Goal: Communication & Community: Participate in discussion

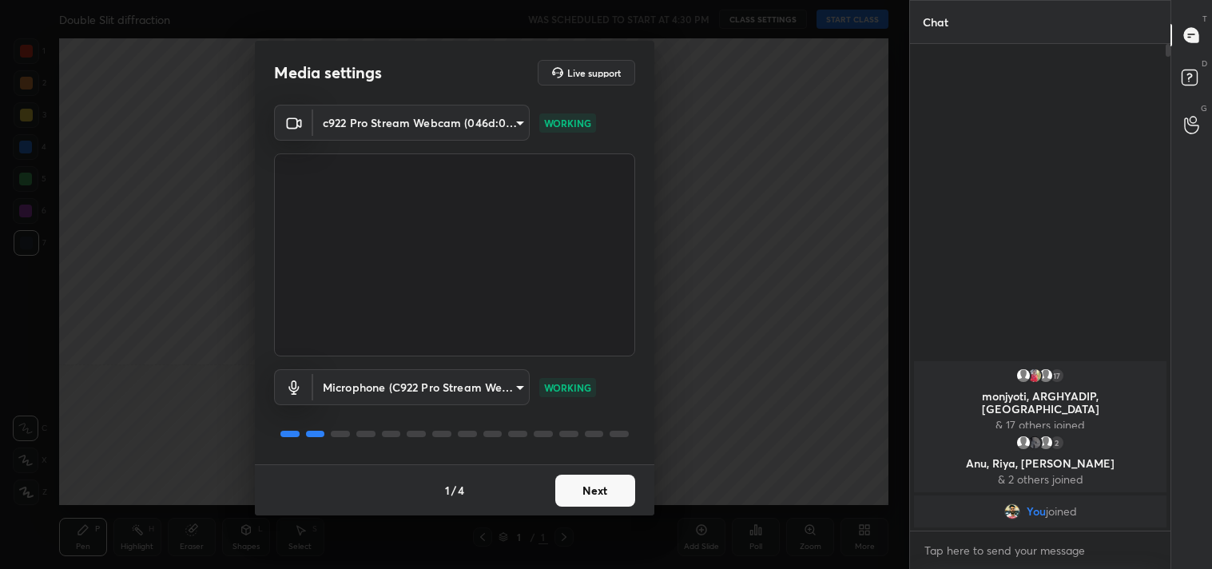
click at [591, 491] on button "Next" at bounding box center [595, 491] width 80 height 32
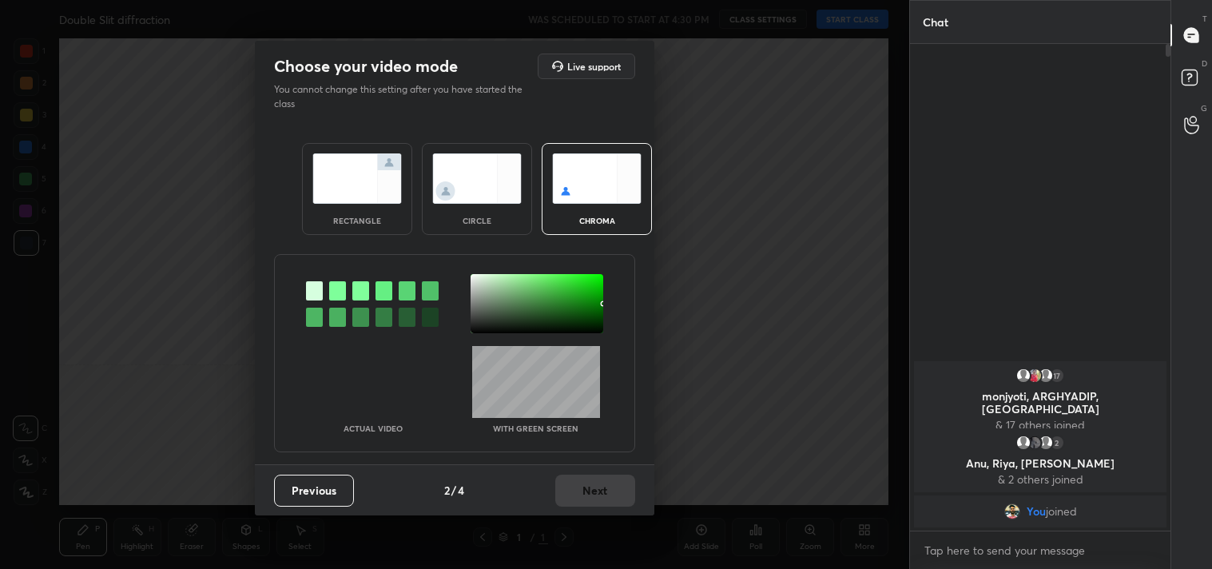
click at [378, 177] on img at bounding box center [357, 178] width 90 height 50
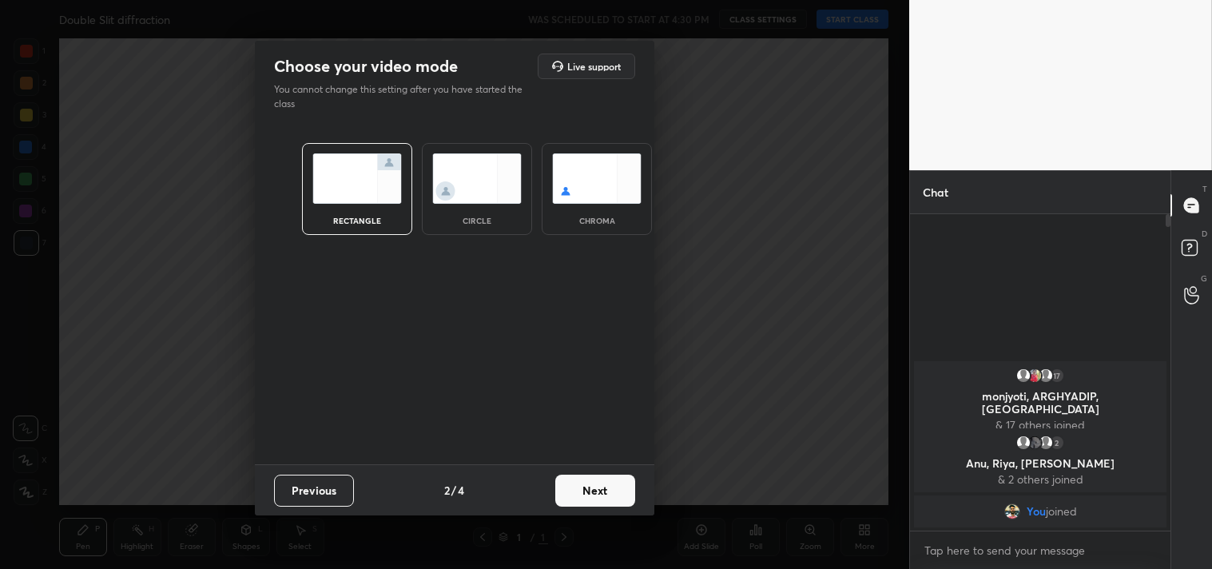
scroll to position [6, 4]
click at [581, 491] on button "Next" at bounding box center [595, 491] width 80 height 32
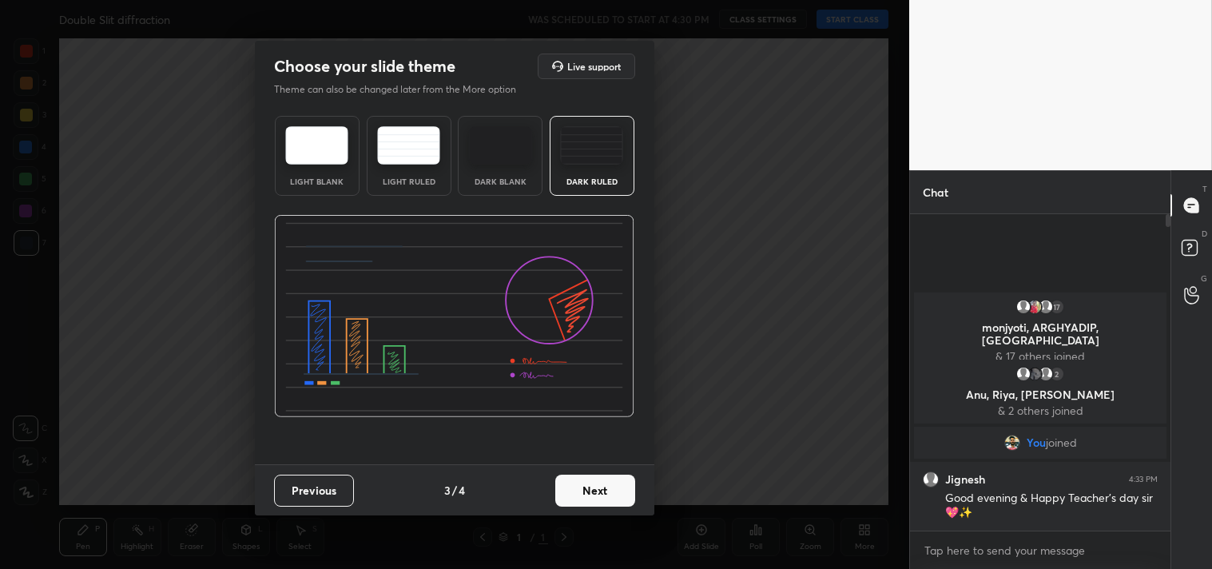
click at [603, 157] on img at bounding box center [591, 145] width 63 height 38
click at [606, 492] on button "Next" at bounding box center [595, 491] width 80 height 32
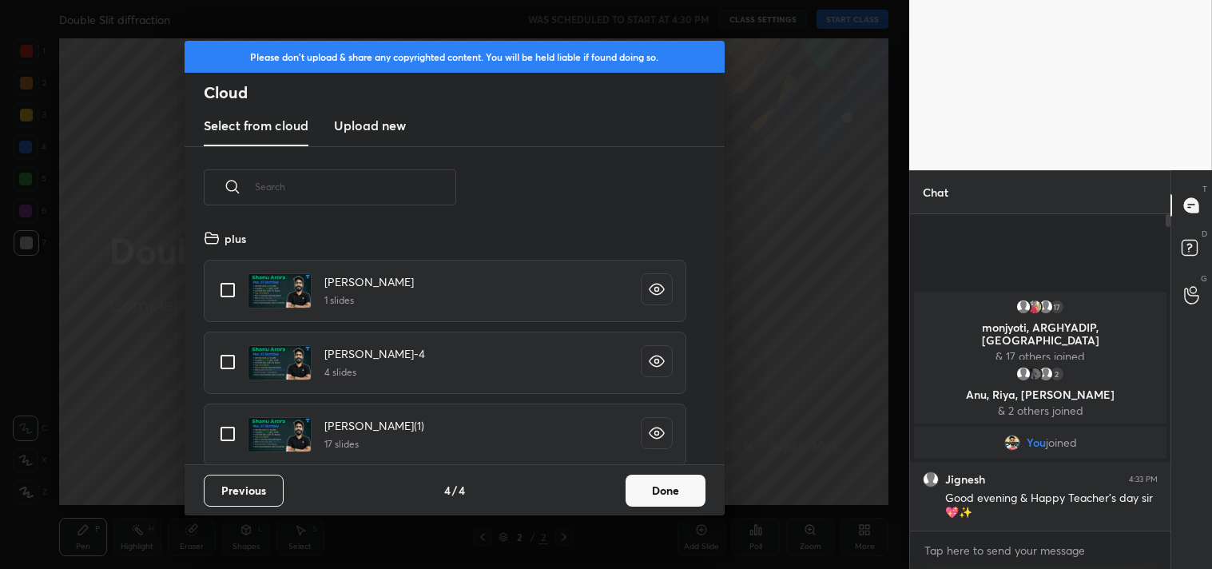
scroll to position [237, 513]
click at [229, 288] on input "grid" at bounding box center [228, 290] width 34 height 34
checkbox input "true"
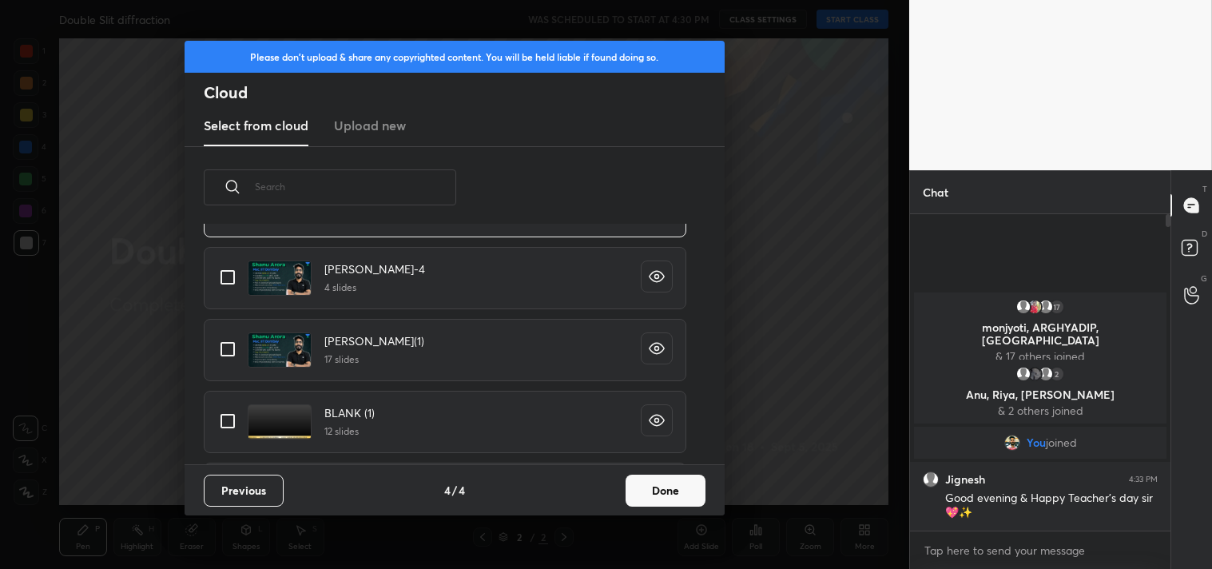
scroll to position [117, 0]
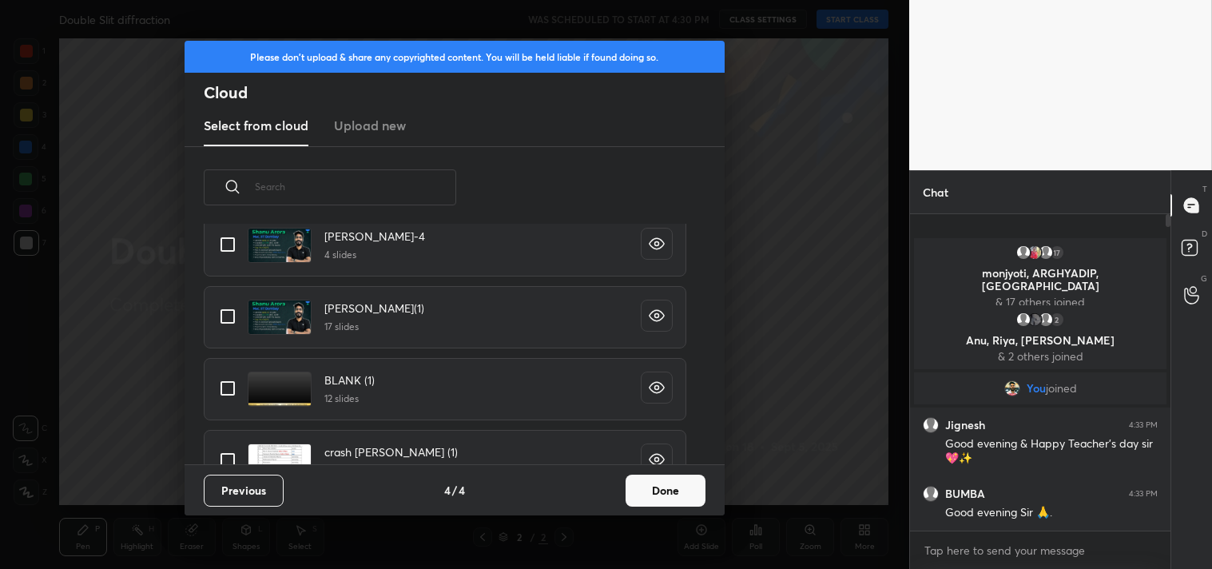
click at [229, 385] on input "grid" at bounding box center [228, 389] width 34 height 34
checkbox input "true"
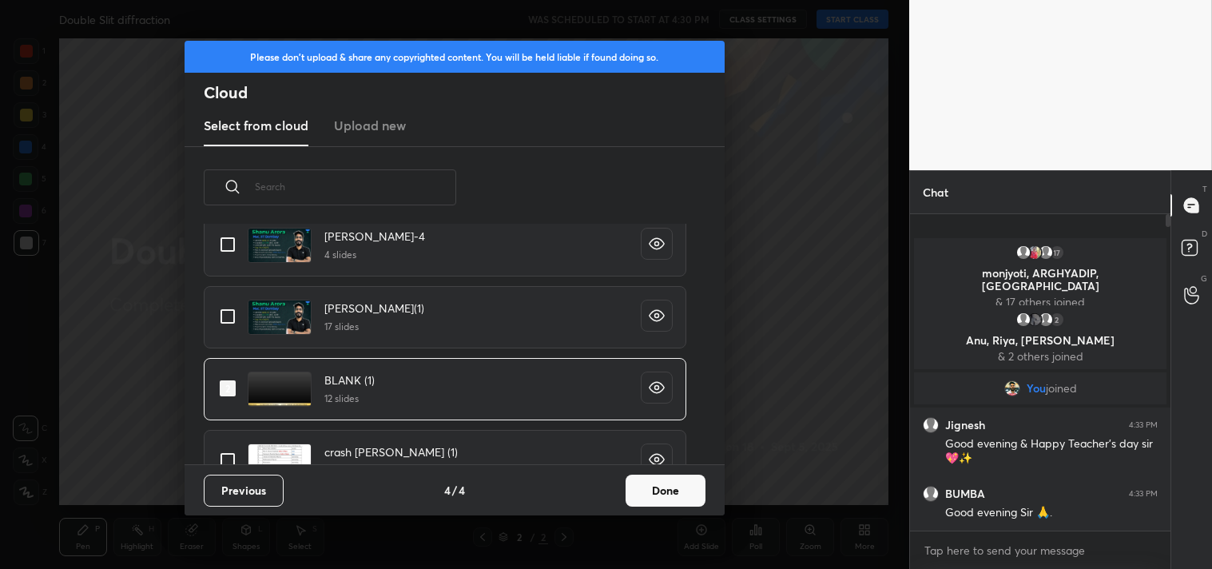
click at [654, 483] on button "Done" at bounding box center [666, 491] width 80 height 32
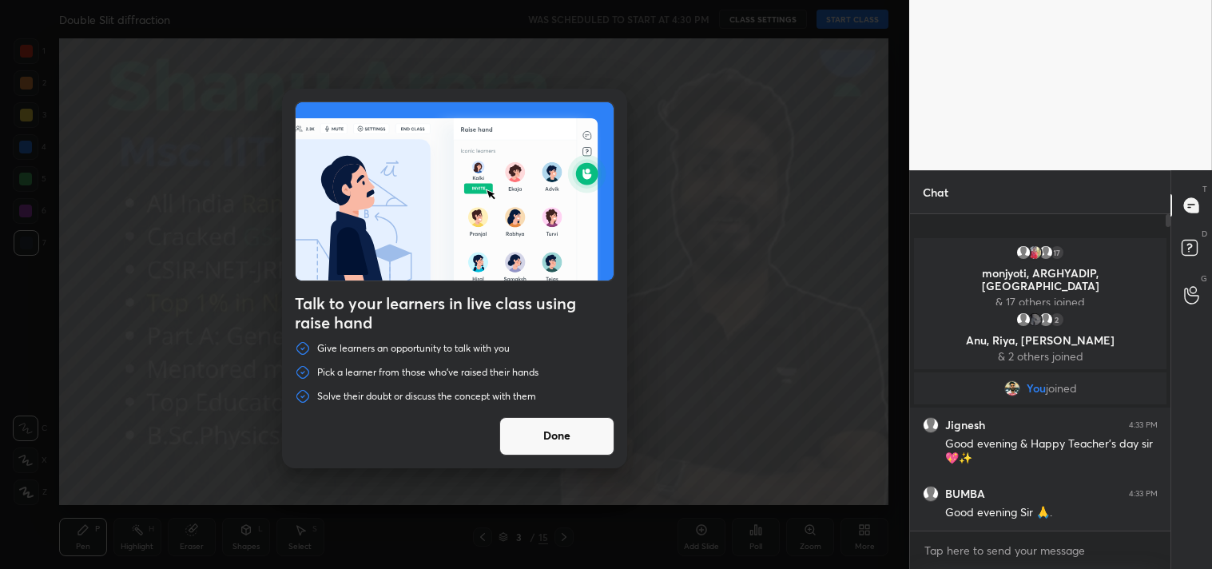
click at [526, 424] on button "Done" at bounding box center [556, 436] width 115 height 38
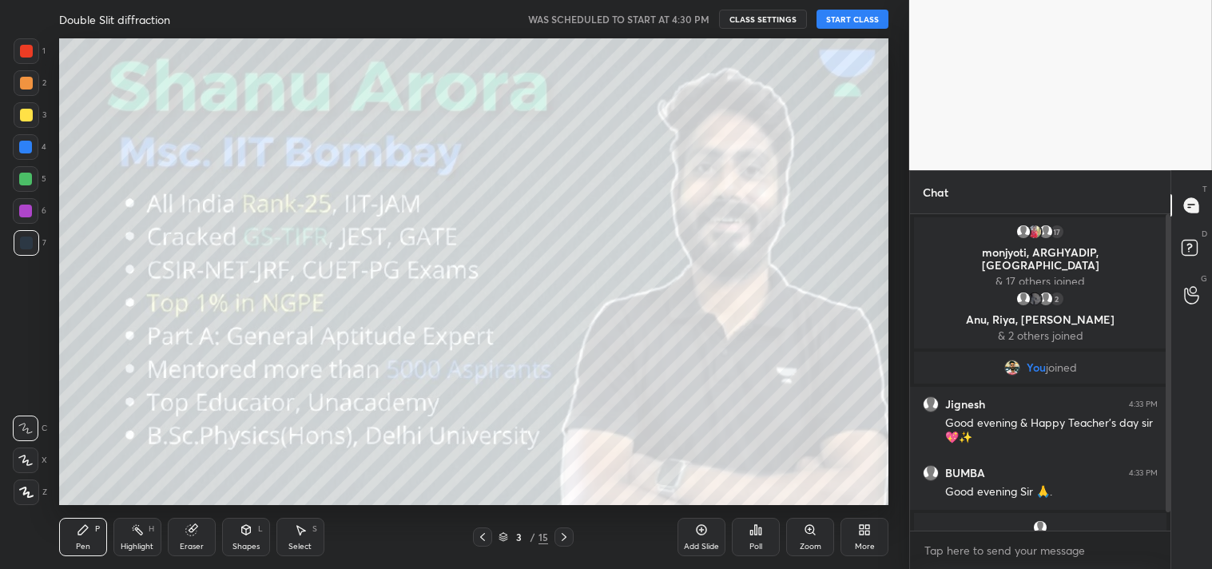
click at [841, 16] on button "START CLASS" at bounding box center [853, 19] width 72 height 19
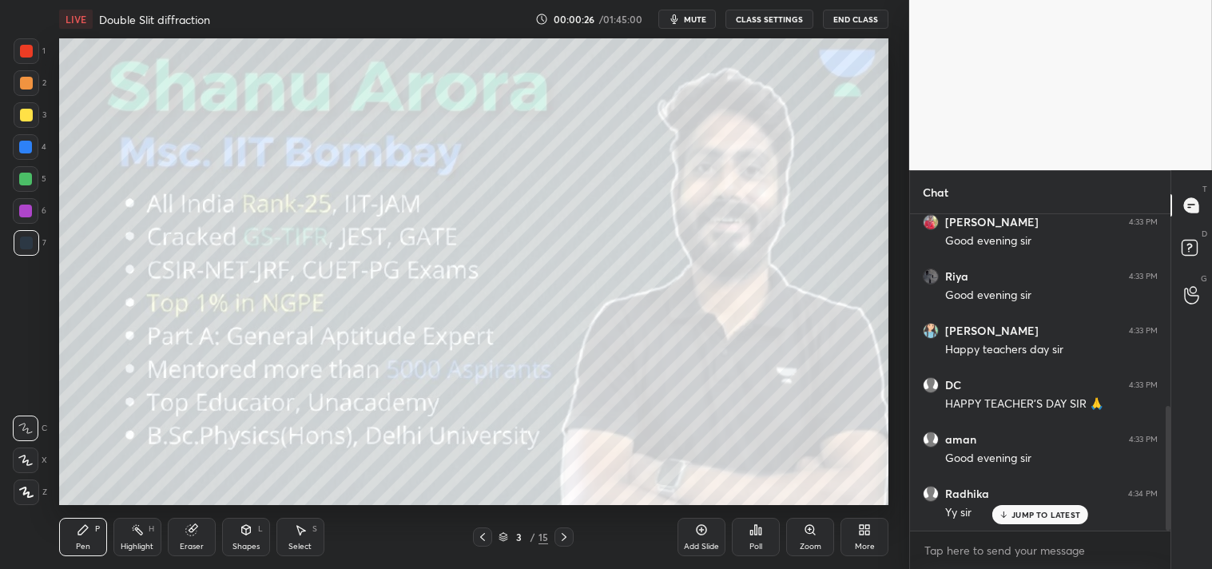
scroll to position [485, 0]
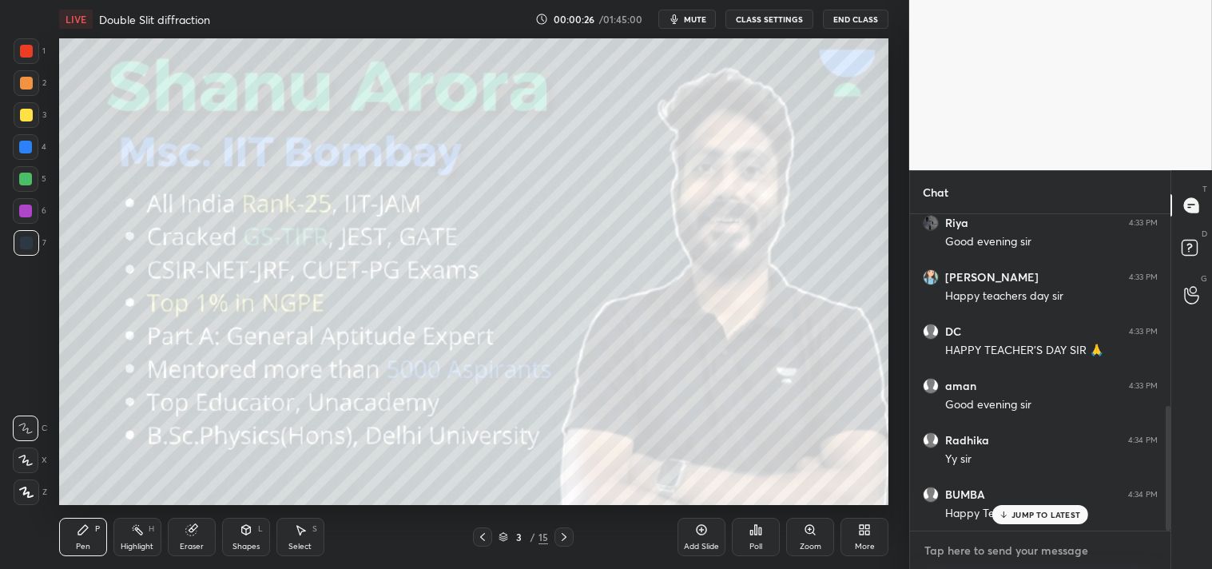
type textarea "x"
click at [985, 541] on textarea at bounding box center [1040, 551] width 235 height 26
type textarea "s"
type textarea "x"
type textarea "sty"
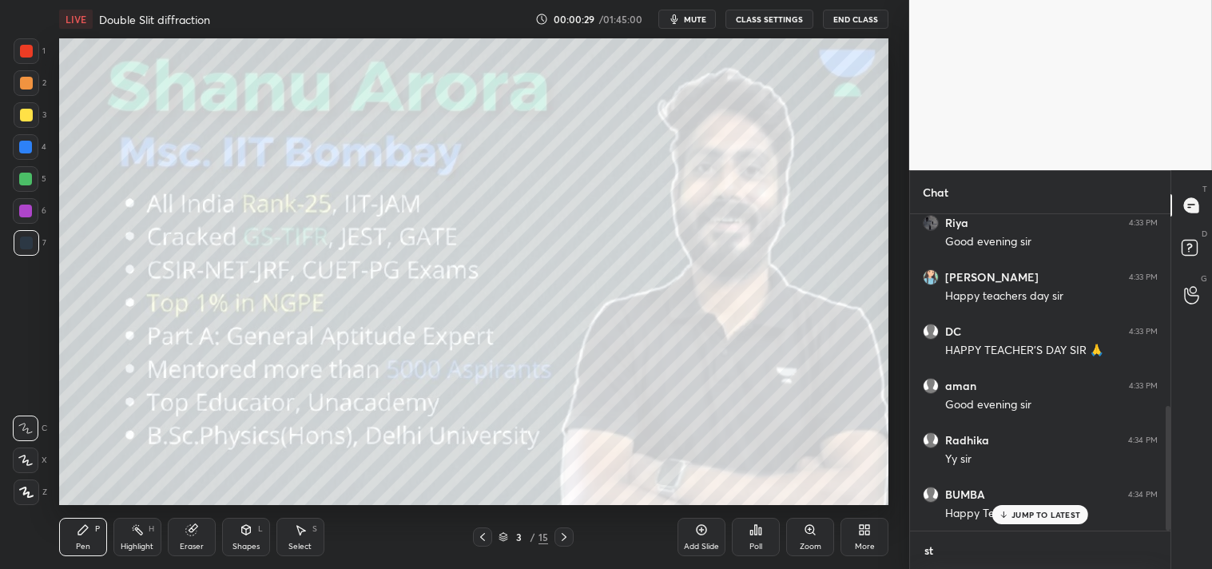
type textarea "x"
type textarea "stya"
type textarea "x"
type textarea "styar"
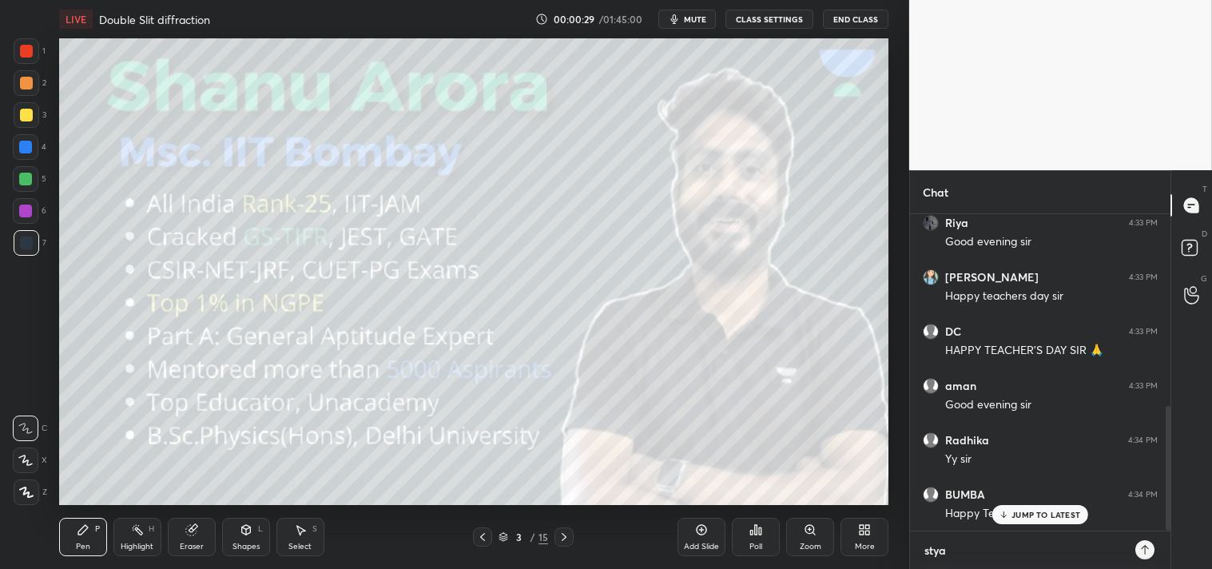
type textarea "x"
type textarea "styart"
type textarea "x"
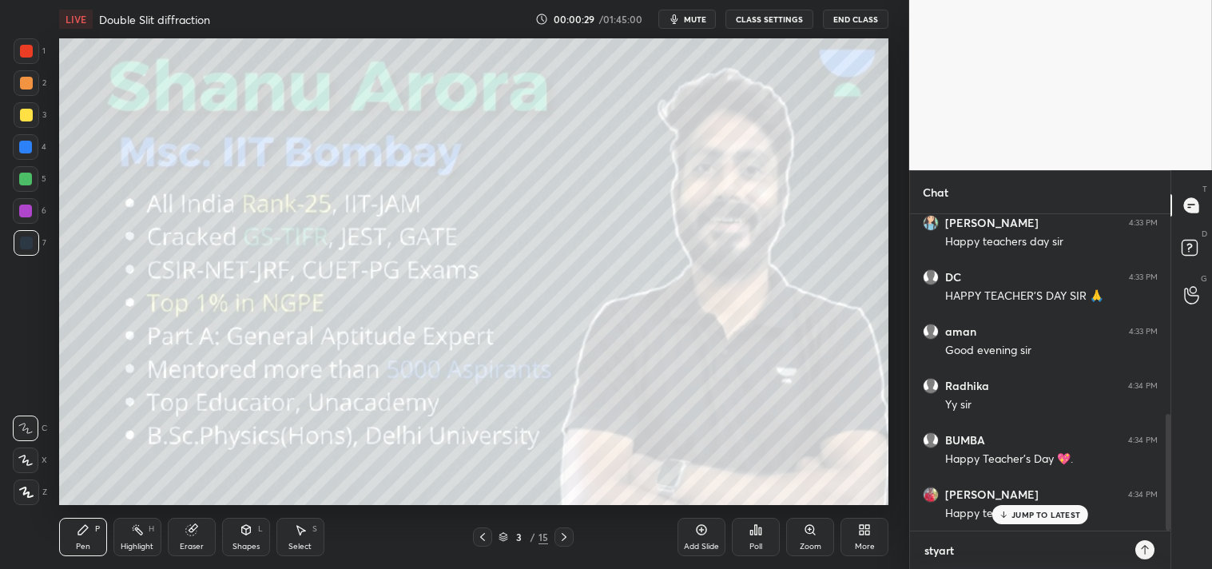
type textarea "styart"
type textarea "x"
type textarea "styart"
type textarea "x"
type textarea "styar"
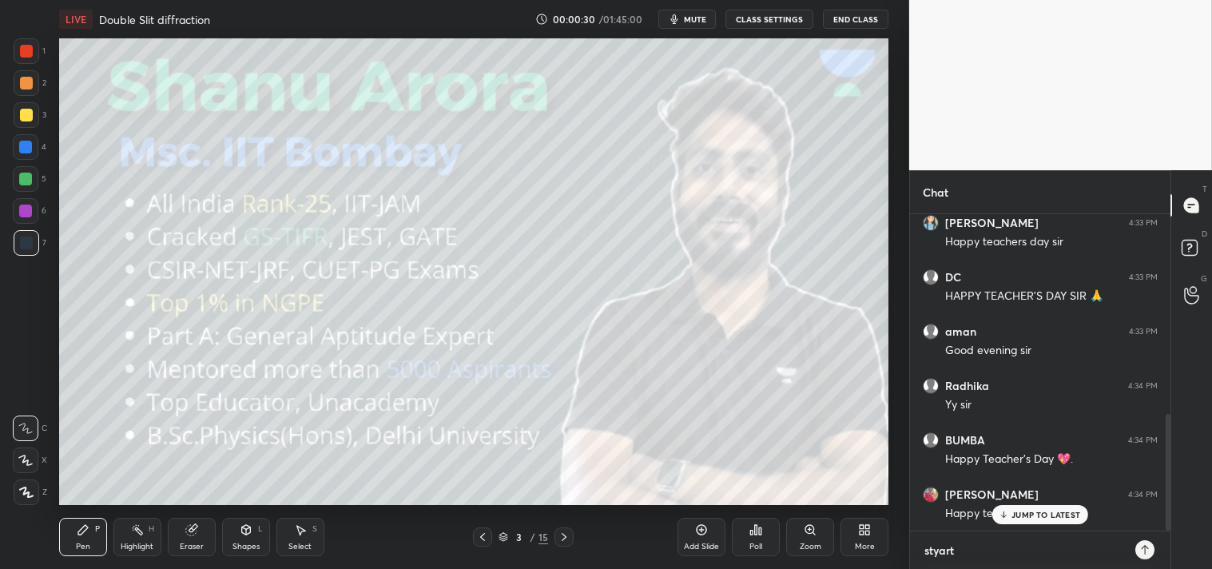
type textarea "x"
type textarea "stya"
type textarea "x"
type textarea "sty"
type textarea "x"
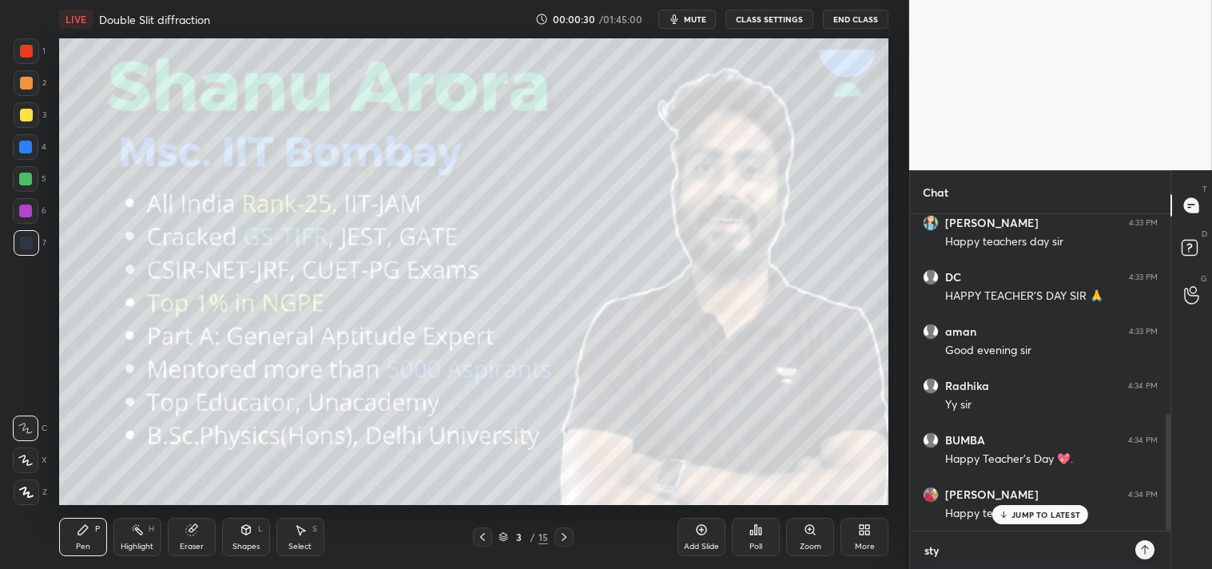
type textarea "st"
type textarea "x"
type textarea "sta"
type textarea "x"
type textarea "star"
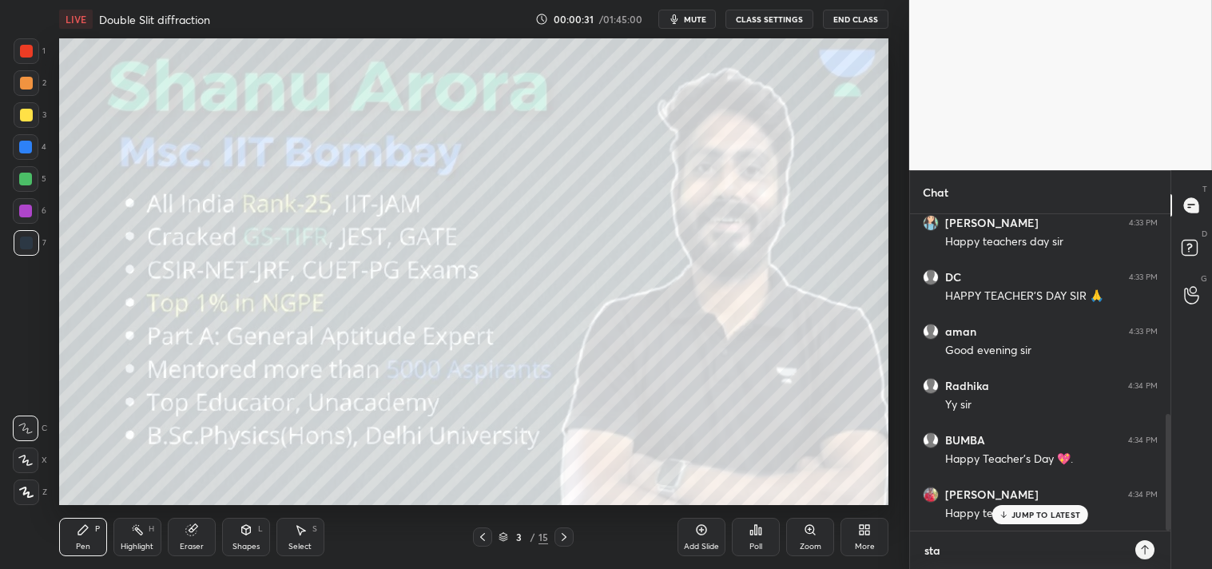
type textarea "x"
type textarea "start"
type textarea "x"
type textarea "start"
type textarea "x"
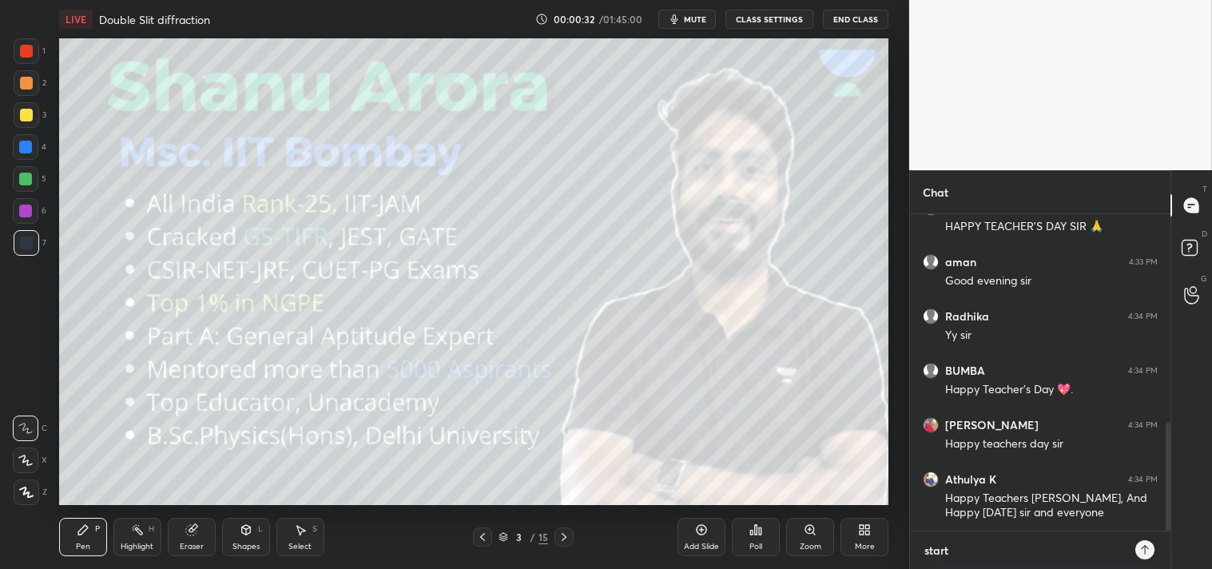
type textarea "start i"
type textarea "x"
type textarea "start in"
type textarea "x"
type textarea "start in"
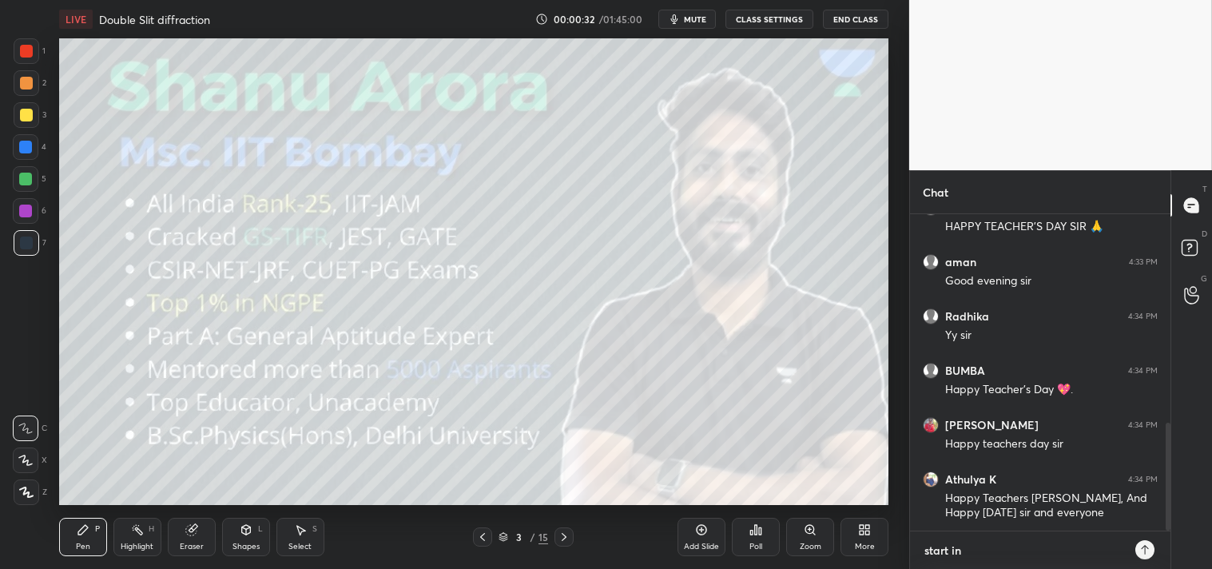
type textarea "x"
type textarea "start in 2"
type textarea "x"
type textarea "start in 2m"
type textarea "x"
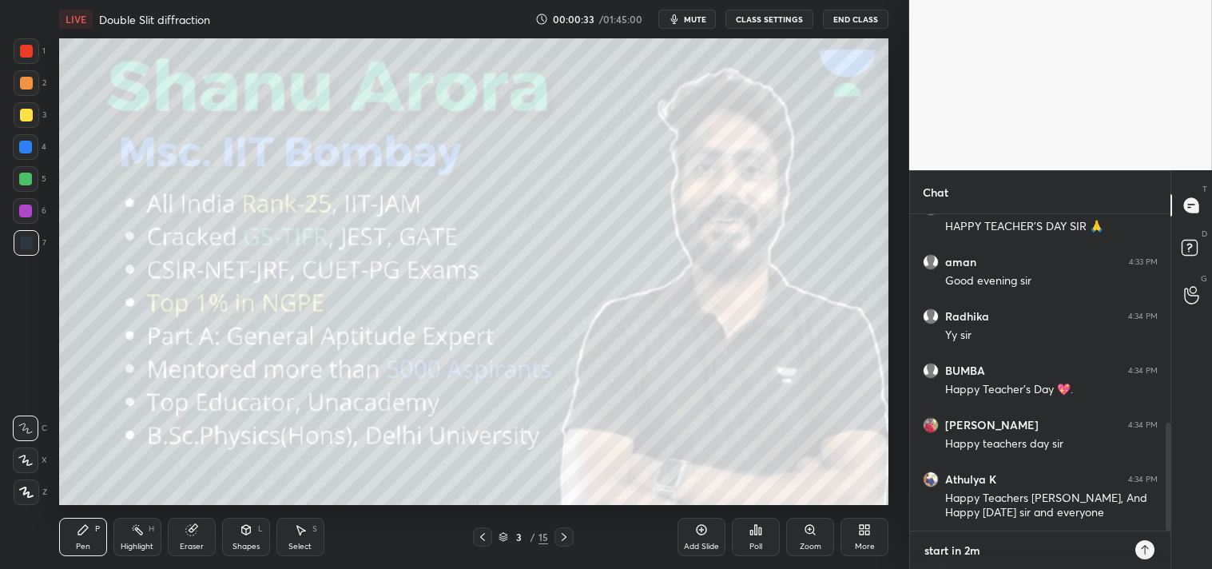
type textarea "start in 2mi"
type textarea "x"
type textarea "start in 2min"
type textarea "x"
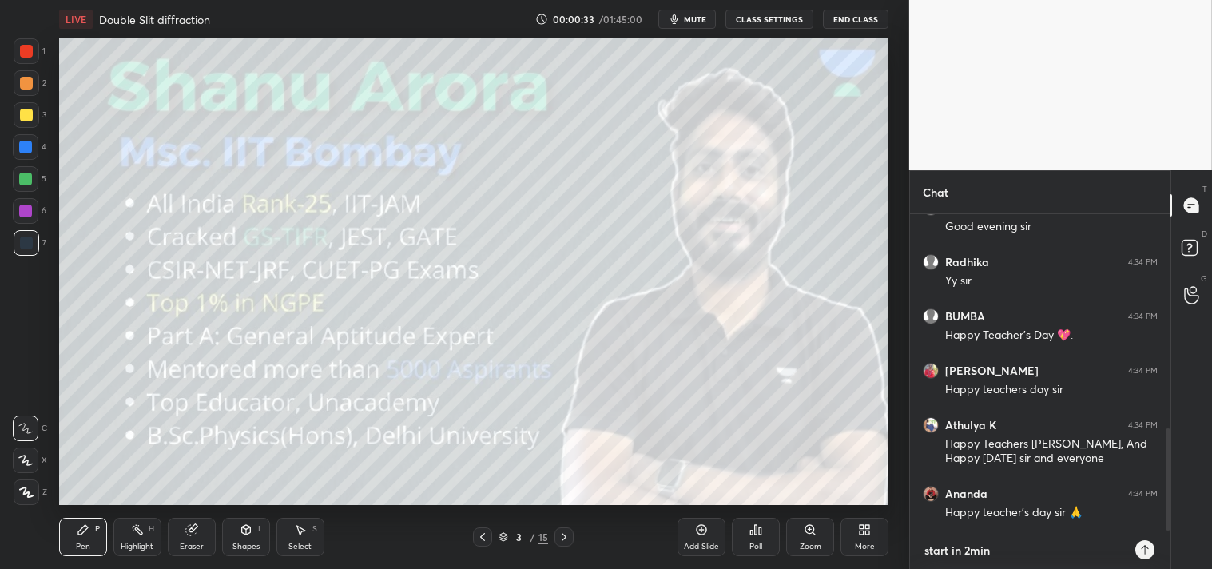
type textarea "start in 2mins"
type textarea "x"
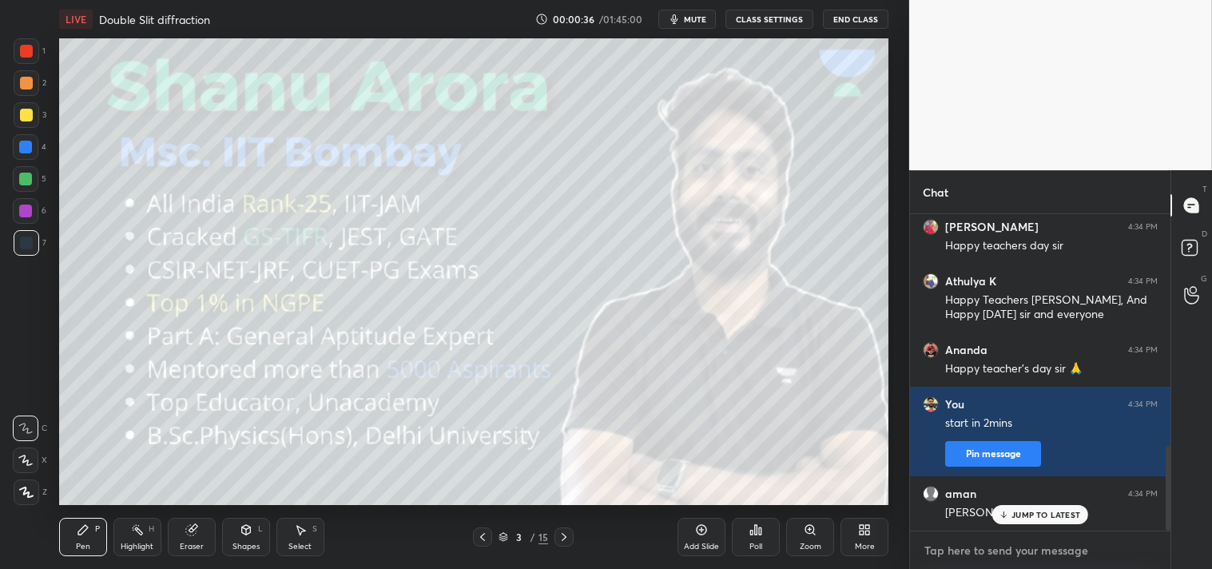
scroll to position [861, 0]
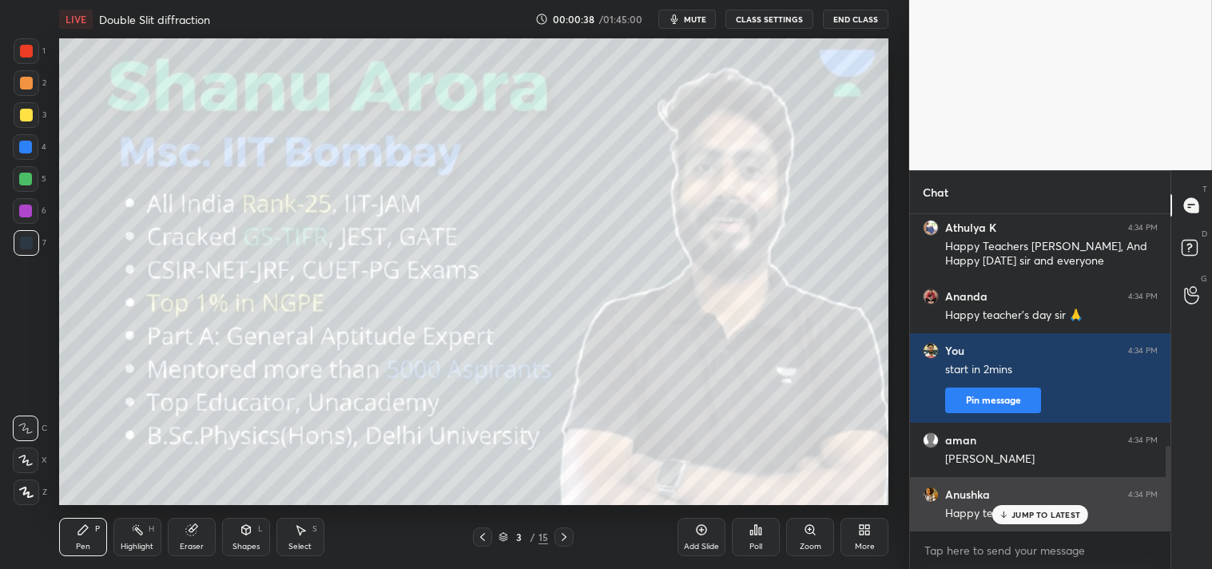
click at [1032, 524] on div "Anushka 4:34 PM Happy teachers day sir" at bounding box center [1040, 504] width 261 height 54
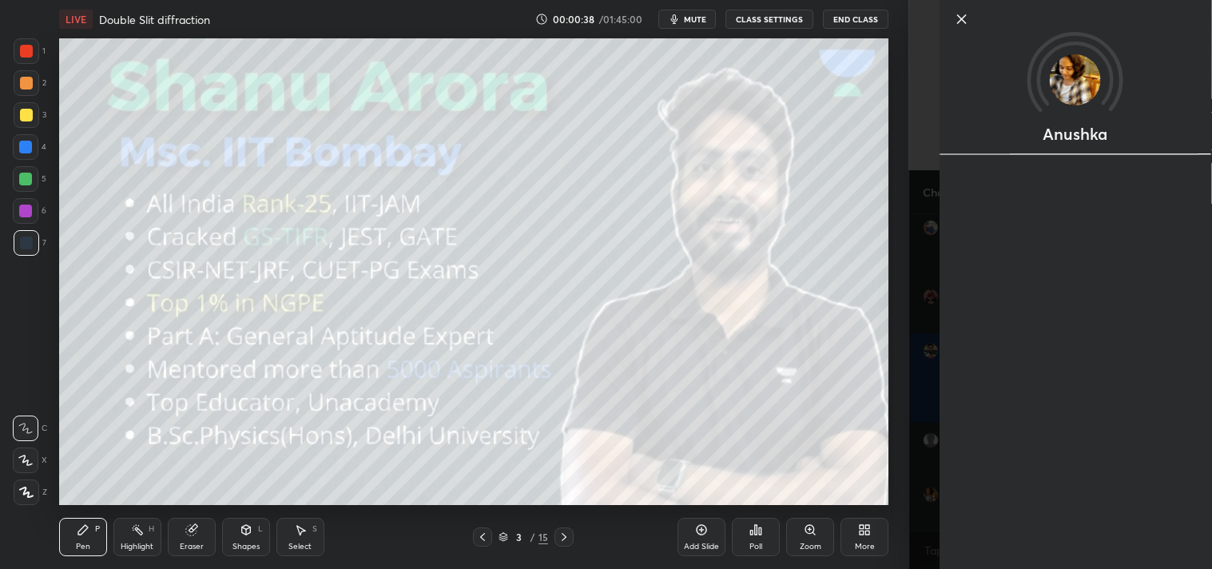
scroll to position [915, 0]
click at [845, 531] on div "More" at bounding box center [865, 537] width 48 height 38
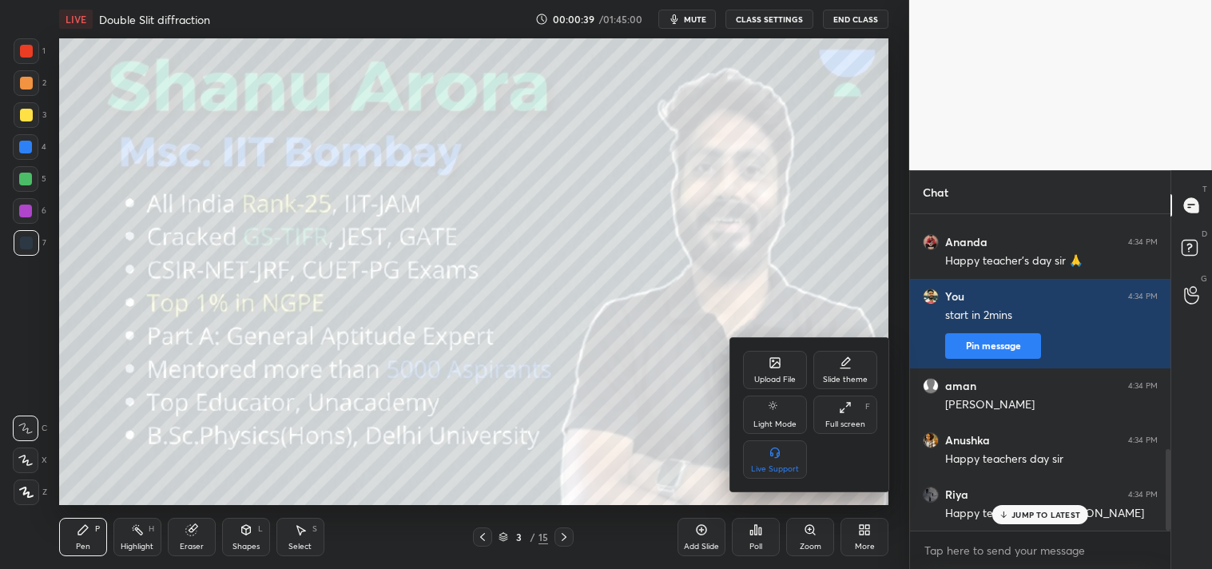
click at [970, 547] on div at bounding box center [606, 284] width 1212 height 569
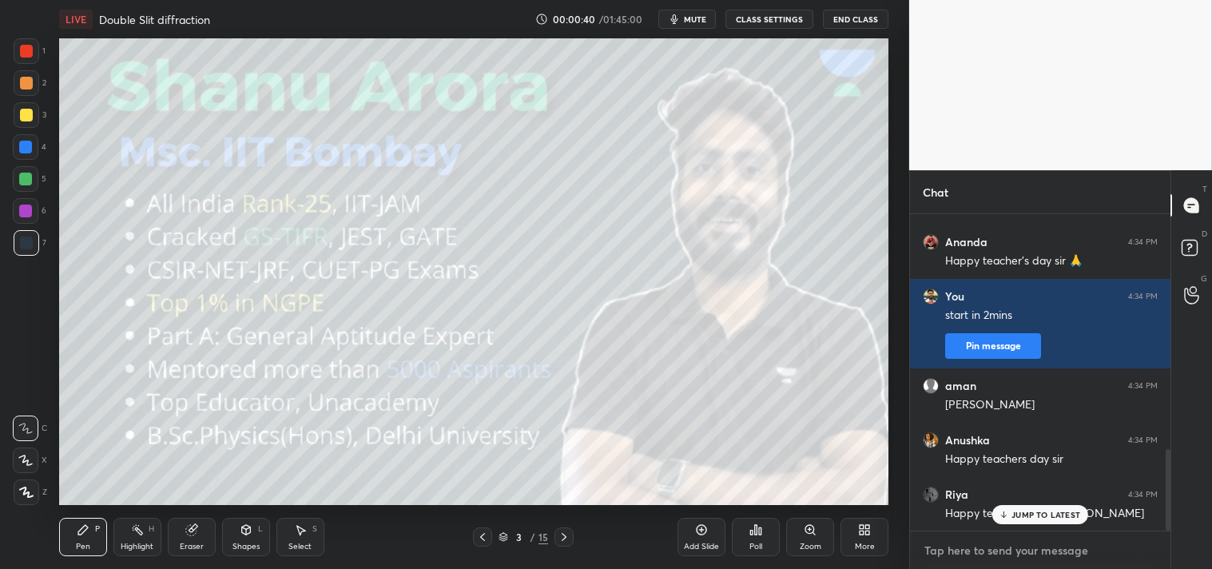
type textarea "x"
click at [984, 551] on textarea at bounding box center [1040, 551] width 235 height 26
type textarea "t"
type textarea "x"
type textarea "th"
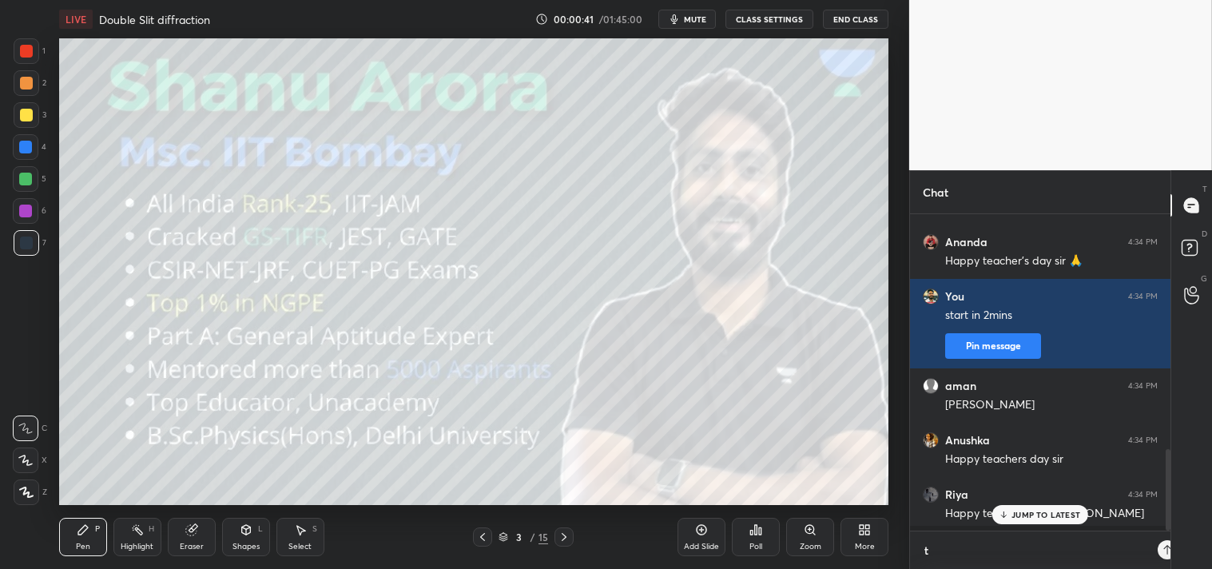
type textarea "x"
type textarea "tha"
type textarea "x"
type textarea "than"
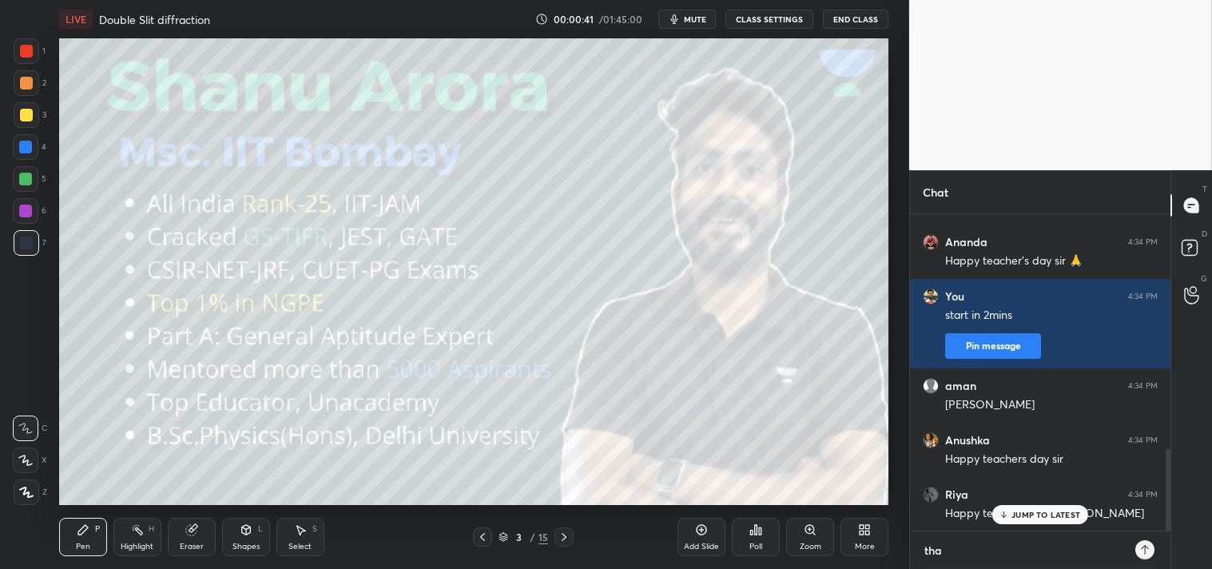
type textarea "x"
type textarea "thank"
type textarea "x"
type textarea "thank"
type textarea "x"
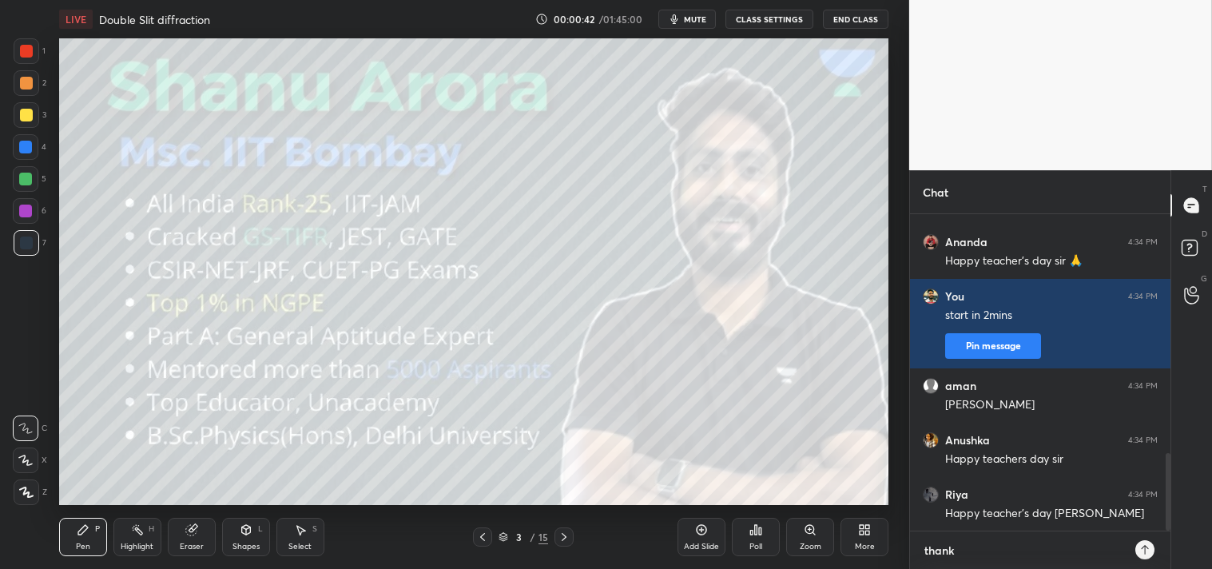
scroll to position [970, 0]
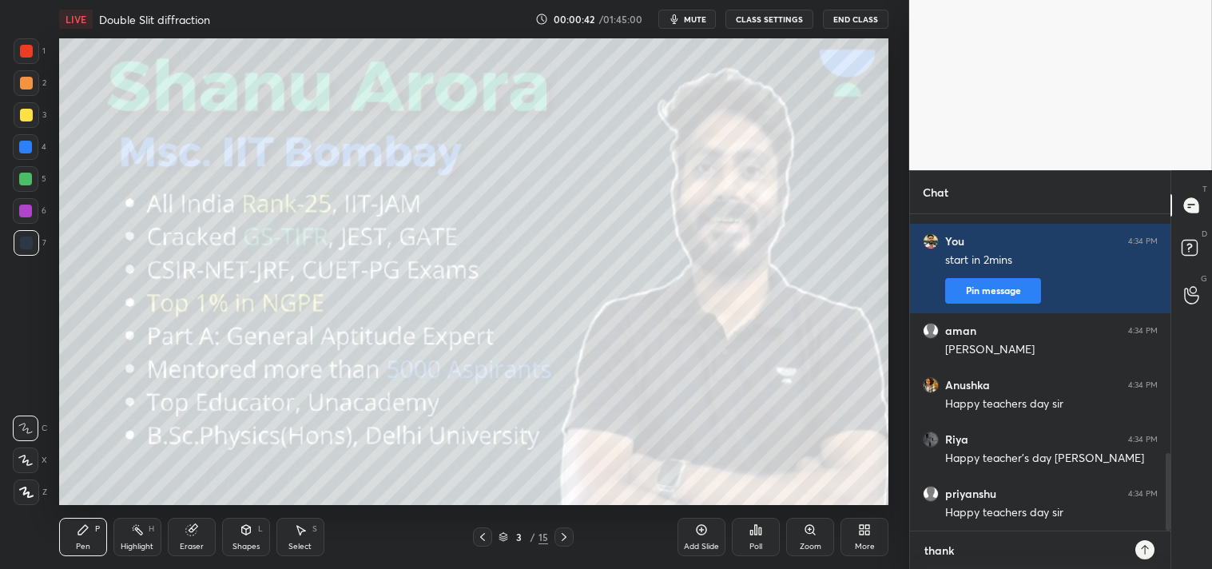
type textarea "thank y"
type textarea "x"
type textarea "thank yo"
type textarea "x"
type textarea "thank you"
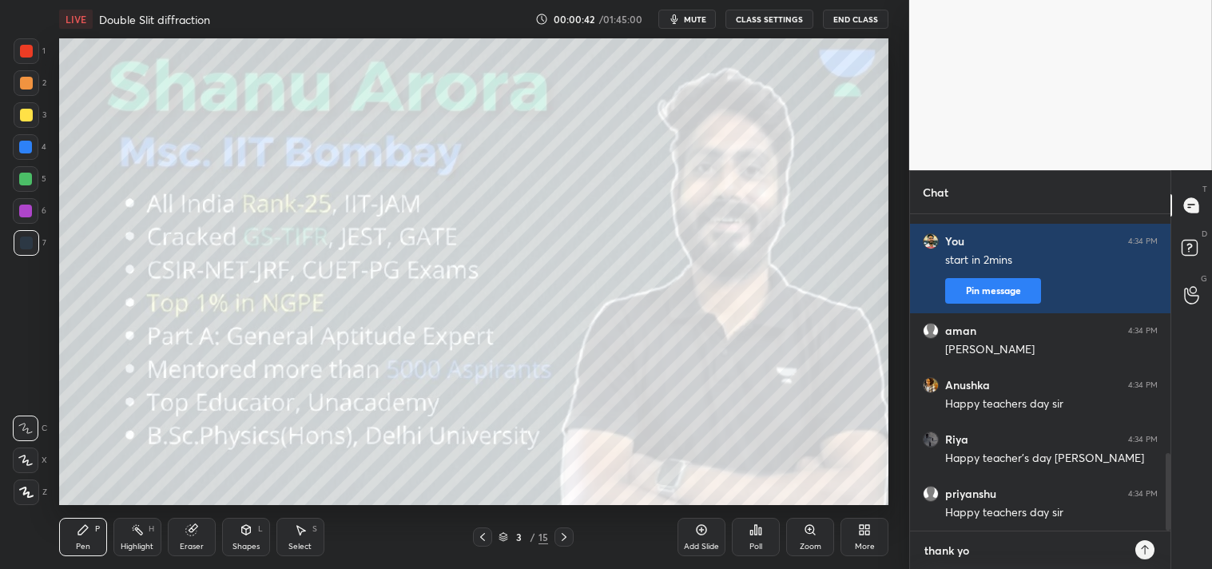
type textarea "x"
type textarea "thank you"
type textarea "x"
type textarea "thank you e"
type textarea "x"
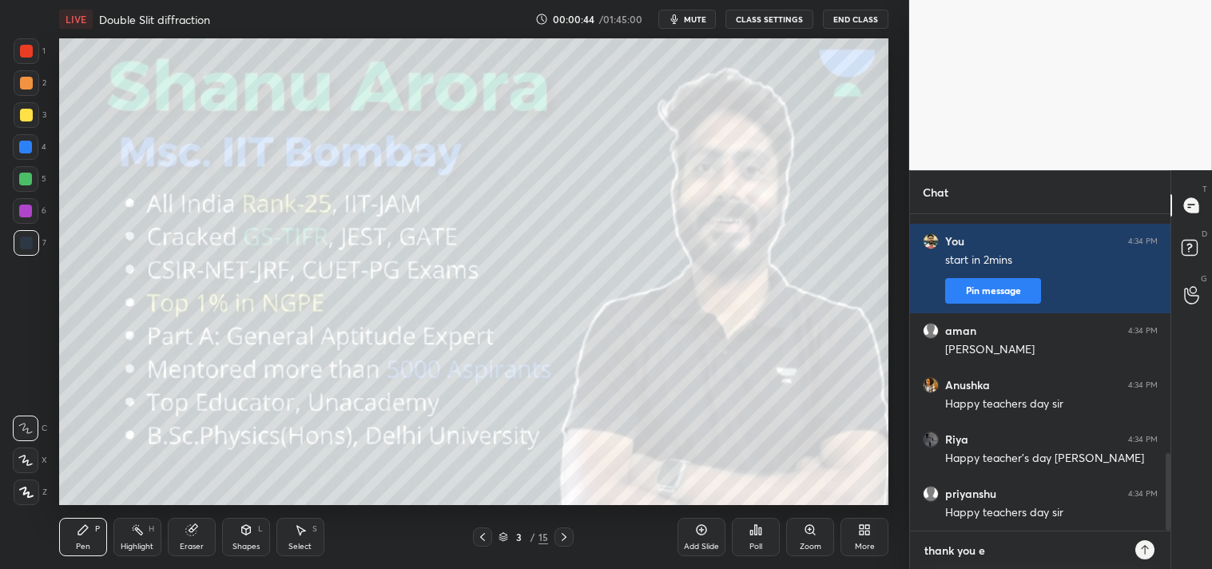
type textarea "thank you ev"
type textarea "x"
type textarea "thank you eve"
type textarea "x"
type textarea "thank you ever"
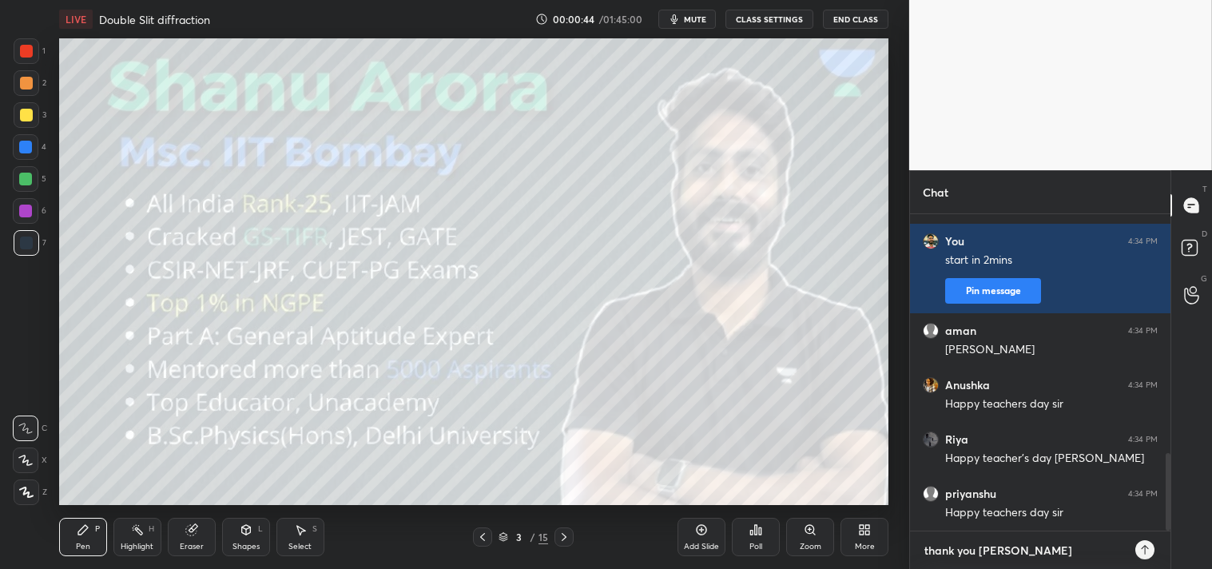
type textarea "x"
type textarea "thank you every"
type textarea "x"
type textarea "thank you everyo"
type textarea "x"
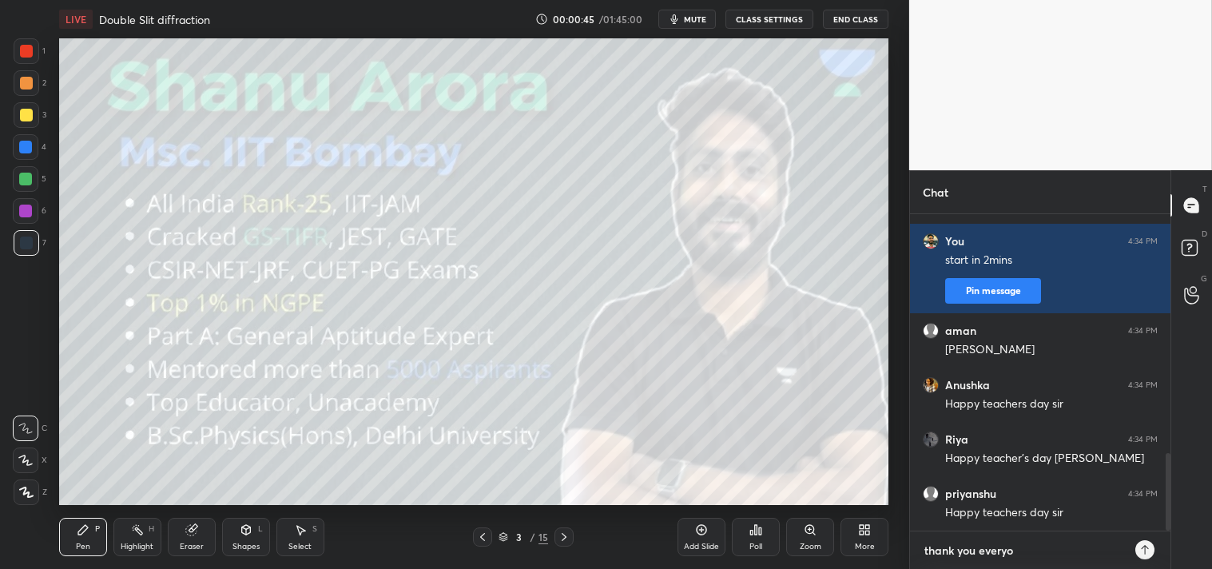
type textarea "thank you everyon"
type textarea "x"
type textarea "thank you everyone"
type textarea "x"
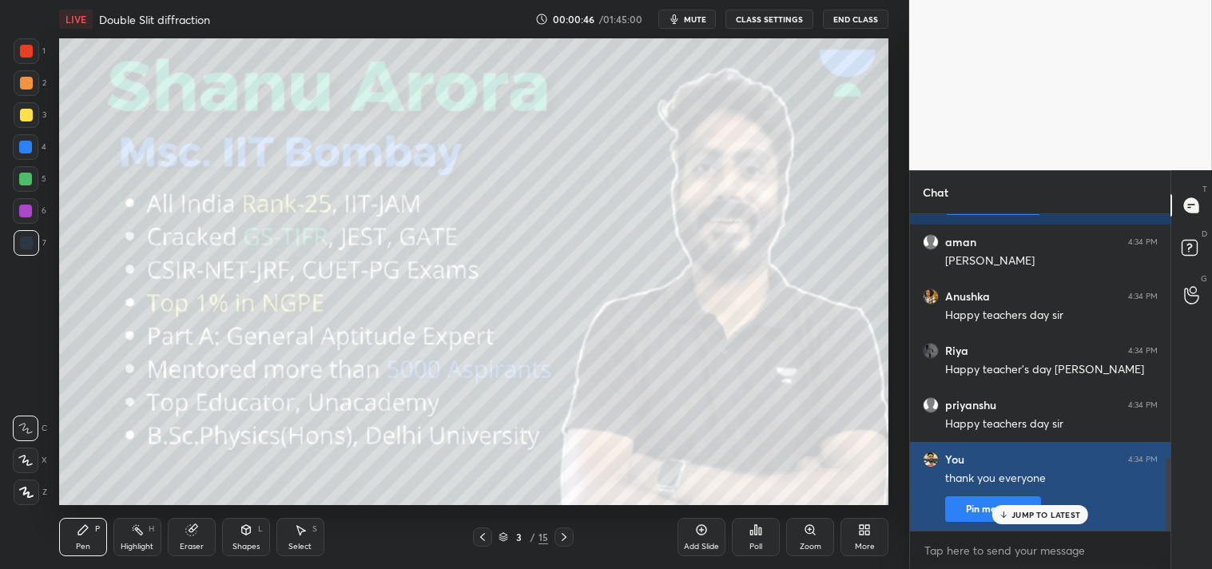
type textarea "x"
click at [985, 515] on button "Pin message" at bounding box center [993, 509] width 96 height 26
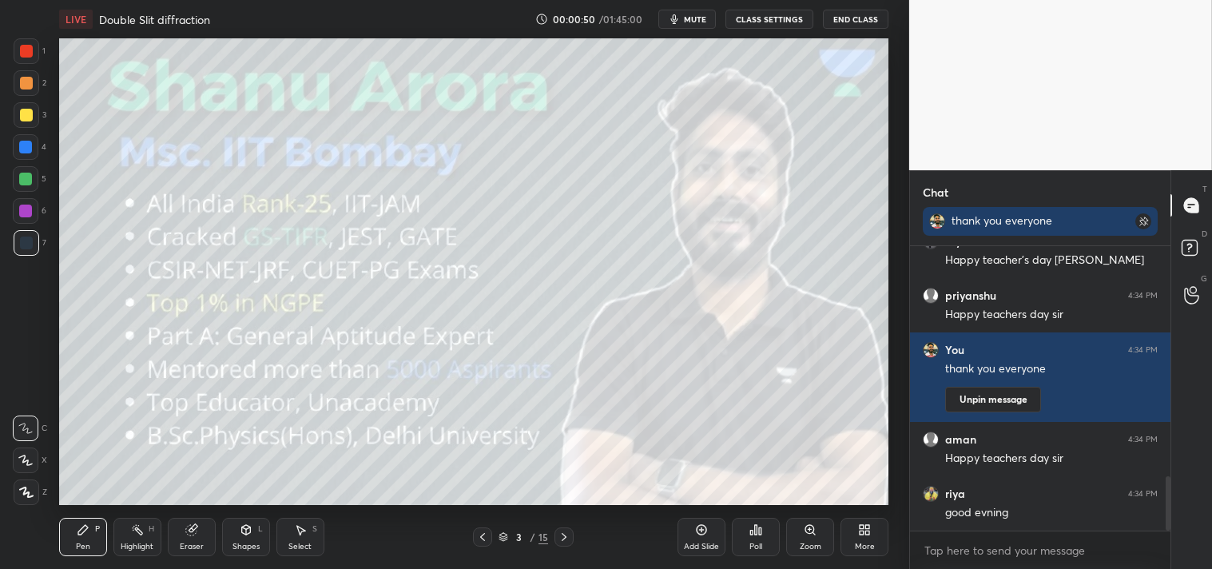
click at [690, 19] on span "mute" at bounding box center [695, 19] width 22 height 11
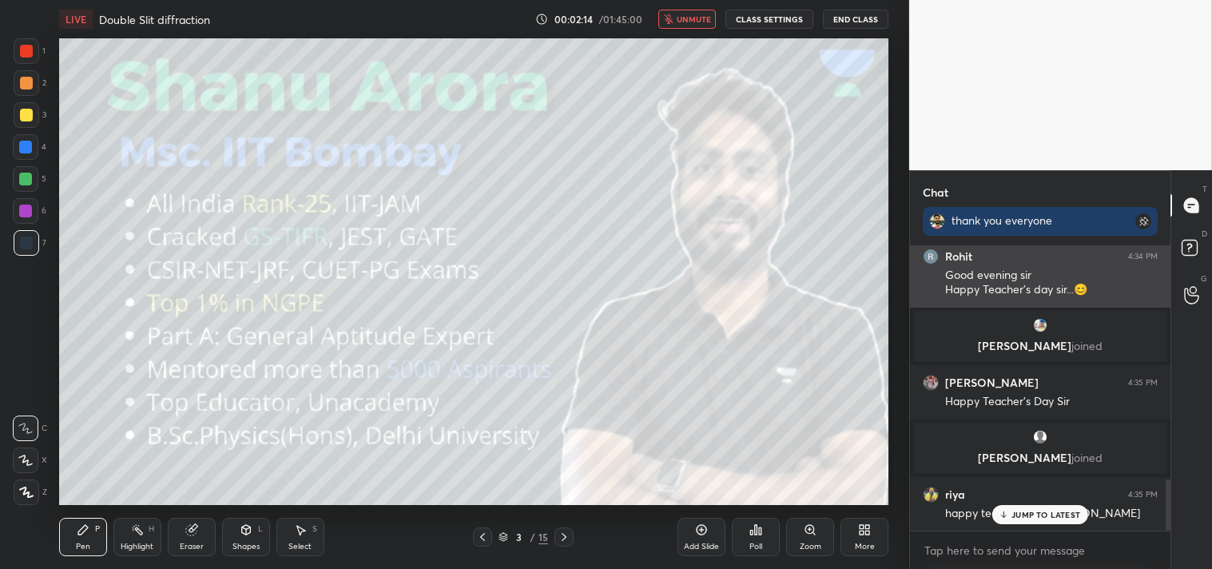
scroll to position [1444, 0]
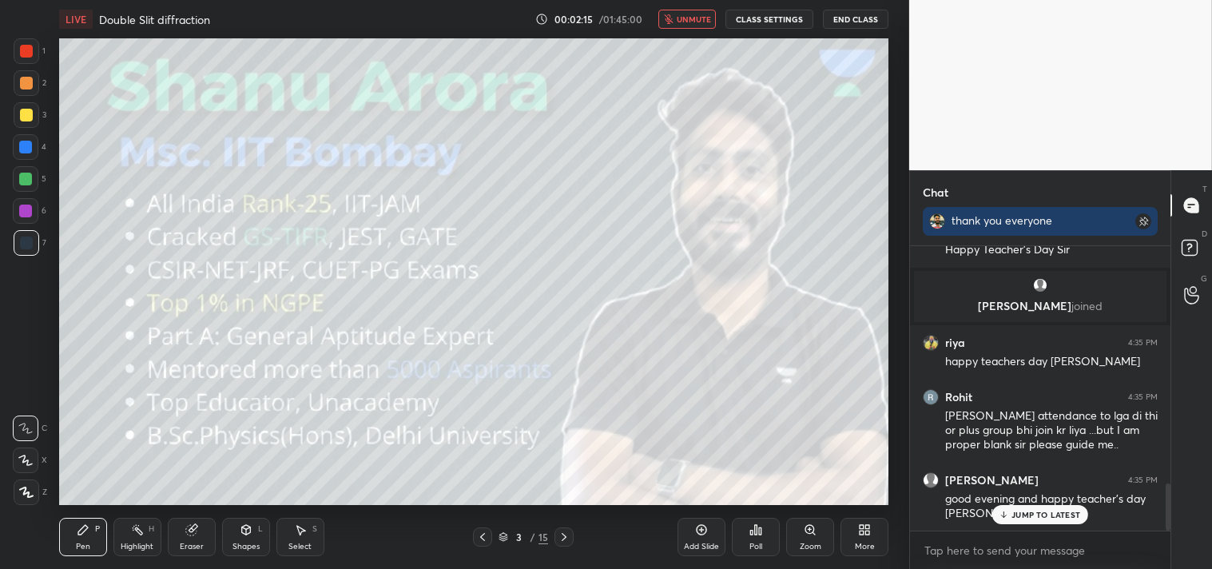
click at [700, 24] on span "unmute" at bounding box center [694, 19] width 34 height 11
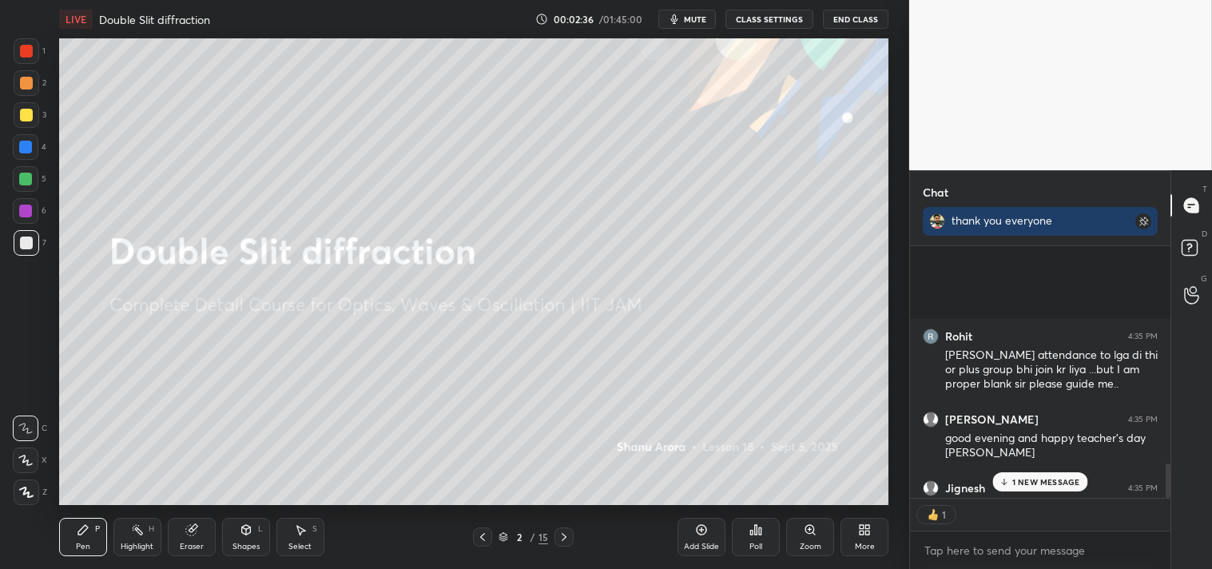
scroll to position [1605, 0]
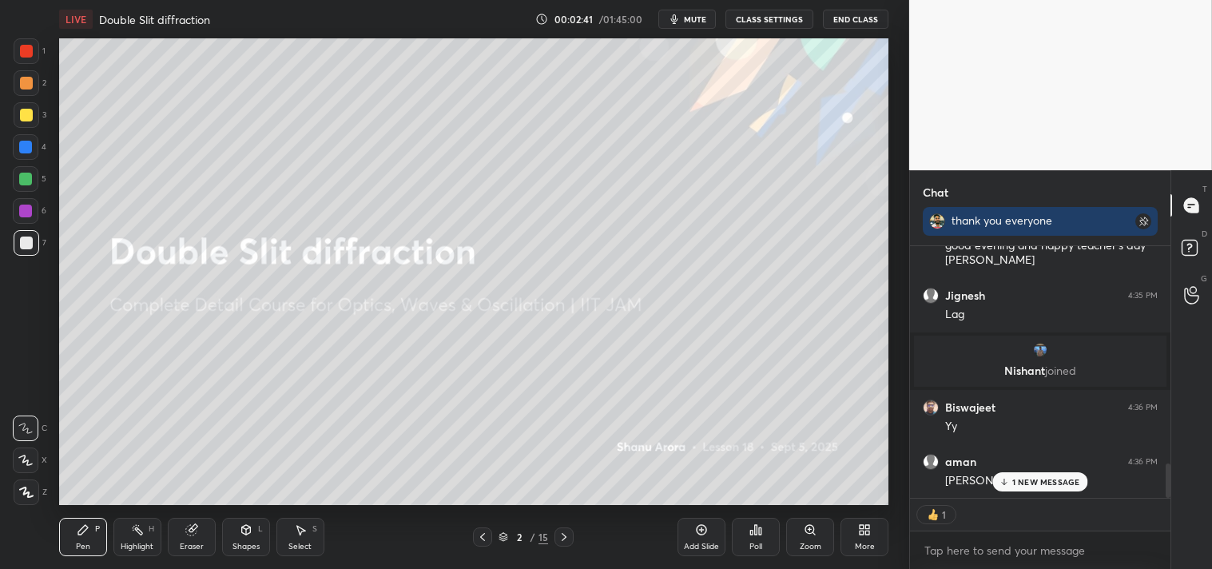
type textarea "x"
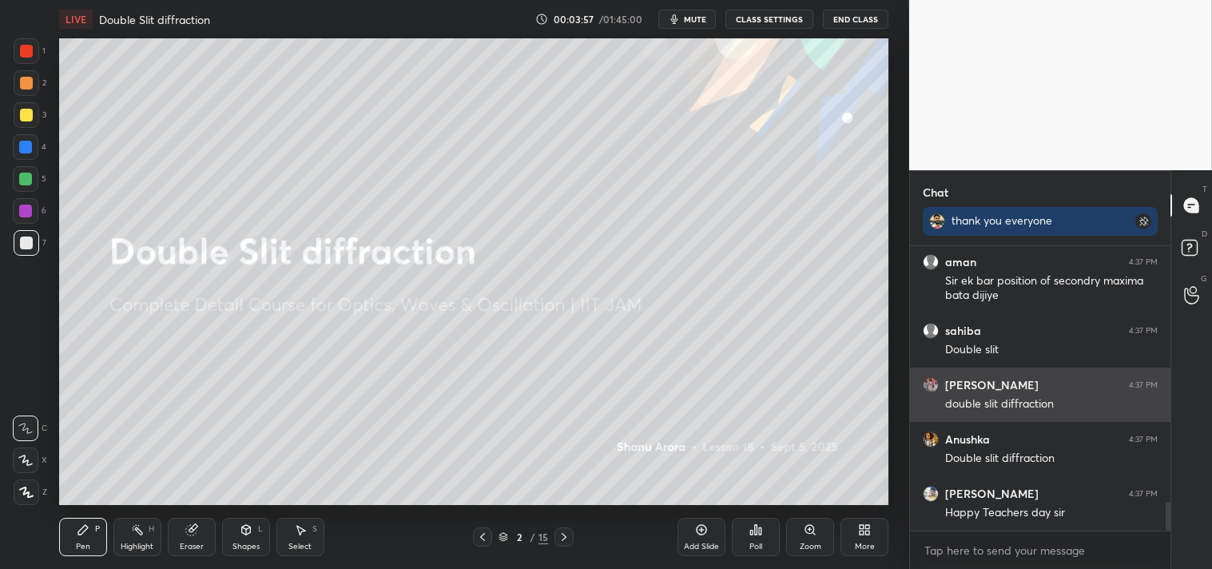
scroll to position [2603, 0]
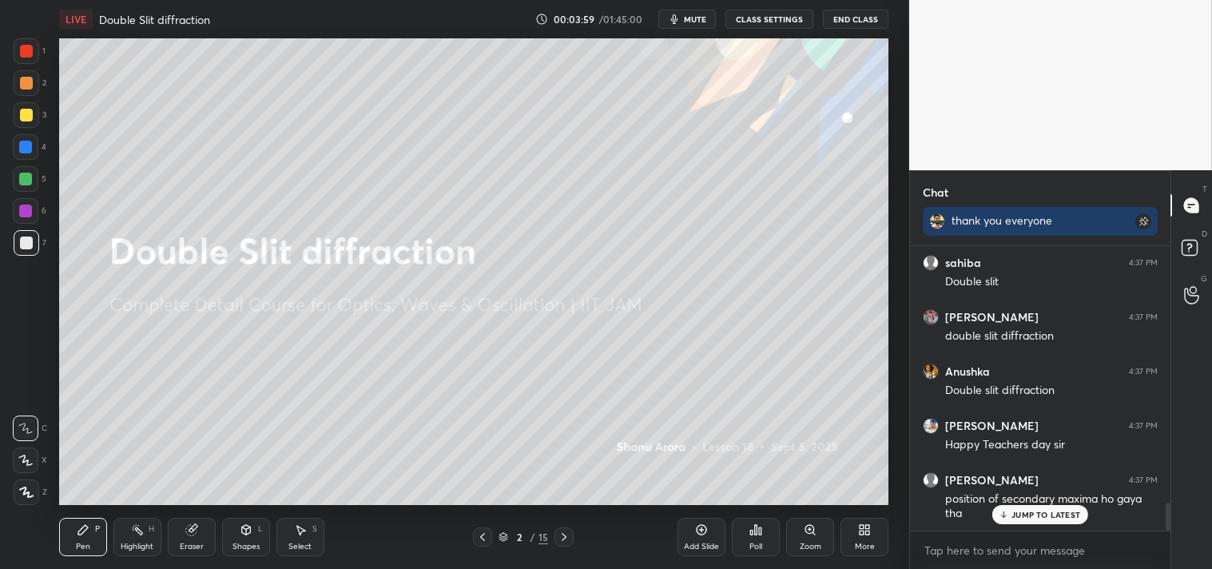
click at [758, 19] on button "CLASS SETTINGS" at bounding box center [770, 19] width 88 height 19
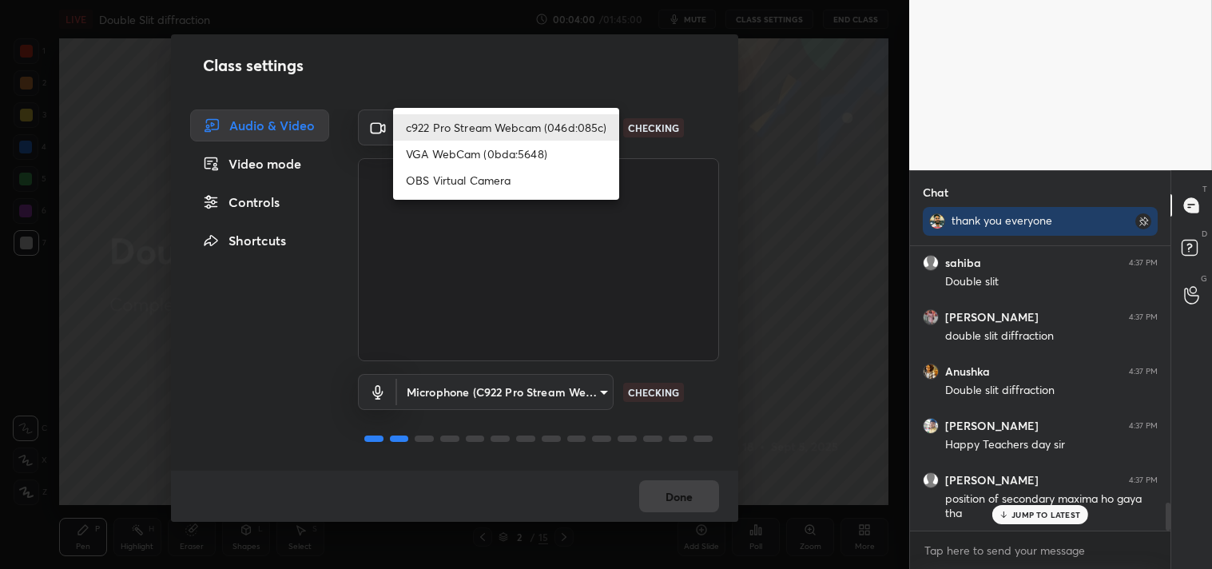
click at [561, 129] on body "1 2 3 4 5 6 7 C X Z C X Z E E Erase all H H LIVE Double Slit diffraction 00:04:…" at bounding box center [606, 284] width 1212 height 569
click at [561, 129] on li "c922 Pro Stream Webcam (046d:085c)" at bounding box center [506, 127] width 226 height 26
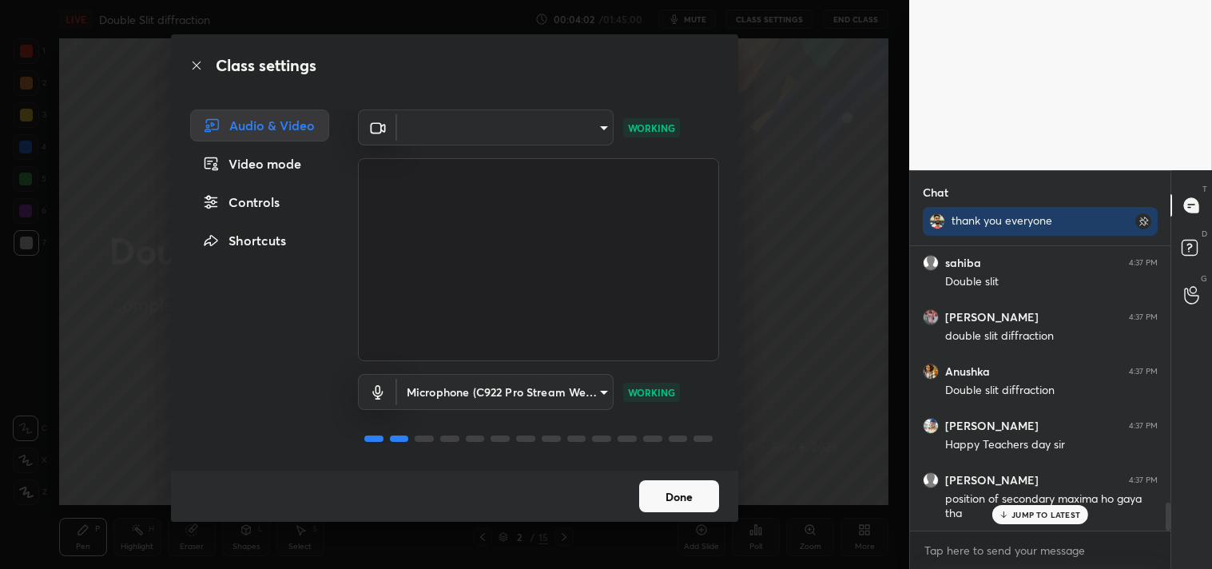
click at [520, 390] on body "1 2 3 4 5 6 7 C X Z C X Z E E Erase all H H LIVE Double Slit diffraction 00:04:…" at bounding box center [606, 284] width 1212 height 569
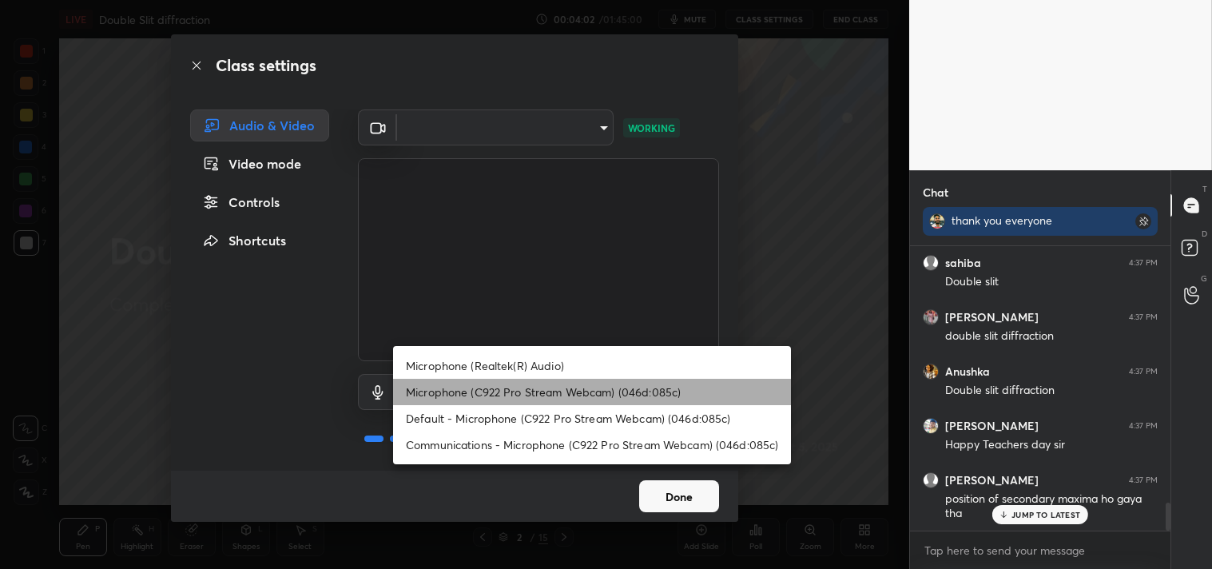
click at [520, 390] on li "Microphone (C922 Pro Stream Webcam) (046d:085c)" at bounding box center [592, 392] width 398 height 26
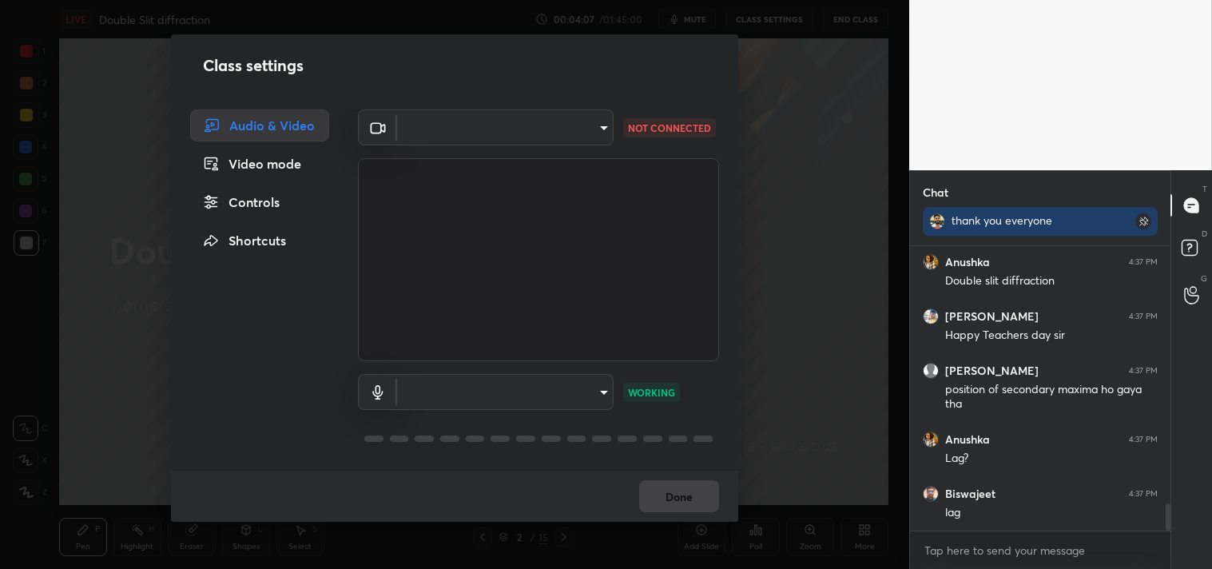
scroll to position [2767, 0]
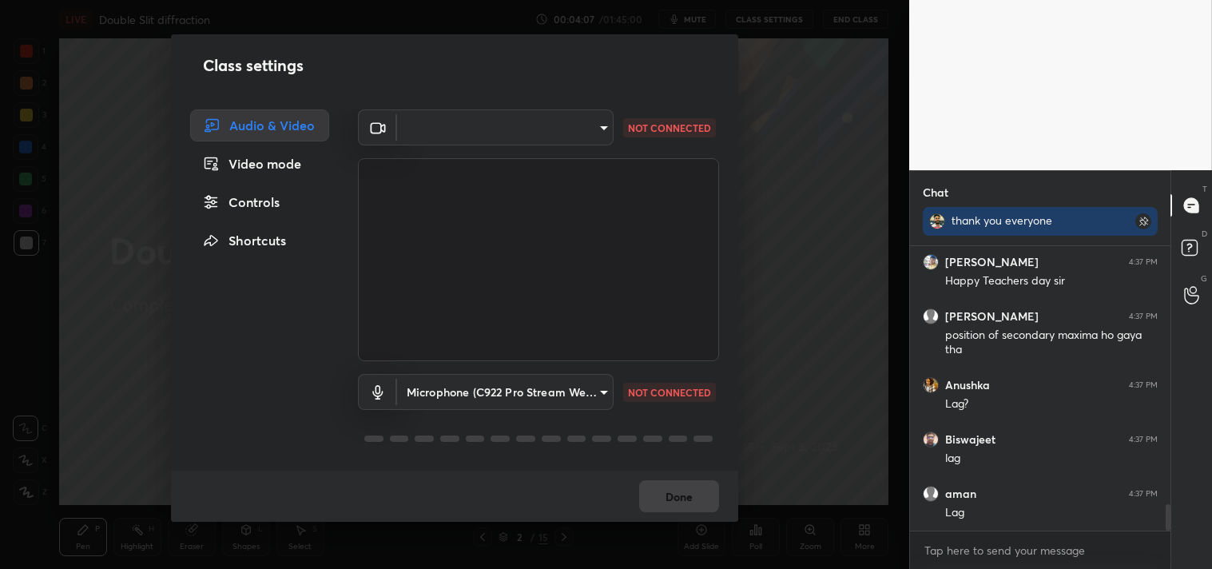
click at [532, 140] on body "1 2 3 4 5 6 7 C X Z C X Z E E Erase all H H LIVE Double Slit diffraction 00:04:…" at bounding box center [606, 284] width 1212 height 569
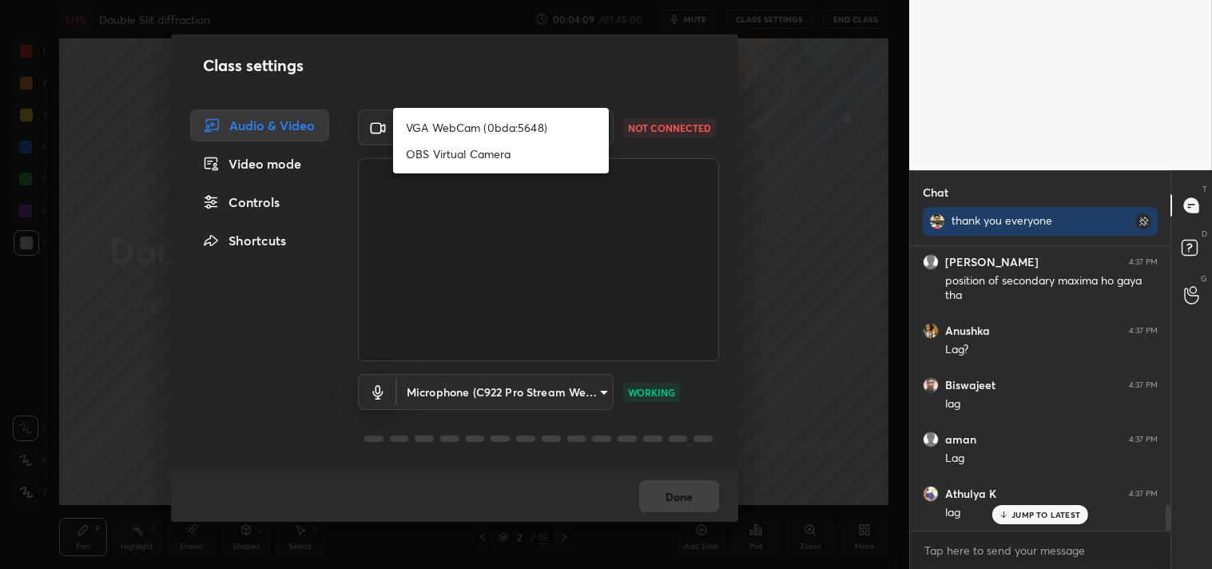
scroll to position [2874, 0]
click at [538, 388] on div at bounding box center [606, 284] width 1212 height 569
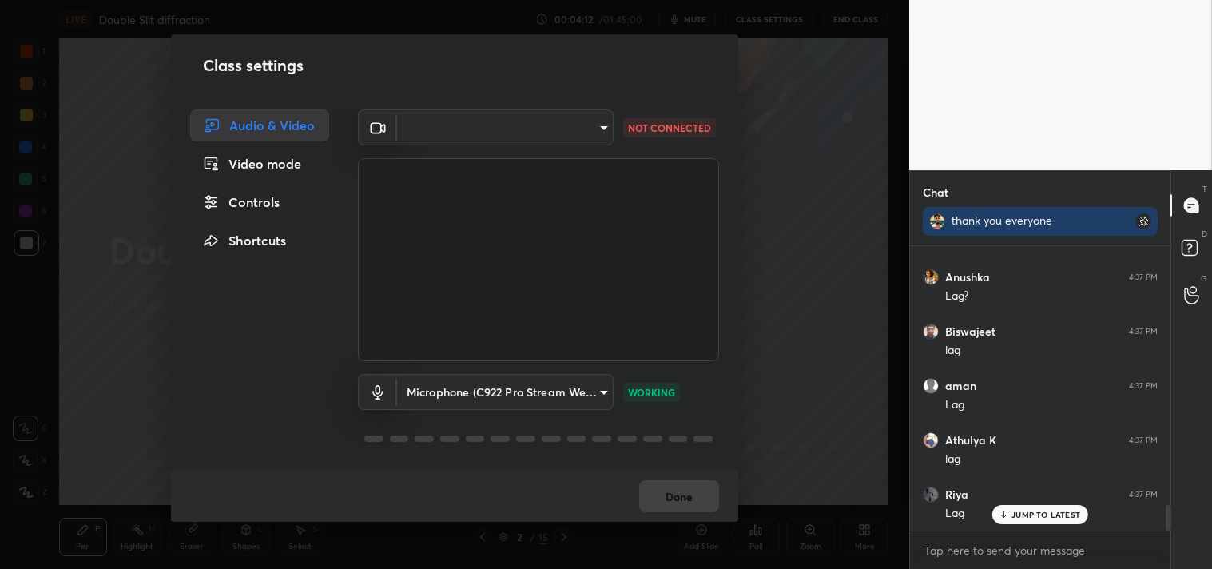
click at [486, 148] on div "​ 77efdbe0d0591a5658d362a6e640cec0e2706c98c83ef82d39568dbf4875ff01 NOT CONNECTED" at bounding box center [538, 235] width 361 height 252
click at [475, 141] on body "1 2 3 4 5 6 7 C X Z C X Z E E Erase all H H LIVE Double Slit diffraction 00:04:…" at bounding box center [606, 284] width 1212 height 569
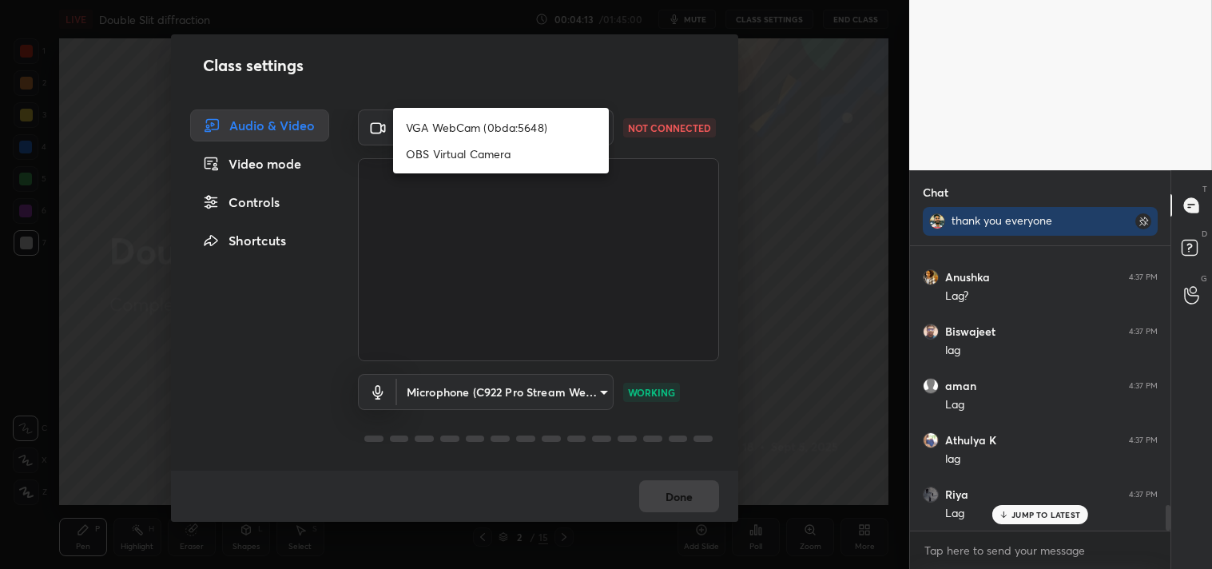
click at [577, 251] on div at bounding box center [606, 284] width 1212 height 569
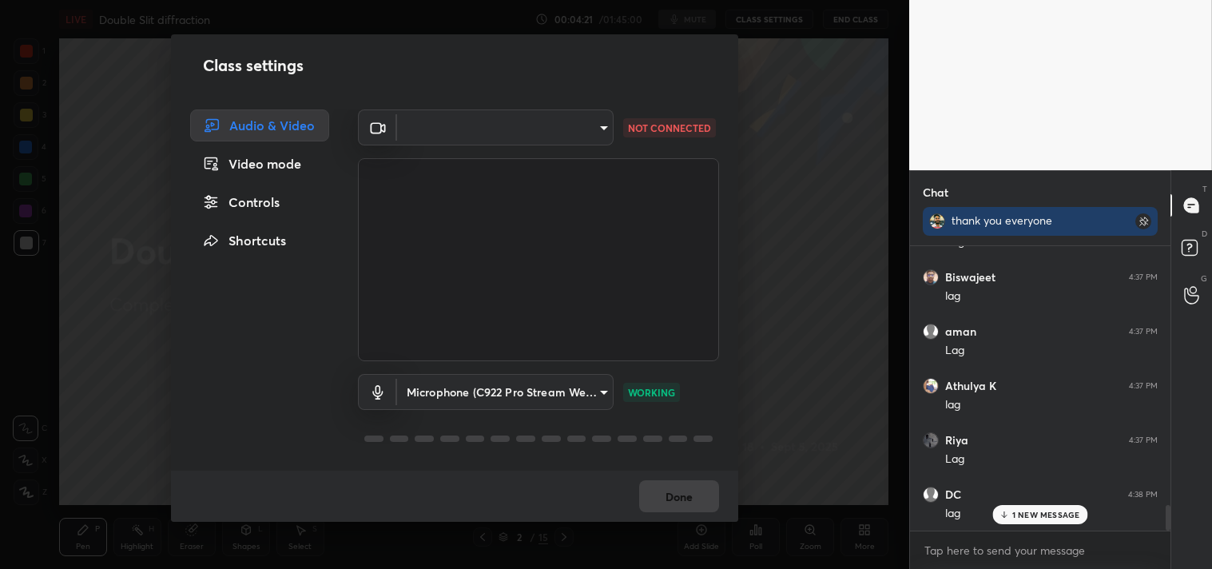
scroll to position [2984, 0]
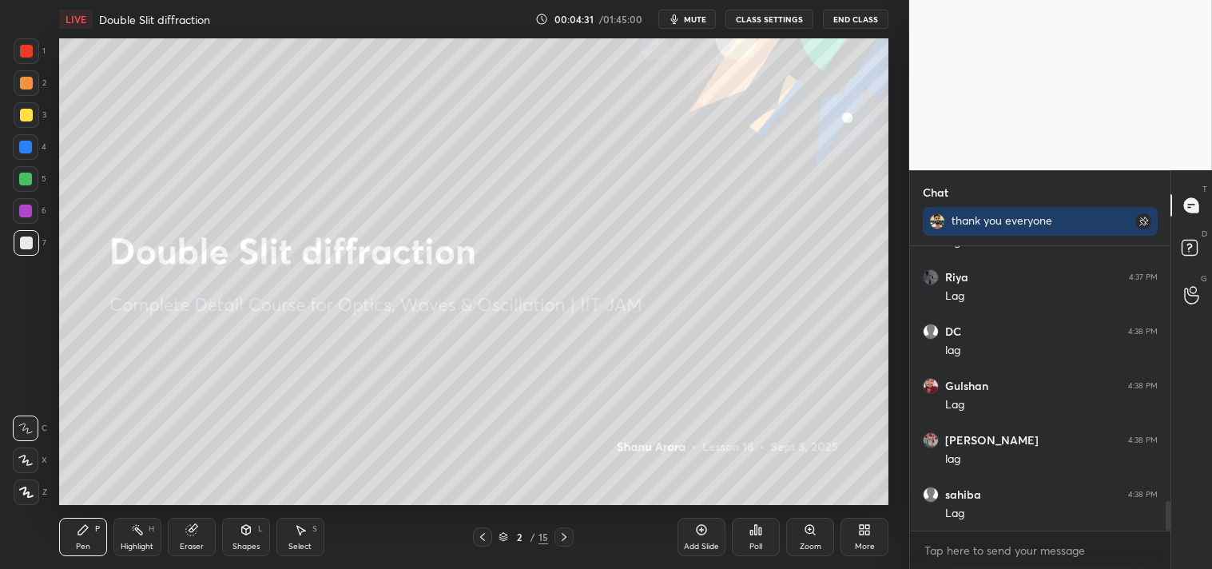
scroll to position [2448, 0]
click at [752, 22] on button "CLASS SETTINGS" at bounding box center [770, 19] width 88 height 19
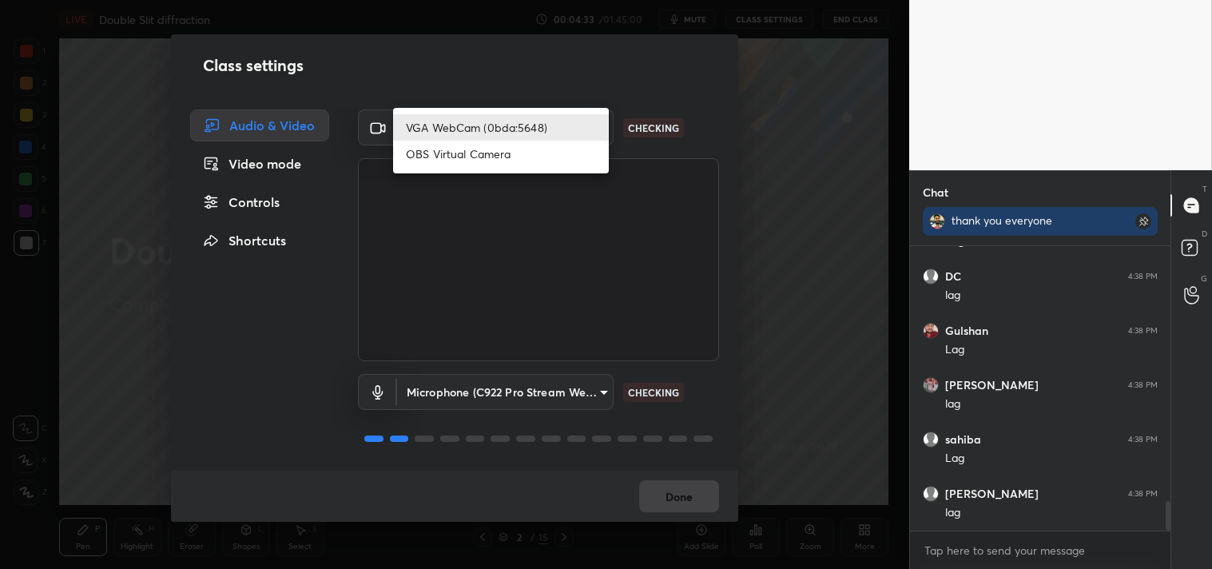
click at [522, 129] on body "1 2 3 4 5 6 7 C X Z C X Z E E Erase all H H LIVE Double Slit diffraction 00:04:…" at bounding box center [606, 284] width 1212 height 569
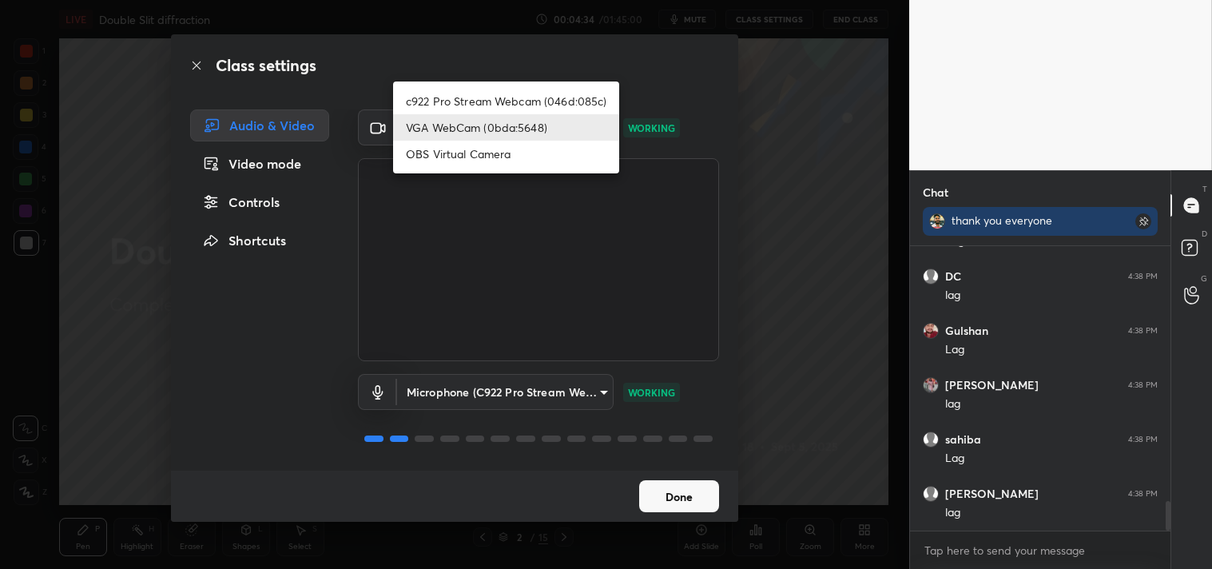
click at [515, 99] on li "c922 Pro Stream Webcam (046d:085c)" at bounding box center [506, 101] width 226 height 26
type input "77efdbe0d0591a5658d362a6e640cec0e2706c98c83ef82d39568dbf4875ff01"
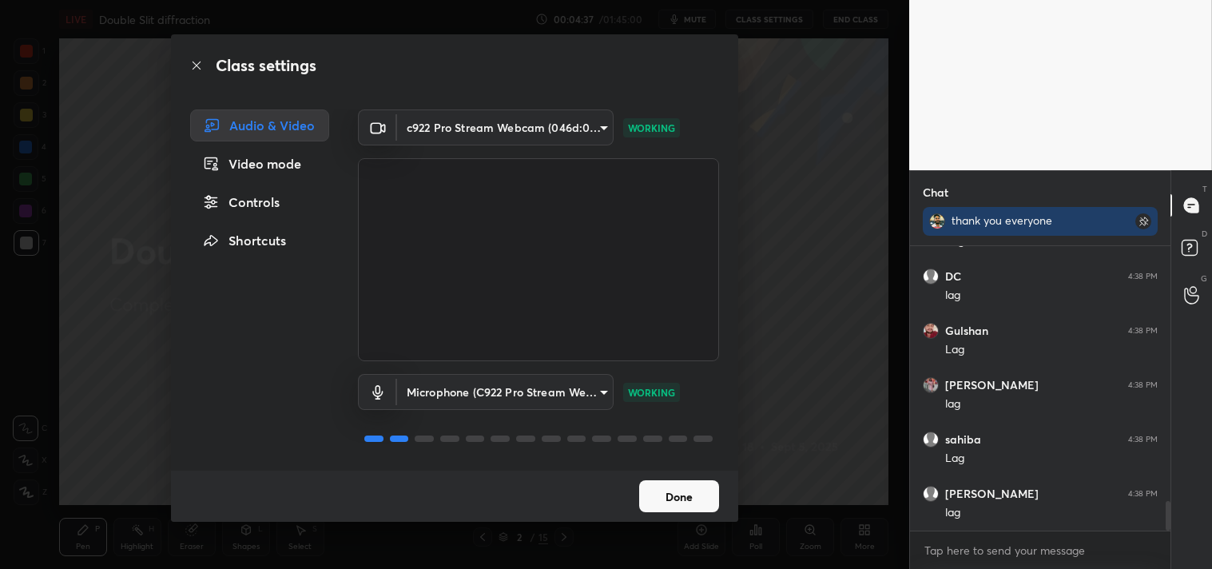
click at [676, 499] on button "Done" at bounding box center [679, 496] width 80 height 32
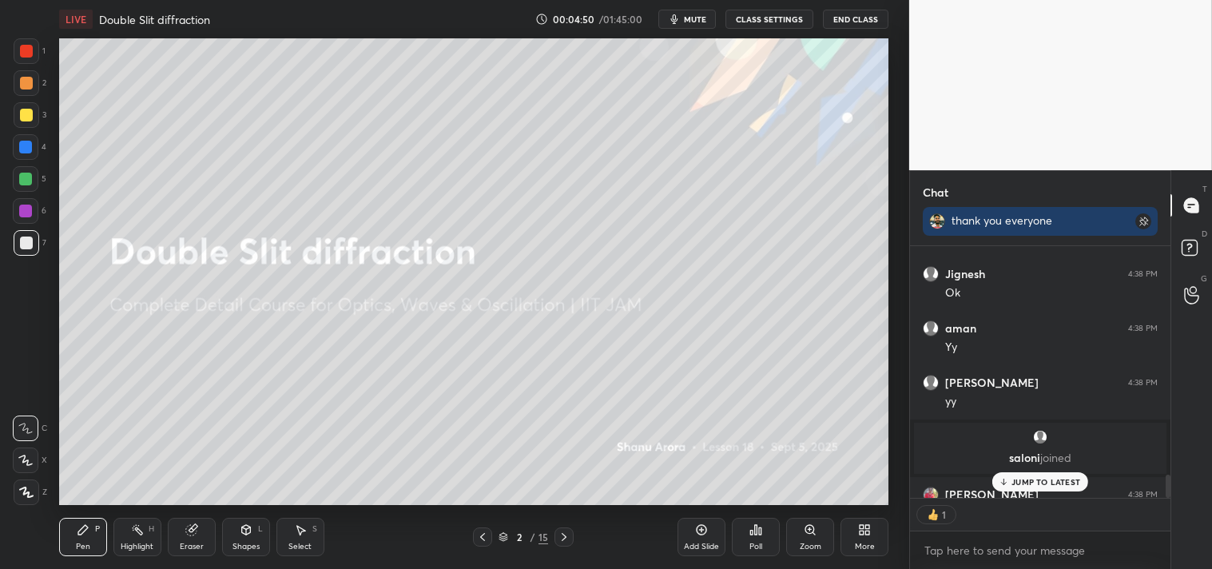
scroll to position [5, 4]
click at [863, 530] on icon at bounding box center [864, 529] width 13 height 13
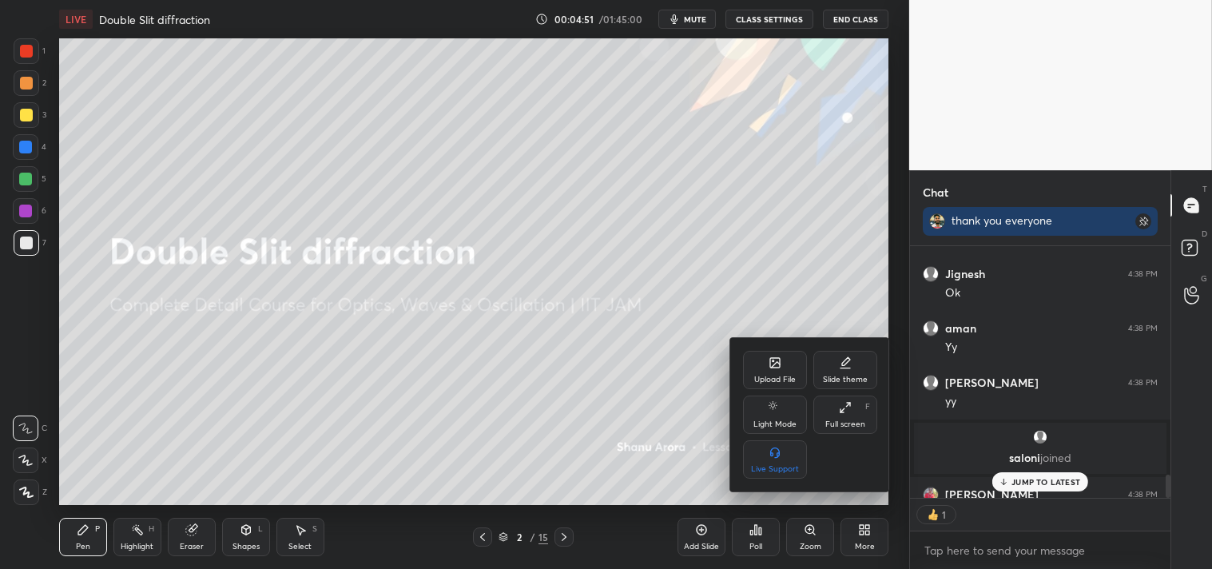
click at [775, 358] on icon at bounding box center [775, 363] width 10 height 10
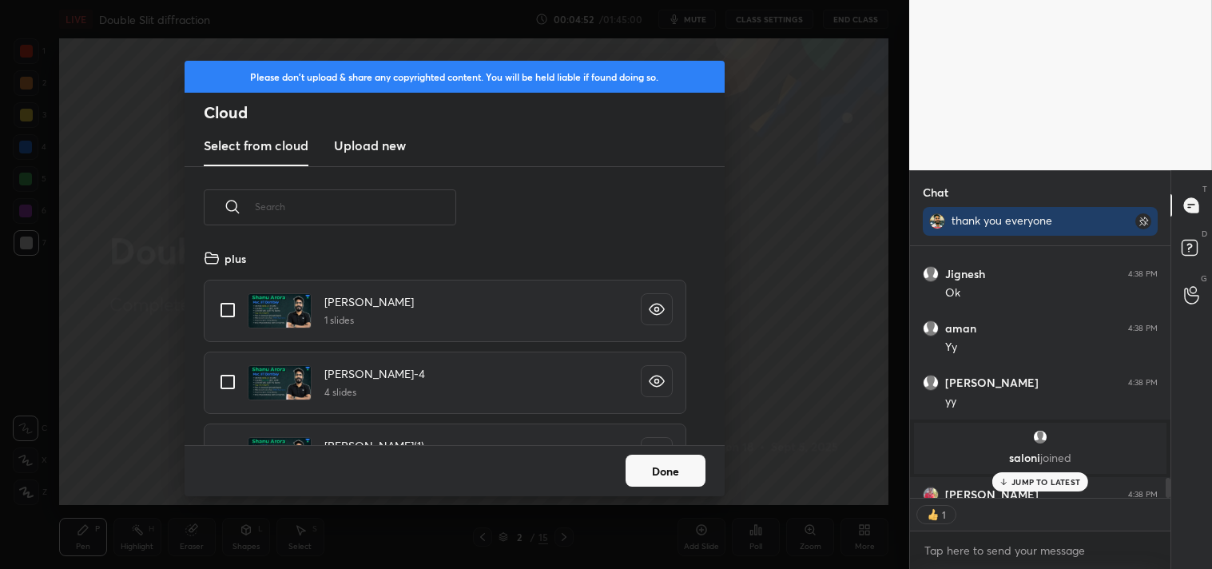
scroll to position [2864, 0]
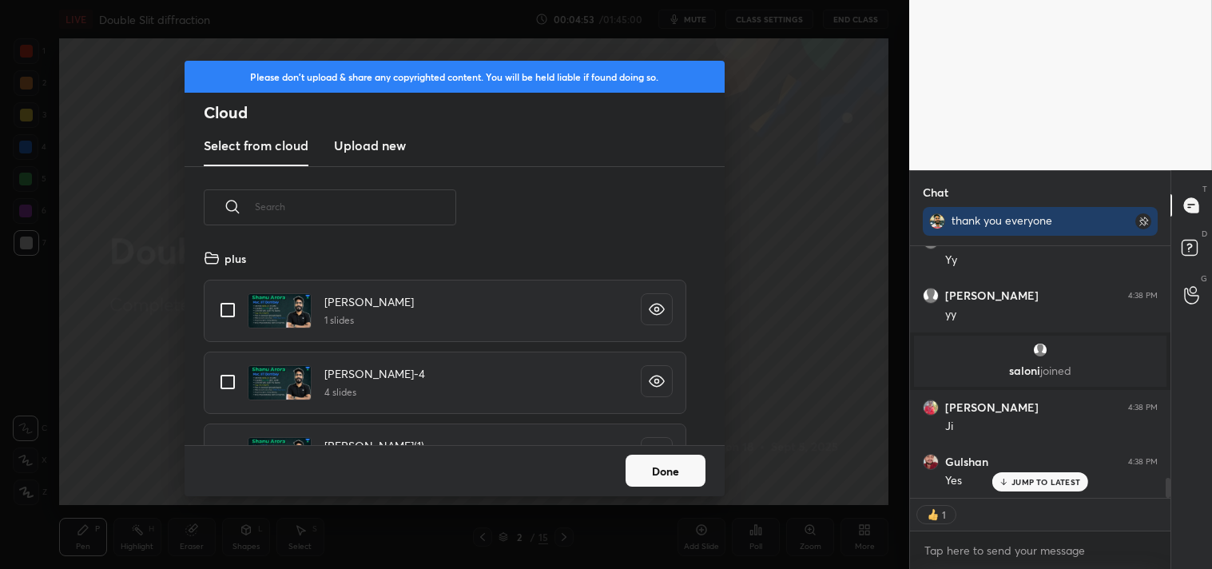
click at [648, 462] on button "Done" at bounding box center [666, 471] width 80 height 32
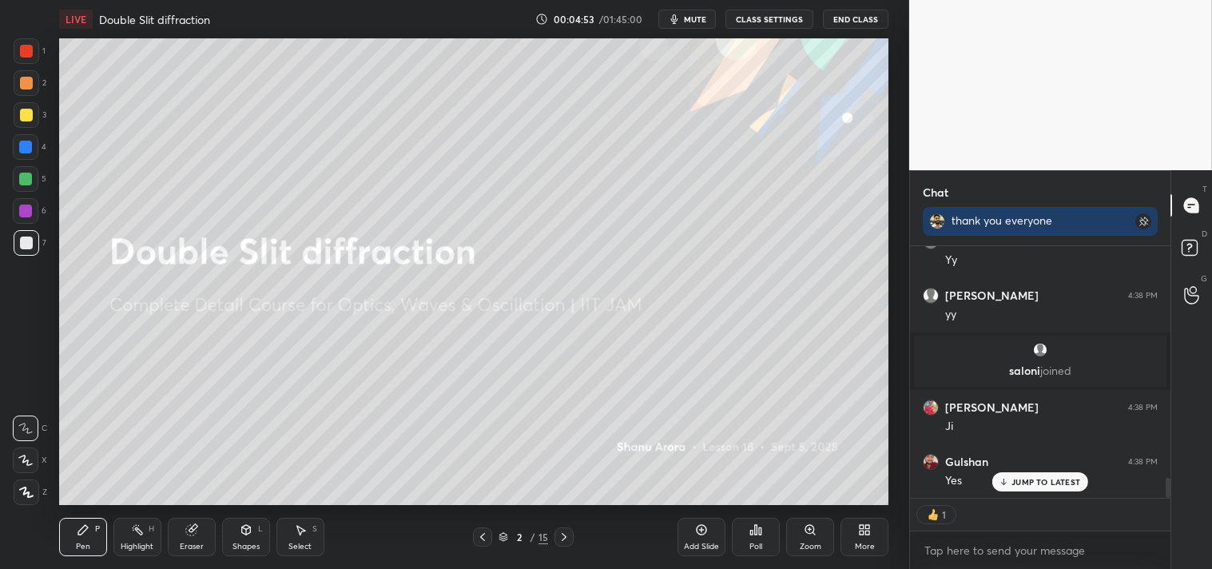
scroll to position [0, 0]
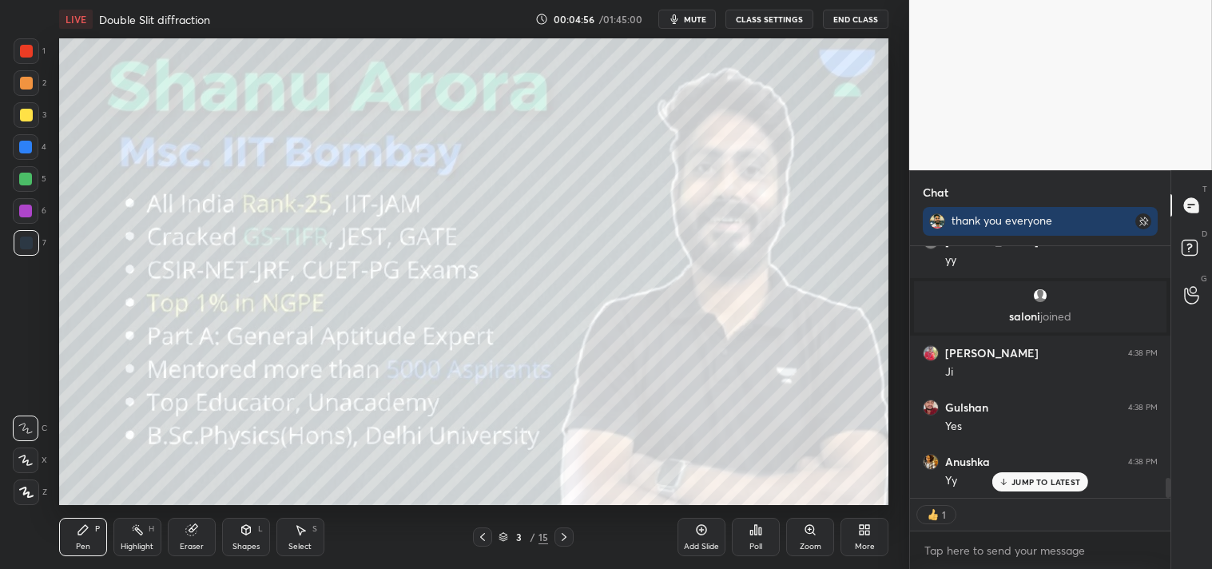
click at [860, 543] on div "More" at bounding box center [865, 547] width 20 height 8
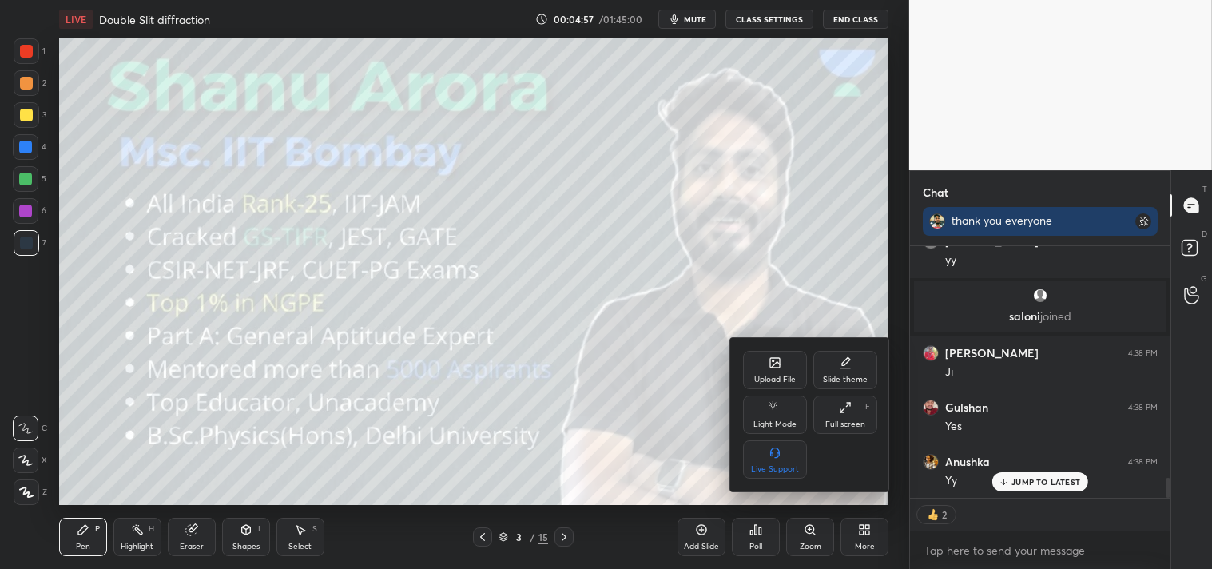
click at [754, 385] on div "Upload File" at bounding box center [775, 370] width 64 height 38
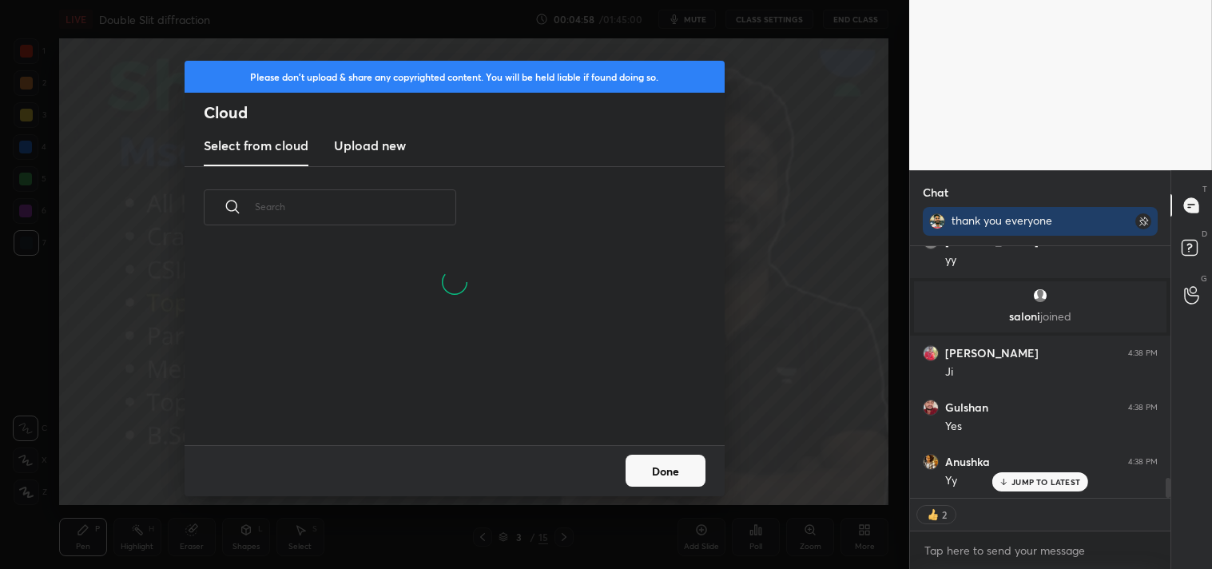
click at [392, 132] on new "Upload new" at bounding box center [370, 146] width 72 height 40
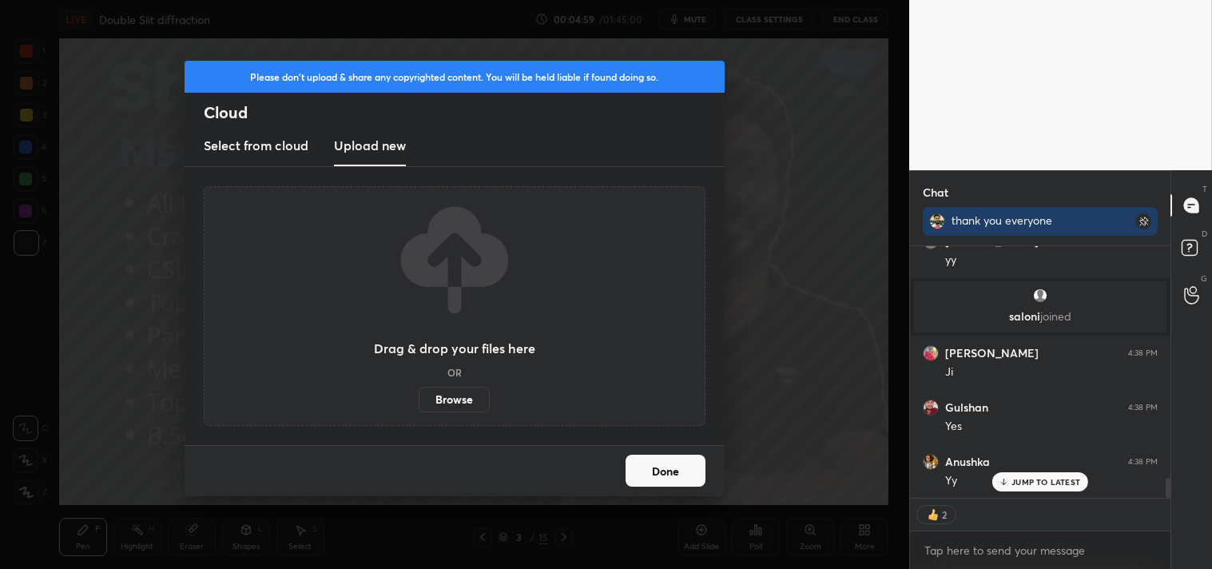
click at [446, 403] on label "Browse" at bounding box center [454, 400] width 71 height 26
click at [419, 403] on input "Browse" at bounding box center [419, 400] width 0 height 26
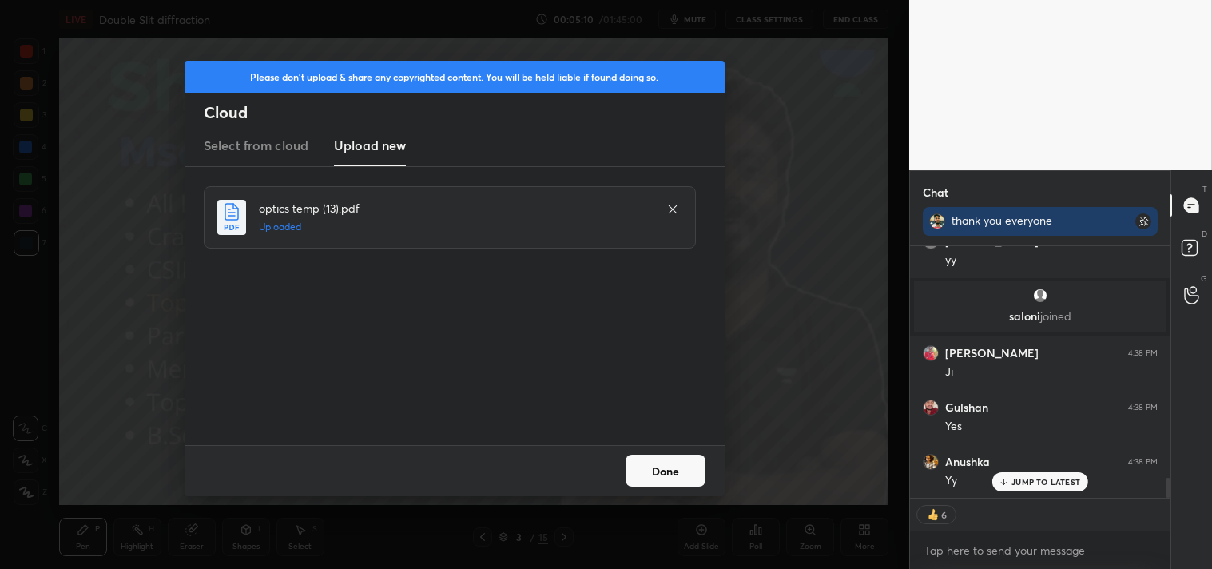
click at [674, 472] on button "Done" at bounding box center [666, 471] width 80 height 32
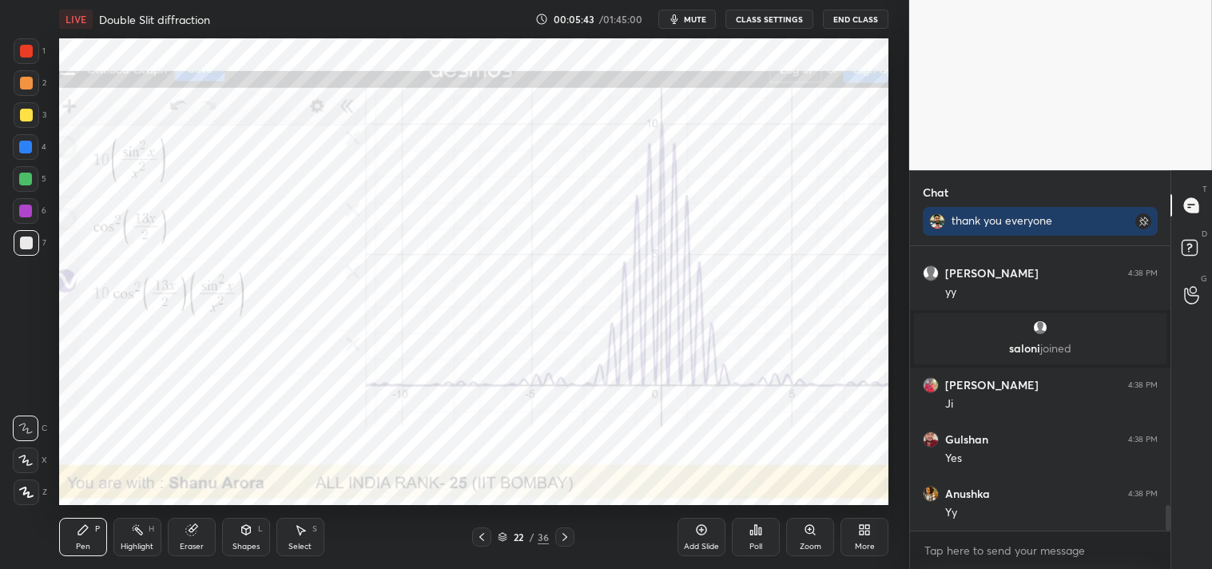
click at [693, 549] on div "Add Slide" at bounding box center [701, 547] width 35 height 8
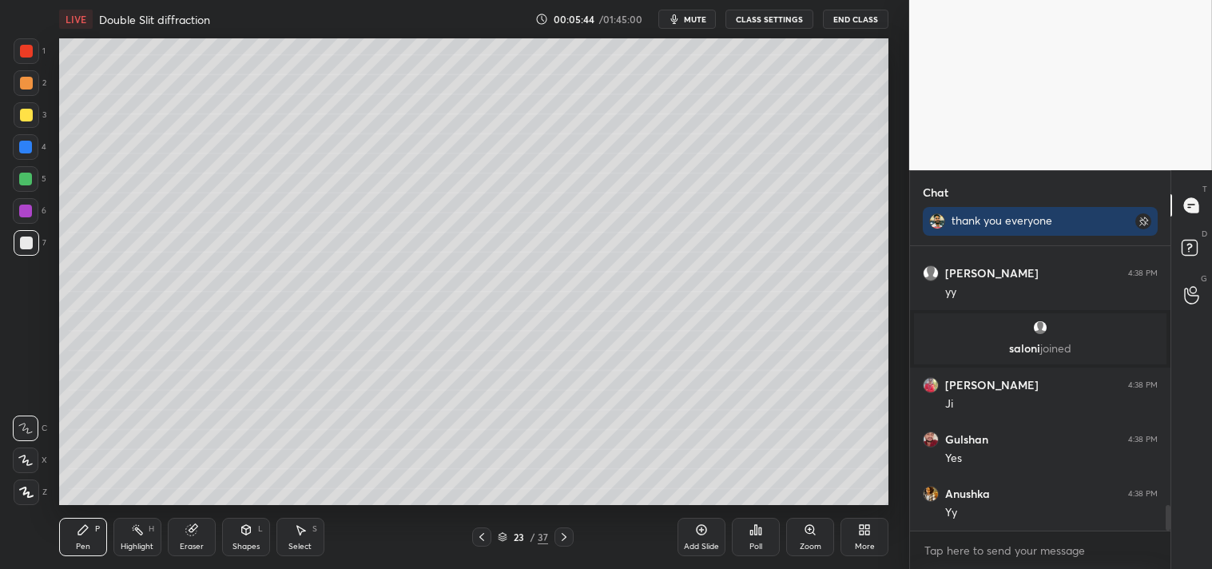
click at [241, 540] on div "Shapes L" at bounding box center [246, 537] width 48 height 38
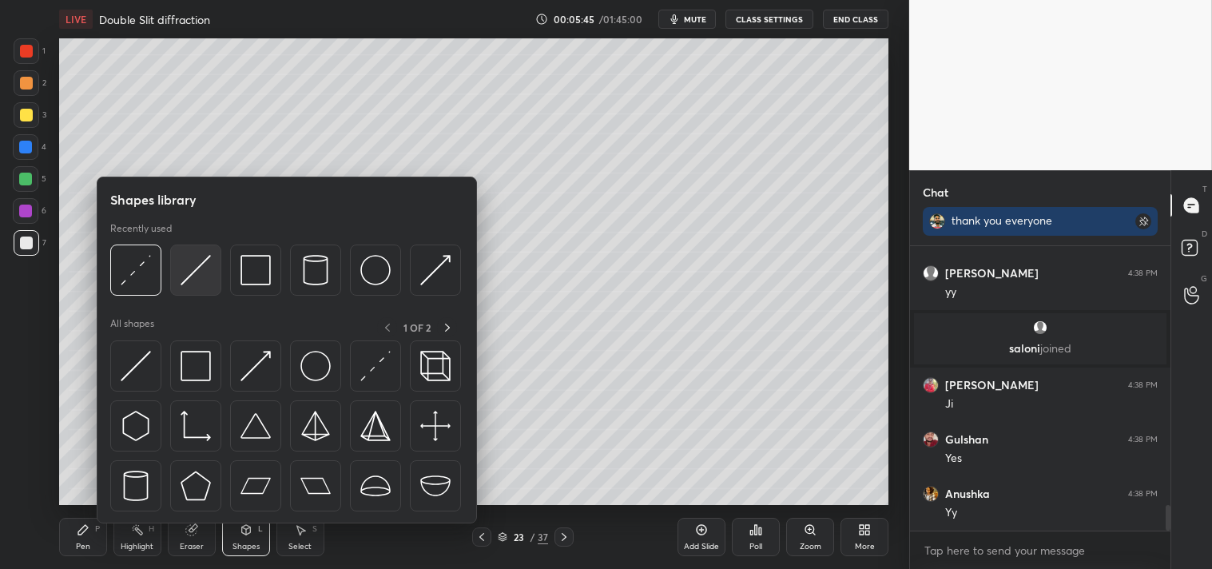
click at [195, 276] on img at bounding box center [196, 270] width 30 height 30
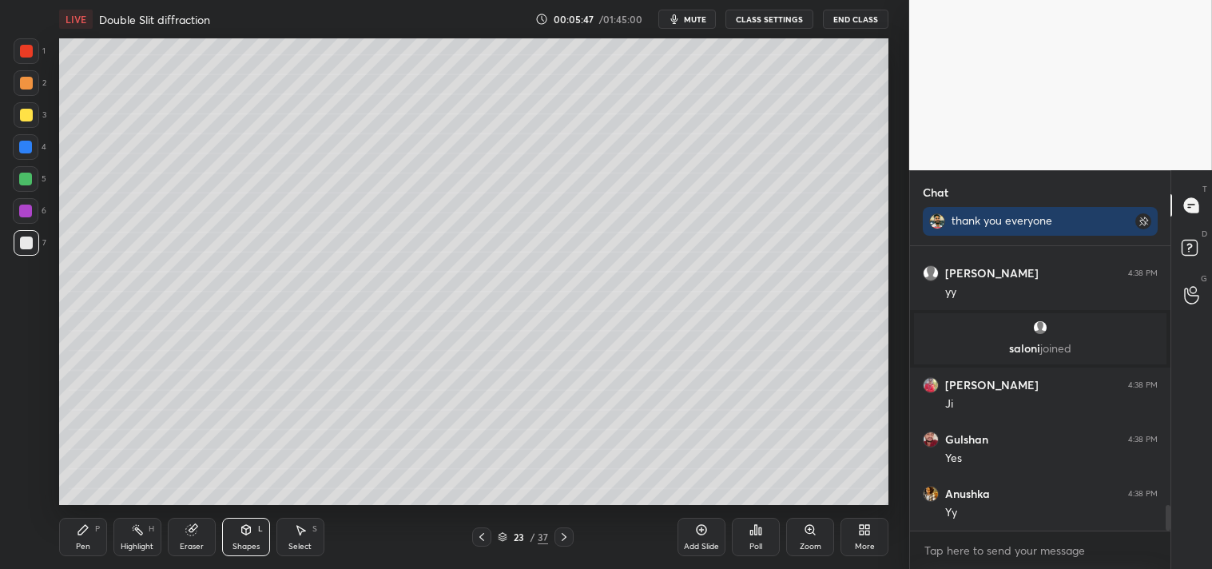
click at [85, 543] on div "Pen" at bounding box center [83, 547] width 14 height 8
click at [83, 536] on icon at bounding box center [83, 529] width 13 height 13
click at [28, 113] on div at bounding box center [26, 115] width 13 height 13
click at [25, 125] on div at bounding box center [27, 115] width 26 height 26
click at [26, 241] on div at bounding box center [26, 243] width 13 height 13
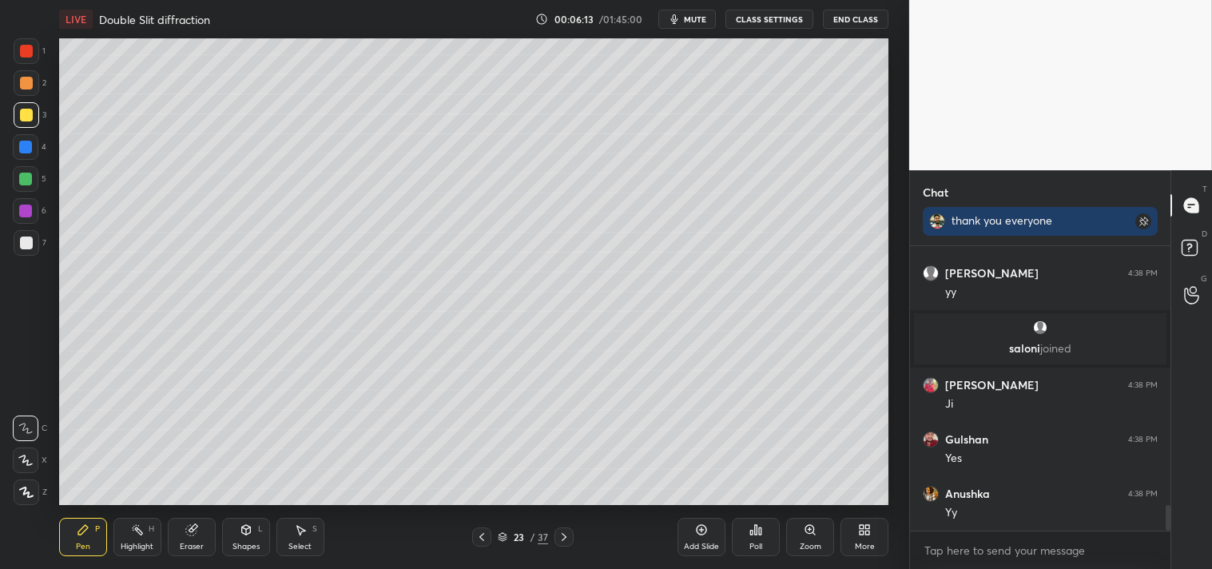
click at [22, 249] on div at bounding box center [27, 243] width 26 height 26
click at [30, 113] on div at bounding box center [26, 115] width 13 height 13
click at [38, 109] on div "3" at bounding box center [30, 115] width 33 height 26
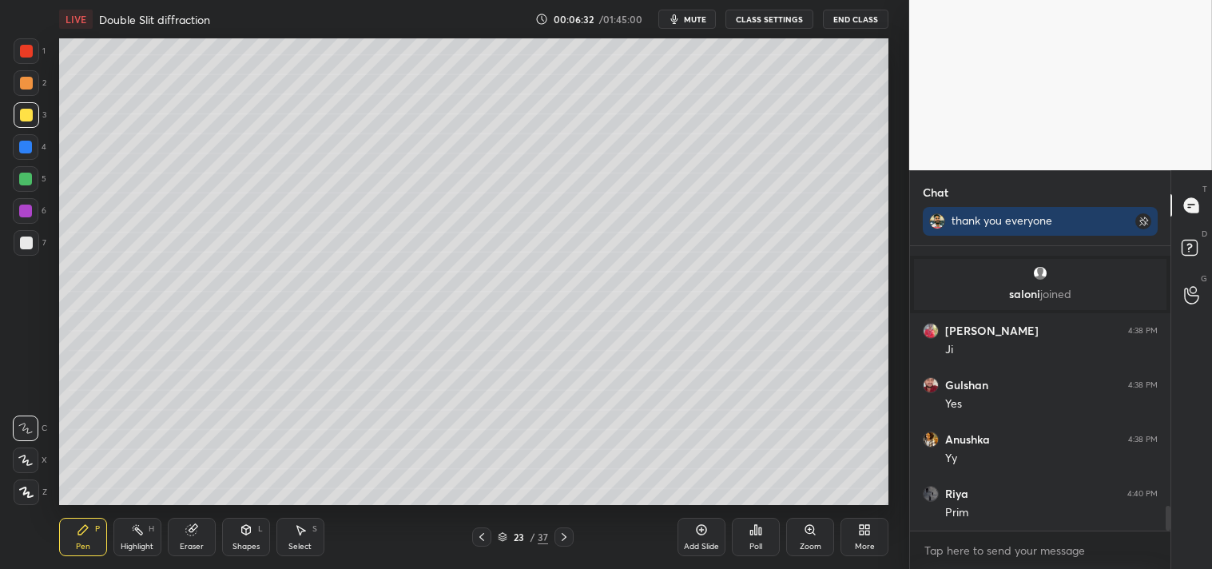
scroll to position [2994, 0]
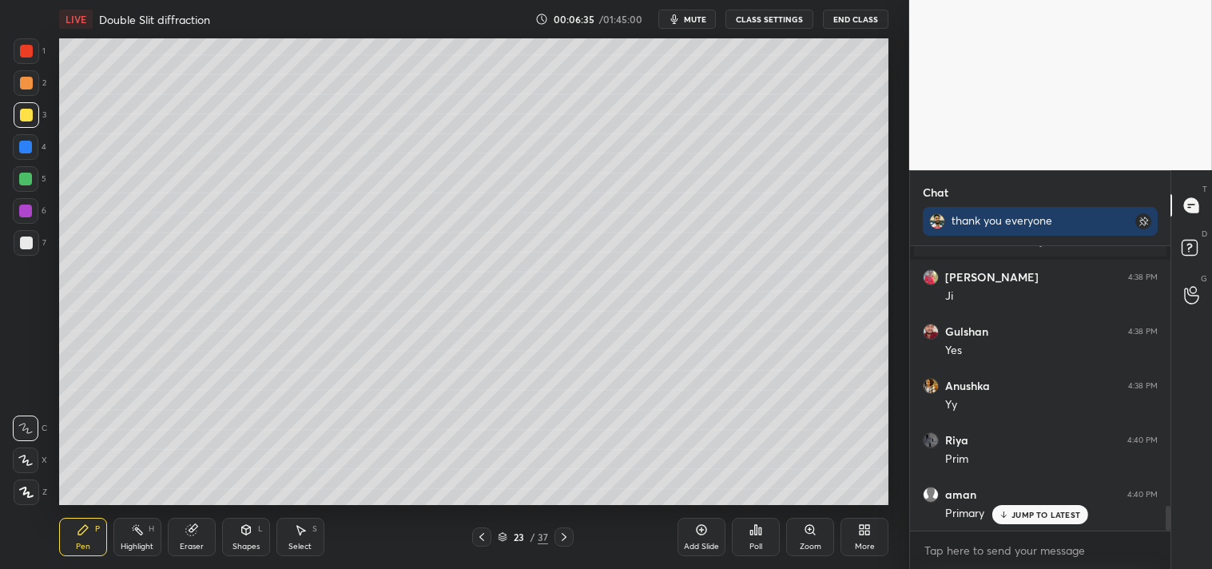
click at [30, 237] on div at bounding box center [26, 243] width 13 height 13
click at [34, 233] on div at bounding box center [27, 243] width 26 height 26
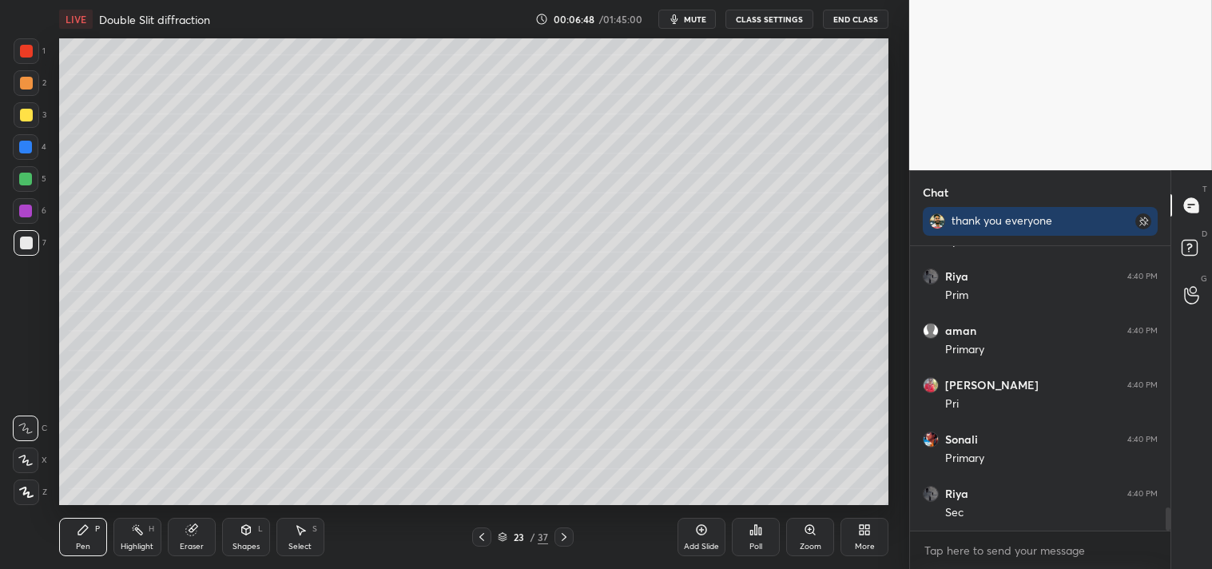
scroll to position [3212, 0]
click at [27, 118] on div at bounding box center [26, 115] width 13 height 13
click at [35, 132] on div "3" at bounding box center [30, 118] width 33 height 32
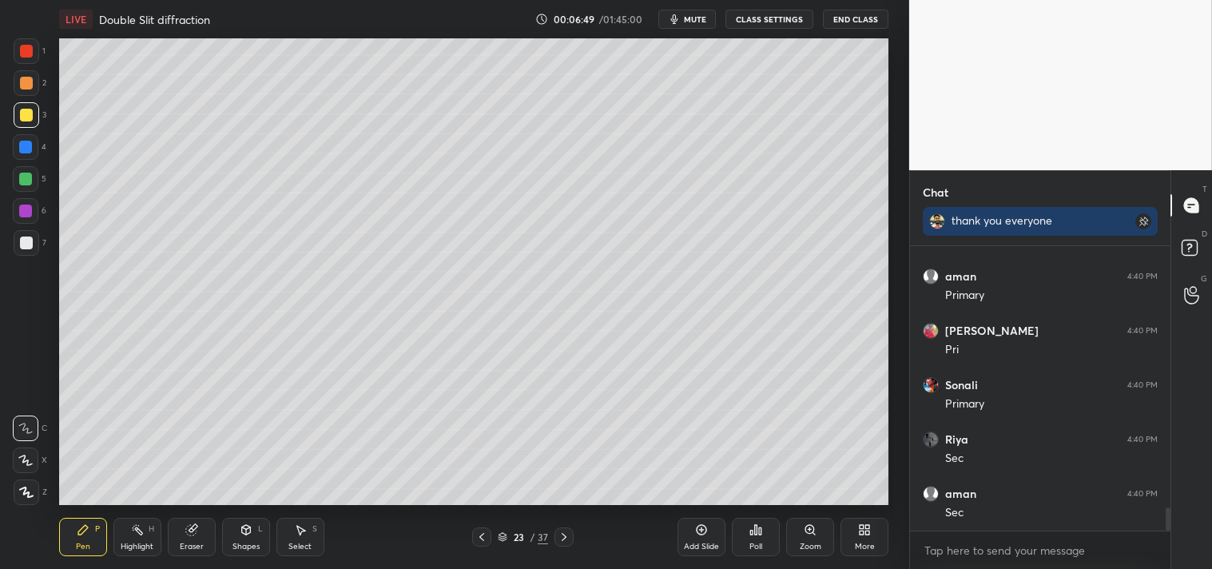
scroll to position [3266, 0]
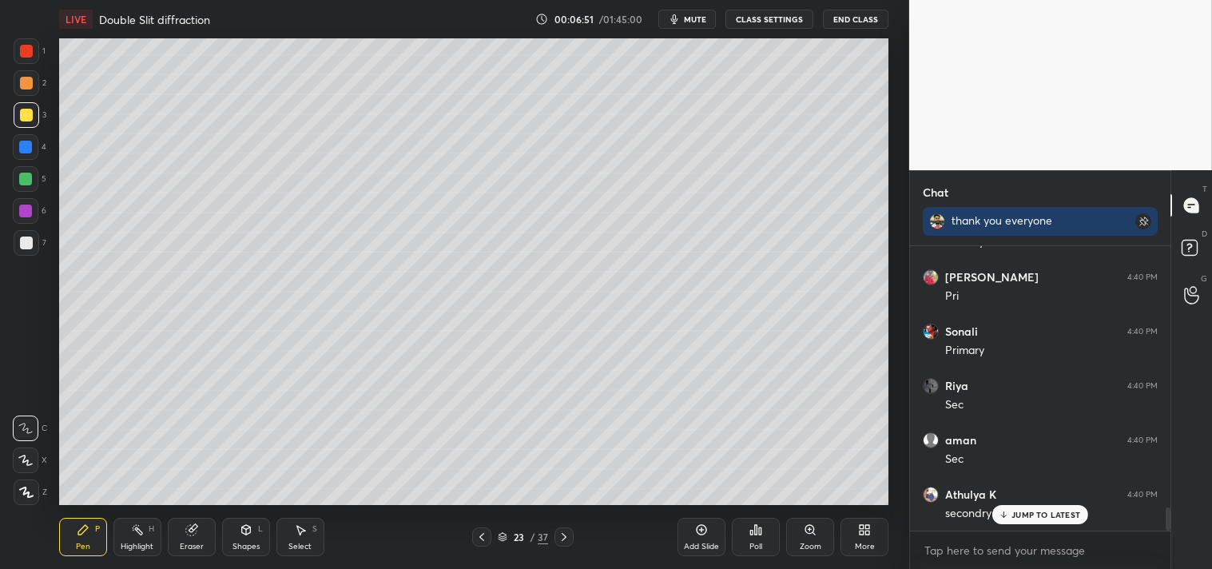
click at [30, 249] on div at bounding box center [27, 243] width 26 height 26
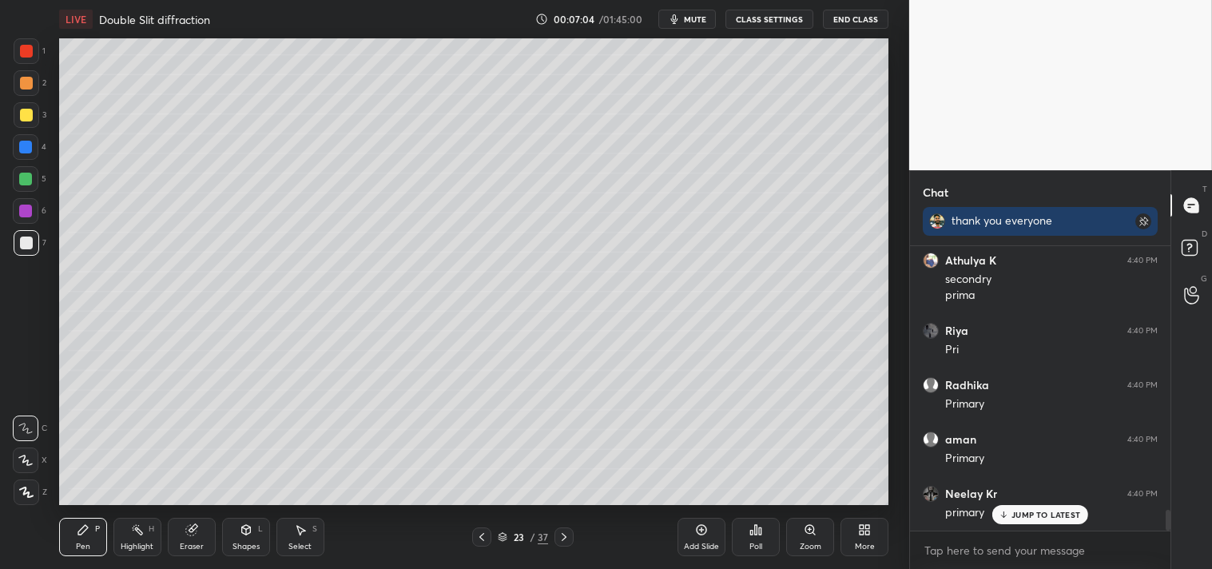
scroll to position [3554, 0]
click at [29, 116] on div at bounding box center [26, 115] width 13 height 13
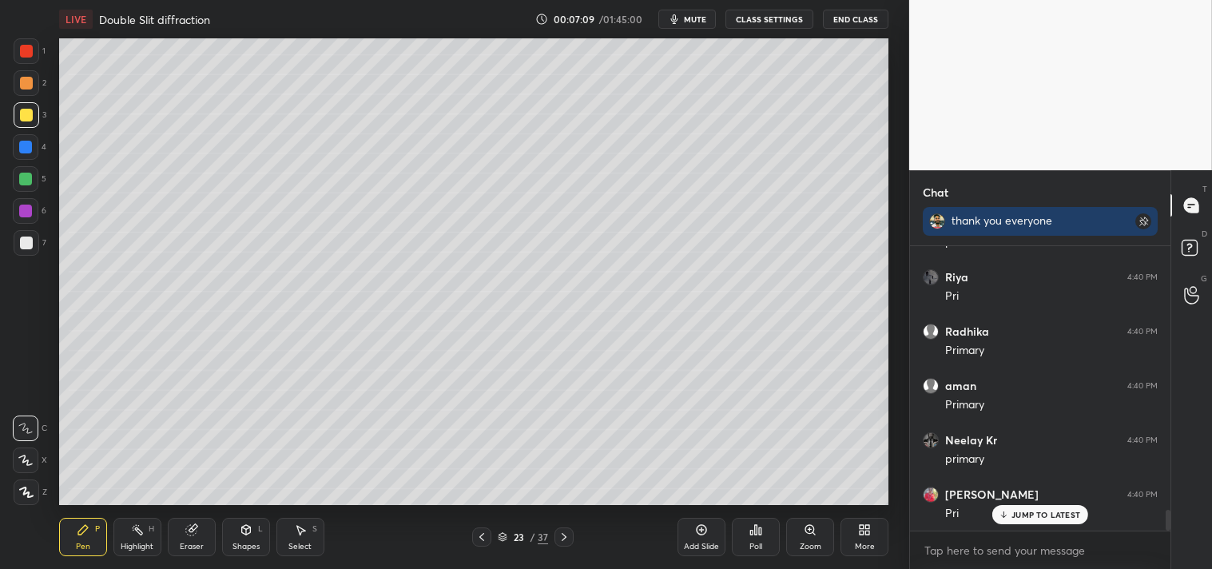
click at [202, 546] on div "Eraser" at bounding box center [192, 547] width 24 height 8
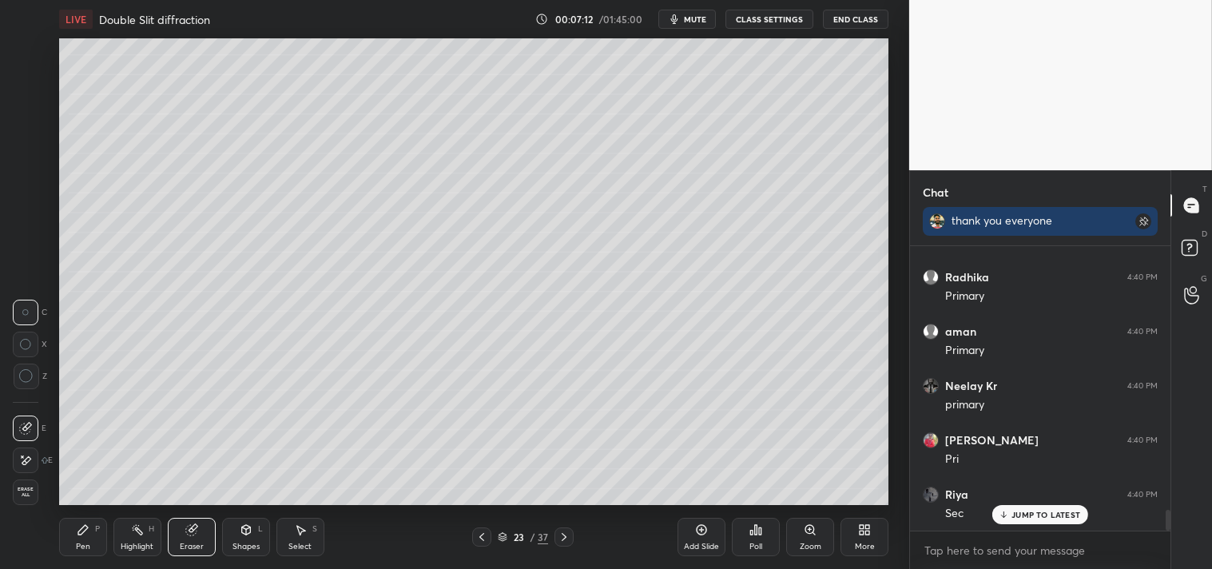
click at [97, 559] on div "Pen P Highlight H Eraser Shapes L Select S 23 / 37 Add Slide Poll Zoom More" at bounding box center [474, 537] width 830 height 64
click at [99, 561] on div "Pen P Highlight H Eraser Shapes L Select S 23 / 37 Add Slide Poll Zoom More" at bounding box center [474, 537] width 830 height 64
click at [93, 538] on div "Pen P" at bounding box center [83, 537] width 48 height 38
click at [106, 532] on div "Pen P" at bounding box center [83, 537] width 48 height 38
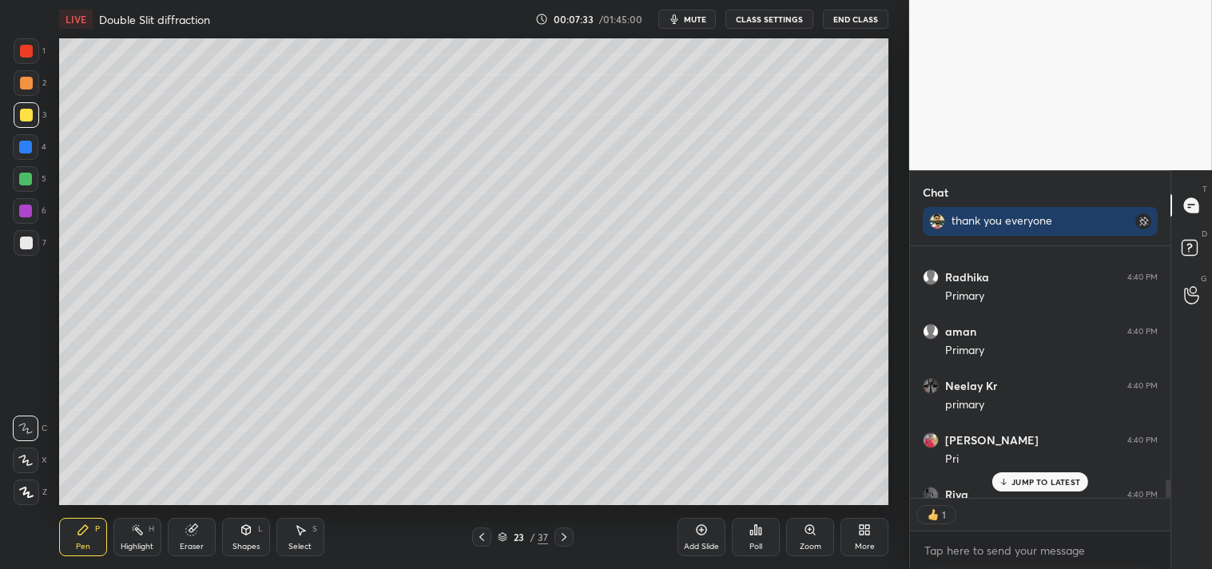
scroll to position [3695, 0]
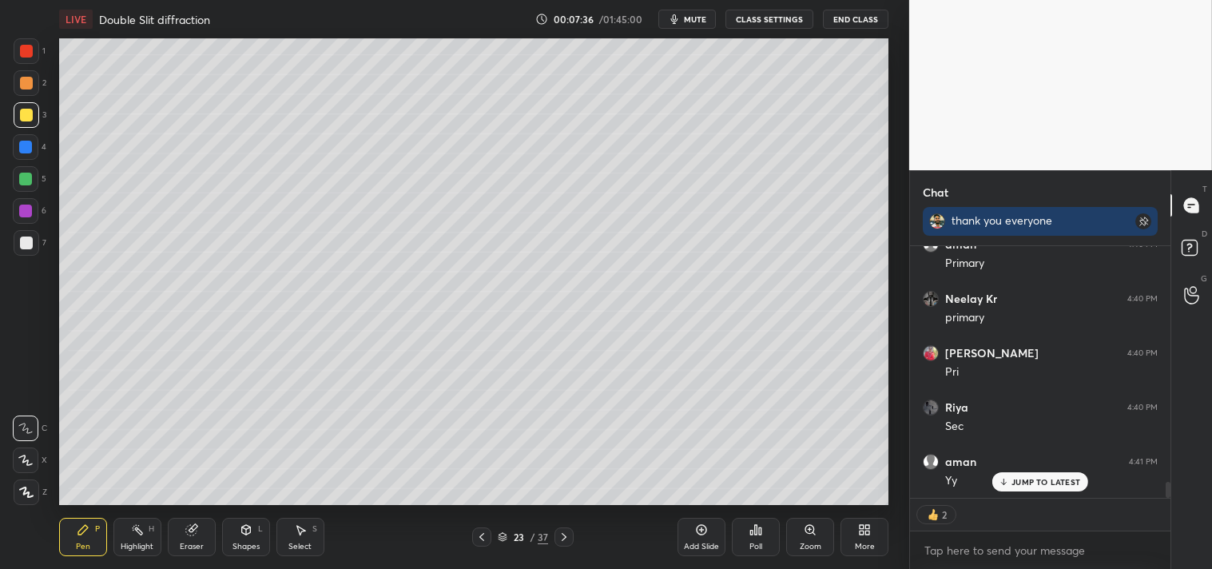
click at [700, 539] on div "Add Slide" at bounding box center [702, 537] width 48 height 38
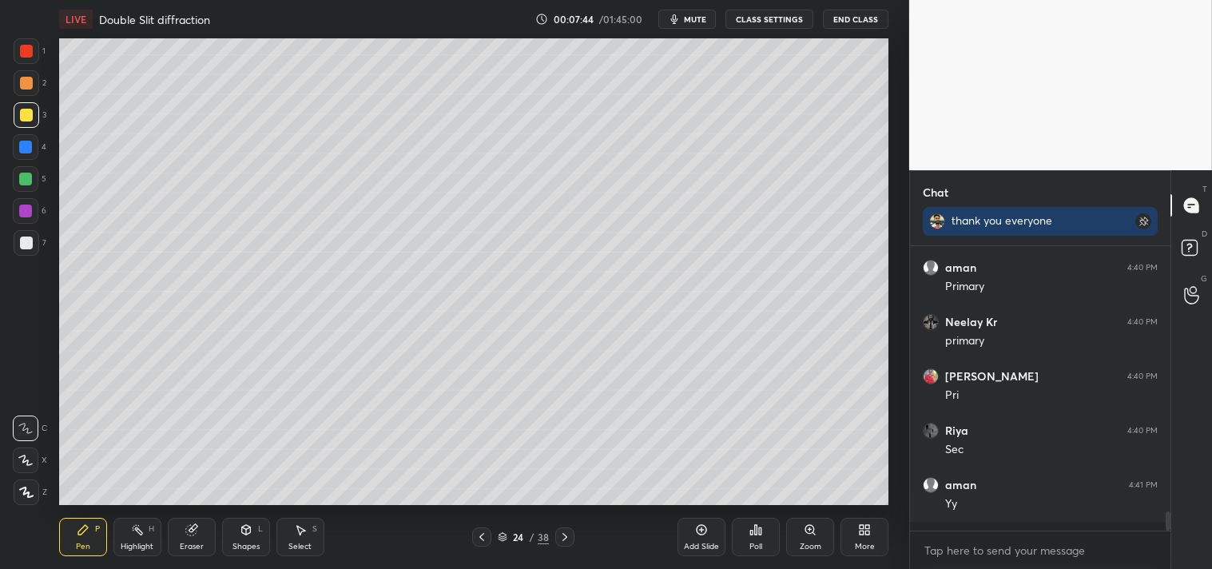
scroll to position [3663, 0]
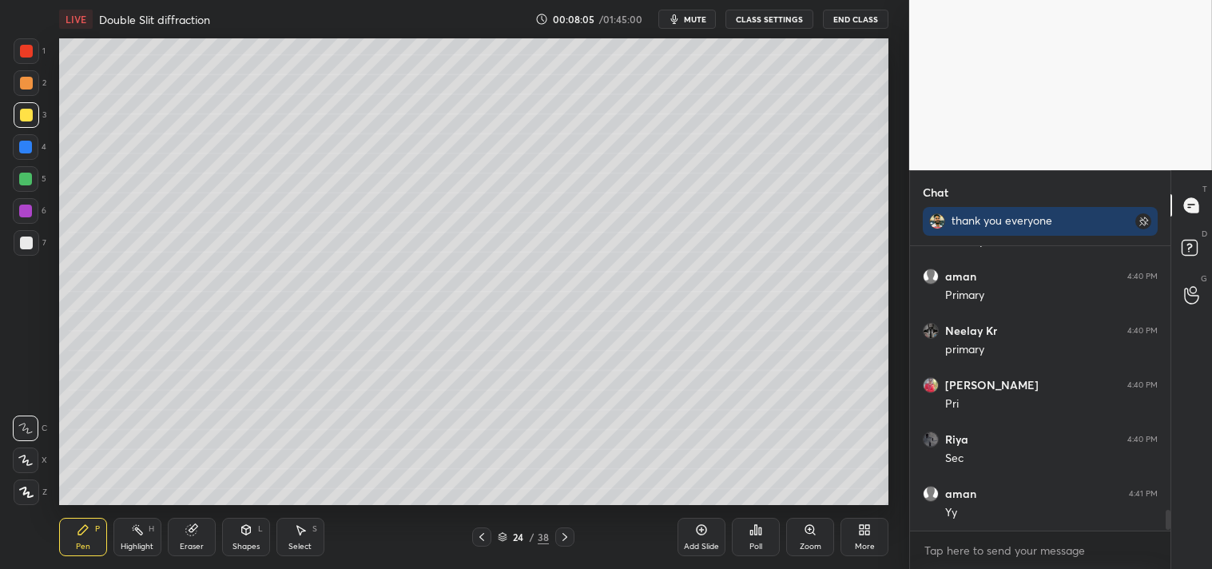
click at [37, 248] on div at bounding box center [27, 243] width 26 height 26
click at [34, 120] on div at bounding box center [27, 115] width 26 height 26
click at [37, 134] on div "4" at bounding box center [30, 147] width 34 height 26
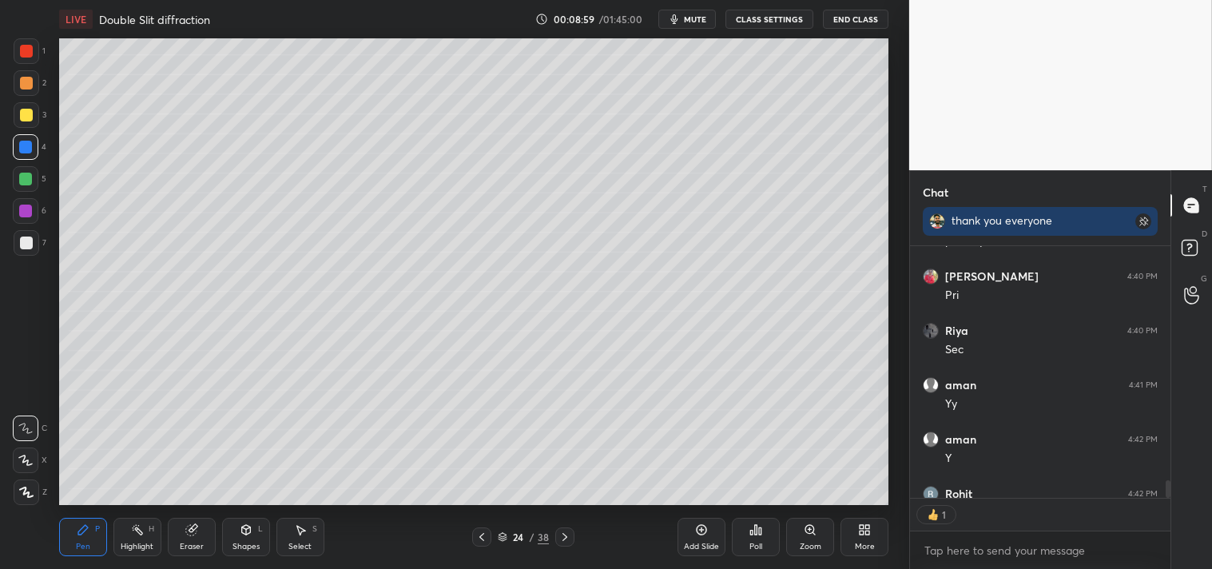
scroll to position [5, 4]
click at [10, 245] on div "1 2 3 4 5 6 7 C X Z C X Z E E Erase all H H" at bounding box center [25, 271] width 51 height 467
click at [14, 250] on div at bounding box center [27, 243] width 26 height 26
click at [706, 545] on div "Add Slide" at bounding box center [701, 547] width 35 height 8
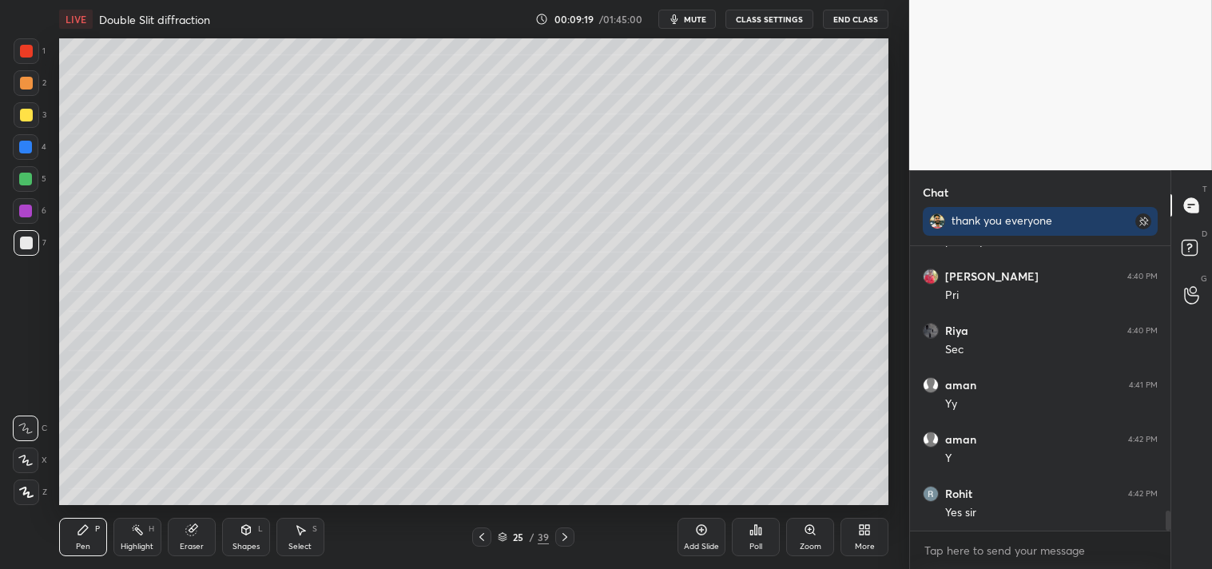
click at [236, 554] on div "Shapes L" at bounding box center [246, 537] width 48 height 38
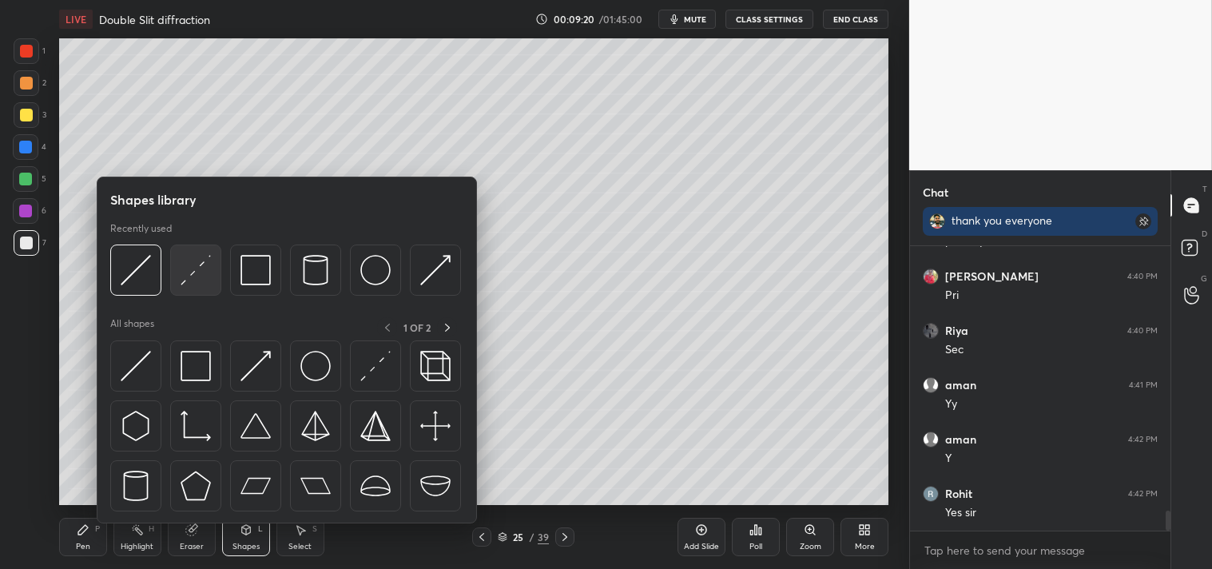
click at [202, 278] on img at bounding box center [196, 270] width 30 height 30
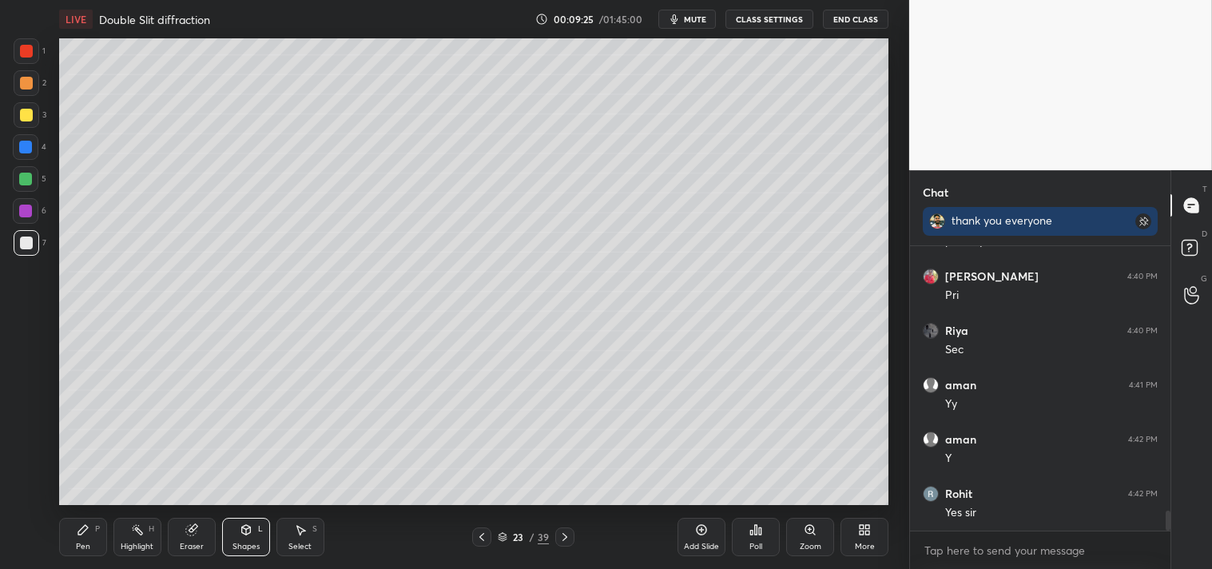
click at [129, 543] on div "Highlight" at bounding box center [137, 547] width 33 height 8
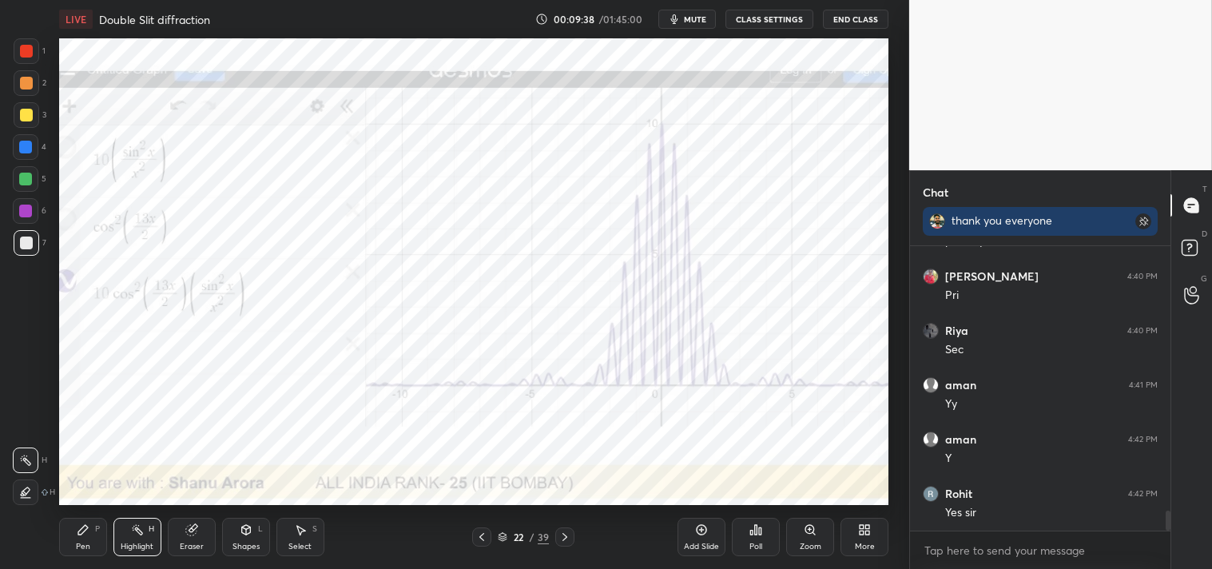
click at [837, 534] on div "Add Slide Poll Zoom More" at bounding box center [783, 537] width 211 height 90
click at [819, 527] on div "Zoom" at bounding box center [810, 537] width 48 height 38
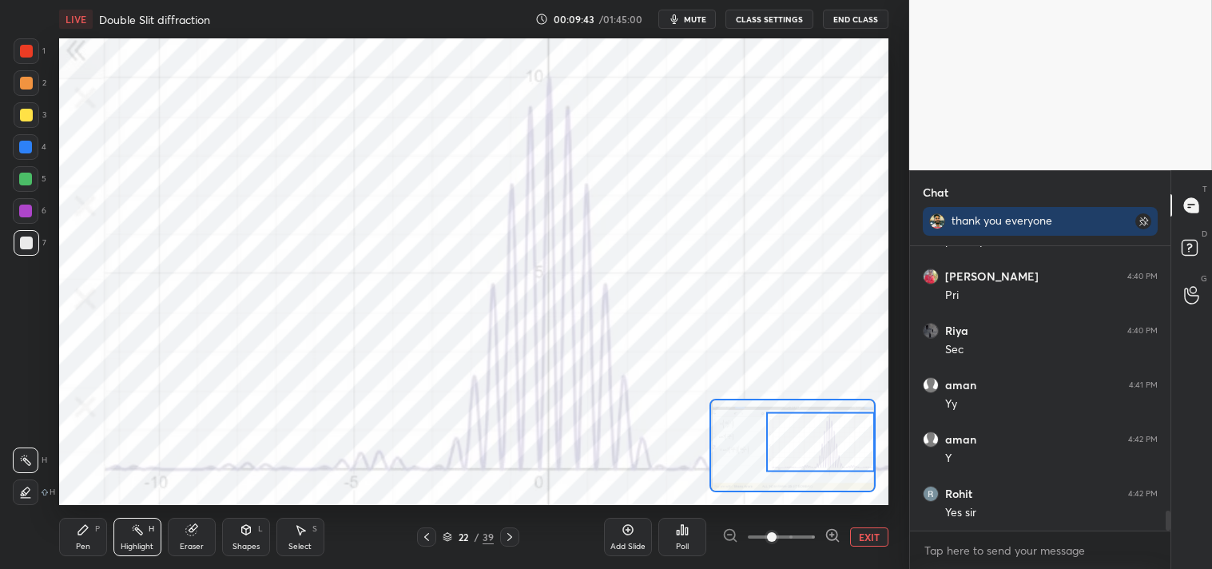
click at [28, 57] on div at bounding box center [26, 51] width 13 height 13
click at [27, 52] on div at bounding box center [26, 51] width 13 height 13
click at [74, 536] on div "Pen P" at bounding box center [83, 537] width 48 height 38
click at [91, 539] on div "Pen P" at bounding box center [83, 537] width 48 height 38
click at [880, 524] on div "Add Slide Poll EXIT" at bounding box center [746, 537] width 284 height 90
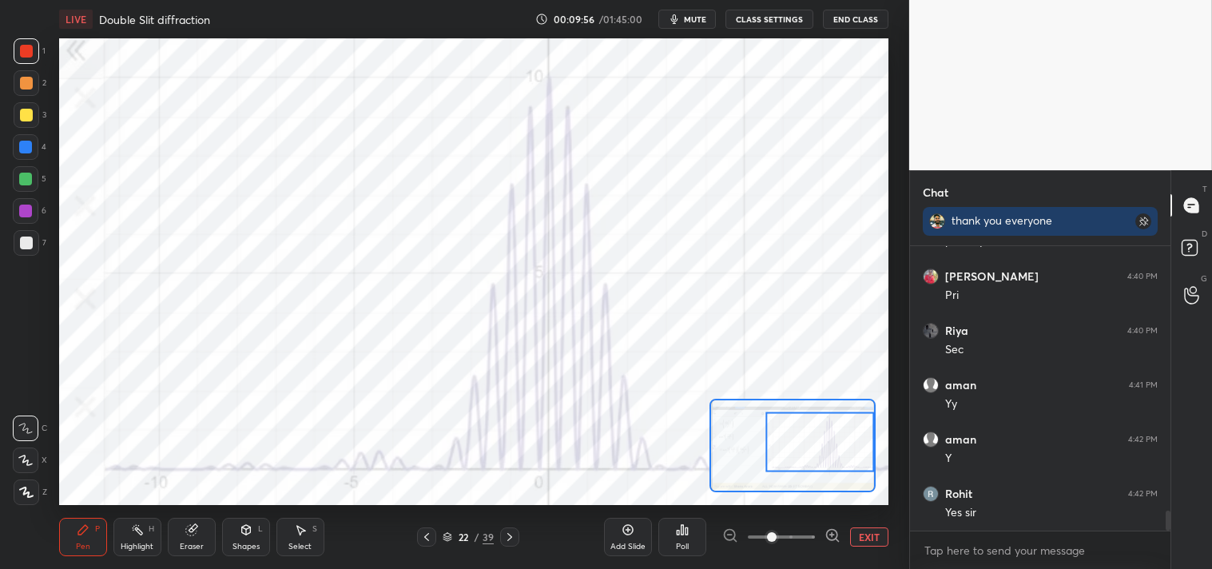
click at [883, 534] on button "EXIT" at bounding box center [869, 536] width 38 height 19
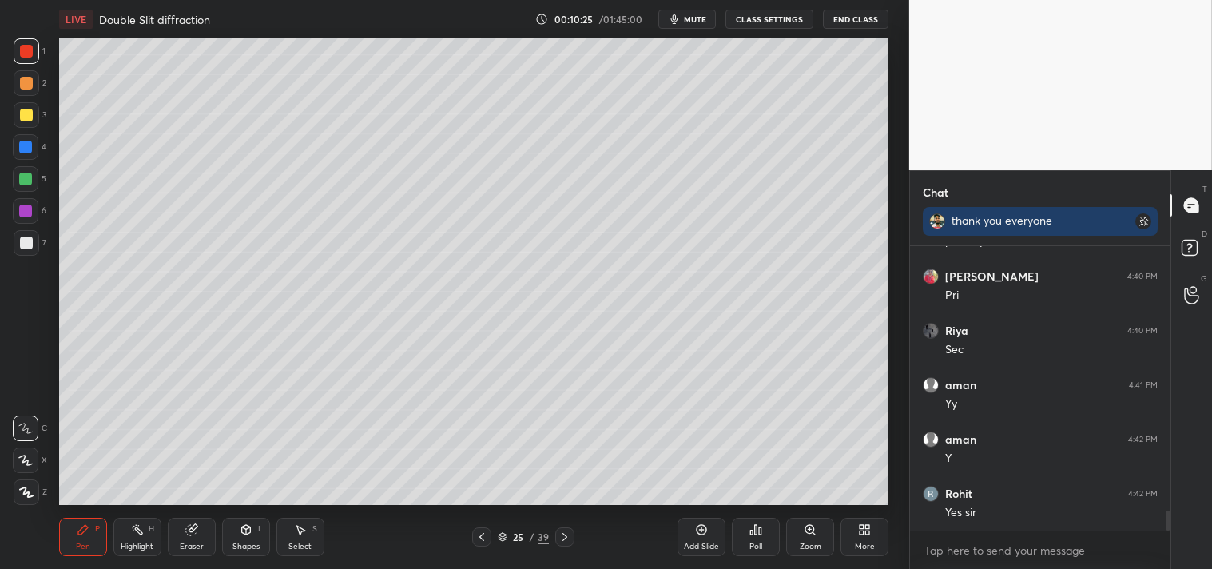
click at [802, 544] on div "Zoom" at bounding box center [811, 547] width 22 height 8
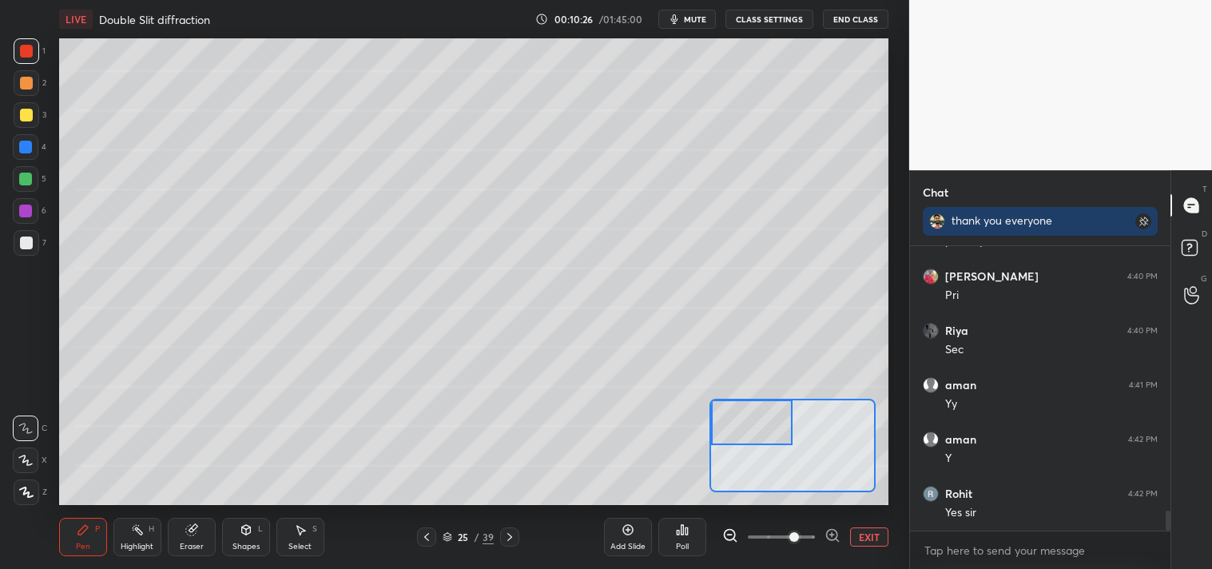
click at [90, 544] on div "Pen" at bounding box center [83, 547] width 14 height 8
click at [26, 117] on div at bounding box center [26, 115] width 13 height 13
click at [33, 122] on div at bounding box center [27, 115] width 26 height 26
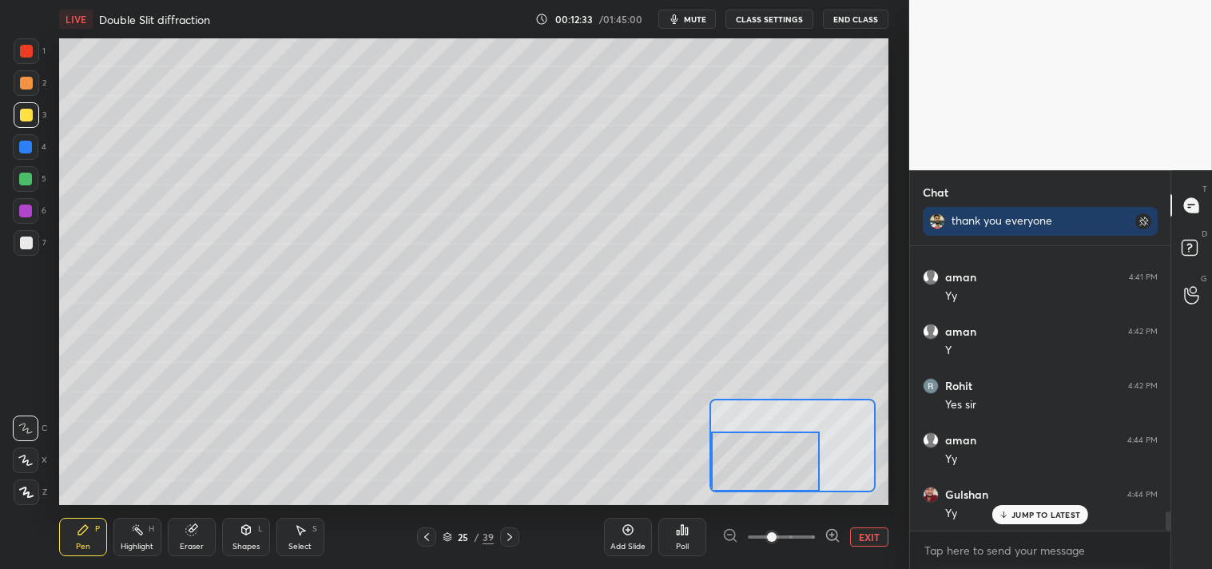
click at [26, 249] on div at bounding box center [26, 243] width 13 height 13
click at [30, 253] on div at bounding box center [27, 243] width 26 height 26
click at [861, 523] on div "Add Slide Poll EXIT" at bounding box center [746, 537] width 284 height 90
click at [865, 524] on div "Add Slide Poll EXIT" at bounding box center [746, 537] width 284 height 90
click at [872, 542] on button "EXIT" at bounding box center [869, 536] width 38 height 19
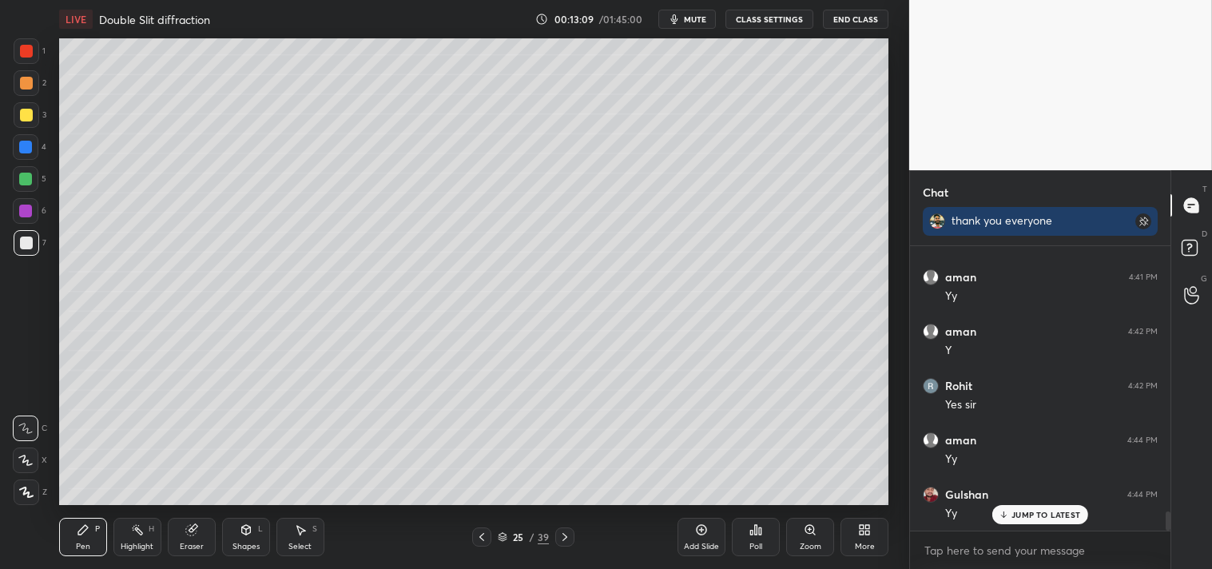
click at [21, 139] on div at bounding box center [26, 147] width 26 height 26
click at [30, 122] on div at bounding box center [27, 115] width 26 height 26
click at [32, 122] on div at bounding box center [27, 115] width 26 height 26
click at [185, 544] on div "Eraser" at bounding box center [192, 547] width 24 height 8
click at [205, 537] on div "Eraser" at bounding box center [192, 537] width 48 height 38
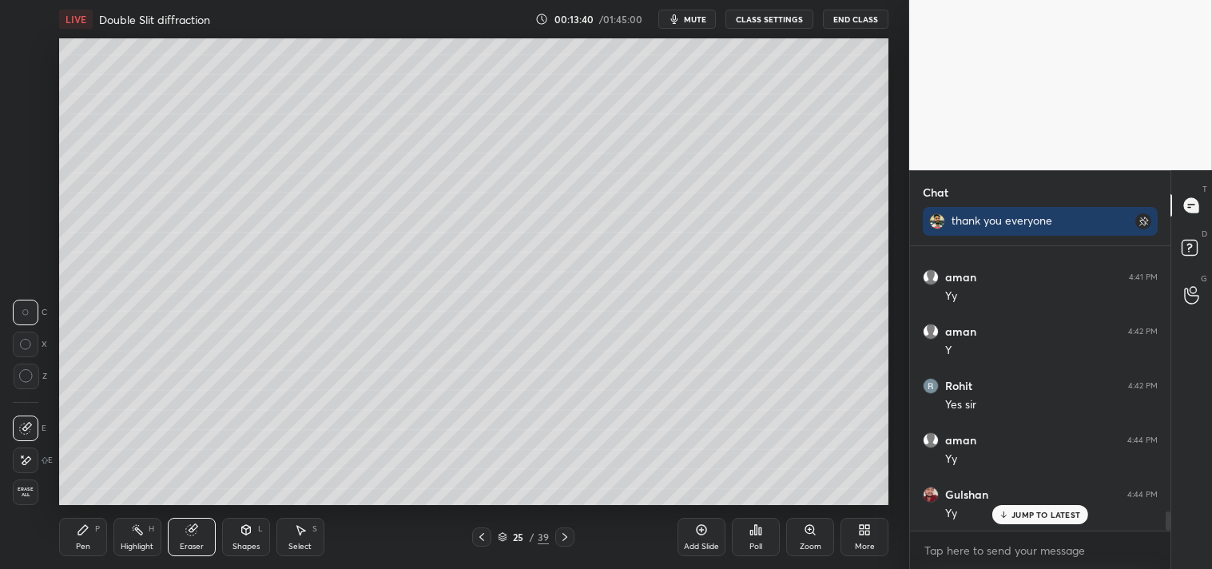
click at [90, 547] on div "Pen" at bounding box center [83, 547] width 14 height 8
click at [101, 538] on div "Pen P" at bounding box center [83, 537] width 48 height 38
click at [185, 555] on div "Eraser" at bounding box center [192, 537] width 48 height 38
click at [203, 553] on div "Eraser" at bounding box center [192, 537] width 48 height 38
click at [50, 531] on div "1 2 3 4 5 6 7 C X Z C X Z E E Erase all H H LIVE Double Slit diffraction 00:14:…" at bounding box center [448, 284] width 897 height 569
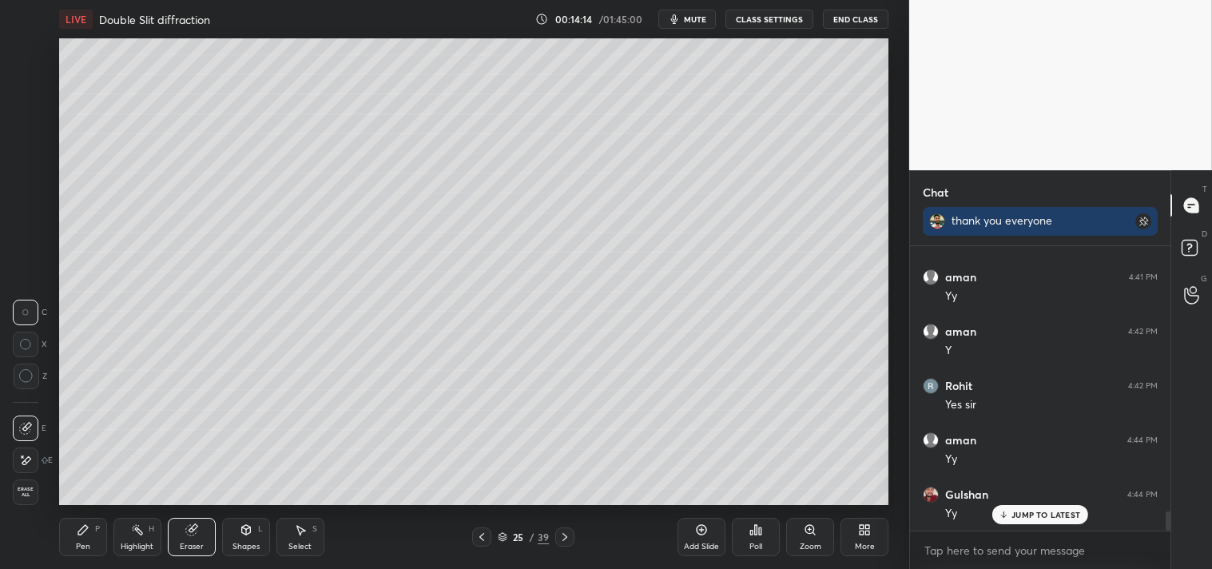
click at [58, 535] on div "LIVE Double Slit diffraction 00:14:14 / 01:45:00 mute CLASS SETTINGS End Class …" at bounding box center [473, 284] width 845 height 569
click at [82, 535] on icon at bounding box center [83, 529] width 13 height 13
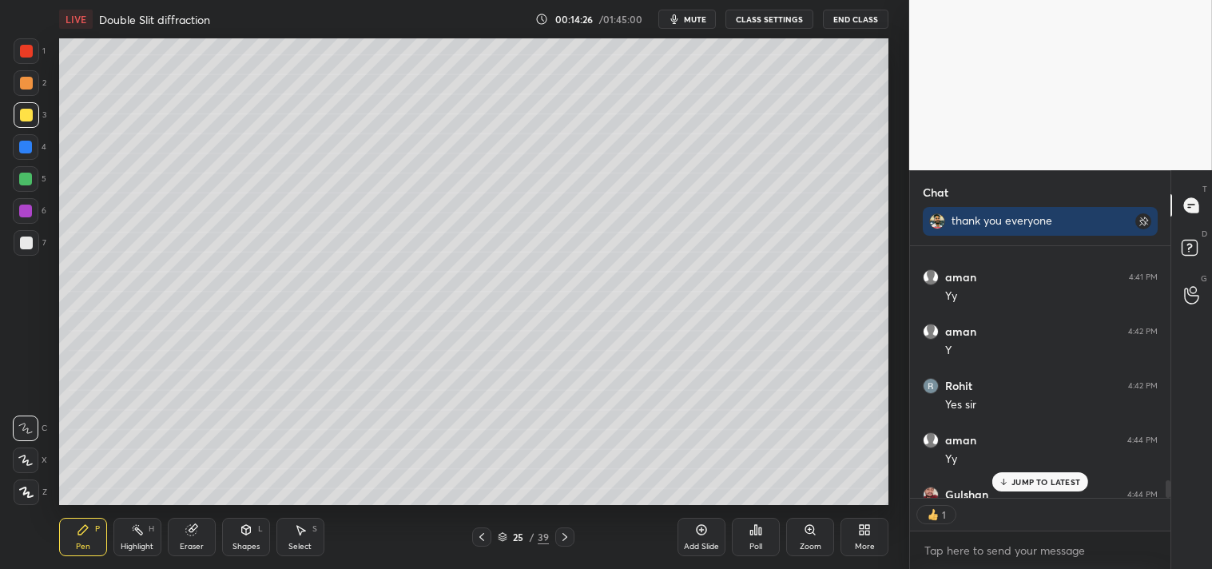
scroll to position [5, 4]
click at [1024, 479] on p "JUMP TO LATEST" at bounding box center [1046, 482] width 69 height 10
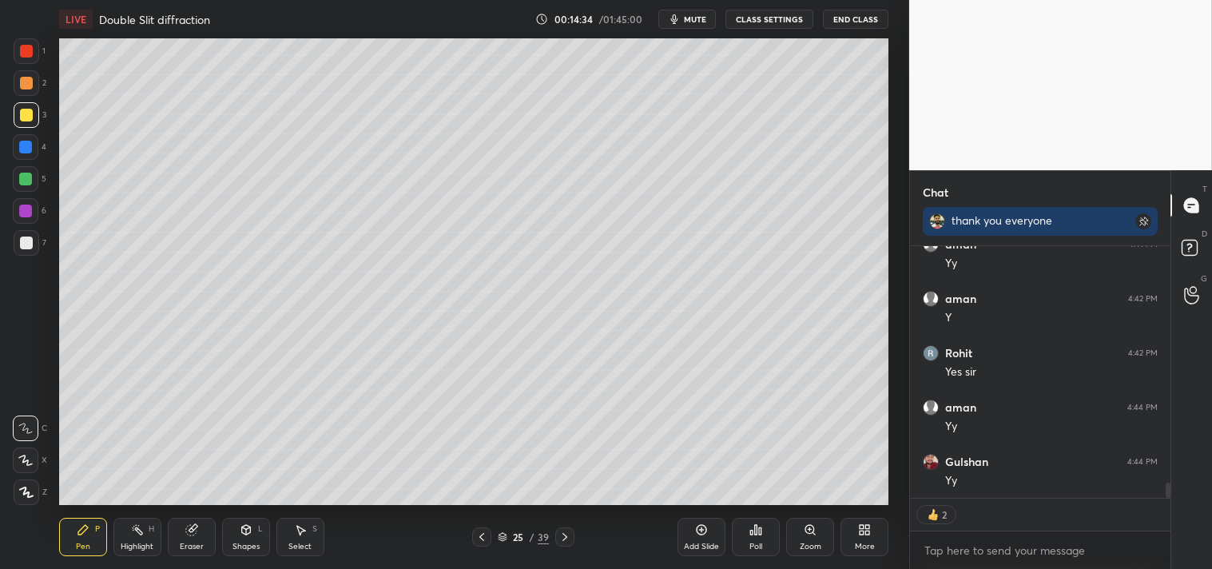
click at [705, 539] on div "Add Slide" at bounding box center [702, 537] width 48 height 38
click at [37, 246] on div at bounding box center [27, 243] width 26 height 26
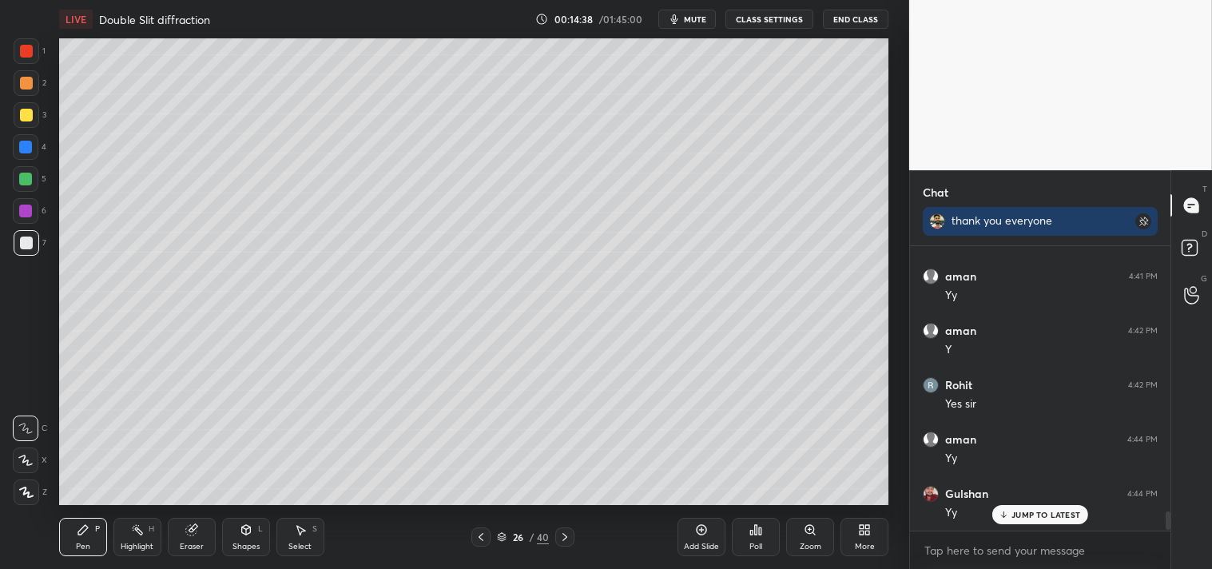
scroll to position [3880, 0]
click at [261, 539] on div "Shapes L" at bounding box center [246, 537] width 48 height 38
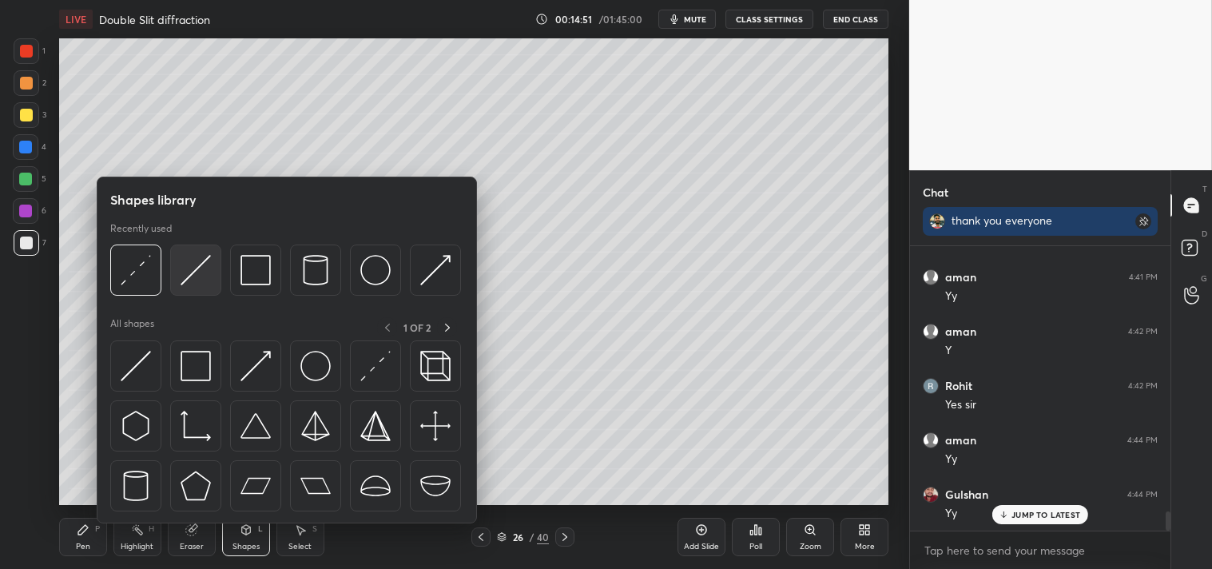
click at [201, 284] on img at bounding box center [196, 270] width 30 height 30
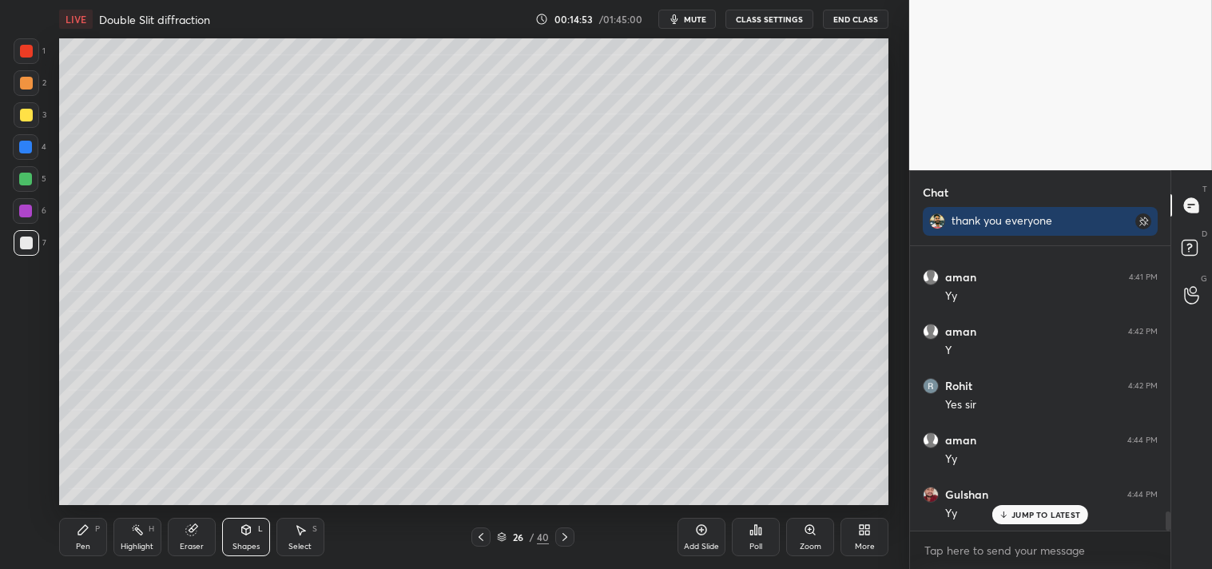
click at [85, 544] on div "Pen" at bounding box center [83, 547] width 14 height 8
click at [30, 123] on div at bounding box center [27, 115] width 26 height 26
click at [122, 549] on div "Highlight" at bounding box center [137, 547] width 33 height 8
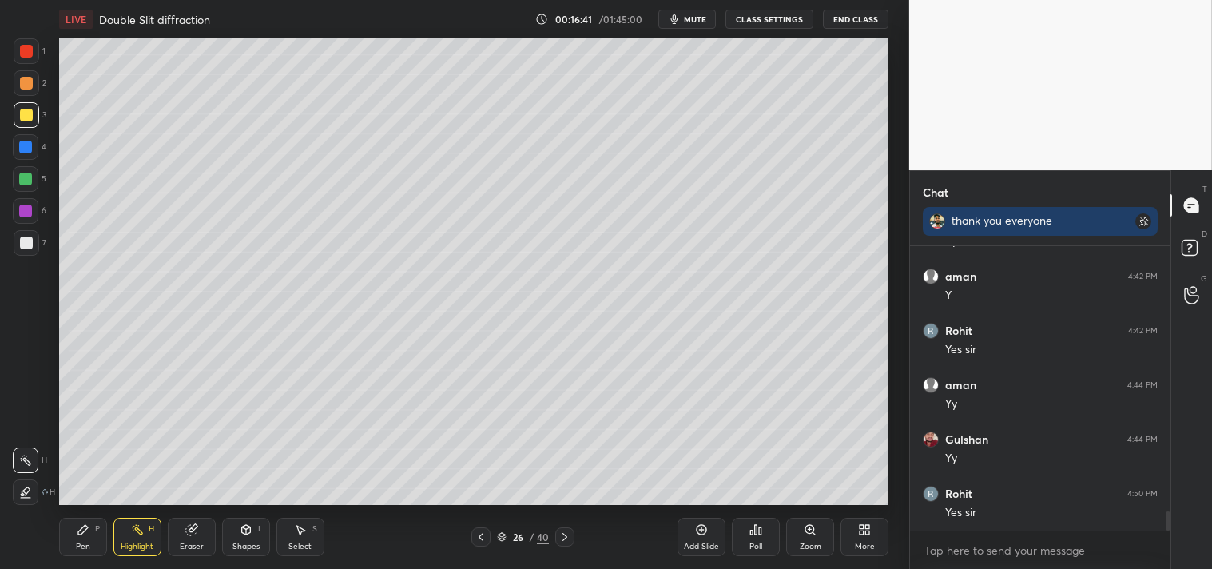
click at [224, 543] on div "Shapes L" at bounding box center [246, 537] width 48 height 38
click at [221, 541] on div "Pen P Highlight H Eraser Shapes L Select S" at bounding box center [213, 537] width 309 height 38
click at [197, 535] on icon at bounding box center [191, 529] width 13 height 13
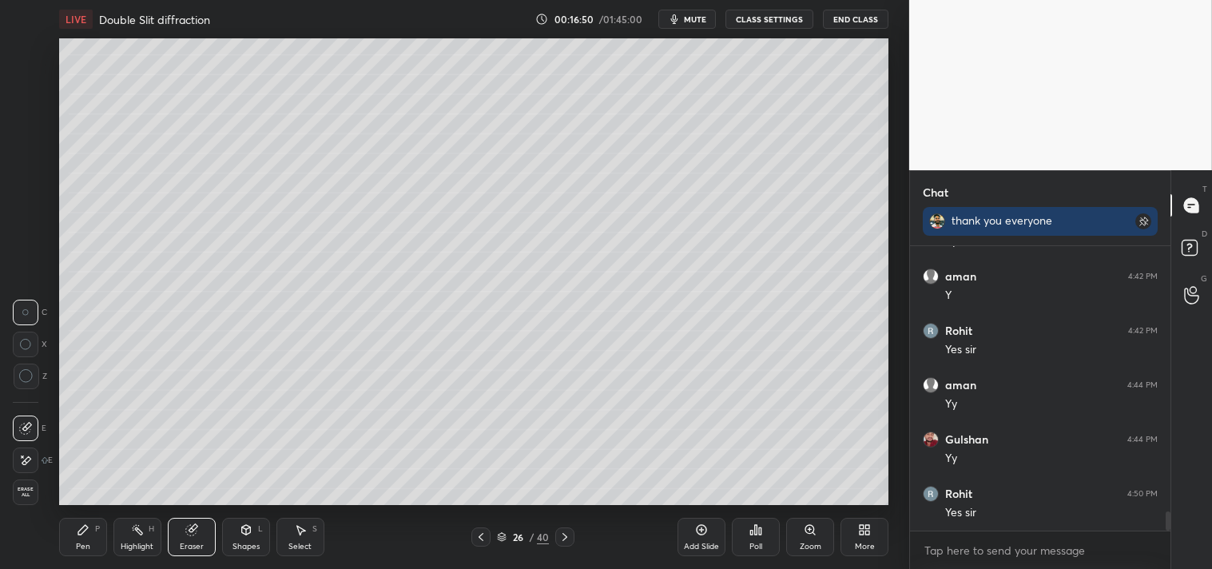
click at [85, 538] on div "Pen P" at bounding box center [83, 537] width 48 height 38
click at [97, 532] on div "P" at bounding box center [97, 529] width 5 height 8
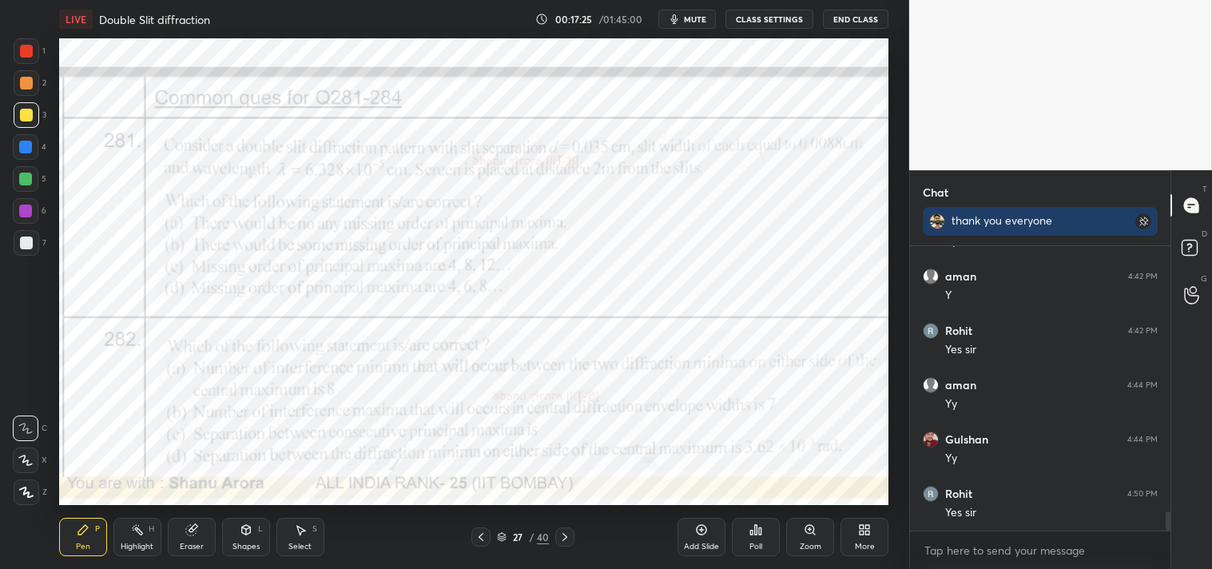
click at [26, 48] on div at bounding box center [26, 51] width 13 height 13
click at [30, 50] on div at bounding box center [26, 51] width 13 height 13
click at [815, 534] on icon at bounding box center [814, 533] width 2 height 2
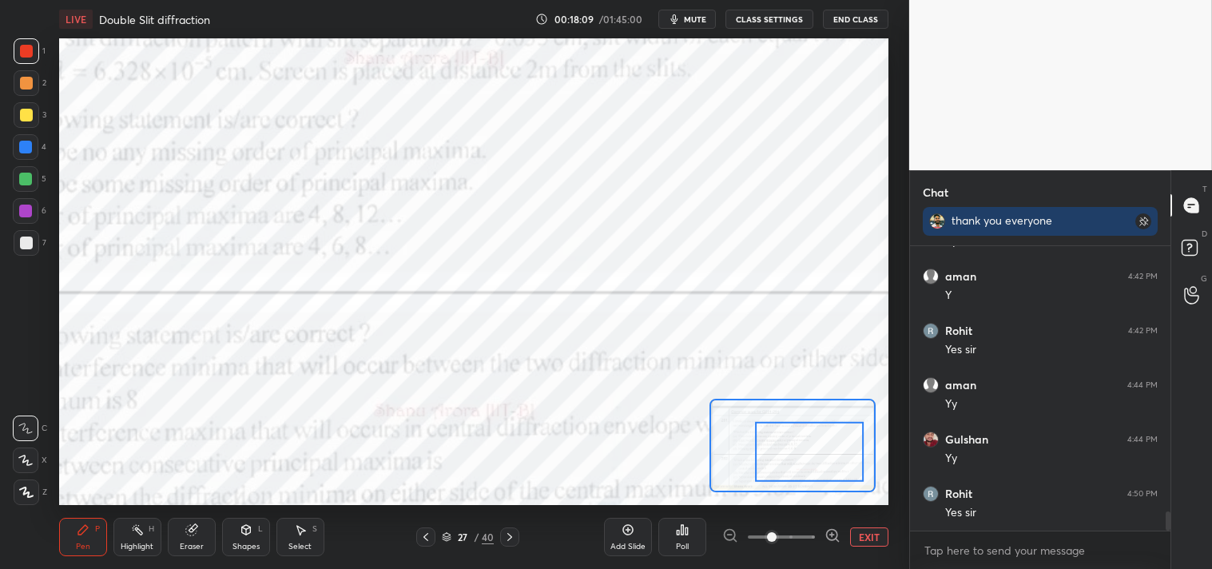
click at [868, 539] on button "EXIT" at bounding box center [869, 536] width 38 height 19
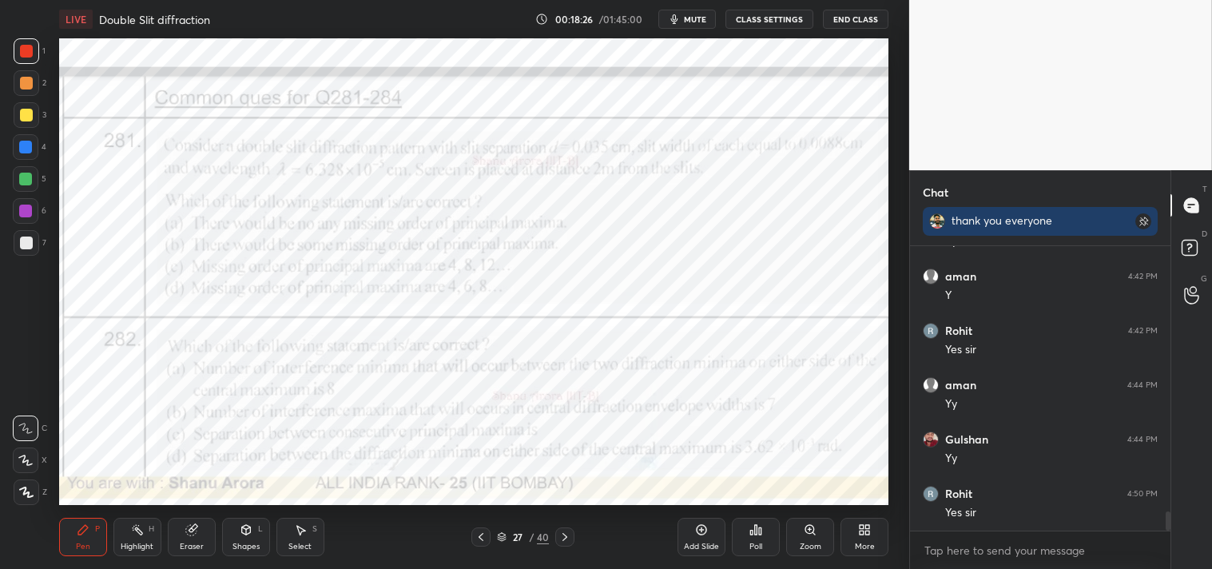
click at [810, 539] on div "Zoom" at bounding box center [810, 537] width 48 height 38
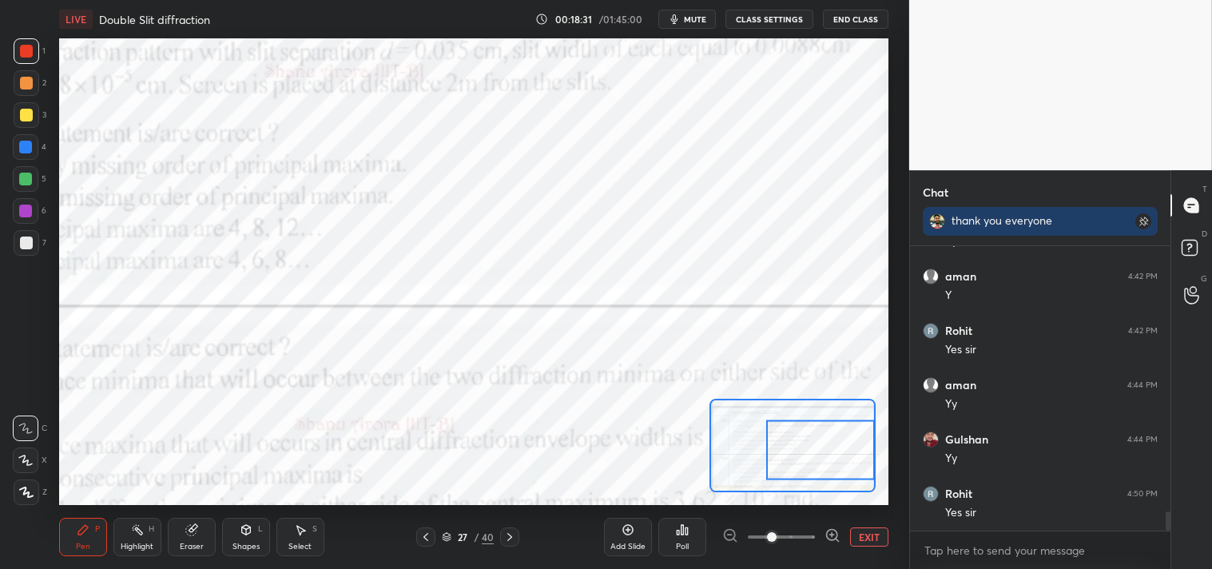
scroll to position [3989, 0]
click at [877, 533] on button "EXIT" at bounding box center [869, 536] width 38 height 19
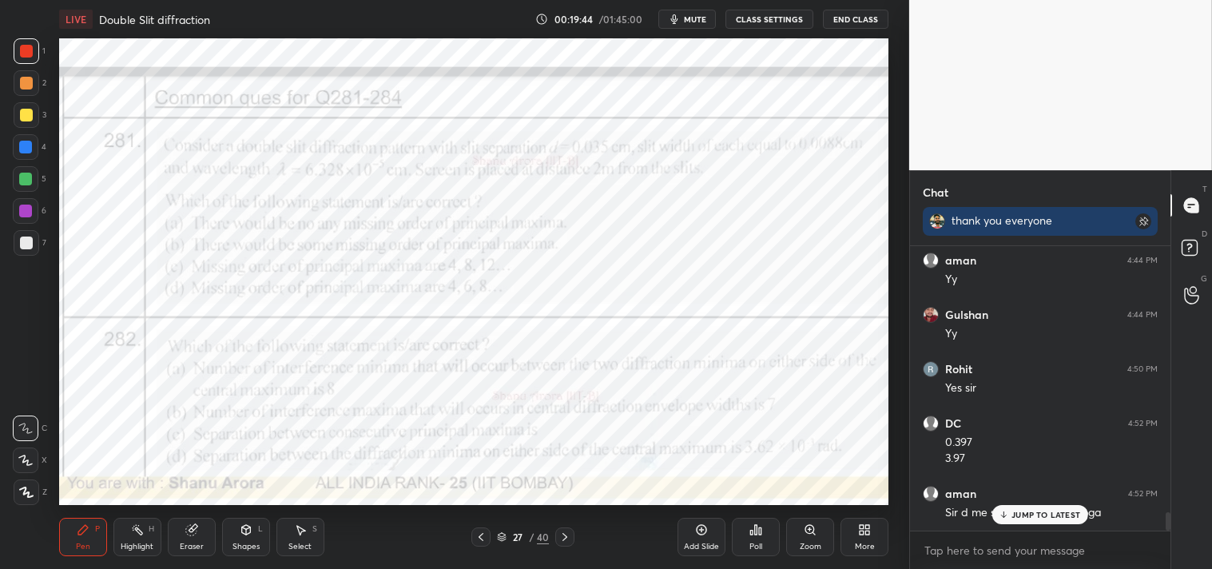
scroll to position [4113, 0]
click at [692, 18] on span "mute" at bounding box center [695, 19] width 22 height 11
click at [690, 19] on span "unmute" at bounding box center [694, 19] width 34 height 11
click at [711, 538] on div "Add Slide" at bounding box center [702, 537] width 48 height 38
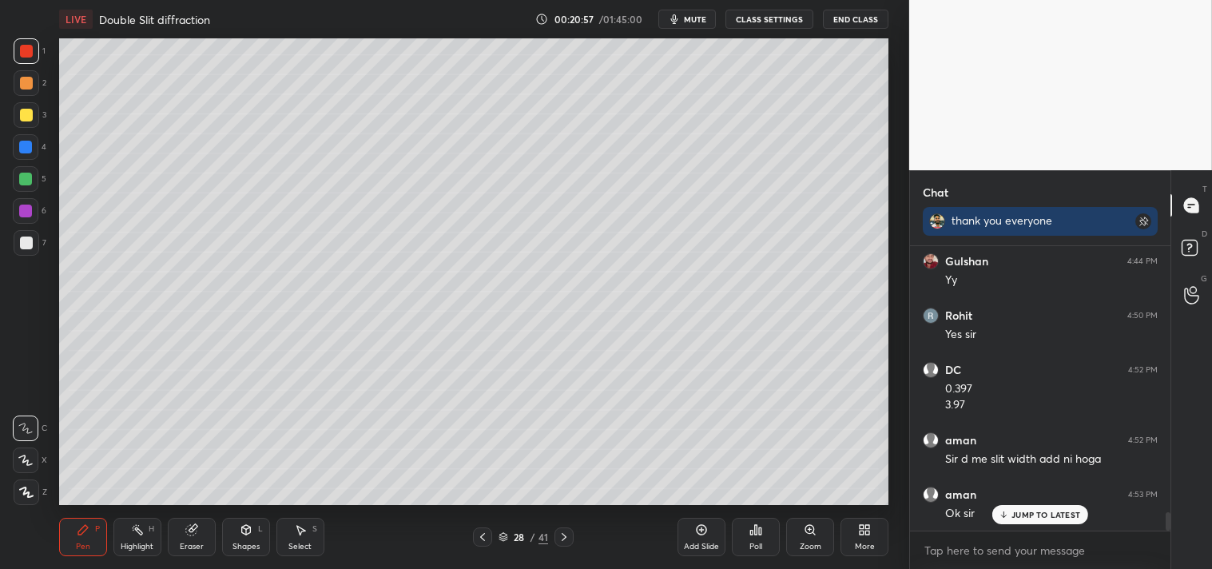
click at [29, 245] on div at bounding box center [26, 243] width 13 height 13
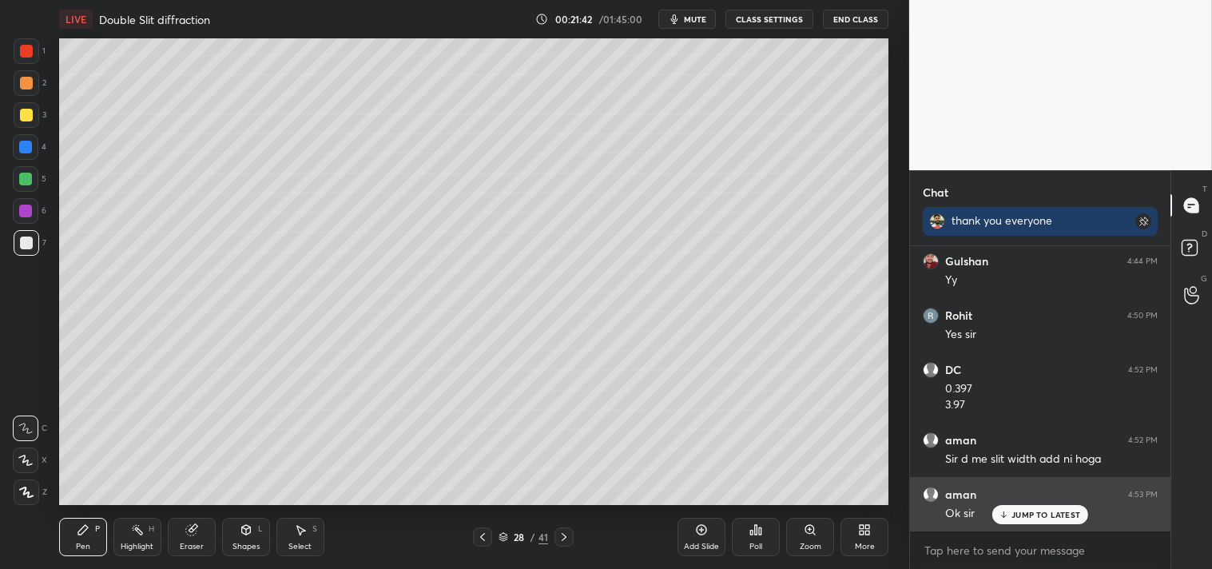
click at [1021, 532] on div "x" at bounding box center [1040, 550] width 261 height 38
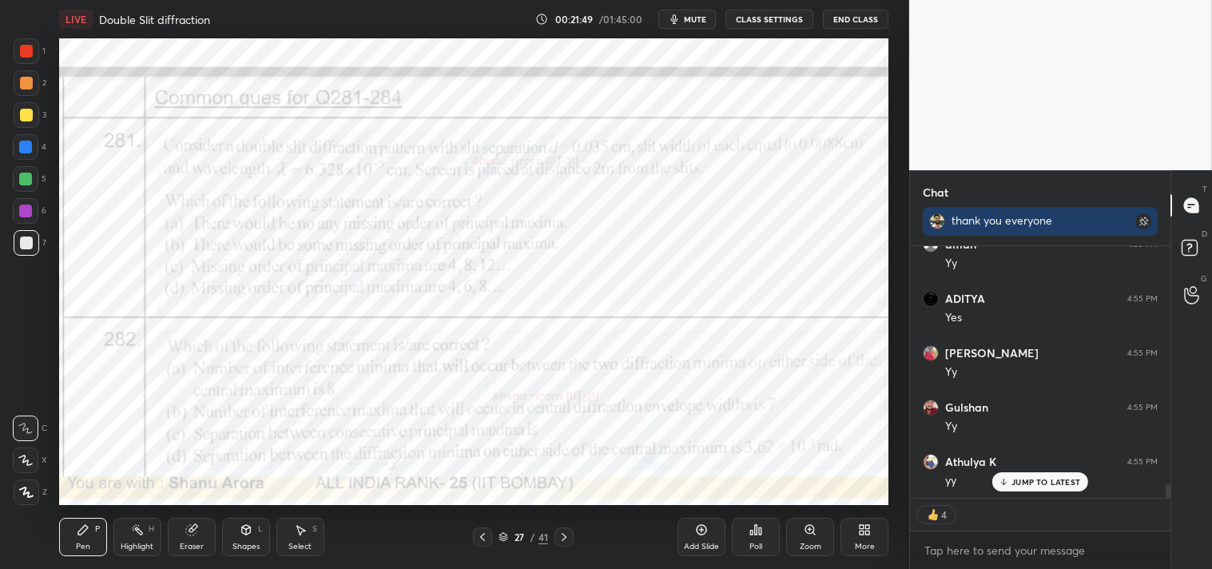
scroll to position [4472, 0]
click at [36, 50] on div at bounding box center [27, 51] width 26 height 26
click at [32, 52] on div at bounding box center [26, 51] width 13 height 13
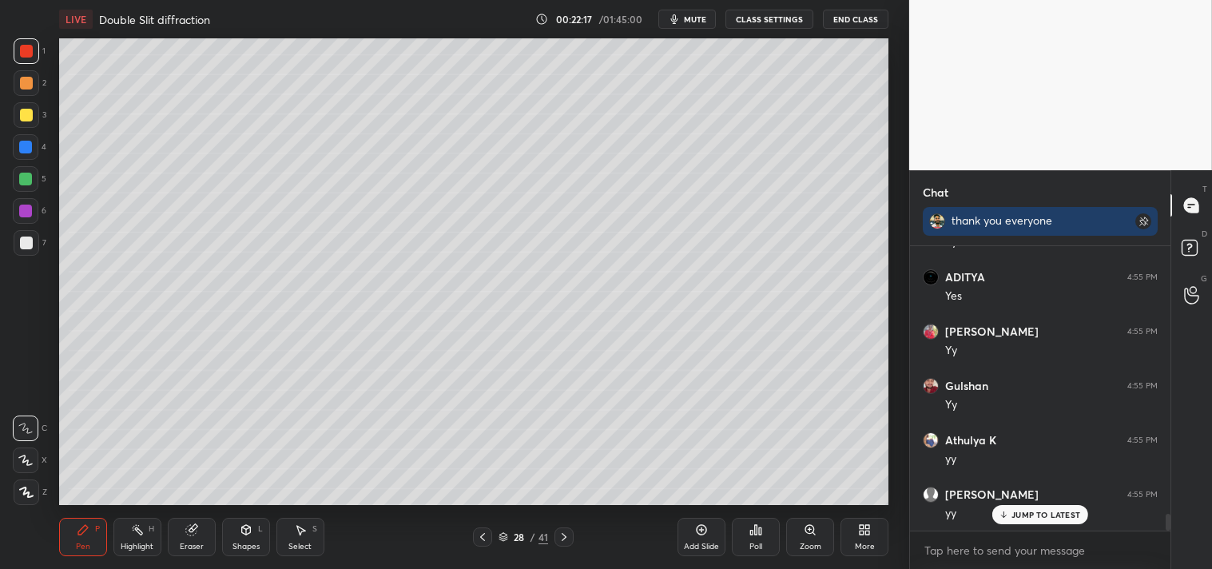
click at [32, 118] on div at bounding box center [27, 115] width 26 height 26
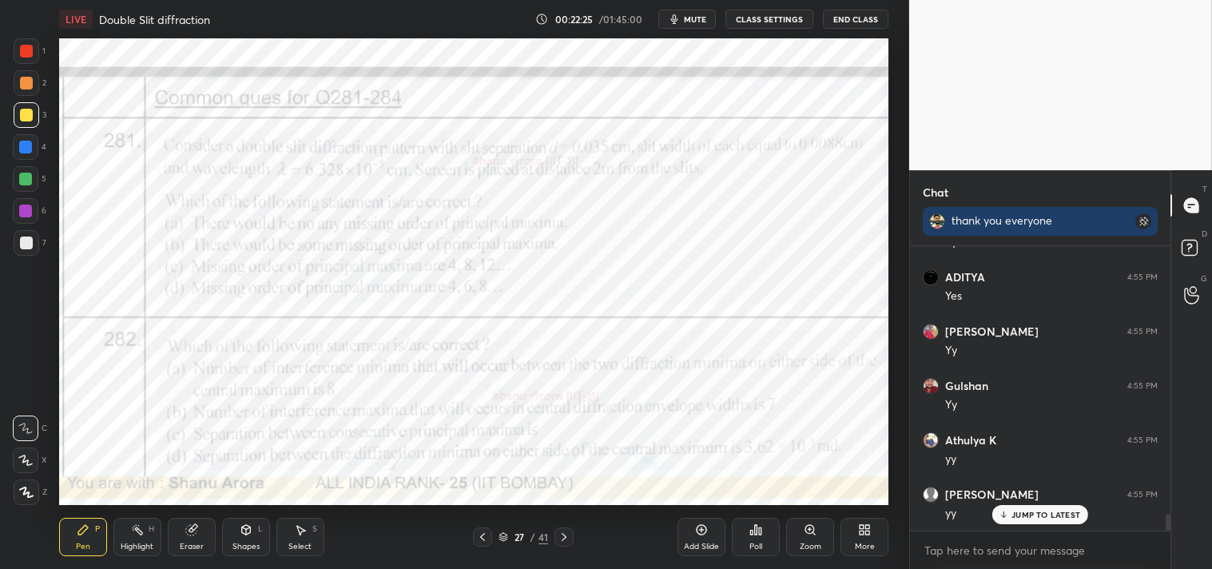
scroll to position [4494, 0]
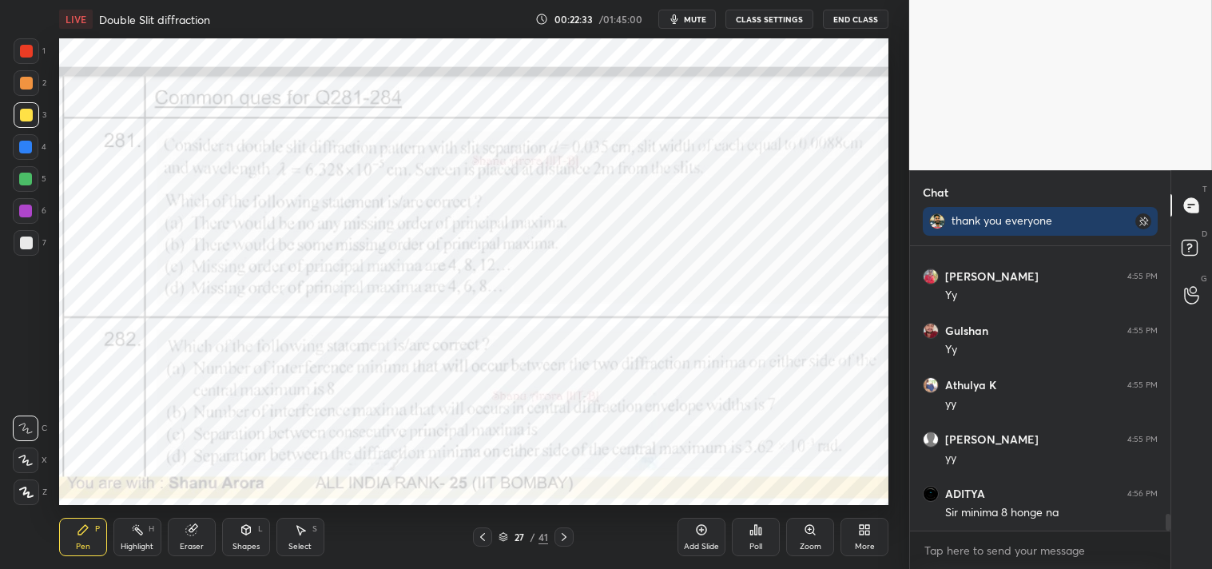
click at [200, 519] on div "Eraser" at bounding box center [192, 537] width 48 height 38
click at [203, 519] on div "Eraser" at bounding box center [192, 537] width 48 height 38
click at [97, 537] on div "Pen P" at bounding box center [83, 537] width 48 height 38
click at [107, 536] on div "Pen P Highlight H Eraser Shapes L Select S" at bounding box center [213, 537] width 309 height 38
click at [826, 534] on div "Zoom" at bounding box center [810, 537] width 48 height 38
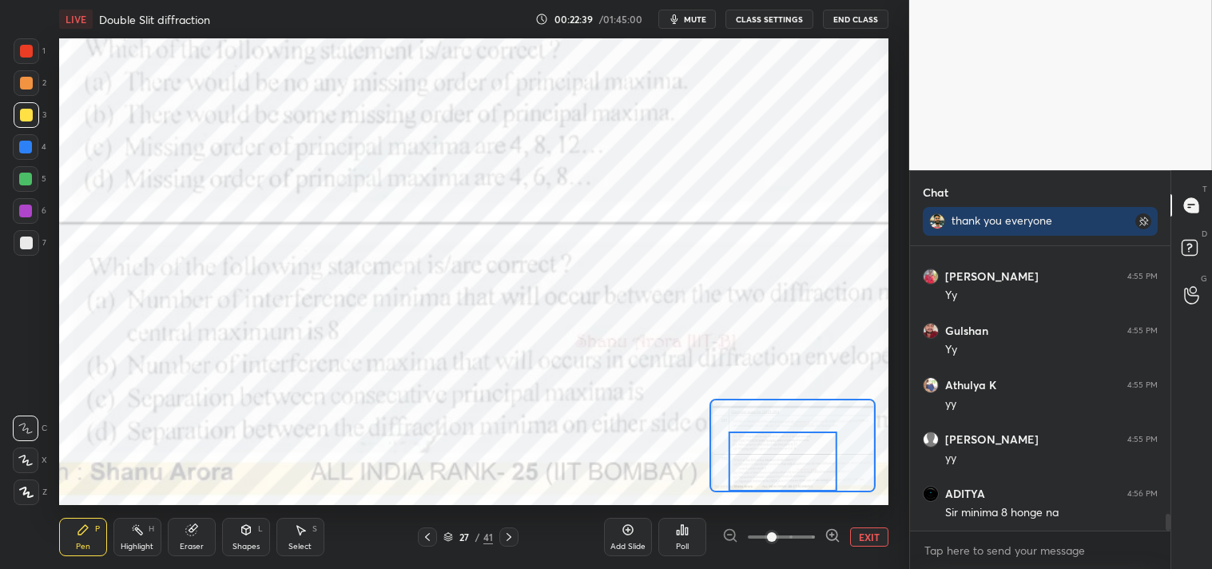
click at [26, 48] on div at bounding box center [26, 51] width 13 height 13
click at [32, 50] on div at bounding box center [26, 51] width 13 height 13
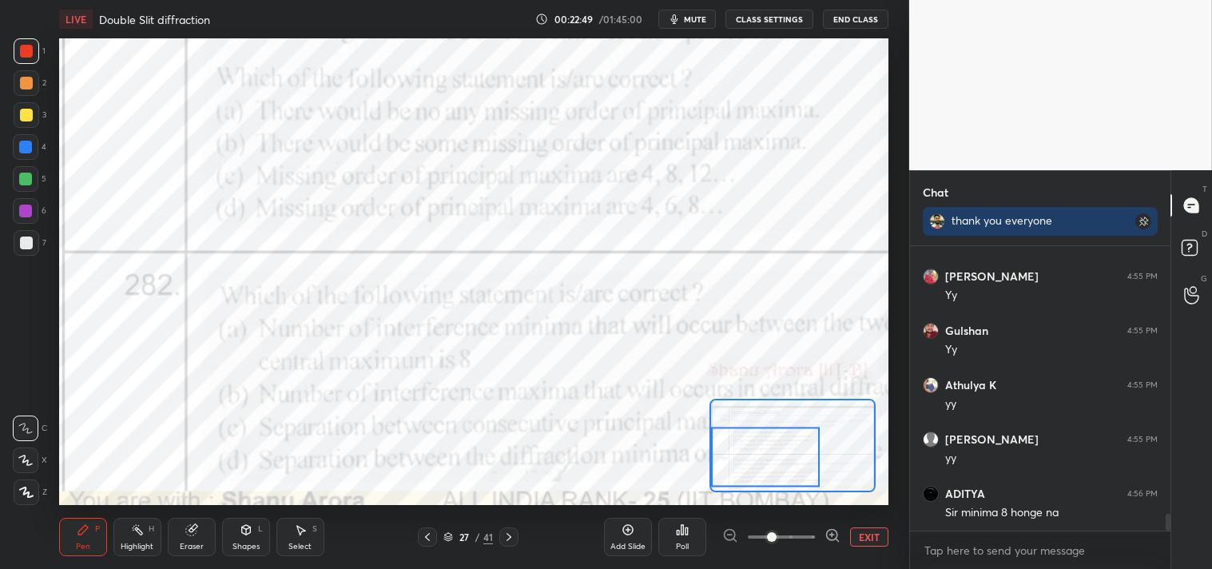
click at [148, 536] on div "Highlight H" at bounding box center [137, 537] width 48 height 38
click at [185, 532] on icon at bounding box center [191, 529] width 13 height 13
click at [74, 528] on div "Pen P" at bounding box center [83, 537] width 48 height 38
click at [865, 531] on button "EXIT" at bounding box center [869, 536] width 38 height 19
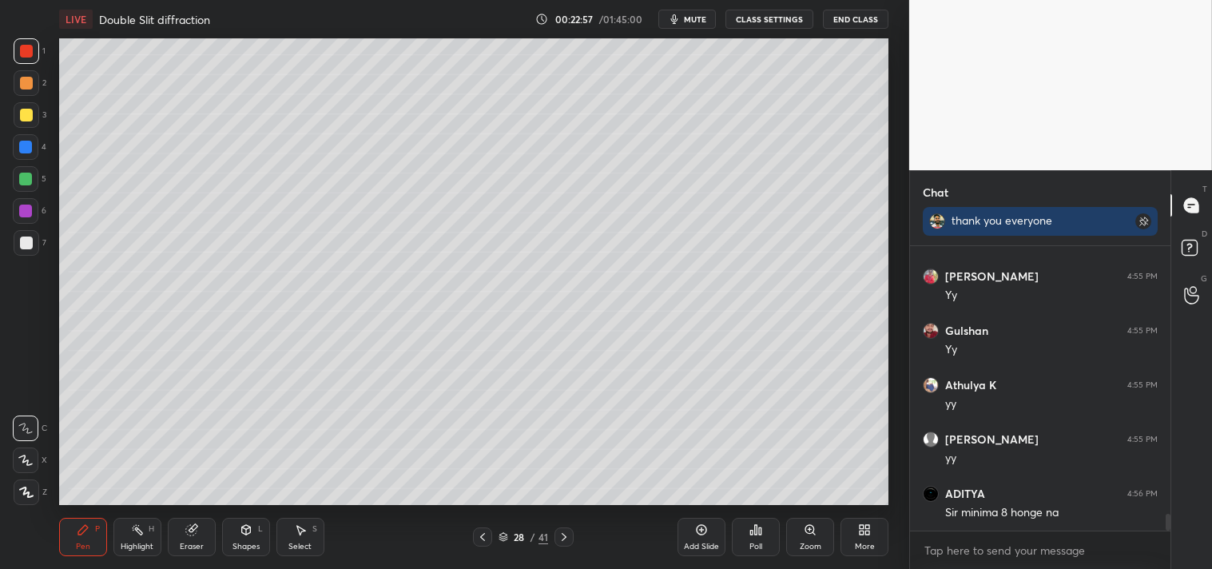
click at [34, 131] on div "3" at bounding box center [30, 118] width 33 height 32
click at [32, 129] on div "3" at bounding box center [30, 118] width 33 height 32
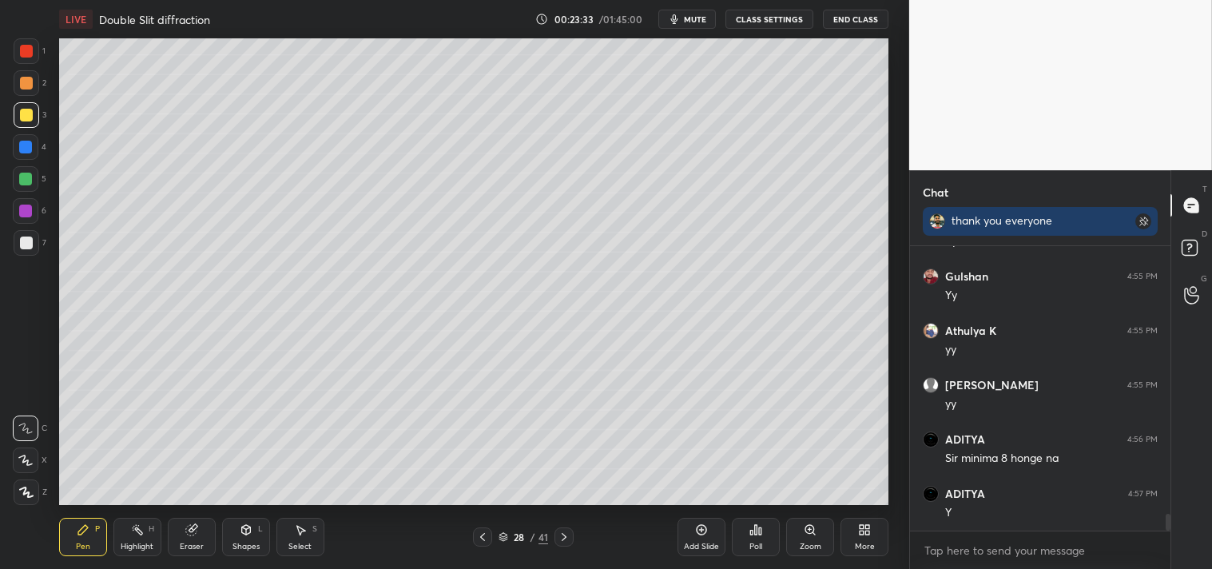
click at [704, 538] on div "Add Slide" at bounding box center [702, 537] width 48 height 38
click at [246, 533] on icon at bounding box center [246, 532] width 0 height 6
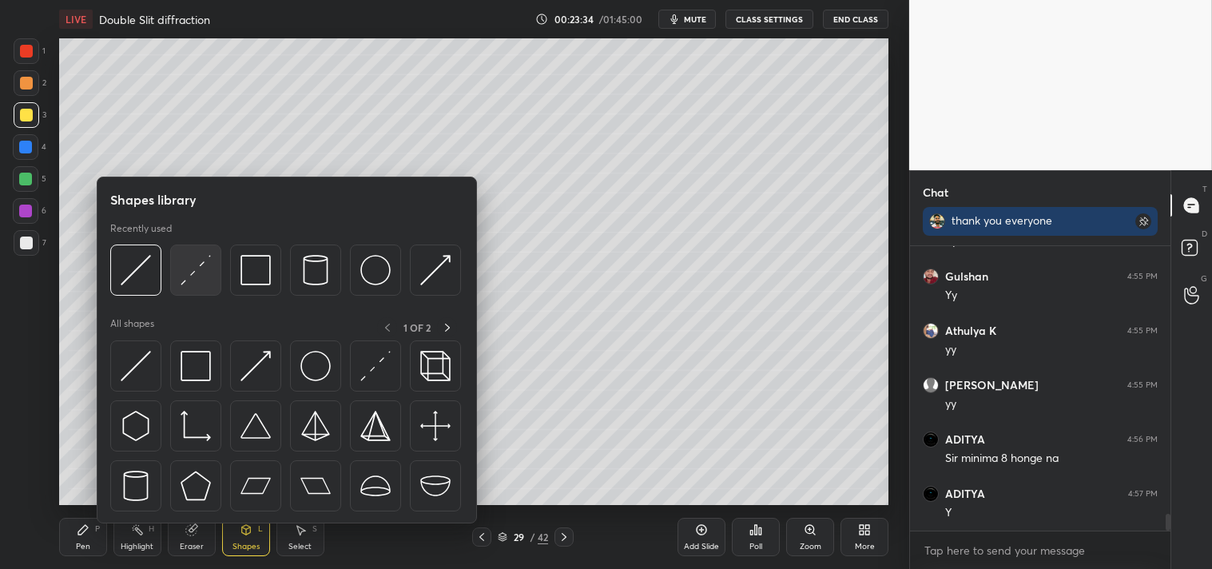
click at [186, 282] on img at bounding box center [196, 270] width 30 height 30
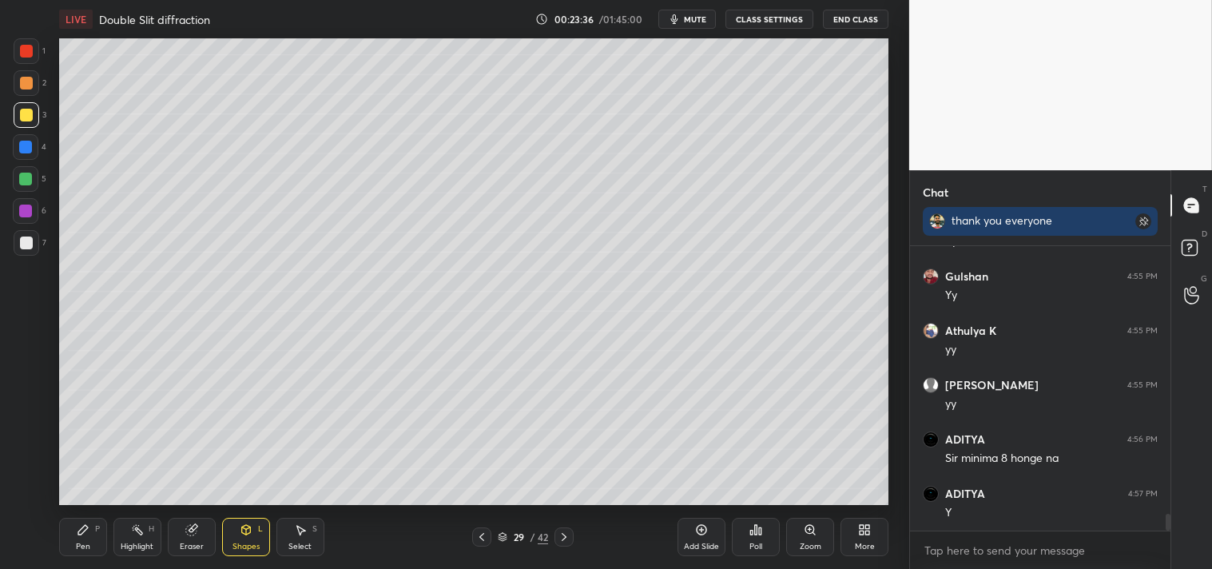
click at [796, 547] on div "Zoom" at bounding box center [810, 537] width 48 height 38
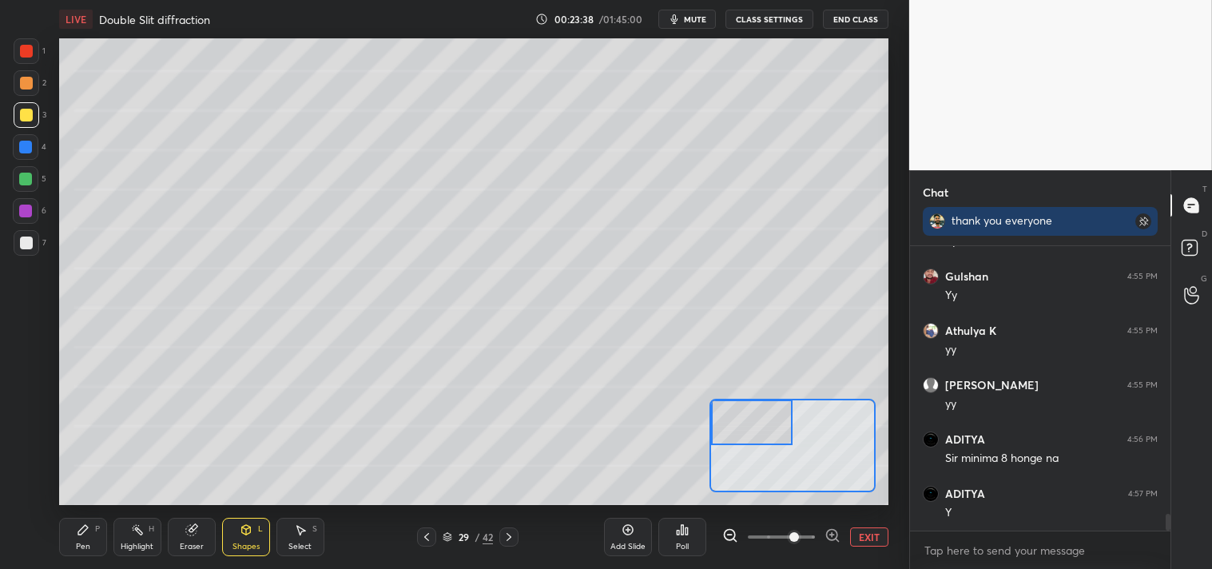
click at [83, 531] on icon at bounding box center [83, 530] width 10 height 10
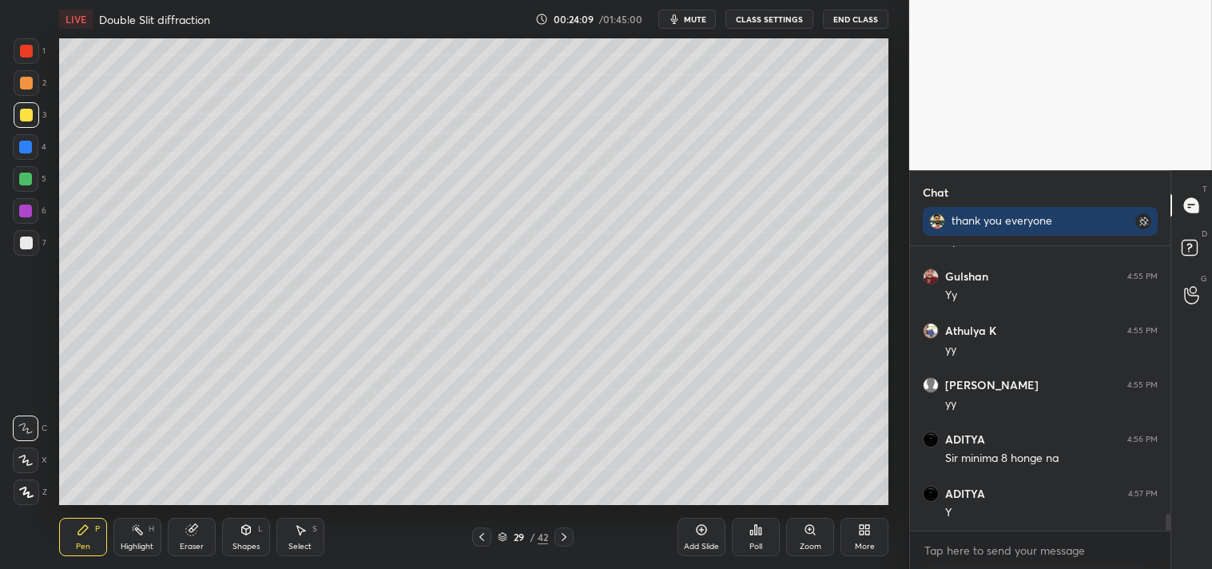
click at [794, 537] on div "Zoom" at bounding box center [810, 537] width 48 height 38
click at [814, 548] on div "Zoom" at bounding box center [811, 547] width 22 height 8
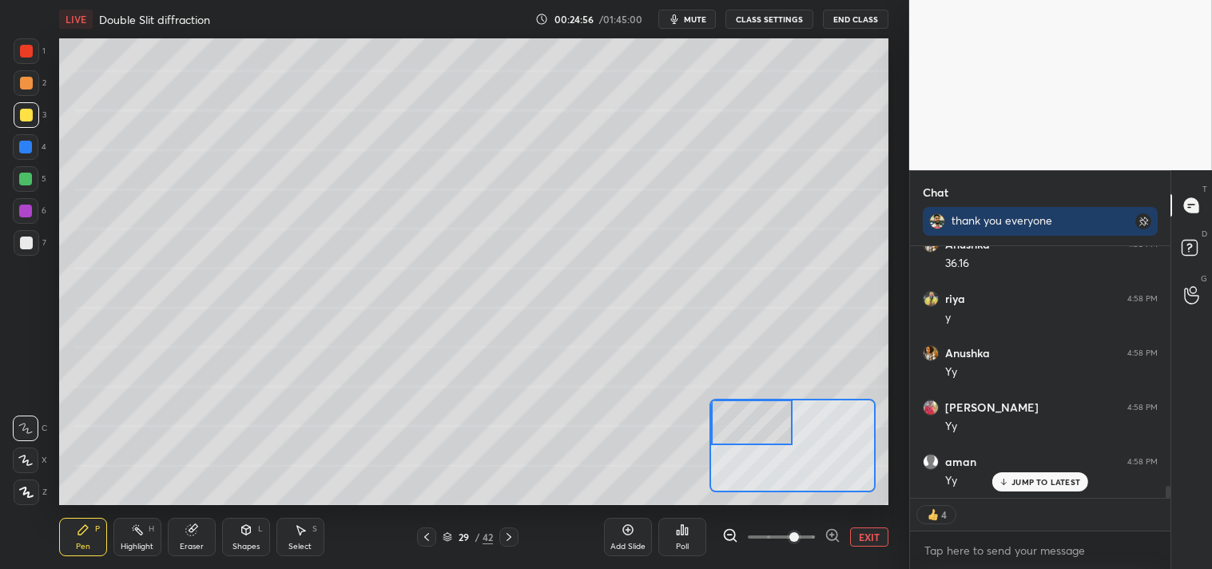
scroll to position [4907, 0]
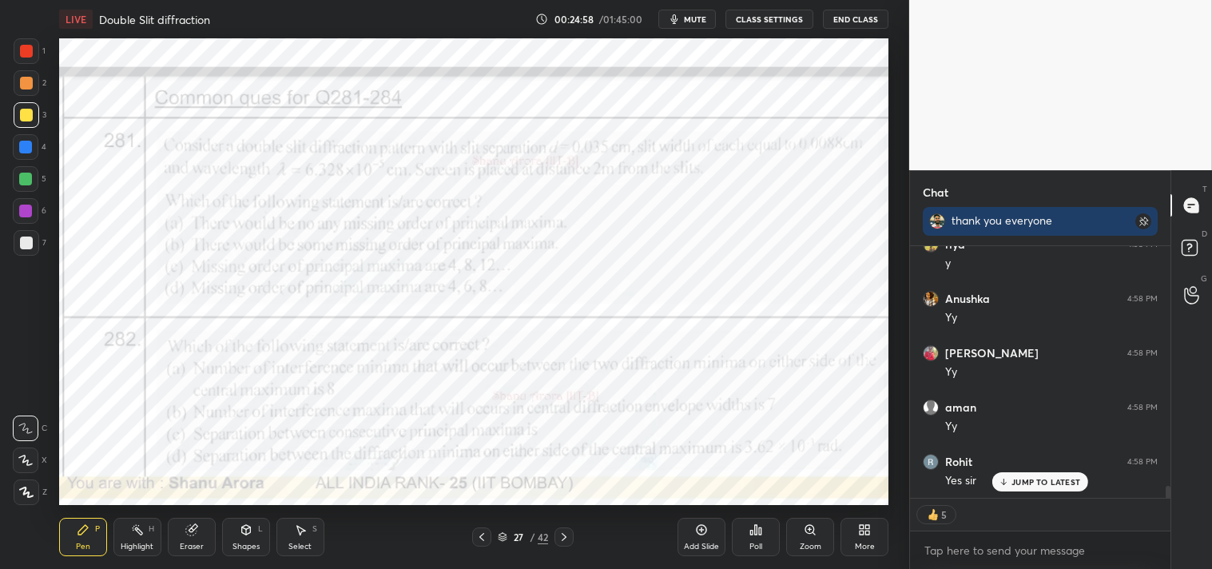
click at [133, 543] on div "Highlight" at bounding box center [137, 547] width 33 height 8
click at [140, 544] on div "Highlight" at bounding box center [137, 547] width 33 height 8
click at [21, 43] on div at bounding box center [27, 51] width 26 height 26
click at [34, 57] on div at bounding box center [27, 51] width 26 height 26
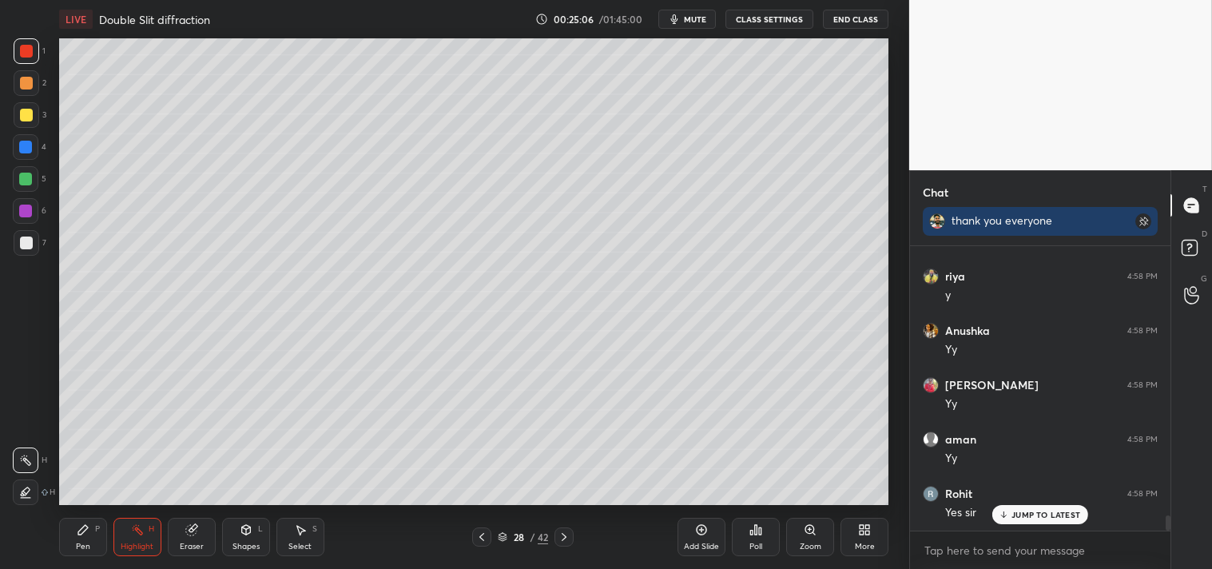
scroll to position [4875, 0]
click at [78, 539] on div "Pen P" at bounding box center [83, 537] width 48 height 38
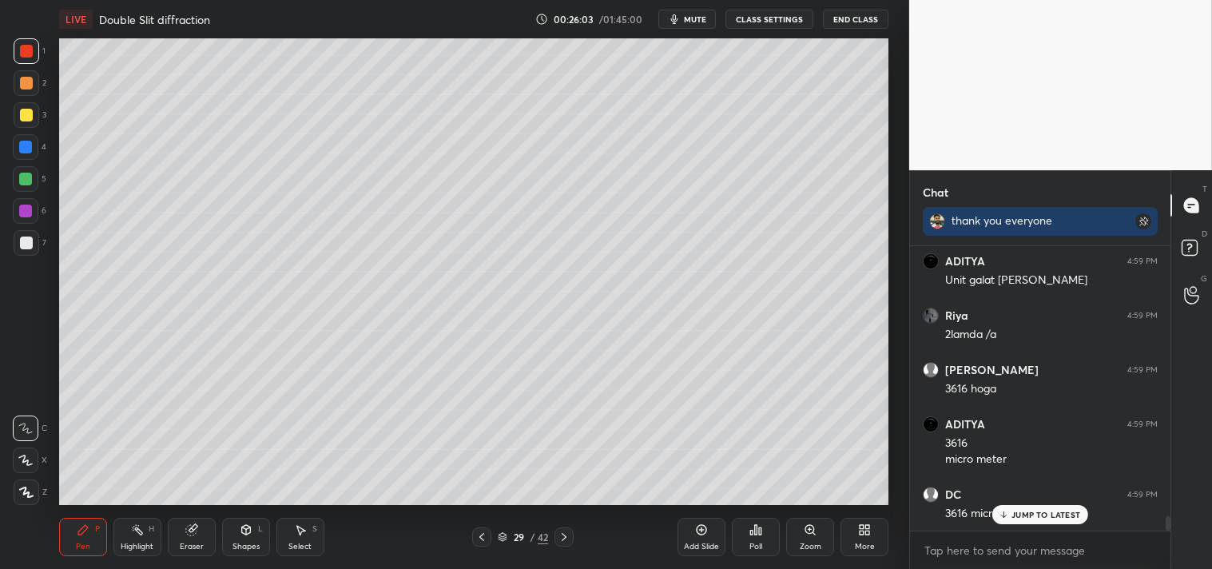
scroll to position [5270, 0]
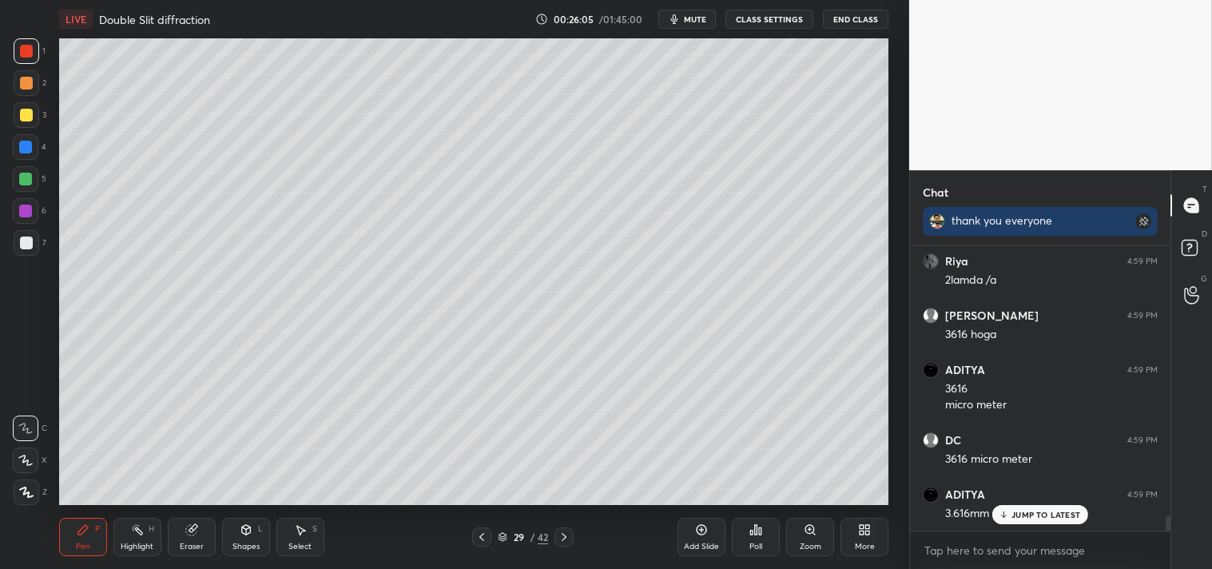
click at [802, 540] on div "Zoom" at bounding box center [810, 537] width 48 height 38
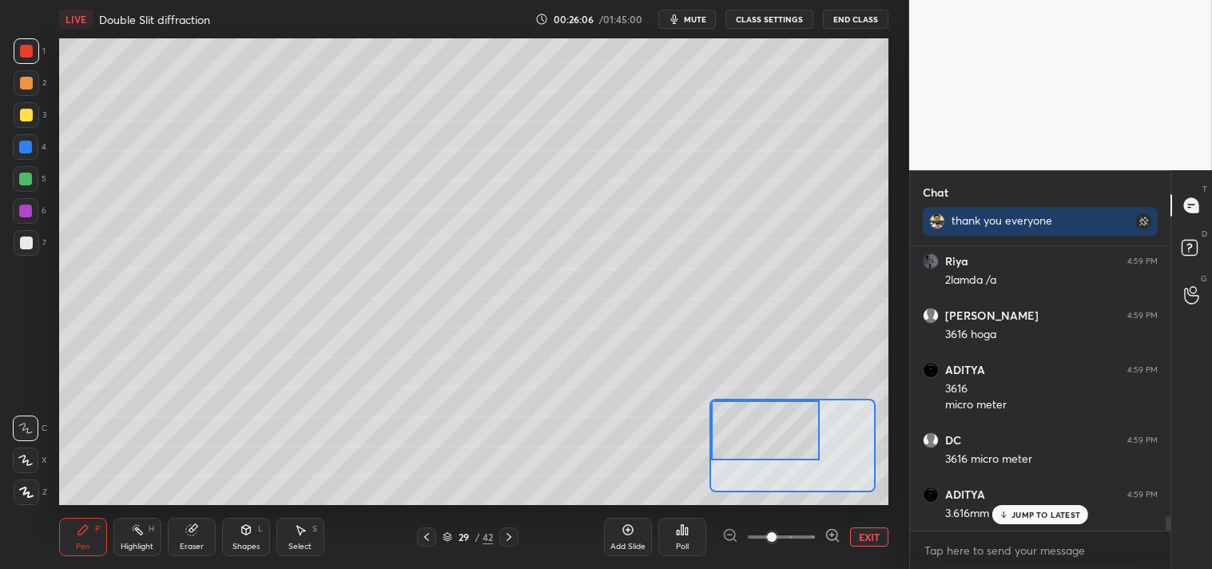
click at [193, 521] on div "Eraser" at bounding box center [192, 537] width 48 height 38
click at [187, 514] on div "Pen P Highlight H Eraser Shapes L Select S 29 / 42 Add Slide Poll EXIT" at bounding box center [474, 537] width 830 height 64
click at [74, 518] on div "Pen P" at bounding box center [83, 537] width 48 height 38
click at [80, 531] on icon at bounding box center [83, 530] width 10 height 10
click at [83, 533] on icon at bounding box center [83, 529] width 13 height 13
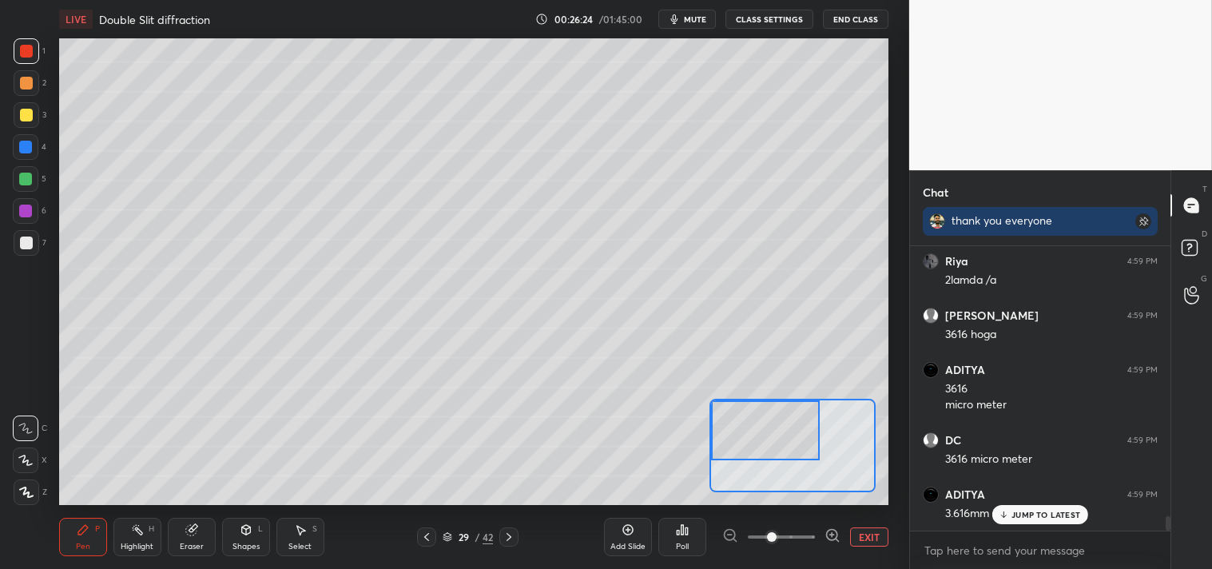
click at [28, 249] on div at bounding box center [26, 243] width 13 height 13
click at [28, 246] on div at bounding box center [26, 243] width 13 height 13
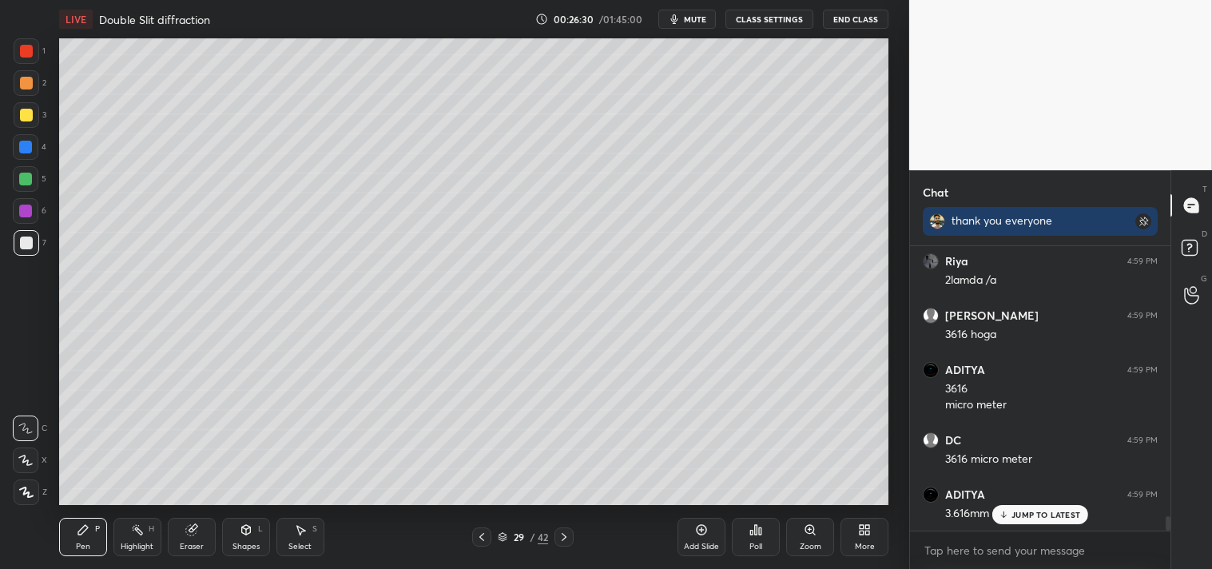
click at [806, 535] on icon at bounding box center [810, 529] width 13 height 13
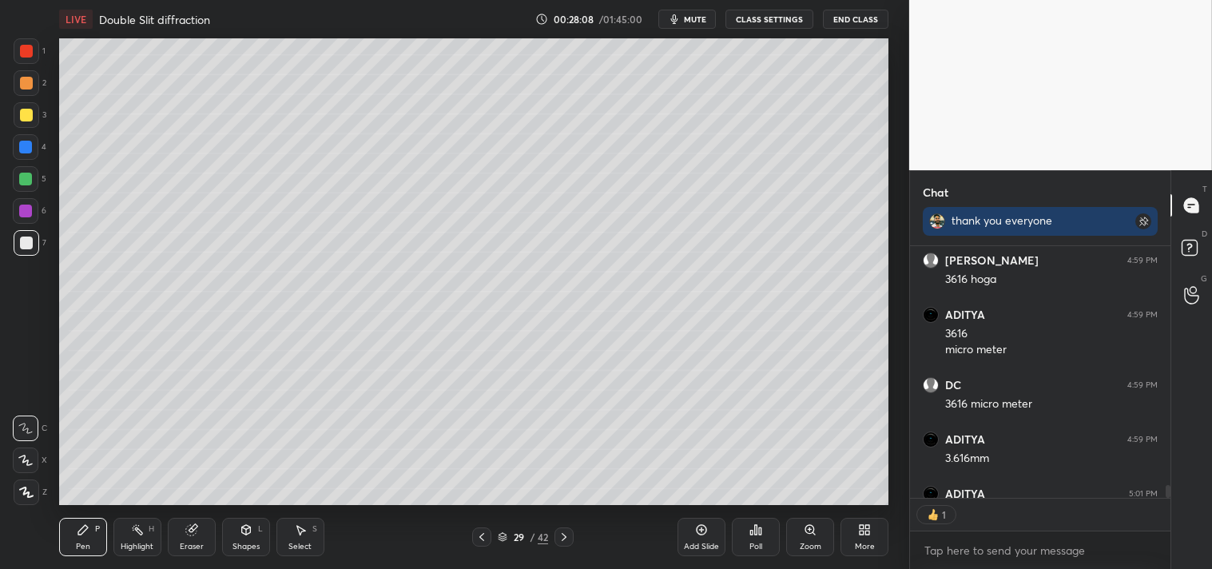
scroll to position [5412, 0]
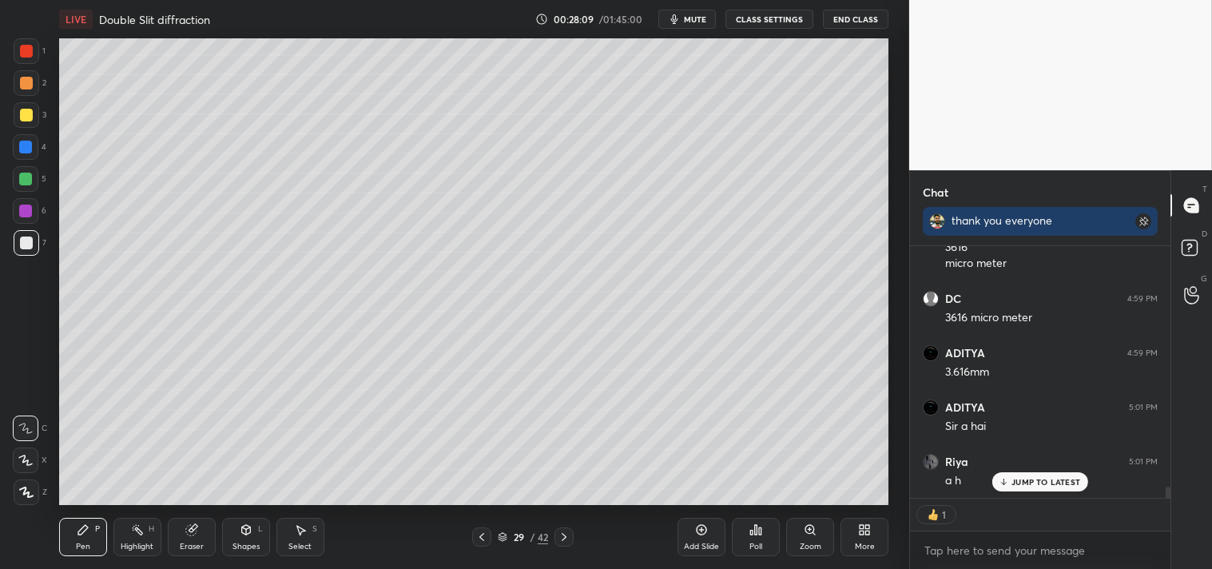
click at [193, 546] on div "Eraser" at bounding box center [192, 547] width 24 height 8
click at [189, 543] on div "Eraser" at bounding box center [192, 547] width 24 height 8
click at [80, 546] on div "Pen" at bounding box center [83, 547] width 14 height 8
click at [85, 548] on div "Pen" at bounding box center [83, 547] width 14 height 8
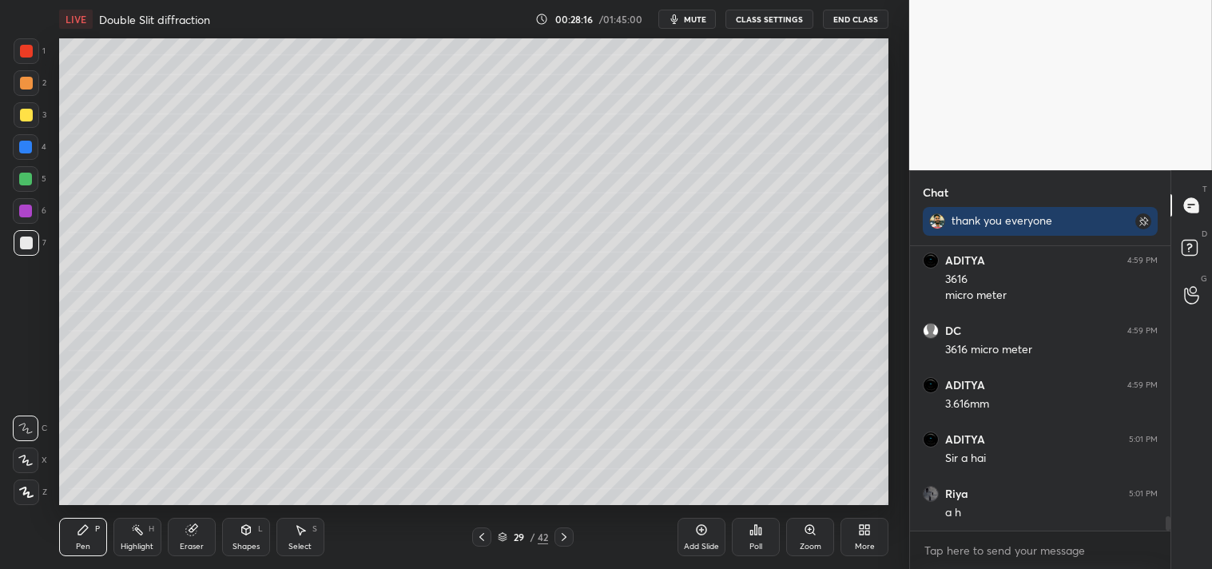
scroll to position [5380, 0]
click at [185, 540] on div "Eraser" at bounding box center [192, 537] width 48 height 38
click at [92, 541] on div "Pen P" at bounding box center [83, 537] width 48 height 38
click at [86, 544] on div "Pen" at bounding box center [83, 547] width 14 height 8
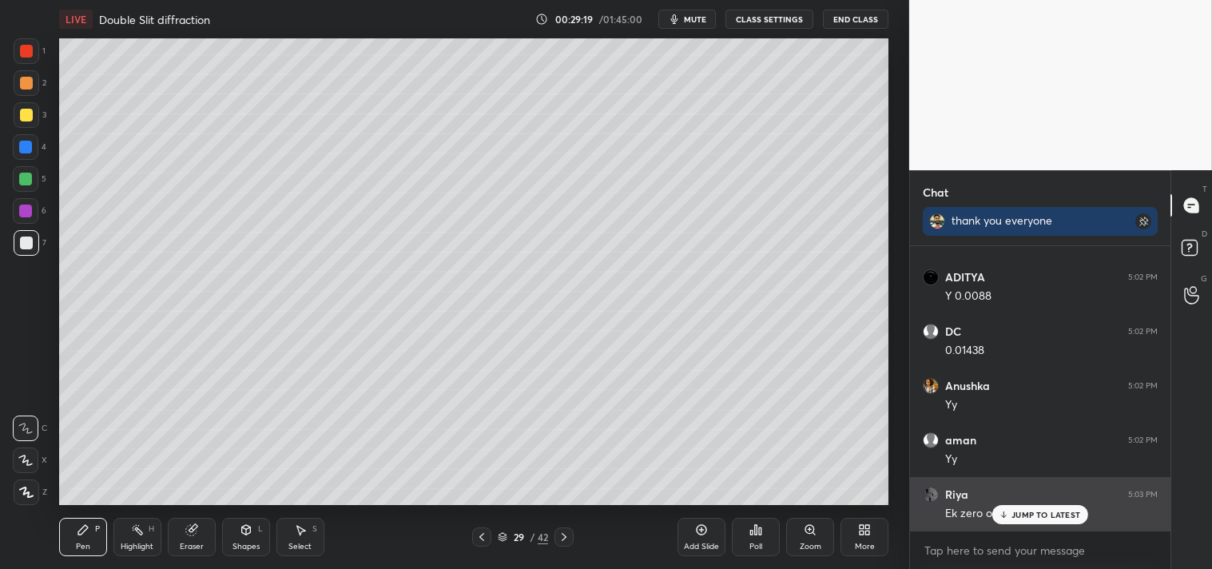
click at [1043, 516] on p "JUMP TO LATEST" at bounding box center [1046, 515] width 69 height 10
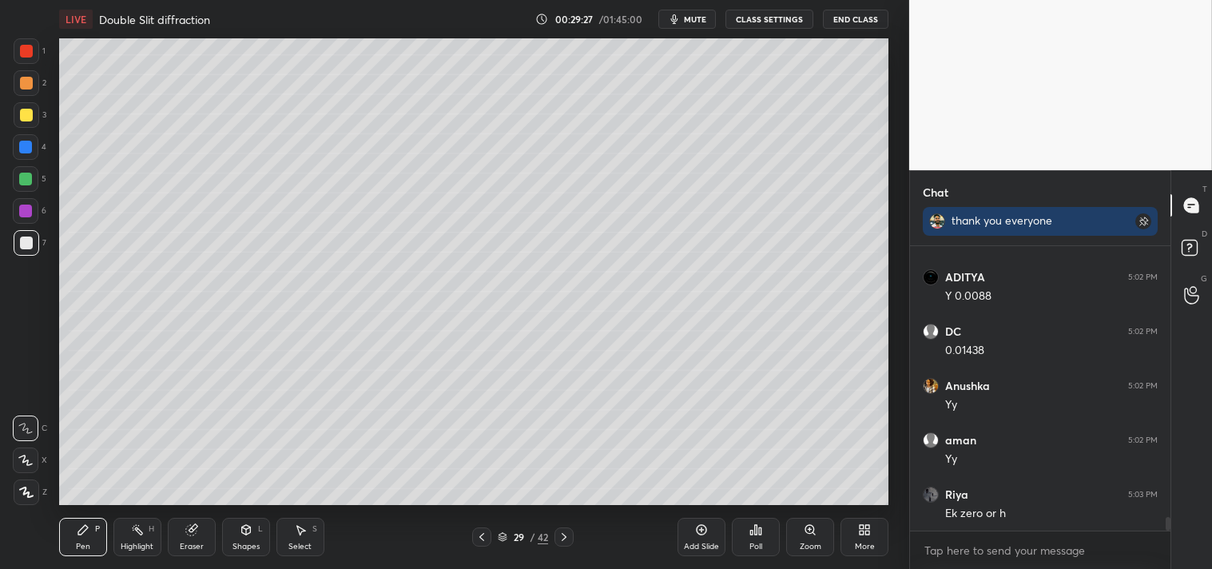
click at [181, 549] on div "Eraser" at bounding box center [192, 547] width 24 height 8
click at [193, 547] on div "Eraser" at bounding box center [192, 547] width 24 height 8
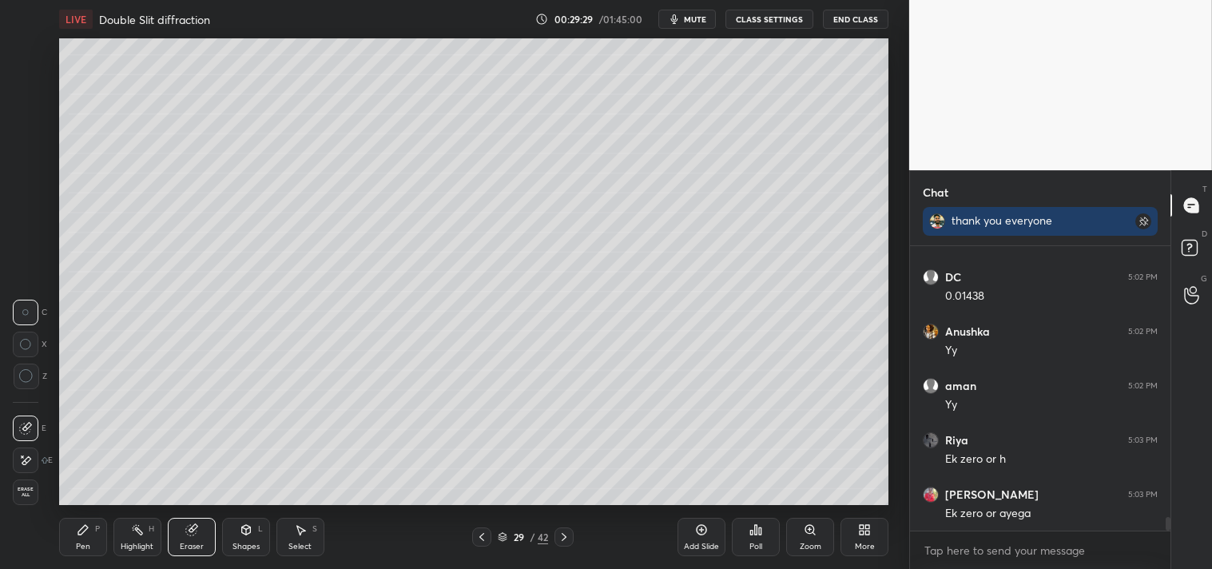
click at [82, 549] on div "Pen" at bounding box center [83, 547] width 14 height 8
click at [88, 549] on div "Pen" at bounding box center [83, 547] width 14 height 8
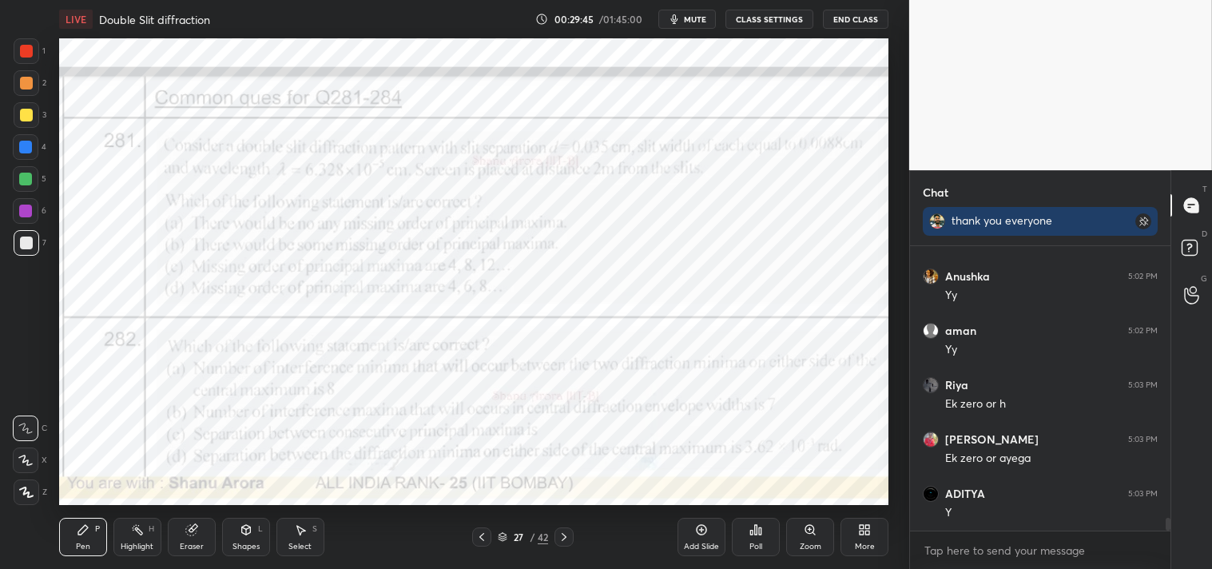
scroll to position [5923, 0]
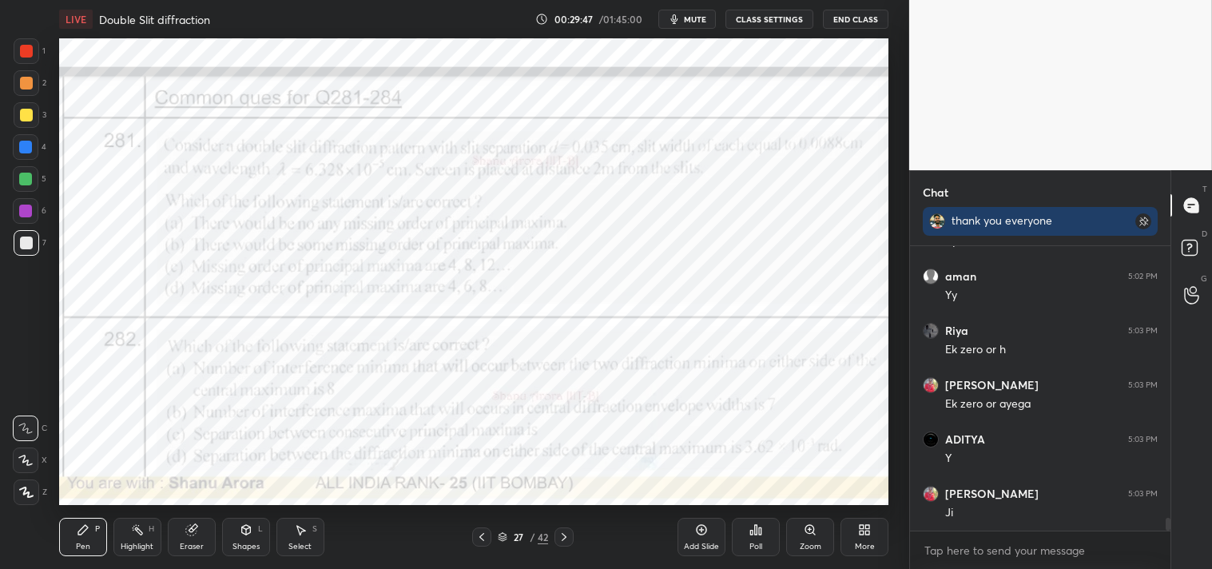
click at [30, 52] on div at bounding box center [26, 51] width 13 height 13
click at [35, 52] on div at bounding box center [27, 51] width 26 height 26
click at [125, 547] on div "Highlight" at bounding box center [137, 547] width 33 height 8
click at [137, 547] on div "Highlight" at bounding box center [137, 547] width 33 height 8
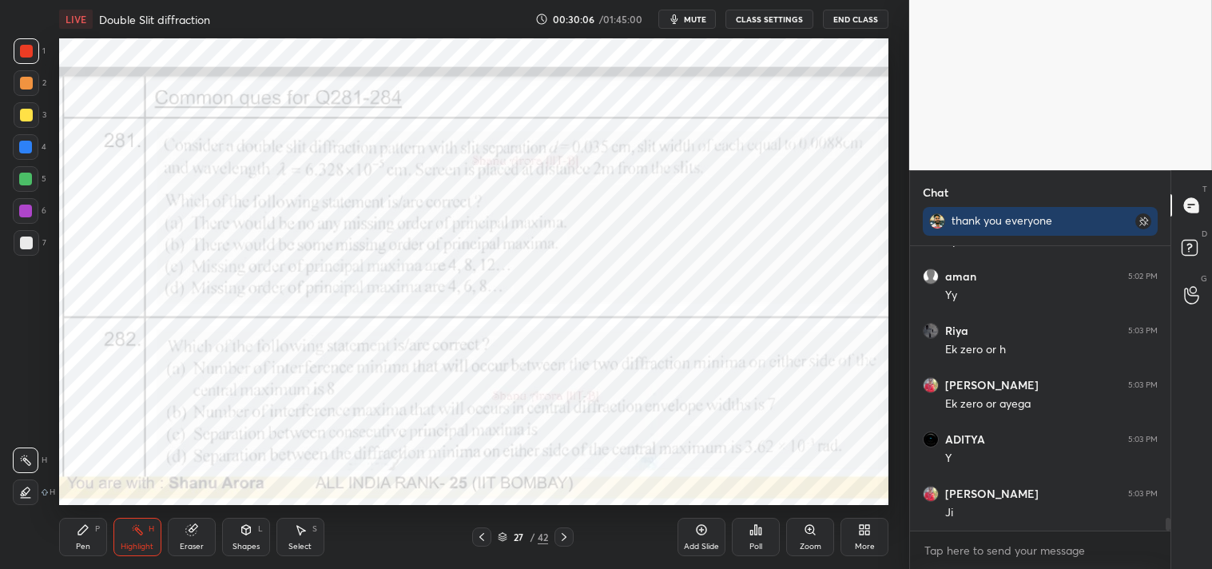
scroll to position [5923, 0]
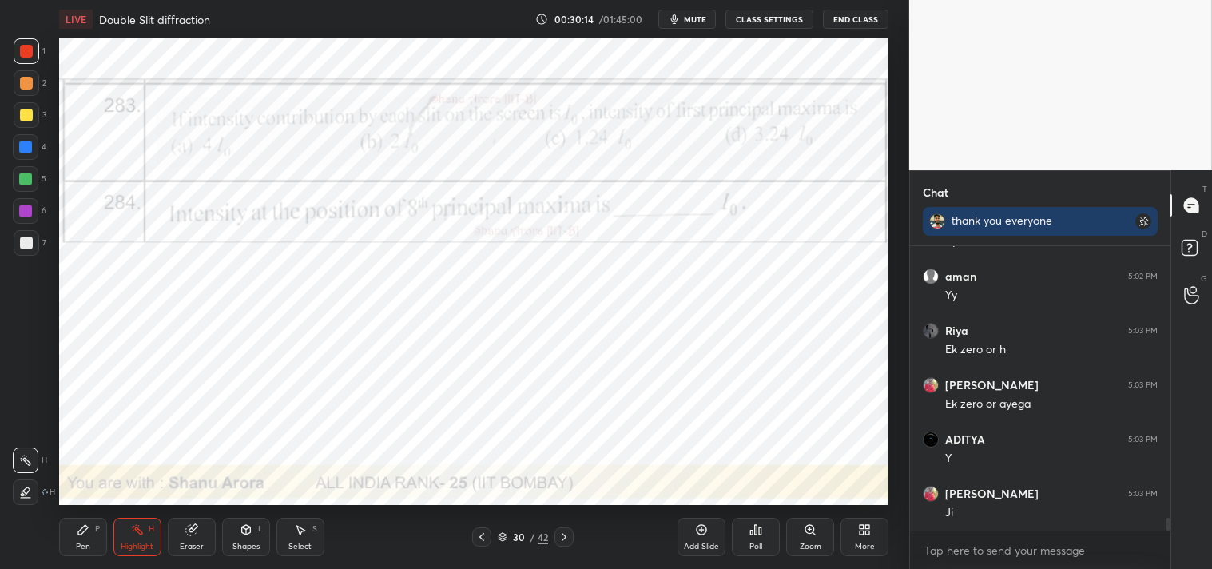
click at [28, 46] on div at bounding box center [26, 51] width 13 height 13
click at [22, 66] on div "1" at bounding box center [30, 54] width 32 height 32
click at [77, 532] on icon at bounding box center [83, 529] width 13 height 13
click at [78, 535] on icon at bounding box center [83, 529] width 13 height 13
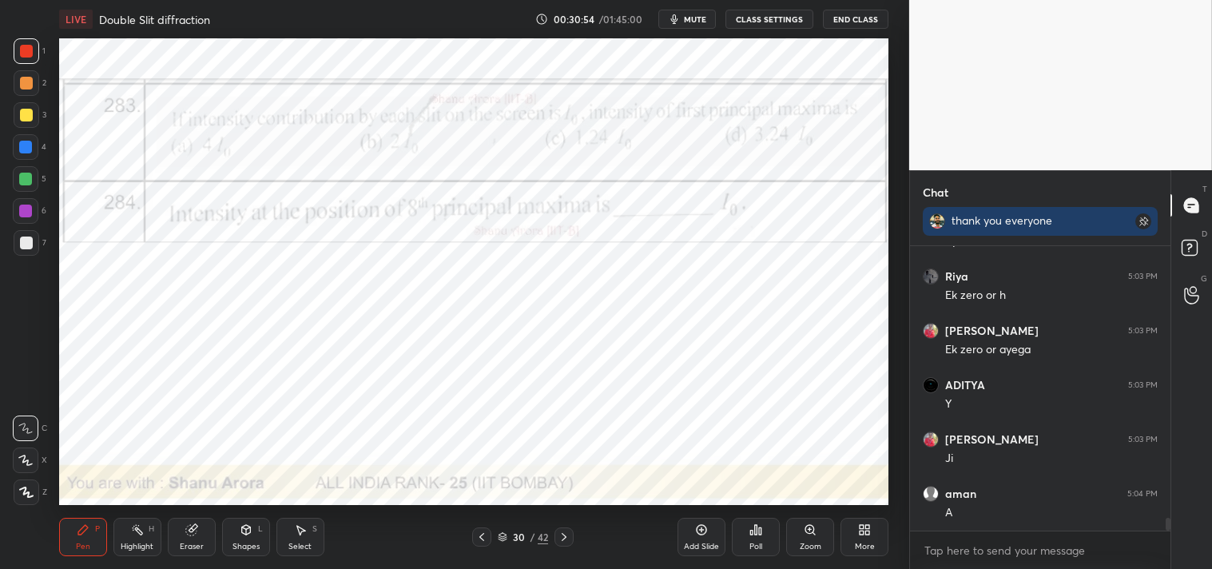
click at [22, 208] on div at bounding box center [25, 211] width 13 height 13
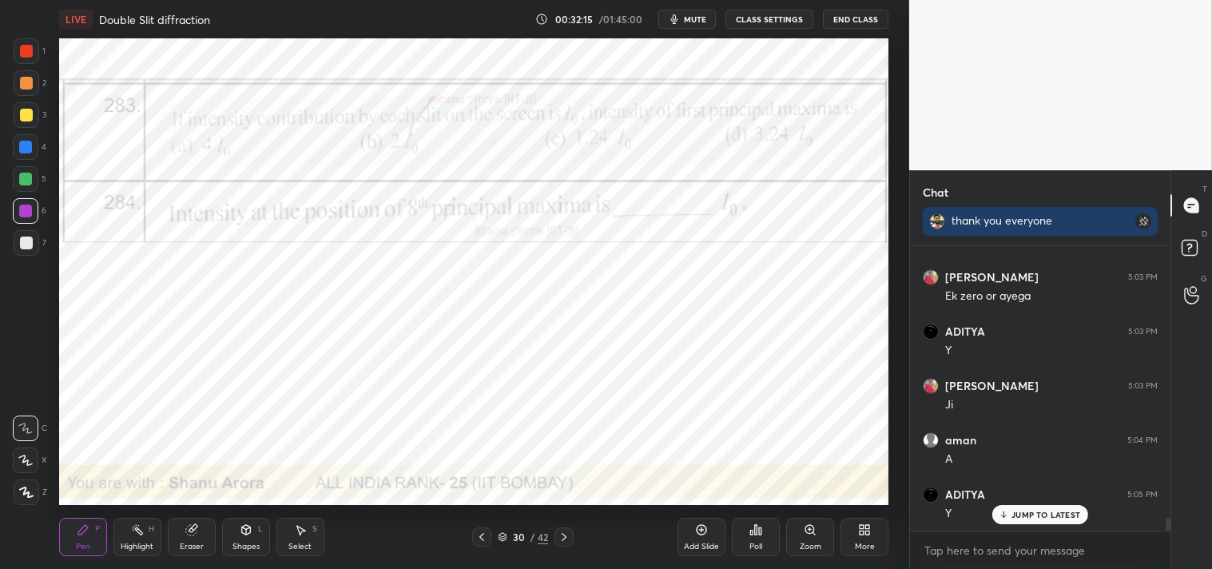
click at [804, 533] on icon at bounding box center [810, 529] width 13 height 13
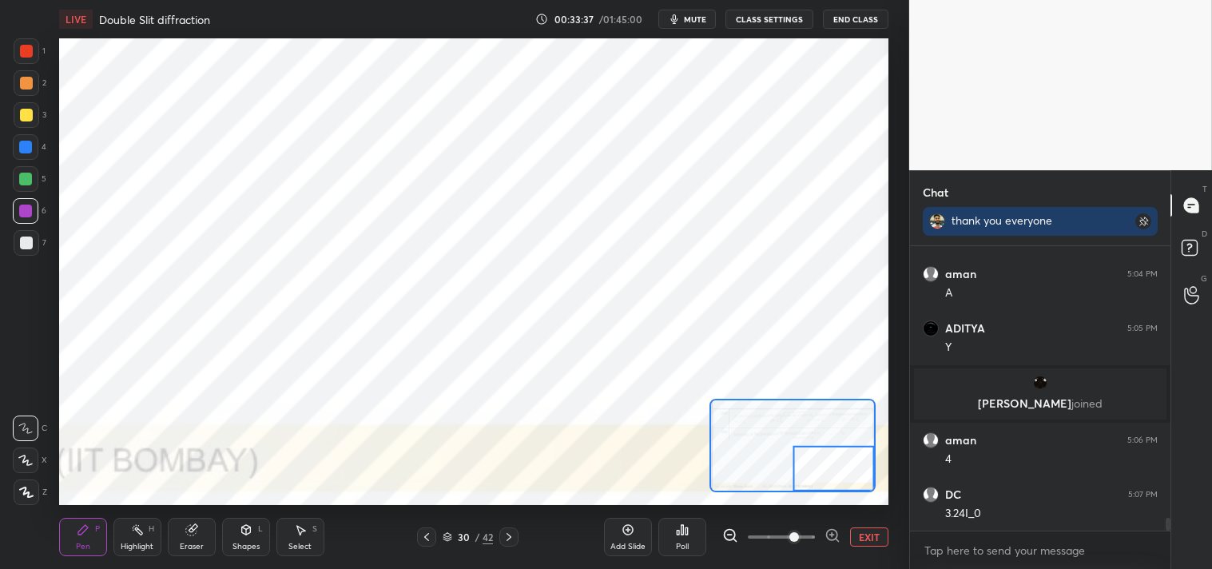
scroll to position [6252, 0]
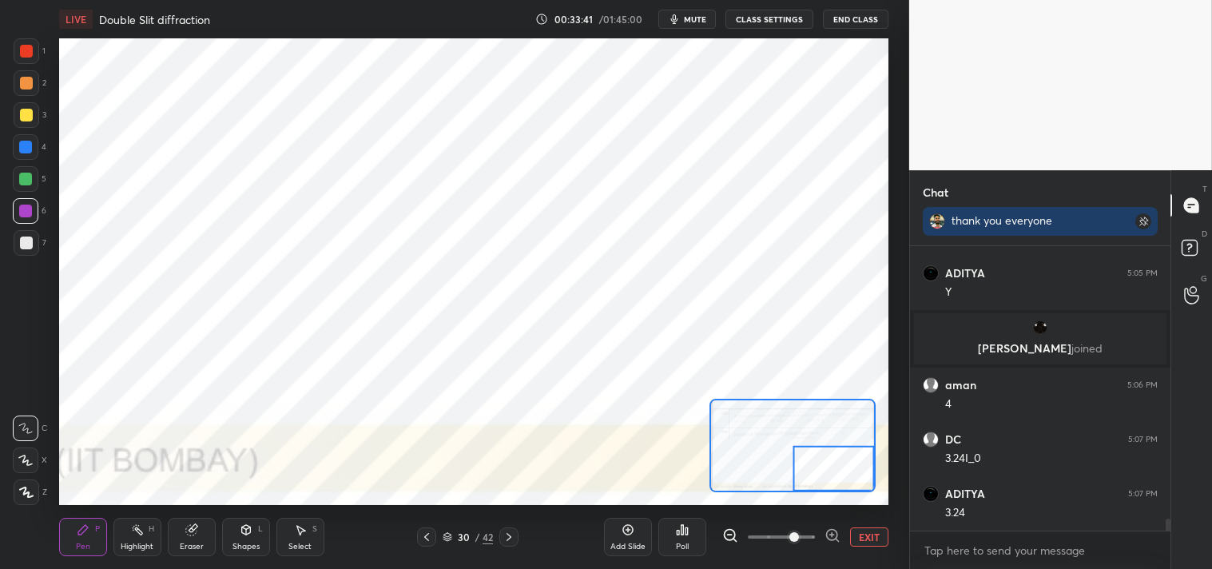
click at [860, 532] on button "EXIT" at bounding box center [869, 536] width 38 height 19
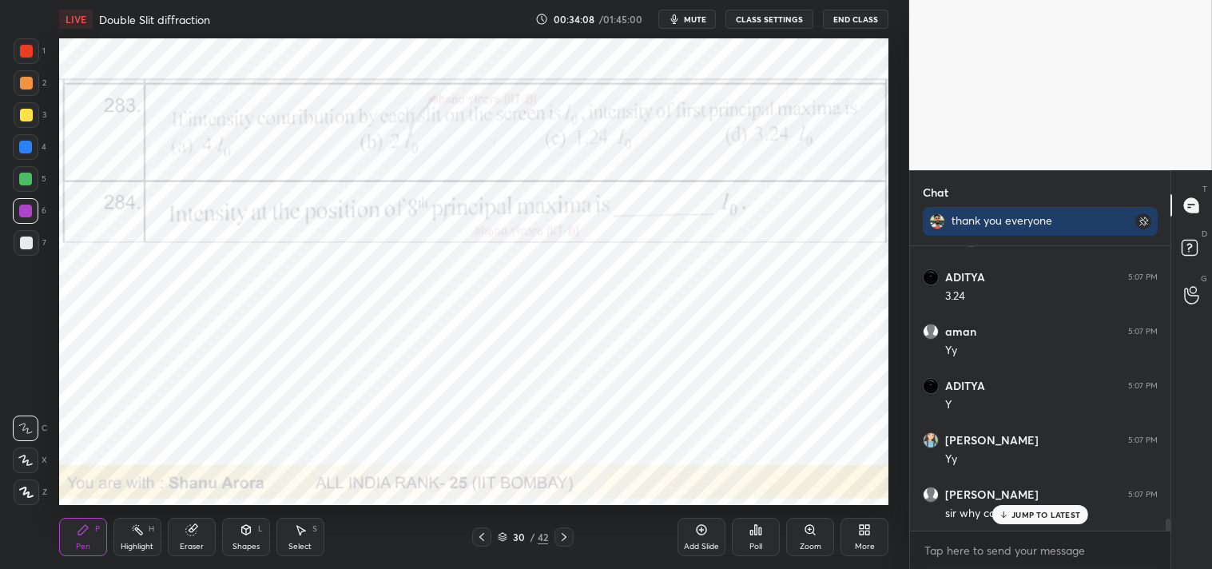
scroll to position [248, 256]
click at [1049, 531] on div at bounding box center [1040, 531] width 261 height 0
click at [1053, 482] on p "JUMP TO LATEST" at bounding box center [1046, 482] width 69 height 10
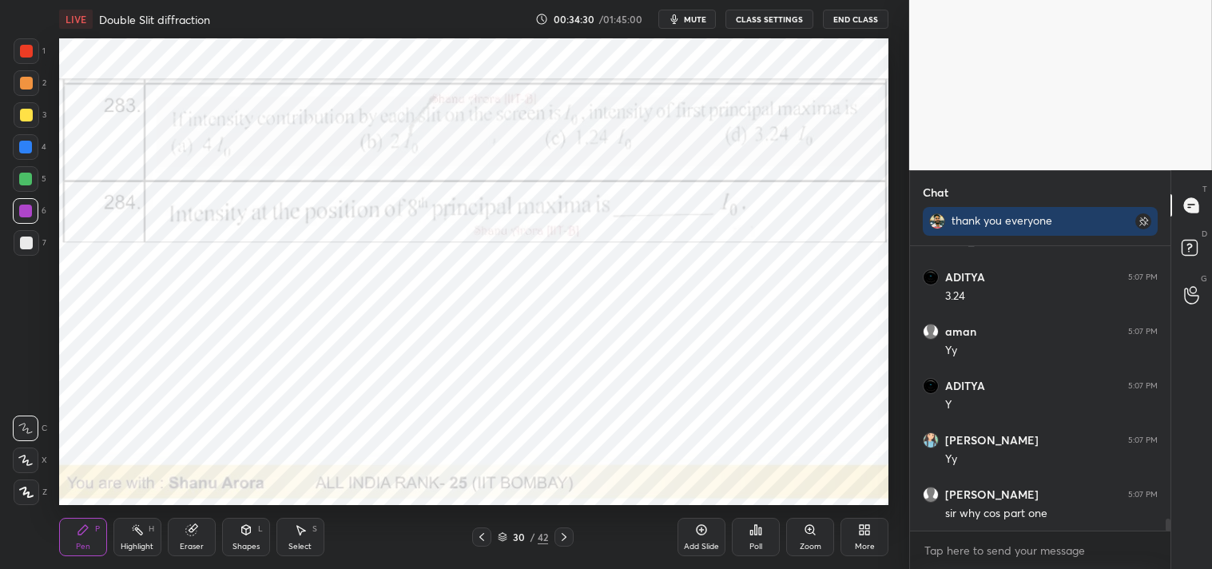
click at [130, 537] on div "Highlight H" at bounding box center [137, 537] width 48 height 38
click at [141, 529] on icon at bounding box center [137, 529] width 13 height 13
click at [77, 531] on icon at bounding box center [83, 529] width 13 height 13
click at [67, 530] on div "Pen P" at bounding box center [83, 537] width 48 height 38
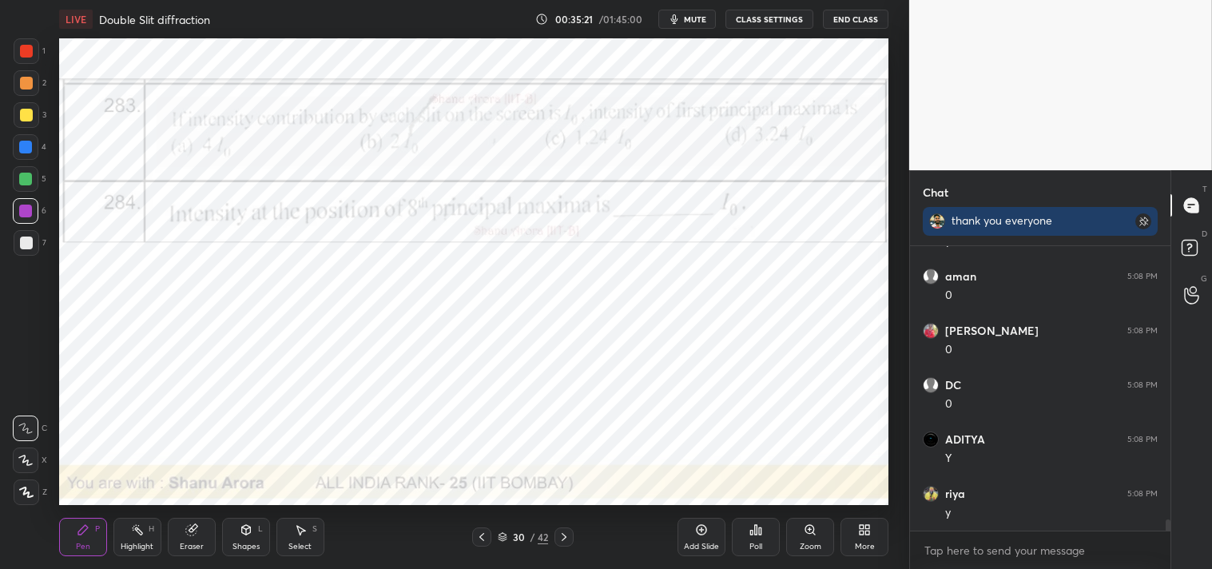
click at [123, 531] on div "Highlight H" at bounding box center [137, 537] width 48 height 38
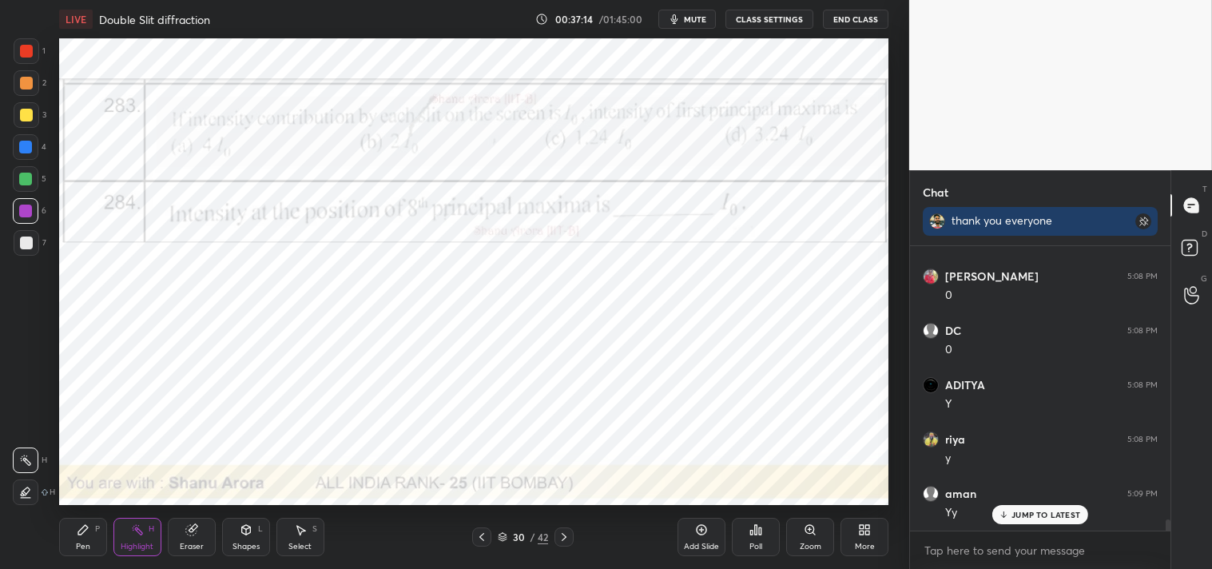
scroll to position [6958, 0]
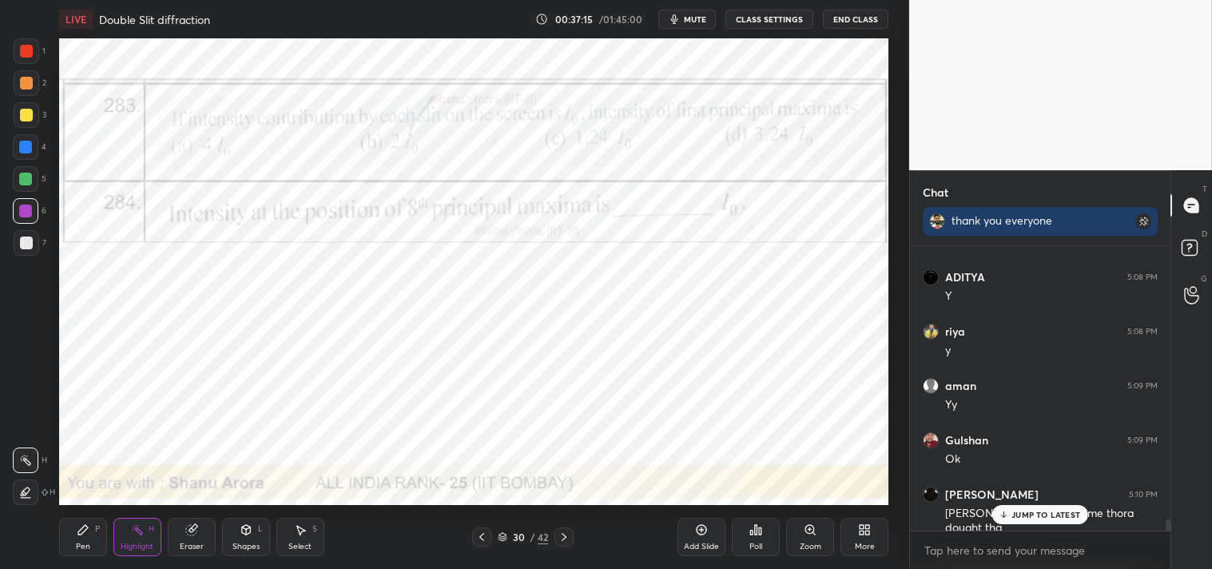
click at [868, 543] on div "More" at bounding box center [865, 547] width 20 height 8
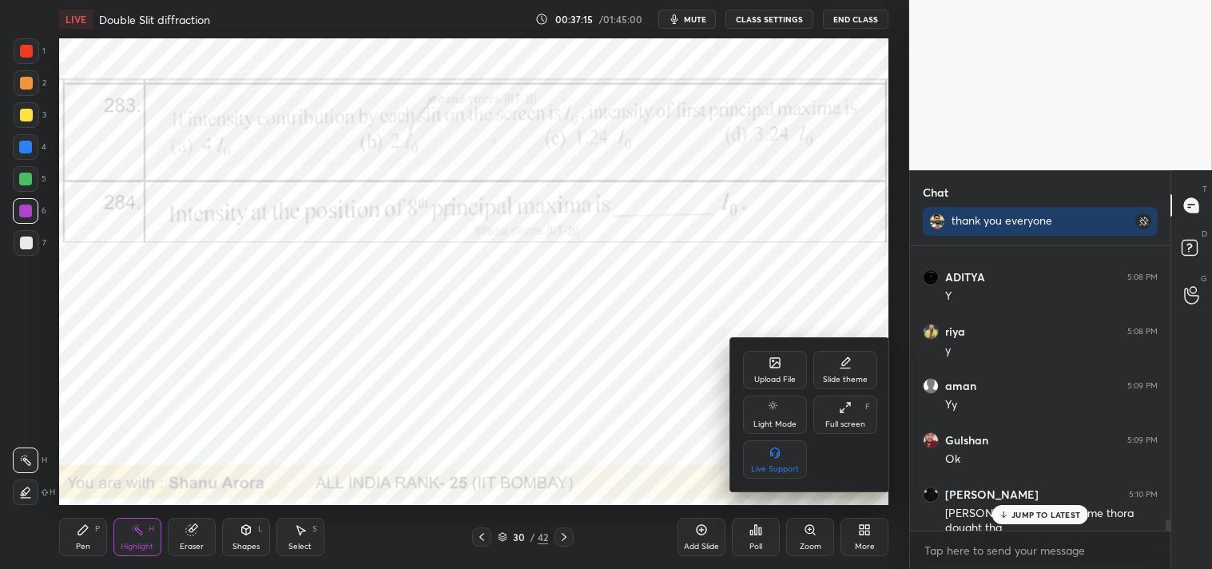
click at [786, 356] on div "Upload File" at bounding box center [775, 370] width 64 height 38
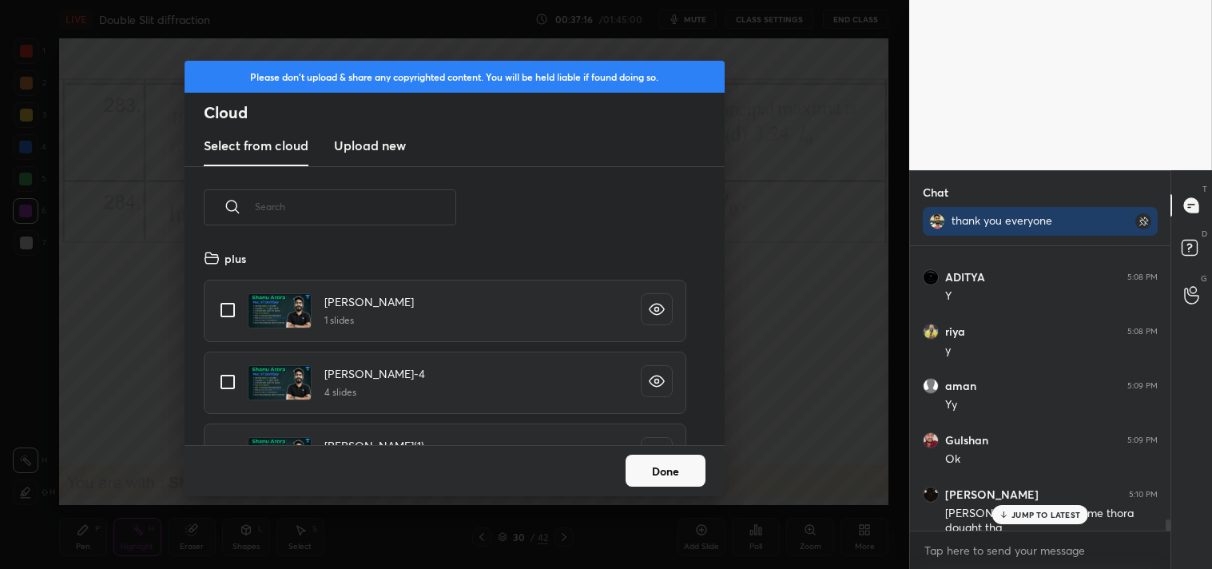
scroll to position [197, 513]
click at [376, 141] on h3 "Upload new" at bounding box center [370, 145] width 72 height 19
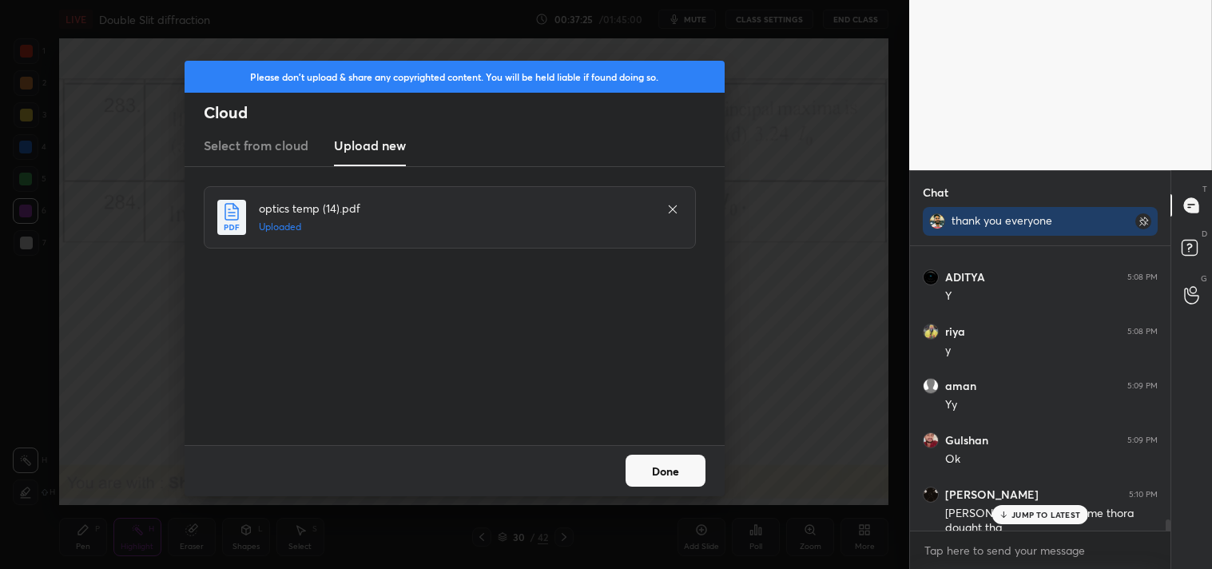
click at [664, 469] on button "Done" at bounding box center [666, 471] width 80 height 32
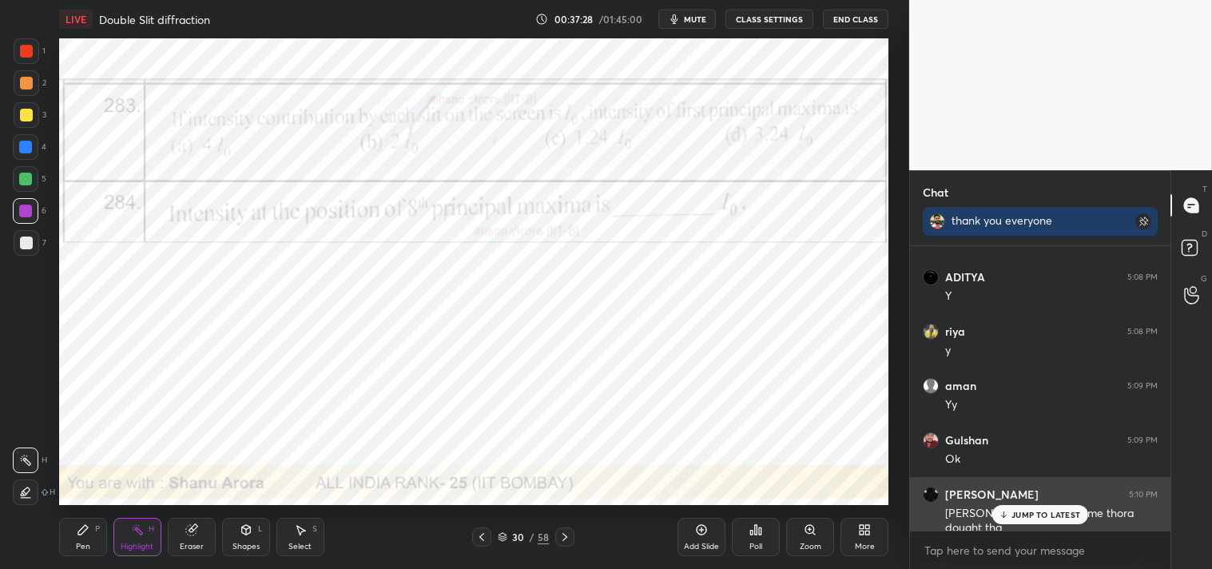
click at [1043, 517] on p "JUMP TO LATEST" at bounding box center [1046, 515] width 69 height 10
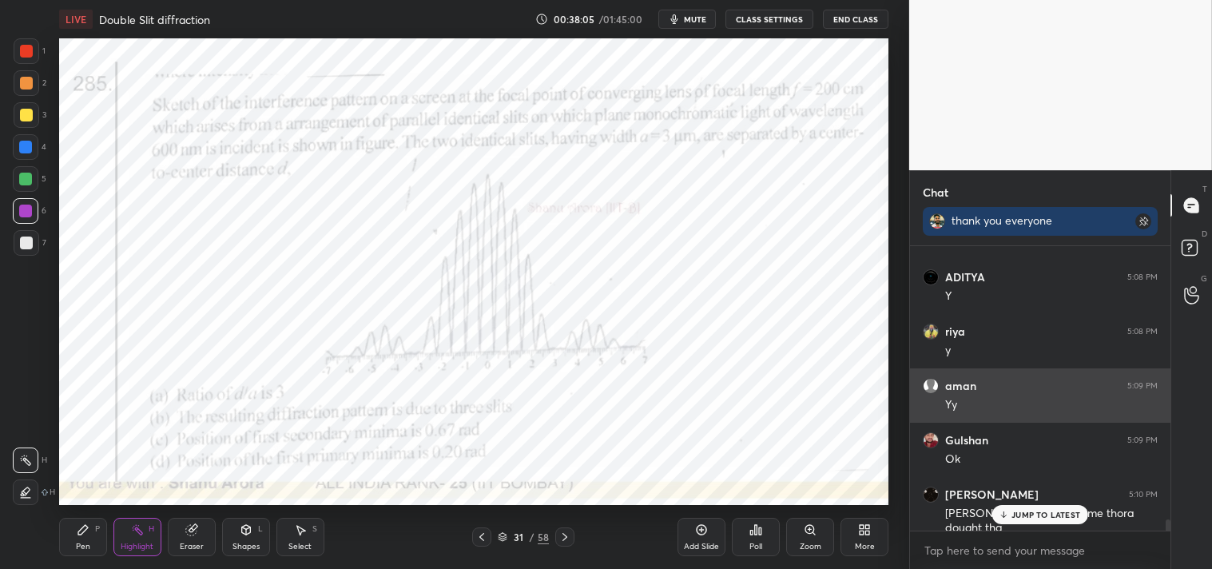
scroll to position [7012, 0]
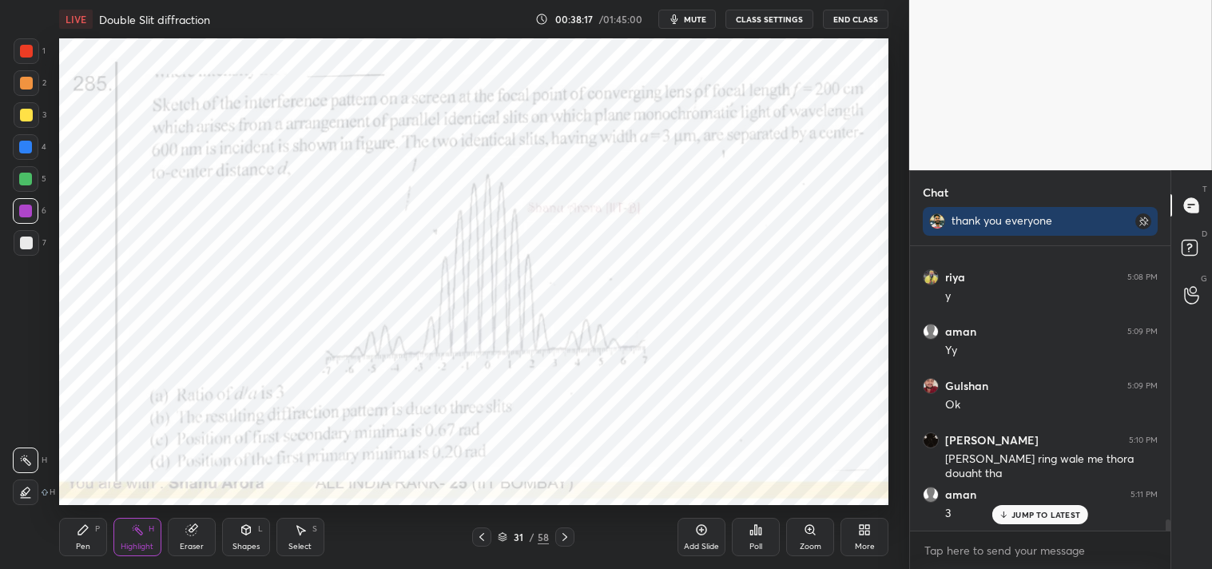
click at [811, 538] on div "Zoom" at bounding box center [810, 537] width 48 height 38
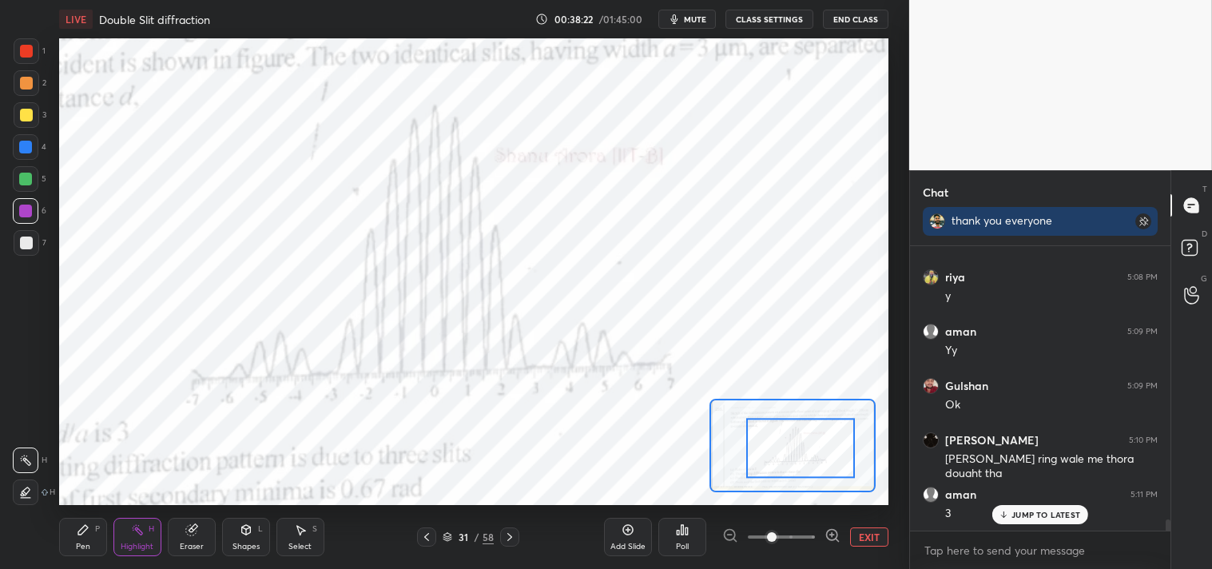
click at [80, 540] on div "Pen P" at bounding box center [83, 537] width 48 height 38
click at [83, 534] on icon at bounding box center [83, 529] width 13 height 13
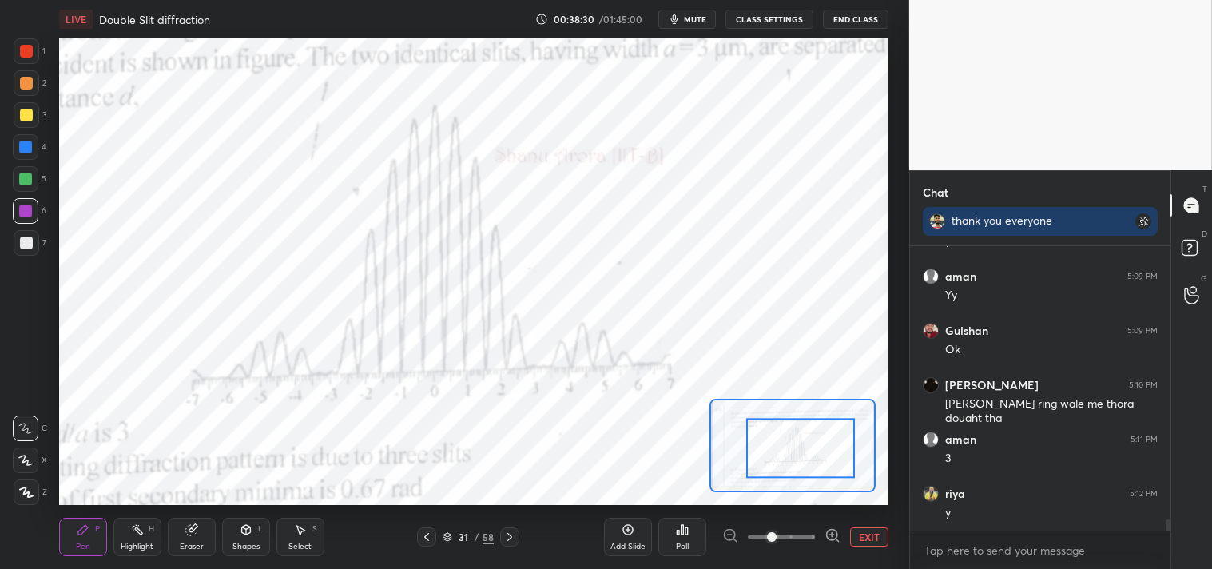
click at [866, 532] on button "EXIT" at bounding box center [869, 536] width 38 height 19
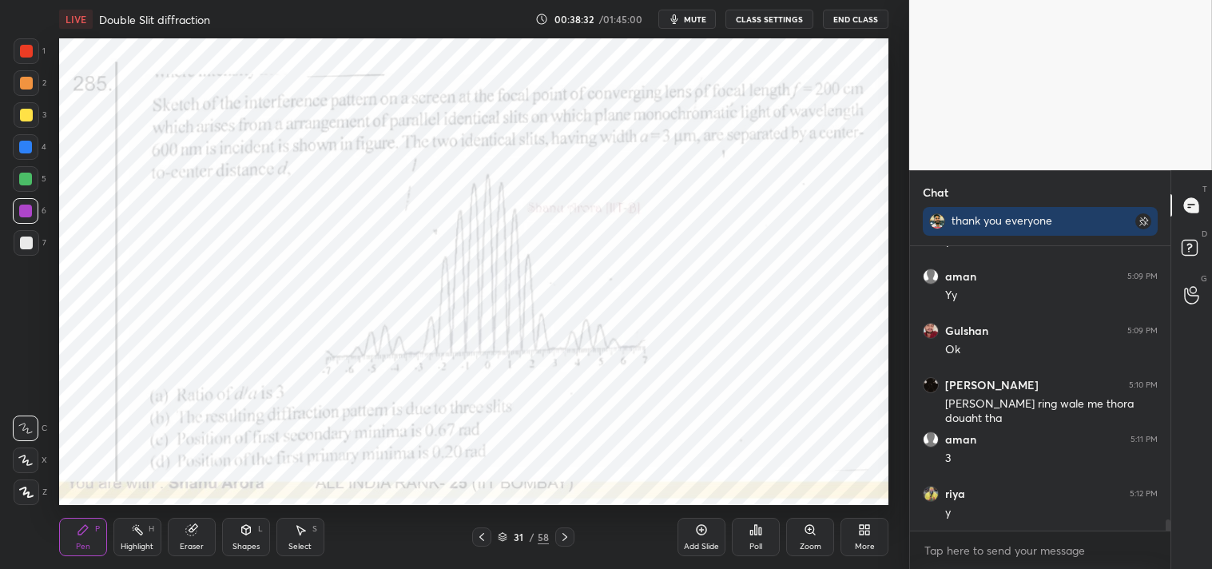
click at [810, 531] on icon at bounding box center [810, 528] width 0 height 3
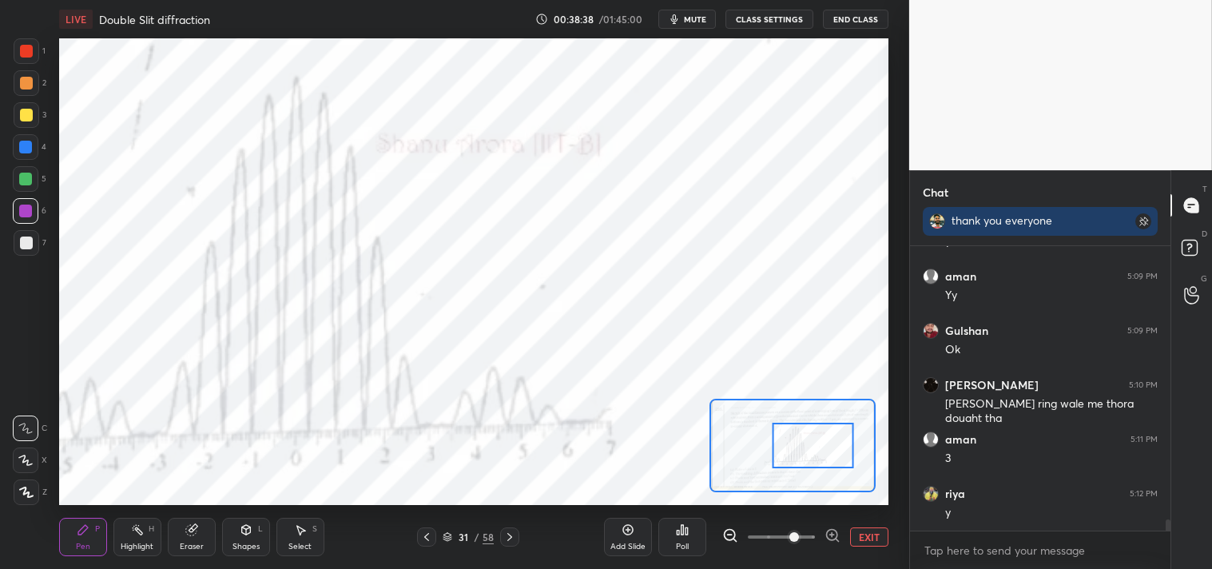
click at [182, 540] on div "Eraser" at bounding box center [192, 537] width 48 height 38
click at [202, 534] on div "Eraser" at bounding box center [192, 537] width 48 height 38
click at [93, 544] on div "Pen P" at bounding box center [83, 537] width 48 height 38
click at [93, 542] on div "Pen P" at bounding box center [83, 537] width 48 height 38
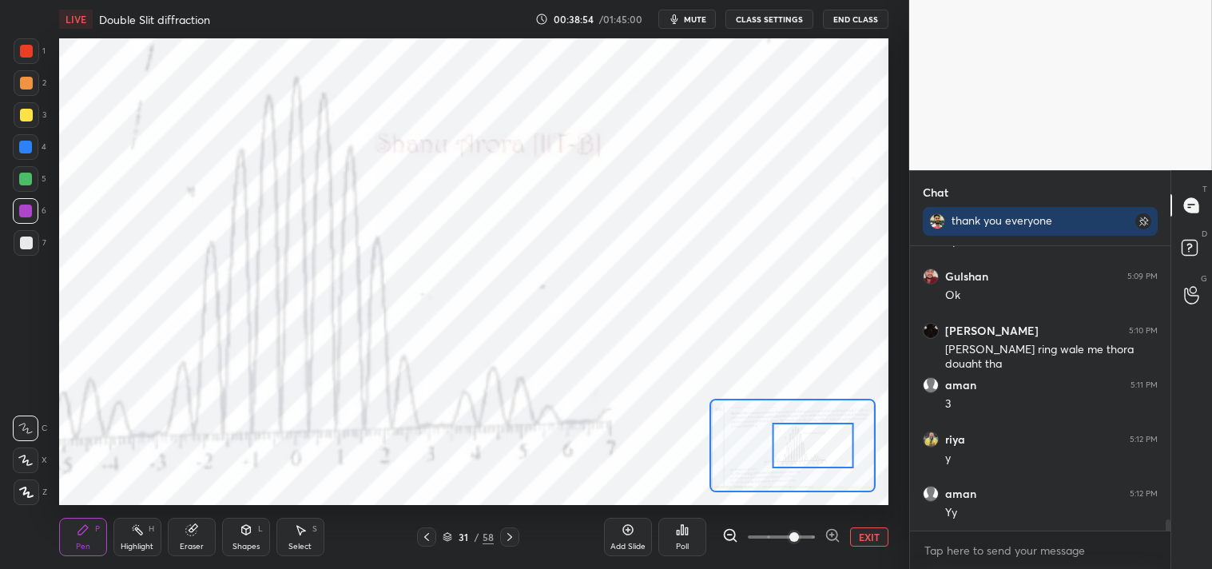
click at [867, 530] on button "EXIT" at bounding box center [869, 536] width 38 height 19
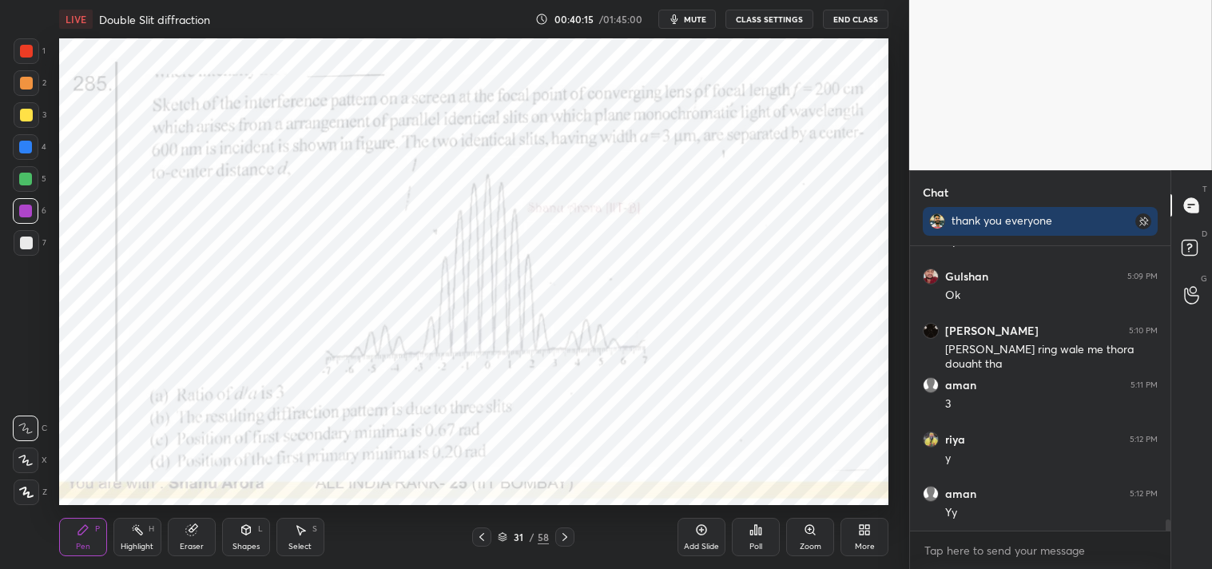
click at [30, 34] on div "1 2 3 4 5 6 7 C X Z C X Z E E Erase all H H LIVE Double Slit diffraction 00:40:…" at bounding box center [448, 284] width 897 height 569
click at [27, 46] on div at bounding box center [26, 51] width 13 height 13
click at [808, 536] on icon at bounding box center [810, 529] width 13 height 13
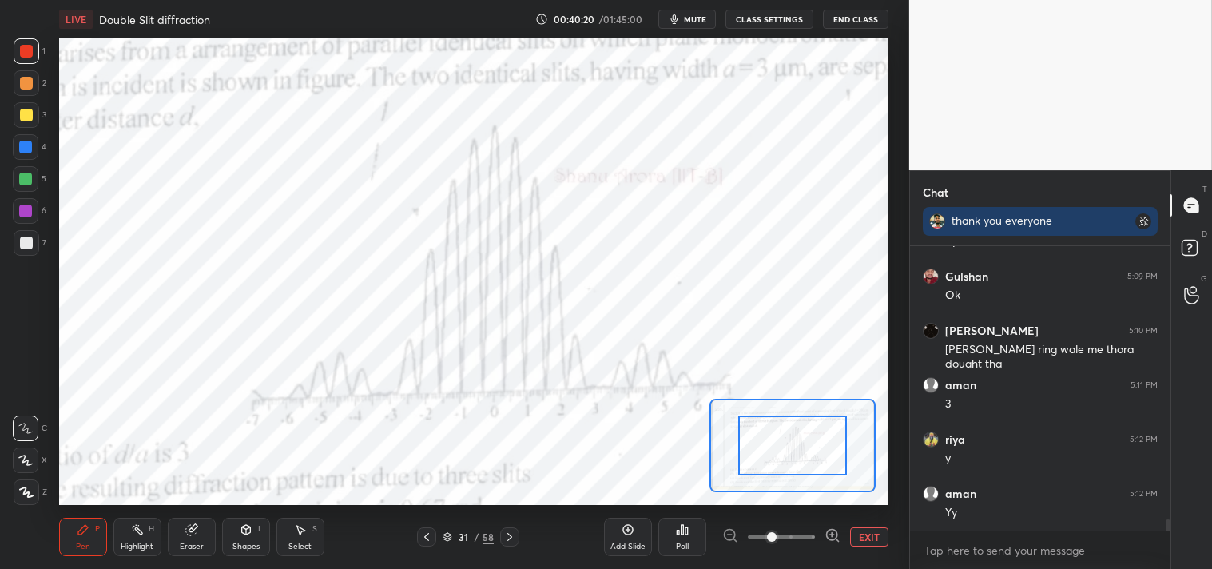
click at [810, 466] on div at bounding box center [792, 446] width 109 height 60
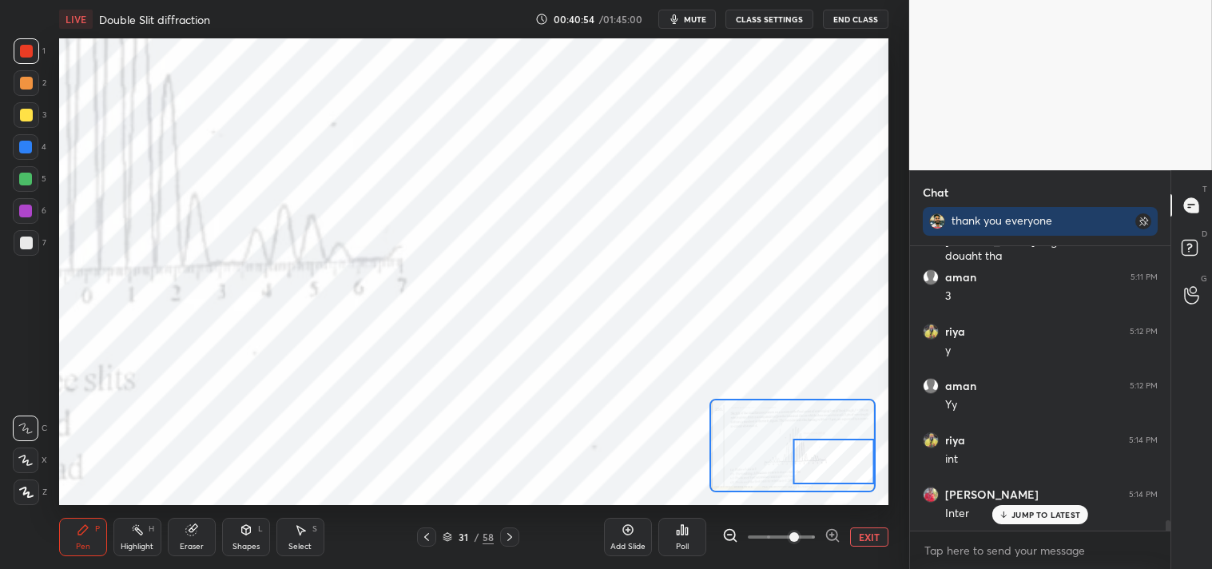
scroll to position [7284, 0]
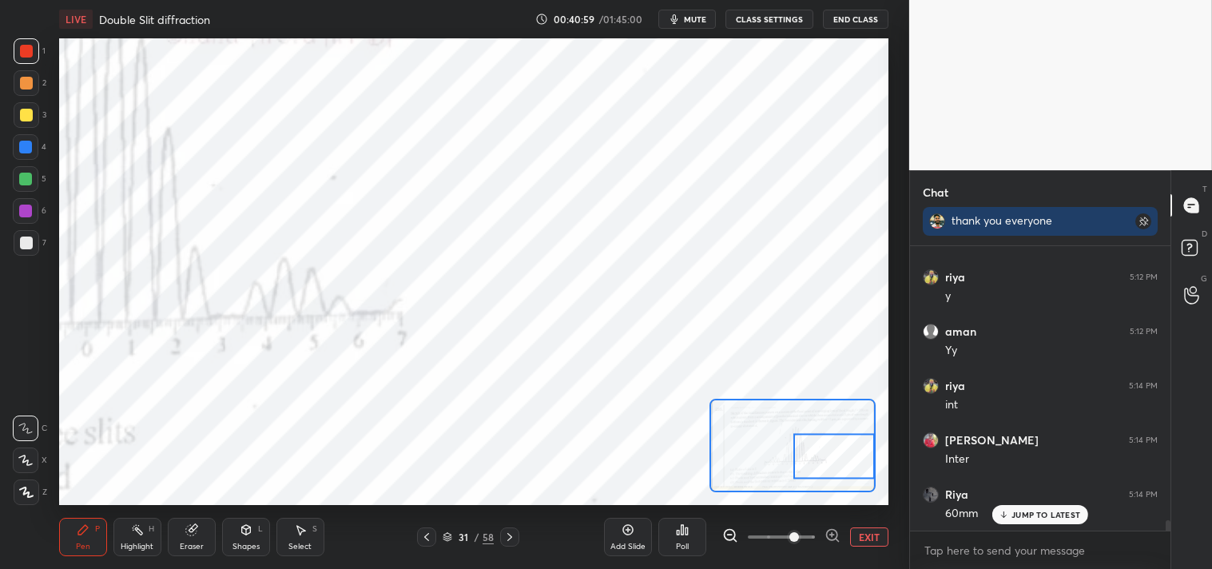
click at [196, 539] on div "Eraser" at bounding box center [192, 537] width 48 height 38
click at [197, 545] on div "Eraser" at bounding box center [192, 547] width 24 height 8
click at [85, 545] on div "Pen" at bounding box center [83, 547] width 14 height 8
click at [97, 541] on div "Pen P" at bounding box center [83, 537] width 48 height 38
click at [866, 528] on button "EXIT" at bounding box center [869, 536] width 38 height 19
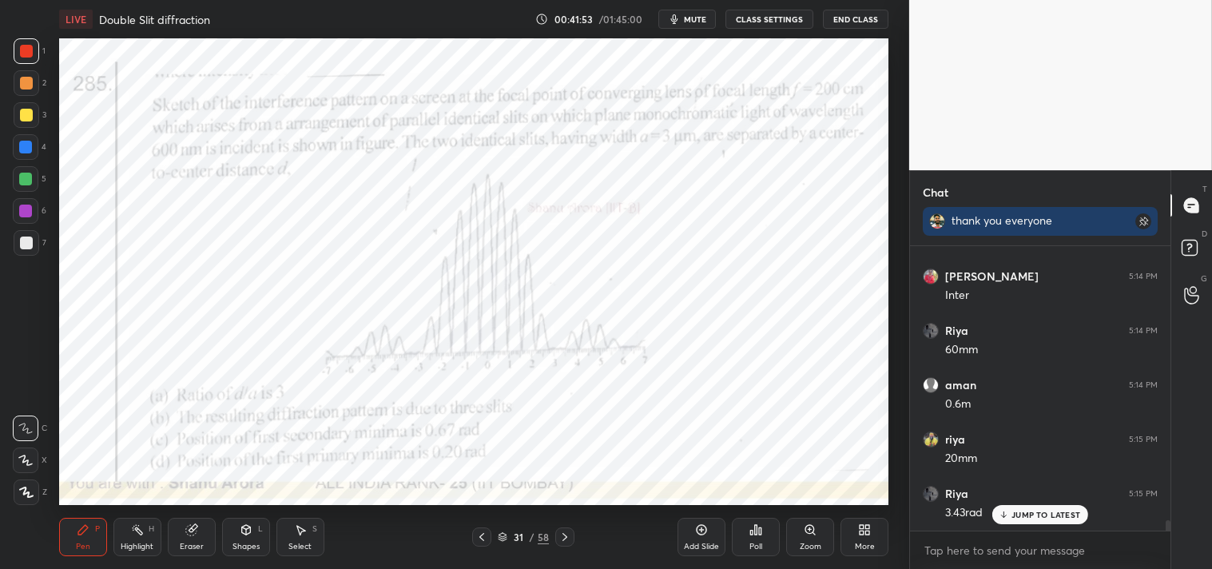
scroll to position [7501, 0]
click at [826, 542] on div "Zoom" at bounding box center [810, 537] width 48 height 38
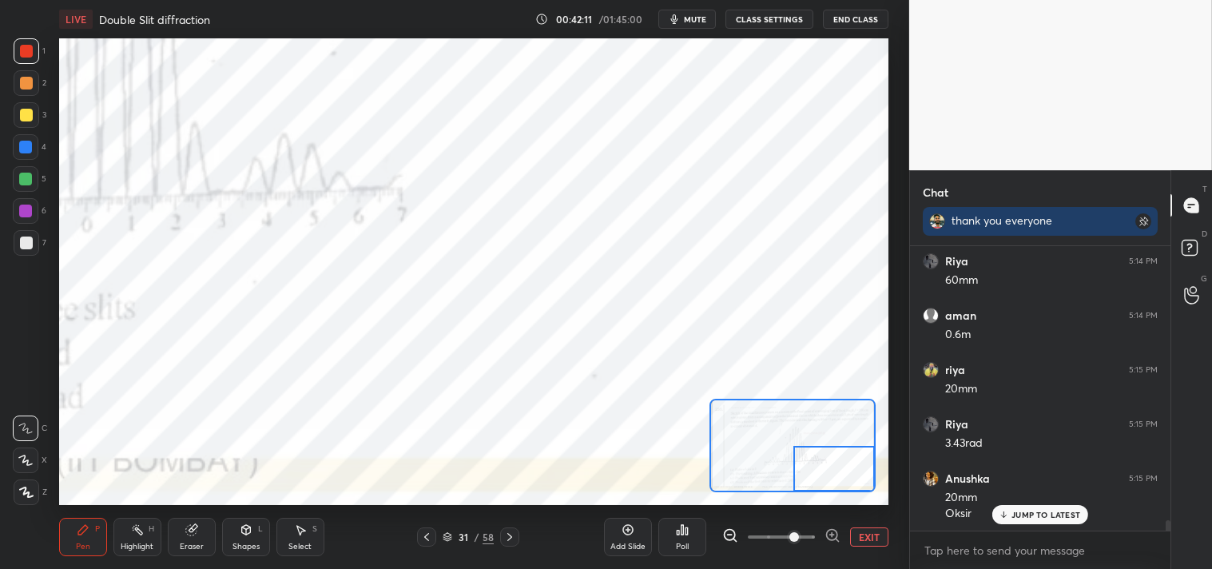
scroll to position [7572, 0]
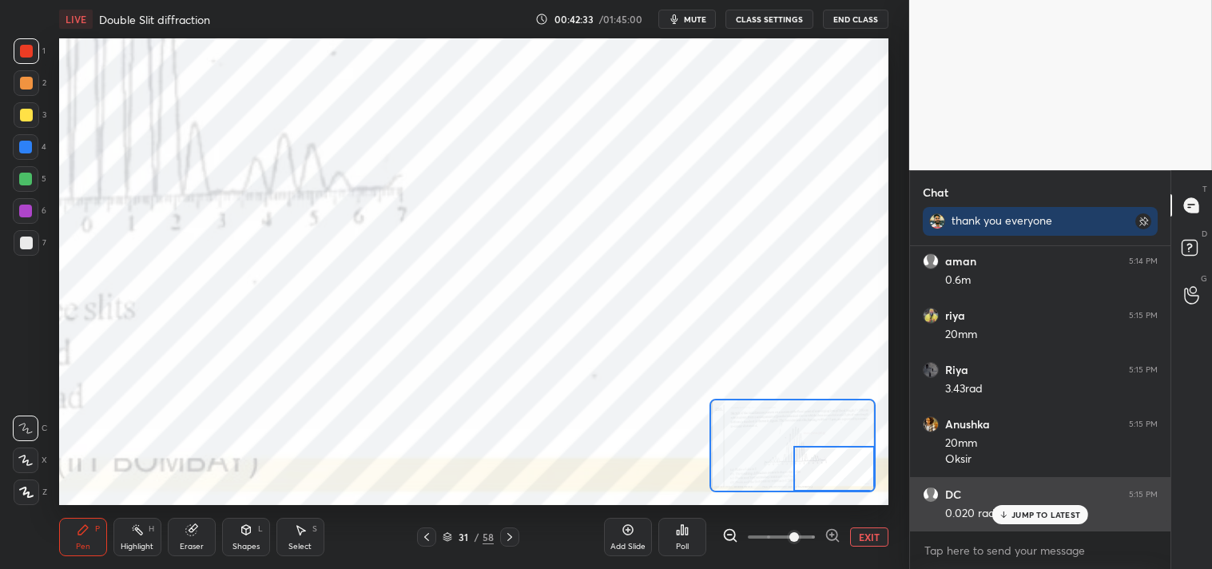
click at [1041, 515] on p "JUMP TO LATEST" at bounding box center [1046, 515] width 69 height 10
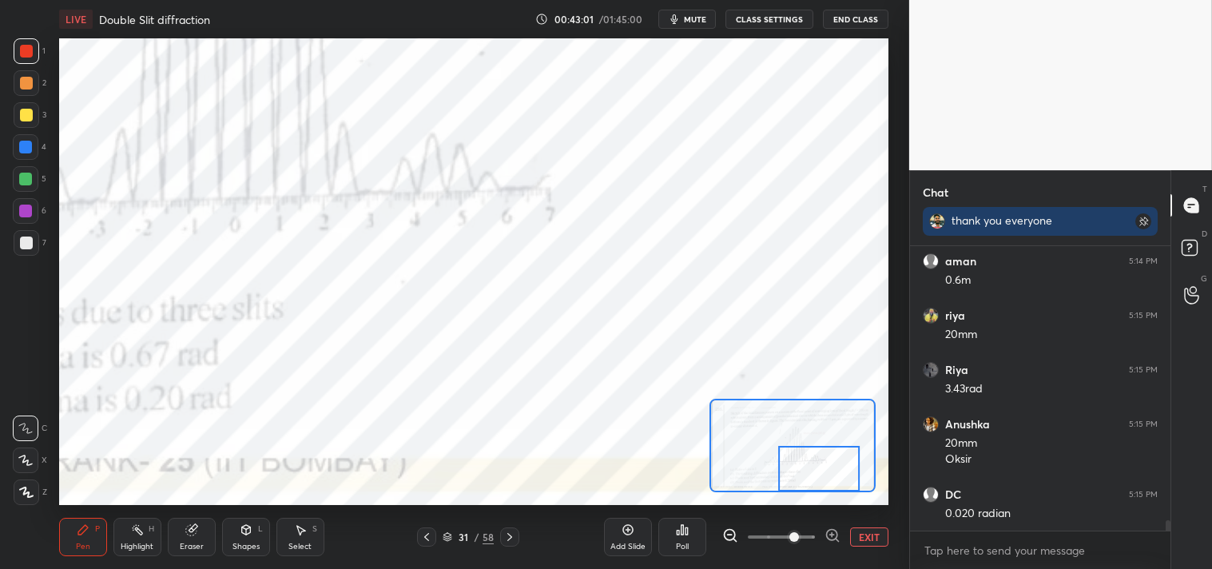
click at [867, 536] on button "EXIT" at bounding box center [869, 536] width 38 height 19
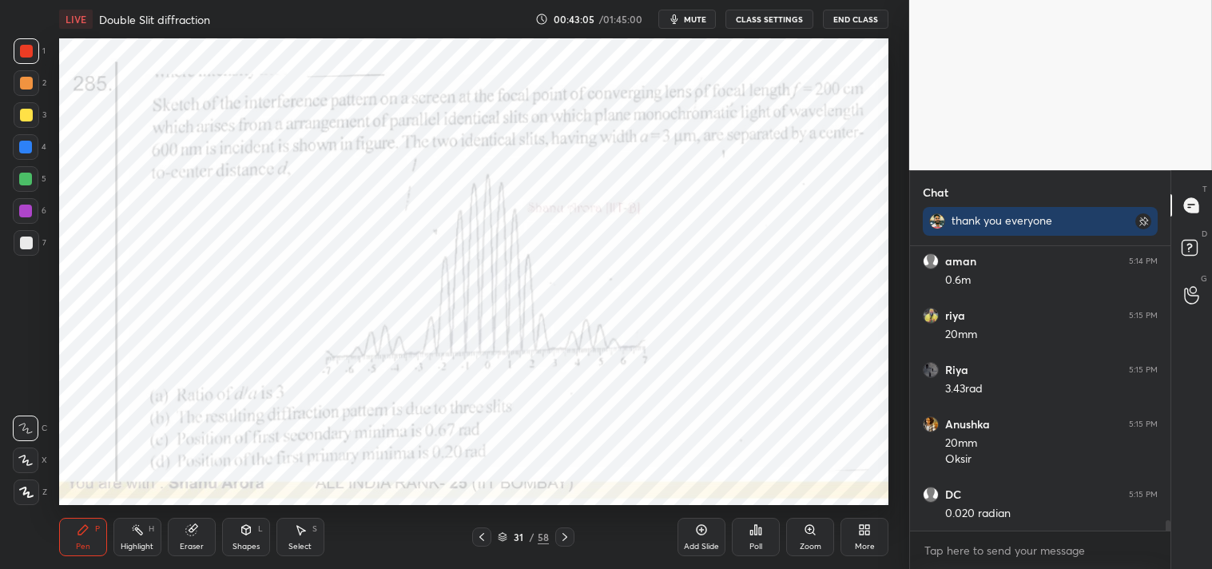
click at [810, 528] on icon at bounding box center [810, 528] width 0 height 3
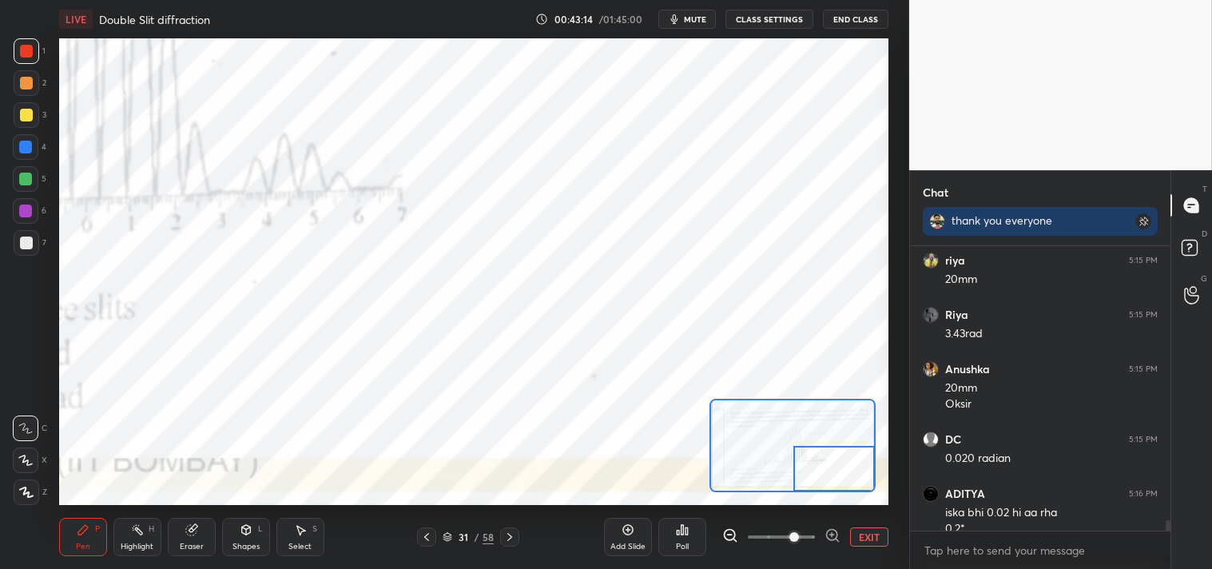
scroll to position [7643, 0]
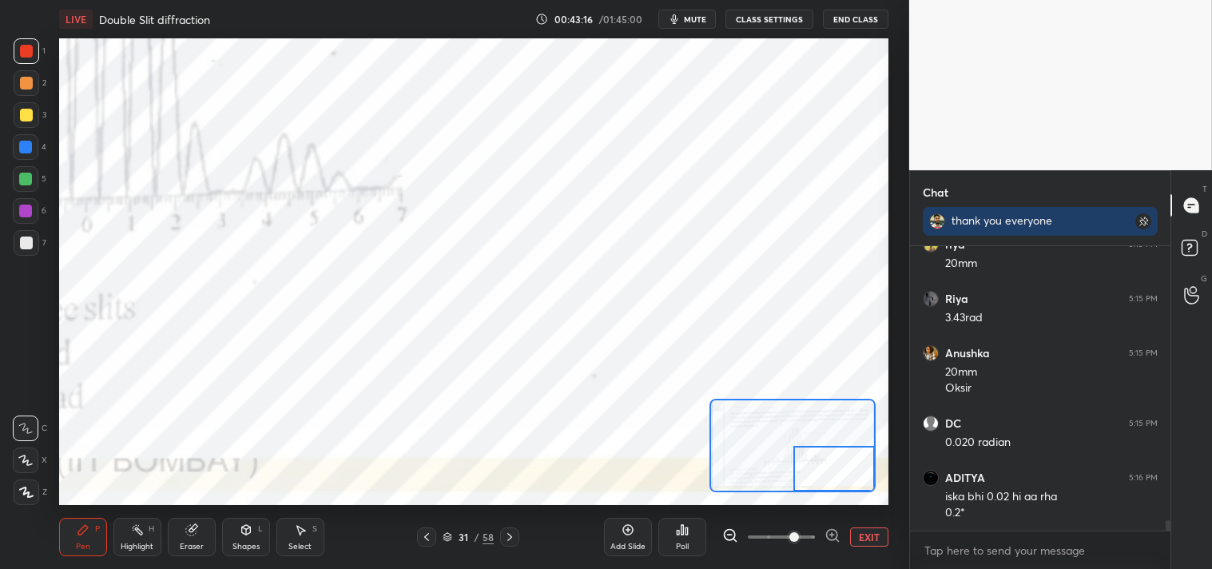
click at [866, 530] on button "EXIT" at bounding box center [869, 536] width 38 height 19
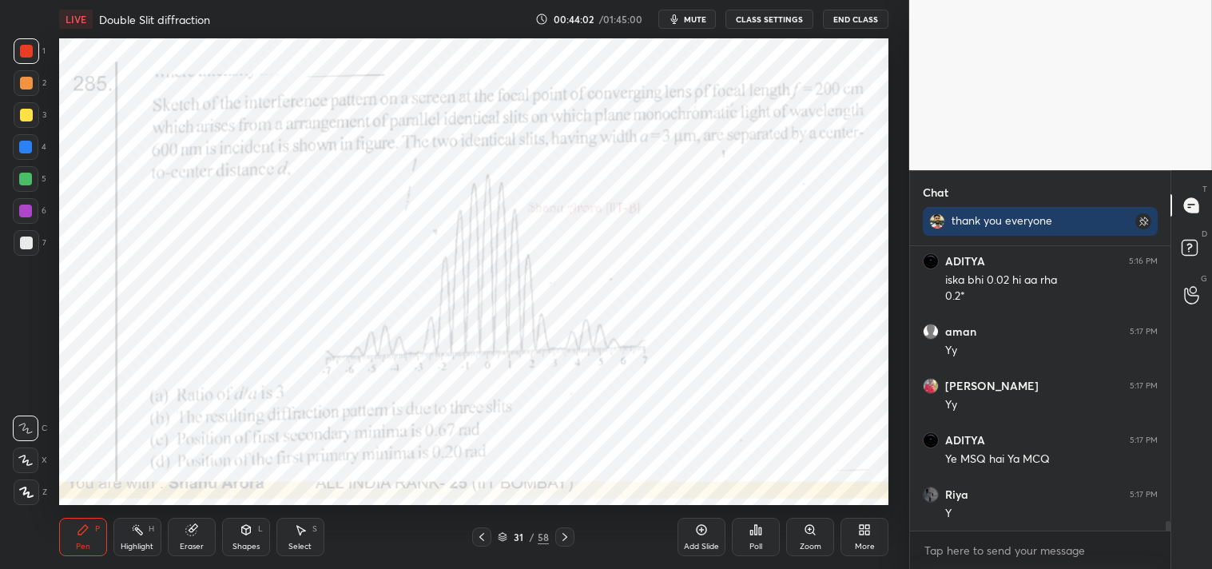
scroll to position [7914, 0]
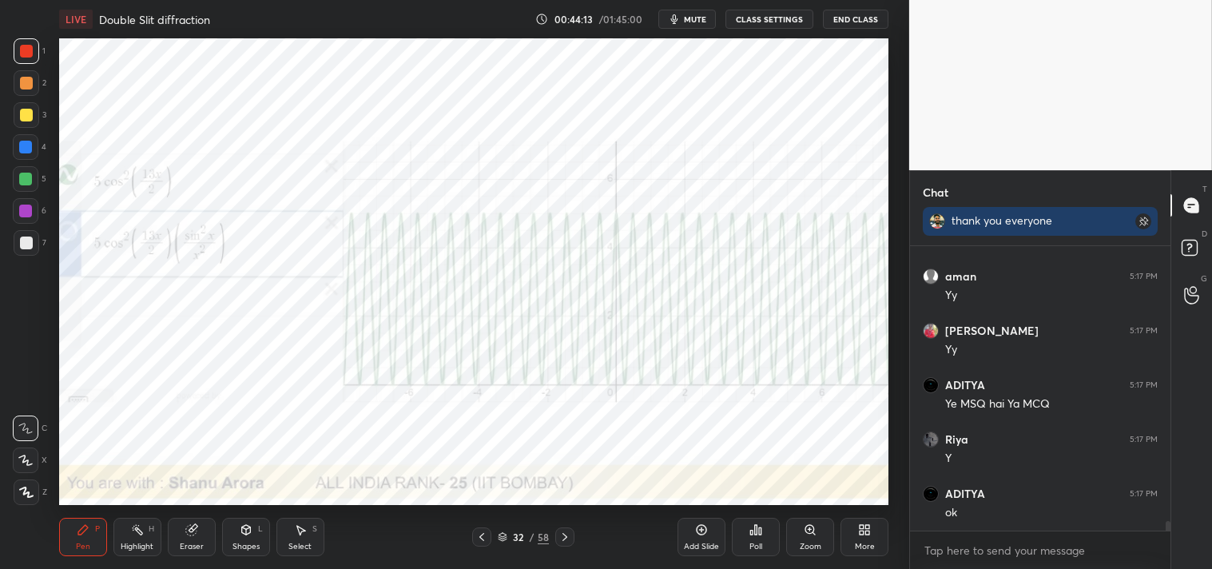
click at [144, 553] on div "Highlight H" at bounding box center [137, 537] width 48 height 38
click at [140, 547] on div "Highlight" at bounding box center [137, 547] width 33 height 8
click at [88, 549] on div "Pen" at bounding box center [83, 547] width 14 height 8
click at [82, 544] on div "Pen" at bounding box center [83, 547] width 14 height 8
click at [803, 545] on div "Zoom" at bounding box center [811, 547] width 22 height 8
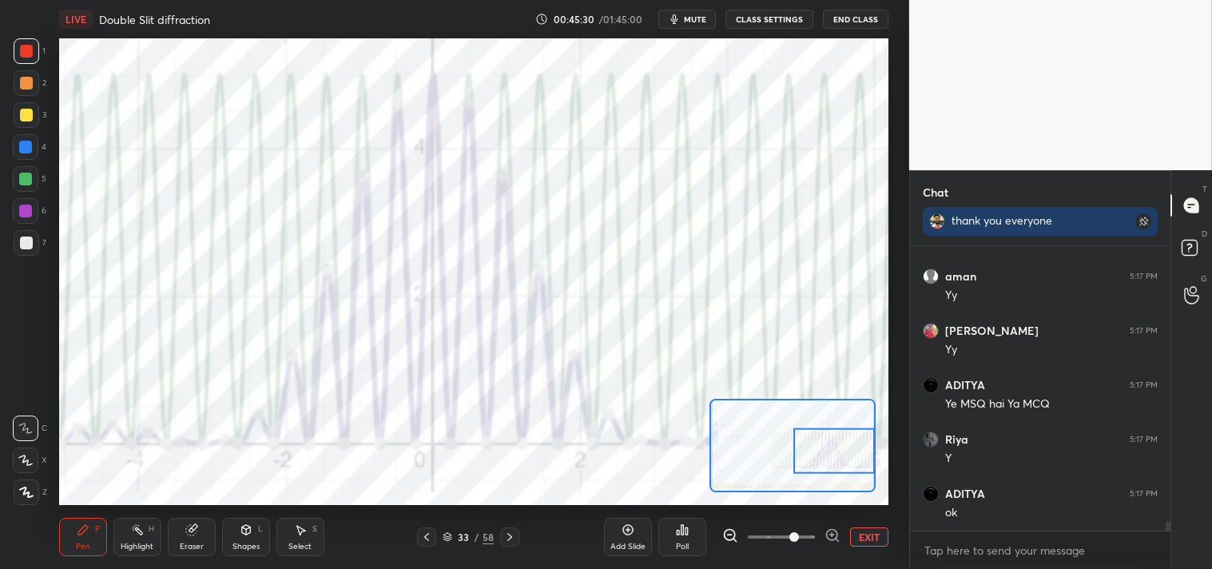
click at [139, 545] on div "Highlight" at bounding box center [137, 547] width 33 height 8
click at [146, 535] on div "Highlight H" at bounding box center [137, 537] width 48 height 38
click at [84, 547] on div "Pen" at bounding box center [83, 547] width 14 height 8
click at [84, 554] on div "Pen P" at bounding box center [83, 537] width 48 height 38
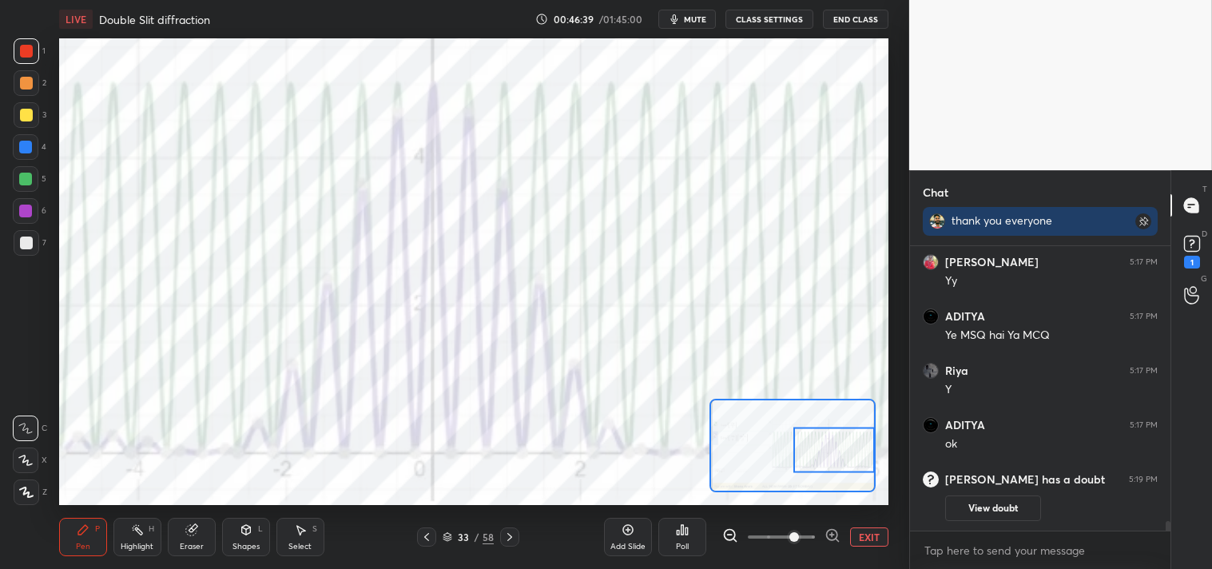
click at [131, 535] on icon at bounding box center [137, 529] width 13 height 13
click at [149, 528] on div "H" at bounding box center [152, 529] width 6 height 8
click at [194, 538] on div "Eraser" at bounding box center [192, 537] width 48 height 38
click at [204, 532] on div "Eraser" at bounding box center [192, 537] width 48 height 38
click at [121, 530] on div "Highlight H" at bounding box center [137, 537] width 48 height 38
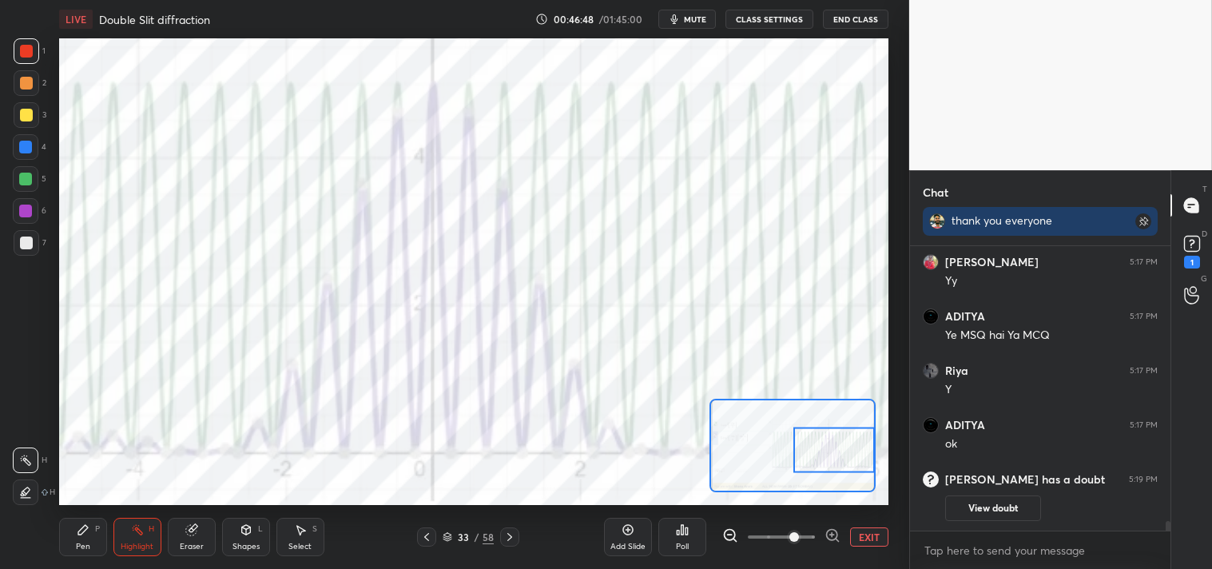
click at [149, 526] on div "H" at bounding box center [152, 529] width 6 height 8
click at [80, 536] on icon at bounding box center [83, 529] width 13 height 13
click at [1201, 252] on icon at bounding box center [1192, 244] width 24 height 24
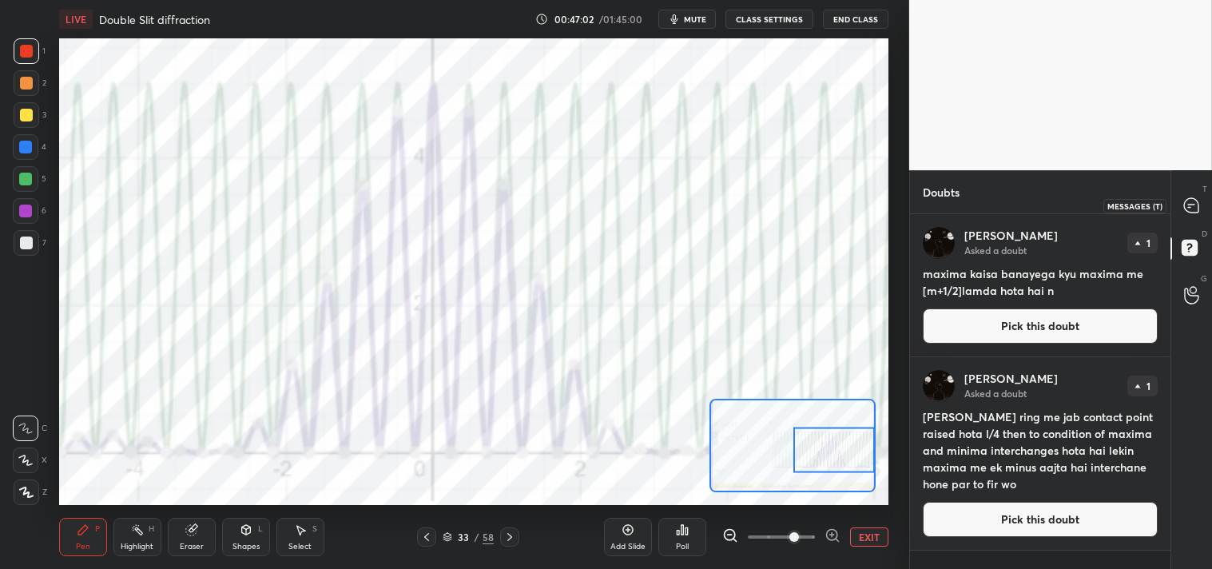
click at [1195, 208] on icon at bounding box center [1191, 205] width 14 height 14
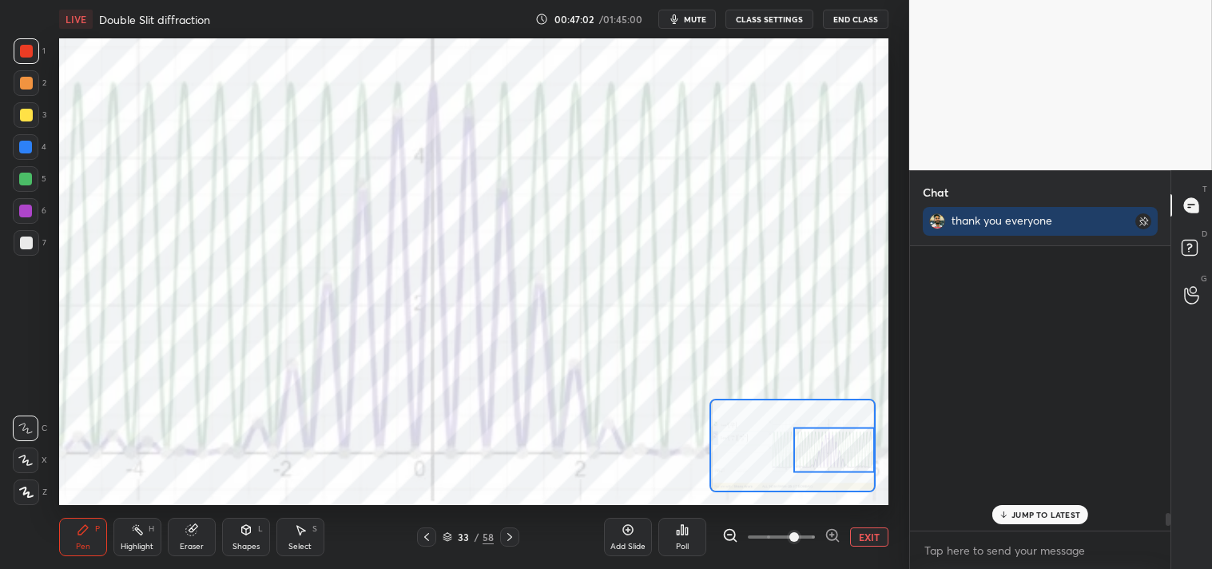
scroll to position [280, 256]
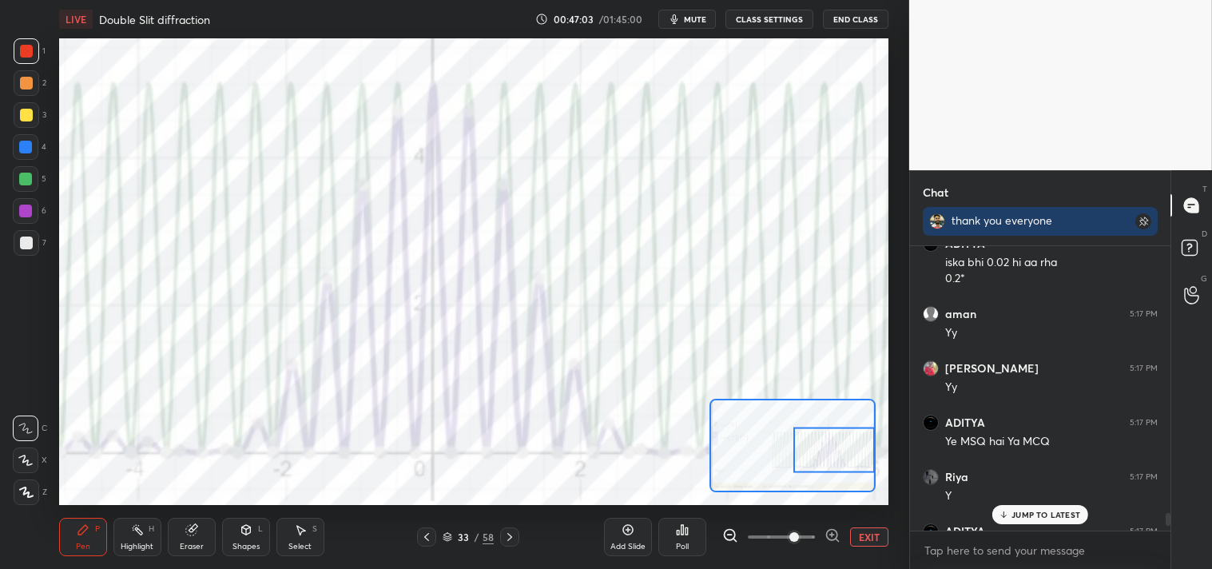
click at [1044, 521] on div "JUMP TO LATEST" at bounding box center [1041, 514] width 96 height 19
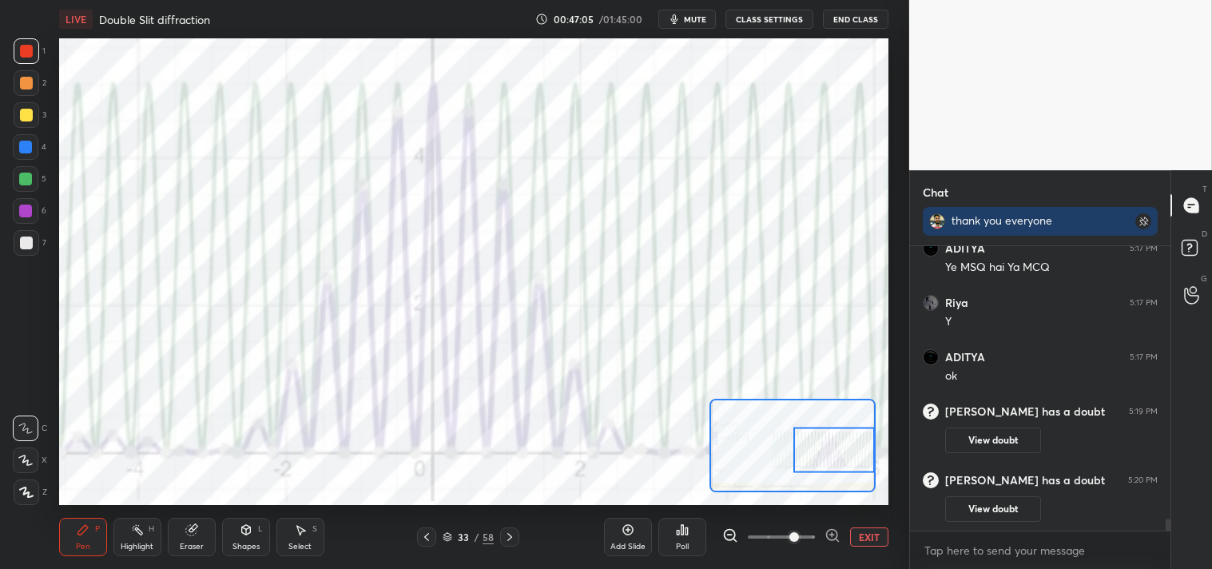
click at [874, 532] on button "EXIT" at bounding box center [869, 536] width 38 height 19
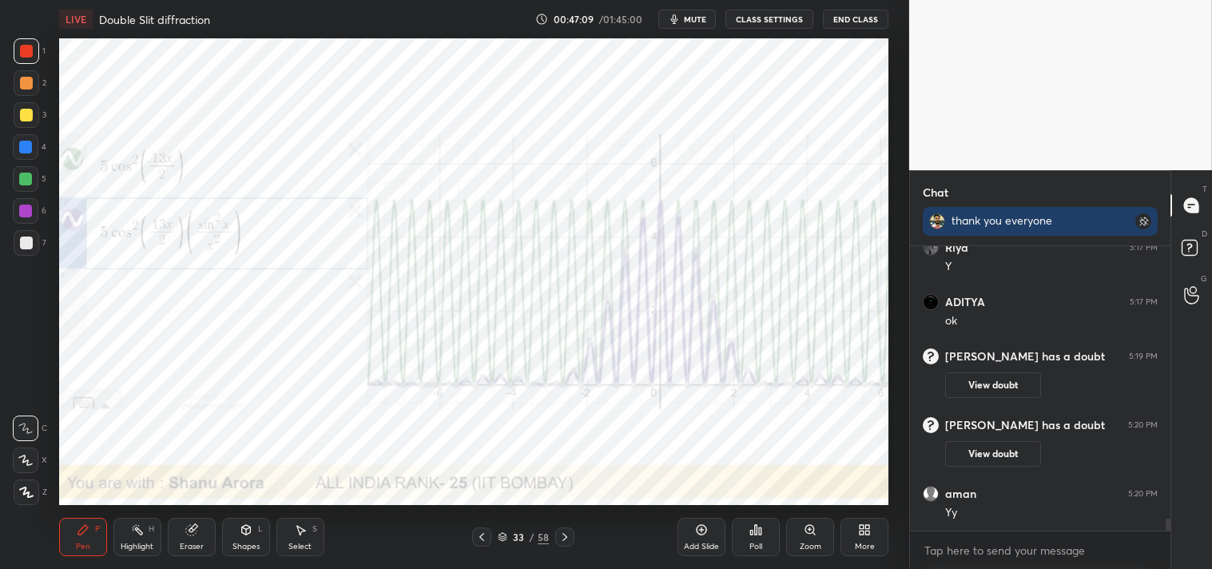
scroll to position [6538, 0]
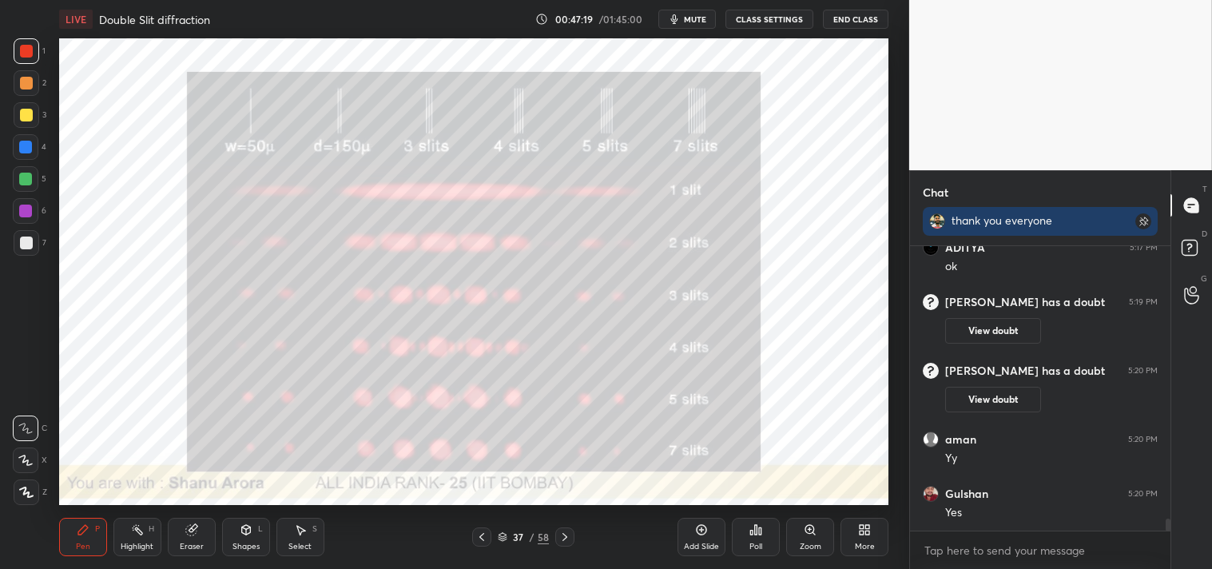
click at [134, 530] on icon at bounding box center [137, 529] width 13 height 13
click at [134, 538] on div "Highlight H" at bounding box center [137, 537] width 48 height 38
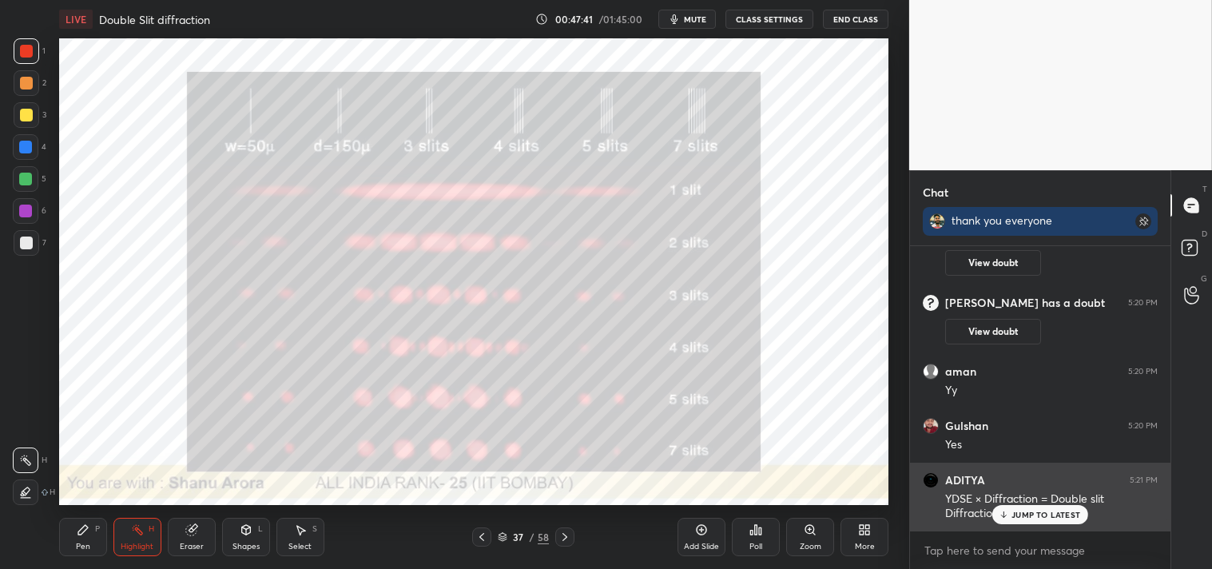
click at [1031, 519] on p "JUMP TO LATEST" at bounding box center [1046, 515] width 69 height 10
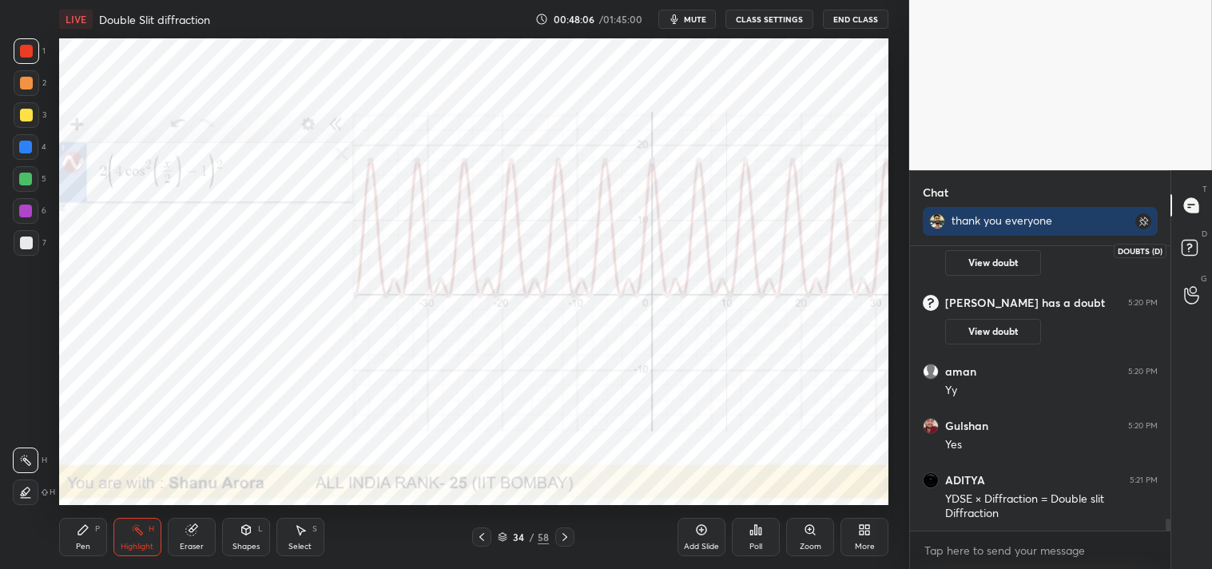
click at [1200, 245] on icon at bounding box center [1192, 250] width 29 height 29
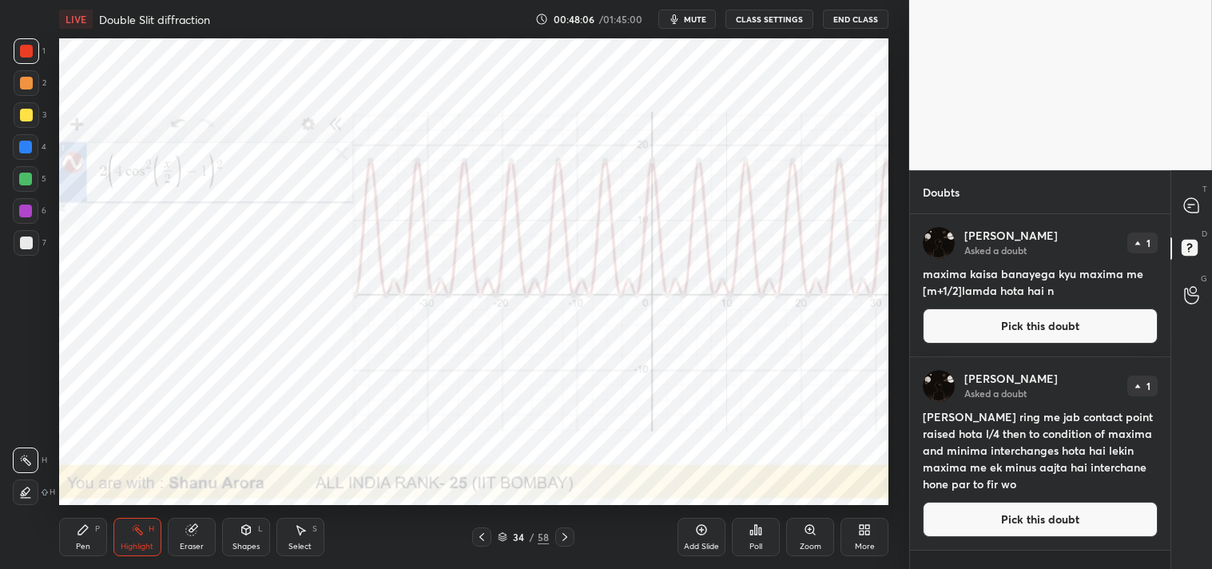
scroll to position [350, 256]
click at [1018, 318] on button "Pick this doubt" at bounding box center [1040, 325] width 235 height 35
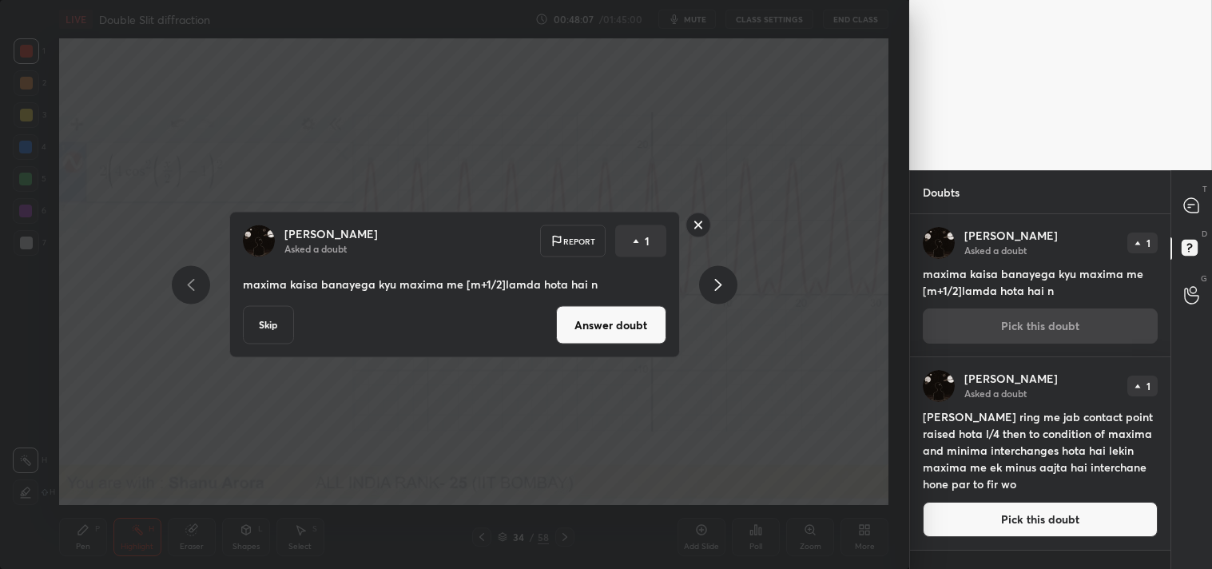
click at [843, 412] on div "[PERSON_NAME] Asked a doubt Report 1 maxima kaisa banayega kyu maxima me [m+1/2…" at bounding box center [454, 284] width 909 height 569
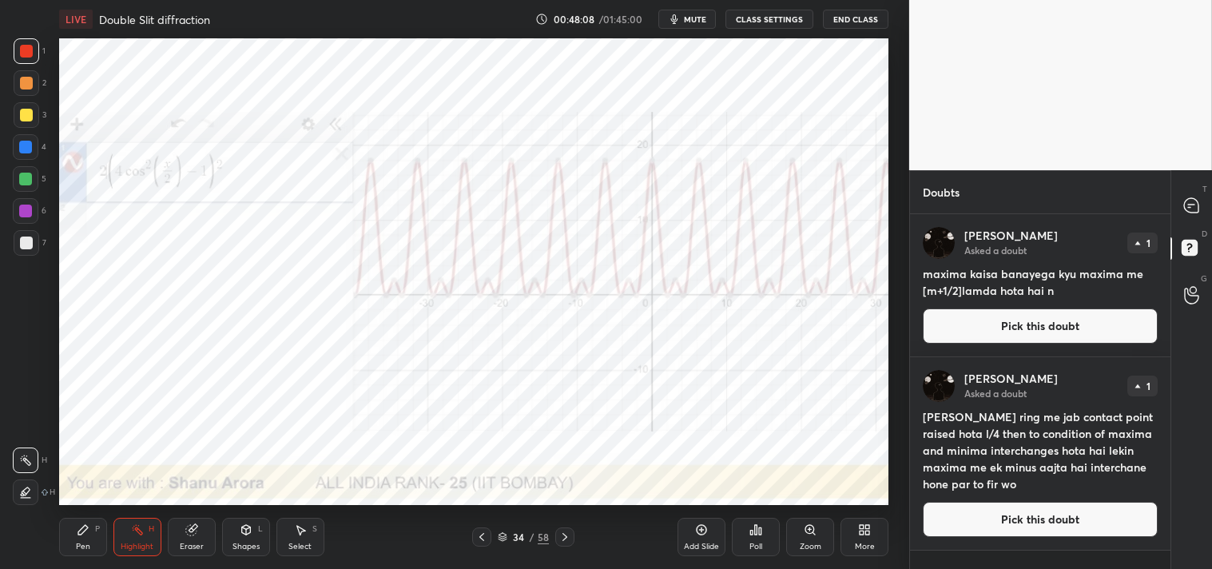
click at [1002, 517] on button "Pick this doubt" at bounding box center [1040, 519] width 235 height 35
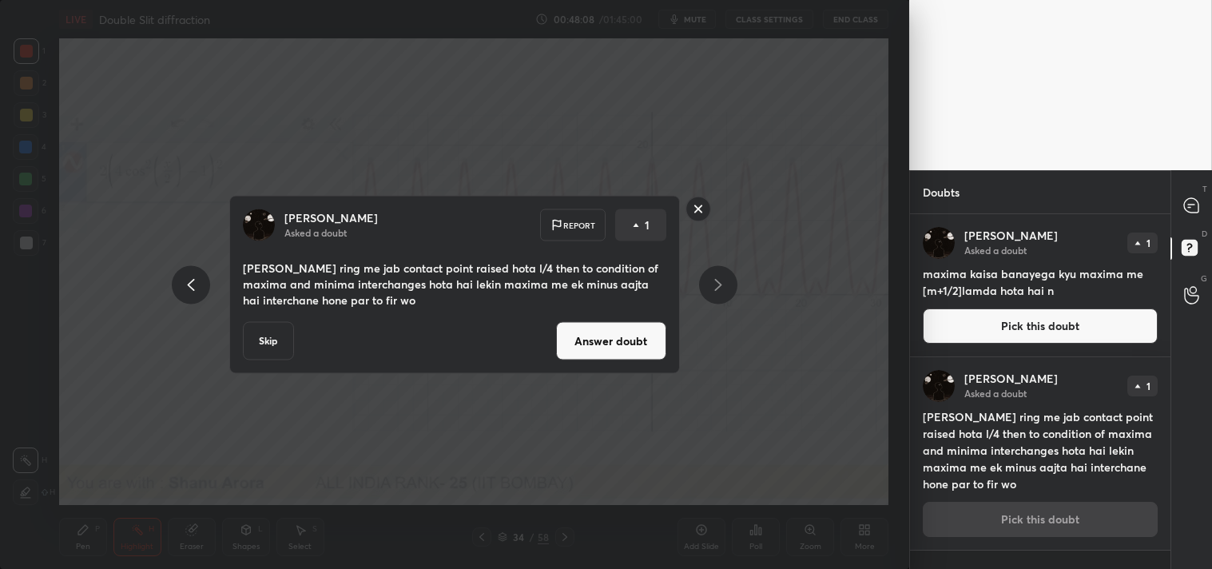
click at [571, 340] on button "Answer doubt" at bounding box center [611, 341] width 110 height 38
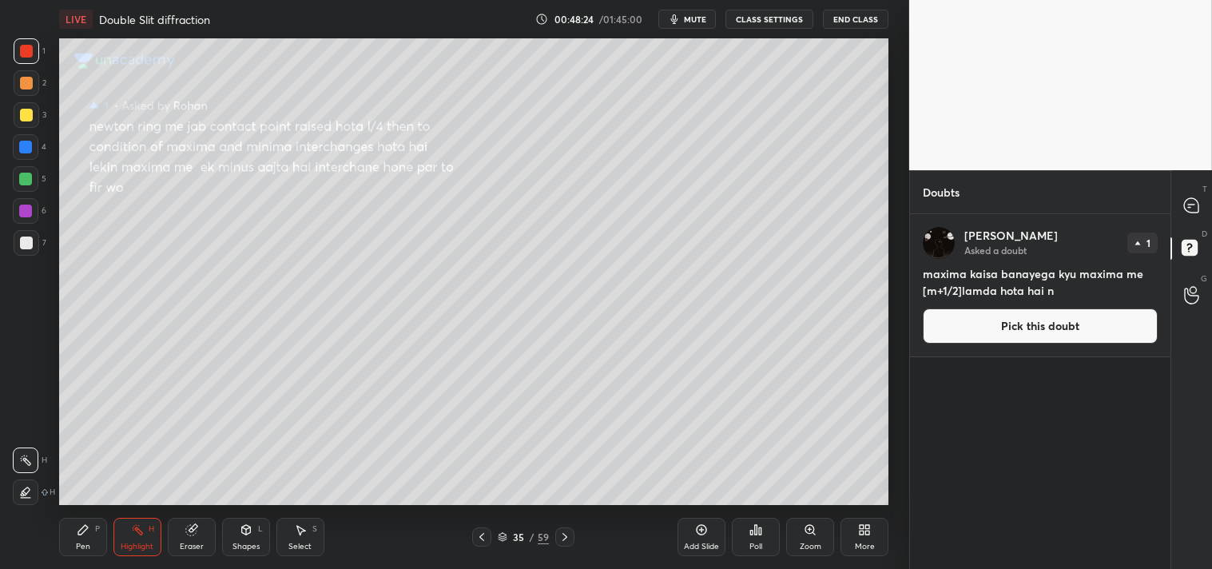
click at [1027, 328] on button "Pick this doubt" at bounding box center [1040, 325] width 235 height 35
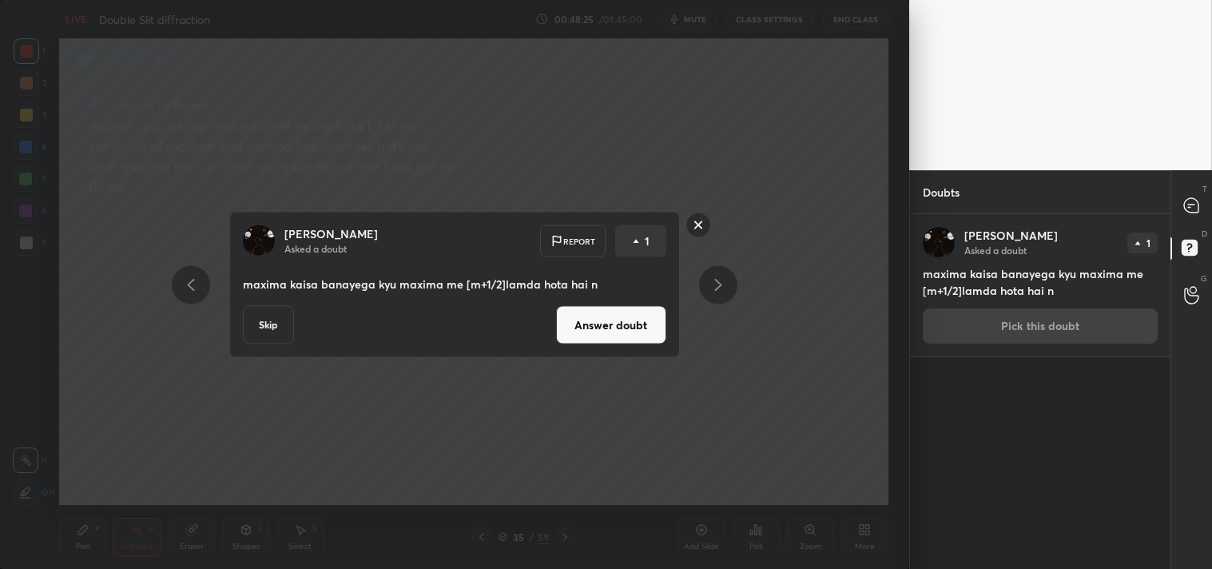
click at [564, 322] on button "Answer doubt" at bounding box center [611, 325] width 110 height 38
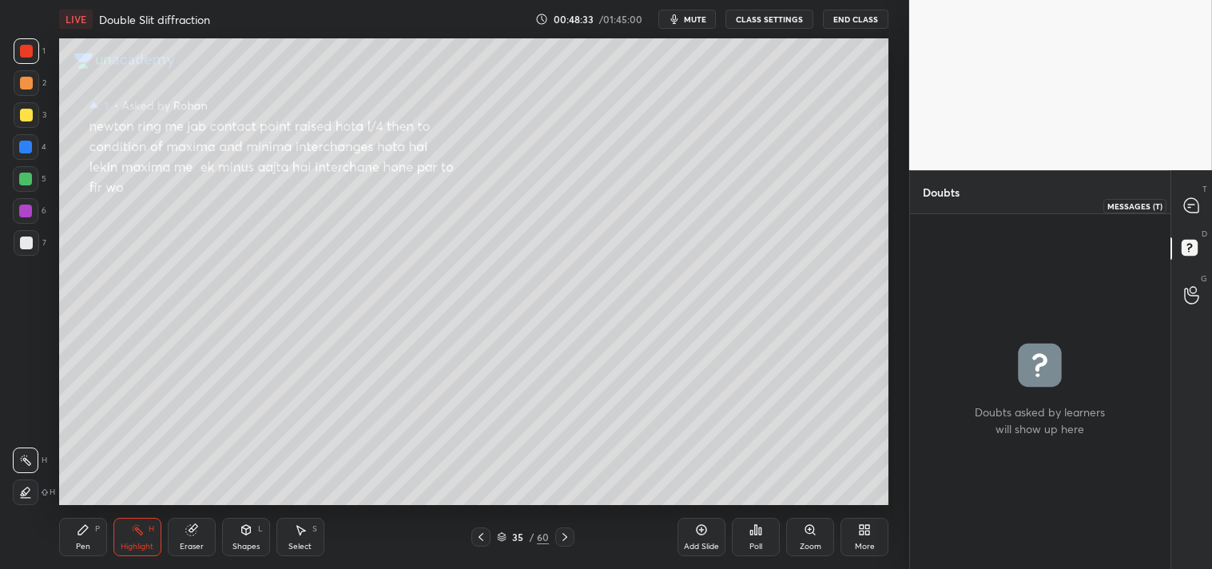
click at [1187, 205] on icon at bounding box center [1191, 205] width 14 height 14
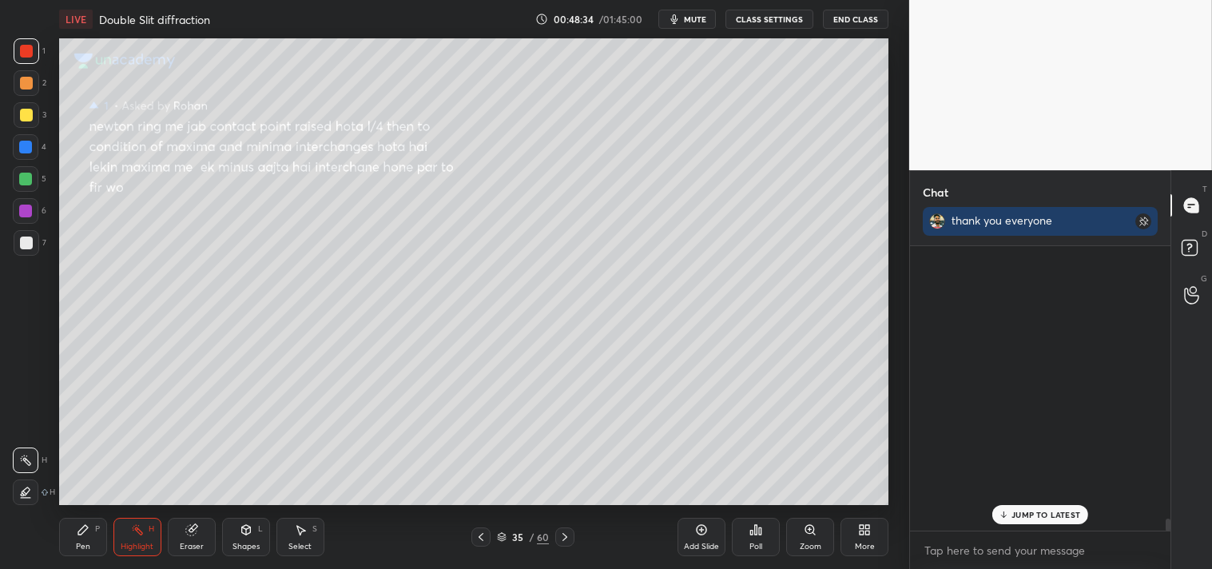
scroll to position [280, 256]
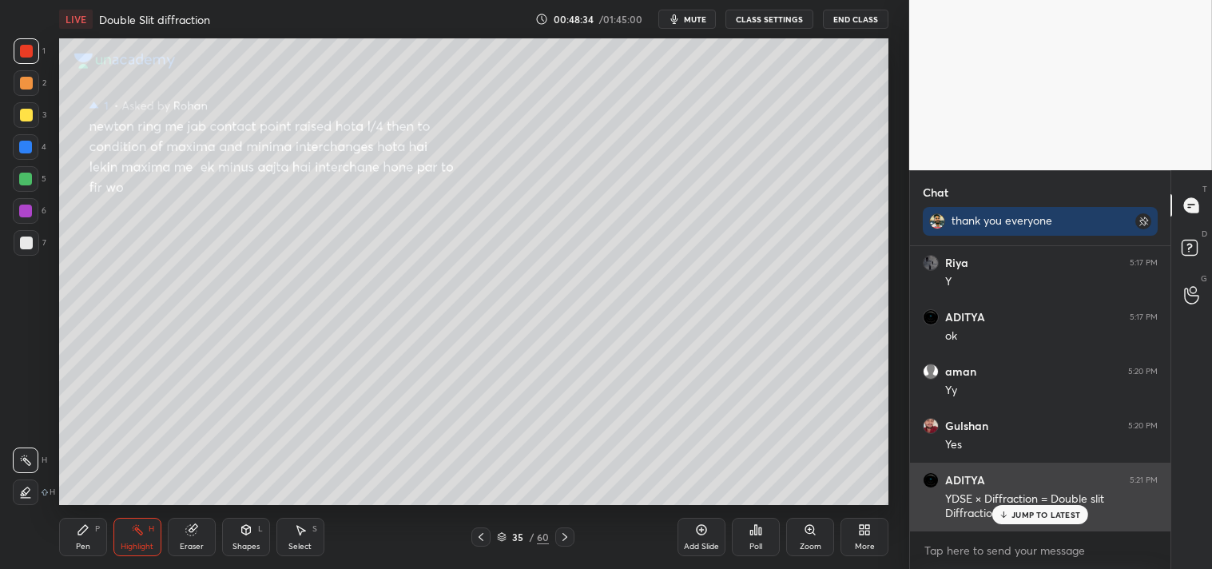
click at [1043, 515] on p "JUMP TO LATEST" at bounding box center [1046, 515] width 69 height 10
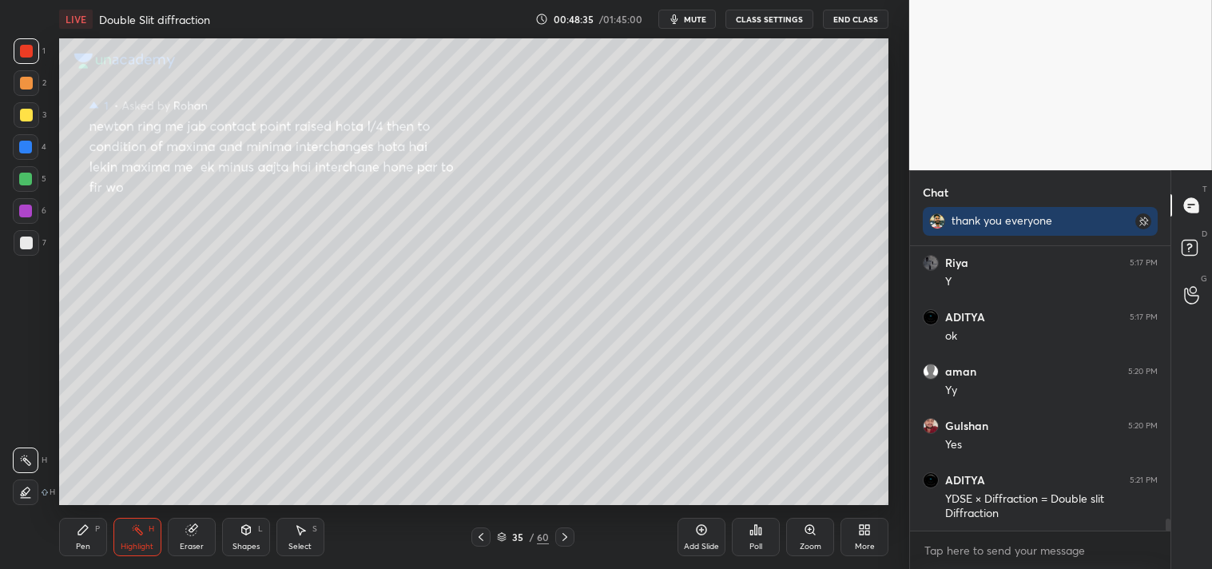
click at [90, 548] on div "Pen P" at bounding box center [83, 537] width 48 height 38
click at [97, 544] on div "Pen P" at bounding box center [83, 537] width 48 height 38
click at [29, 251] on div at bounding box center [27, 243] width 26 height 26
click at [24, 253] on div at bounding box center [27, 243] width 26 height 26
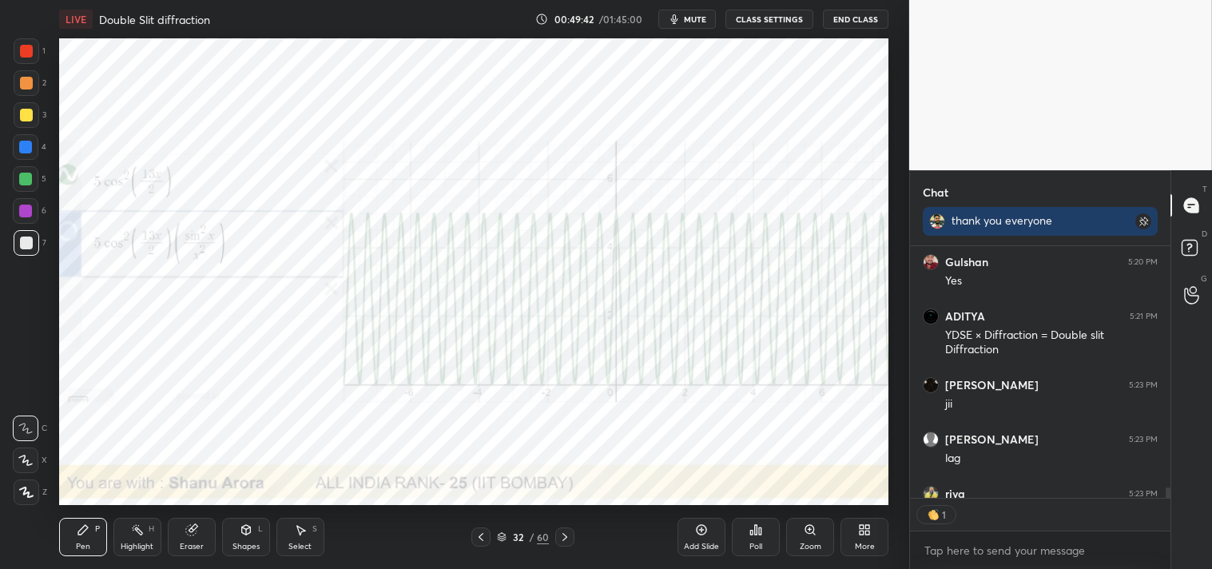
scroll to position [5, 4]
click at [711, 544] on div "Add Slide" at bounding box center [701, 547] width 35 height 8
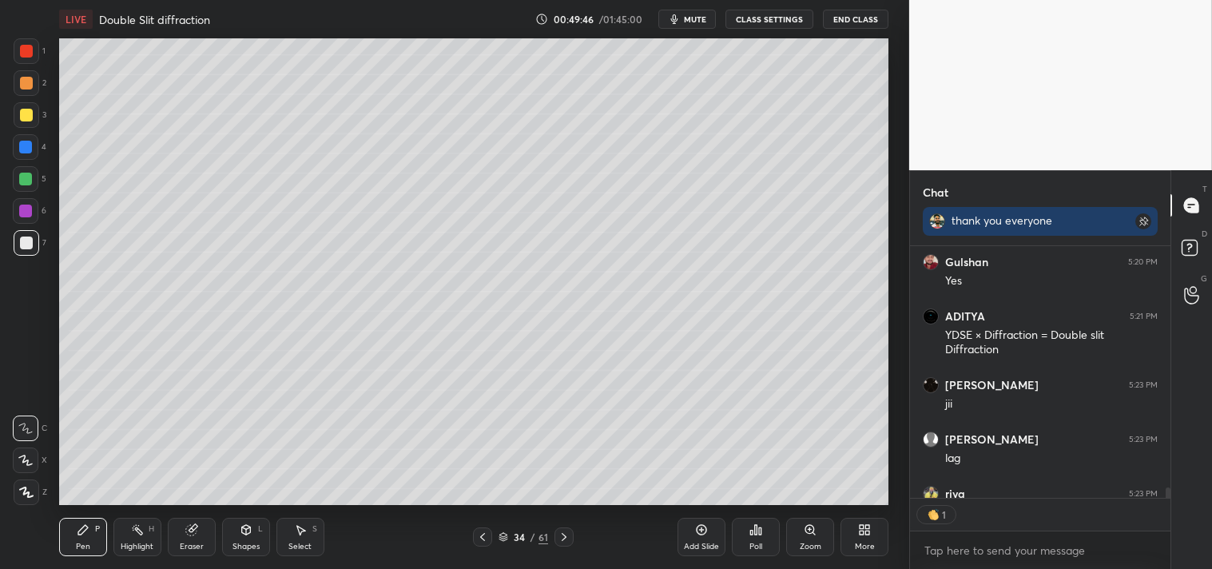
click at [251, 535] on icon at bounding box center [246, 529] width 13 height 13
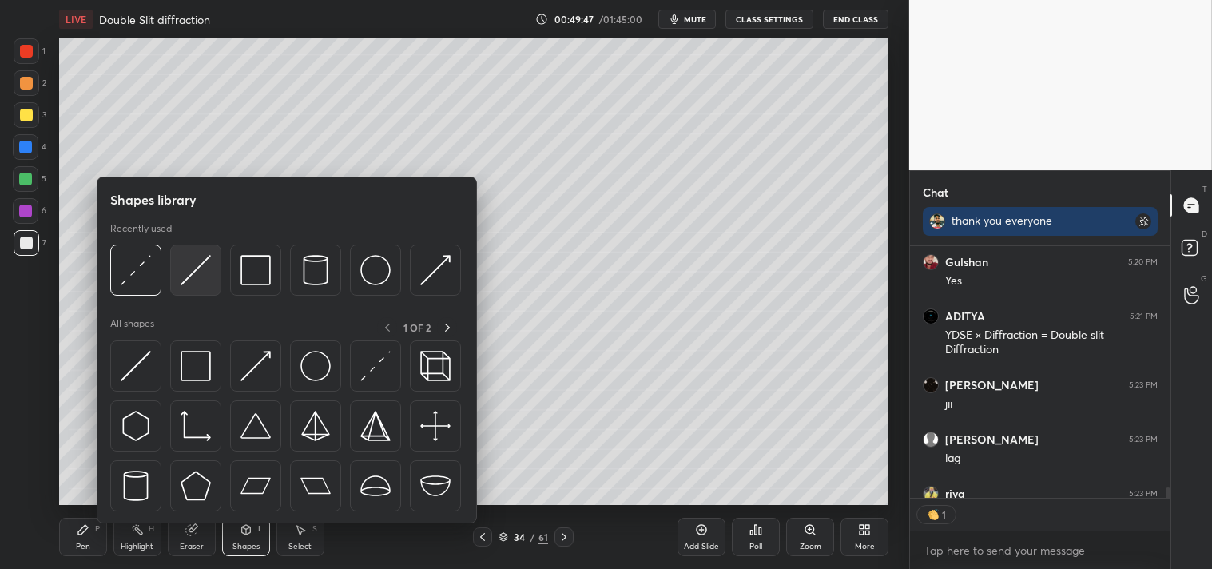
scroll to position [6719, 0]
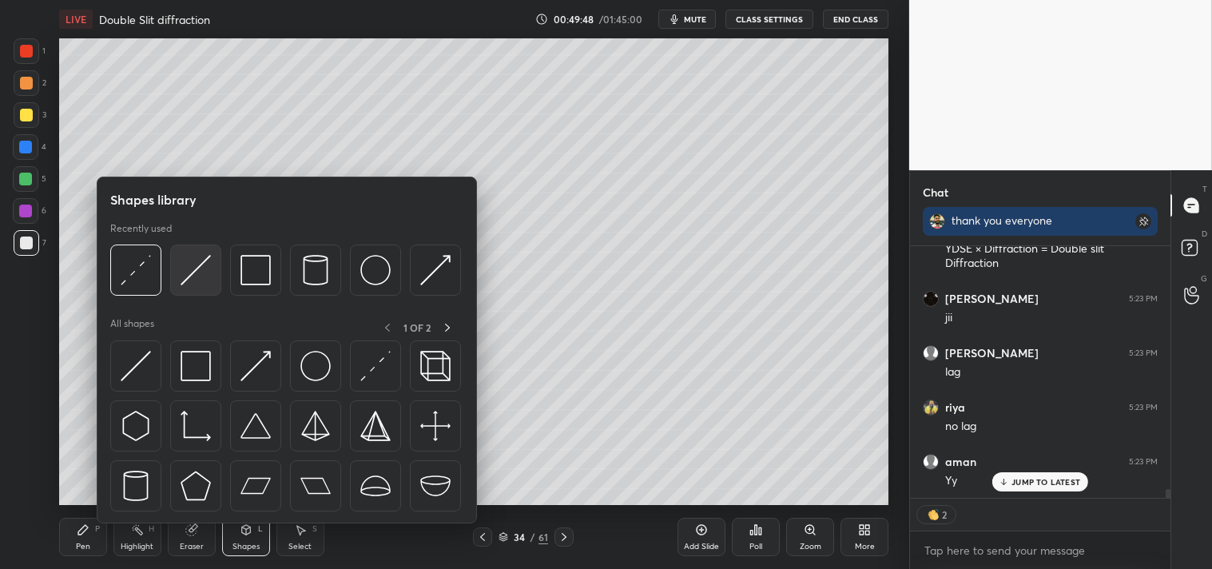
click at [186, 268] on img at bounding box center [196, 270] width 30 height 30
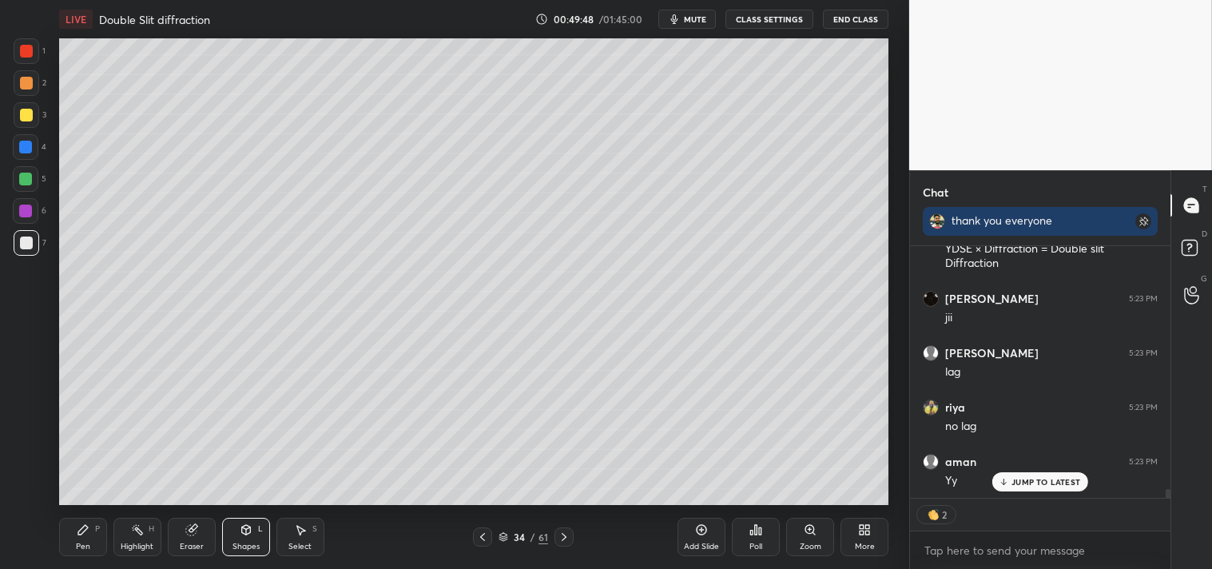
click at [26, 110] on div at bounding box center [26, 115] width 13 height 13
click at [804, 543] on div "Zoom" at bounding box center [811, 547] width 22 height 8
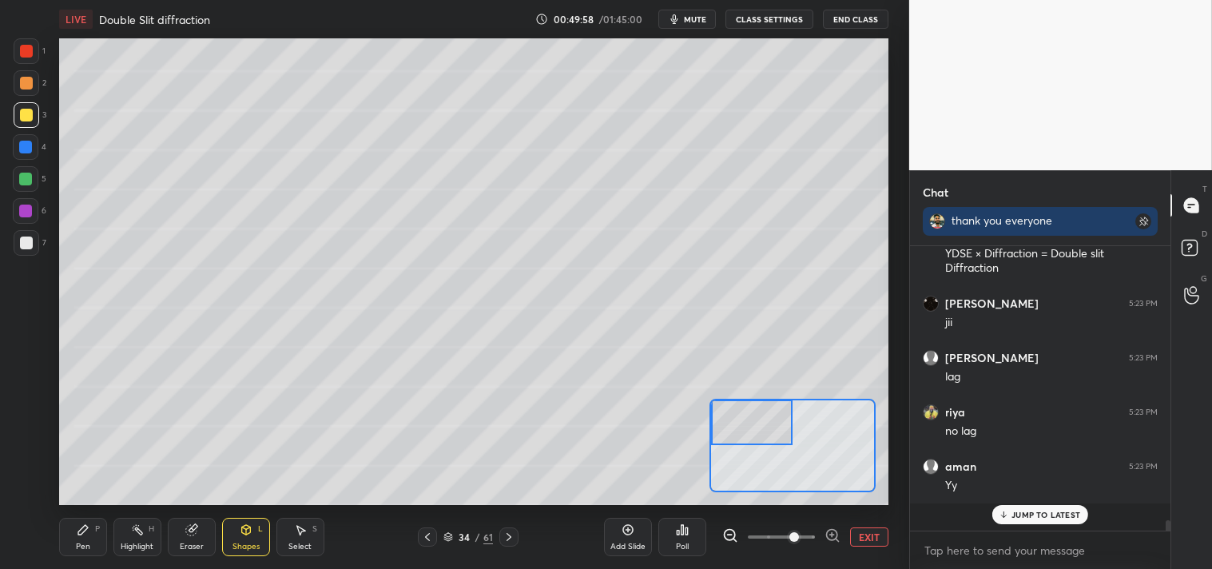
scroll to position [6686, 0]
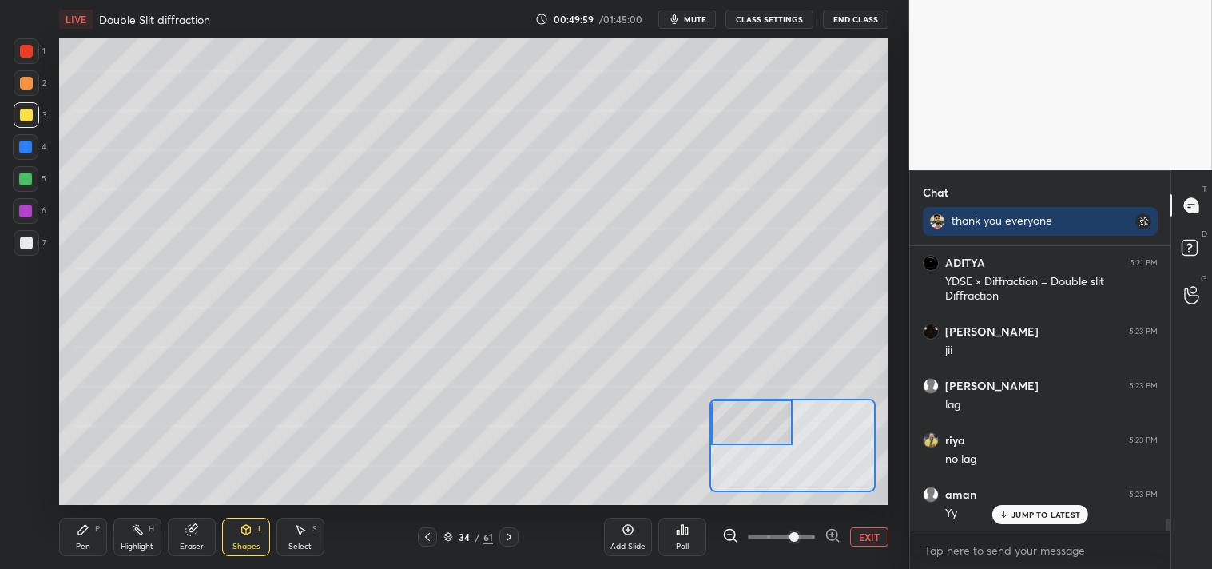
click at [77, 551] on div "Pen P" at bounding box center [83, 537] width 48 height 38
click at [258, 536] on div "Shapes L" at bounding box center [246, 537] width 48 height 38
click at [80, 548] on div "Pen" at bounding box center [83, 547] width 14 height 8
click at [84, 535] on icon at bounding box center [83, 529] width 13 height 13
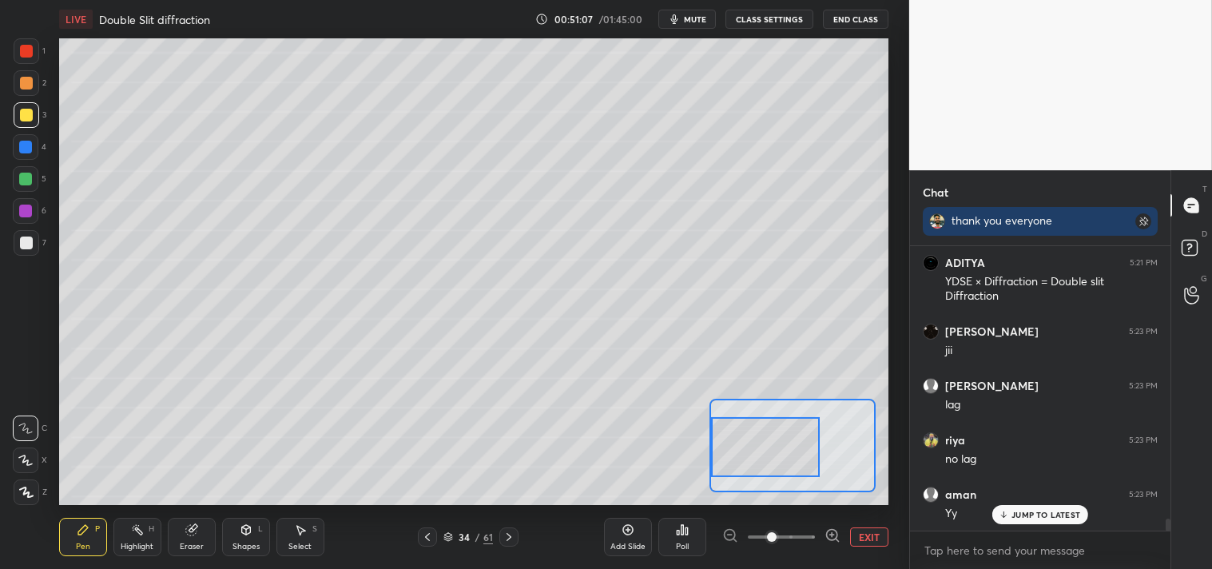
click at [248, 537] on div "Shapes L" at bounding box center [246, 537] width 48 height 38
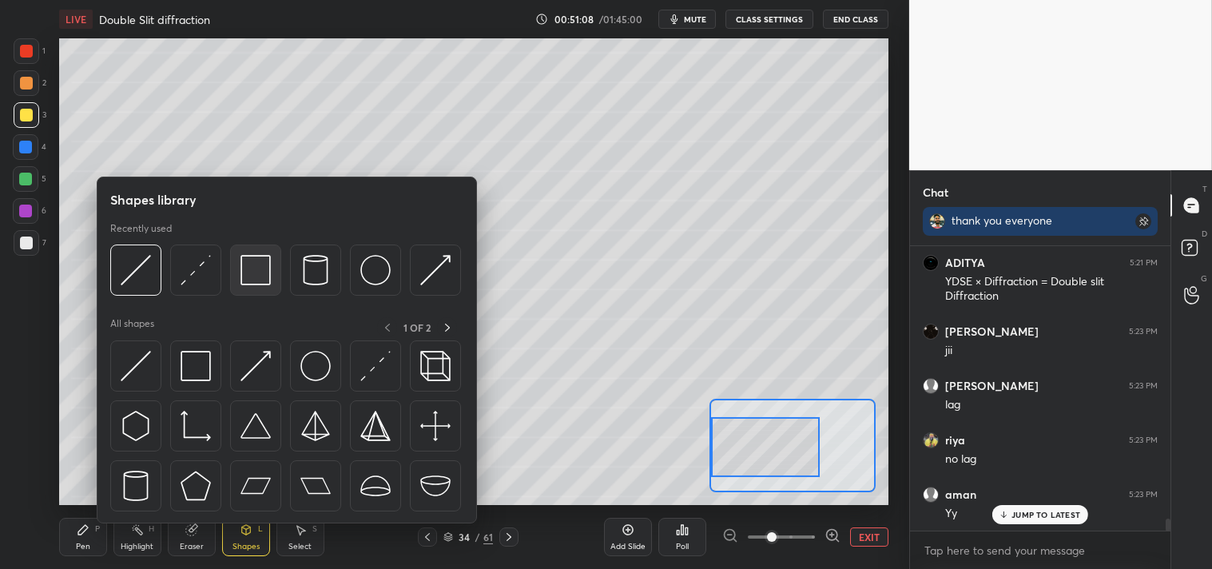
click at [253, 269] on img at bounding box center [256, 270] width 30 height 30
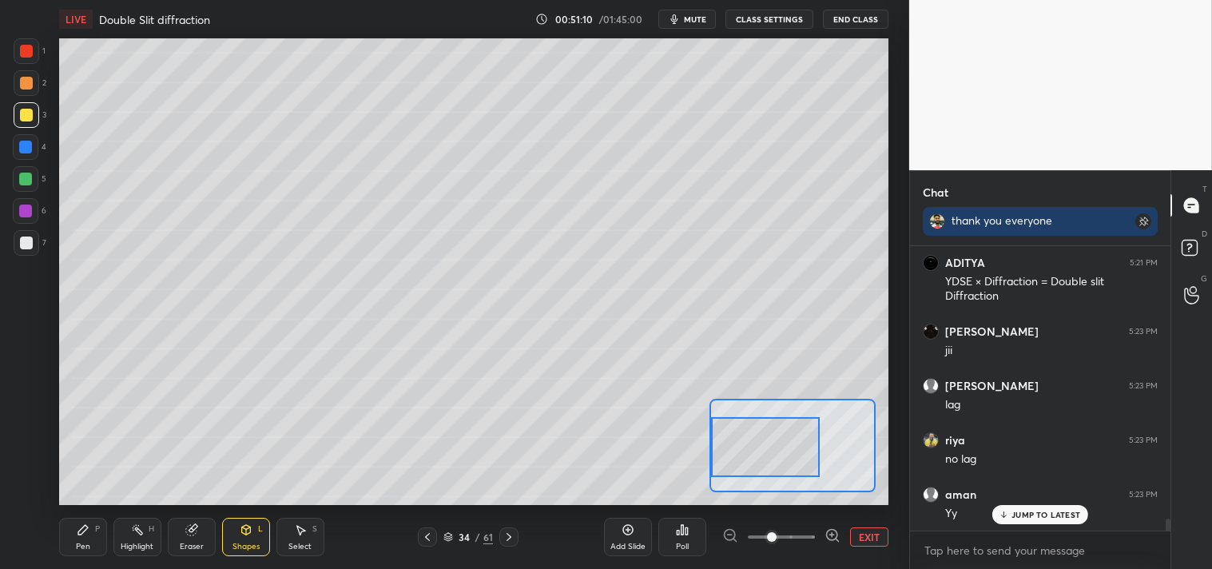
click at [238, 546] on div "Shapes" at bounding box center [246, 547] width 27 height 8
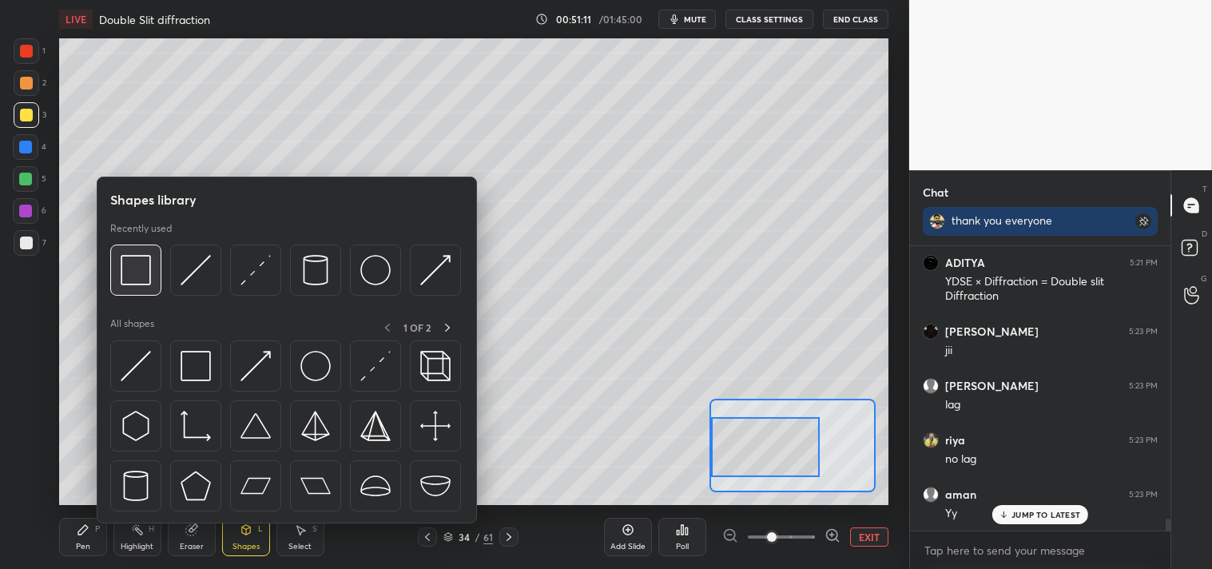
click at [138, 277] on img at bounding box center [136, 270] width 30 height 30
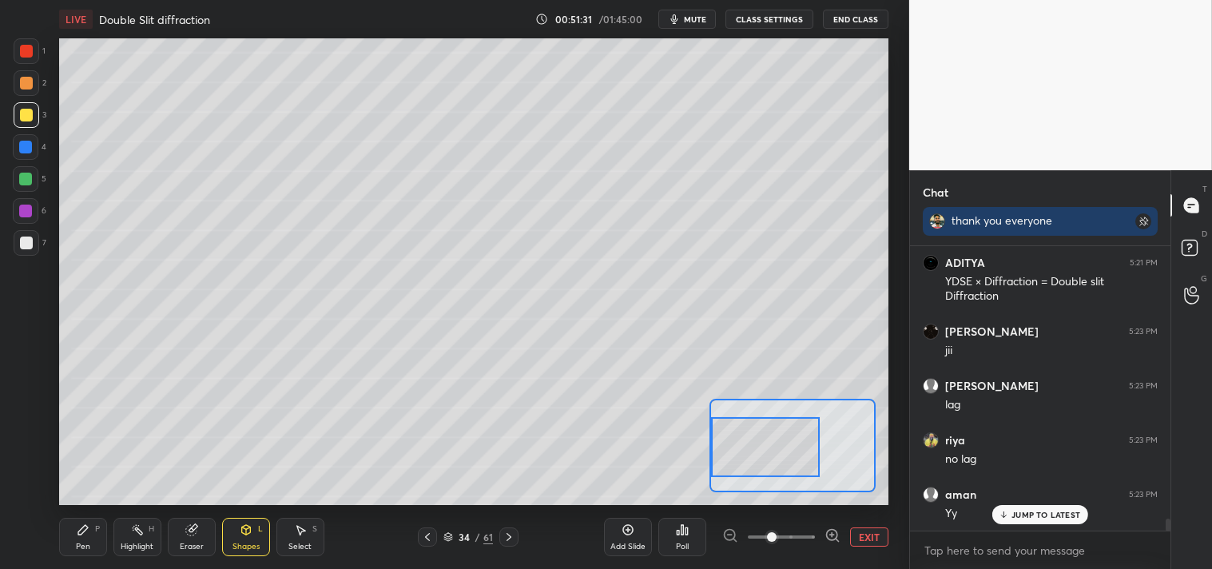
click at [237, 537] on div "Shapes L" at bounding box center [246, 537] width 48 height 38
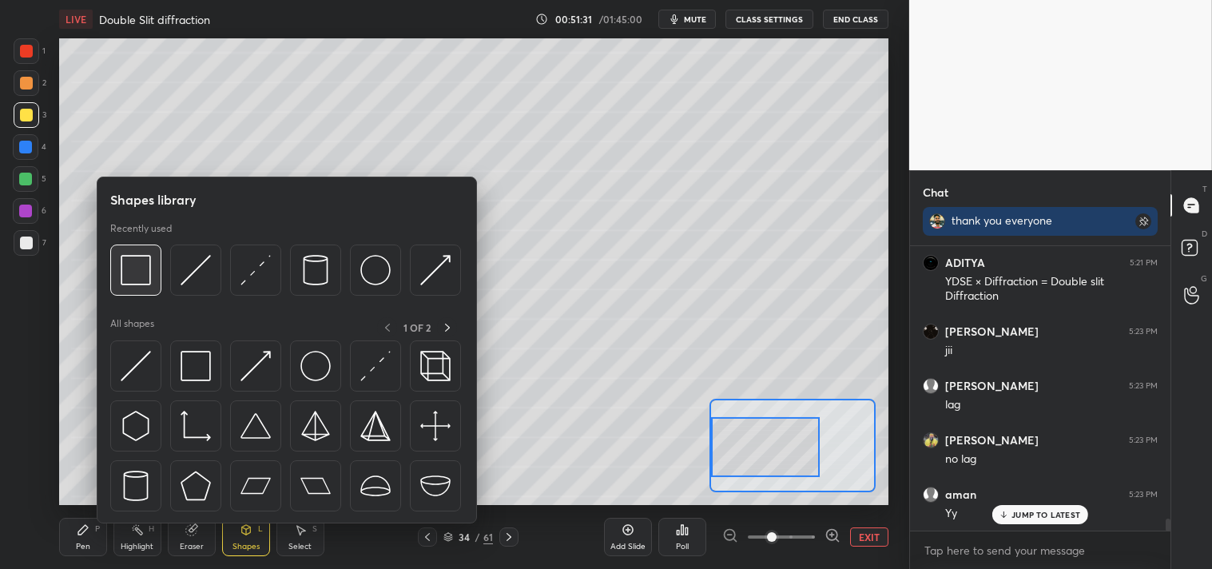
click at [134, 268] on img at bounding box center [136, 270] width 30 height 30
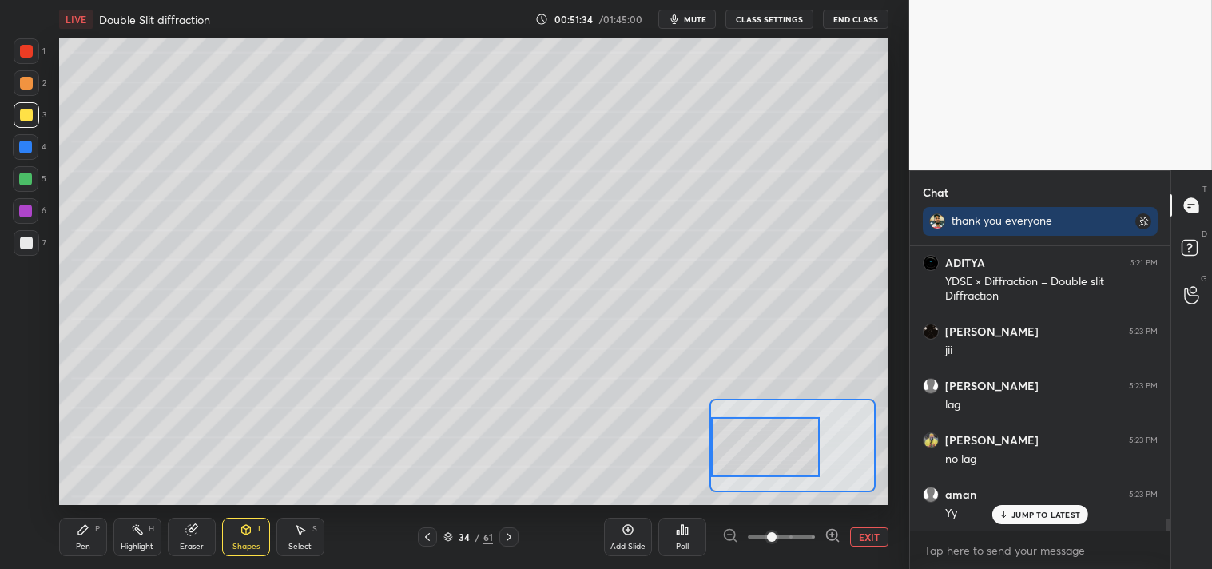
click at [241, 537] on div "Shapes L" at bounding box center [246, 537] width 48 height 38
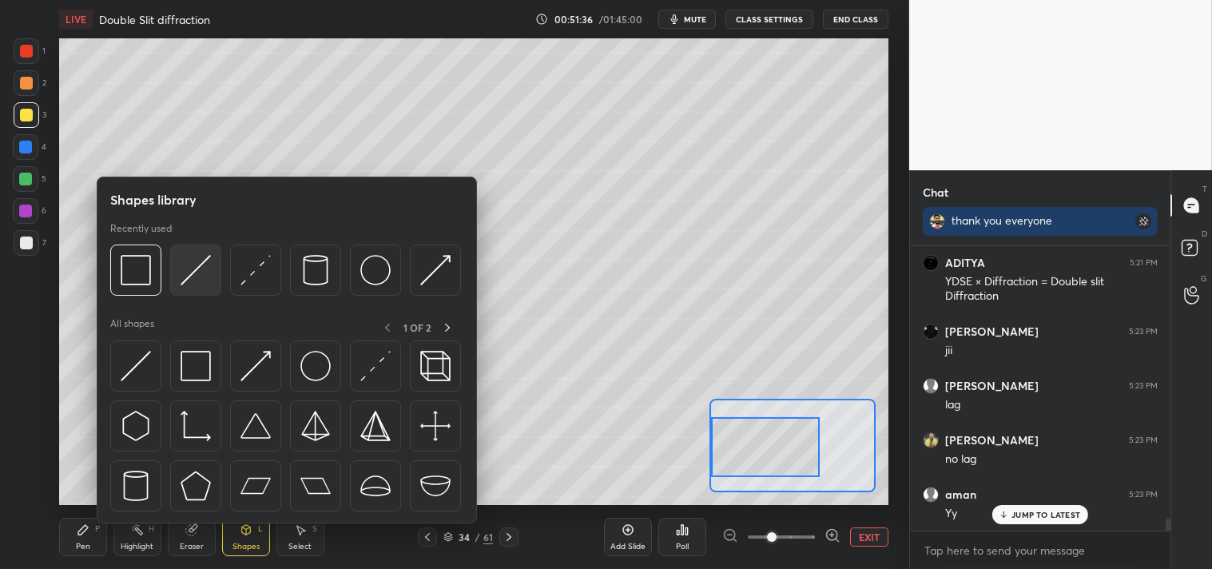
click at [189, 272] on img at bounding box center [196, 270] width 30 height 30
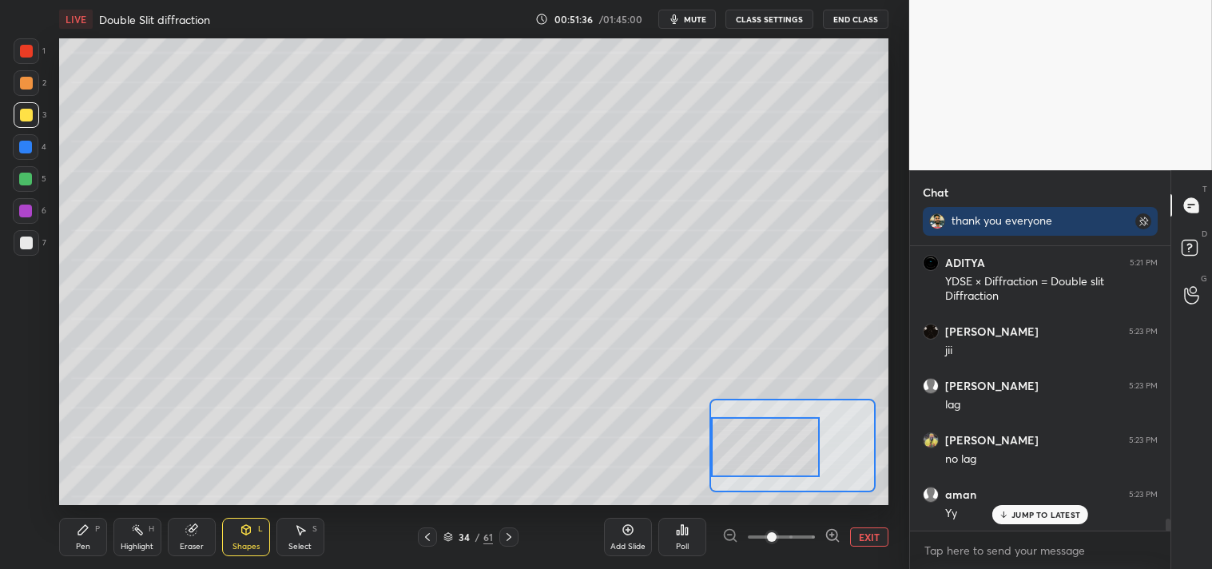
click at [26, 246] on div at bounding box center [26, 243] width 13 height 13
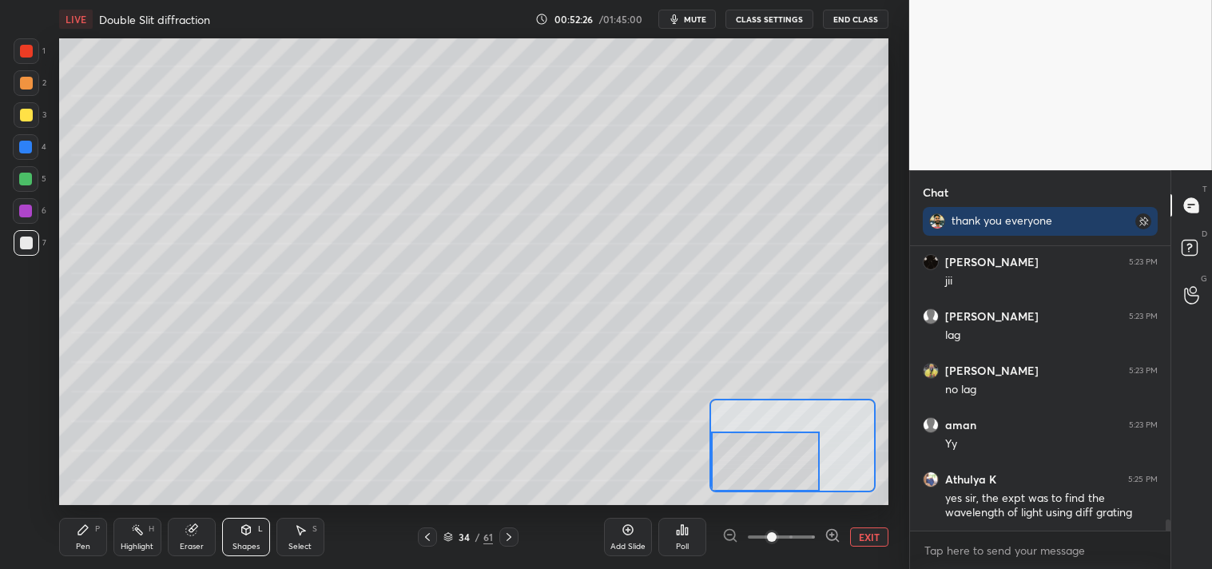
click at [73, 546] on div "Pen P" at bounding box center [83, 537] width 48 height 38
click at [66, 544] on div "Pen P" at bounding box center [83, 537] width 48 height 38
click at [856, 531] on button "EXIT" at bounding box center [869, 536] width 38 height 19
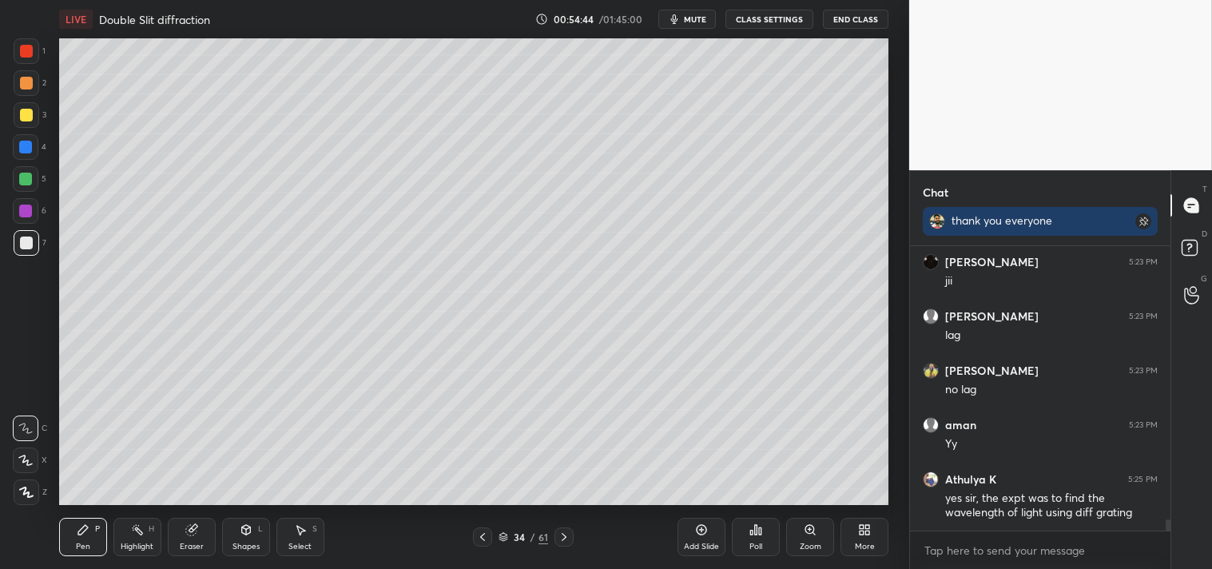
click at [812, 533] on icon at bounding box center [810, 529] width 9 height 9
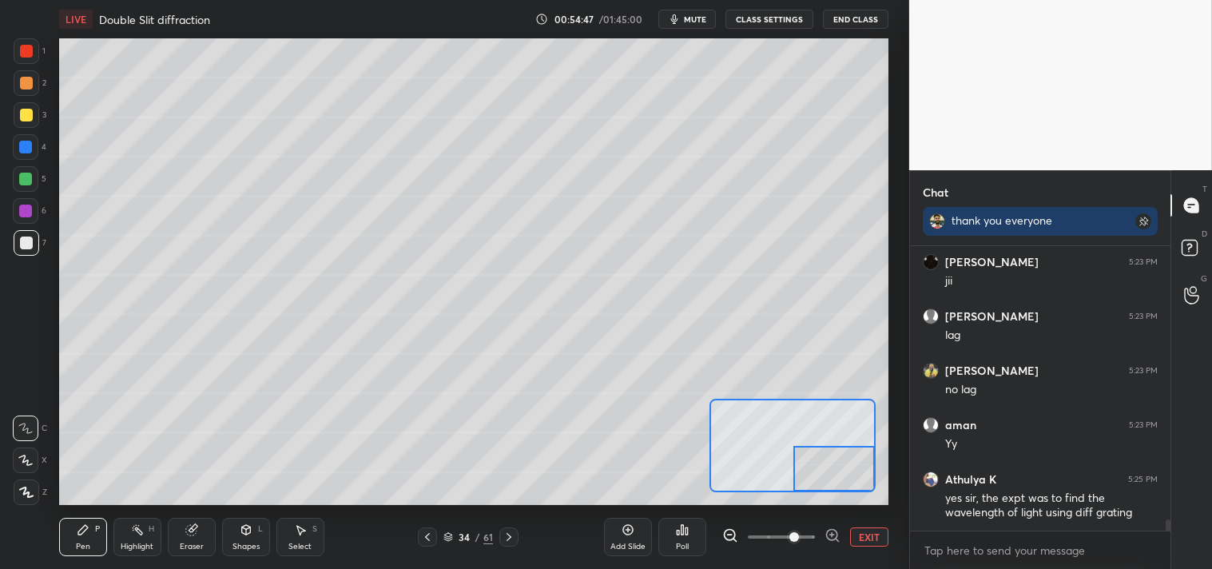
click at [245, 533] on icon at bounding box center [245, 530] width 9 height 10
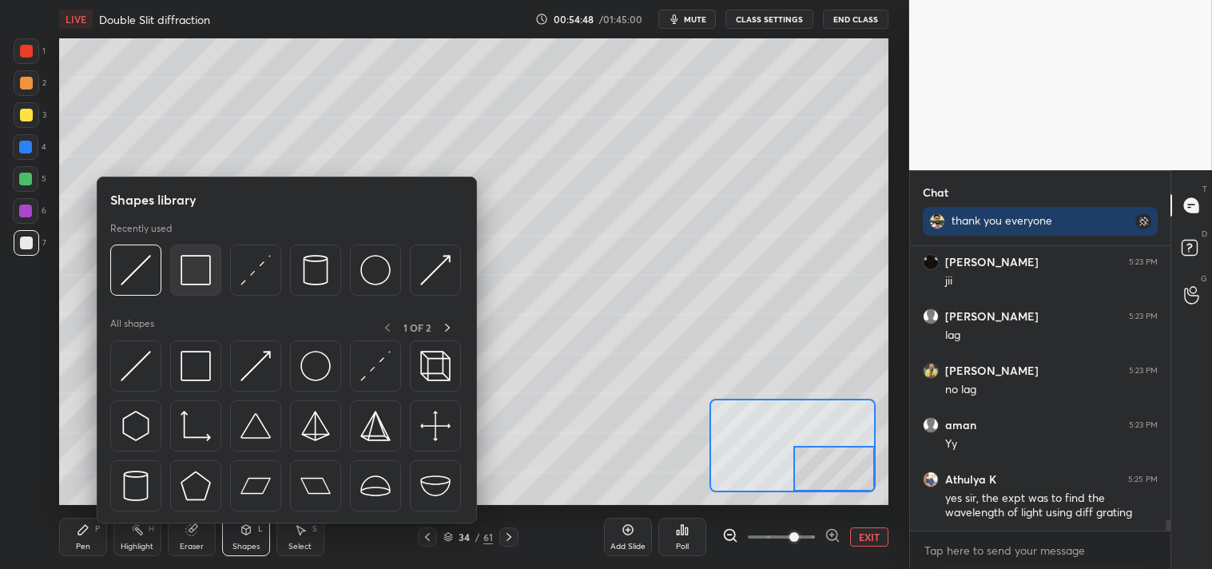
click at [194, 269] on img at bounding box center [196, 270] width 30 height 30
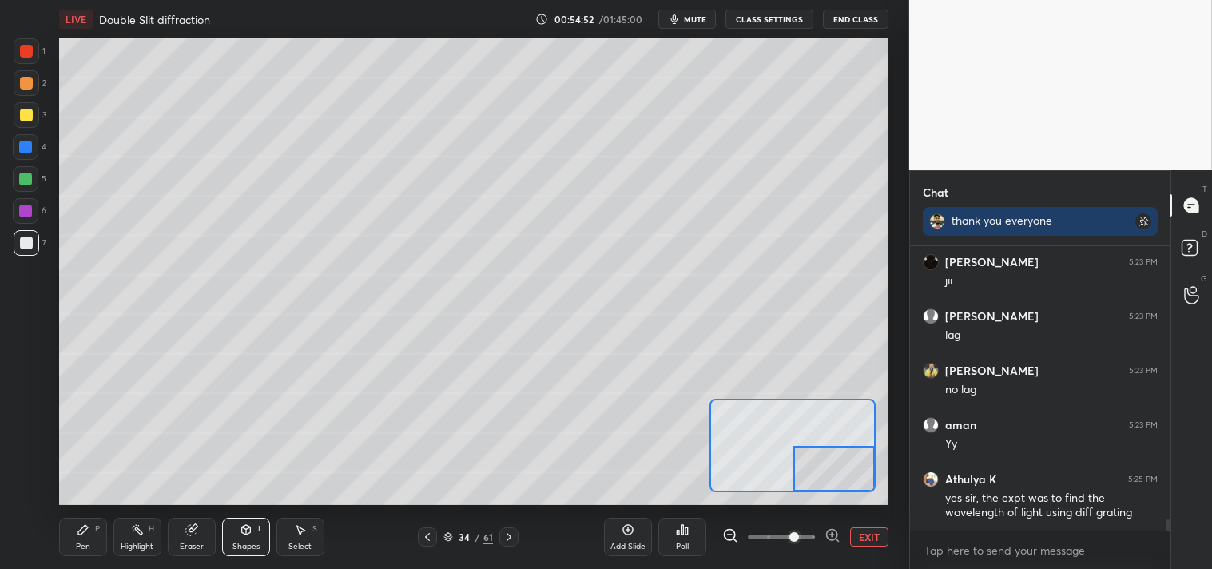
click at [80, 539] on div "Pen P" at bounding box center [83, 537] width 48 height 38
click at [86, 533] on icon at bounding box center [83, 529] width 13 height 13
click at [250, 534] on icon at bounding box center [246, 529] width 13 height 13
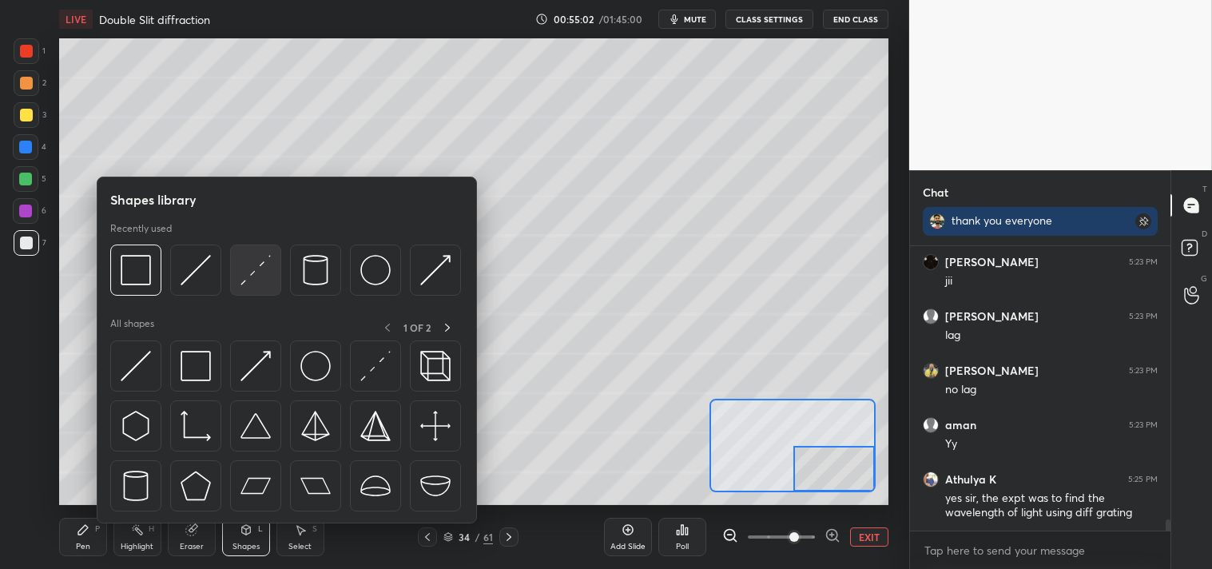
click at [262, 269] on img at bounding box center [256, 270] width 30 height 30
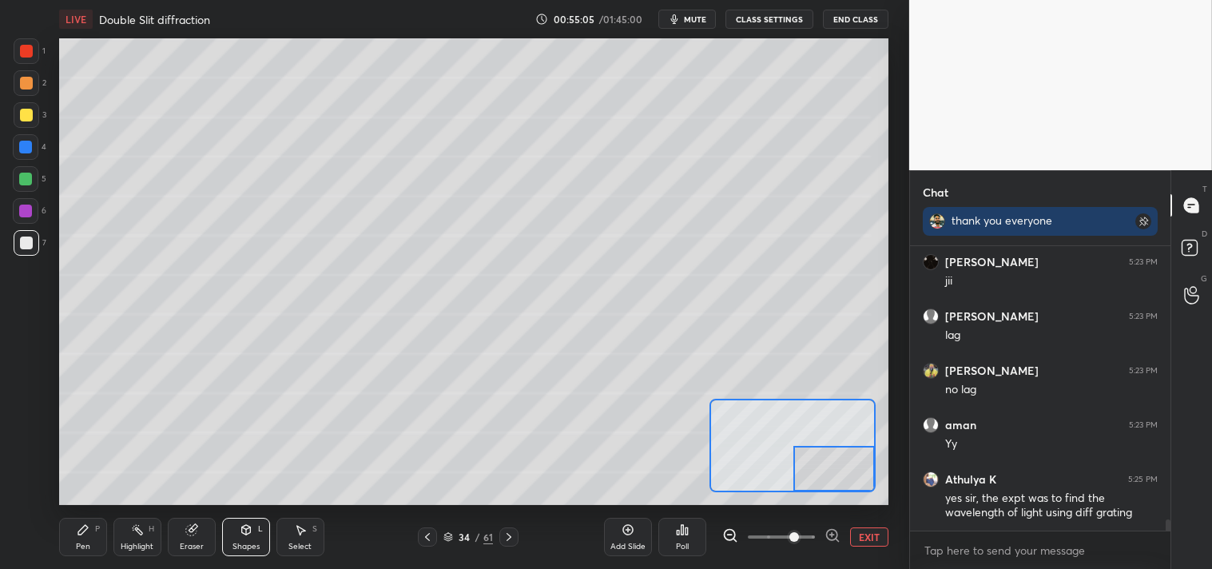
click at [101, 537] on div "Pen P" at bounding box center [83, 537] width 48 height 38
click at [869, 534] on button "EXIT" at bounding box center [869, 536] width 38 height 19
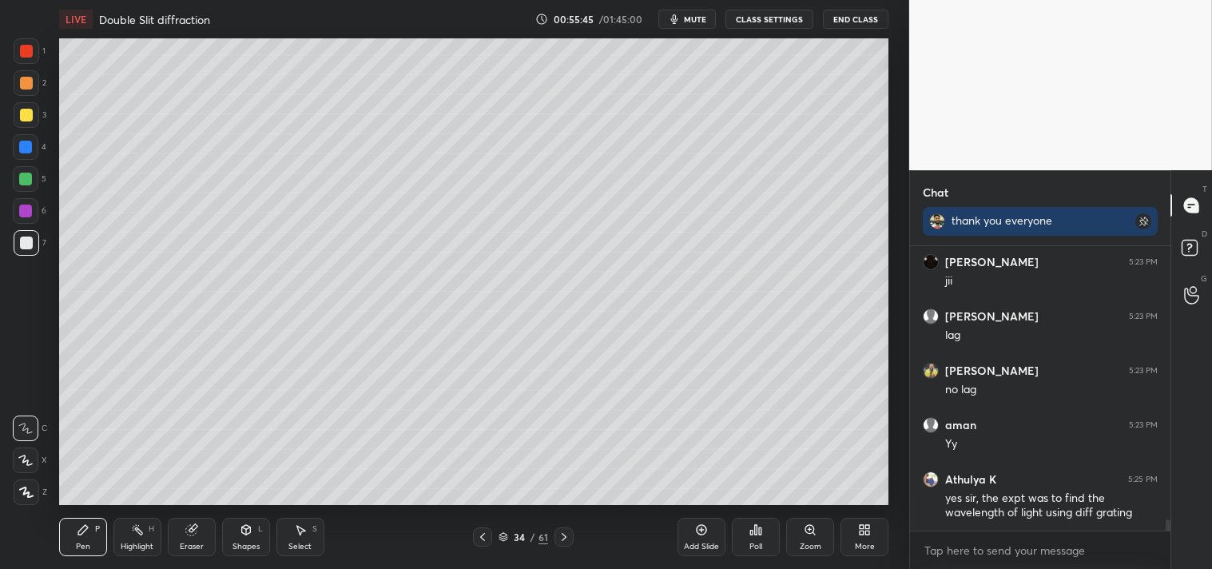
click at [134, 531] on icon at bounding box center [137, 529] width 13 height 13
click at [133, 533] on icon at bounding box center [137, 529] width 13 height 13
click at [76, 543] on div "Pen" at bounding box center [83, 547] width 14 height 8
click at [97, 537] on div "Pen P" at bounding box center [83, 537] width 48 height 38
click at [136, 536] on icon at bounding box center [137, 529] width 13 height 13
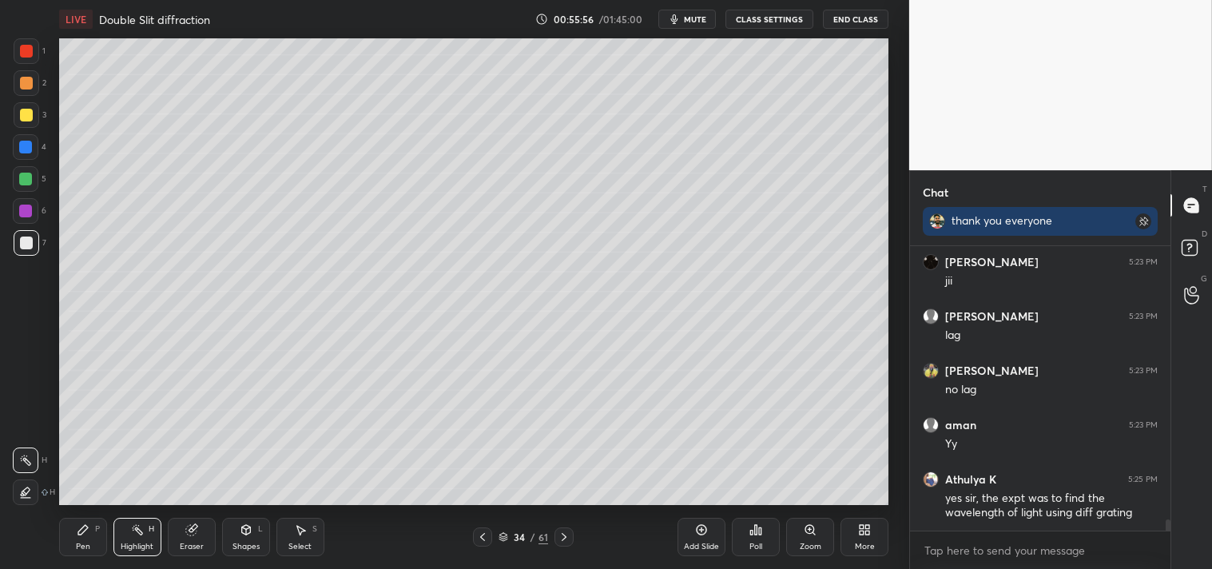
click at [74, 544] on div "Pen P" at bounding box center [83, 537] width 48 height 38
click at [70, 549] on div "Pen P" at bounding box center [83, 537] width 48 height 38
click at [810, 545] on div "Zoom" at bounding box center [811, 547] width 22 height 8
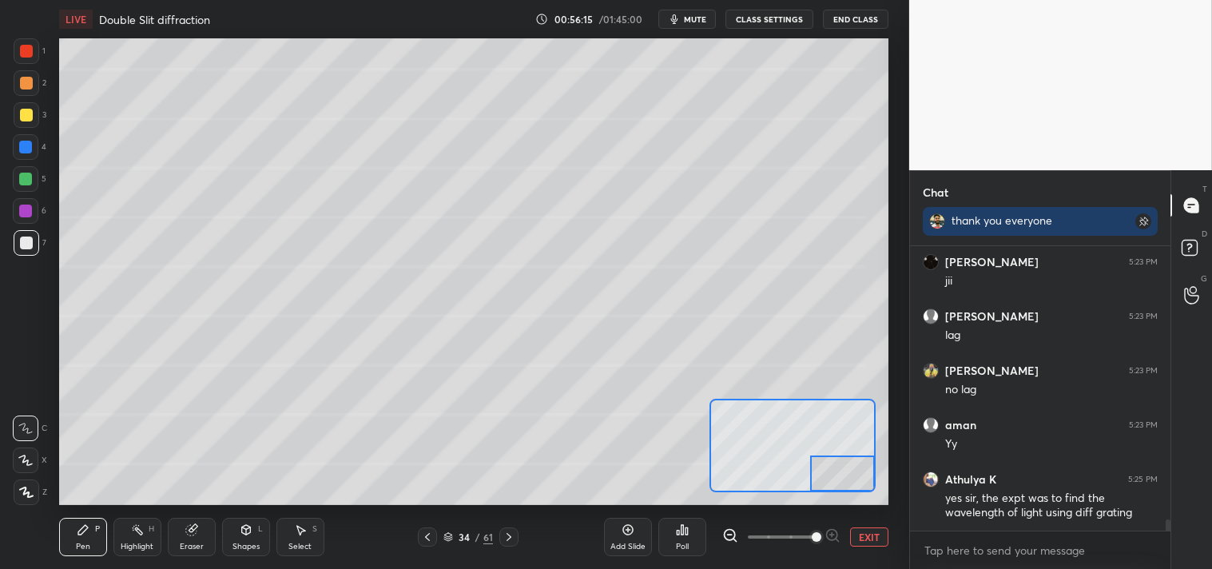
click at [867, 534] on button "EXIT" at bounding box center [869, 536] width 38 height 19
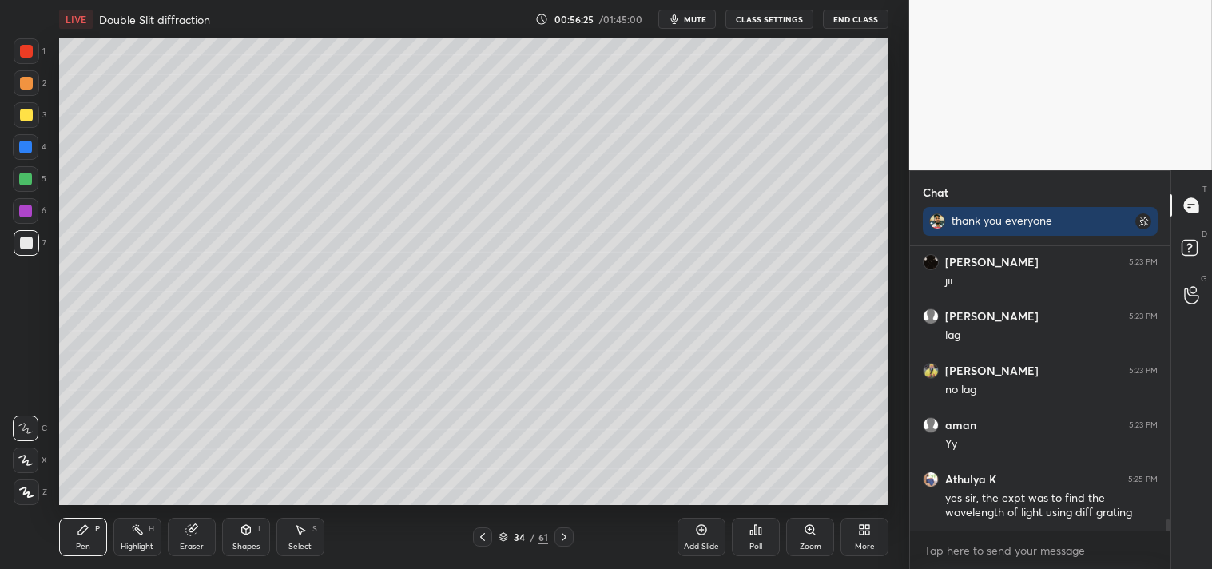
click at [810, 527] on icon at bounding box center [810, 529] width 9 height 9
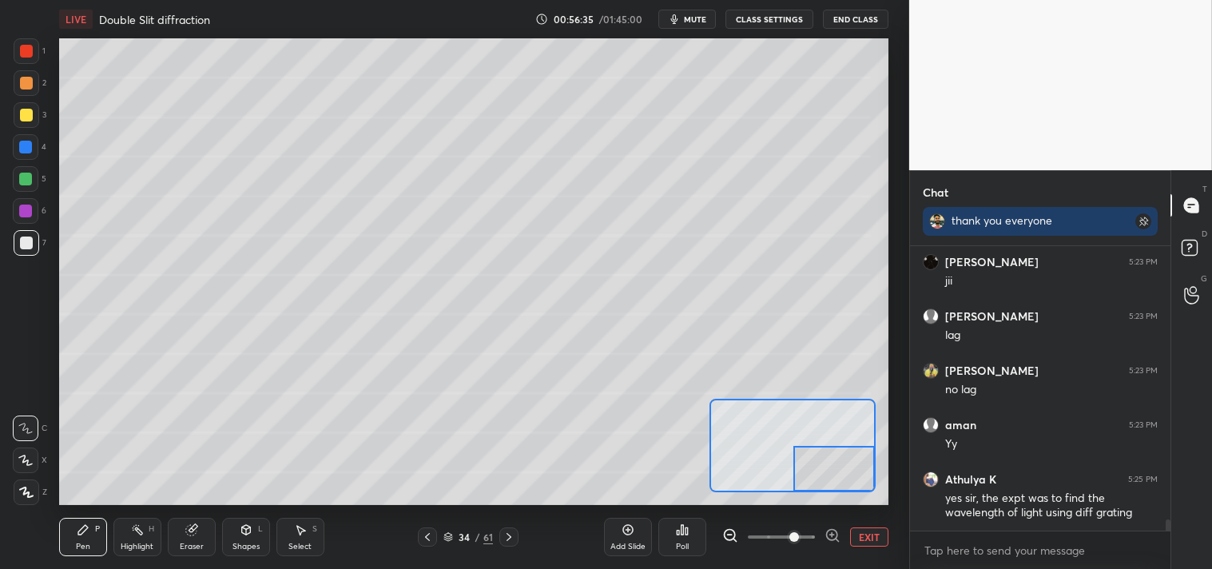
click at [866, 538] on button "EXIT" at bounding box center [869, 536] width 38 height 19
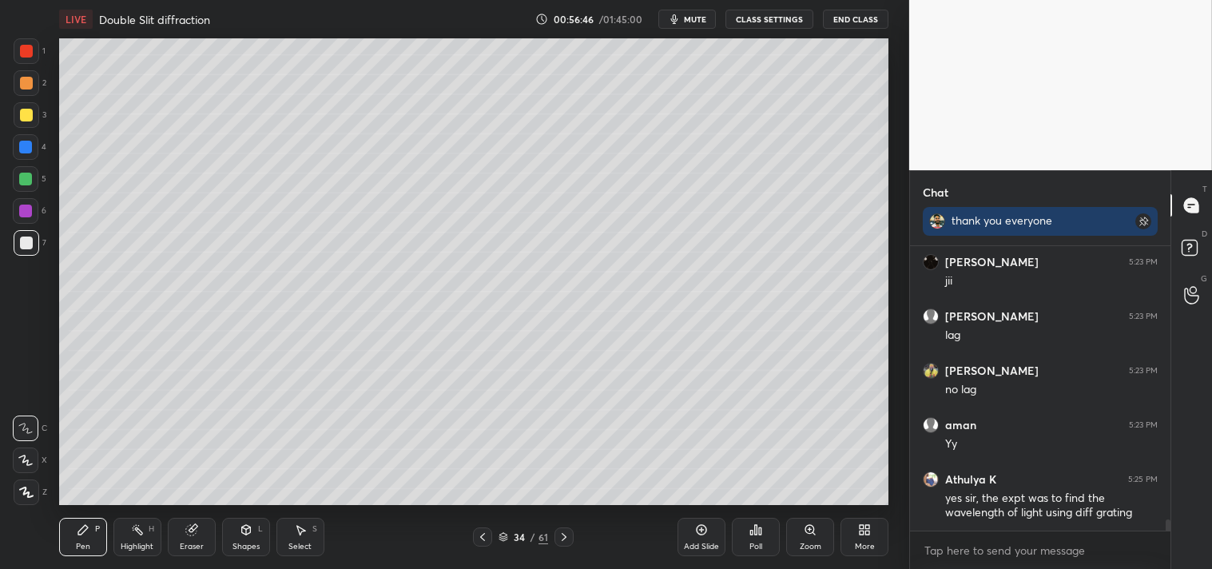
click at [721, 549] on div "Add Slide" at bounding box center [702, 537] width 48 height 38
click at [21, 117] on div at bounding box center [26, 115] width 13 height 13
click at [28, 122] on div at bounding box center [27, 115] width 26 height 26
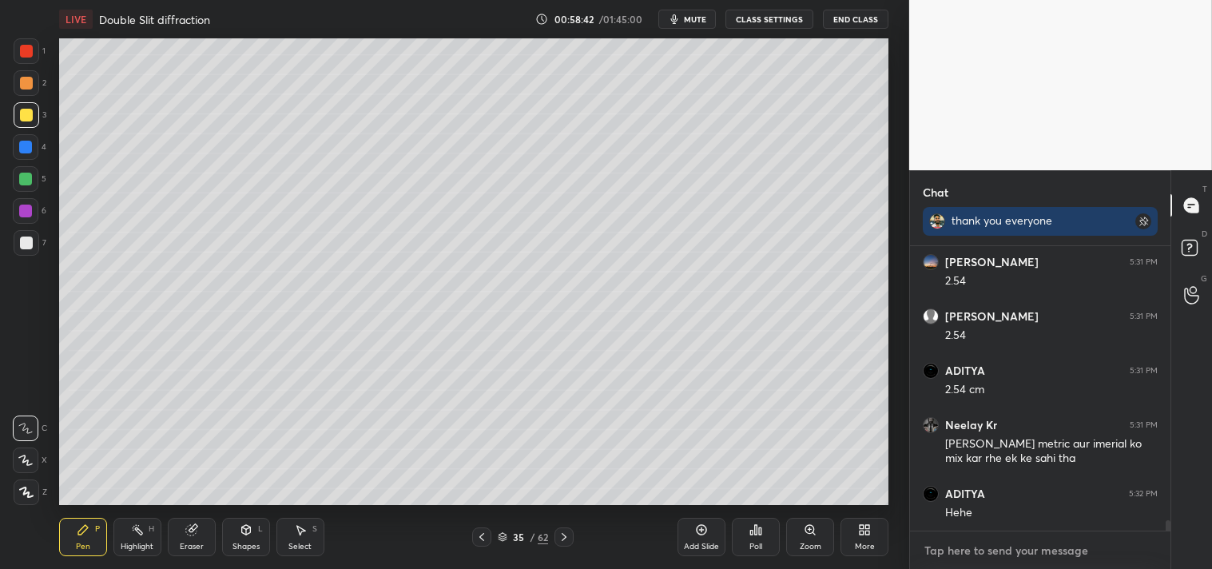
type textarea "x"
click at [1026, 549] on textarea at bounding box center [1040, 551] width 235 height 26
type textarea "e"
type textarea "x"
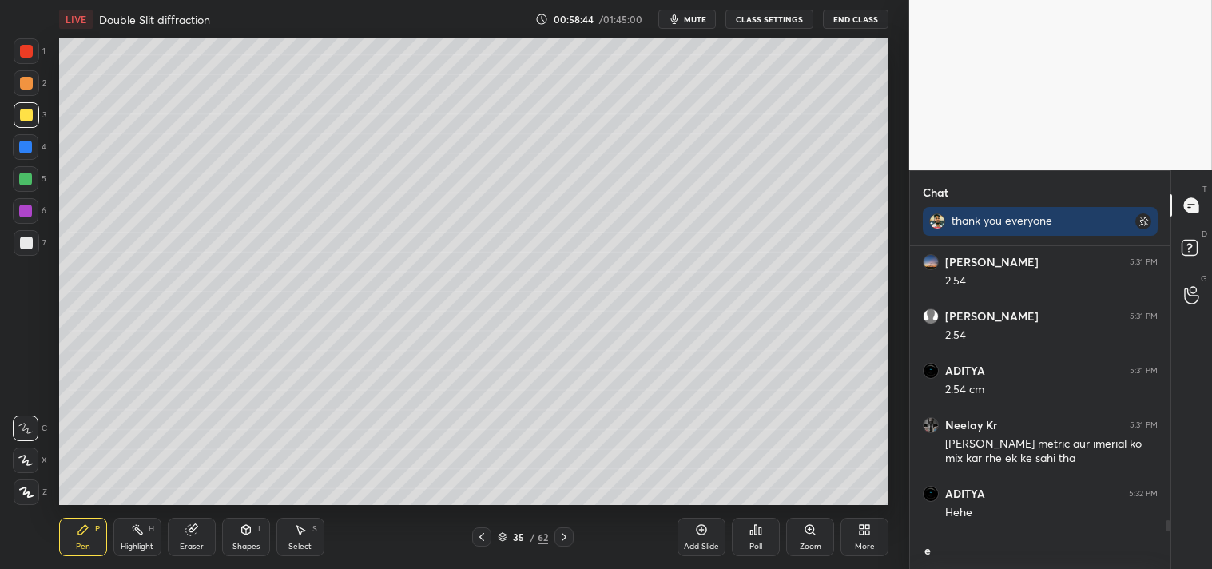
type textarea "ey"
type textarea "x"
type textarea "eye"
type textarea "x"
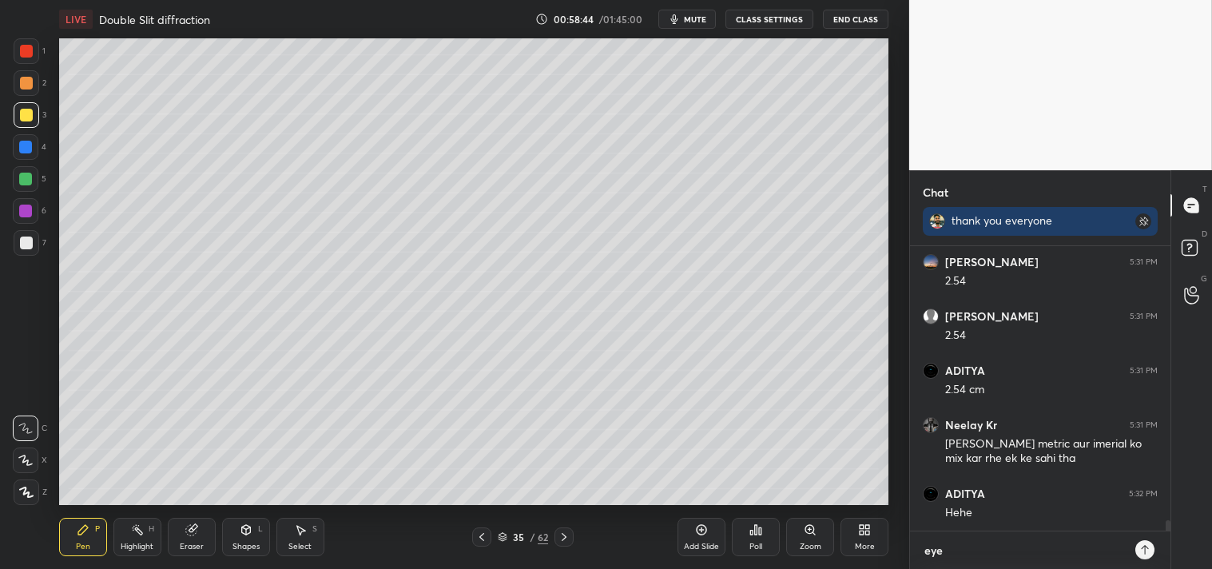
type textarea "eyes"
type textarea "x"
type textarea "eyes"
type textarea "x"
type textarea "eyes b"
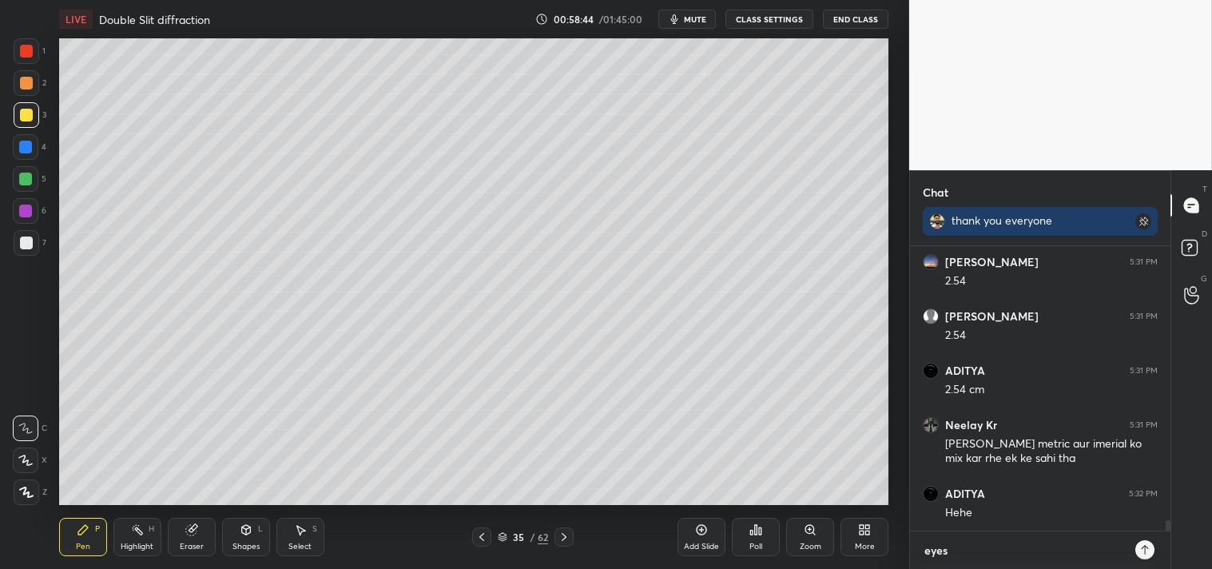
type textarea "x"
type textarea "eyes br"
type textarea "x"
type textarea "eyes brk"
type textarea "x"
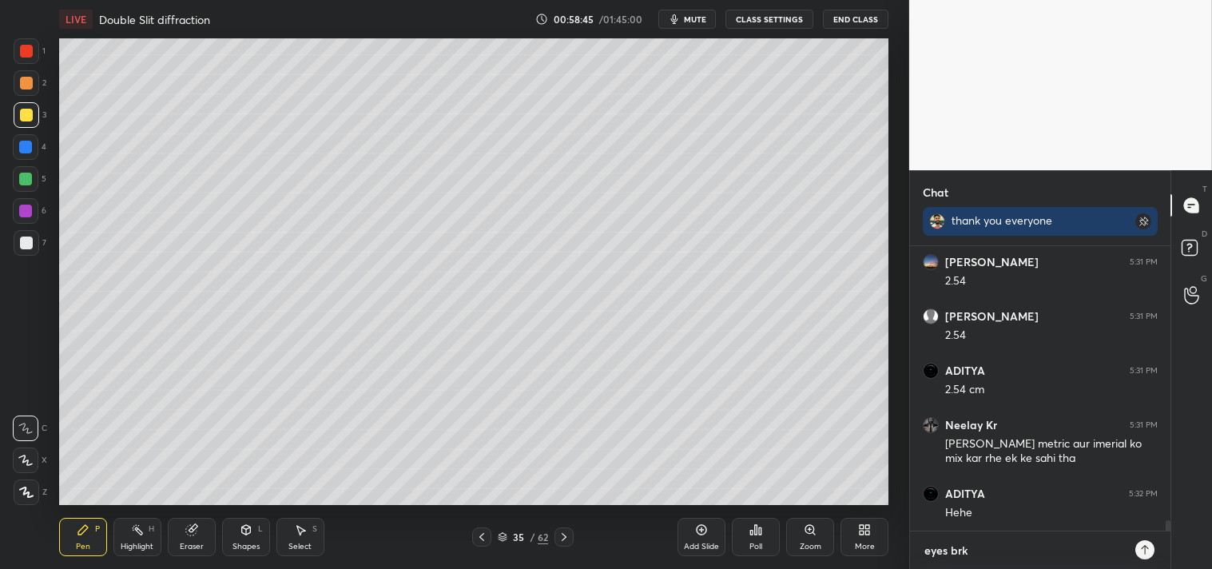
type textarea "eyes brk"
type textarea "x"
type textarea "eyes brk 5"
type textarea "x"
type textarea "eyes brk 5m"
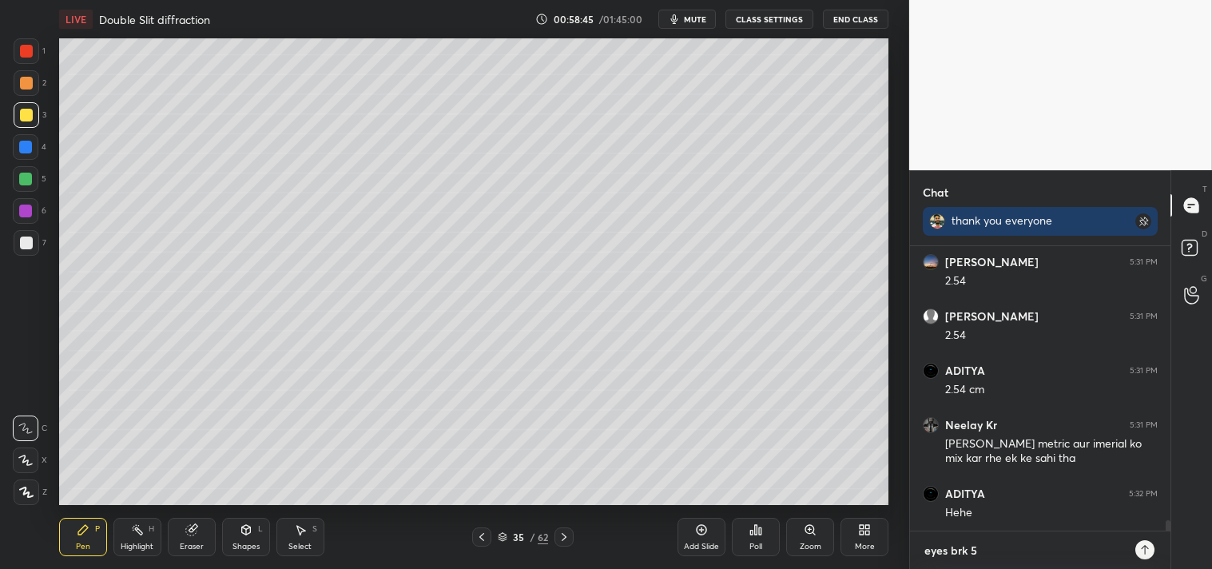
type textarea "x"
type textarea "eyes brk 5mi"
type textarea "x"
type textarea "eyes brk 5min"
type textarea "x"
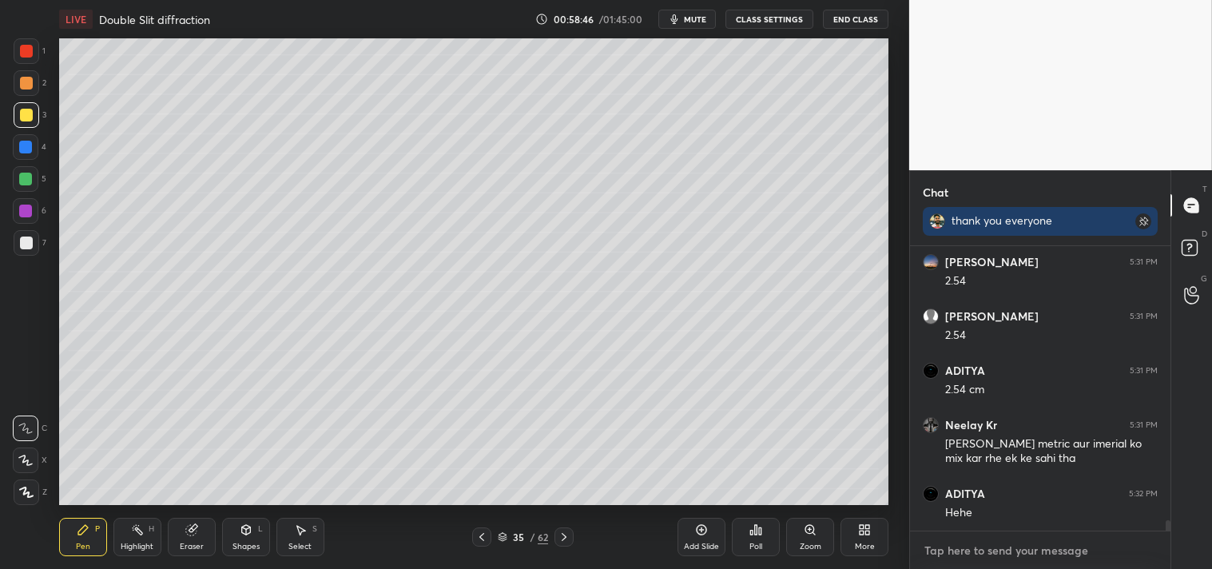
scroll to position [7363, 0]
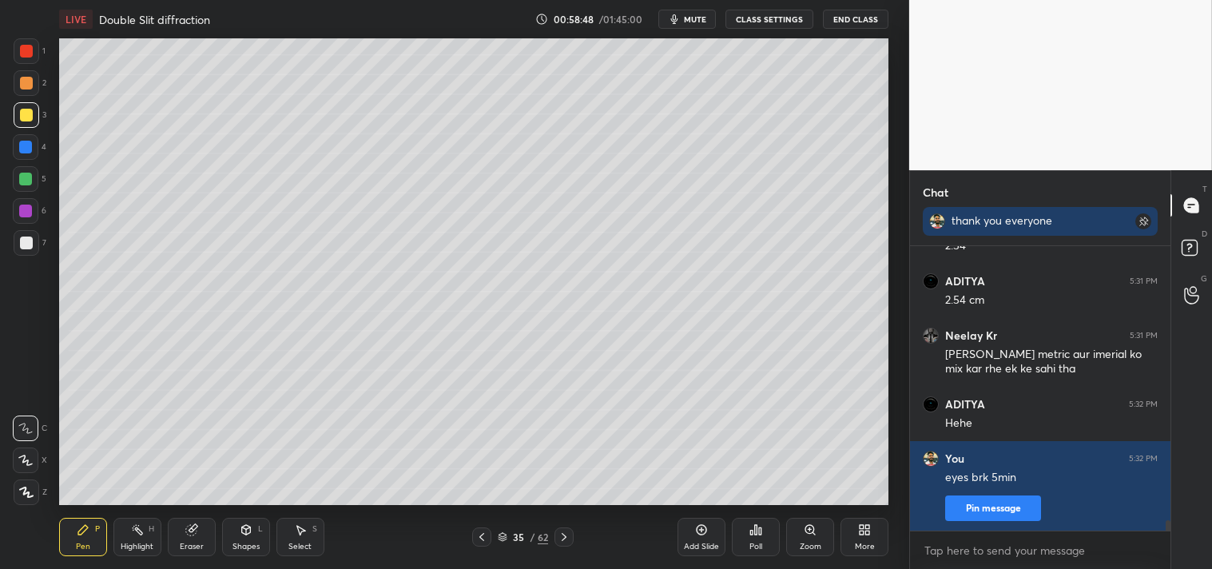
type textarea "x"
click at [697, 18] on span "mute" at bounding box center [695, 19] width 22 height 11
click at [754, 12] on button "CLASS SETTINGS" at bounding box center [770, 19] width 88 height 19
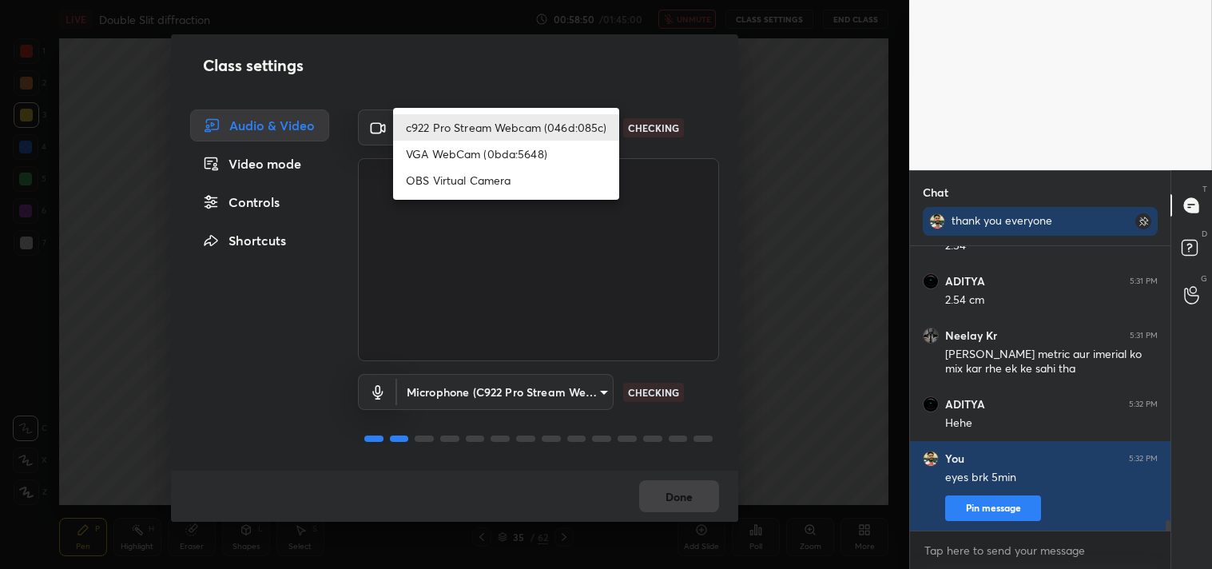
click at [525, 125] on body "1 2 3 4 5 6 7 C X Z C X Z E E Erase all H H LIVE Double Slit diffraction 00:58:…" at bounding box center [606, 284] width 1212 height 569
click at [500, 180] on li "OBS Virtual Camera" at bounding box center [506, 180] width 226 height 26
type input "64645b19d528b3ac785889237b1a364f3b7ccd5da23f372116afb1703458f4fd"
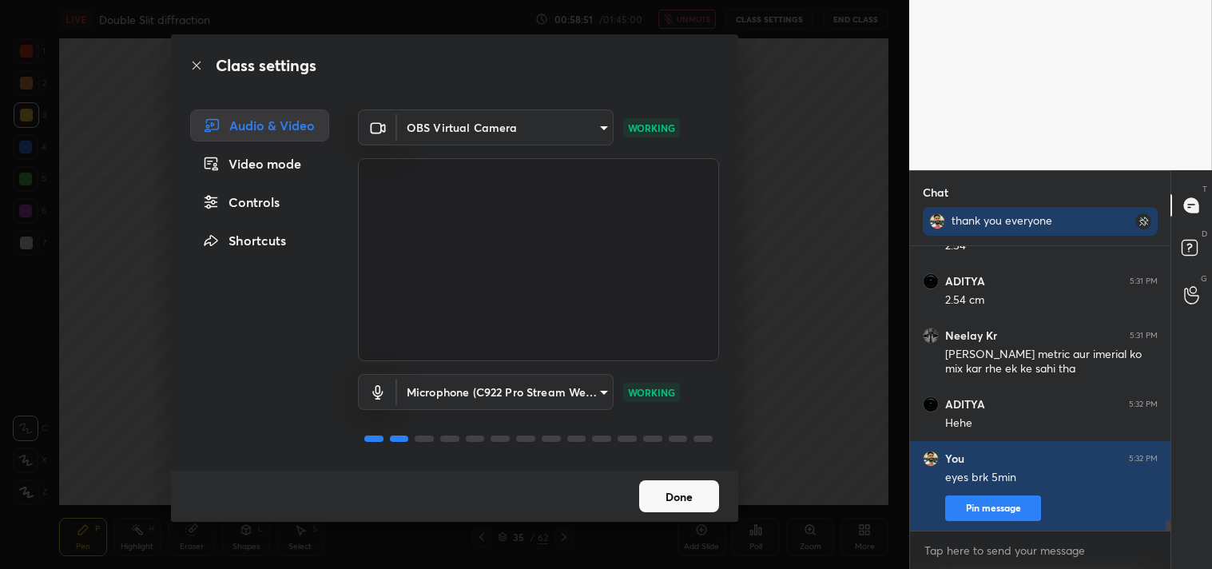
click at [672, 496] on button "Done" at bounding box center [679, 496] width 80 height 32
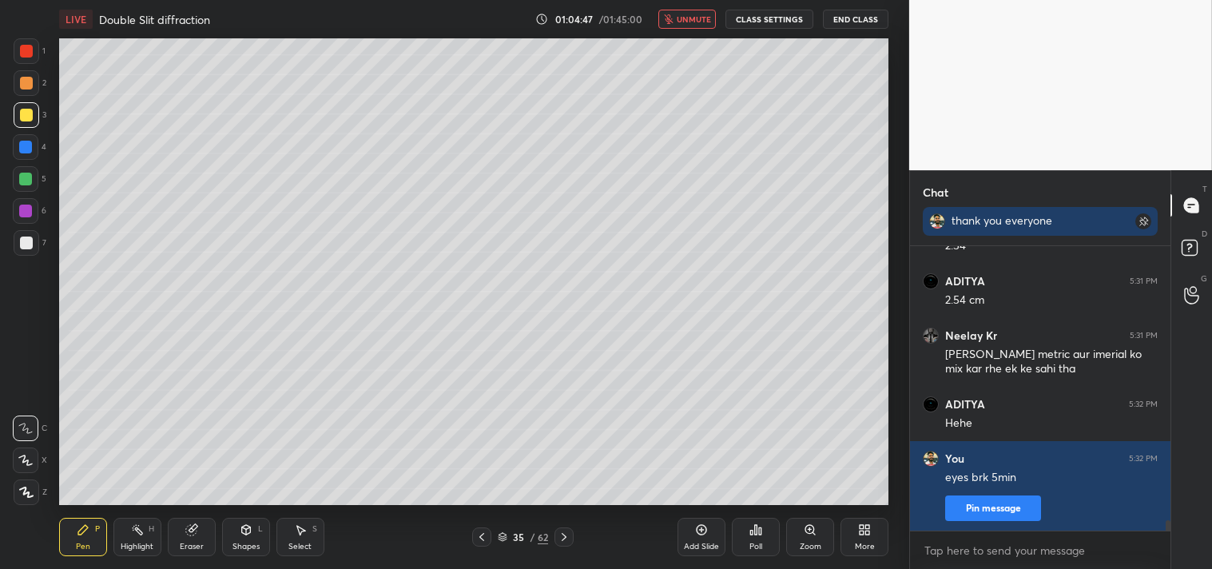
click at [690, 17] on span "unmute" at bounding box center [694, 19] width 34 height 11
click at [746, 18] on button "CLASS SETTINGS" at bounding box center [770, 19] width 88 height 19
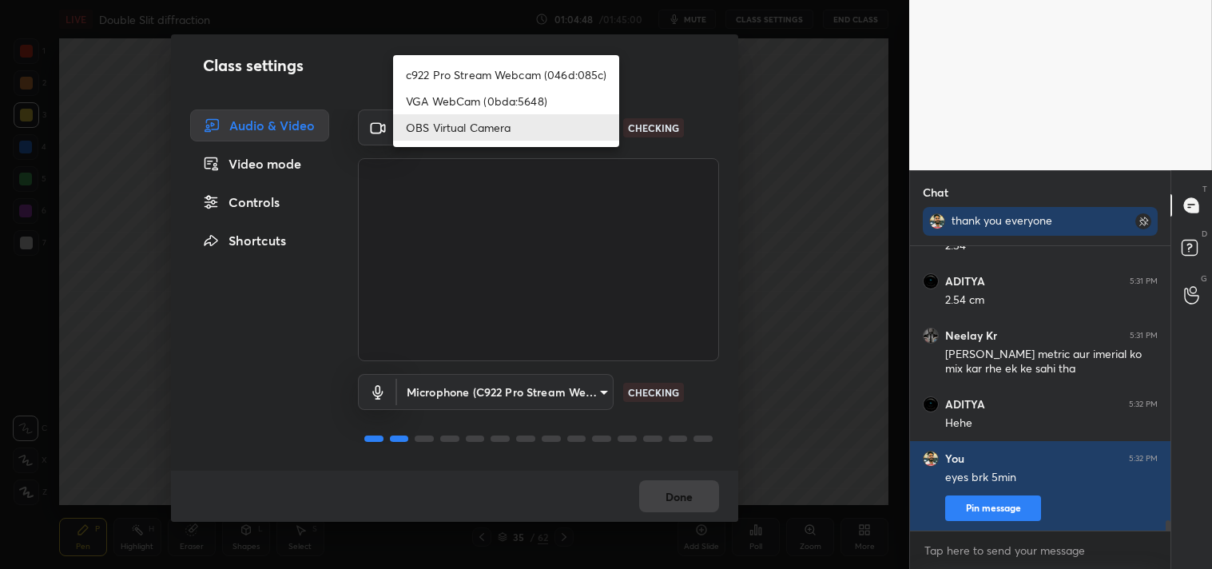
click at [440, 122] on body "1 2 3 4 5 6 7 C X Z C X Z E E Erase all H H LIVE Double Slit diffraction 01:04:…" at bounding box center [606, 284] width 1212 height 569
click at [443, 78] on li "c922 Pro Stream Webcam (046d:085c)" at bounding box center [506, 75] width 226 height 26
type input "77efdbe0d0591a5658d362a6e640cec0e2706c98c83ef82d39568dbf4875ff01"
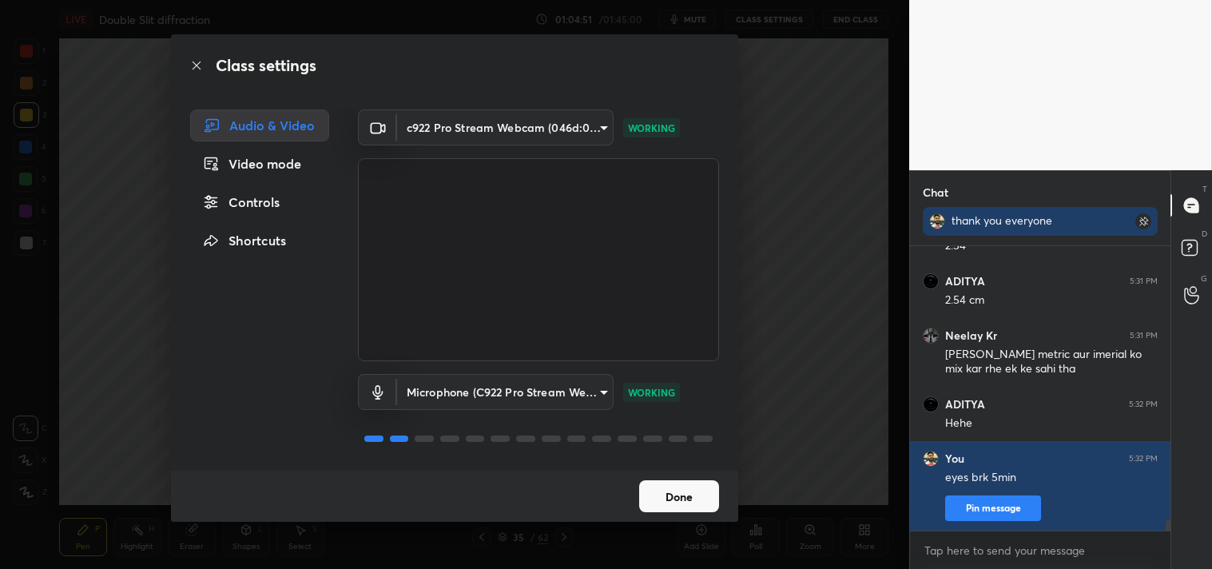
click at [674, 483] on button "Done" at bounding box center [679, 496] width 80 height 32
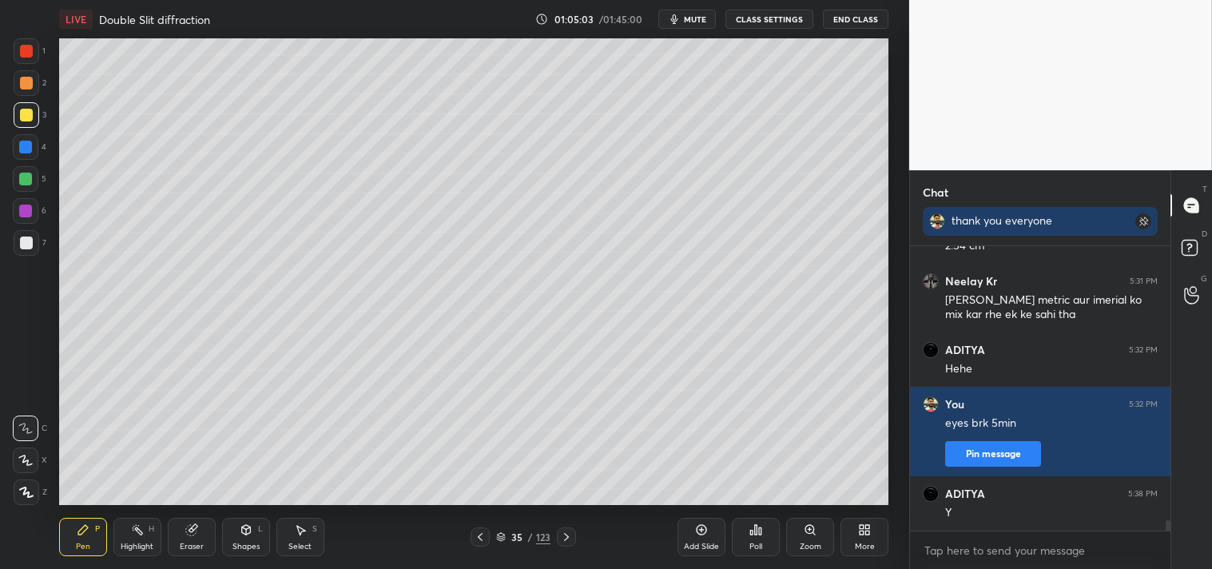
scroll to position [7472, 0]
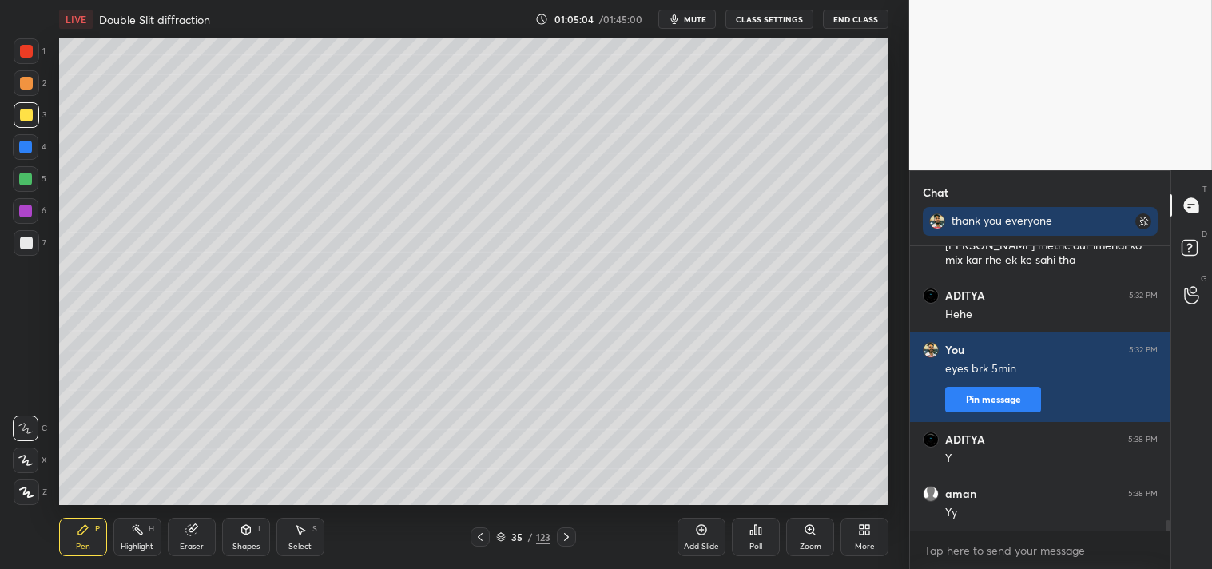
click at [694, 537] on div "Add Slide" at bounding box center [702, 537] width 48 height 38
click at [237, 539] on div "Shapes L" at bounding box center [246, 537] width 48 height 38
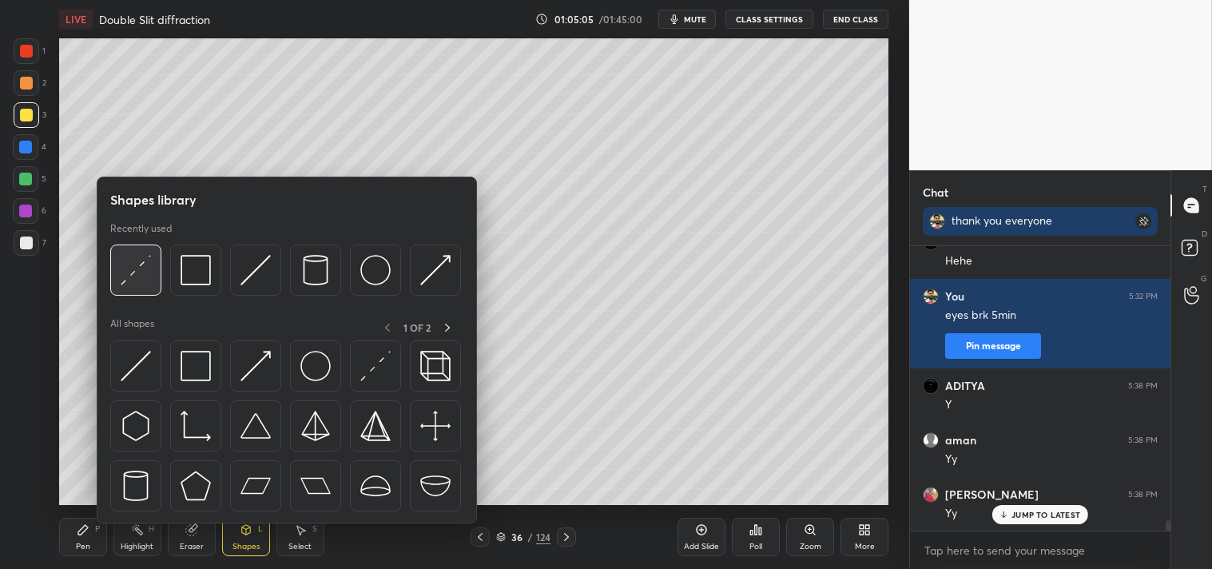
click at [133, 274] on img at bounding box center [136, 270] width 30 height 30
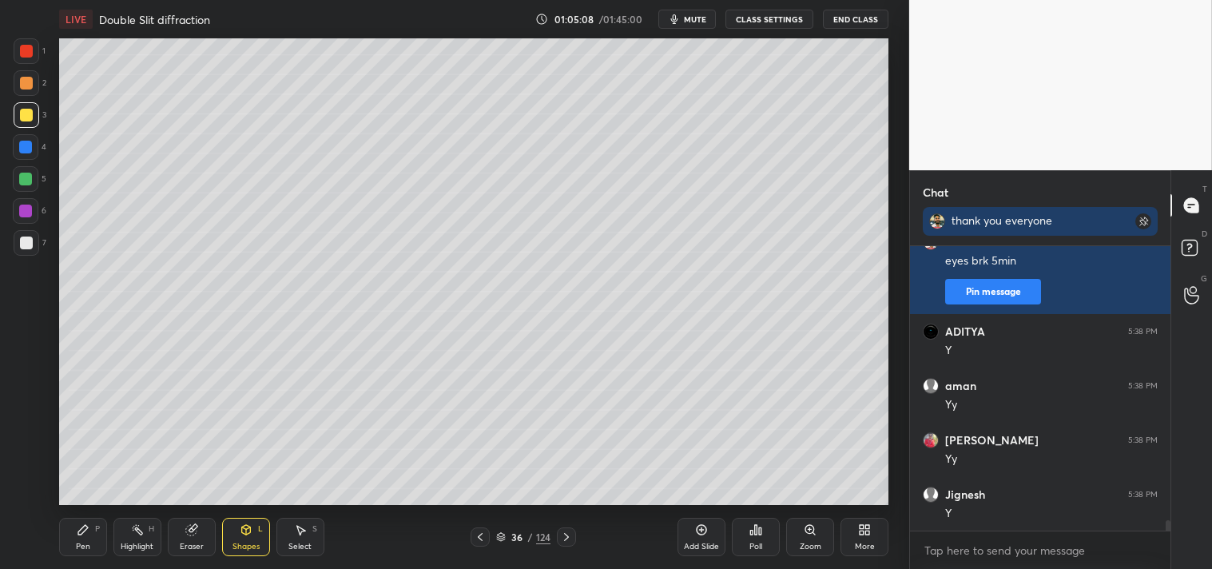
scroll to position [7635, 0]
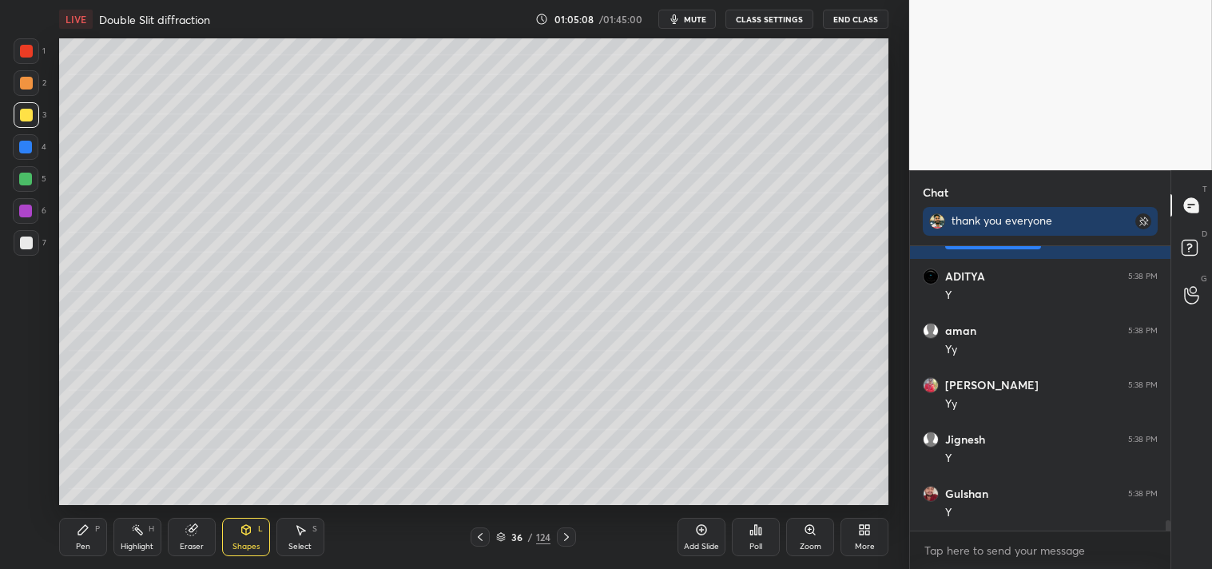
click at [80, 531] on icon at bounding box center [83, 530] width 10 height 10
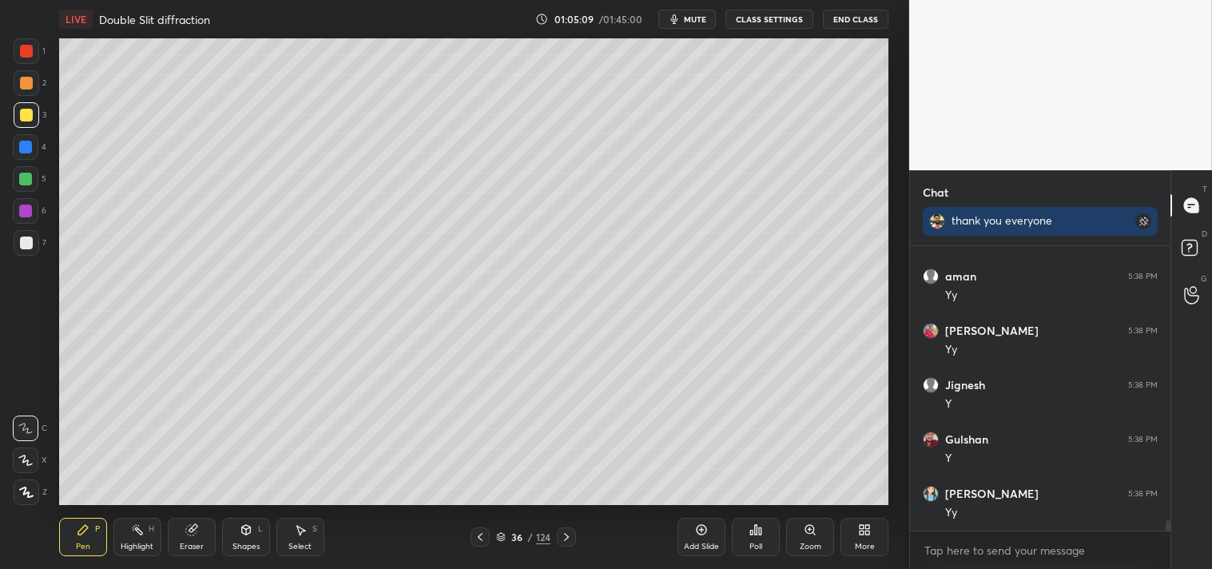
click at [807, 538] on div "Zoom" at bounding box center [810, 537] width 48 height 38
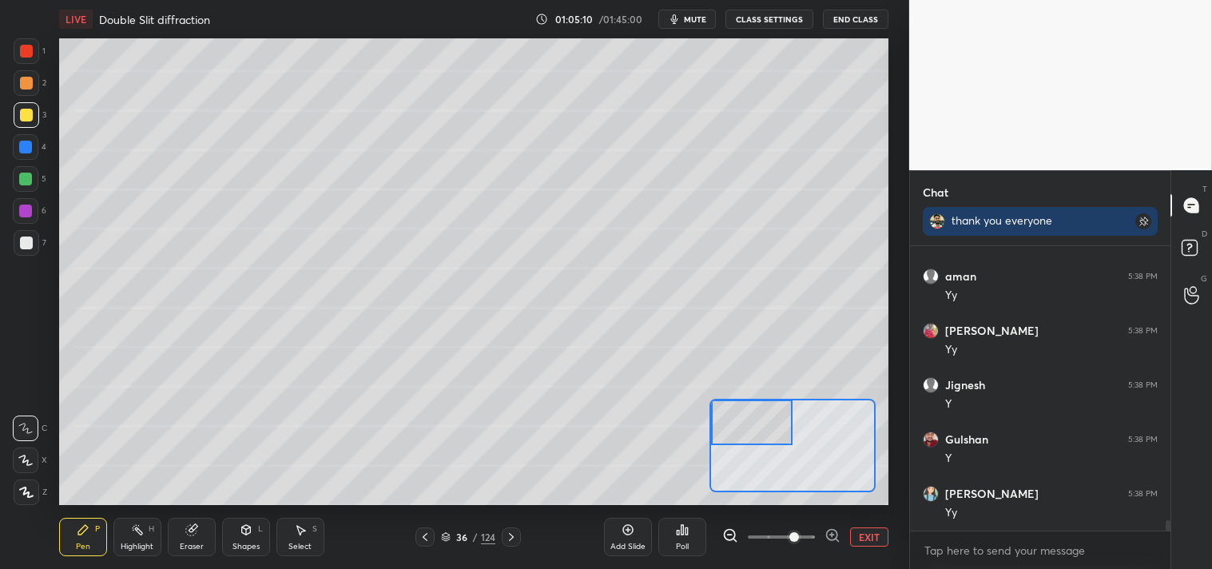
click at [61, 518] on div "Pen P" at bounding box center [83, 537] width 48 height 38
click at [73, 527] on div "Pen P" at bounding box center [83, 537] width 48 height 38
click at [246, 538] on div "Shapes L" at bounding box center [246, 537] width 48 height 38
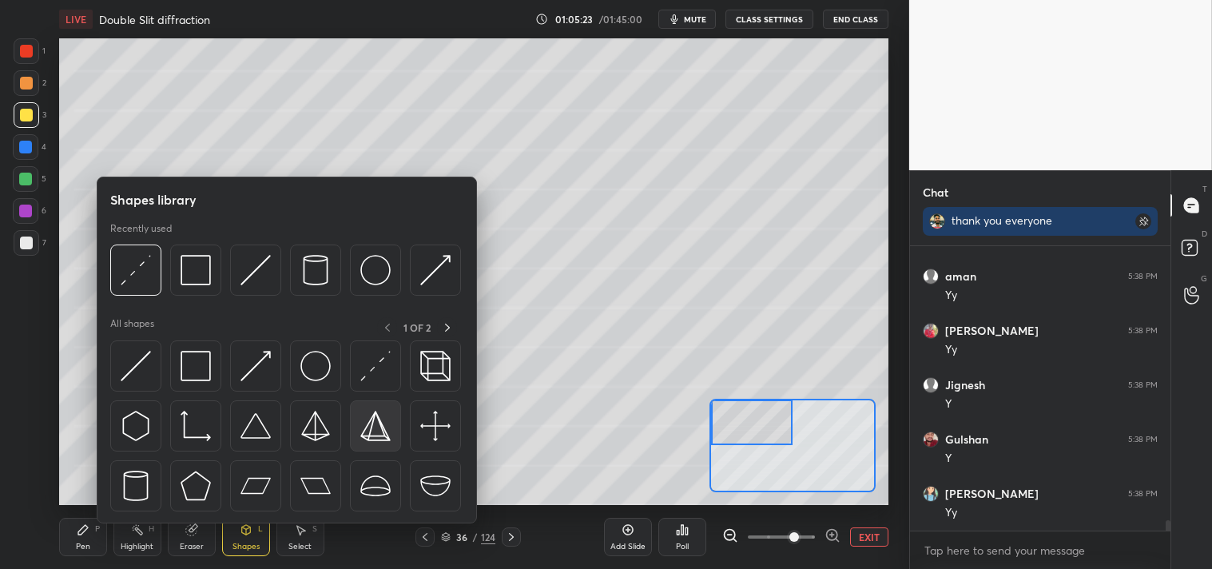
scroll to position [7743, 0]
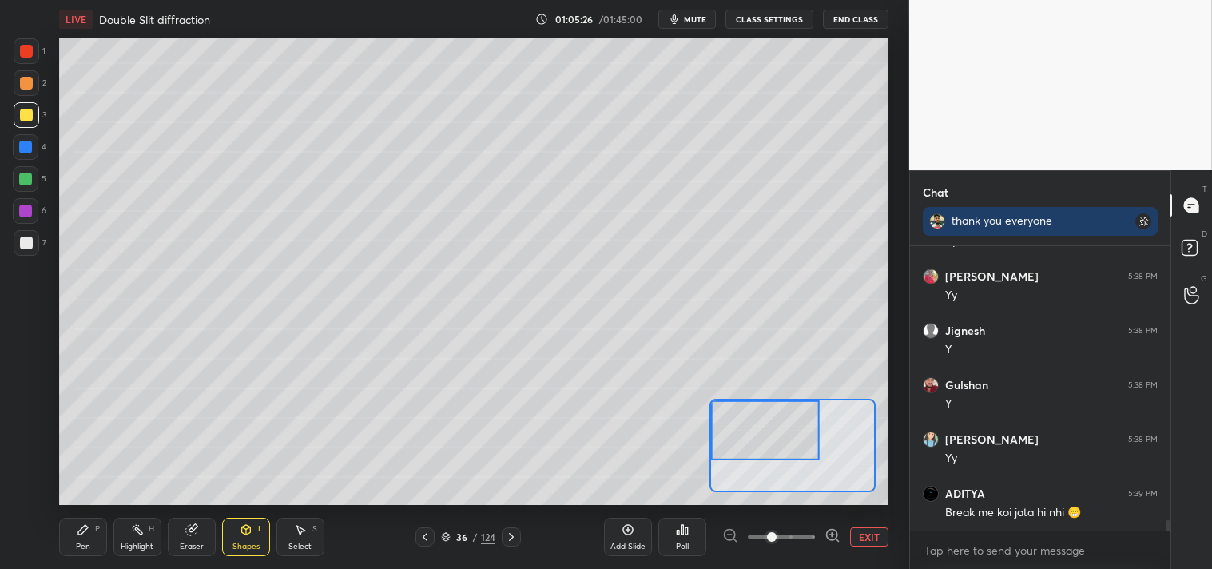
click at [253, 536] on div "Shapes L" at bounding box center [246, 537] width 48 height 38
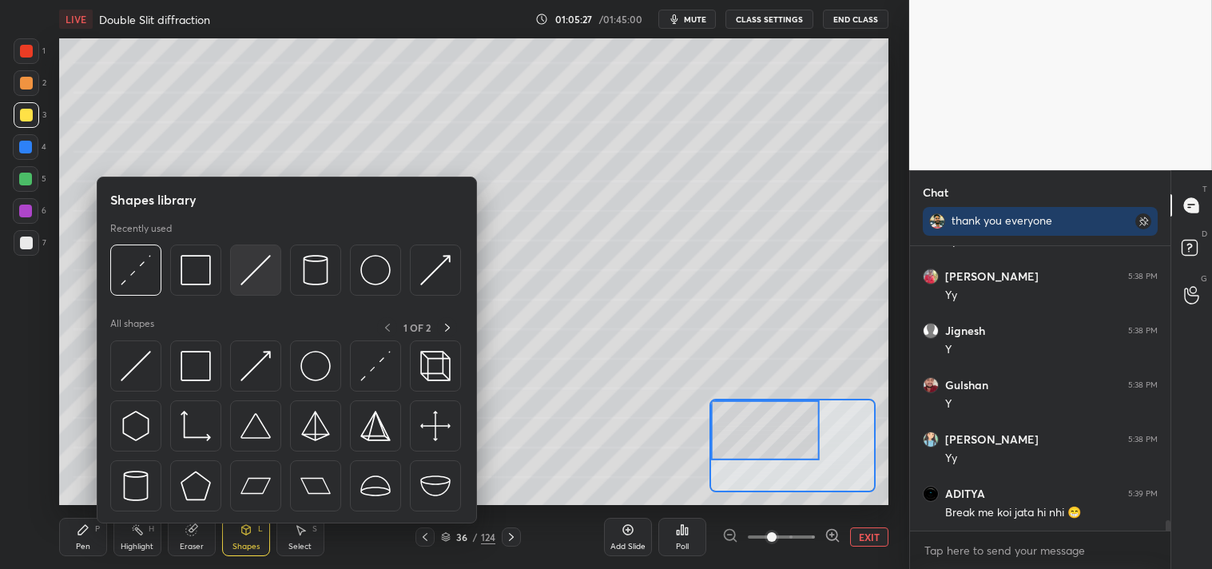
click at [252, 274] on img at bounding box center [256, 270] width 30 height 30
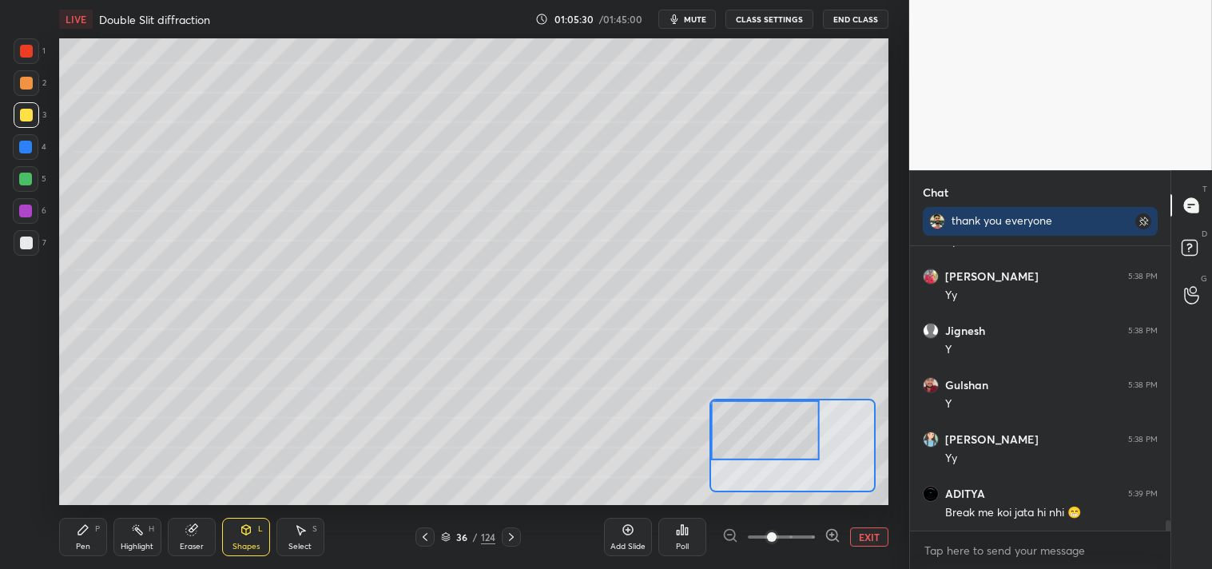
click at [233, 540] on div "Shapes L" at bounding box center [246, 537] width 48 height 38
click at [185, 536] on icon at bounding box center [191, 529] width 13 height 13
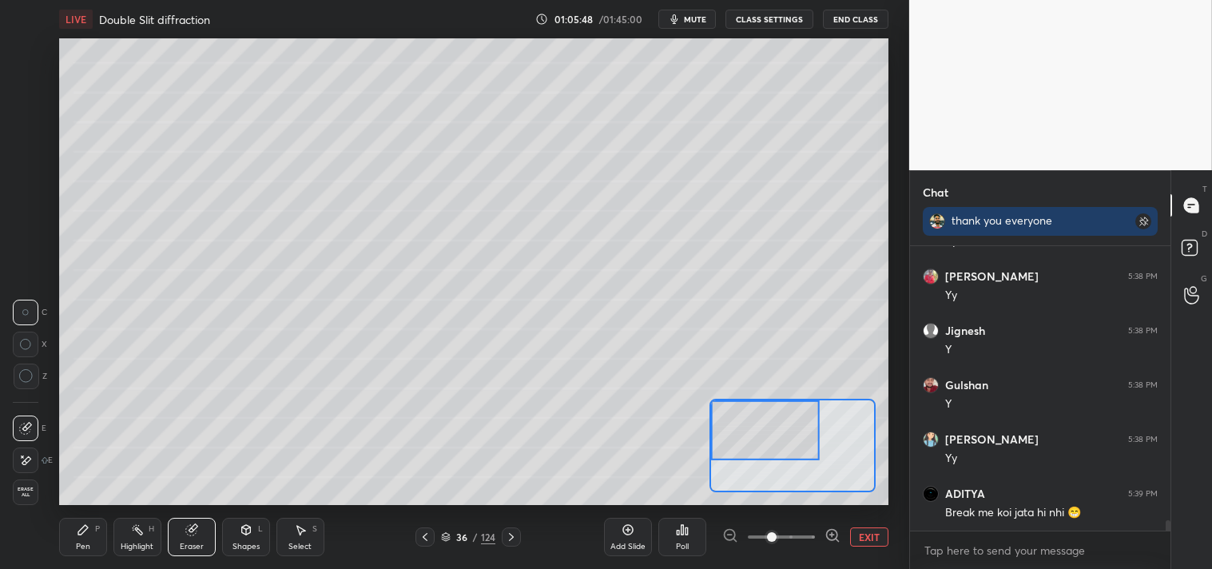
click at [251, 530] on icon at bounding box center [246, 529] width 13 height 13
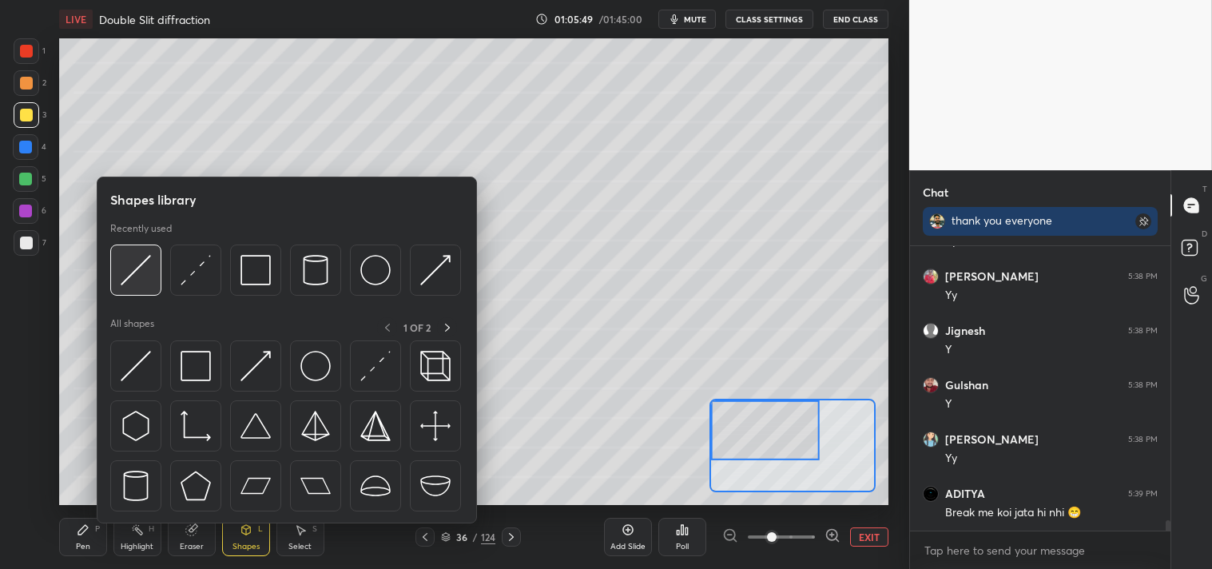
click at [145, 272] on img at bounding box center [136, 270] width 30 height 30
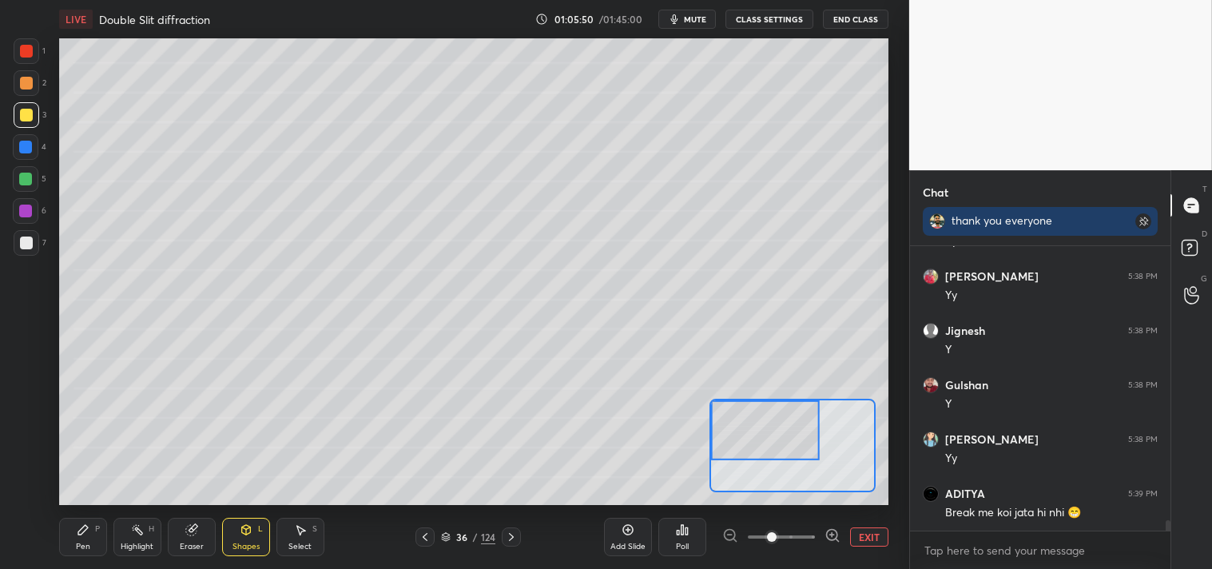
click at [77, 529] on icon at bounding box center [83, 529] width 13 height 13
click at [240, 533] on icon at bounding box center [246, 529] width 13 height 13
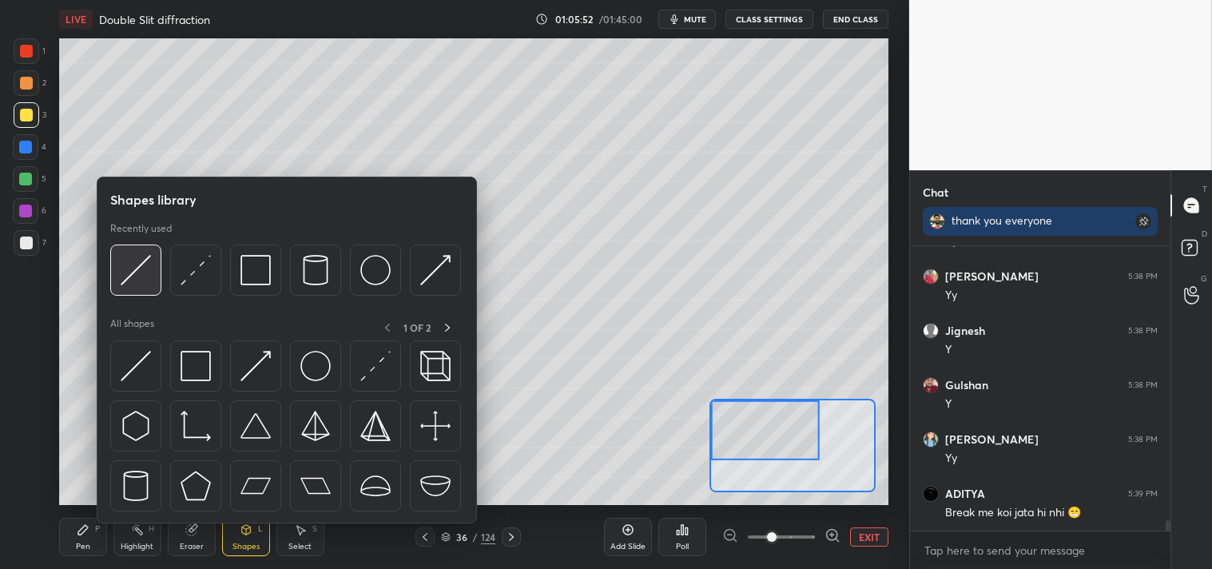
click at [132, 278] on img at bounding box center [136, 270] width 30 height 30
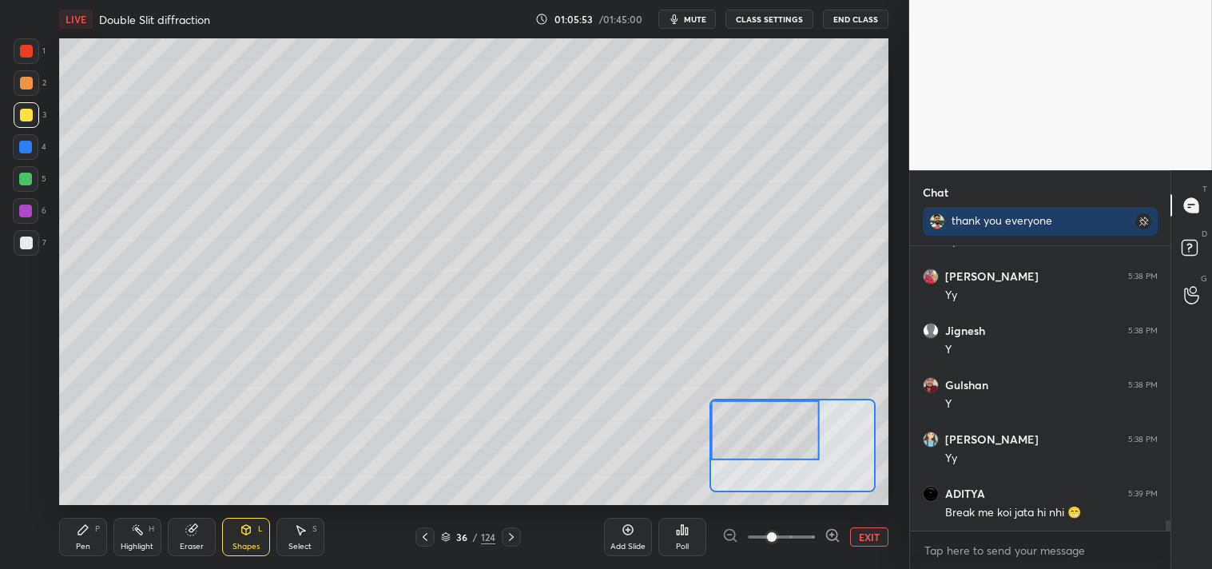
click at [22, 245] on div at bounding box center [26, 243] width 13 height 13
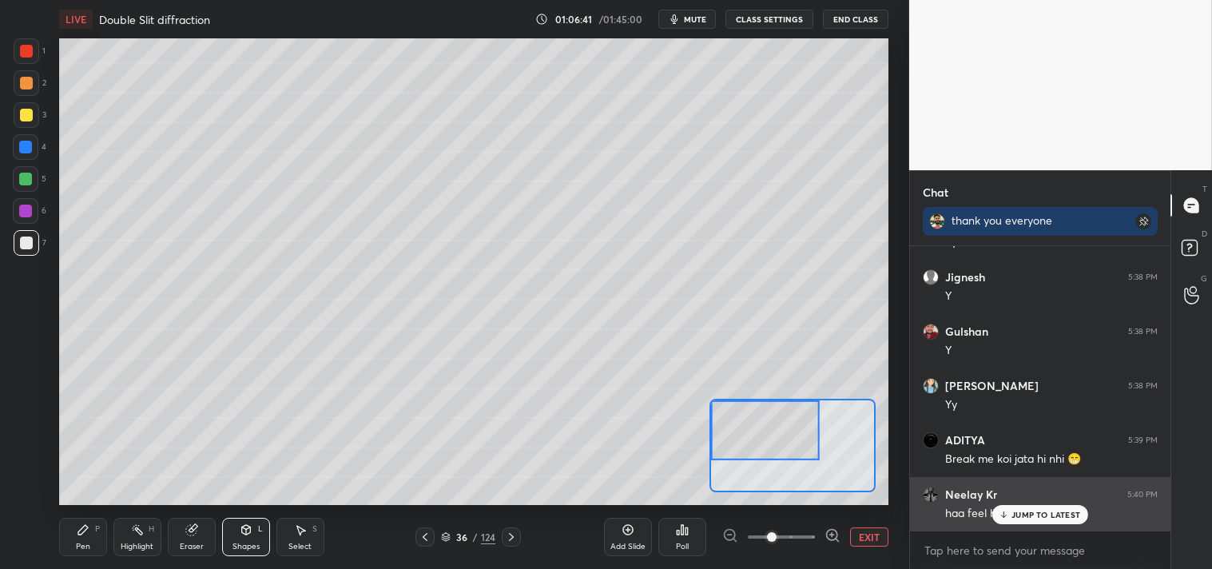
click at [1032, 516] on p "JUMP TO LATEST" at bounding box center [1046, 515] width 69 height 10
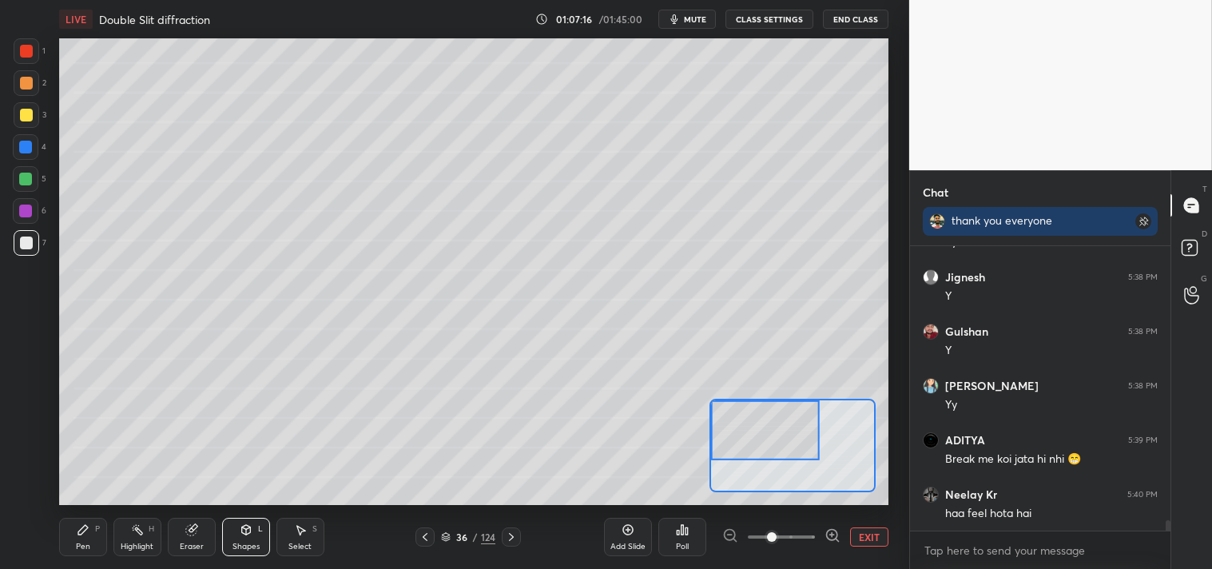
click at [75, 541] on div "Pen P" at bounding box center [83, 537] width 48 height 38
click at [76, 543] on div "Pen" at bounding box center [83, 547] width 14 height 8
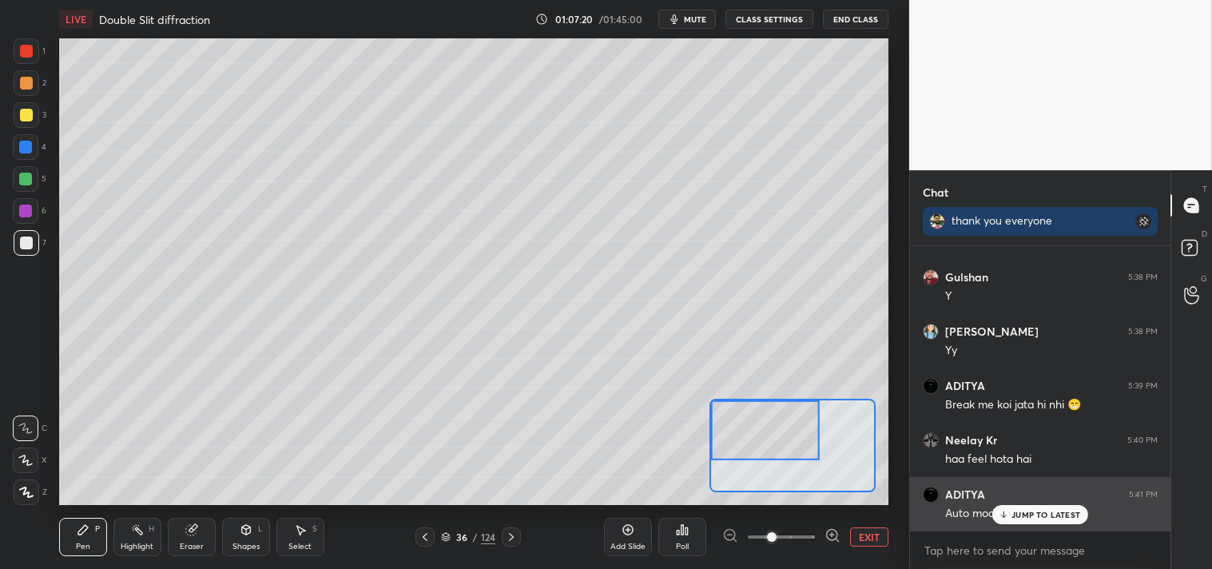
click at [1016, 521] on div "JUMP TO LATEST" at bounding box center [1041, 514] width 96 height 19
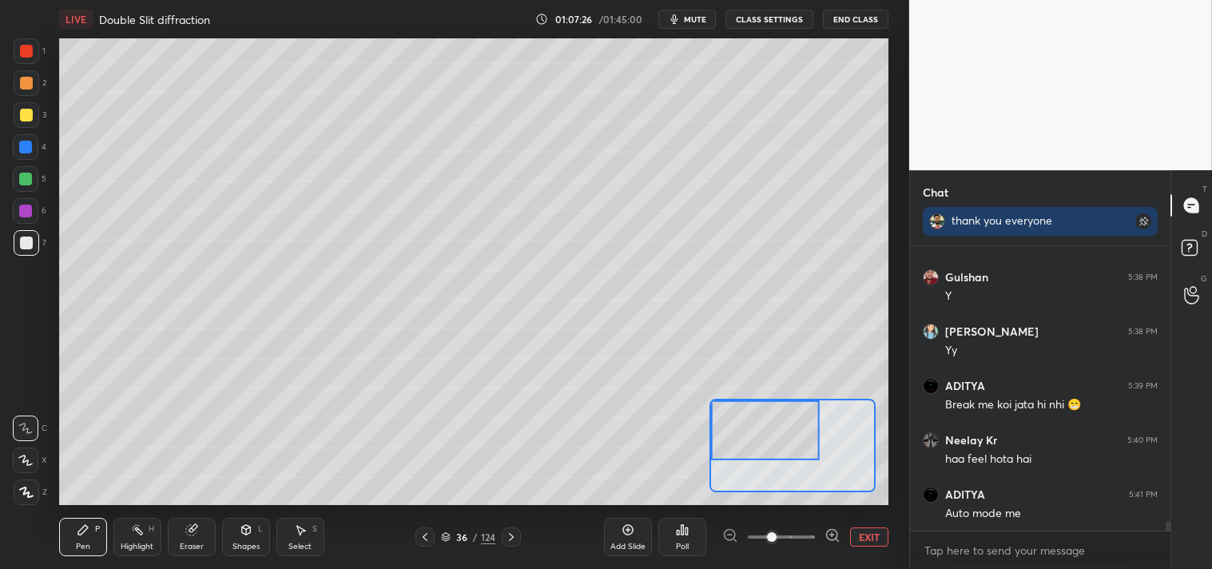
click at [68, 538] on div "Pen P" at bounding box center [83, 537] width 48 height 38
click at [82, 530] on icon at bounding box center [83, 530] width 10 height 10
click at [20, 123] on div at bounding box center [27, 115] width 26 height 26
click at [19, 121] on div at bounding box center [27, 115] width 26 height 26
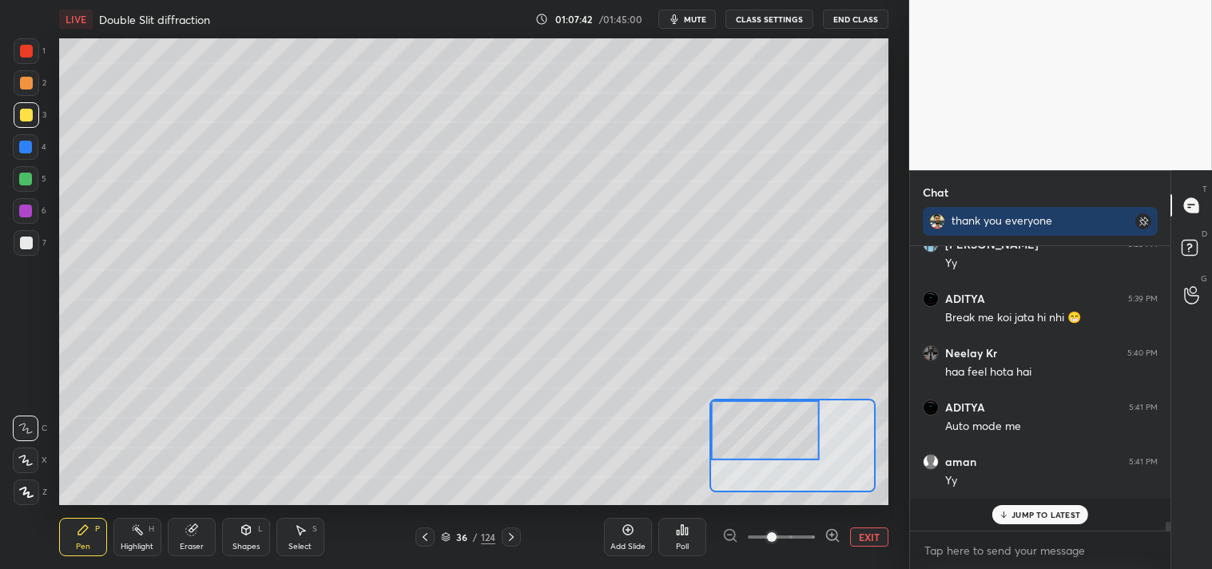
scroll to position [7906, 0]
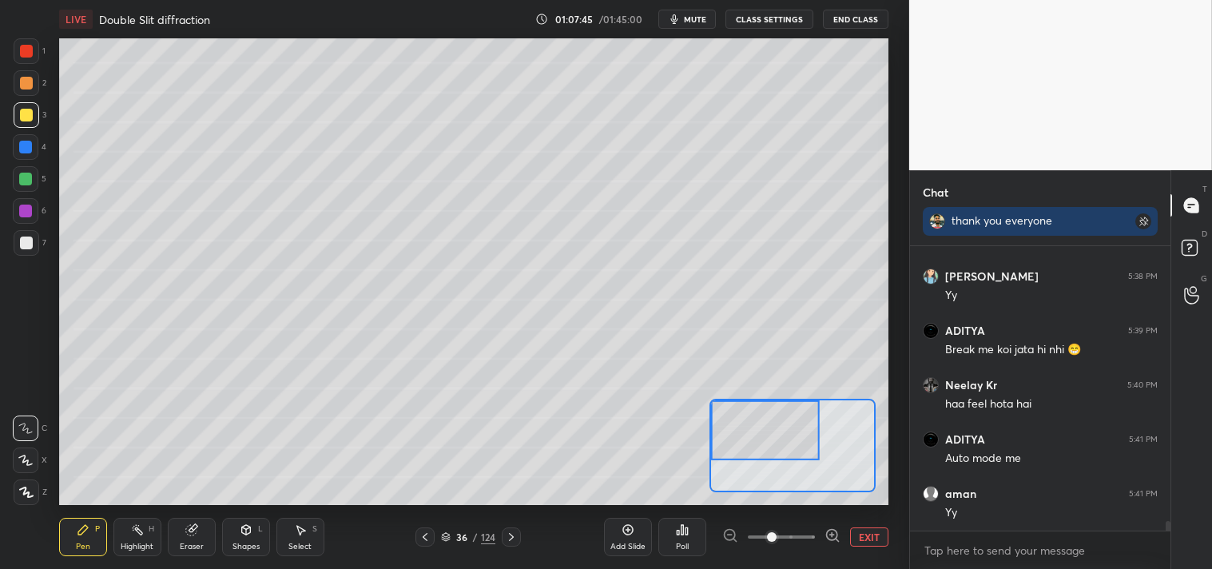
click at [26, 240] on div at bounding box center [26, 243] width 13 height 13
click at [34, 240] on div at bounding box center [27, 243] width 26 height 26
click at [241, 543] on div "Shapes" at bounding box center [246, 547] width 27 height 8
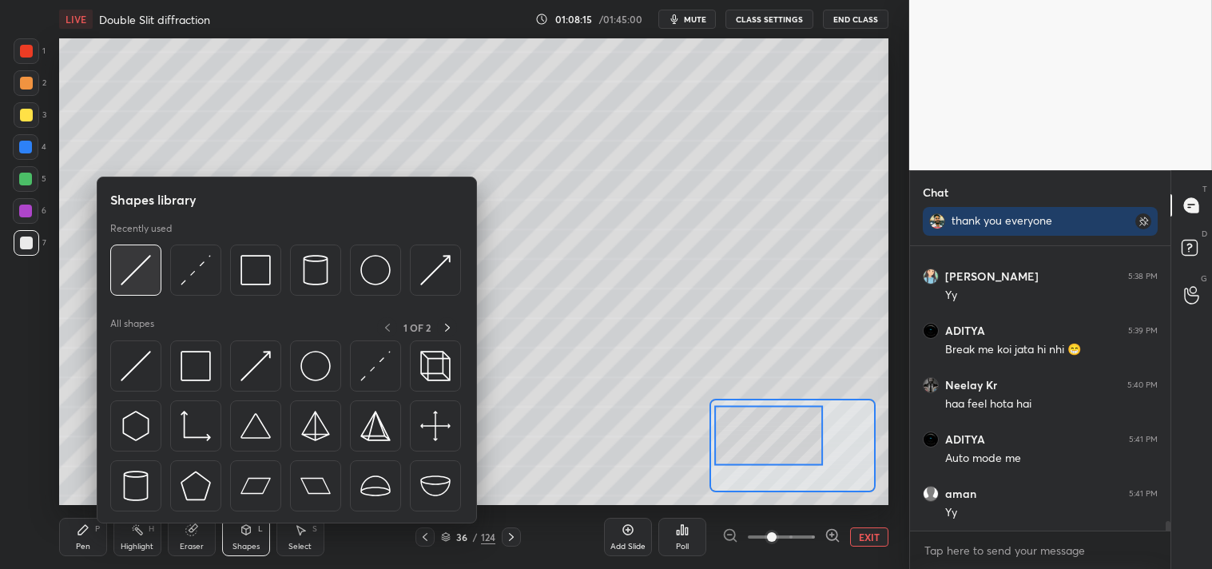
click at [148, 268] on img at bounding box center [136, 270] width 30 height 30
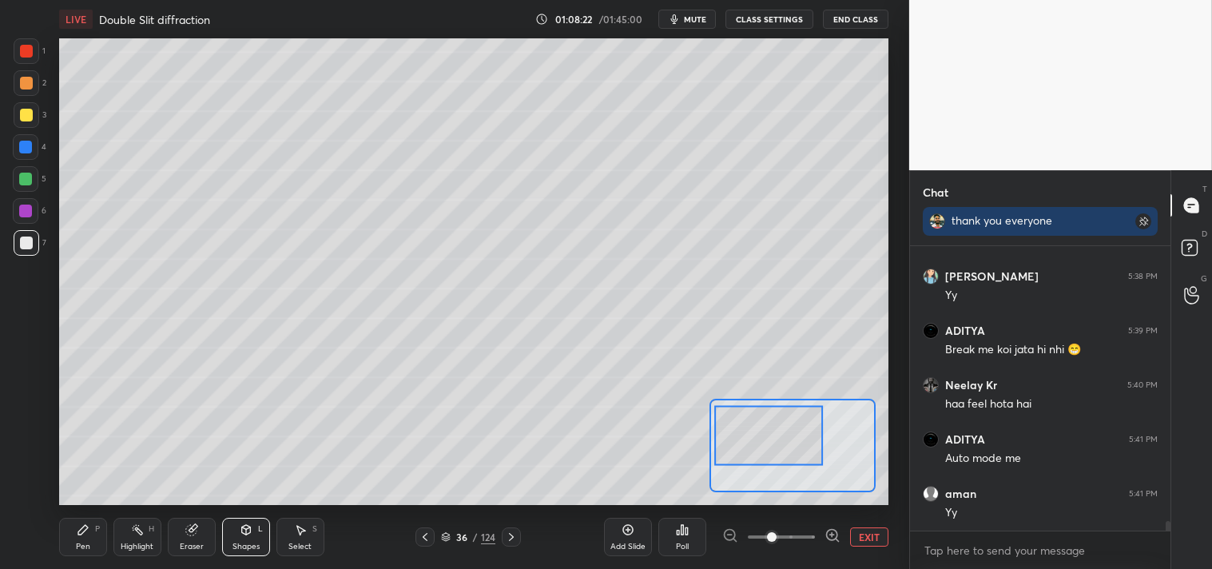
click at [68, 535] on div "Pen P" at bounding box center [83, 537] width 48 height 38
click at [77, 531] on icon at bounding box center [83, 529] width 13 height 13
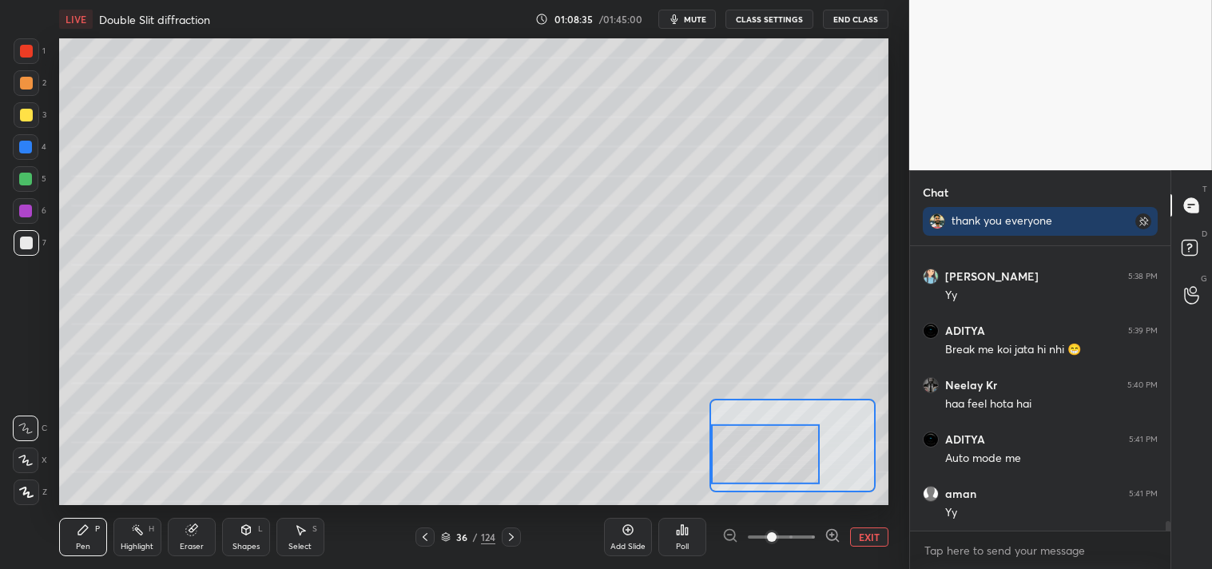
scroll to position [7961, 0]
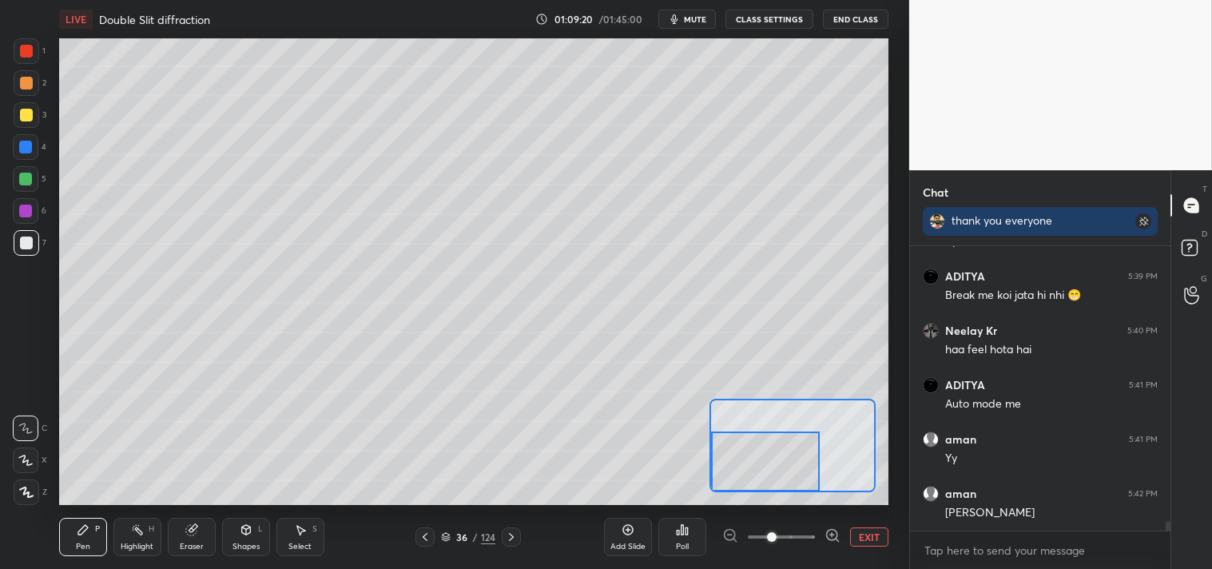
click at [185, 543] on div "Eraser" at bounding box center [192, 547] width 24 height 8
click at [186, 543] on div "Eraser" at bounding box center [192, 547] width 24 height 8
click at [70, 531] on div "Pen P" at bounding box center [83, 537] width 48 height 38
click at [74, 531] on div "Pen P" at bounding box center [83, 537] width 48 height 38
click at [858, 531] on button "EXIT" at bounding box center [869, 536] width 38 height 19
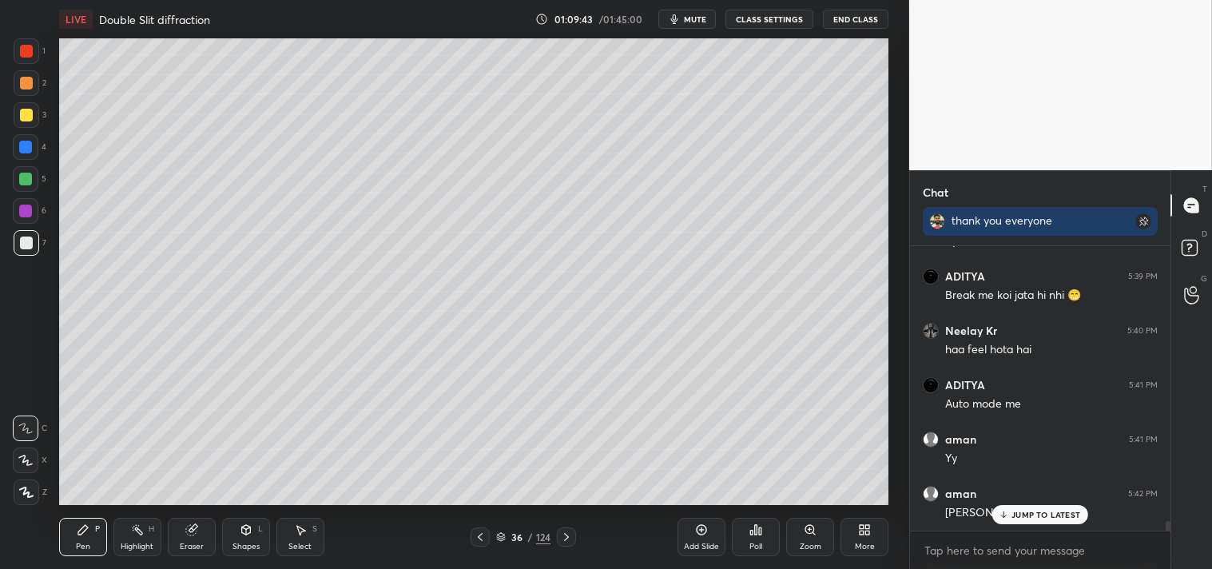
scroll to position [8043, 0]
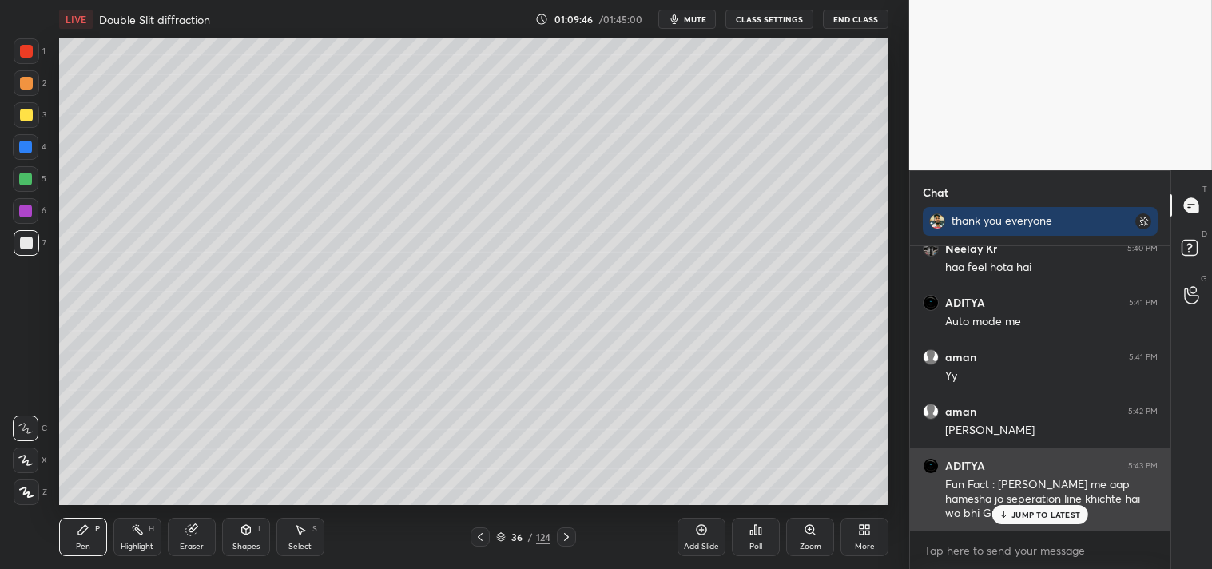
click at [1045, 511] on p "JUMP TO LATEST" at bounding box center [1046, 515] width 69 height 10
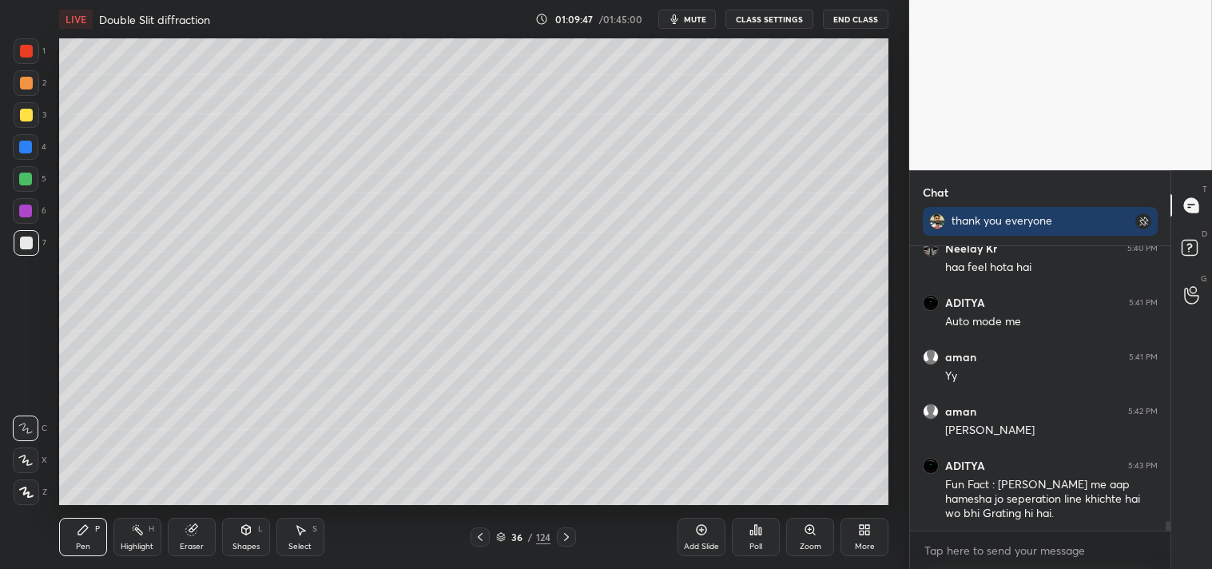
click at [818, 543] on div "Zoom" at bounding box center [811, 547] width 22 height 8
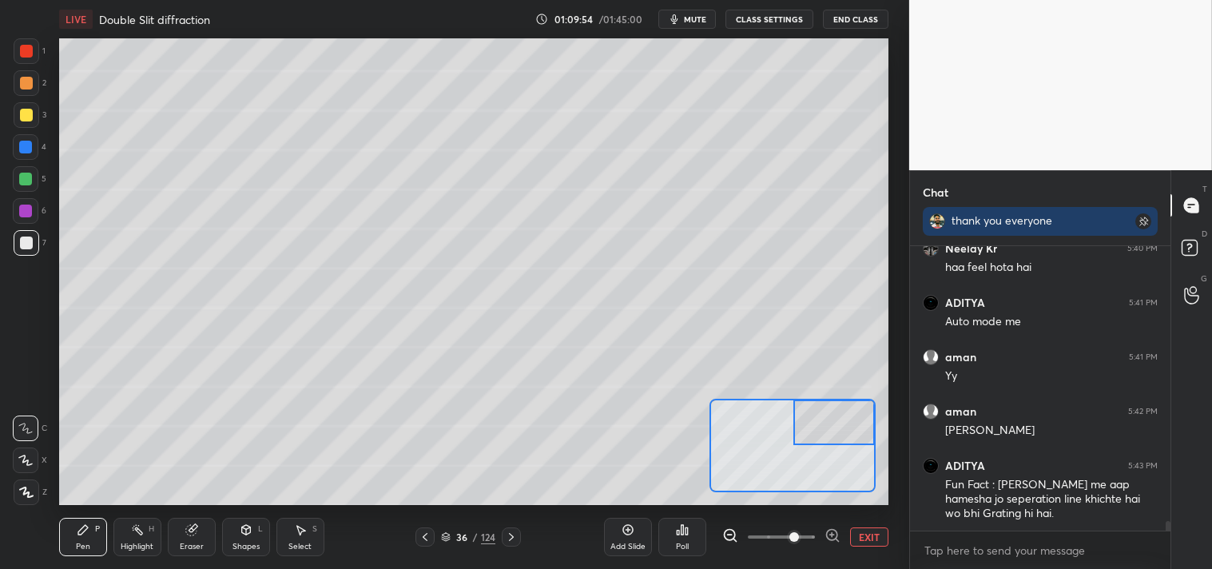
click at [877, 541] on button "EXIT" at bounding box center [869, 536] width 38 height 19
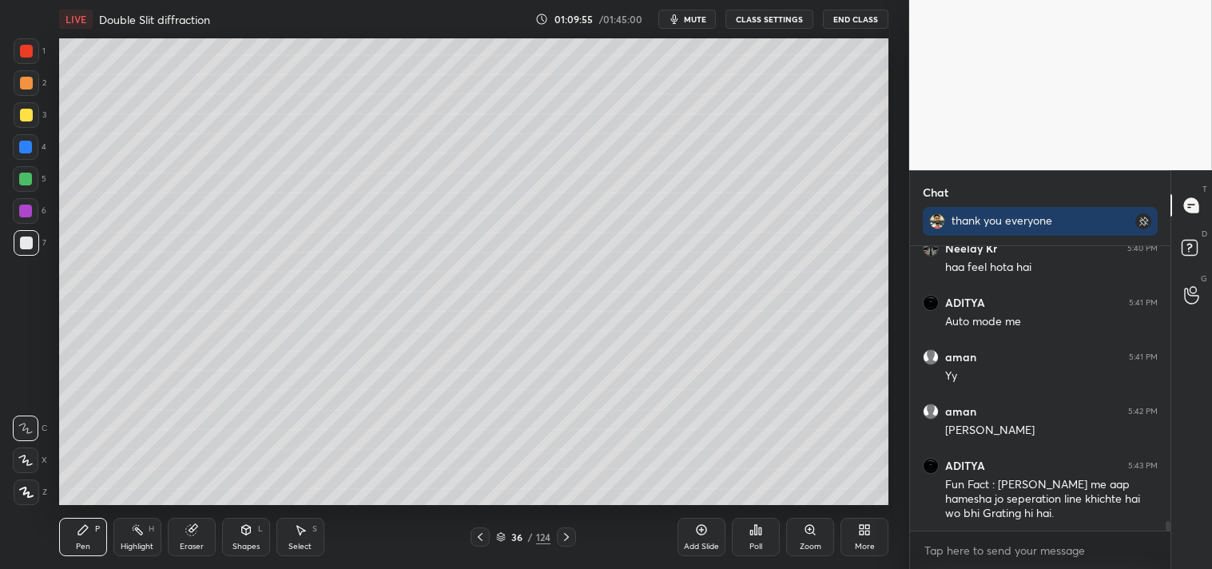
click at [161, 531] on div "Highlight H" at bounding box center [137, 537] width 48 height 38
click at [174, 515] on div "Pen P Highlight H Eraser Shapes L Select S 36 / 124 Add Slide Poll Zoom More" at bounding box center [474, 537] width 830 height 64
click at [82, 551] on div "Pen P" at bounding box center [83, 537] width 48 height 38
click at [800, 539] on div "Zoom" at bounding box center [810, 537] width 48 height 38
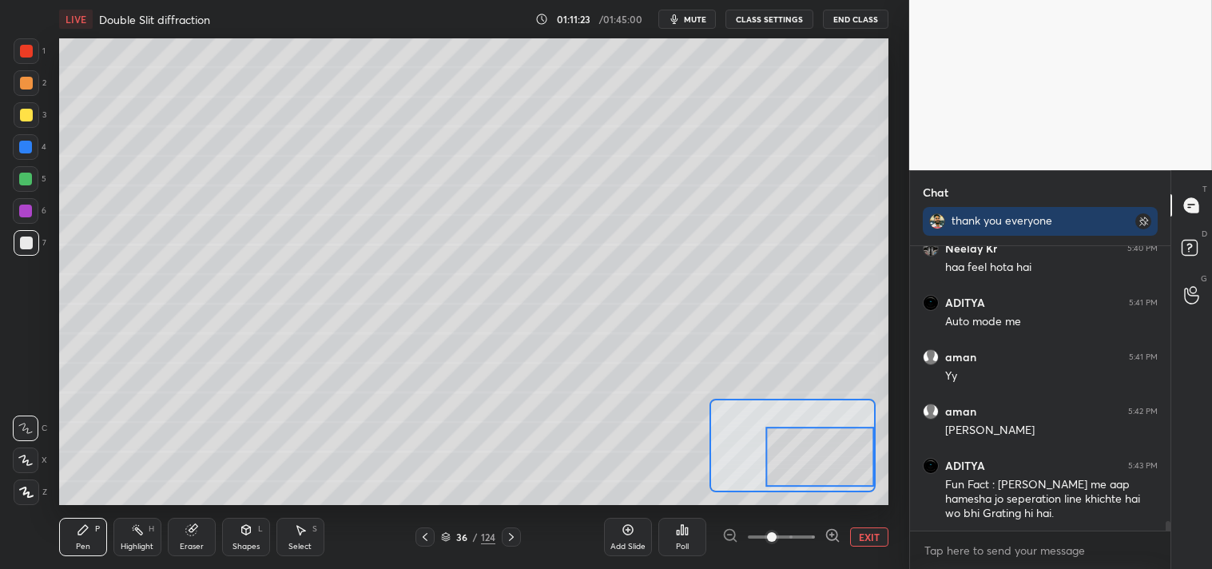
scroll to position [8098, 0]
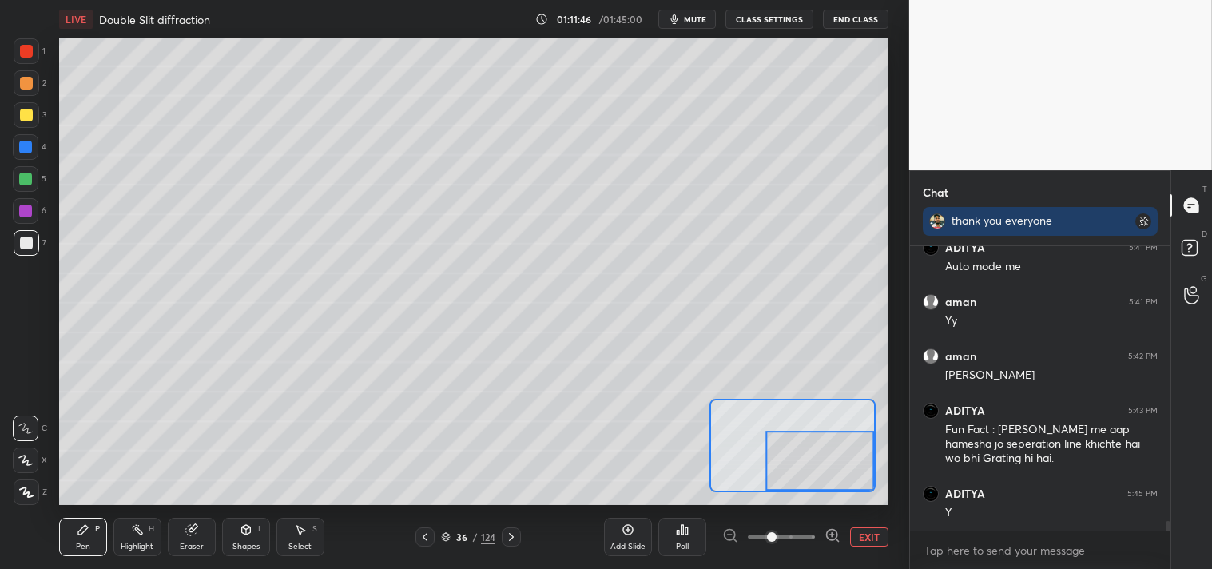
click at [186, 540] on div "Eraser" at bounding box center [192, 537] width 48 height 38
click at [195, 543] on div "Eraser" at bounding box center [192, 547] width 24 height 8
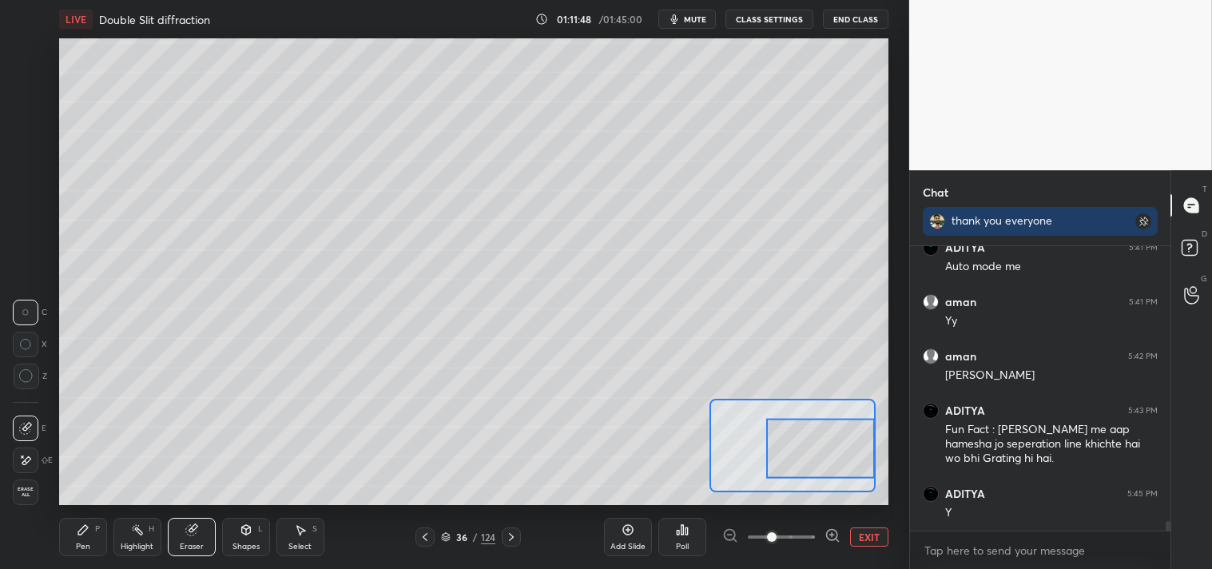
click at [84, 537] on div "Pen P" at bounding box center [83, 537] width 48 height 38
click at [91, 539] on div "Pen P" at bounding box center [83, 537] width 48 height 38
click at [897, 146] on div "Setting up your live class Poll for secs No correct answer Start poll" at bounding box center [473, 271] width 845 height 467
click at [186, 558] on div "Pen P Highlight H Eraser Shapes L Select S 36 / 124 Add Slide Poll EXIT" at bounding box center [474, 537] width 830 height 64
click at [192, 549] on div "Eraser" at bounding box center [192, 547] width 24 height 8
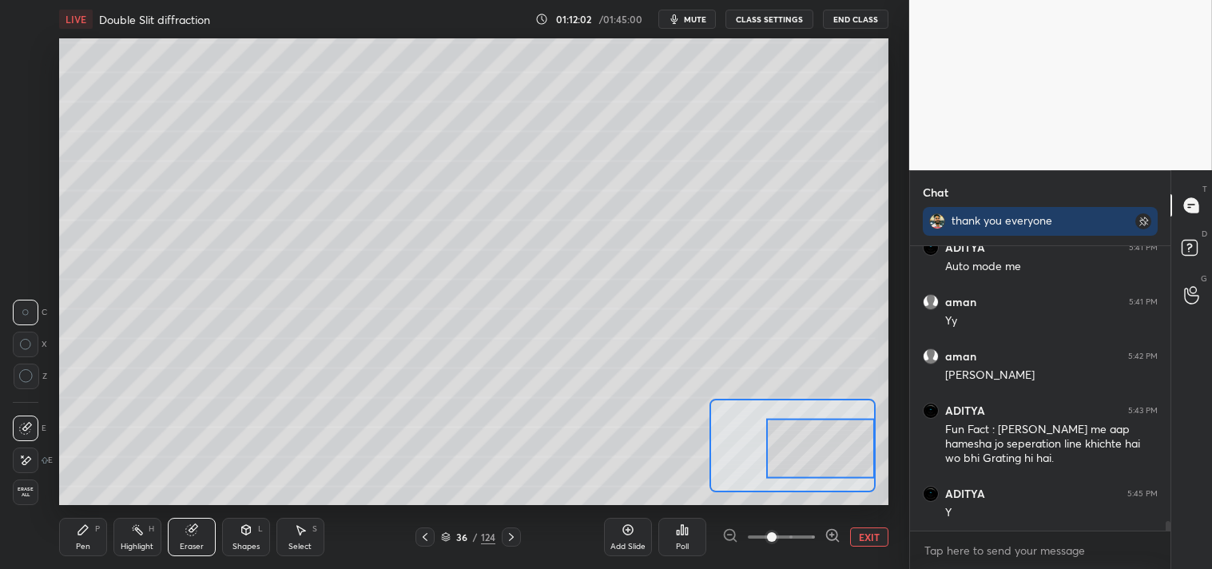
click at [83, 543] on div "Pen" at bounding box center [83, 547] width 14 height 8
click at [90, 539] on div "Pen P" at bounding box center [83, 537] width 48 height 38
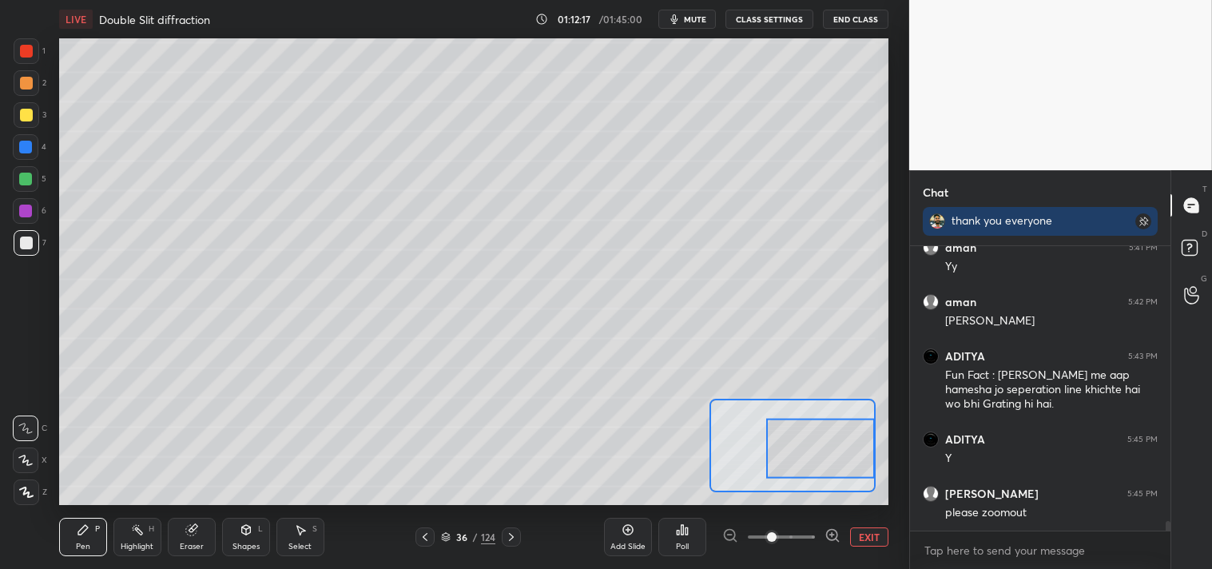
click at [874, 539] on button "EXIT" at bounding box center [869, 536] width 38 height 19
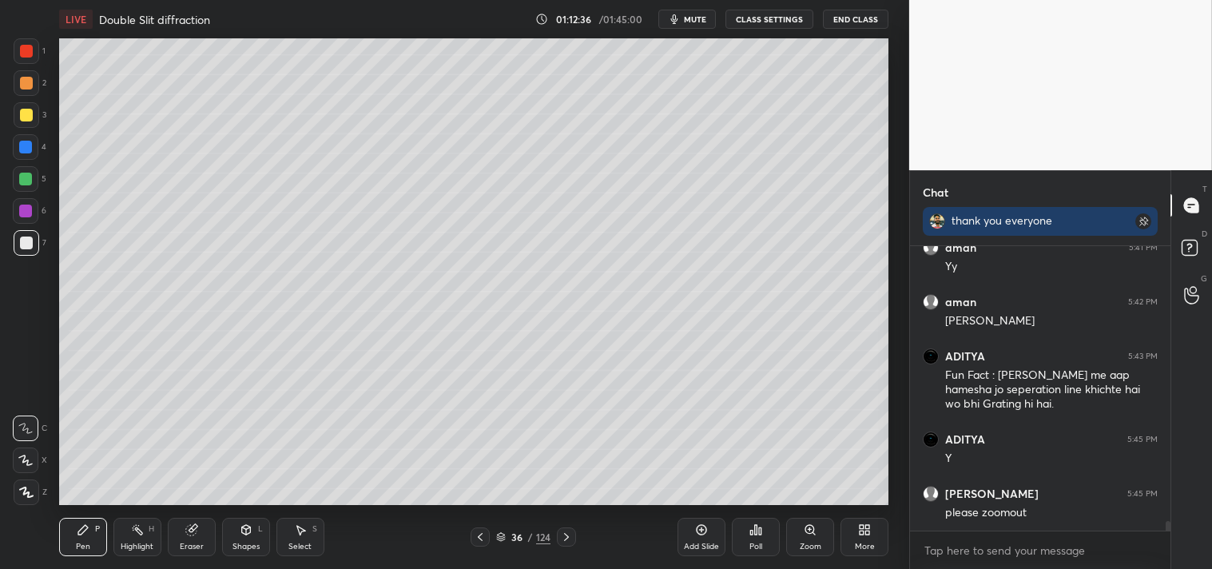
click at [802, 540] on div "Zoom" at bounding box center [810, 537] width 48 height 38
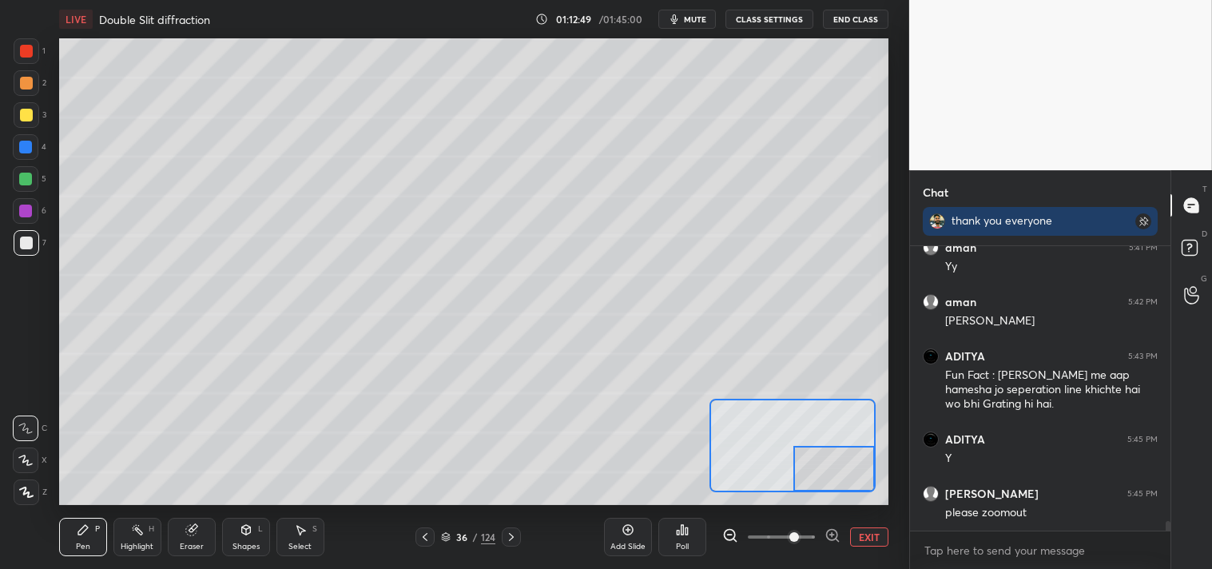
click at [883, 537] on button "EXIT" at bounding box center [869, 536] width 38 height 19
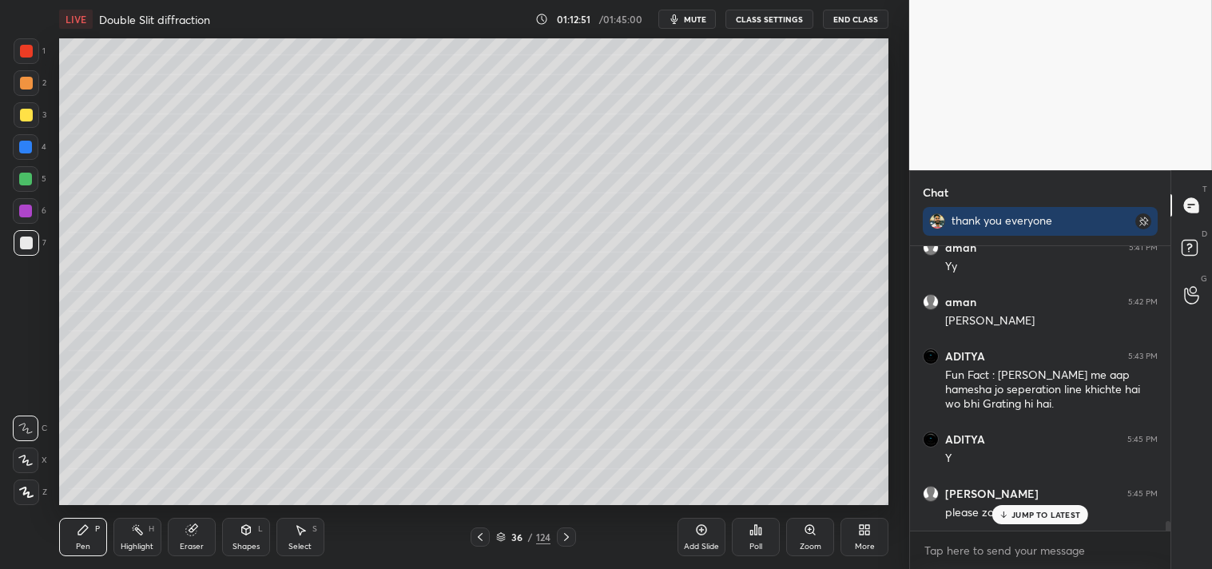
scroll to position [8221, 0]
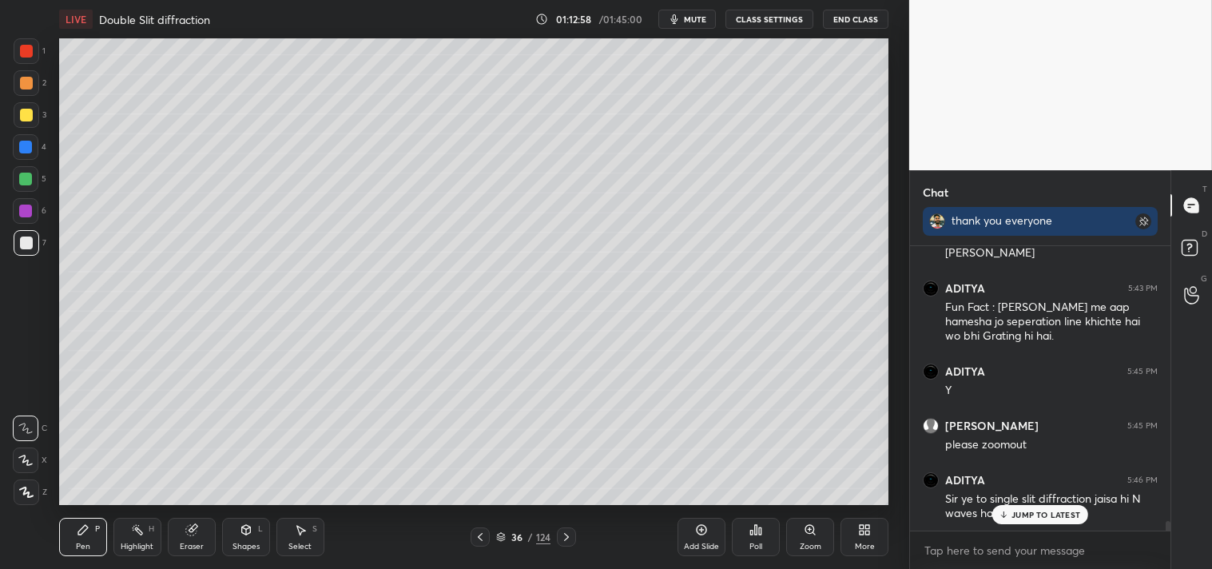
click at [1044, 523] on div "JUMP TO LATEST" at bounding box center [1041, 514] width 96 height 19
click at [137, 523] on icon at bounding box center [137, 529] width 13 height 13
click at [130, 538] on div "Highlight H" at bounding box center [137, 537] width 48 height 38
click at [62, 530] on div "Pen P" at bounding box center [83, 537] width 48 height 38
click at [81, 534] on icon at bounding box center [83, 530] width 10 height 10
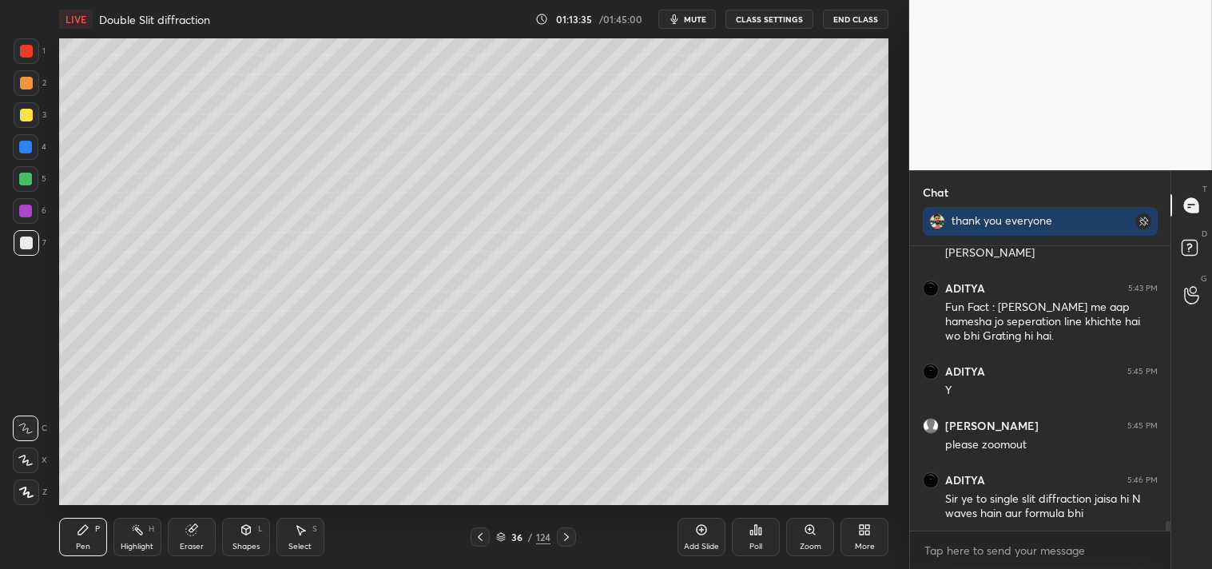
click at [88, 533] on icon at bounding box center [83, 529] width 13 height 13
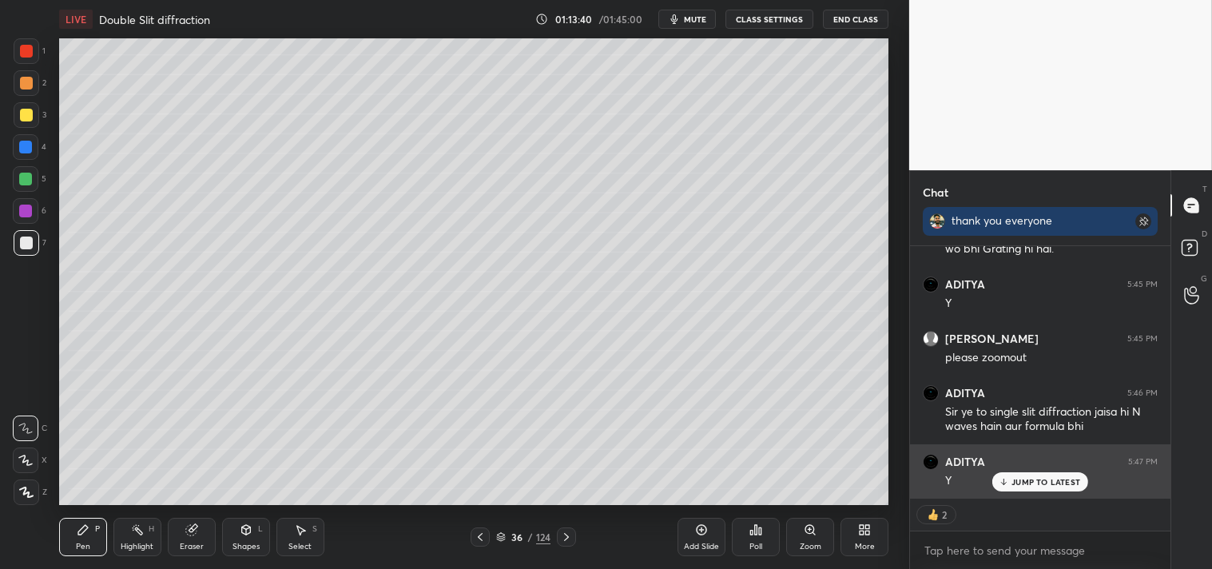
click at [1037, 483] on p "JUMP TO LATEST" at bounding box center [1046, 482] width 69 height 10
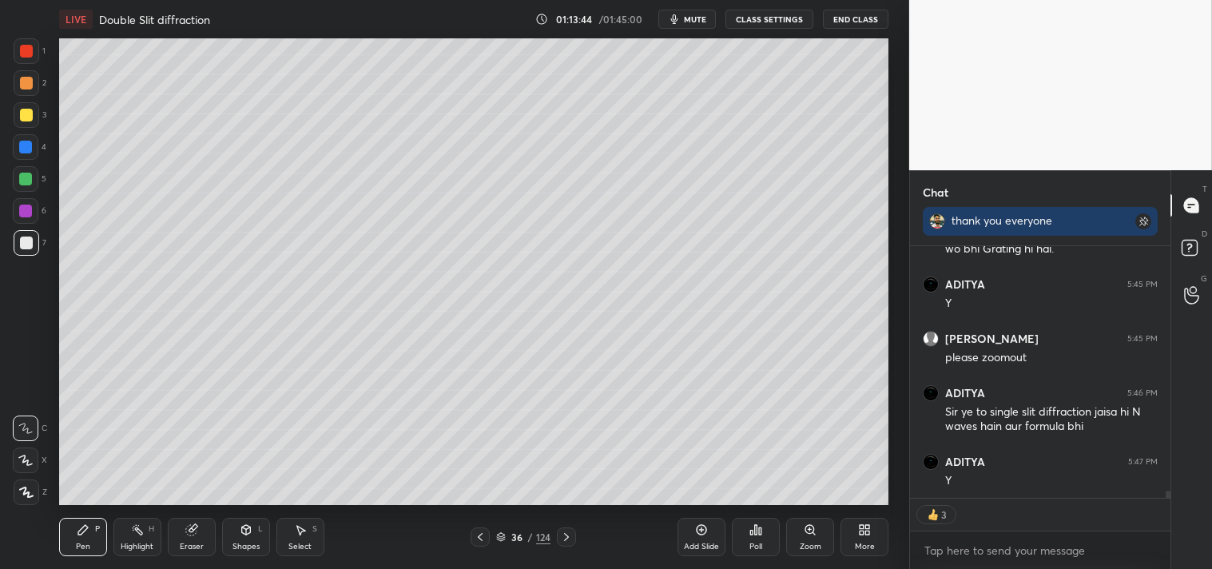
click at [706, 530] on icon at bounding box center [701, 529] width 13 height 13
click at [240, 539] on div "Shapes L" at bounding box center [246, 537] width 48 height 38
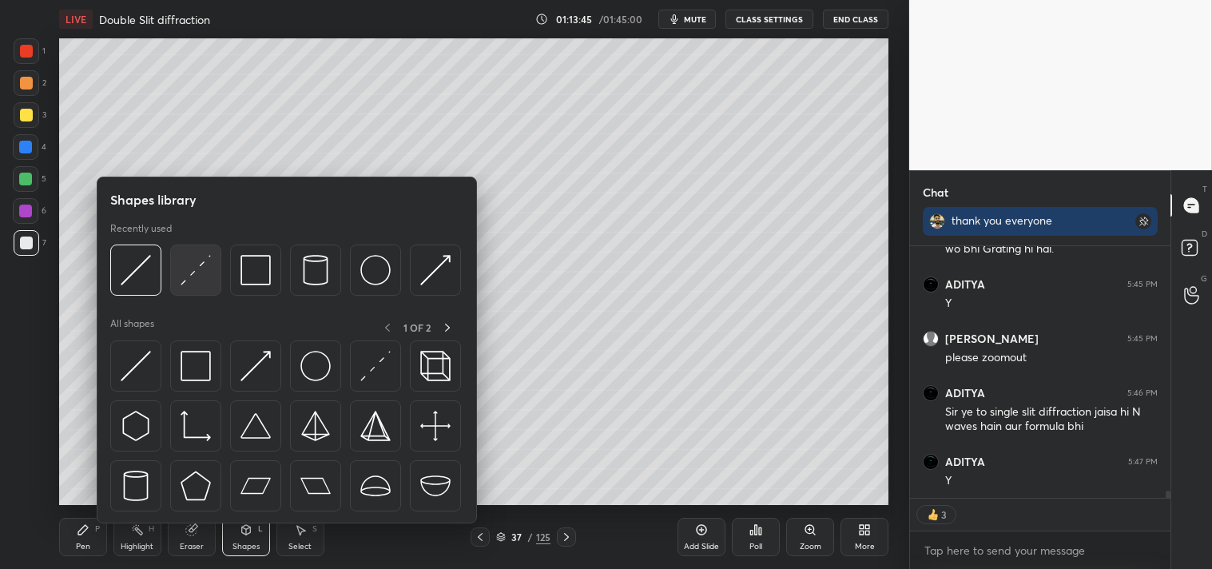
click at [190, 269] on img at bounding box center [196, 270] width 30 height 30
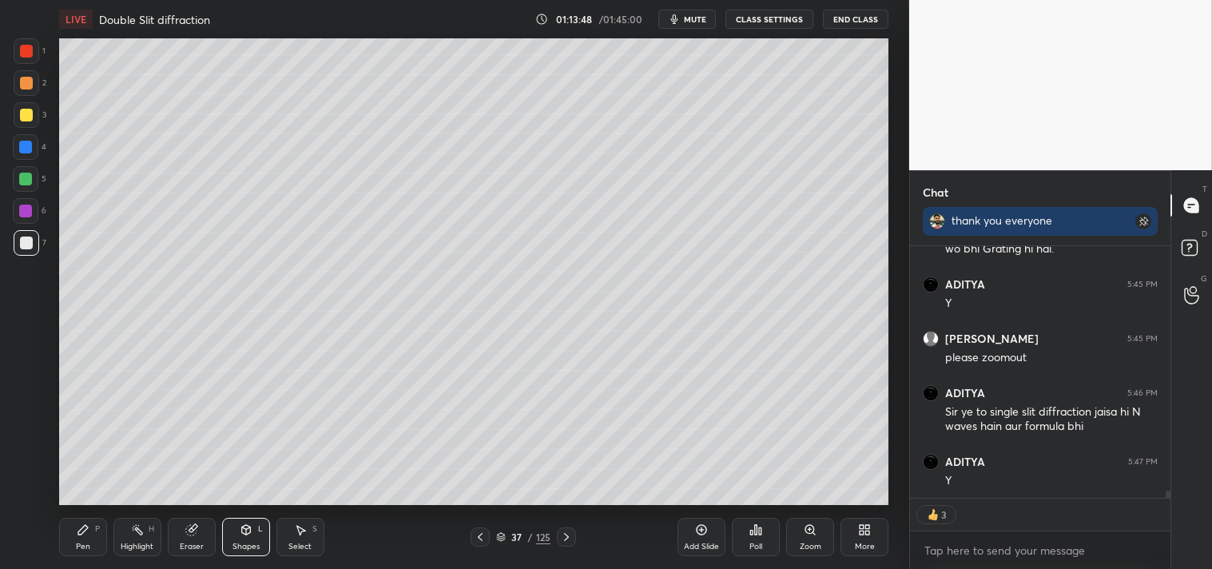
click at [82, 528] on icon at bounding box center [83, 530] width 10 height 10
click at [237, 538] on div "Shapes L" at bounding box center [246, 537] width 48 height 38
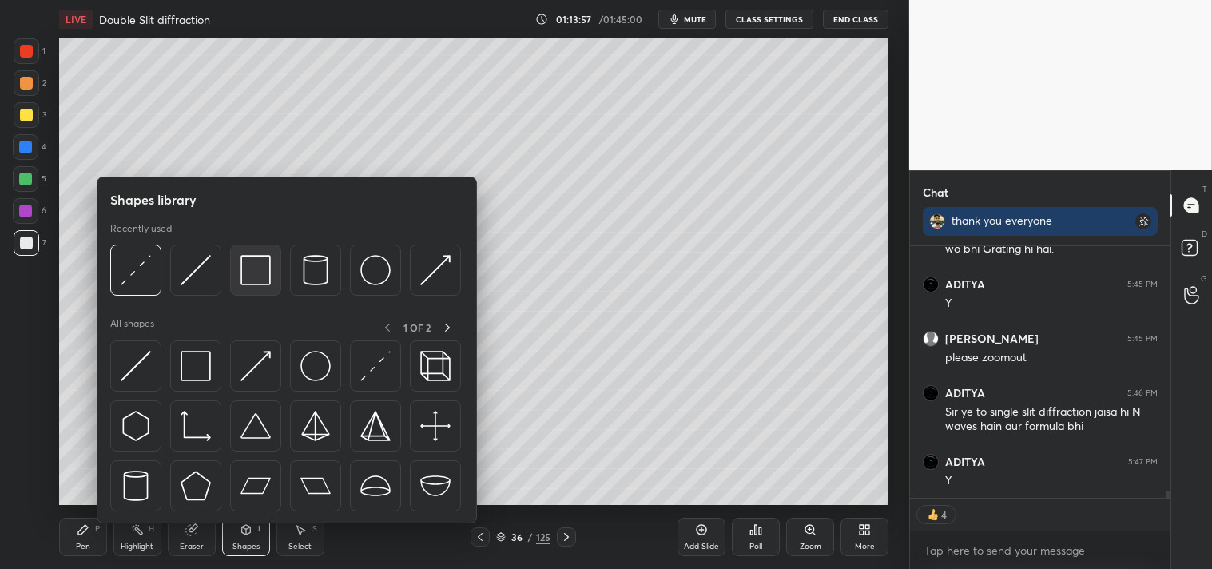
click at [253, 267] on img at bounding box center [256, 270] width 30 height 30
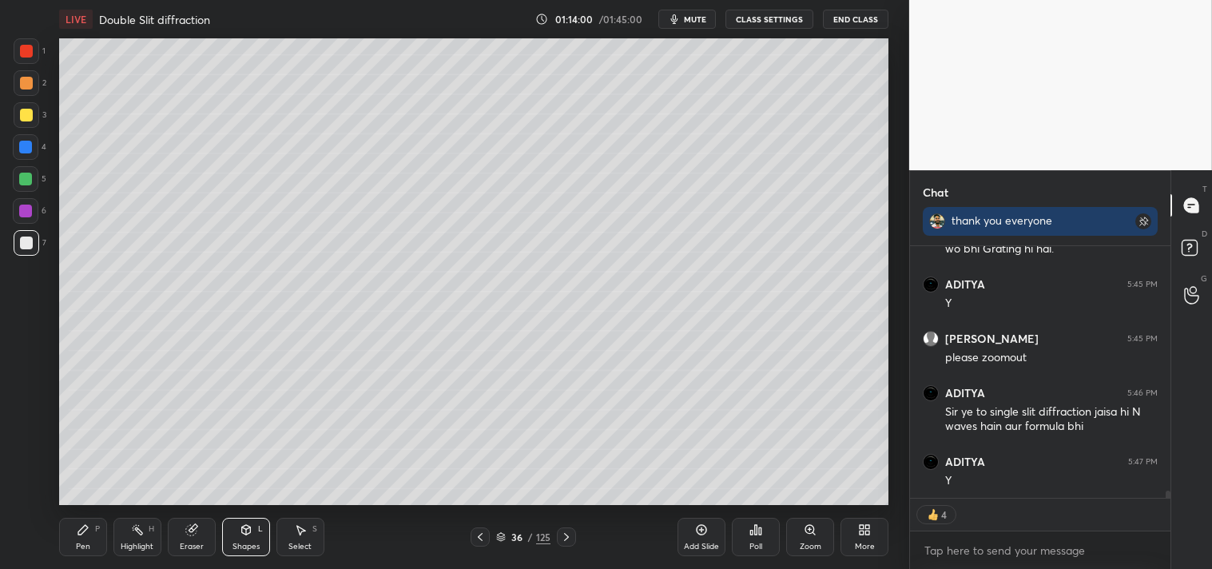
click at [77, 536] on icon at bounding box center [83, 529] width 13 height 13
click at [74, 532] on div "Pen P" at bounding box center [83, 537] width 48 height 38
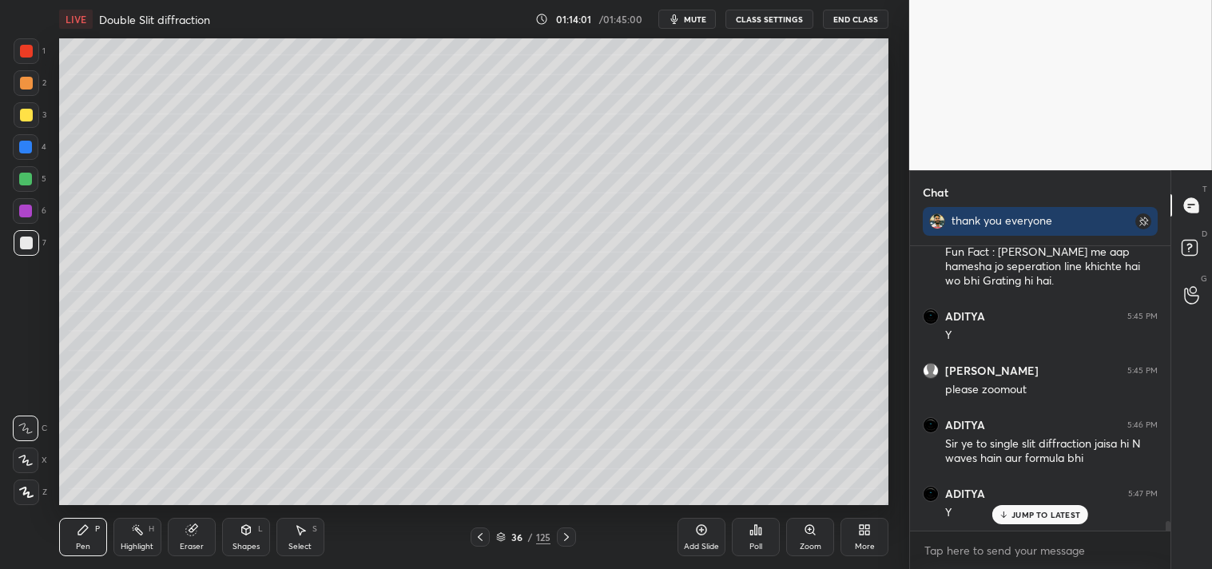
scroll to position [8275, 0]
click at [800, 533] on div "Zoom" at bounding box center [810, 537] width 48 height 38
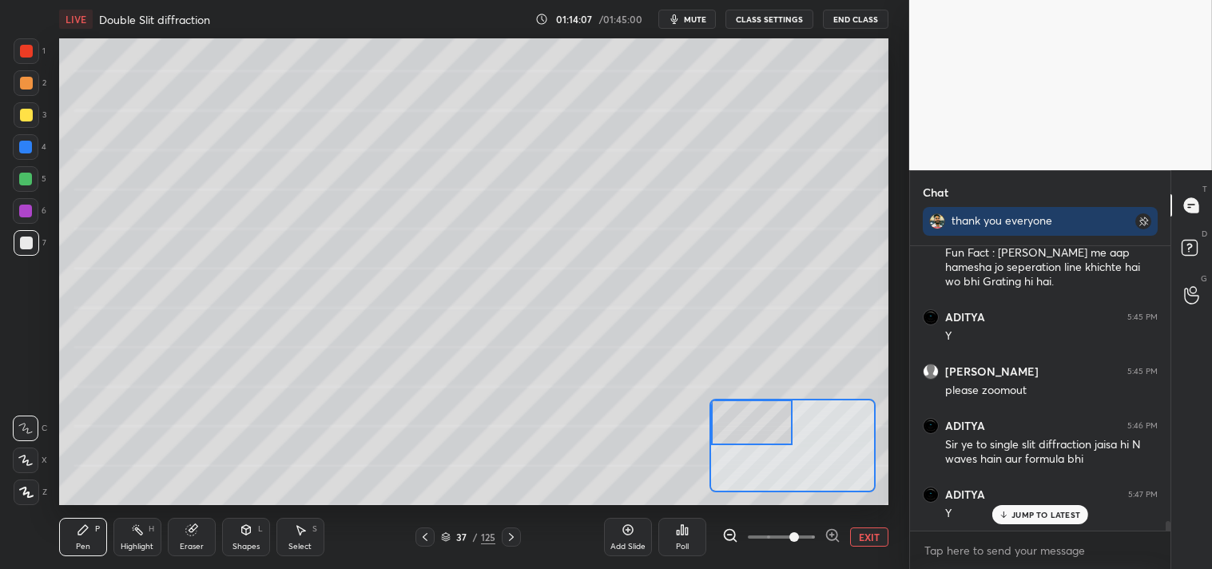
click at [84, 533] on icon at bounding box center [83, 529] width 13 height 13
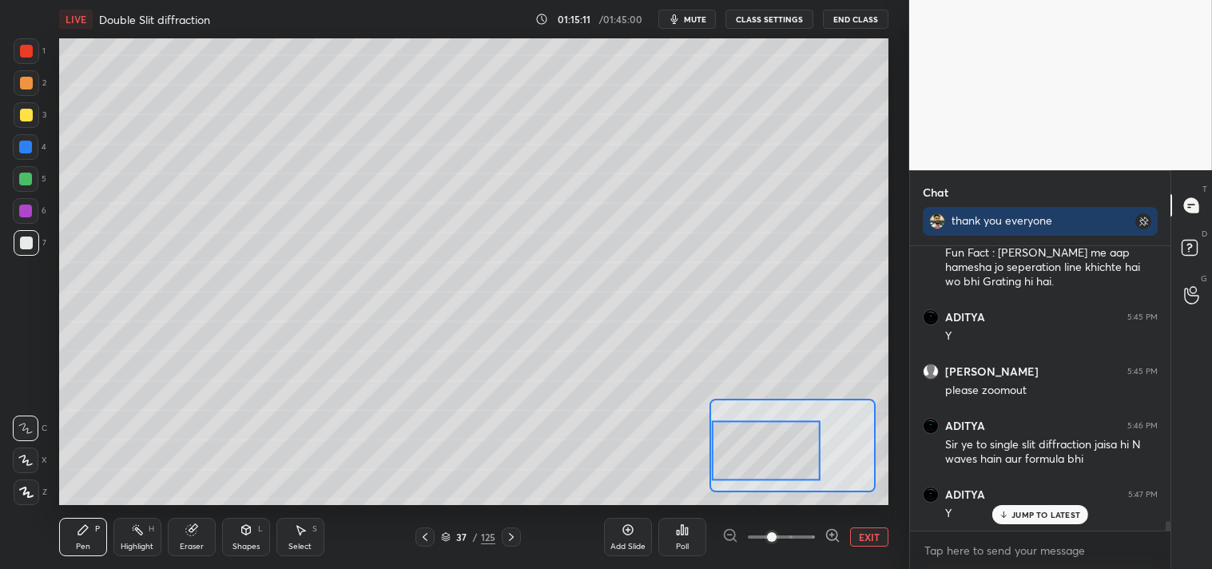
click at [861, 539] on button "EXIT" at bounding box center [869, 536] width 38 height 19
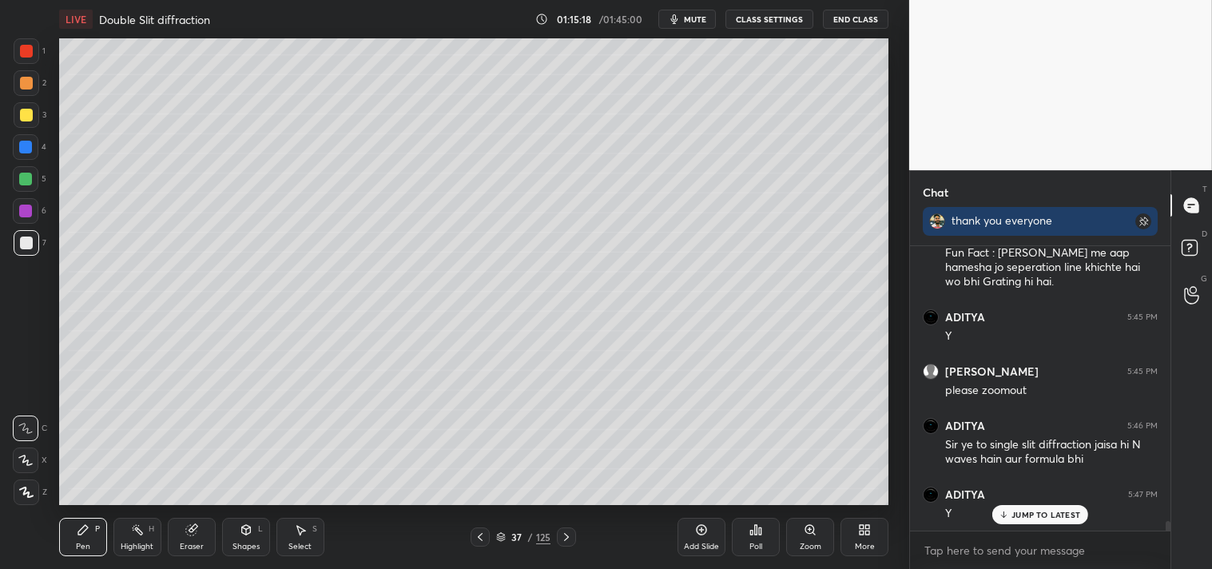
click at [825, 539] on div "Zoom" at bounding box center [810, 537] width 48 height 38
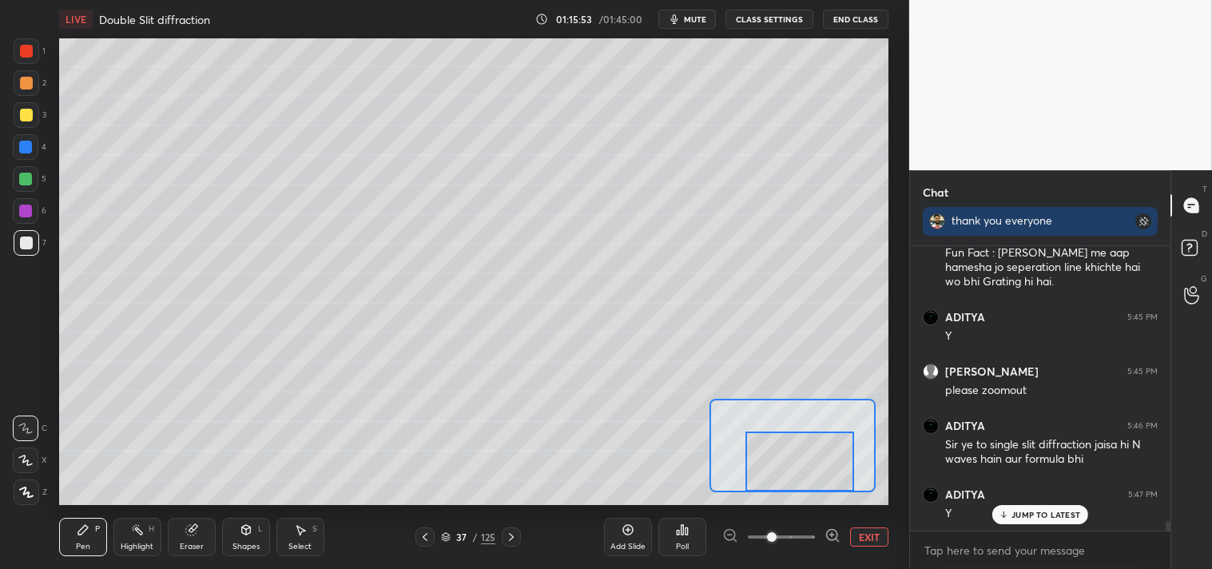
click at [864, 533] on button "EXIT" at bounding box center [869, 536] width 38 height 19
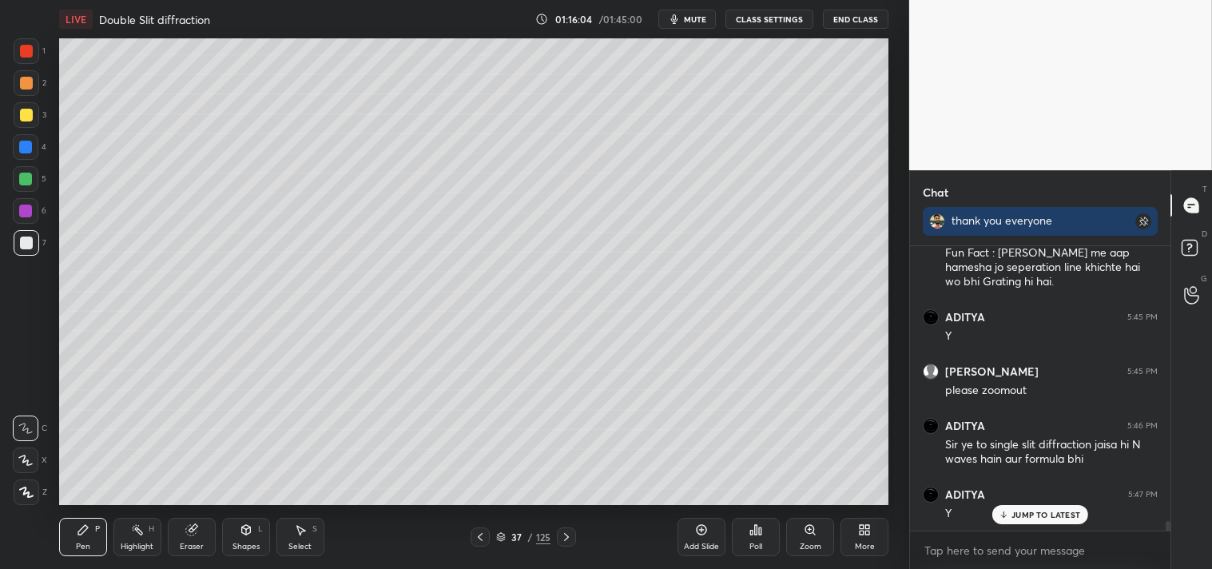
scroll to position [8330, 0]
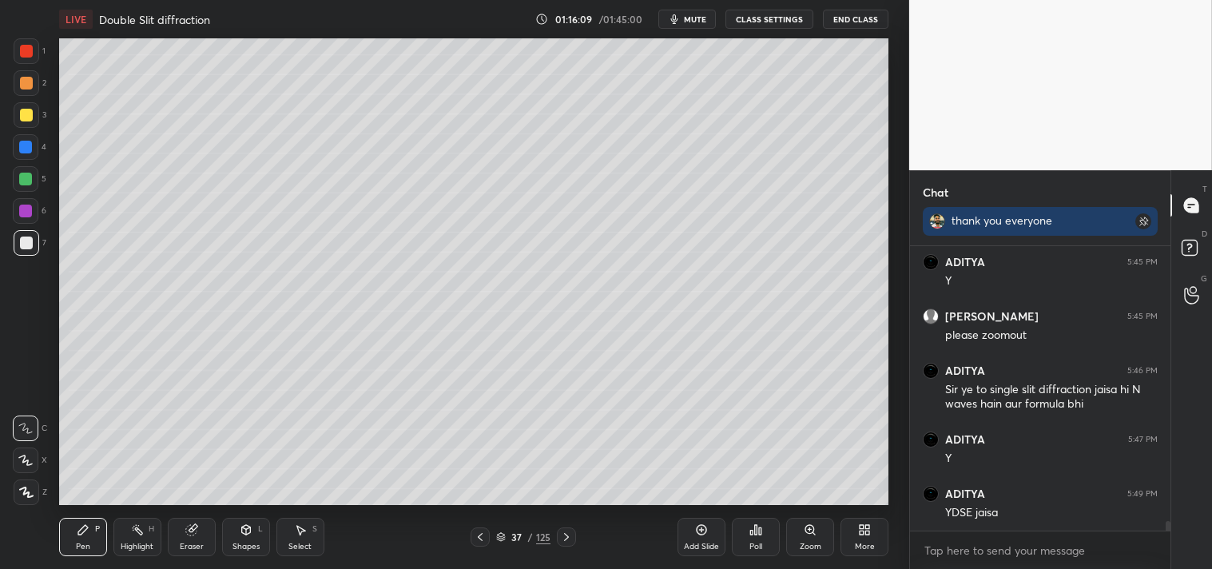
click at [138, 518] on div "Highlight H" at bounding box center [137, 537] width 48 height 38
click at [134, 526] on icon at bounding box center [137, 529] width 13 height 13
click at [88, 526] on icon at bounding box center [83, 529] width 13 height 13
click at [83, 531] on icon at bounding box center [83, 530] width 10 height 10
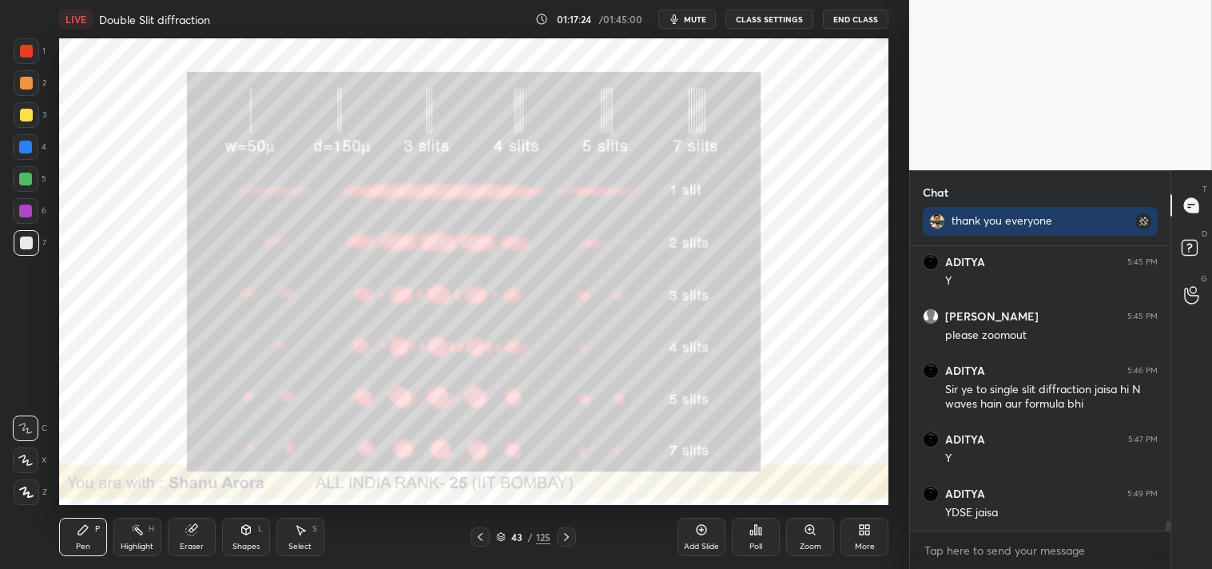
click at [826, 540] on div "Zoom" at bounding box center [810, 537] width 48 height 38
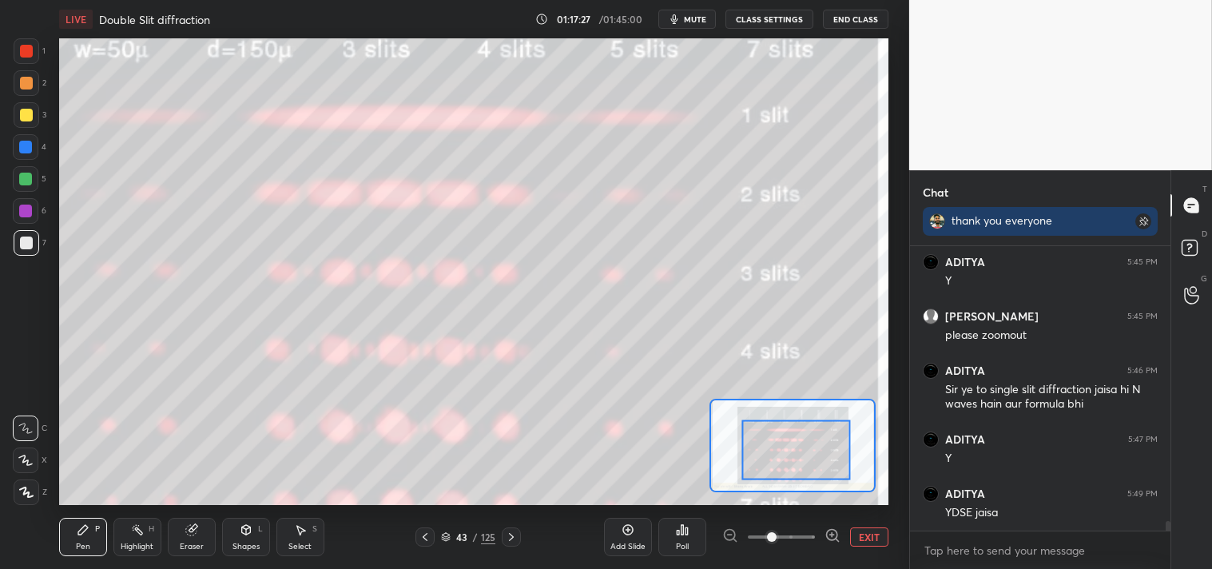
click at [32, 106] on div at bounding box center [27, 115] width 26 height 26
click at [40, 108] on div "3" at bounding box center [30, 115] width 33 height 26
click at [18, 248] on div at bounding box center [27, 243] width 26 height 26
click at [14, 252] on div at bounding box center [27, 243] width 26 height 26
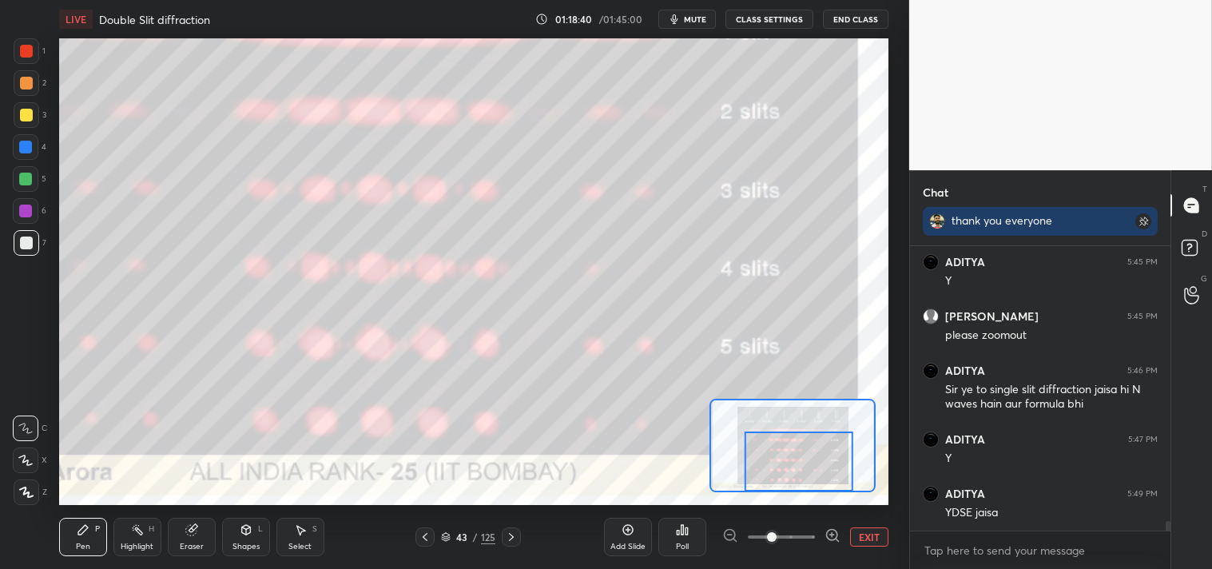
click at [149, 545] on div "Highlight" at bounding box center [137, 547] width 33 height 8
click at [126, 539] on div "Highlight H" at bounding box center [137, 537] width 48 height 38
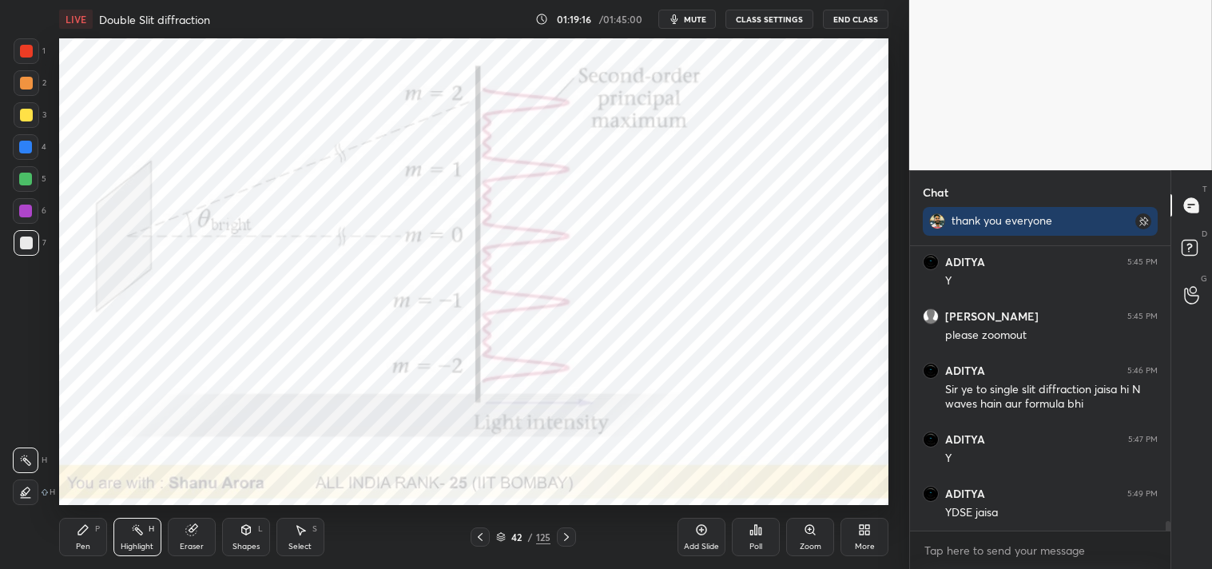
click at [27, 51] on div at bounding box center [26, 51] width 13 height 13
click at [20, 49] on div at bounding box center [26, 51] width 13 height 13
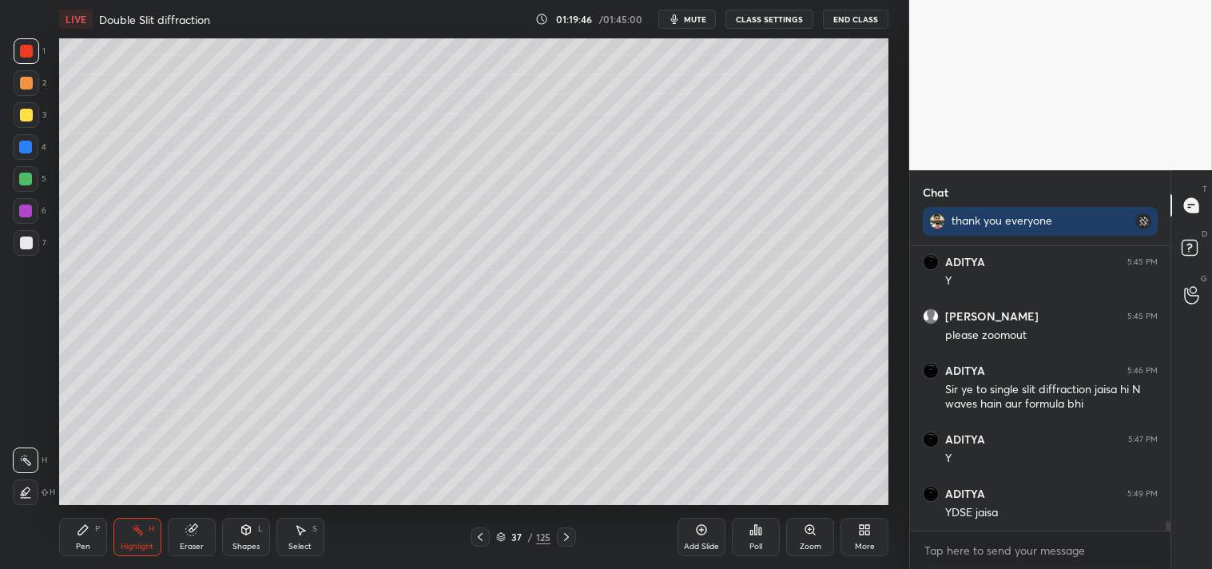
click at [138, 527] on icon at bounding box center [137, 529] width 13 height 13
click at [133, 531] on icon at bounding box center [137, 529] width 13 height 13
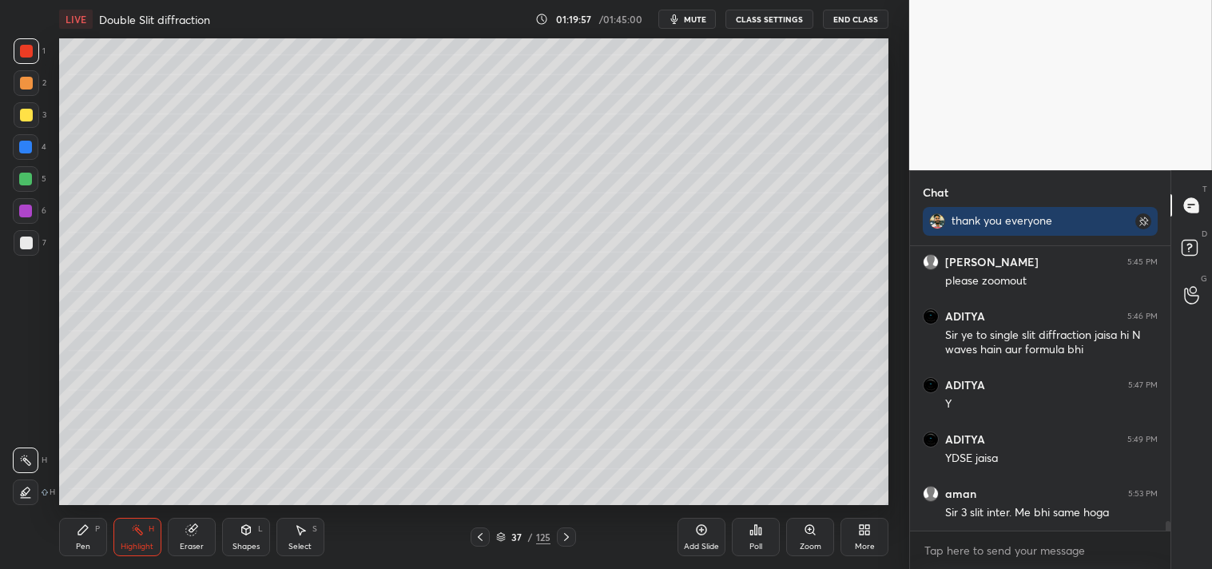
click at [697, 534] on icon at bounding box center [701, 529] width 13 height 13
click at [260, 539] on div "Shapes L" at bounding box center [246, 537] width 48 height 38
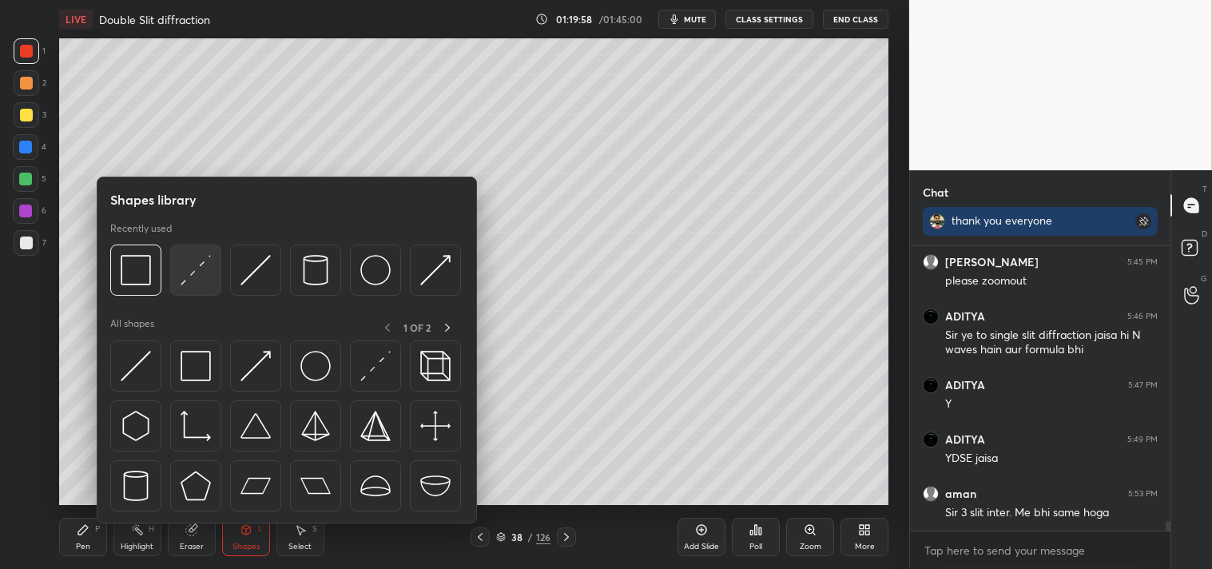
click at [192, 261] on img at bounding box center [196, 270] width 30 height 30
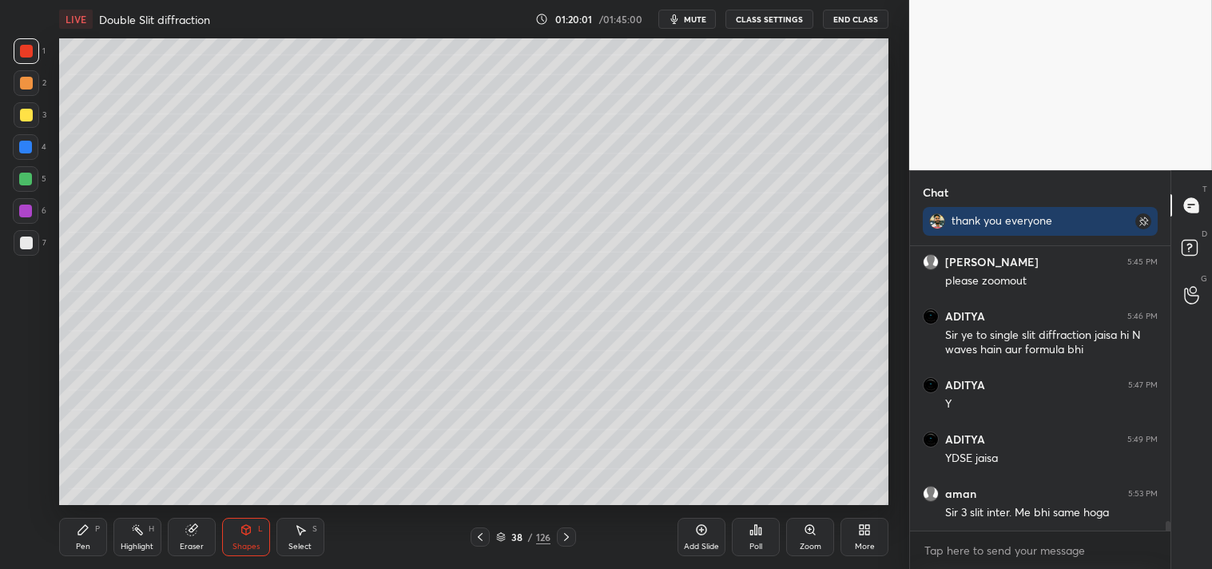
click at [807, 544] on div "Zoom" at bounding box center [811, 547] width 22 height 8
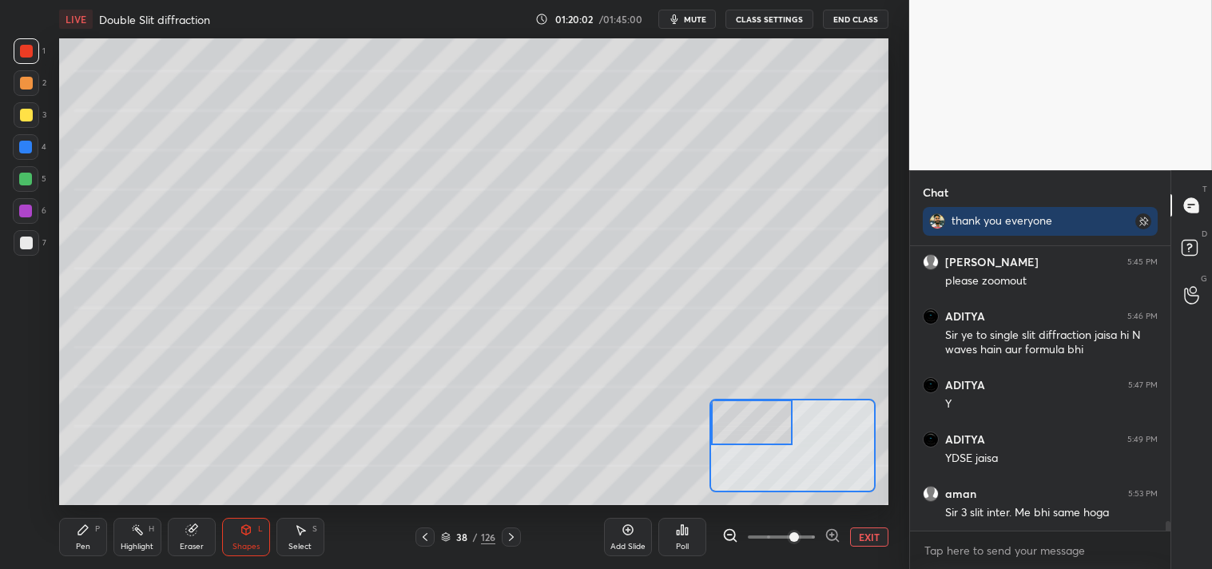
click at [74, 541] on div "Pen P" at bounding box center [83, 537] width 48 height 38
click at [9, 243] on div "1 2 3 4 5 6 7 C X Z C X Z E E Erase all H H" at bounding box center [25, 271] width 51 height 467
click at [20, 248] on div at bounding box center [26, 243] width 13 height 13
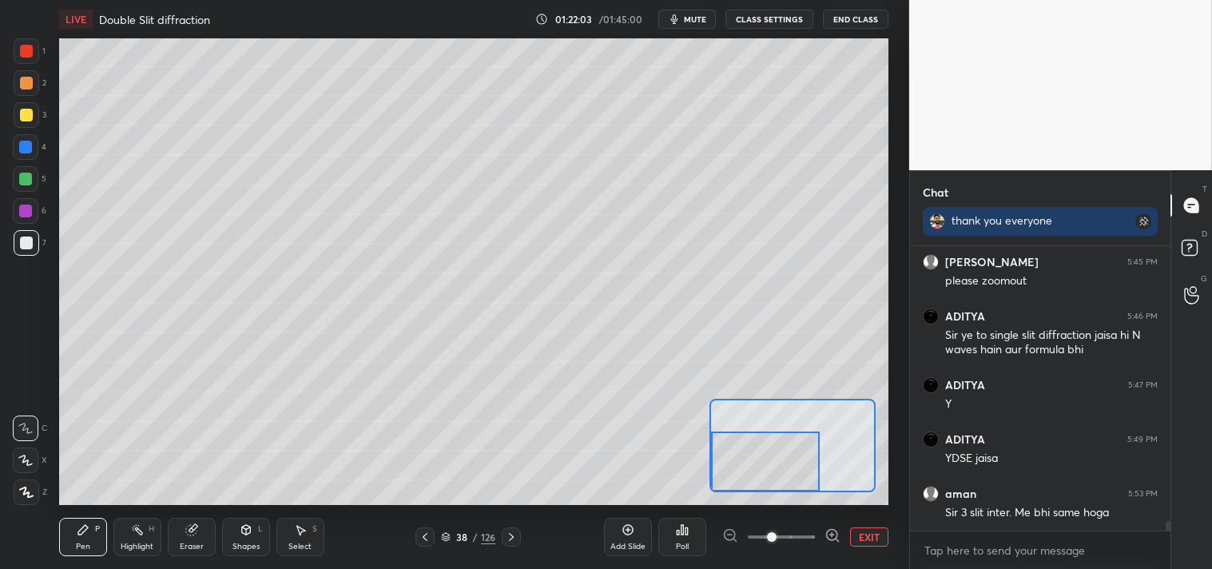
click at [869, 530] on button "EXIT" at bounding box center [869, 536] width 38 height 19
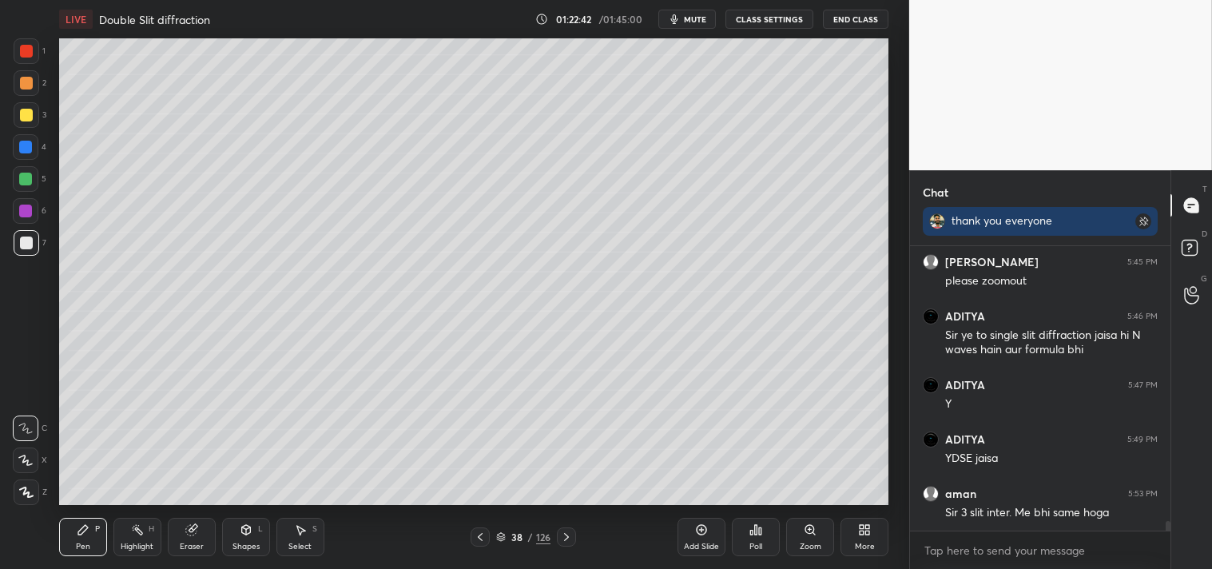
click at [253, 543] on div "Shapes" at bounding box center [246, 547] width 27 height 8
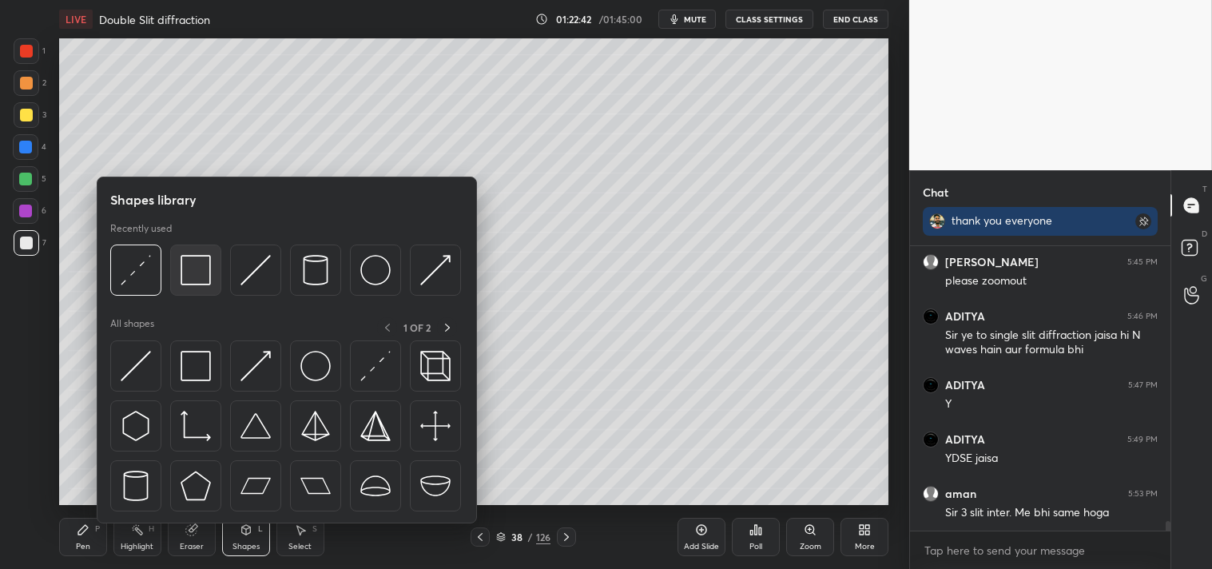
click at [192, 277] on img at bounding box center [196, 270] width 30 height 30
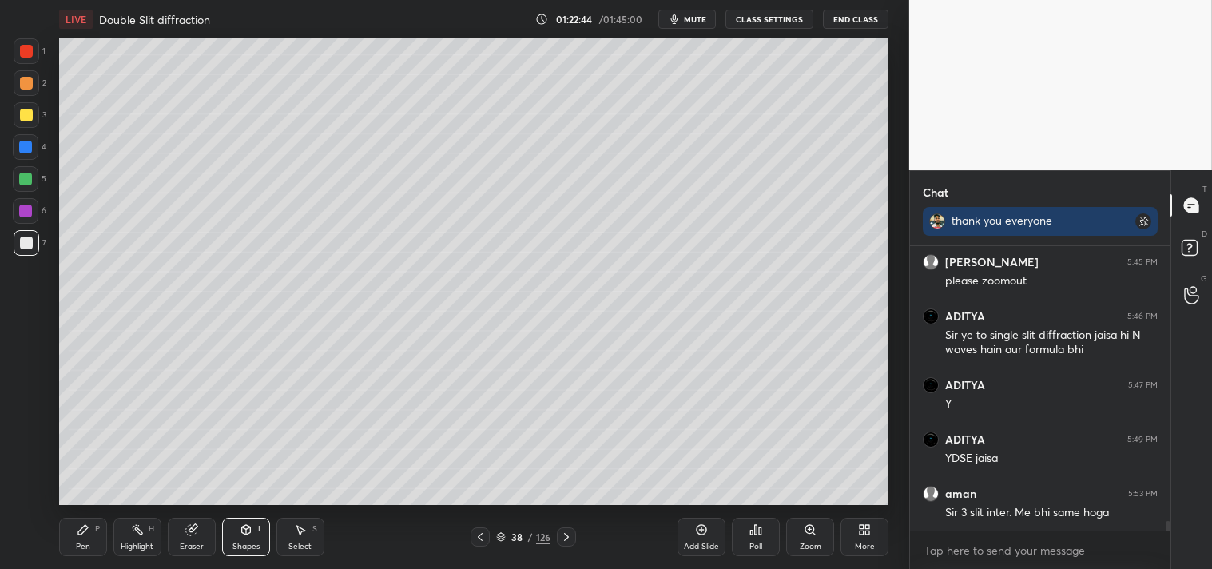
click at [117, 538] on div "Highlight H" at bounding box center [137, 537] width 48 height 38
click at [107, 546] on div "Pen P Highlight H Eraser Shapes L Select S" at bounding box center [213, 537] width 309 height 38
click at [100, 542] on div "Pen P" at bounding box center [83, 537] width 48 height 38
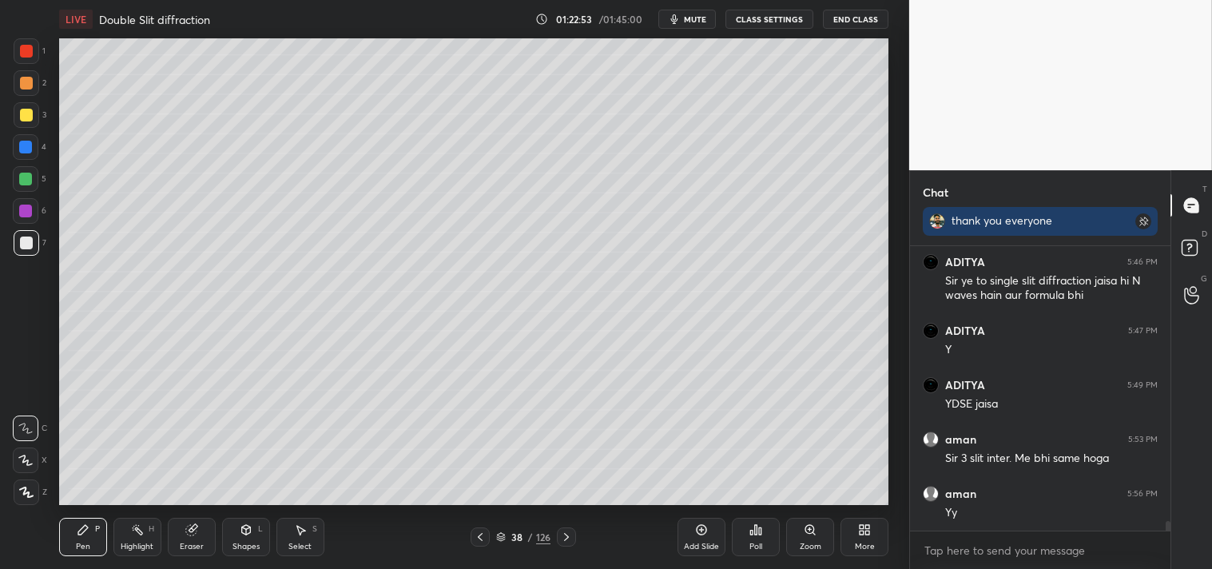
click at [808, 555] on div "Zoom" at bounding box center [810, 537] width 48 height 38
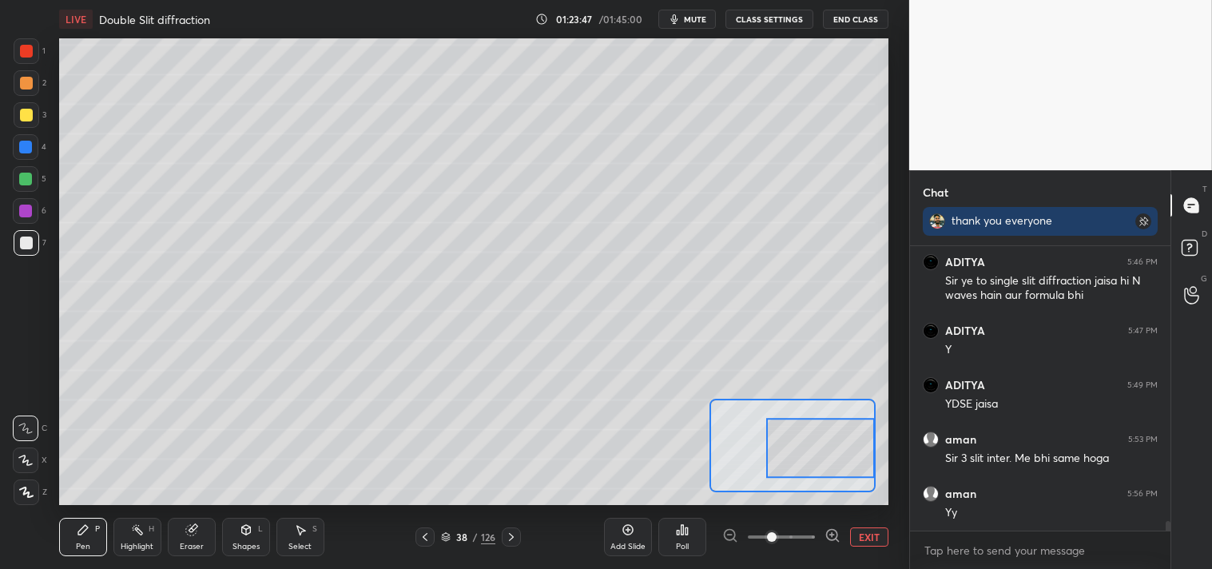
scroll to position [8492, 0]
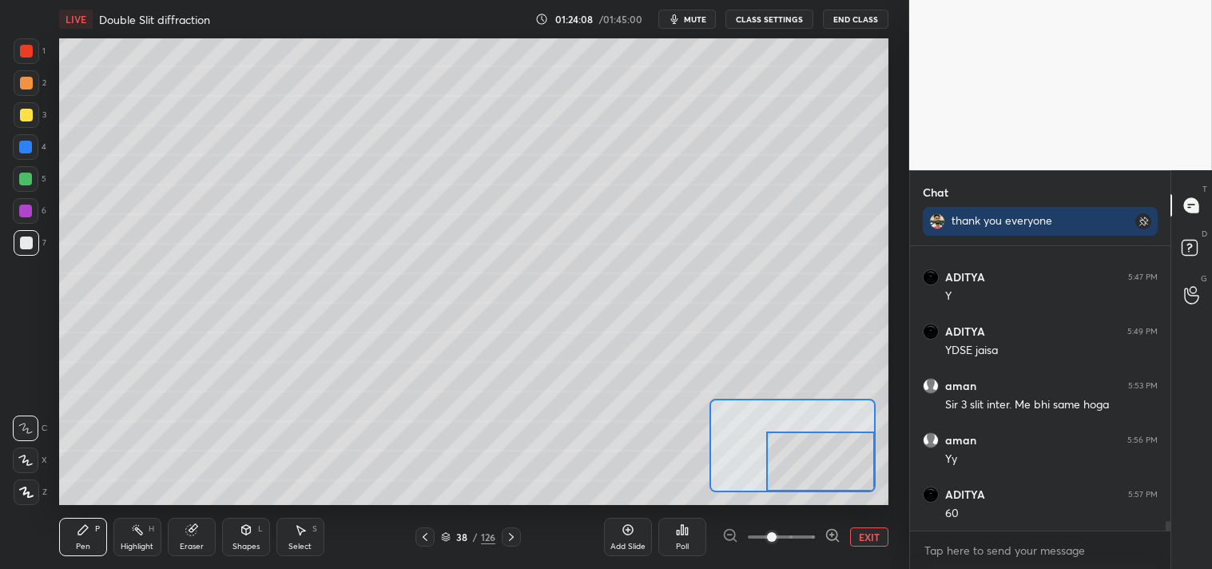
click at [867, 535] on button "EXIT" at bounding box center [869, 536] width 38 height 19
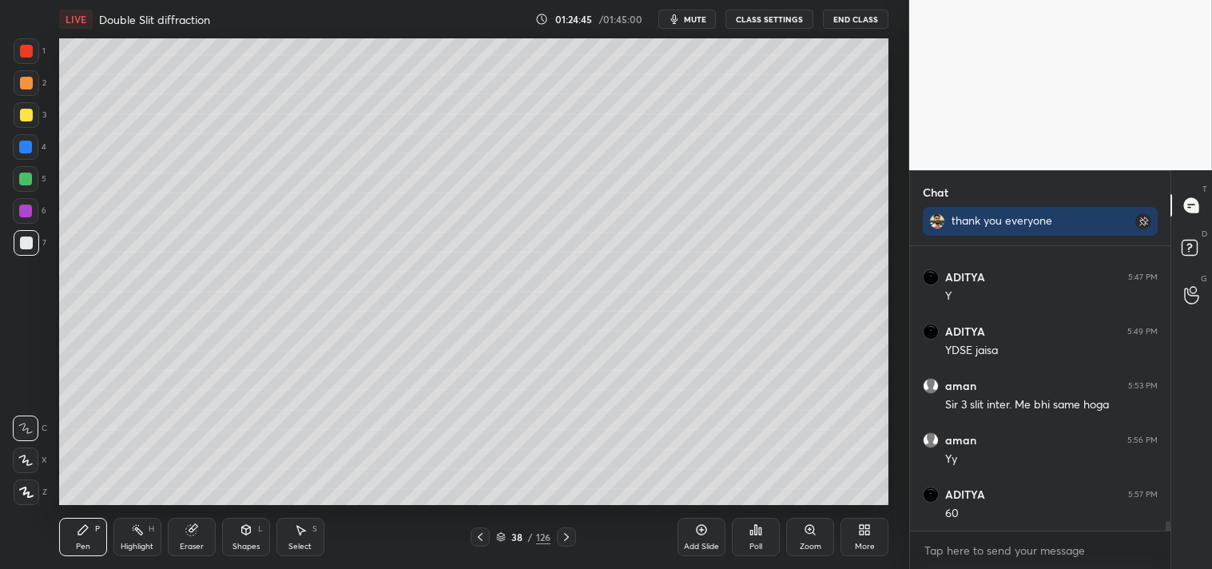
click at [812, 539] on div "Zoom" at bounding box center [810, 537] width 48 height 38
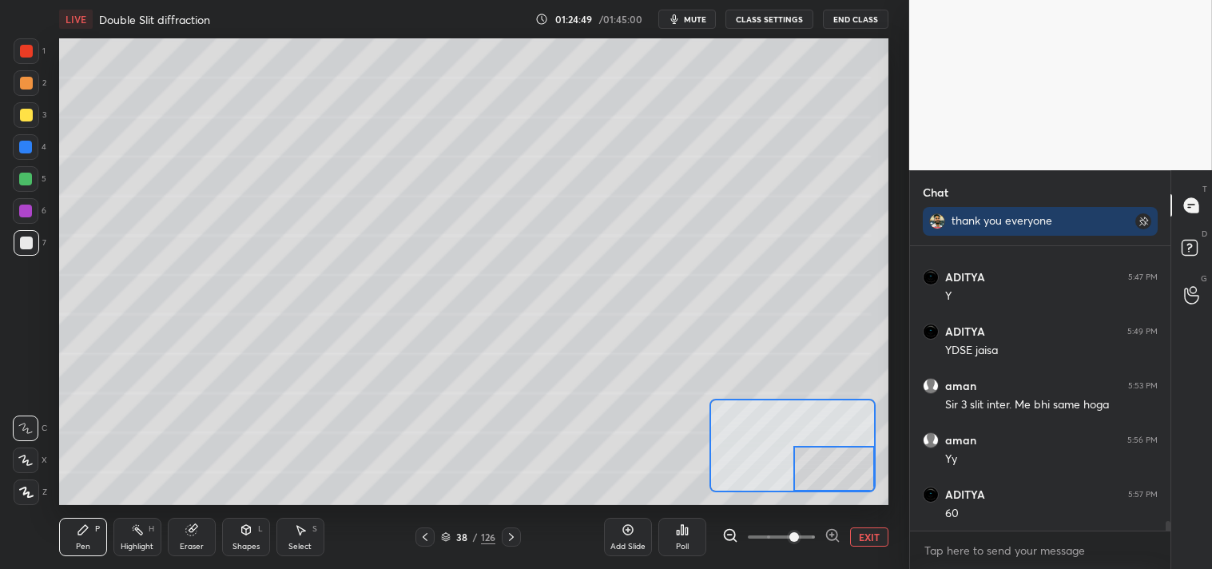
click at [871, 534] on button "EXIT" at bounding box center [869, 536] width 38 height 19
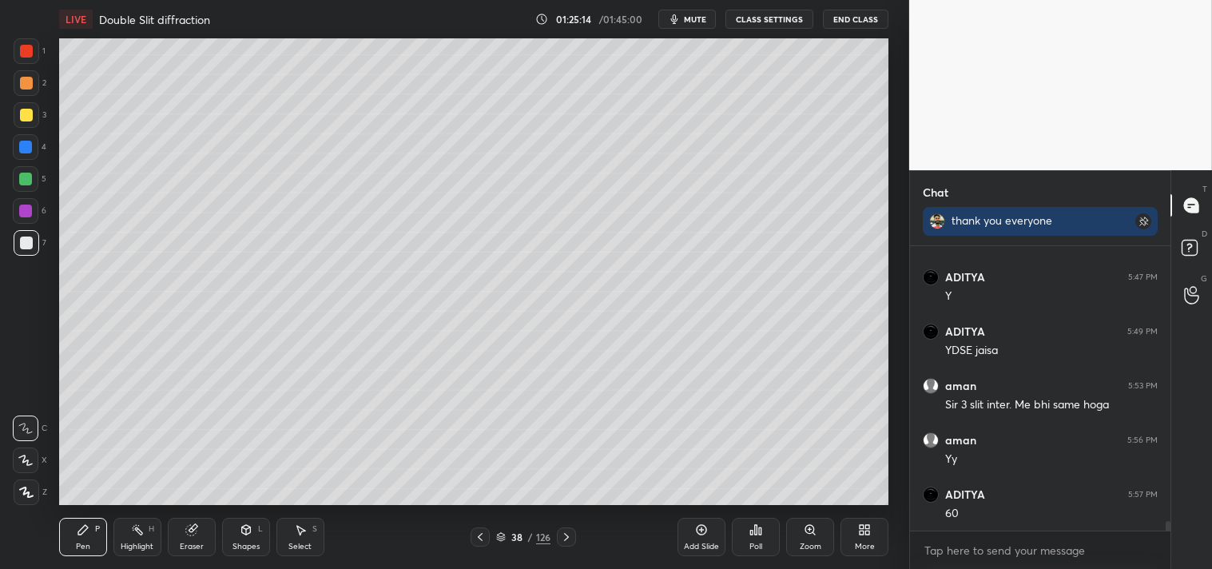
click at [201, 530] on div "Eraser" at bounding box center [192, 537] width 48 height 38
click at [205, 539] on div "Eraser" at bounding box center [192, 537] width 48 height 38
click at [86, 538] on div "Pen P" at bounding box center [83, 537] width 48 height 38
click at [117, 539] on div "Highlight H" at bounding box center [137, 537] width 48 height 38
click at [80, 547] on div "Pen" at bounding box center [83, 547] width 14 height 8
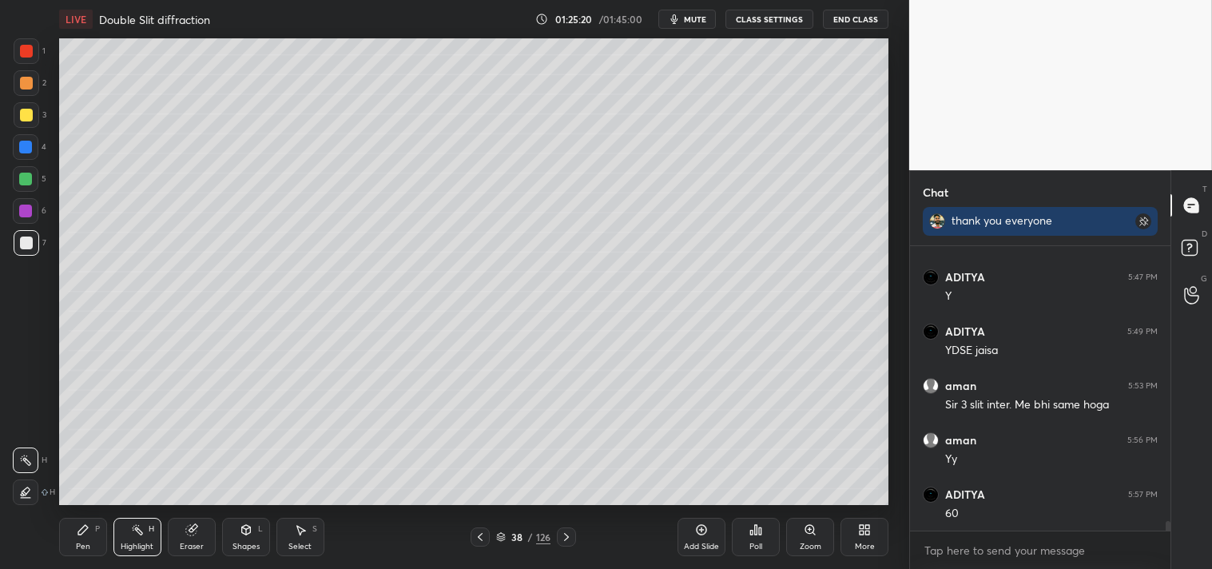
click at [90, 547] on div "Pen P" at bounding box center [83, 537] width 48 height 38
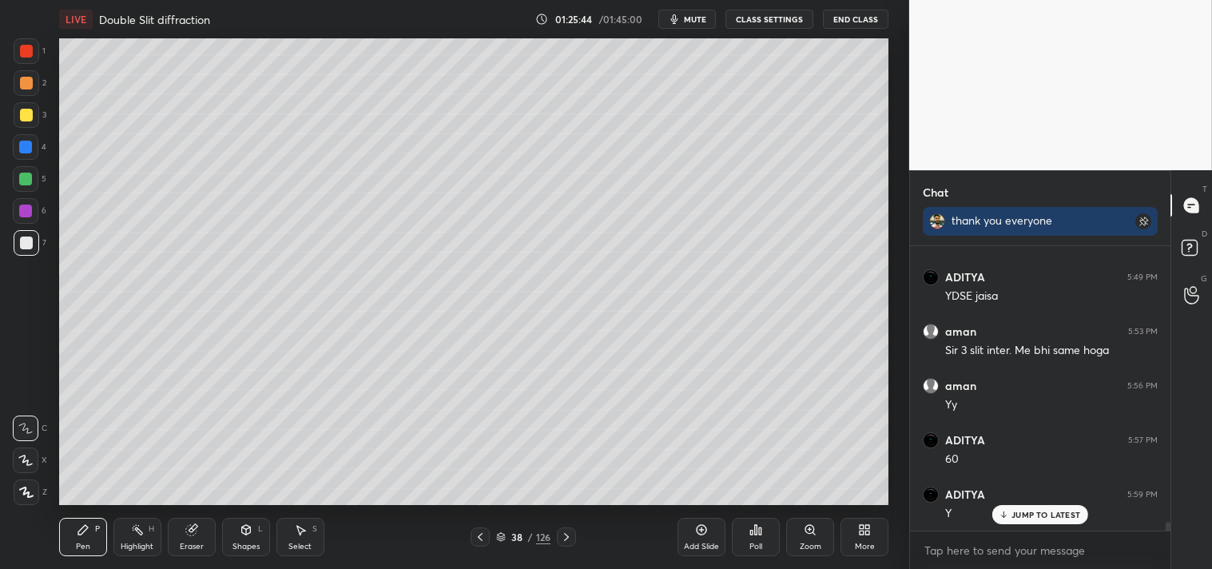
click at [145, 543] on div "Highlight" at bounding box center [137, 547] width 33 height 8
click at [133, 540] on div "Highlight H" at bounding box center [137, 537] width 48 height 38
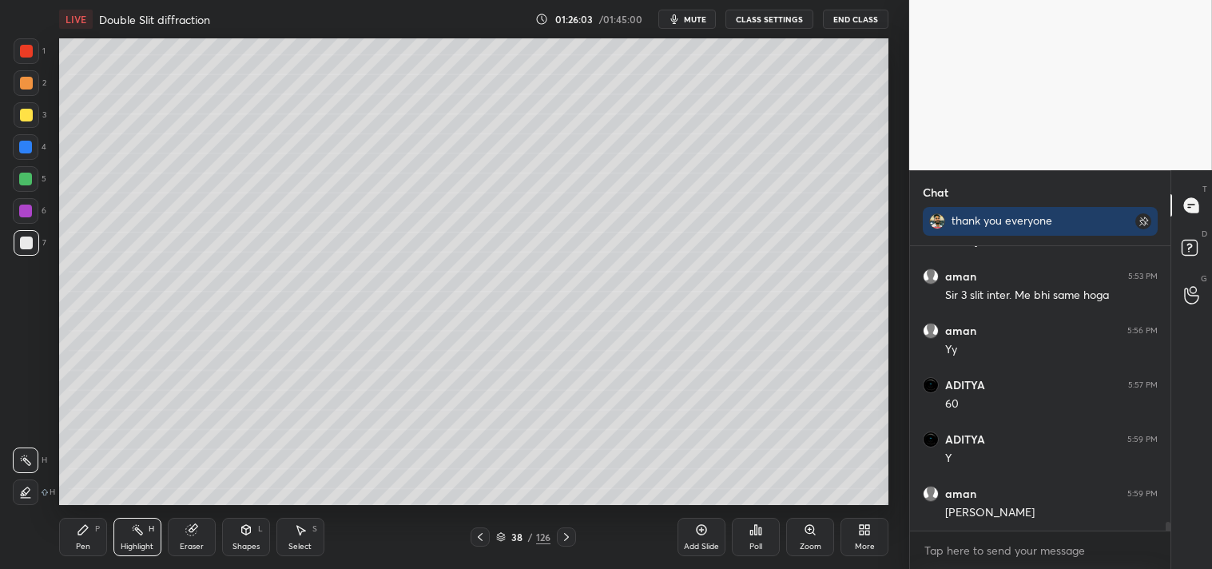
click at [88, 546] on div "Pen" at bounding box center [83, 547] width 14 height 8
click at [85, 544] on div "Pen" at bounding box center [83, 547] width 14 height 8
click at [702, 536] on icon at bounding box center [701, 529] width 13 height 13
click at [145, 524] on div "Highlight H" at bounding box center [137, 537] width 48 height 38
click at [134, 536] on icon at bounding box center [137, 529] width 13 height 13
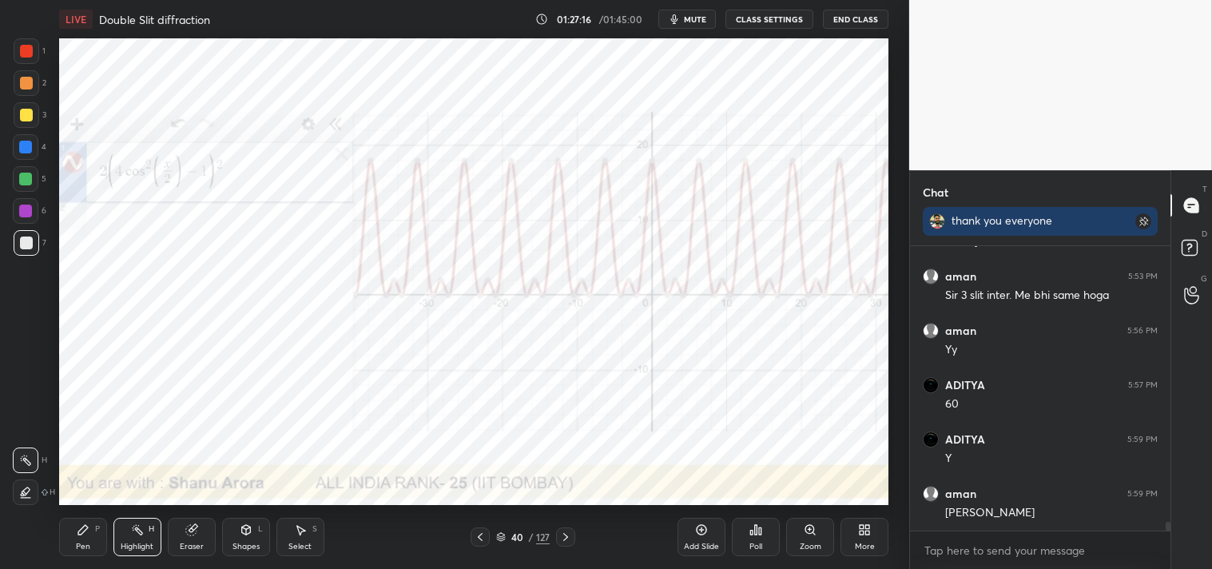
click at [26, 56] on div at bounding box center [26, 51] width 13 height 13
click at [82, 531] on icon at bounding box center [83, 530] width 10 height 10
click at [85, 531] on icon at bounding box center [83, 530] width 10 height 10
click at [241, 535] on icon at bounding box center [246, 529] width 13 height 13
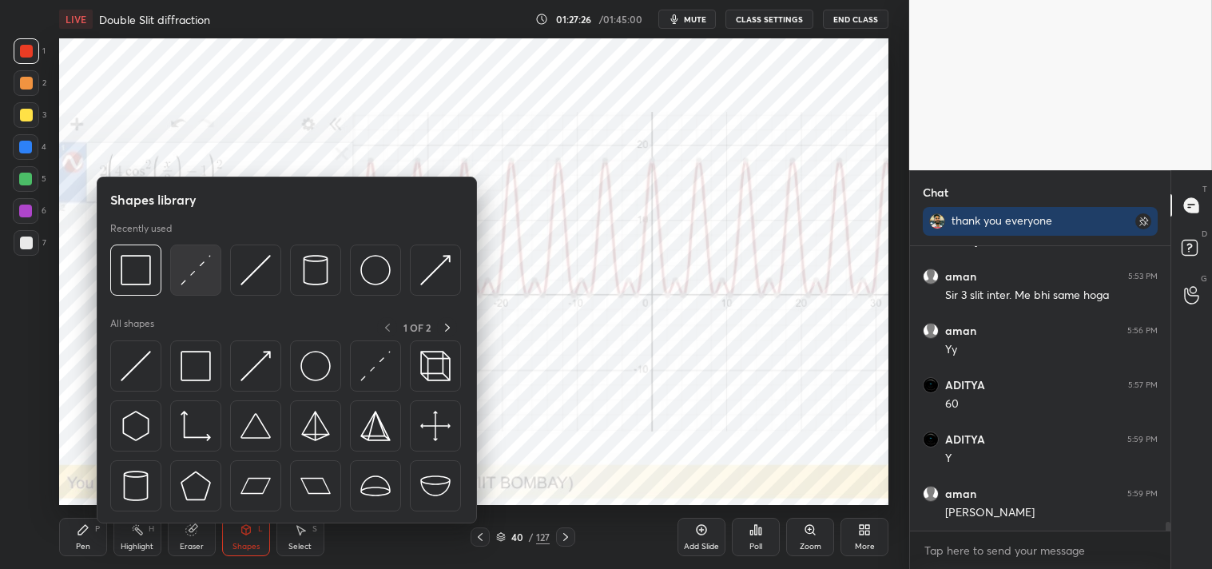
click at [193, 260] on img at bounding box center [196, 270] width 30 height 30
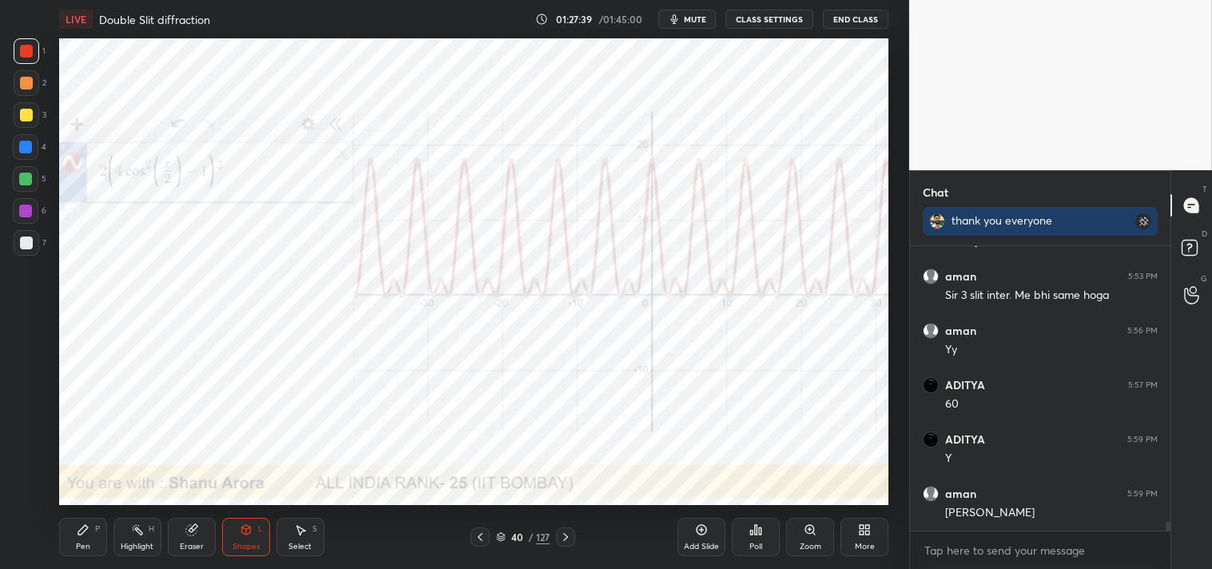
click at [65, 534] on div "Pen P" at bounding box center [83, 537] width 48 height 38
click at [73, 539] on div "Pen P" at bounding box center [83, 537] width 48 height 38
click at [78, 535] on icon at bounding box center [83, 529] width 13 height 13
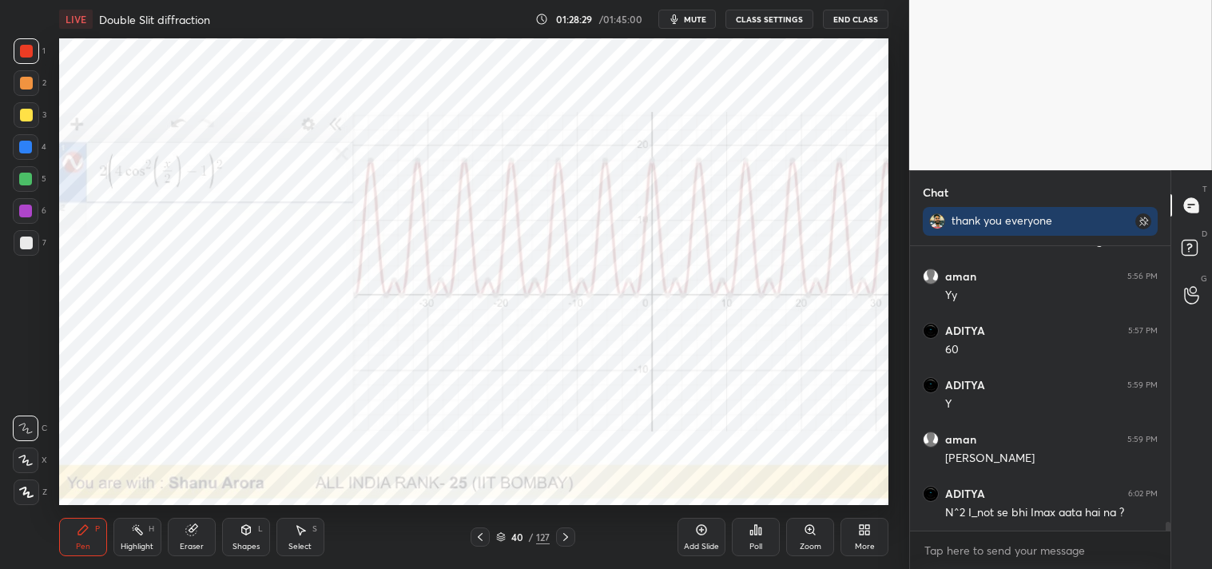
scroll to position [8710, 0]
click at [126, 533] on div "Highlight H" at bounding box center [137, 537] width 48 height 38
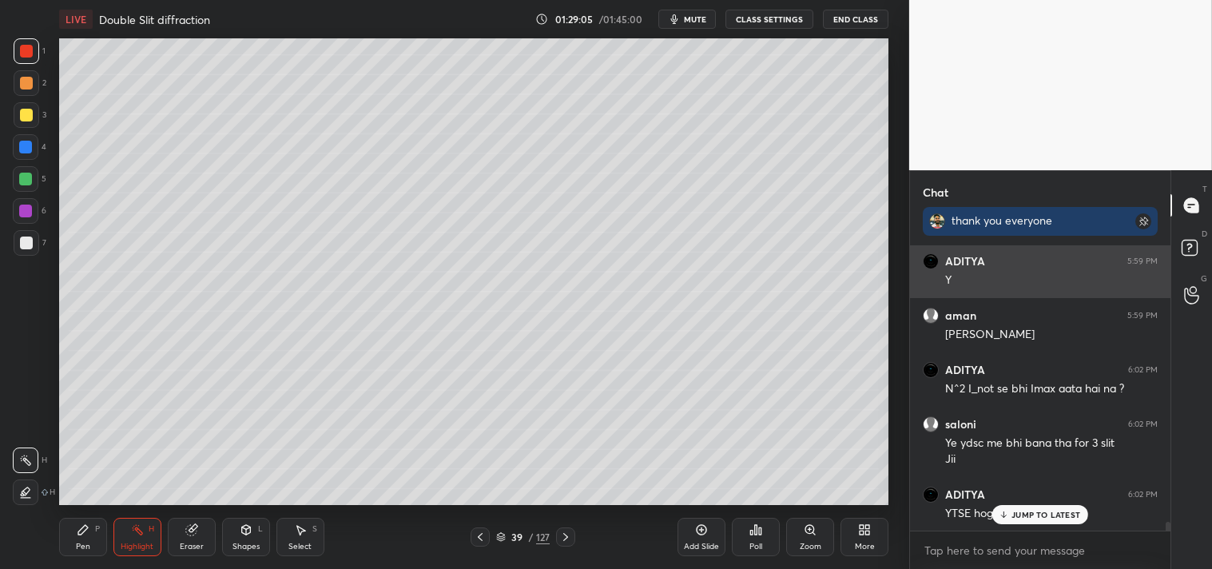
scroll to position [8834, 0]
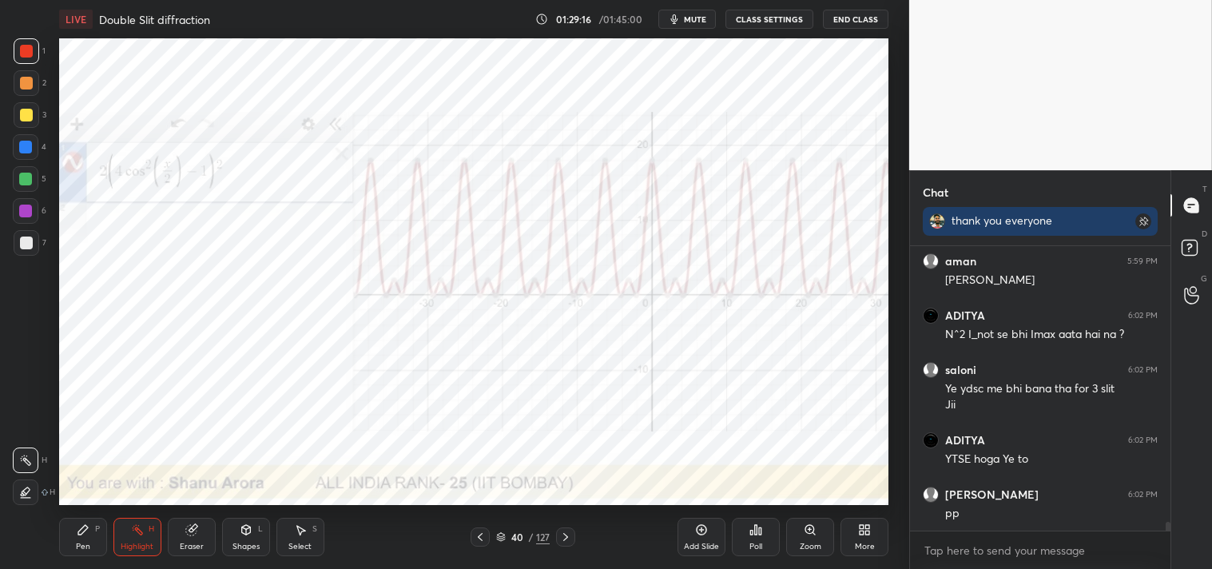
click at [806, 532] on icon at bounding box center [810, 529] width 13 height 13
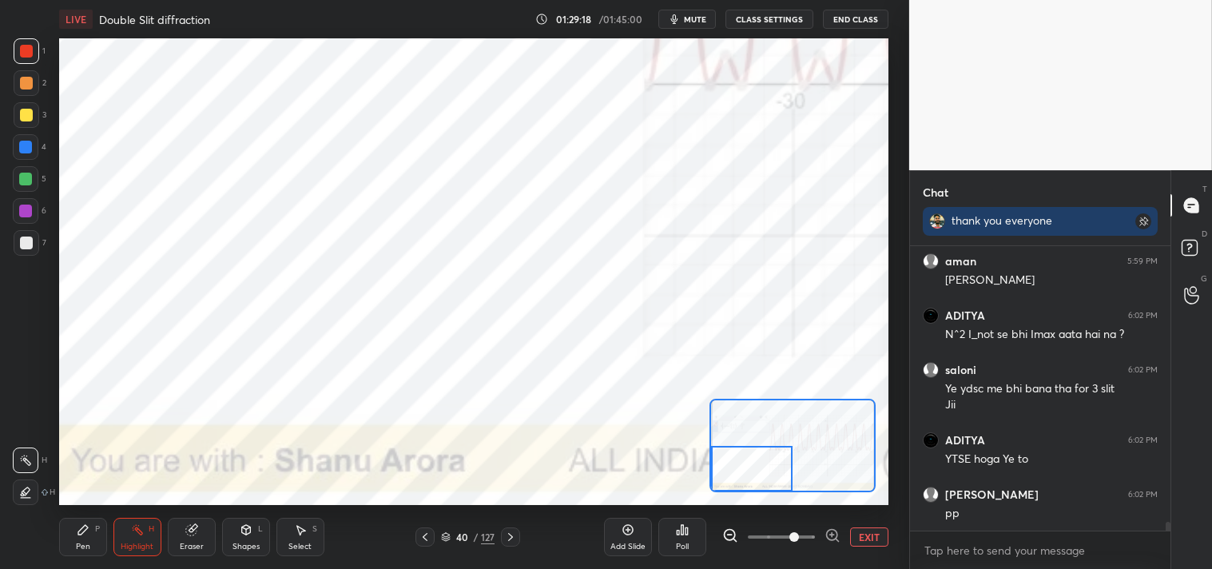
click at [66, 540] on div "Pen P" at bounding box center [83, 537] width 48 height 38
click at [81, 543] on div "Pen" at bounding box center [83, 547] width 14 height 8
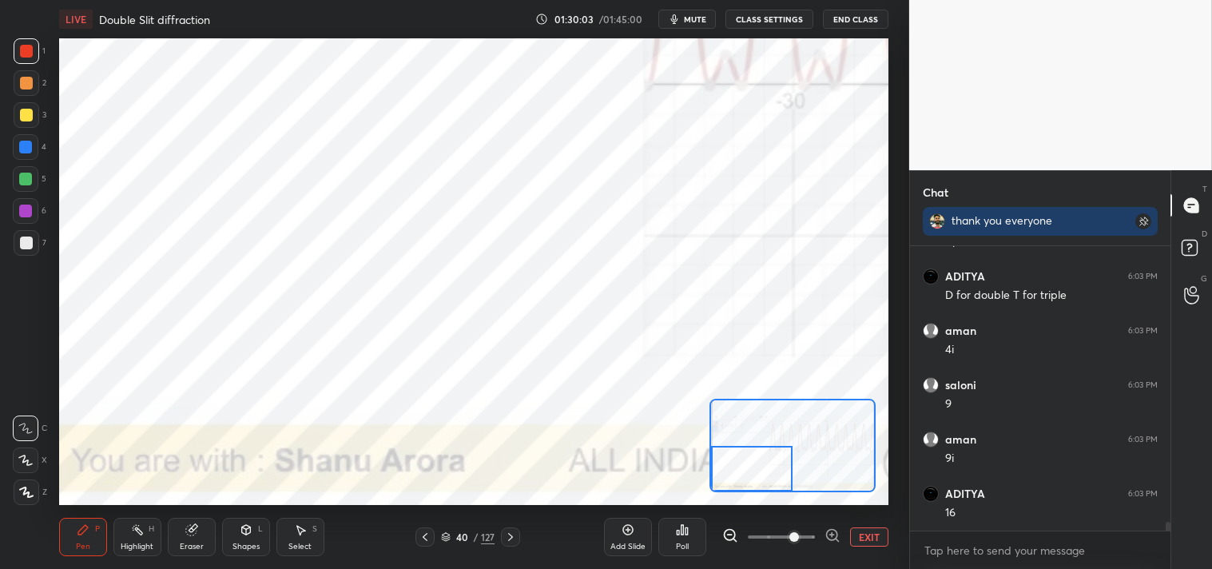
scroll to position [9215, 0]
click at [855, 527] on button "EXIT" at bounding box center [869, 536] width 38 height 19
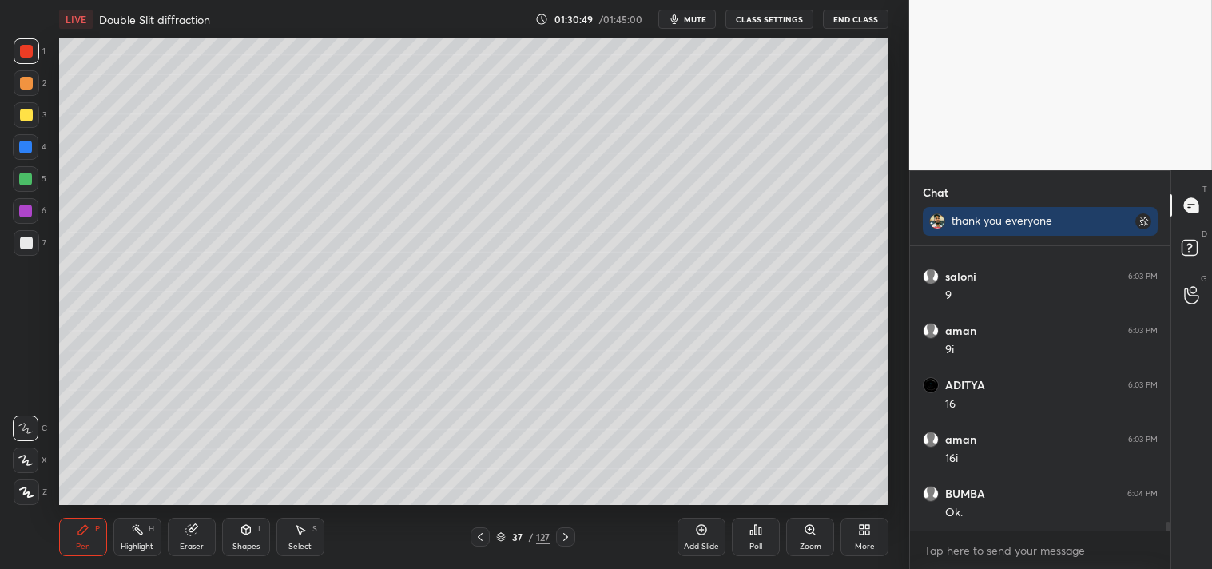
scroll to position [9327, 0]
click at [157, 544] on div "Highlight H" at bounding box center [137, 537] width 48 height 38
click at [153, 548] on div "Highlight" at bounding box center [137, 547] width 33 height 8
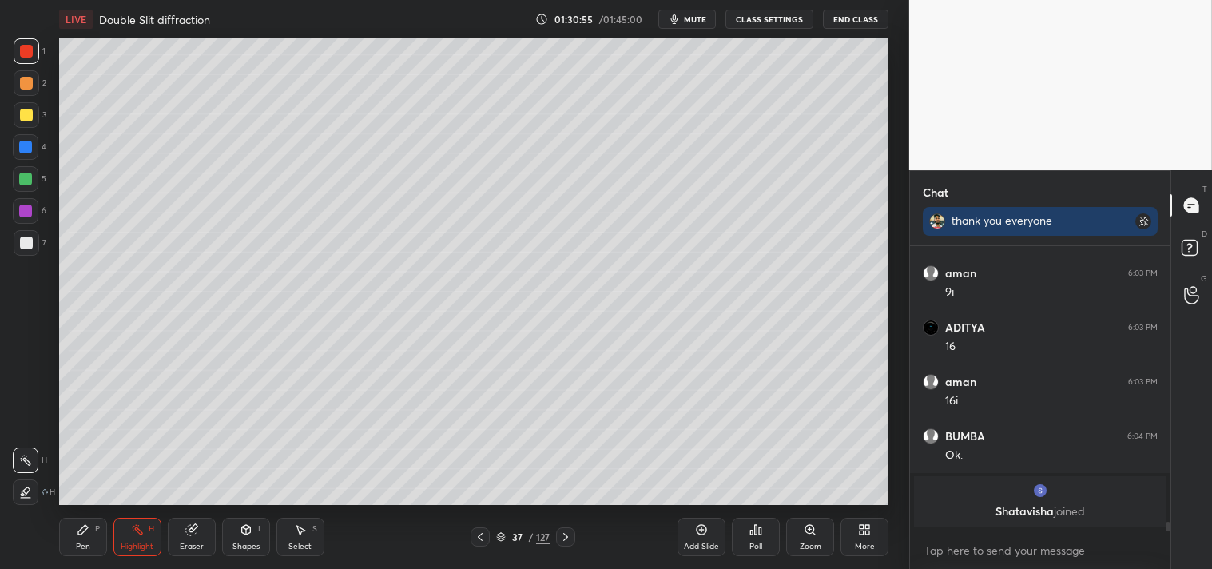
click at [88, 537] on div "Pen P" at bounding box center [83, 537] width 48 height 38
click at [83, 539] on div "Pen P" at bounding box center [83, 537] width 48 height 38
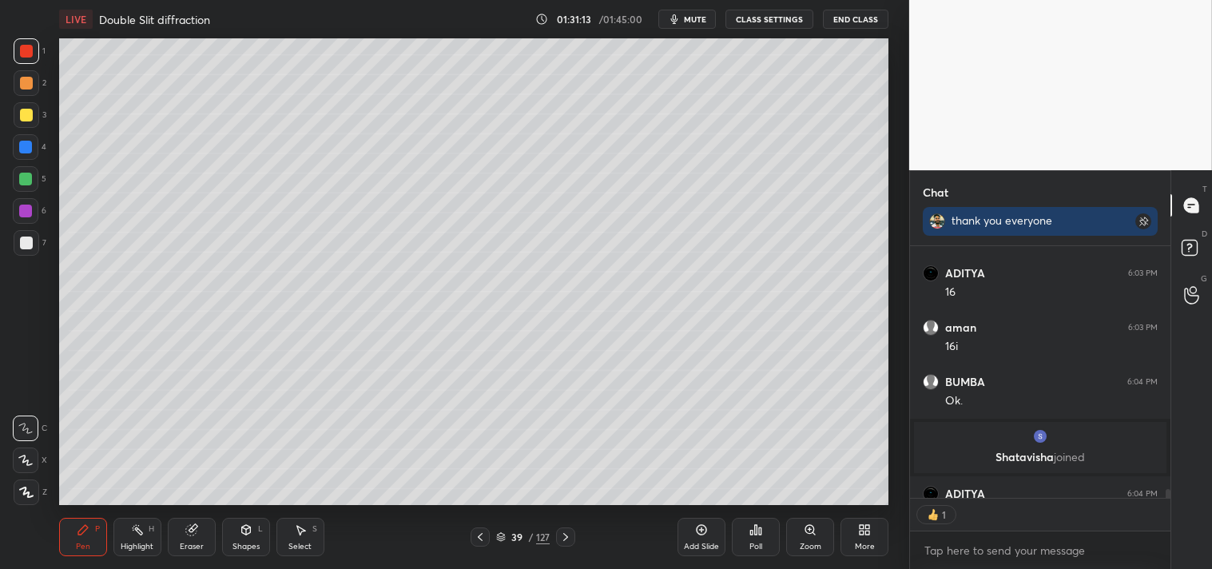
scroll to position [8191, 0]
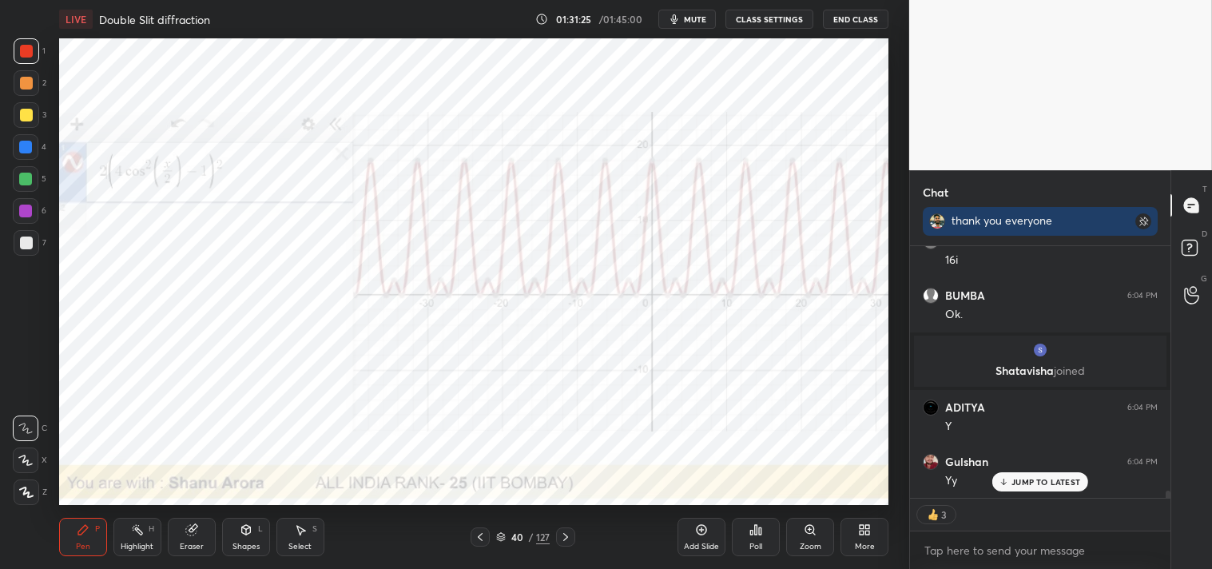
click at [690, 528] on div "Add Slide" at bounding box center [702, 537] width 48 height 38
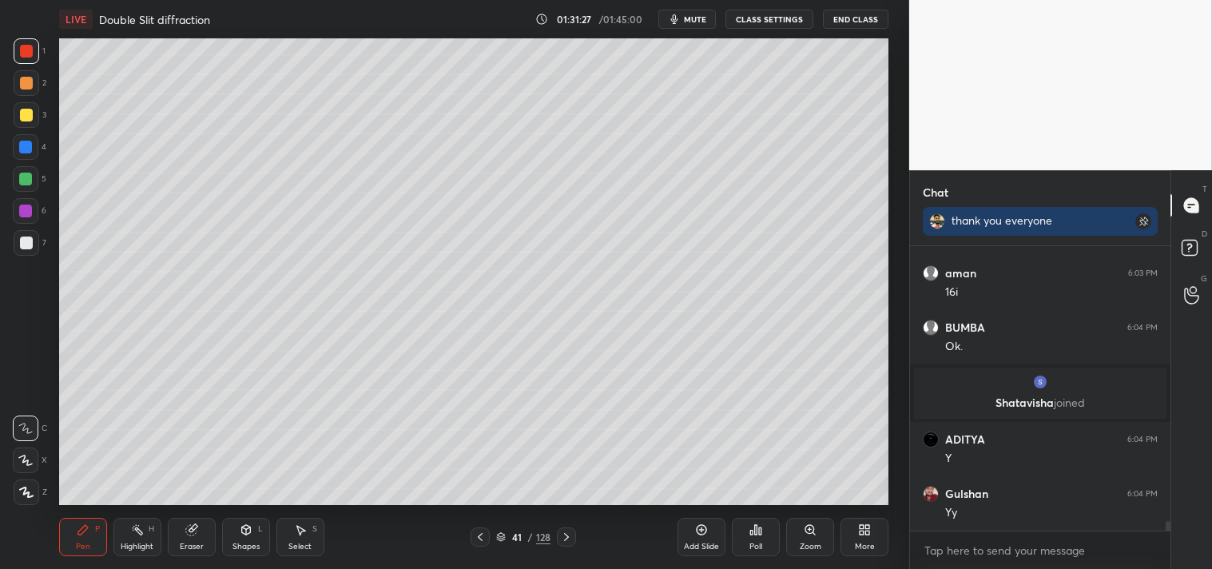
scroll to position [8159, 0]
click at [252, 536] on icon at bounding box center [246, 529] width 13 height 13
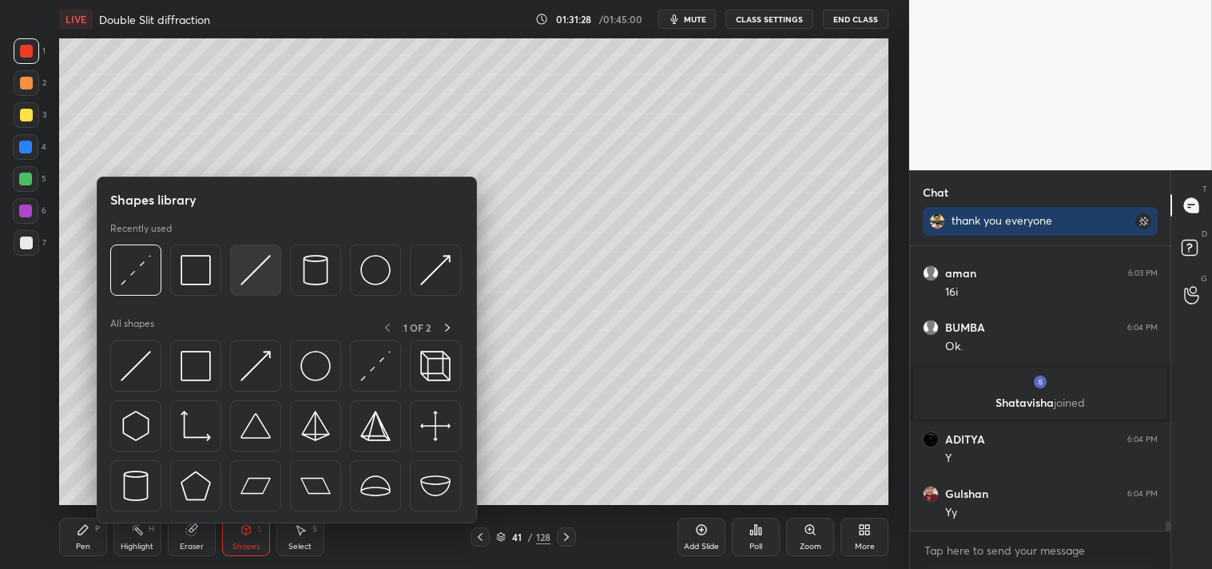
click at [257, 276] on img at bounding box center [256, 270] width 30 height 30
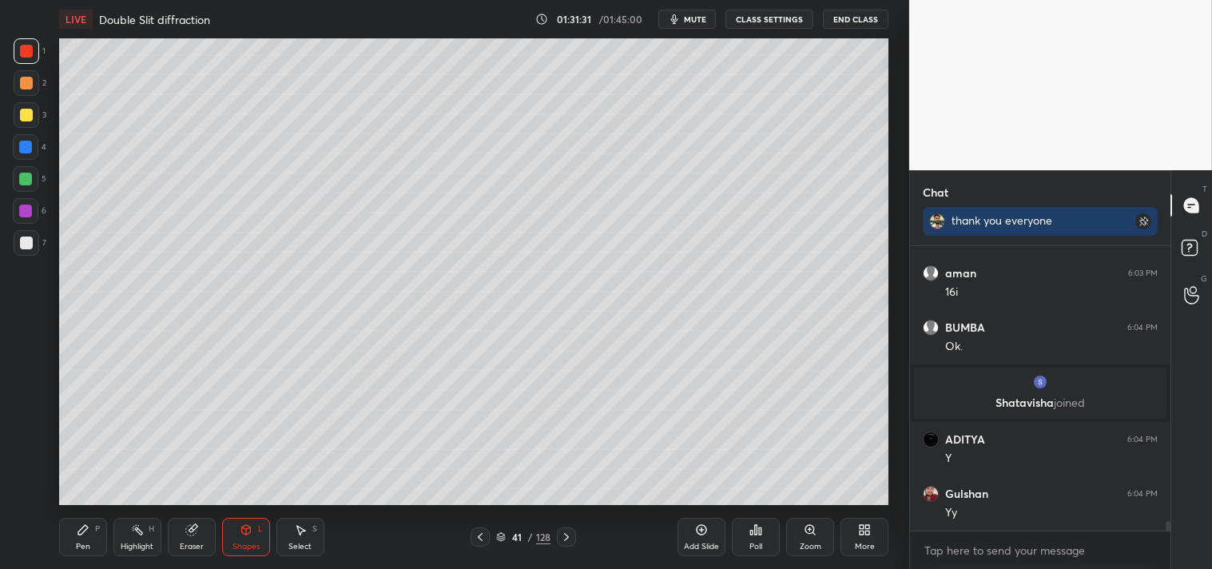
click at [86, 538] on div "Pen P" at bounding box center [83, 537] width 48 height 38
click at [76, 537] on div "Pen P" at bounding box center [83, 537] width 48 height 38
click at [28, 245] on div at bounding box center [26, 243] width 13 height 13
click at [28, 249] on div at bounding box center [26, 243] width 13 height 13
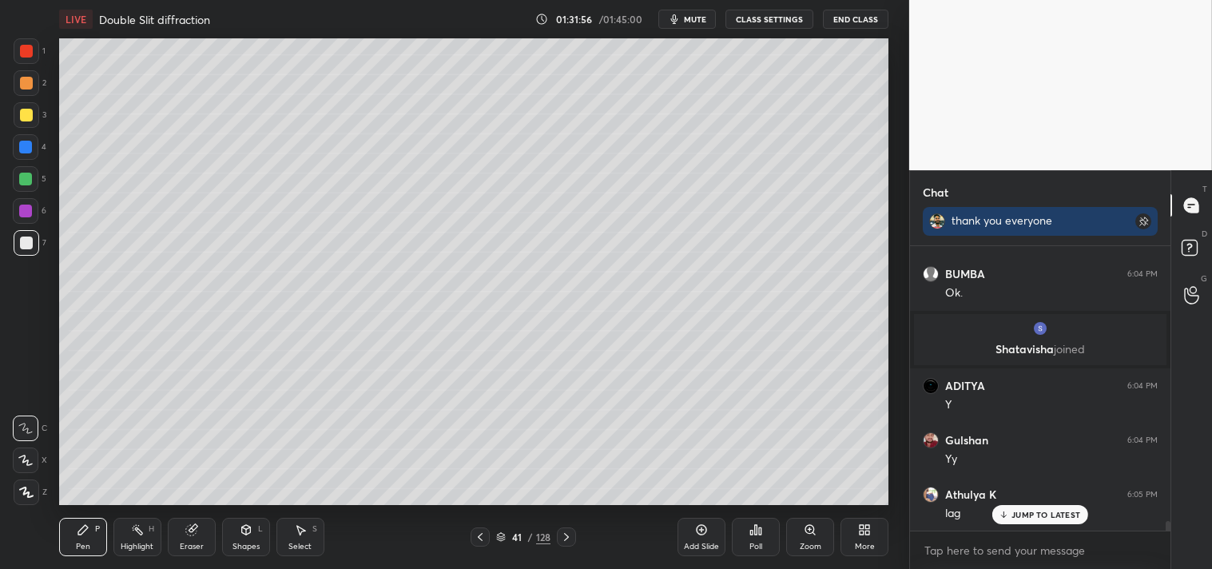
scroll to position [8267, 0]
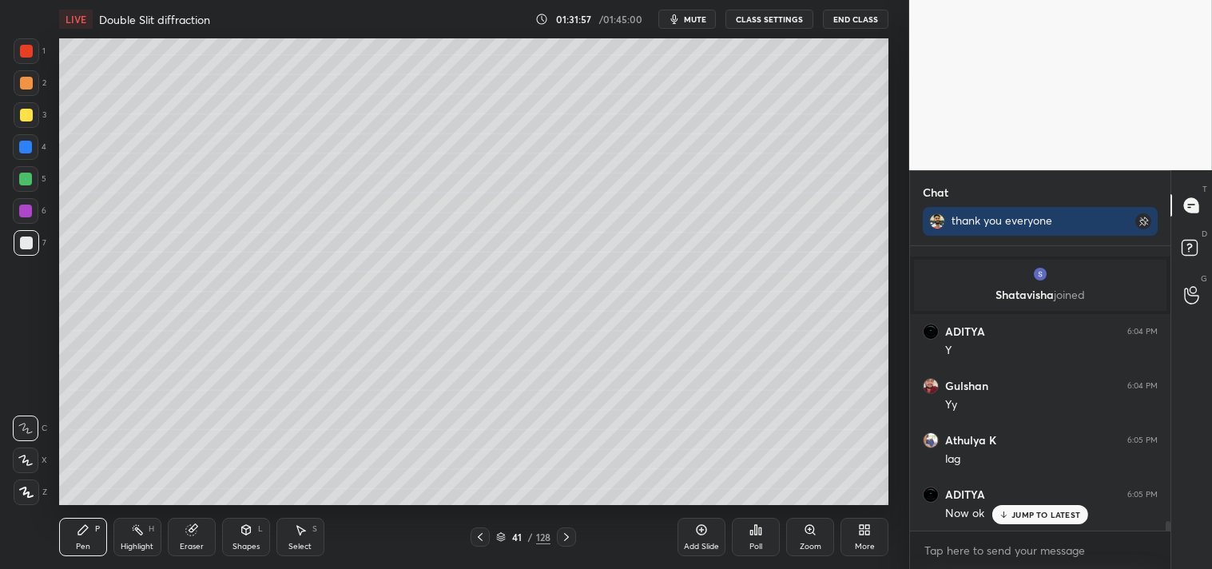
click at [22, 117] on div at bounding box center [26, 115] width 13 height 13
click at [25, 120] on div at bounding box center [26, 115] width 13 height 13
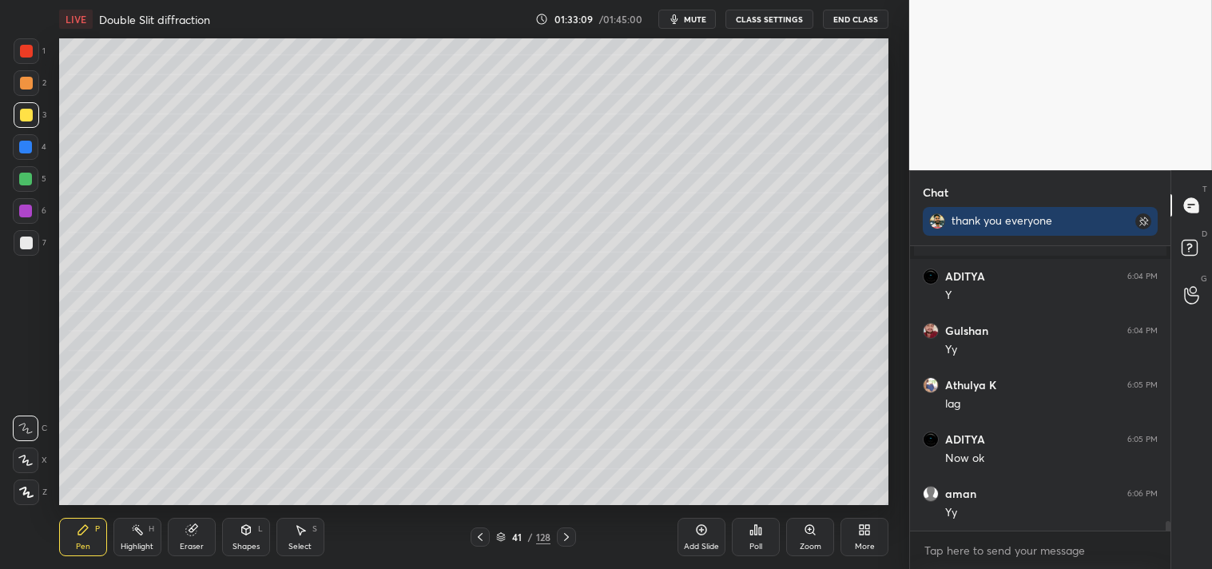
click at [708, 536] on div "Add Slide" at bounding box center [702, 537] width 48 height 38
click at [22, 252] on div at bounding box center [27, 243] width 26 height 26
click at [24, 248] on div at bounding box center [26, 243] width 13 height 13
click at [254, 529] on div "Shapes L" at bounding box center [246, 537] width 48 height 38
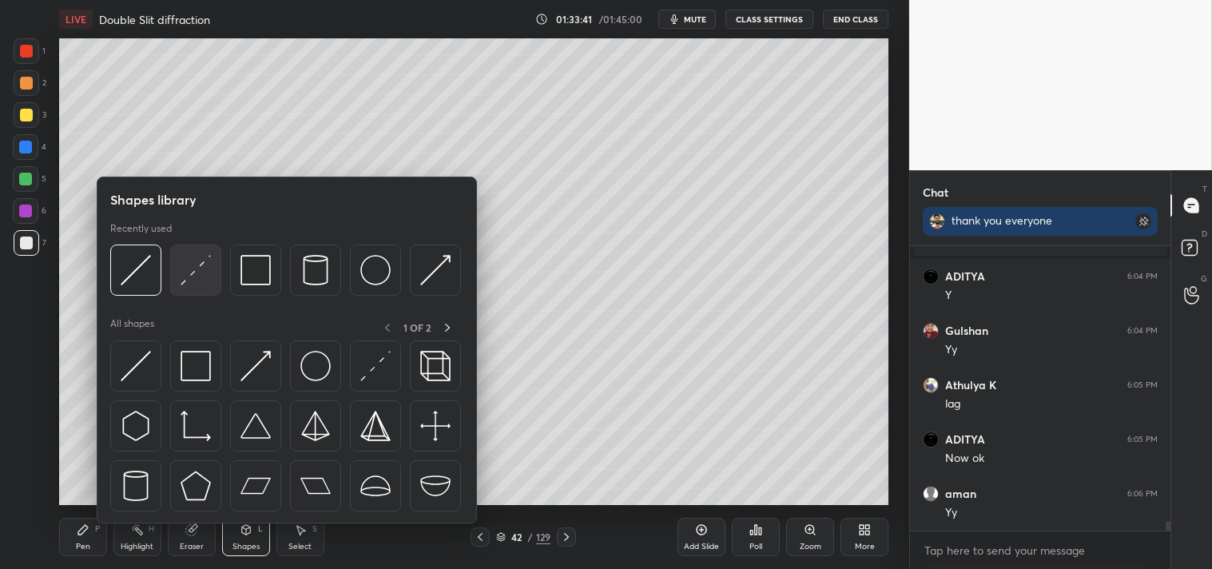
click at [202, 276] on img at bounding box center [196, 270] width 30 height 30
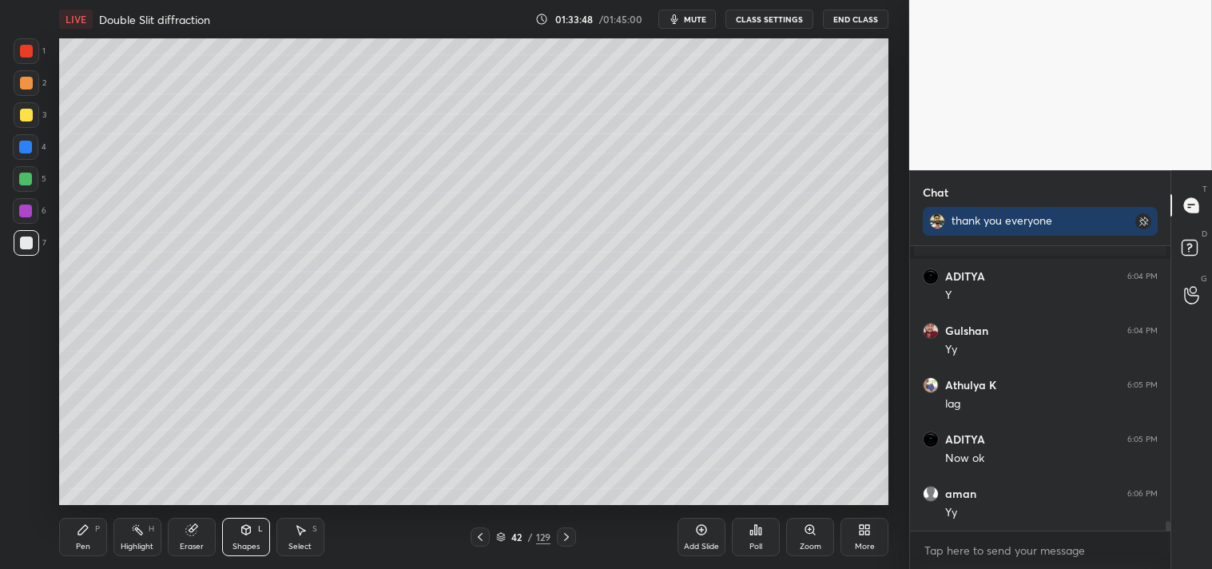
click at [83, 539] on div "Pen P" at bounding box center [83, 537] width 48 height 38
click at [74, 537] on div "Pen P" at bounding box center [83, 537] width 48 height 38
click at [251, 538] on div "Shapes L" at bounding box center [246, 537] width 48 height 38
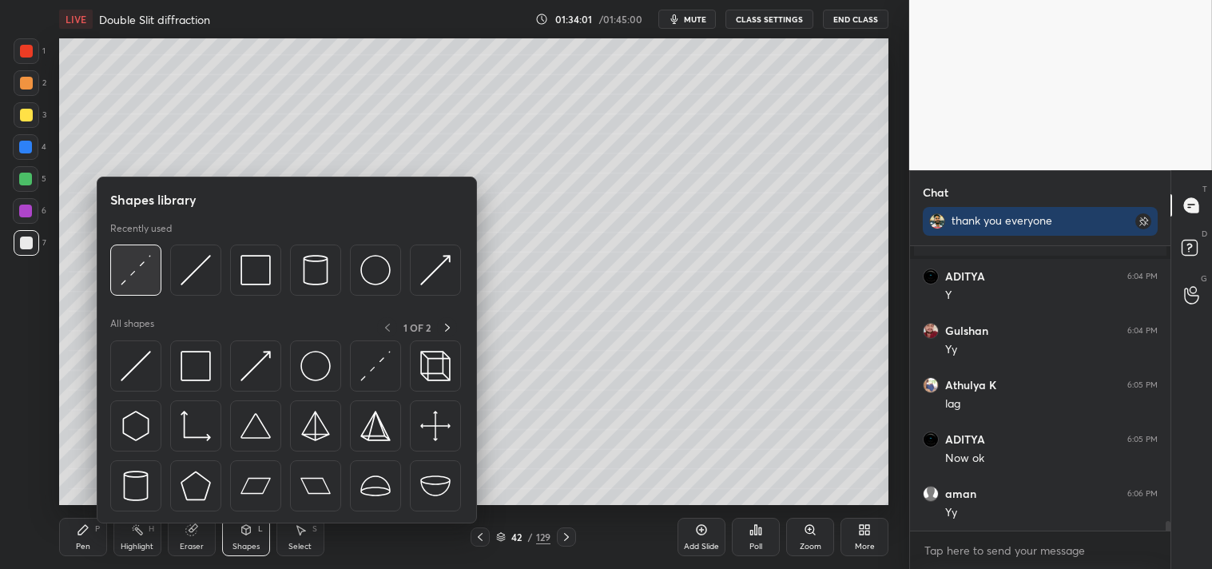
click at [121, 268] on img at bounding box center [136, 270] width 30 height 30
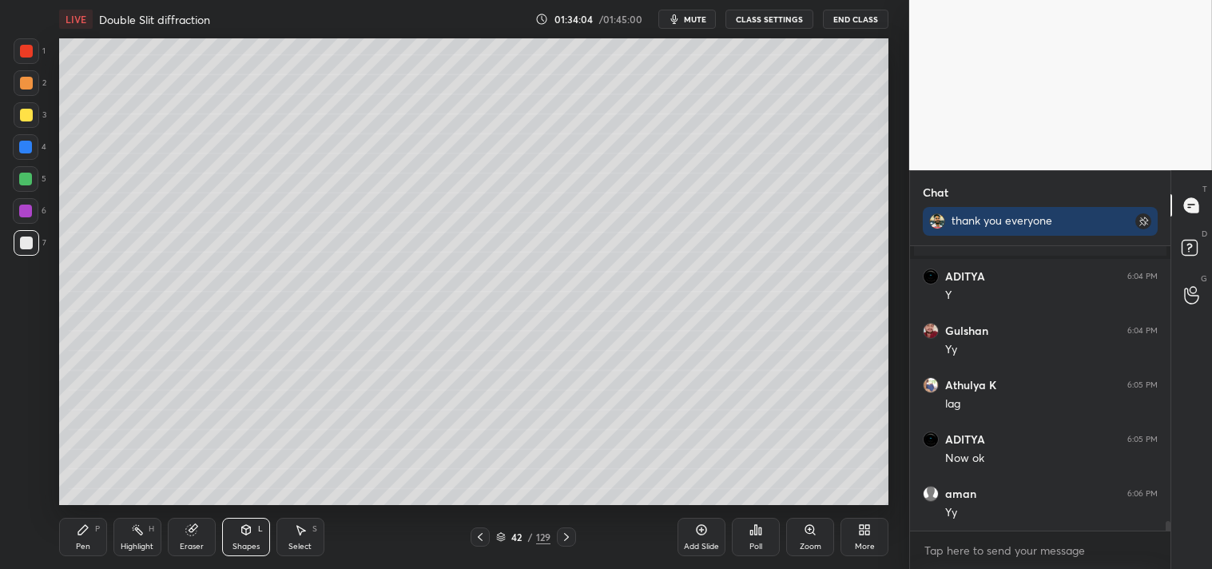
click at [74, 523] on div "Pen P" at bounding box center [83, 537] width 48 height 38
click at [74, 524] on div "Pen P" at bounding box center [83, 537] width 48 height 38
click at [232, 530] on div "Shapes L" at bounding box center [246, 537] width 48 height 38
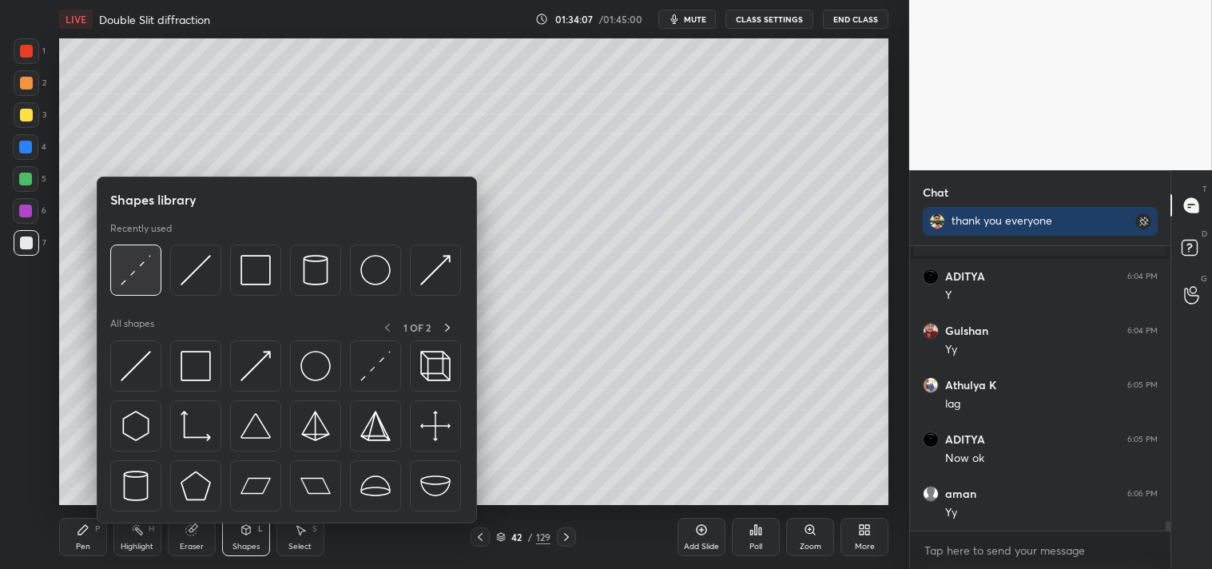
click at [128, 270] on img at bounding box center [136, 270] width 30 height 30
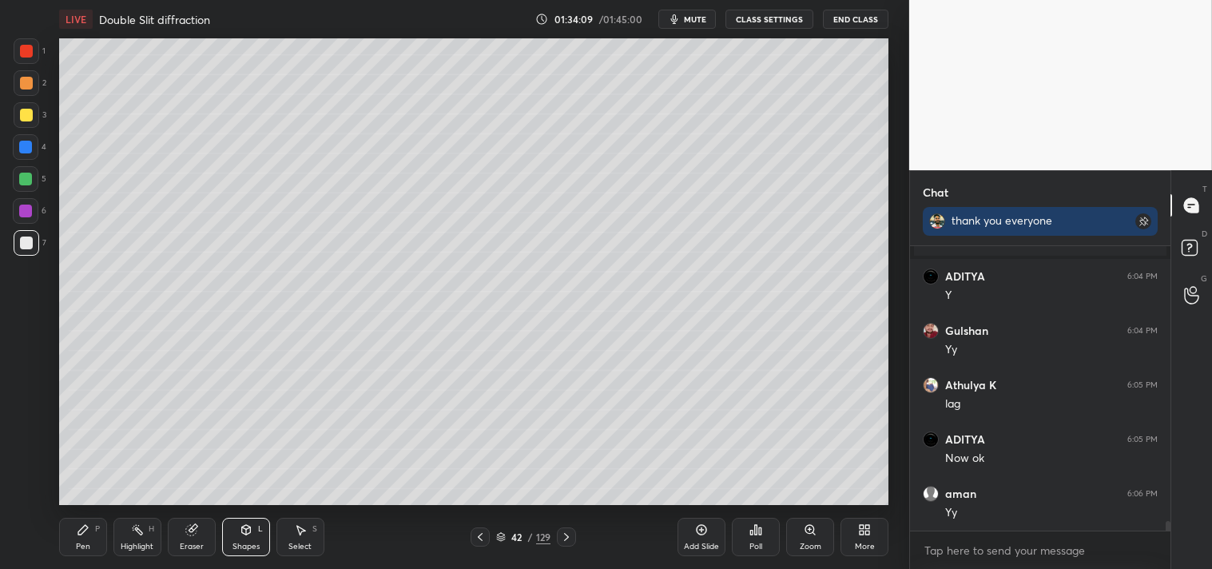
click at [89, 539] on div "Pen P" at bounding box center [83, 537] width 48 height 38
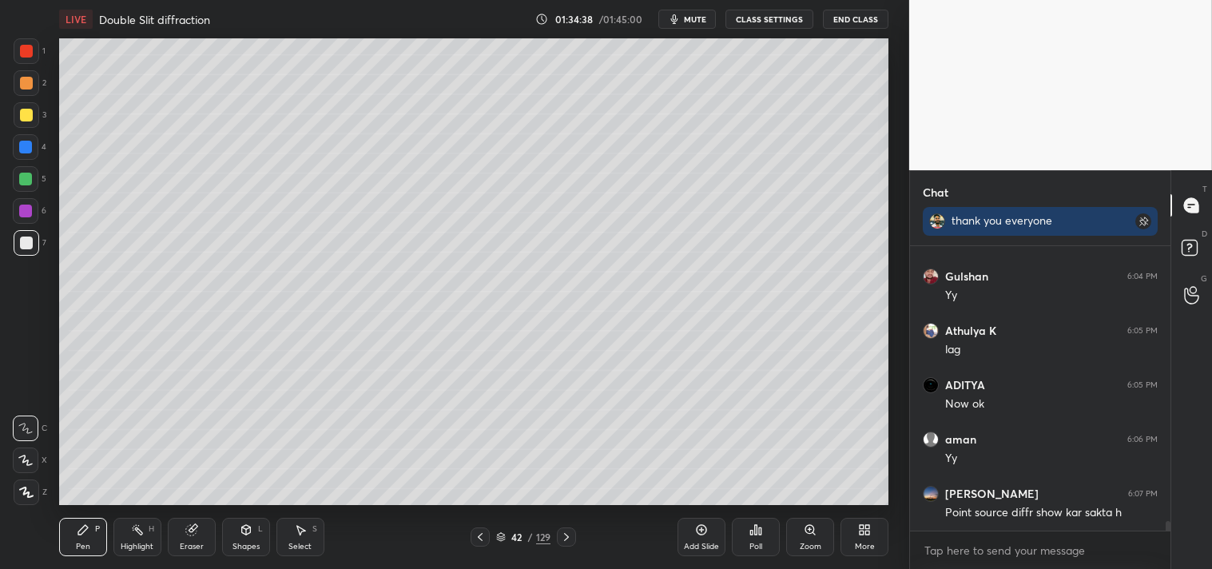
scroll to position [8431, 0]
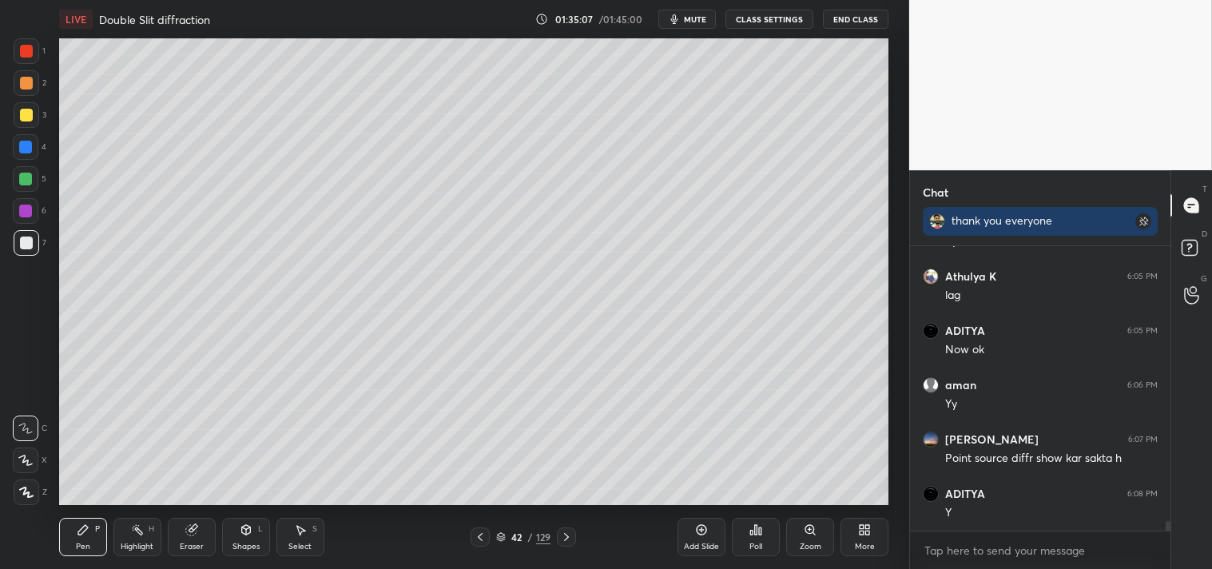
click at [243, 531] on icon at bounding box center [245, 530] width 9 height 10
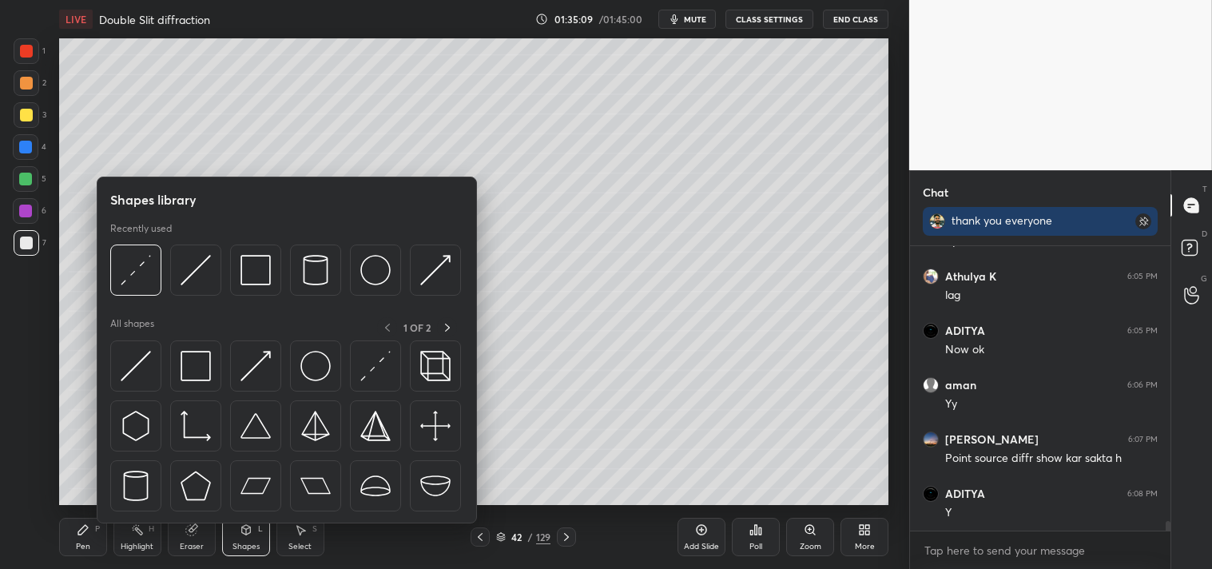
click at [27, 121] on div at bounding box center [26, 115] width 13 height 13
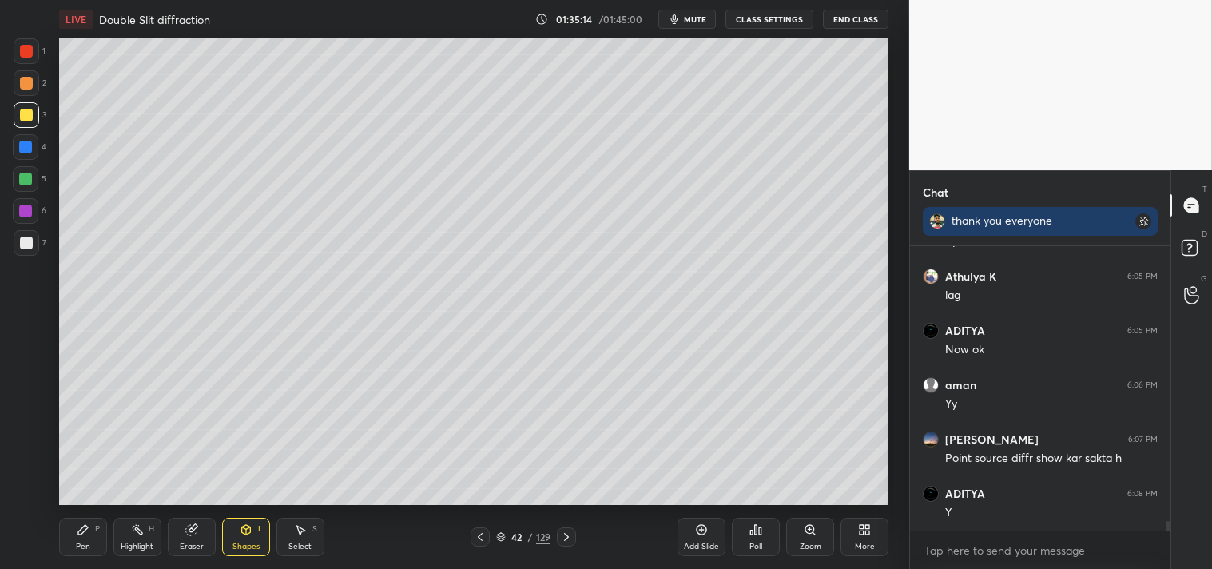
click at [112, 546] on div "Pen P Highlight H Eraser Shapes L Select S" at bounding box center [213, 537] width 309 height 38
click at [121, 546] on div "Highlight" at bounding box center [137, 547] width 33 height 8
click at [126, 538] on div "Highlight H" at bounding box center [137, 537] width 48 height 38
click at [81, 539] on div "Pen P" at bounding box center [83, 537] width 48 height 38
click at [83, 537] on div "Pen P" at bounding box center [83, 537] width 48 height 38
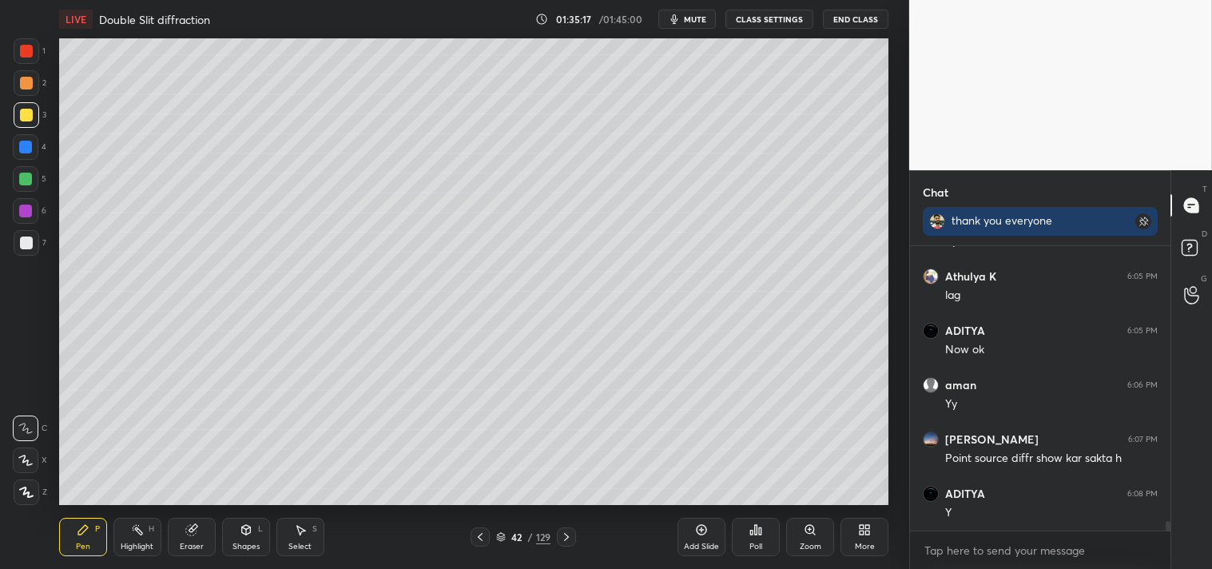
click at [257, 539] on div "Shapes L" at bounding box center [246, 537] width 48 height 38
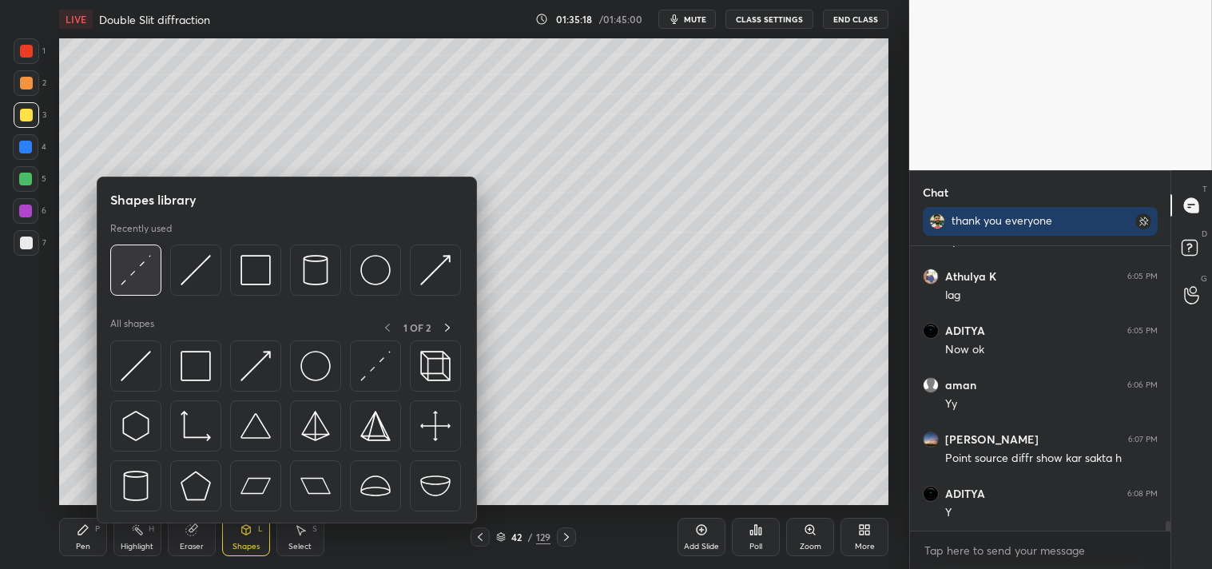
click at [133, 276] on img at bounding box center [136, 270] width 30 height 30
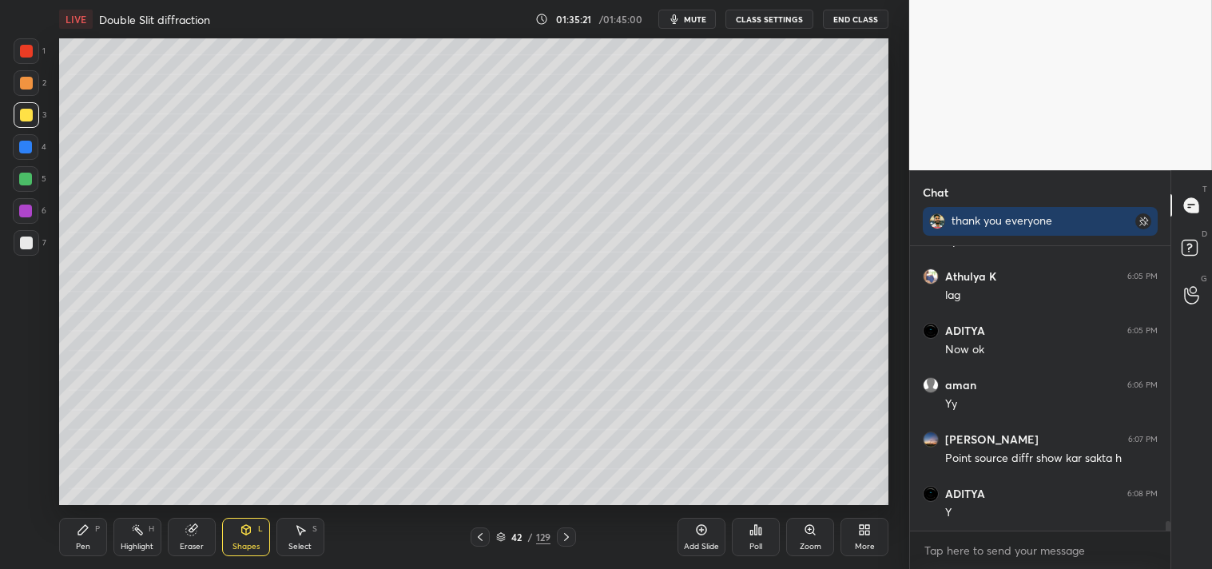
click at [81, 545] on div "Pen" at bounding box center [83, 547] width 14 height 8
click at [96, 546] on div "Pen P" at bounding box center [83, 537] width 48 height 38
click at [261, 539] on div "Shapes L" at bounding box center [246, 537] width 48 height 38
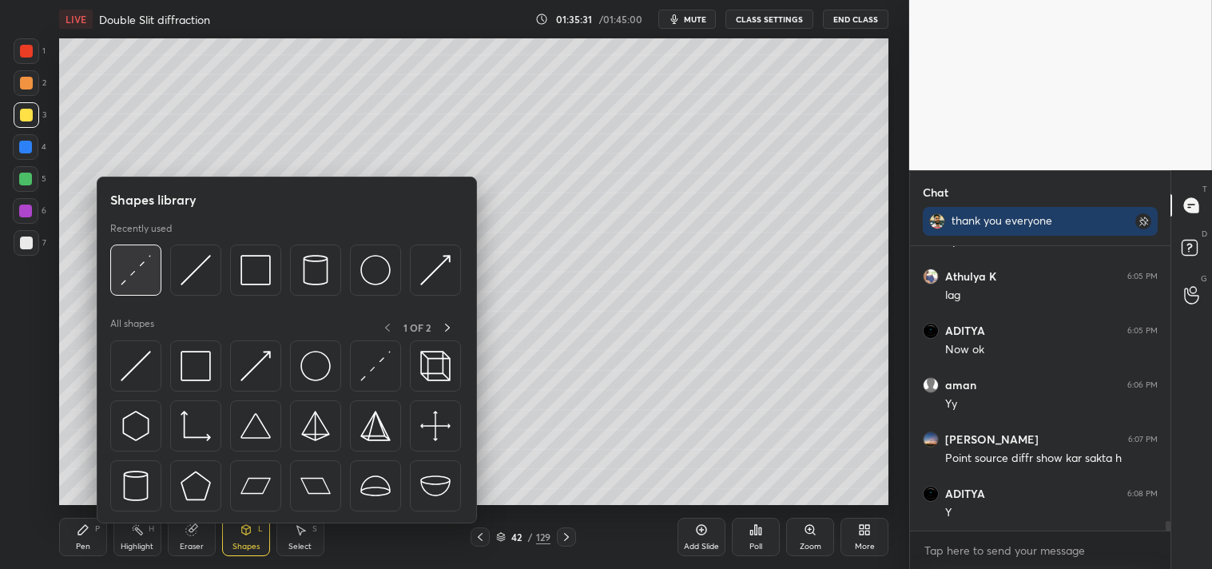
click at [137, 253] on div at bounding box center [135, 270] width 51 height 51
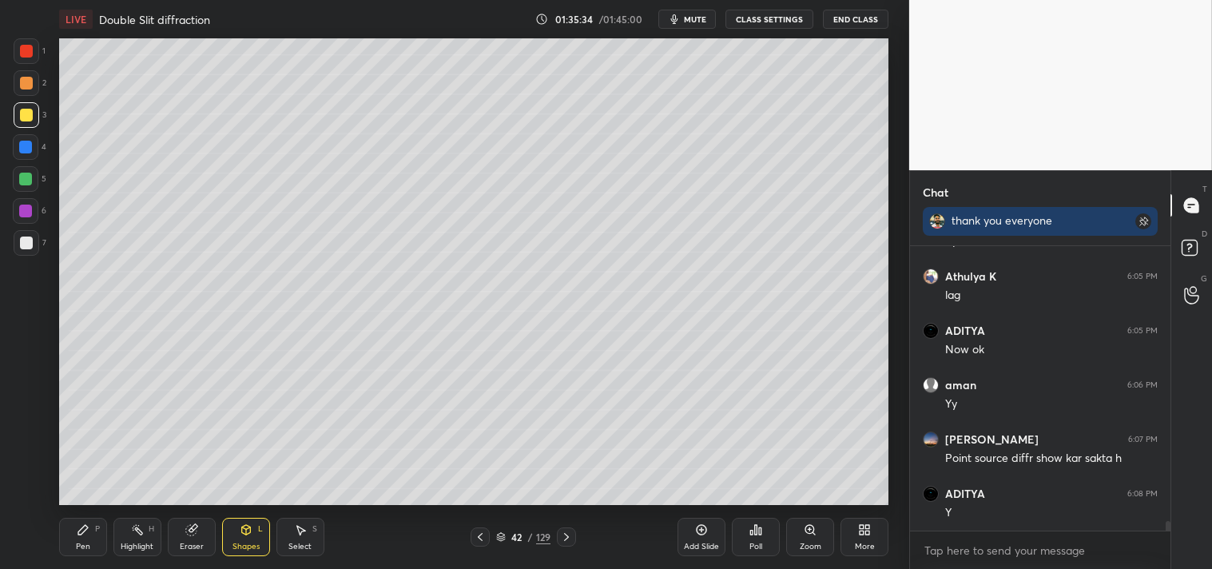
click at [86, 539] on div "Pen P" at bounding box center [83, 537] width 48 height 38
click at [86, 543] on div "Pen" at bounding box center [83, 547] width 14 height 8
click at [238, 552] on div "Shapes L" at bounding box center [246, 537] width 48 height 38
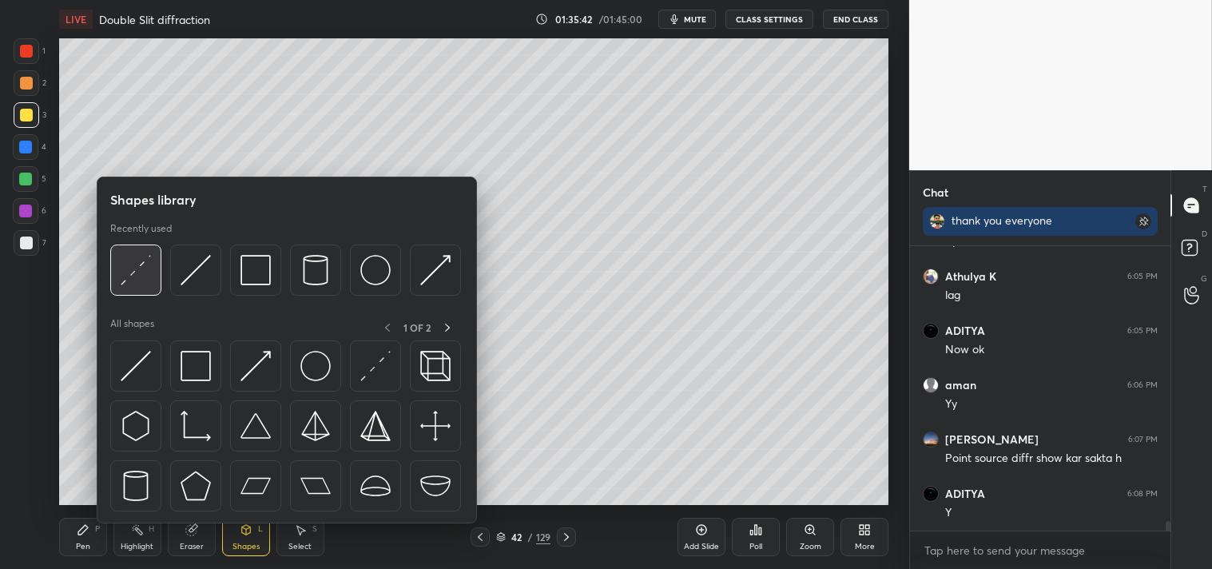
click at [125, 272] on img at bounding box center [136, 270] width 30 height 30
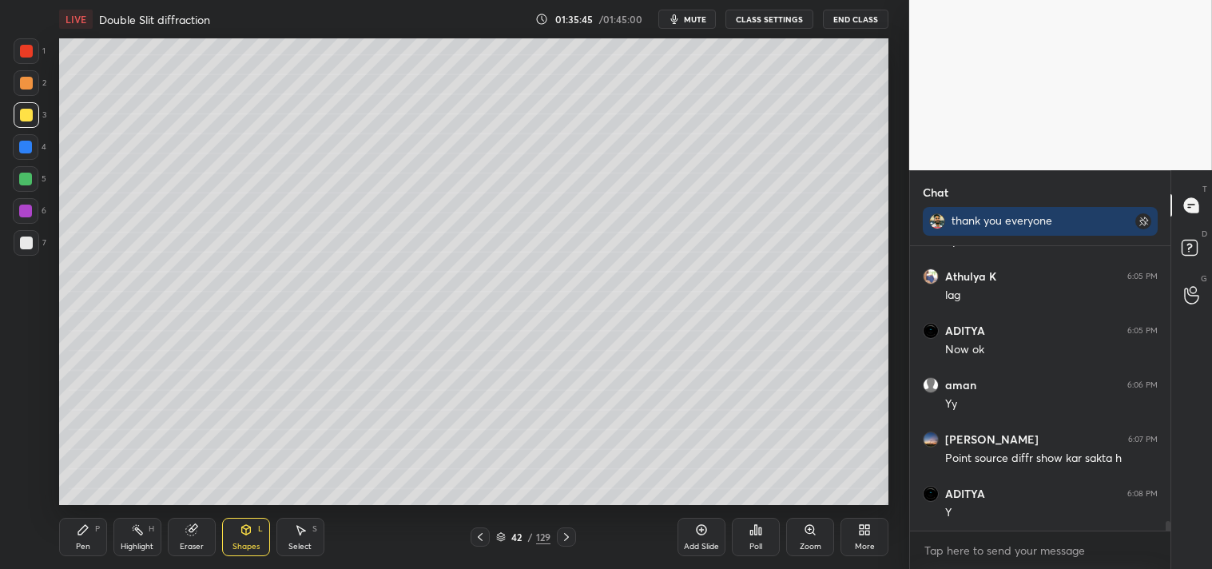
click at [73, 550] on div "Pen P" at bounding box center [83, 537] width 48 height 38
click at [77, 546] on div "Pen" at bounding box center [83, 547] width 14 height 8
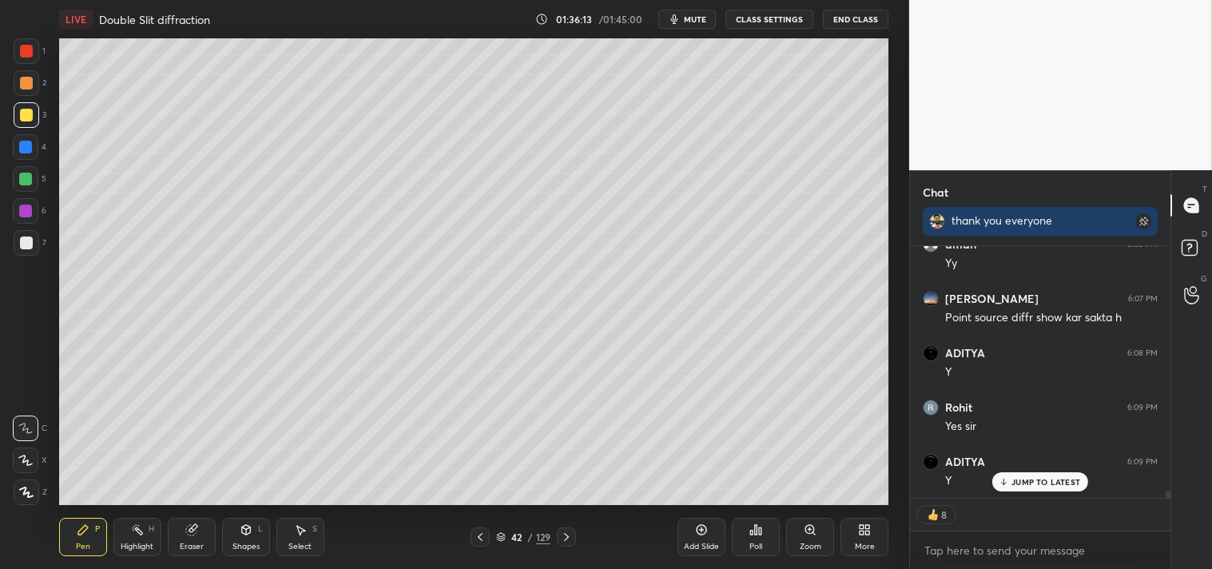
scroll to position [8626, 0]
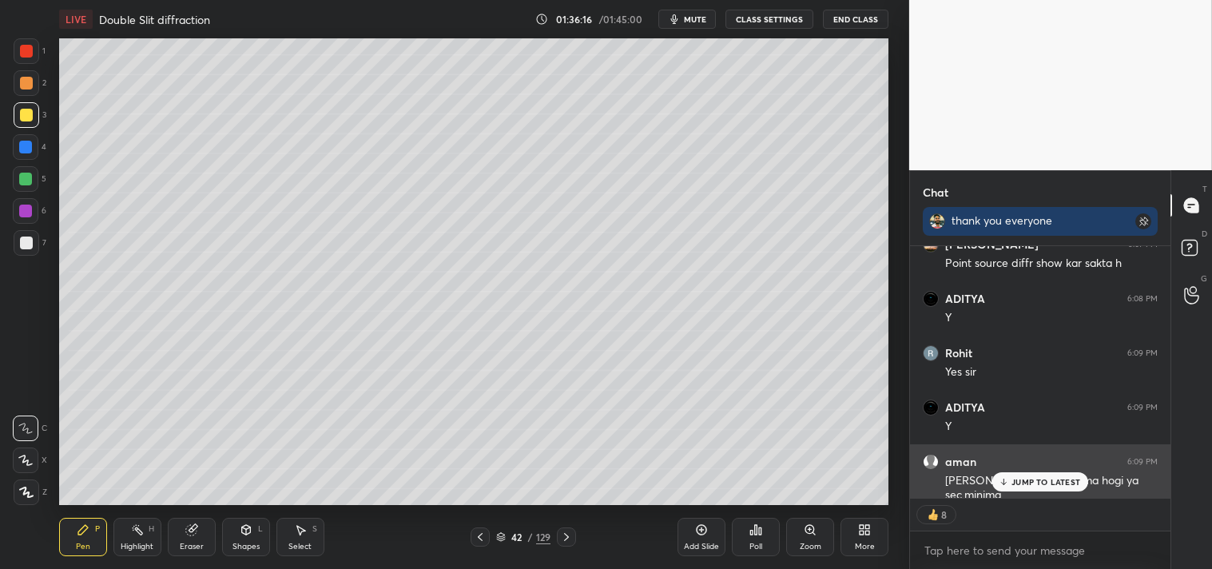
click at [1035, 489] on div "JUMP TO LATEST" at bounding box center [1041, 481] width 96 height 19
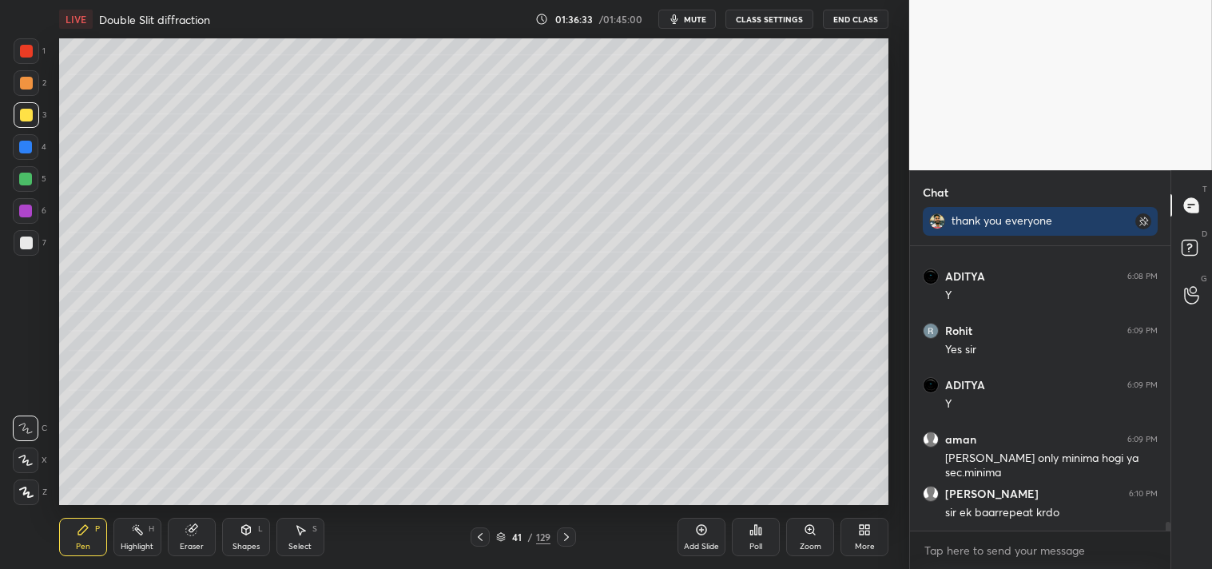
scroll to position [8702, 0]
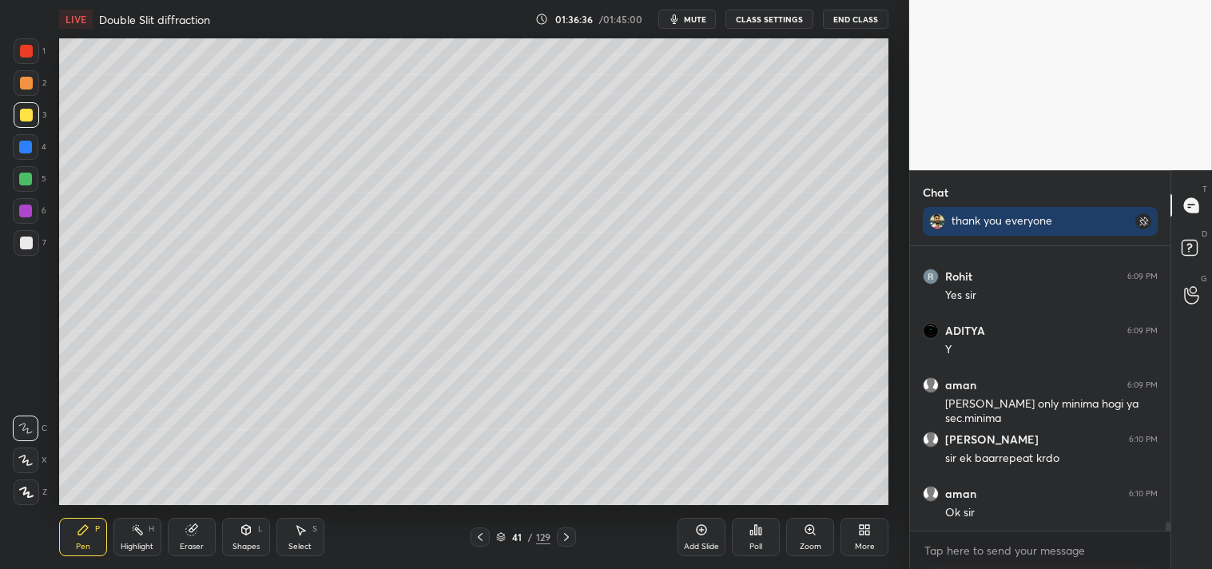
click at [20, 243] on div at bounding box center [26, 243] width 13 height 13
click at [10, 245] on div "1 2 3 4 5 6 7 C X Z C X Z E E Erase all H H" at bounding box center [25, 271] width 51 height 467
click at [20, 243] on div at bounding box center [26, 243] width 13 height 13
click at [20, 245] on div at bounding box center [26, 243] width 13 height 13
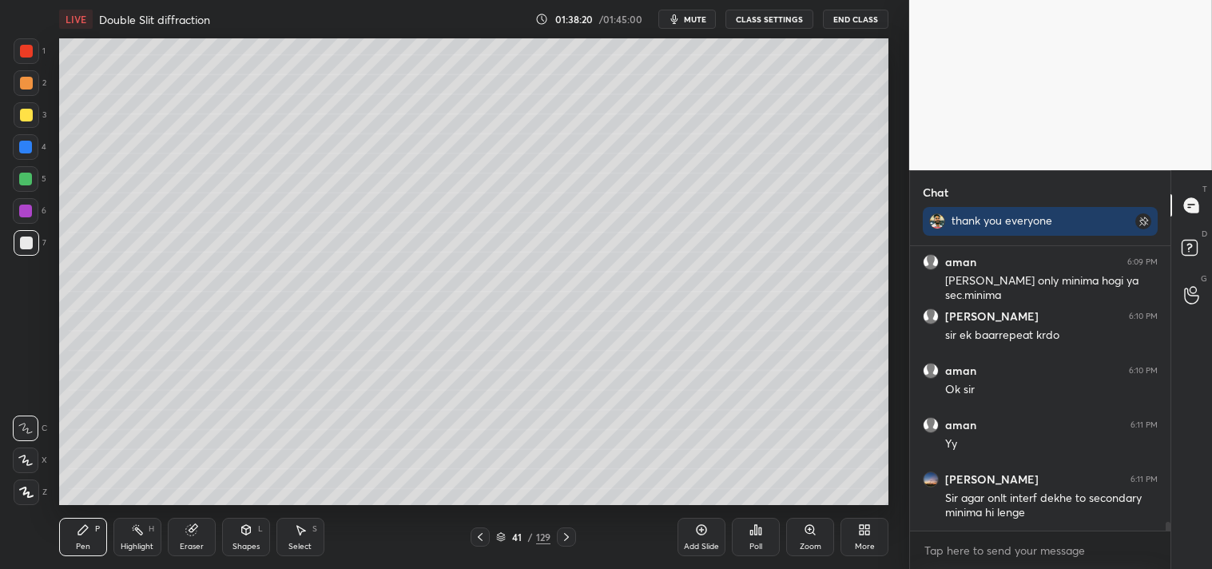
scroll to position [8880, 0]
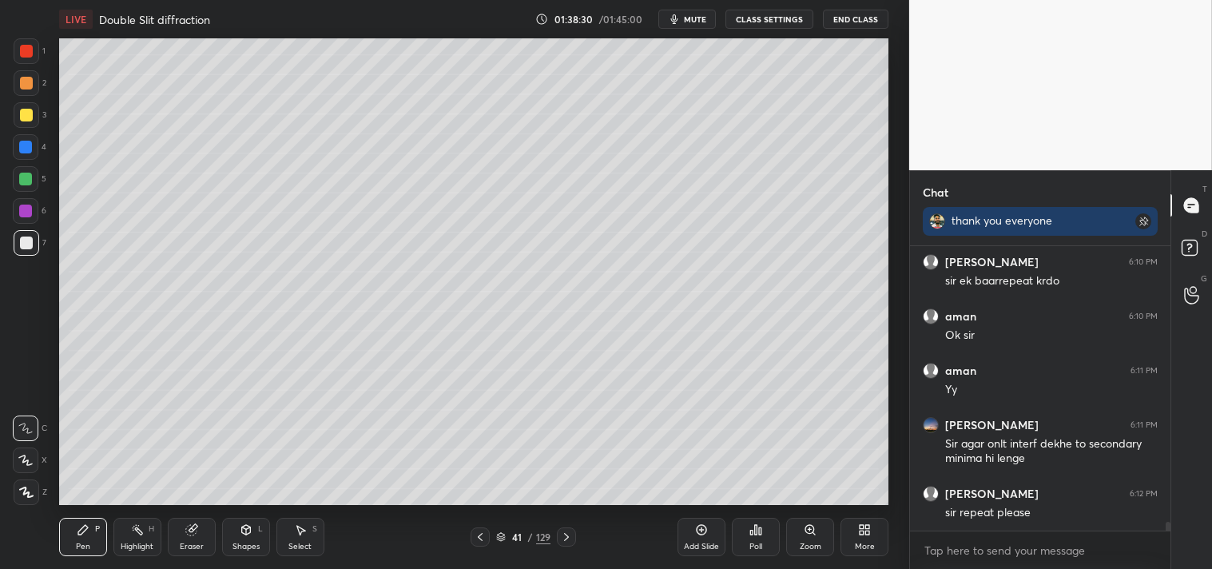
click at [125, 537] on div "Highlight H" at bounding box center [137, 537] width 48 height 38
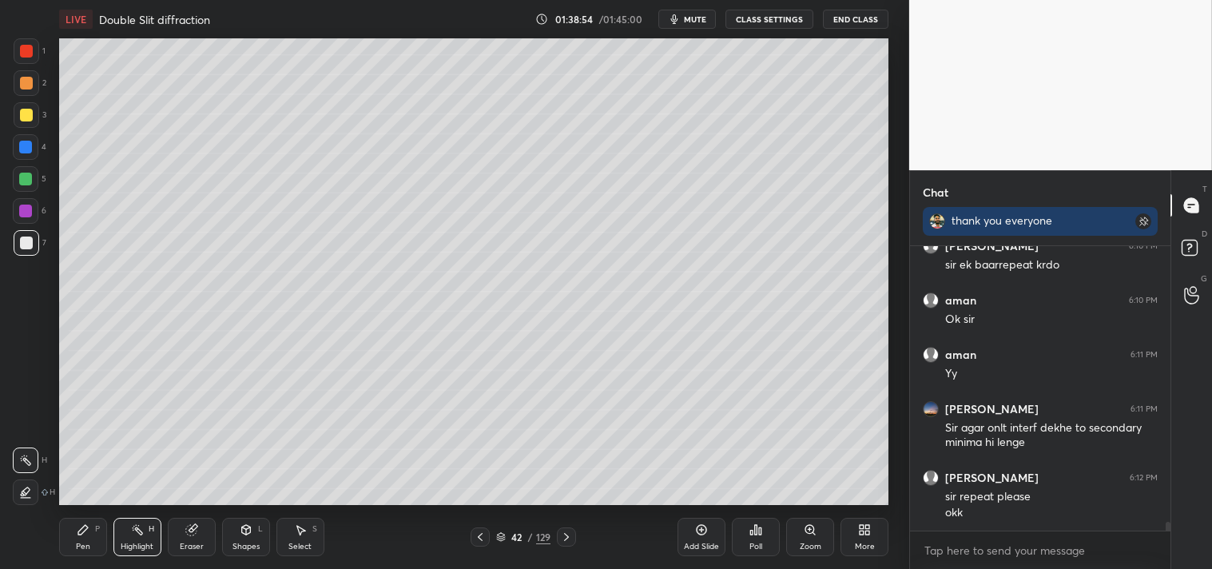
click at [711, 531] on div "Add Slide" at bounding box center [702, 537] width 48 height 38
click at [251, 534] on icon at bounding box center [246, 529] width 13 height 13
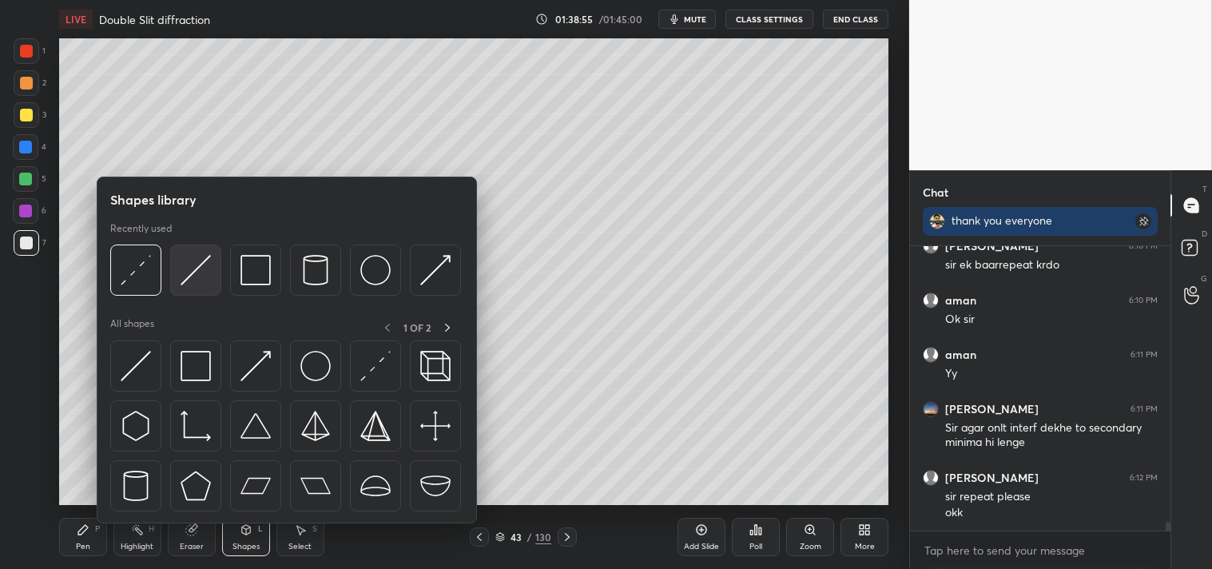
click at [208, 288] on div at bounding box center [195, 270] width 51 height 51
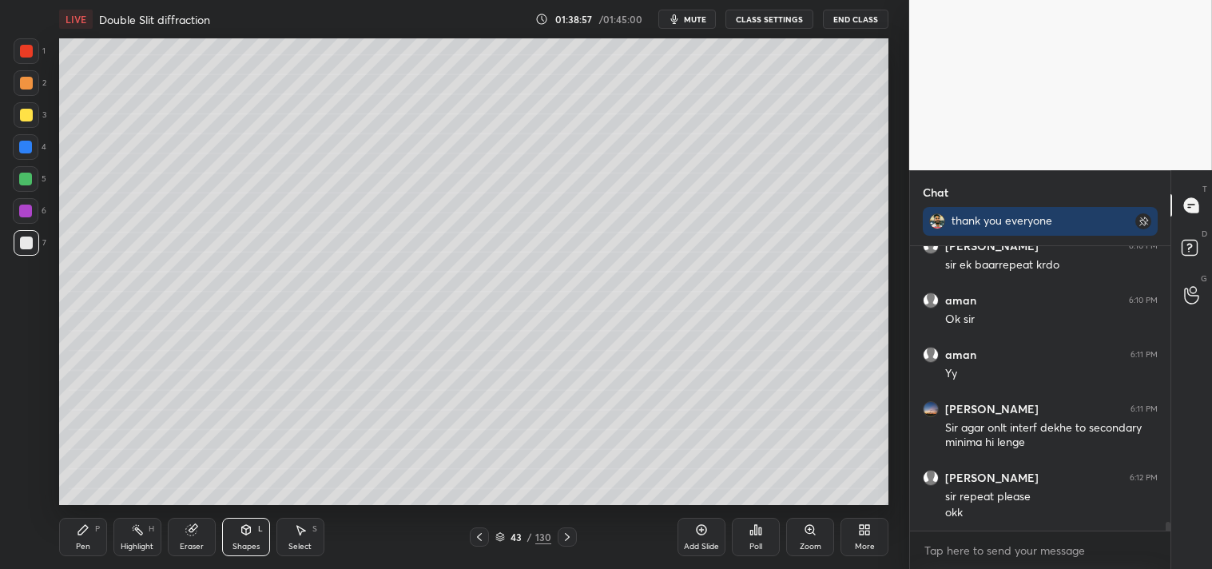
click at [804, 547] on div "Zoom" at bounding box center [811, 547] width 22 height 8
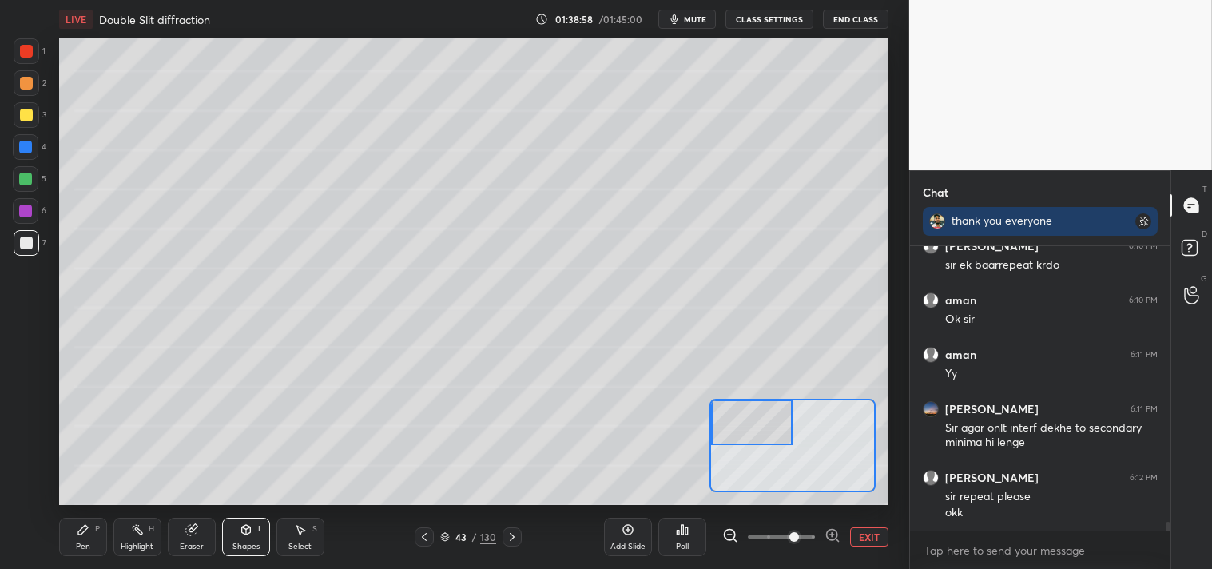
click at [73, 536] on div "Pen P" at bounding box center [83, 537] width 48 height 38
click at [20, 121] on div at bounding box center [26, 115] width 13 height 13
click at [25, 122] on div at bounding box center [27, 115] width 26 height 26
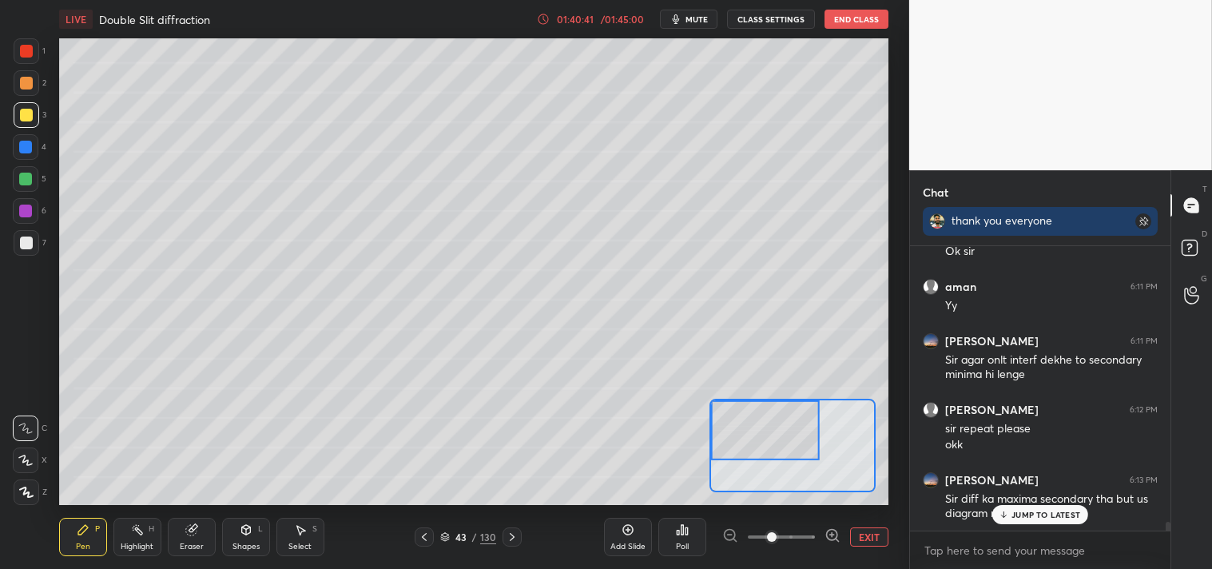
scroll to position [9018, 0]
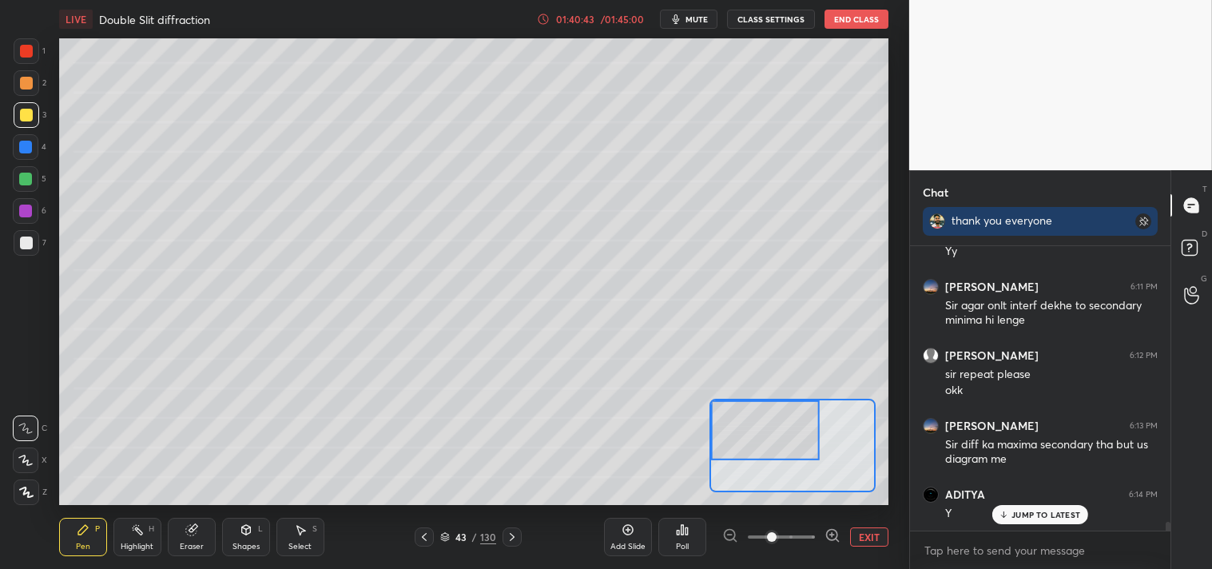
click at [133, 524] on icon at bounding box center [137, 529] width 13 height 13
click at [123, 525] on div "Highlight H" at bounding box center [137, 537] width 48 height 38
click at [181, 552] on div "Eraser" at bounding box center [192, 537] width 48 height 38
click at [180, 548] on div "Eraser" at bounding box center [192, 547] width 24 height 8
click at [86, 535] on icon at bounding box center [83, 529] width 13 height 13
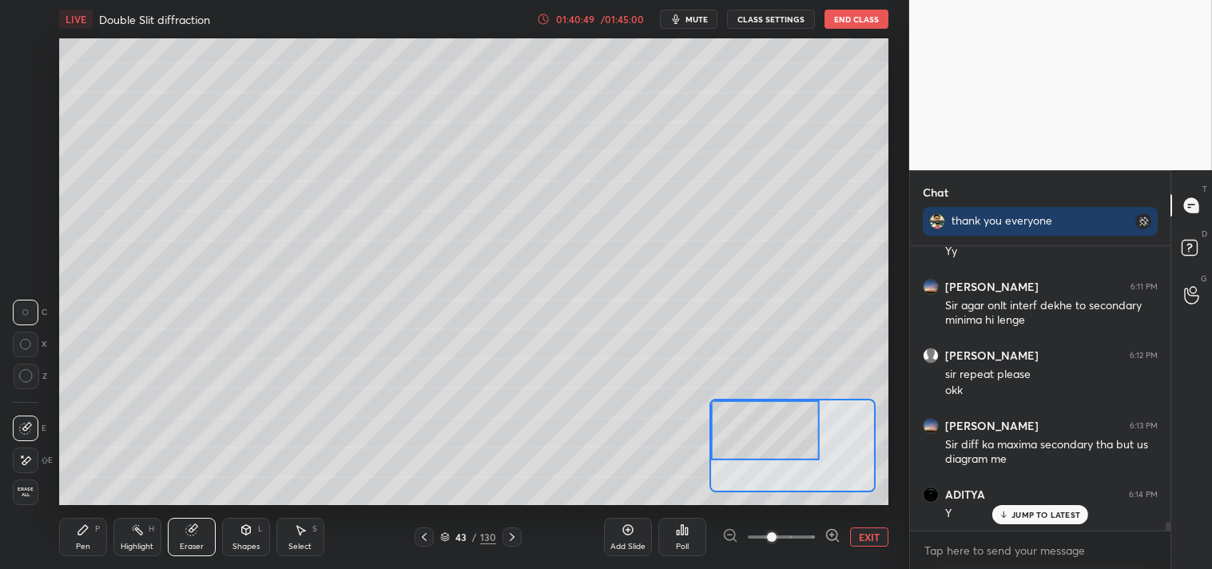
click at [82, 543] on div "Pen" at bounding box center [83, 547] width 14 height 8
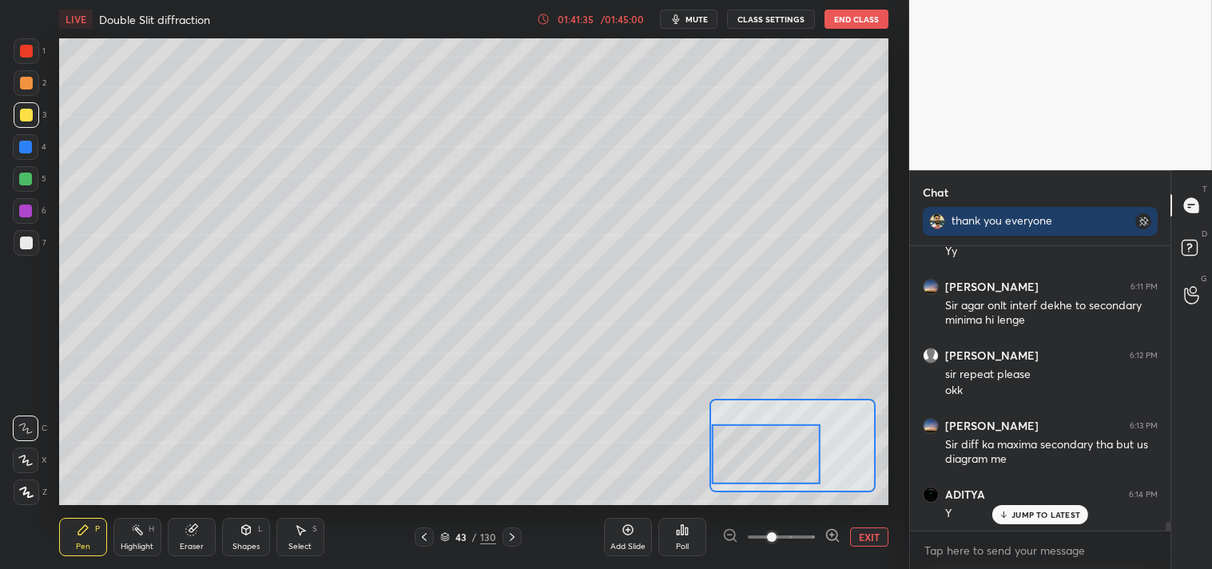
click at [747, 455] on div at bounding box center [766, 454] width 109 height 60
click at [875, 531] on button "EXIT" at bounding box center [869, 536] width 38 height 19
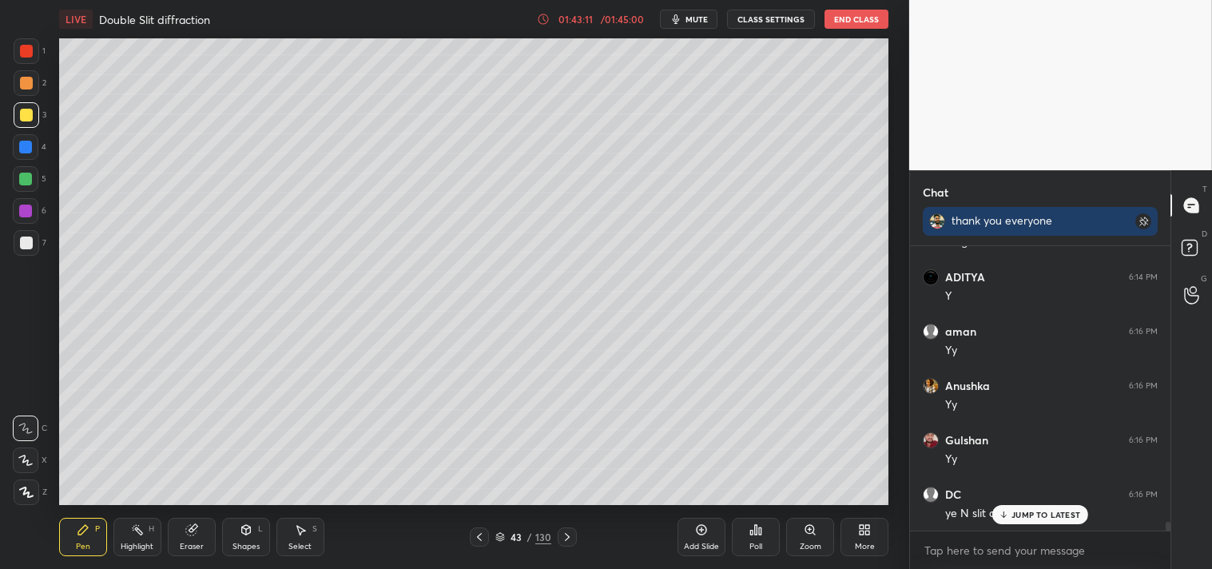
scroll to position [9290, 0]
click at [121, 533] on div "Highlight H" at bounding box center [137, 537] width 48 height 38
click at [123, 539] on div "Highlight H" at bounding box center [137, 537] width 48 height 38
click at [92, 527] on div "Pen P" at bounding box center [83, 537] width 48 height 38
click at [72, 534] on div "Pen P" at bounding box center [83, 537] width 48 height 38
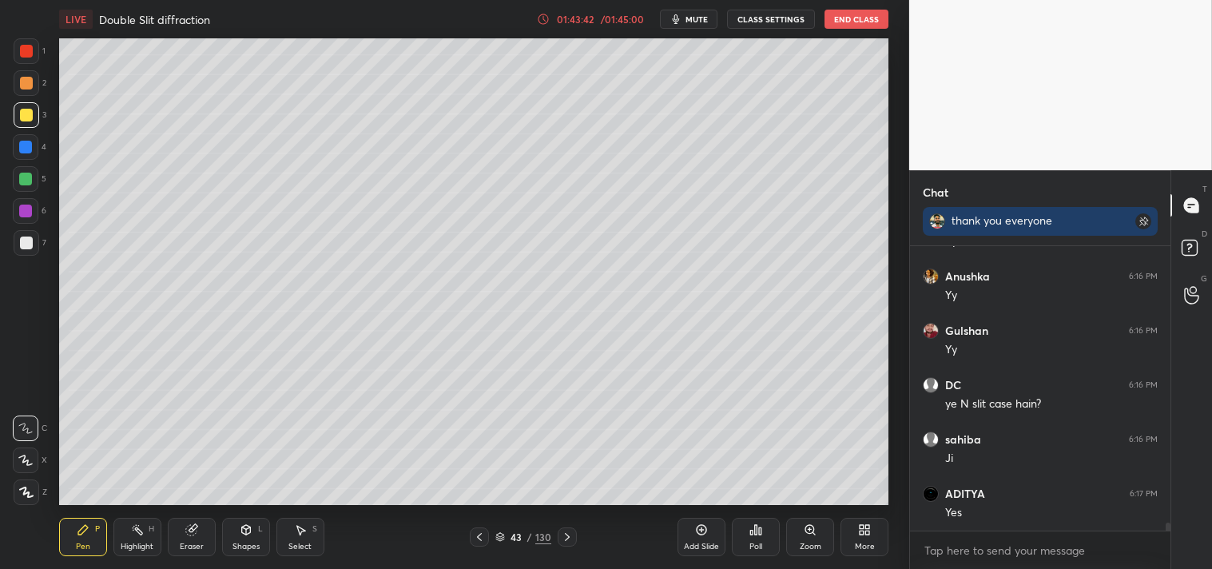
scroll to position [9399, 0]
click at [757, 540] on div "Poll" at bounding box center [756, 537] width 48 height 38
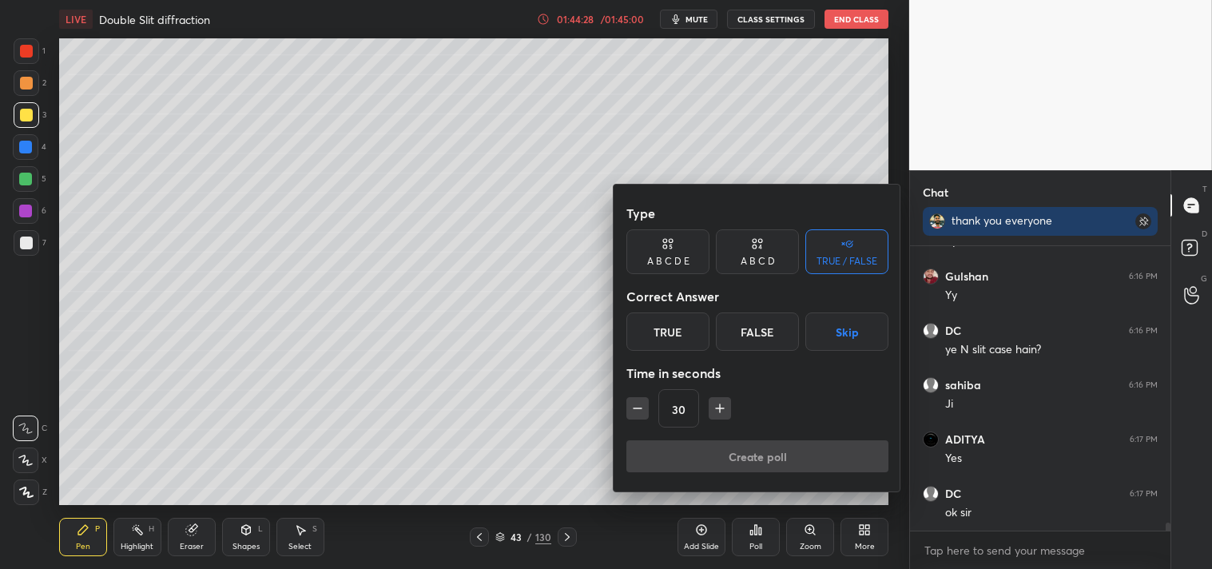
click at [986, 441] on div at bounding box center [606, 284] width 1212 height 569
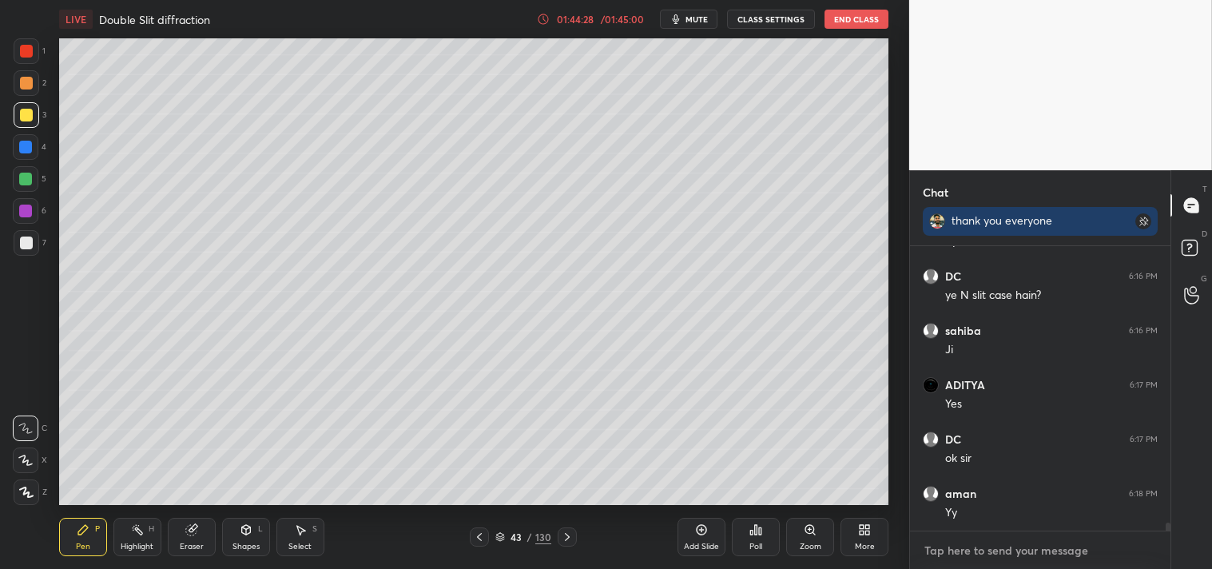
click at [963, 542] on textarea at bounding box center [1040, 551] width 235 height 26
type textarea "x"
type textarea "l"
type textarea "x"
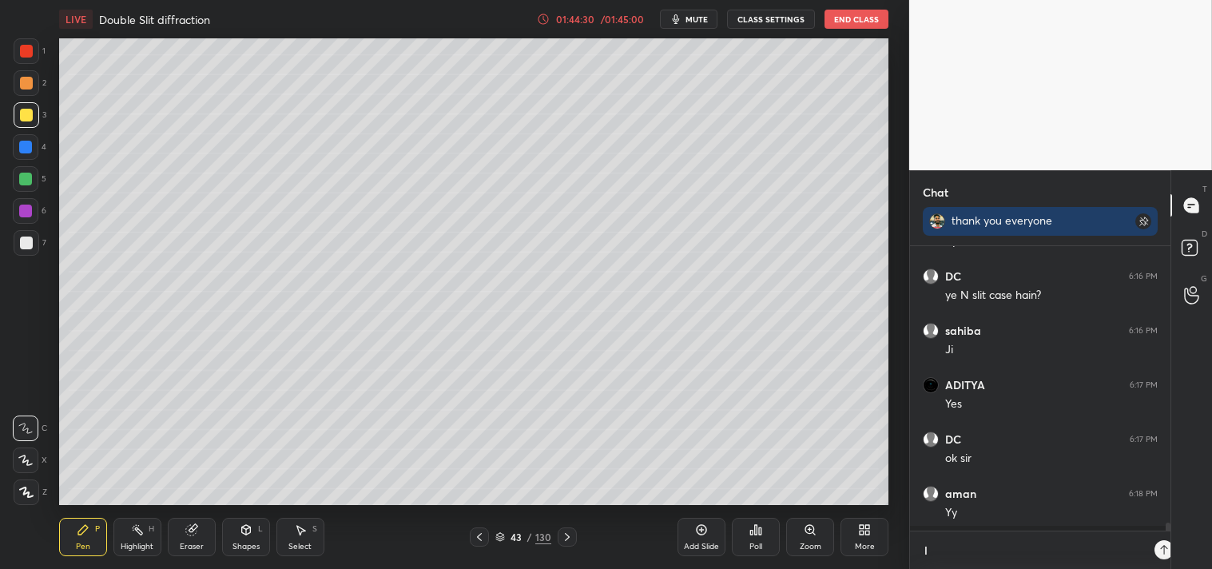
type textarea "li"
type textarea "x"
type textarea "lin"
type textarea "x"
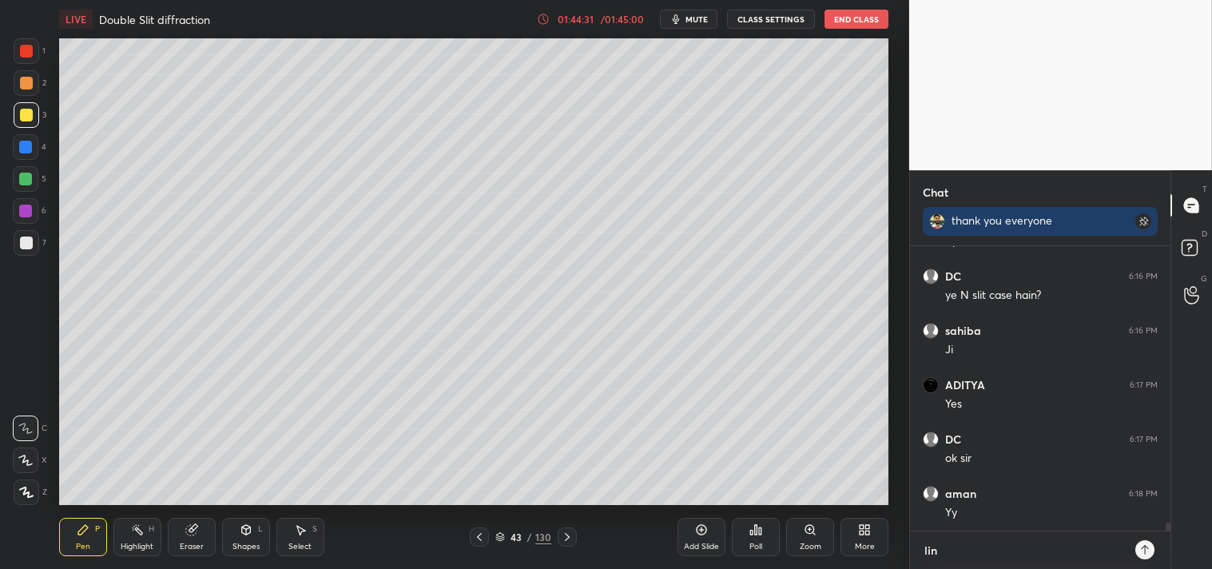
type textarea "link"
type textarea "x"
type textarea "linkl"
type textarea "x"
type textarea "linklt"
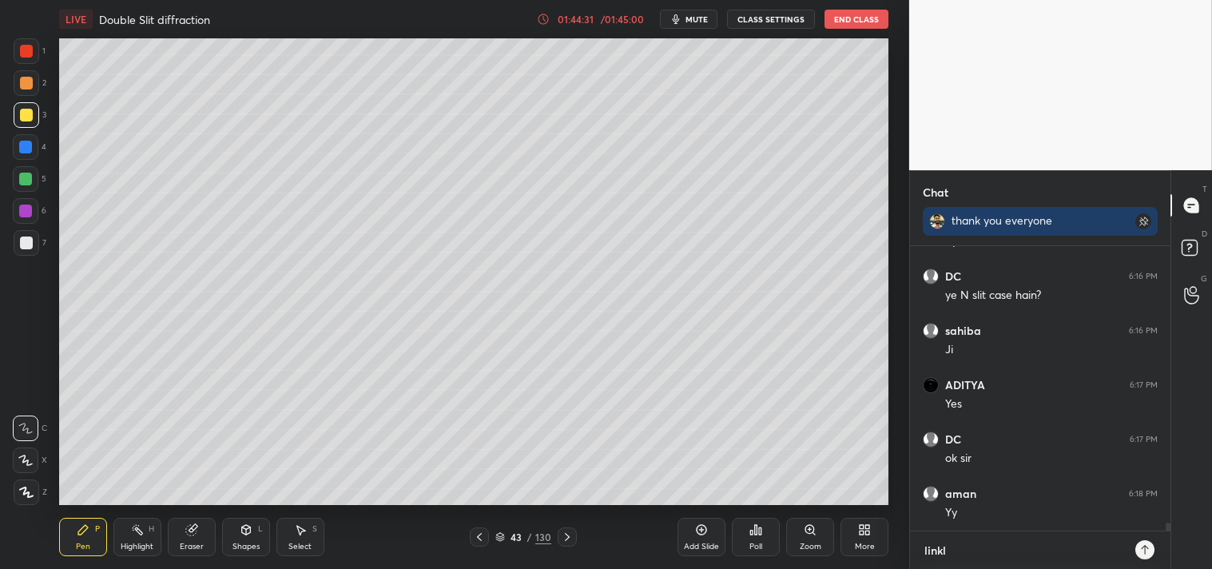
type textarea "x"
type textarea "linkltr"
type textarea "x"
type textarea "linkltr."
type textarea "x"
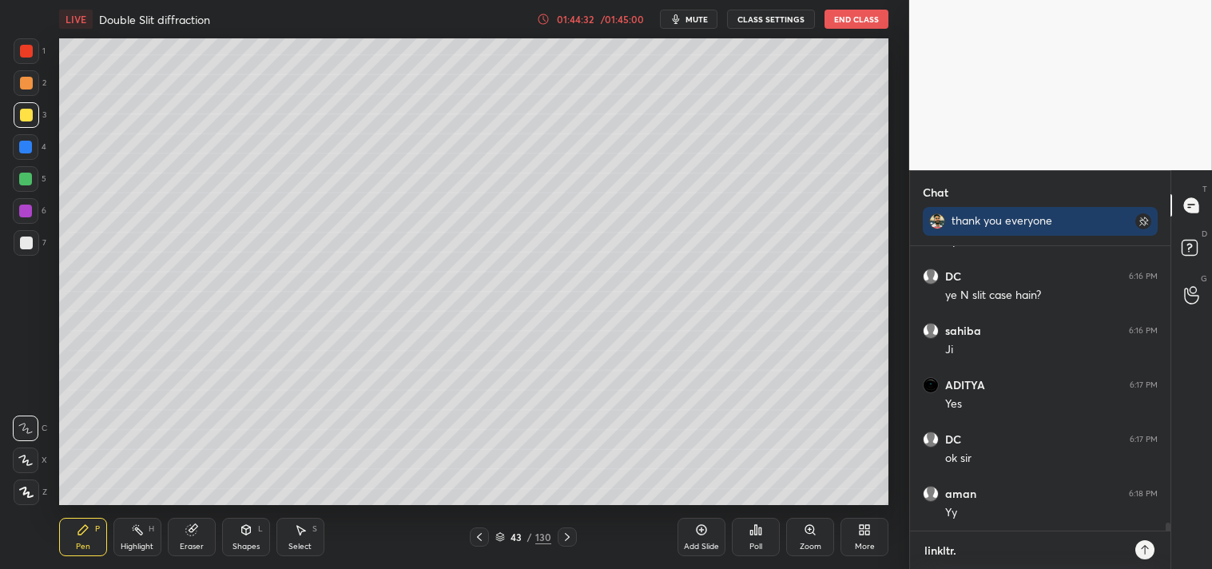
type textarea "linkltr.e"
type textarea "x"
type textarea "[DOMAIN_NAME]"
type textarea "x"
type textarea "[DOMAIN_NAME][URL]"
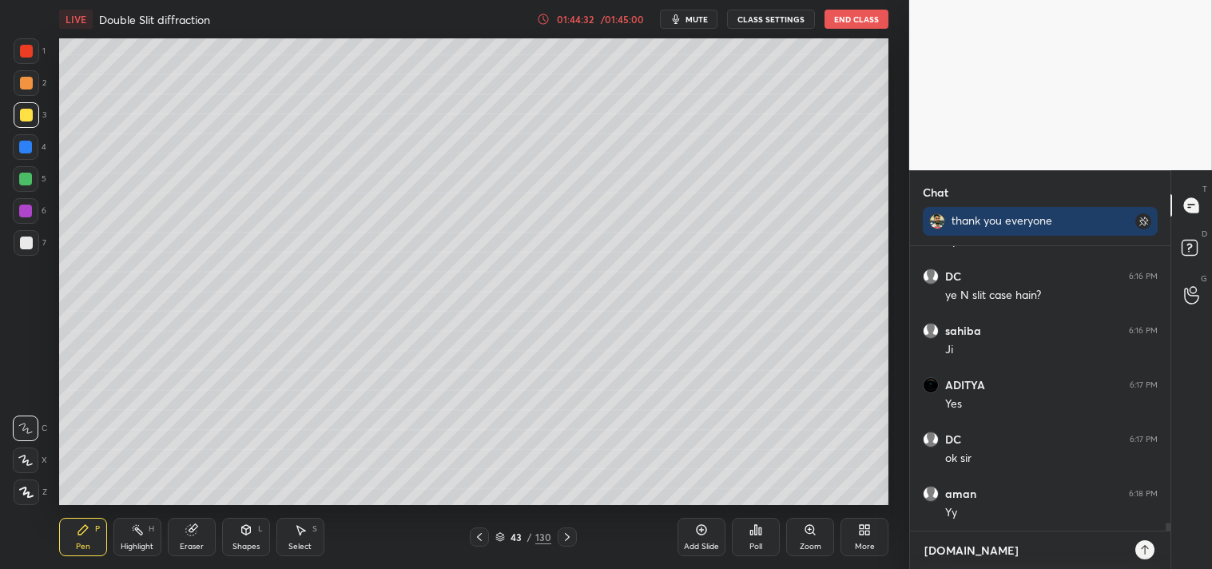
type textarea "x"
type textarea "[DOMAIN_NAME][URL]"
type textarea "x"
type textarea "[DOMAIN_NAME][URL]"
type textarea "x"
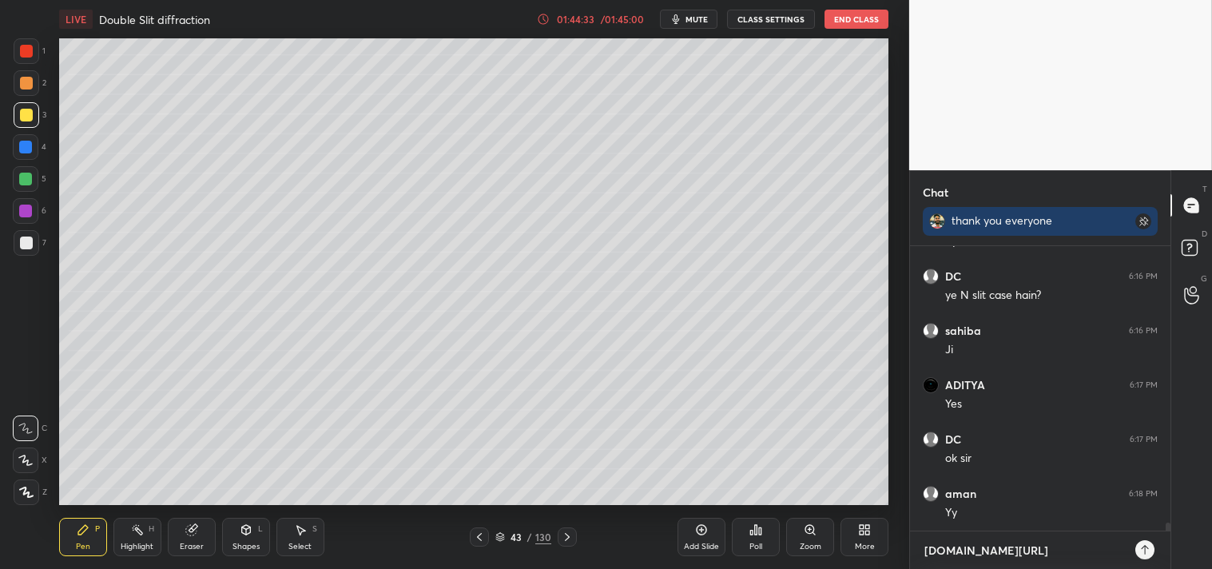
type textarea "[DOMAIN_NAME][URL]"
type textarea "x"
type textarea "[DOMAIN_NAME][URL]"
type textarea "x"
type textarea "[DOMAIN_NAME][URL]"
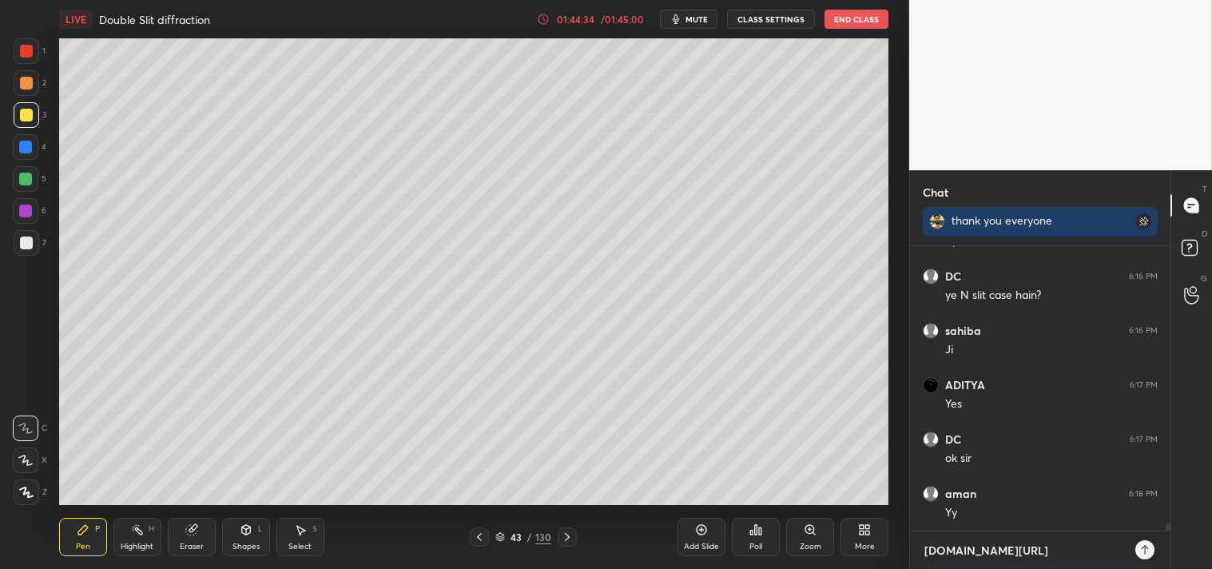
type textarea "x"
type textarea "[DOMAIN_NAME][URL]"
type textarea "x"
type textarea "[DOMAIN_NAME][URL]"
type textarea "x"
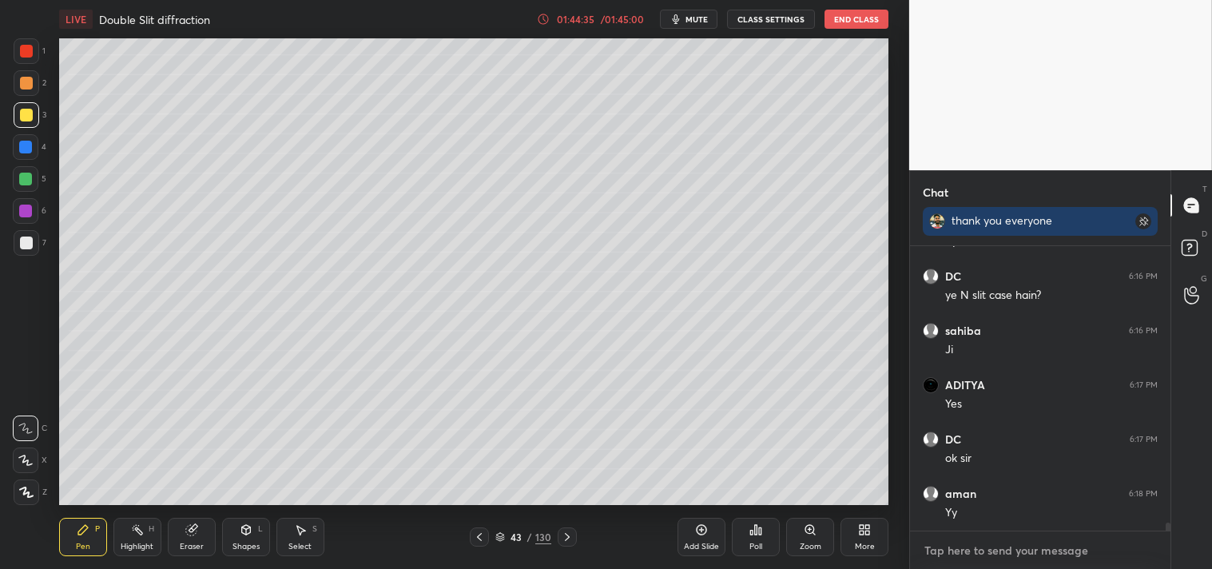
scroll to position [9543, 0]
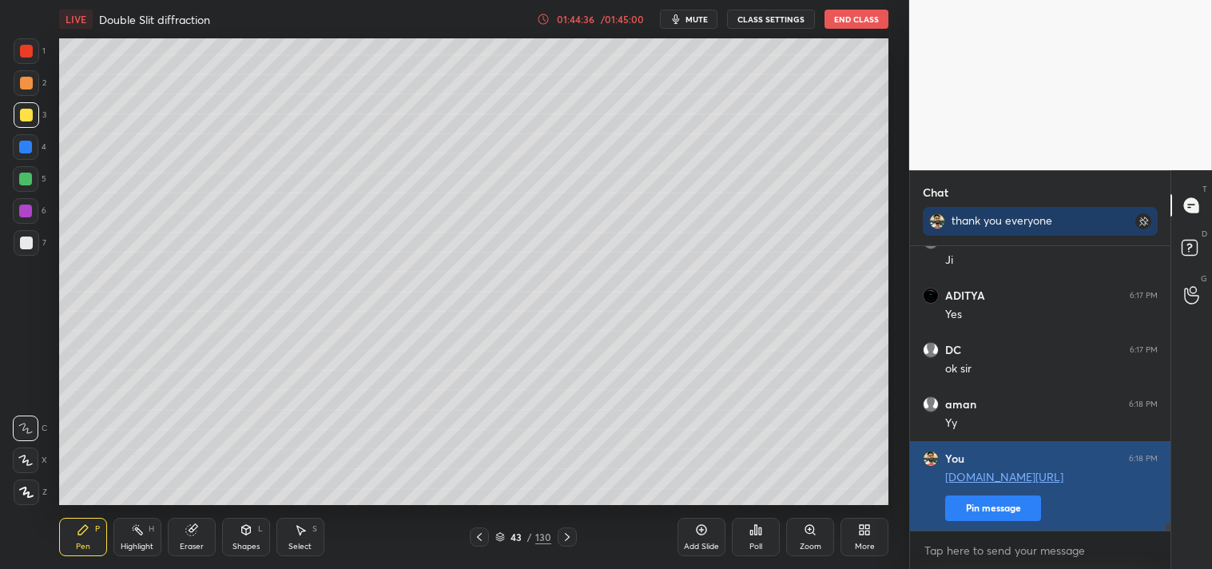
click at [985, 520] on button "Pin message" at bounding box center [993, 508] width 96 height 26
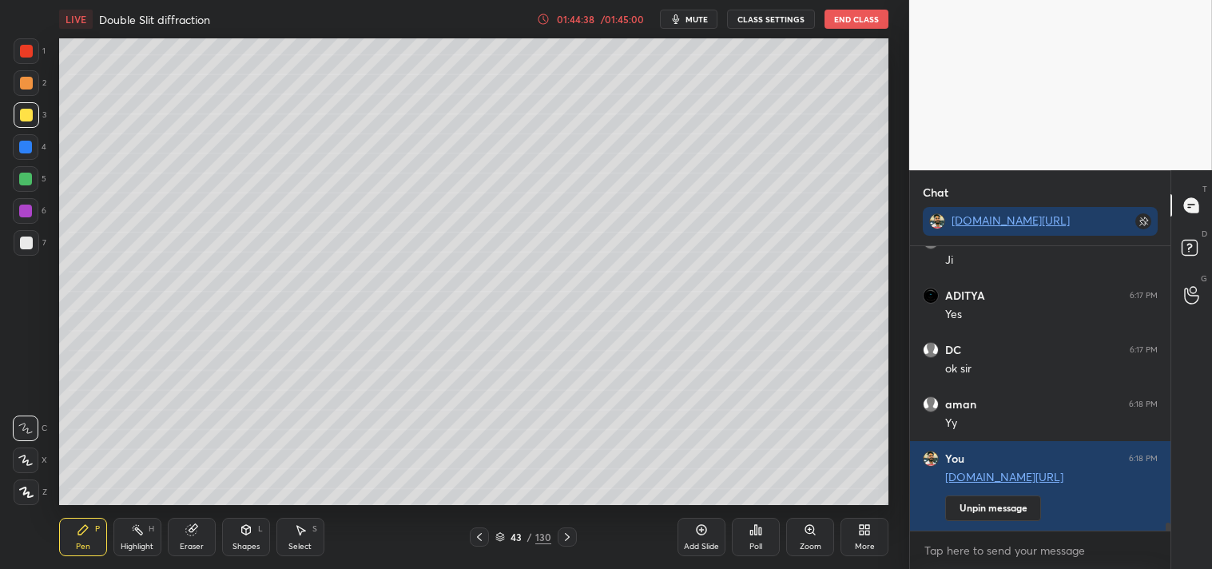
click at [702, 18] on span "mute" at bounding box center [697, 19] width 22 height 11
click at [989, 555] on textarea at bounding box center [1040, 551] width 235 height 26
type textarea "x"
type textarea "l"
type textarea "x"
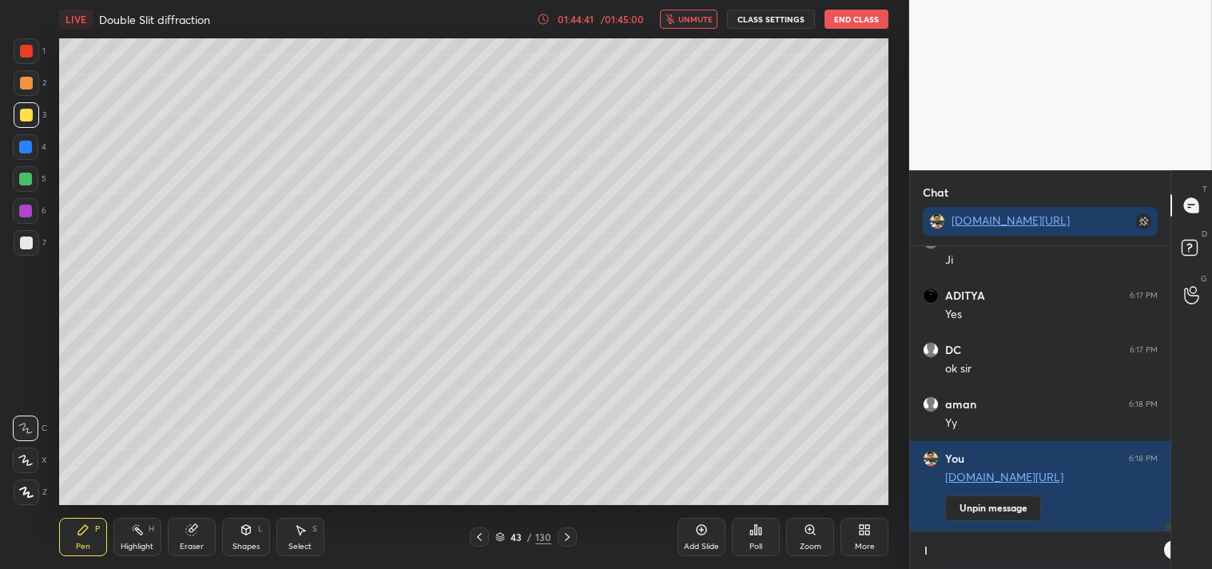
scroll to position [5, 4]
type textarea "li"
type textarea "x"
type textarea "lin"
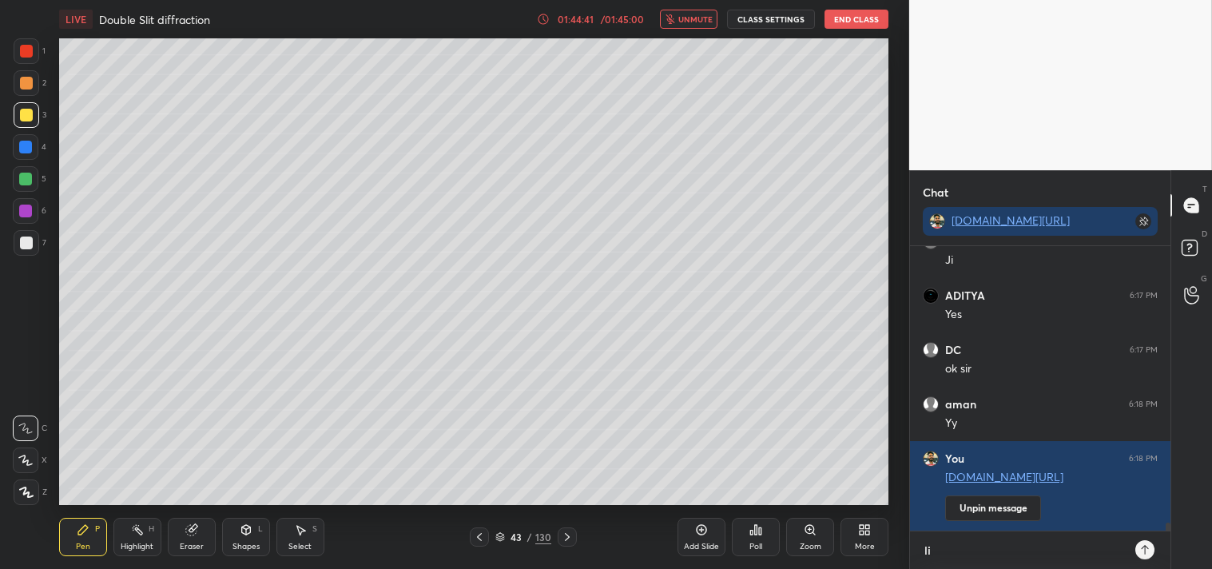
type textarea "x"
type textarea "link"
type textarea "x"
type textarea "linkt"
type textarea "x"
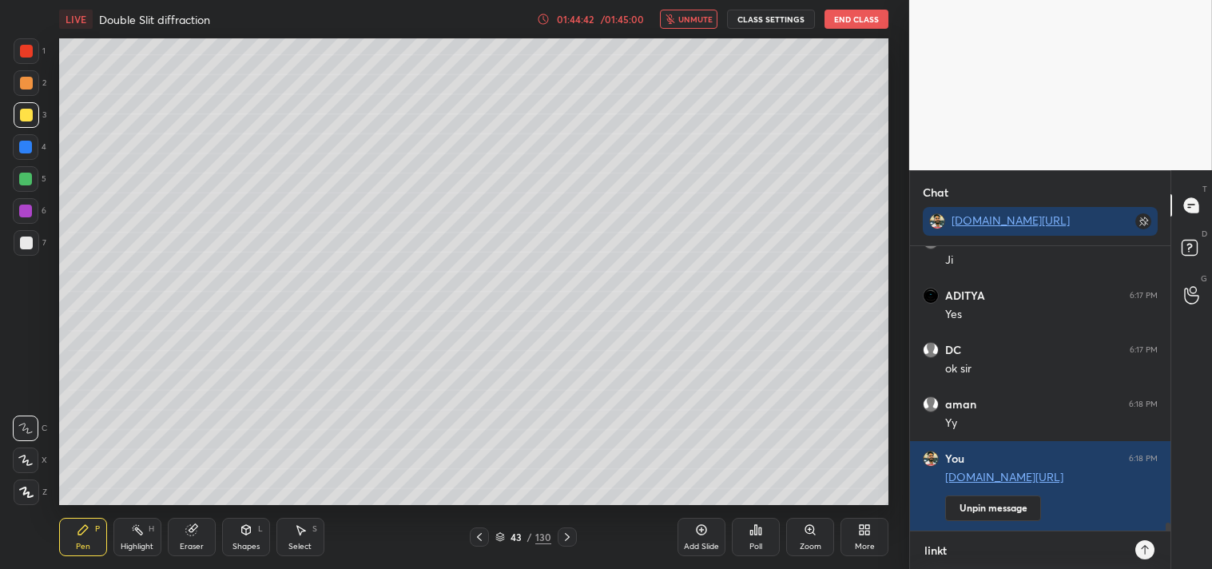
type textarea "linktr"
type textarea "x"
type textarea "linktr."
type textarea "x"
type textarea "linktr.e"
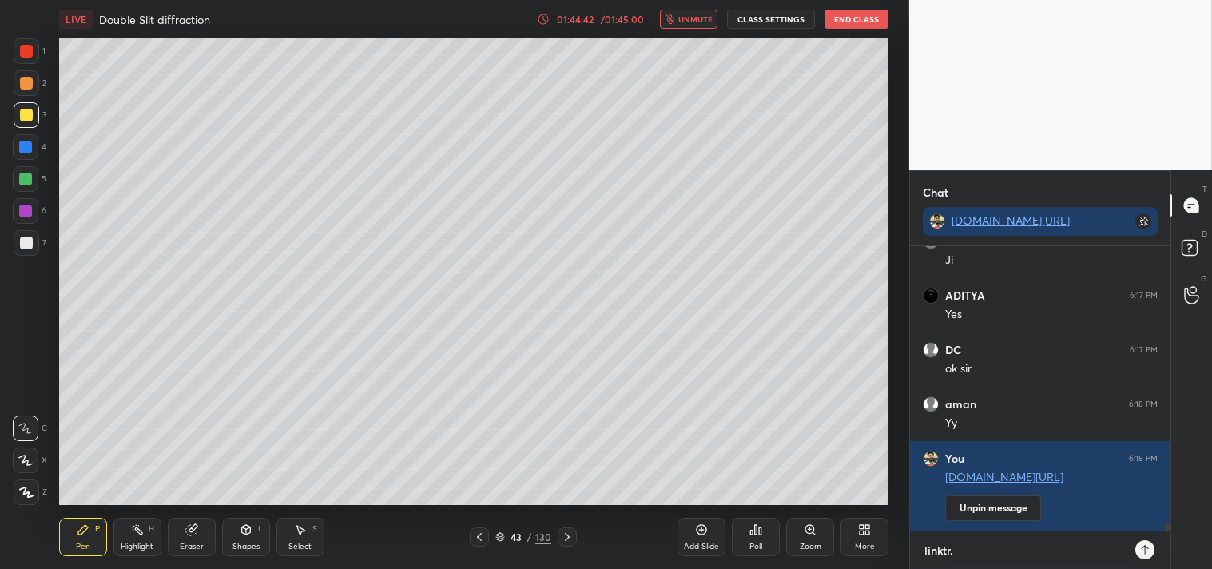
type textarea "x"
type textarea "[DOMAIN_NAME]"
type textarea "x"
type textarea "[DOMAIN_NAME][URL]"
type textarea "x"
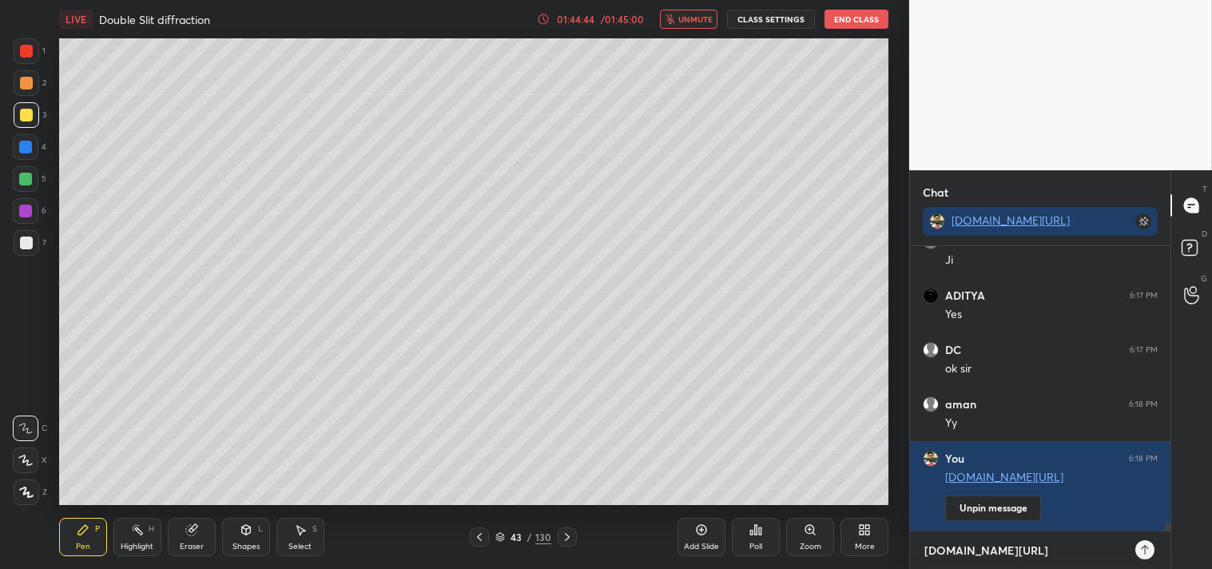
type textarea "[DOMAIN_NAME][URL]"
type textarea "x"
type textarea "[DOMAIN_NAME][URL]"
type textarea "x"
type textarea "[DOMAIN_NAME][URL]"
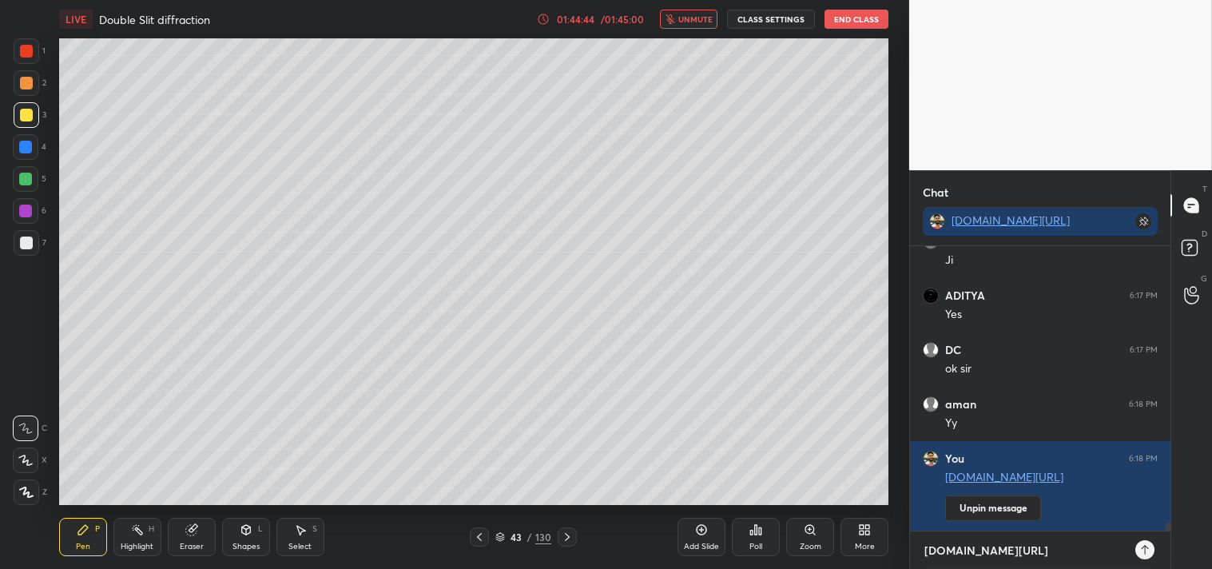
type textarea "x"
type textarea "[DOMAIN_NAME][URL]"
type textarea "x"
type textarea "[DOMAIN_NAME][URL]"
type textarea "x"
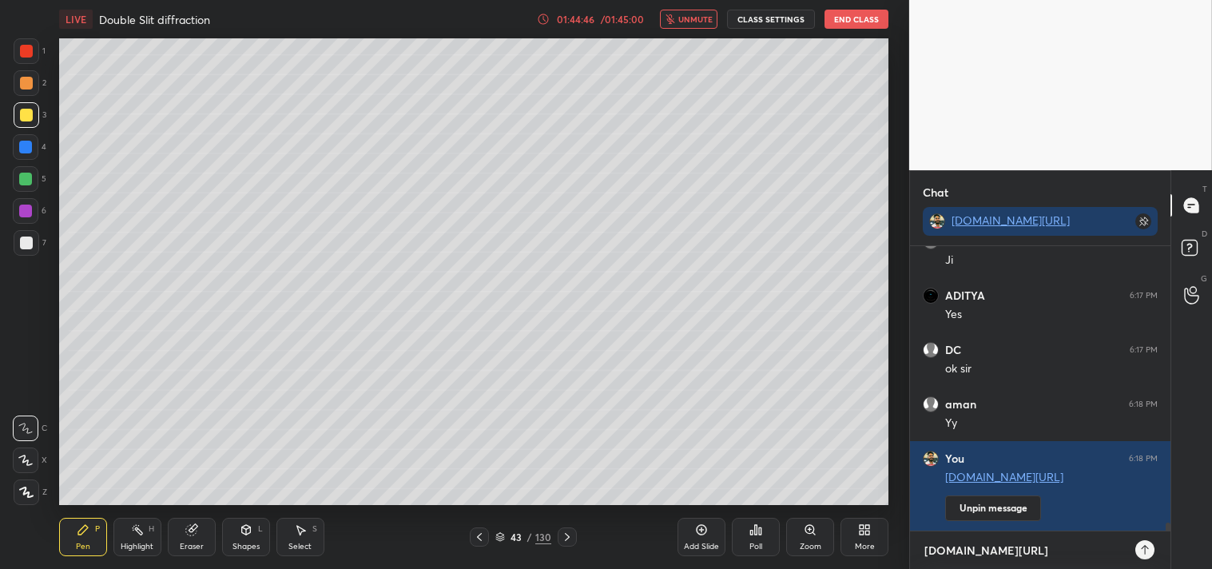
type textarea "[DOMAIN_NAME][URL]"
type textarea "x"
type textarea "[DOMAIN_NAME][URL]"
type textarea "x"
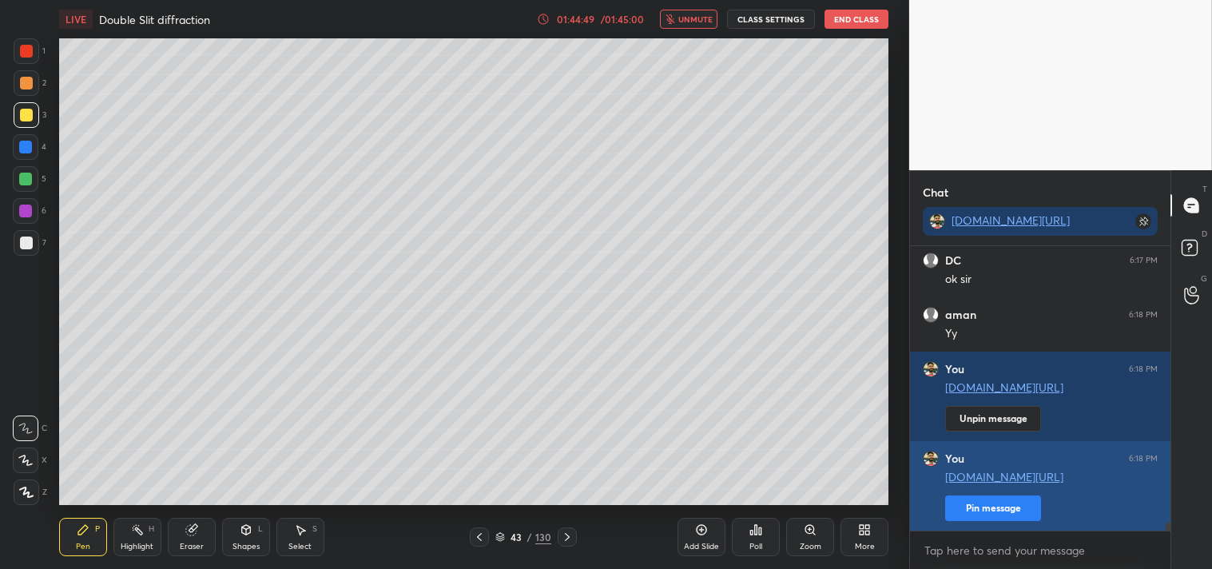
click at [985, 511] on button "Pin message" at bounding box center [993, 508] width 96 height 26
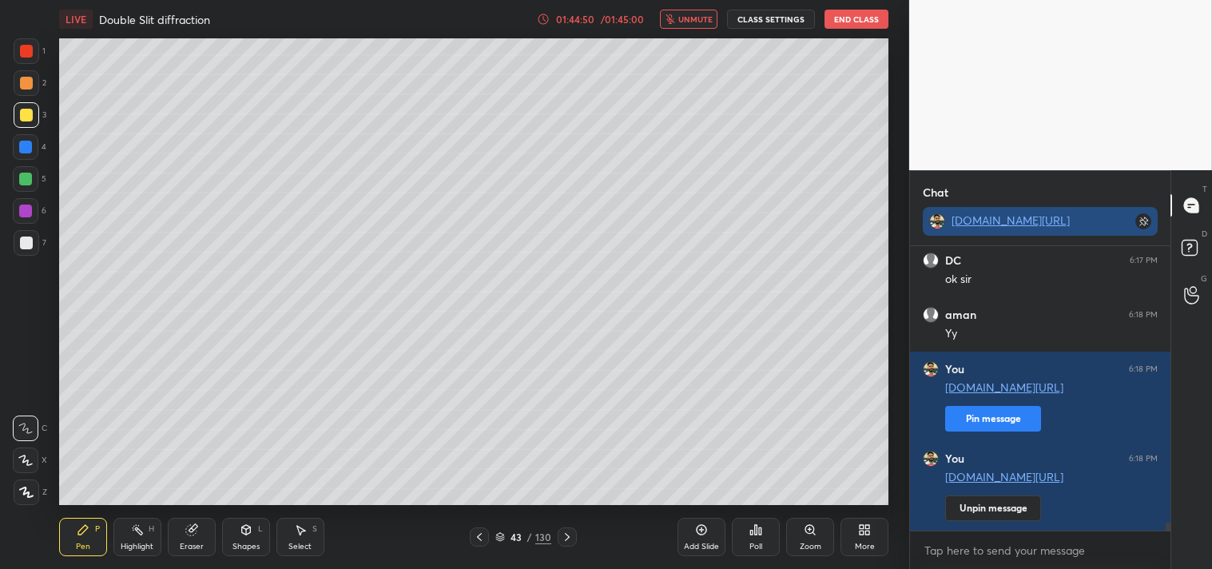
click at [994, 217] on link "[DOMAIN_NAME][URL]" at bounding box center [1011, 220] width 118 height 15
click at [691, 17] on span "unmute" at bounding box center [695, 19] width 34 height 11
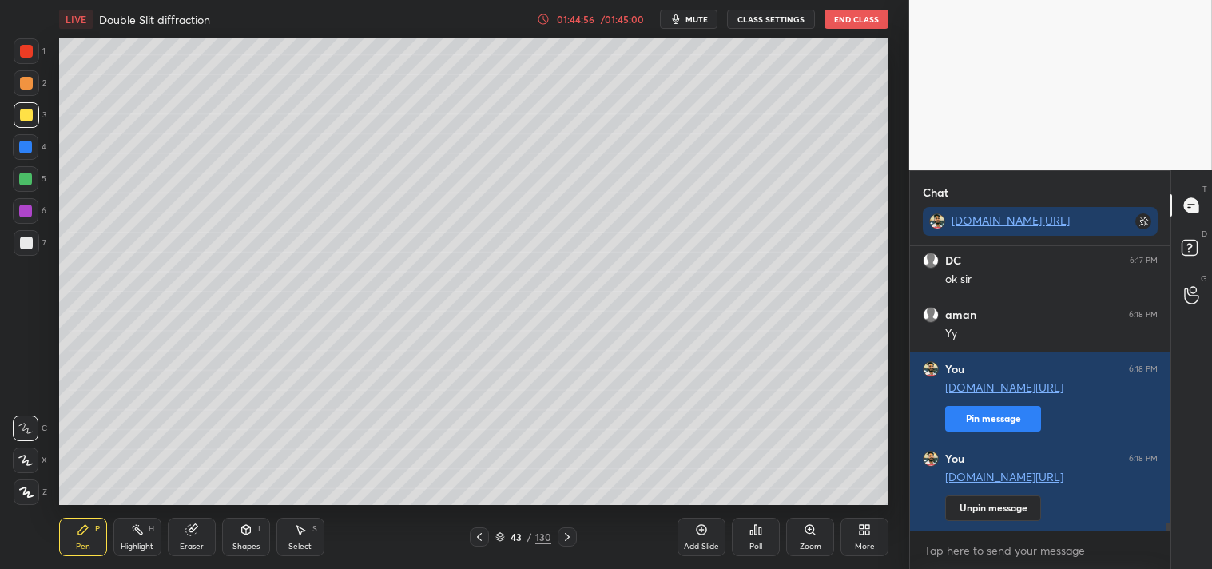
click at [759, 539] on div "Poll" at bounding box center [756, 537] width 48 height 38
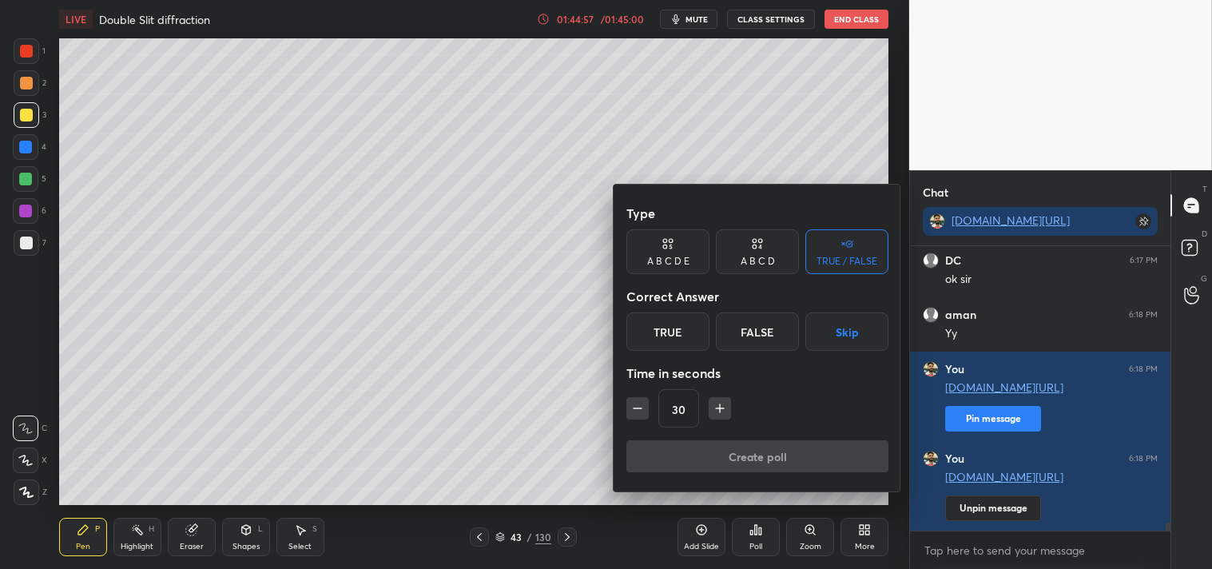
click at [658, 328] on div "True" at bounding box center [668, 331] width 83 height 38
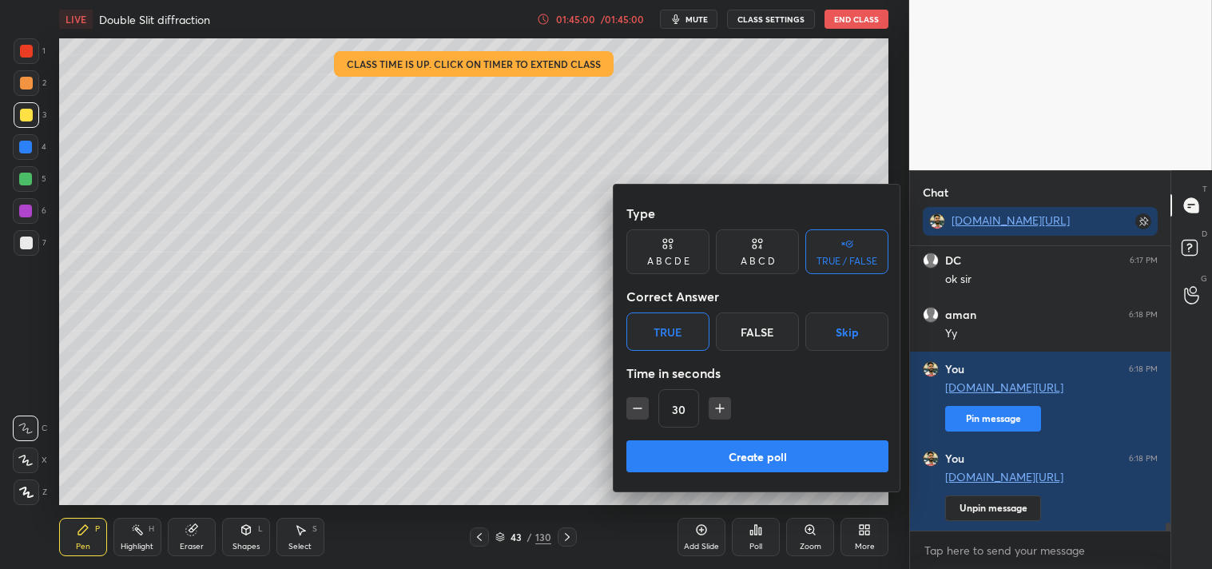
click at [738, 452] on button "Create poll" at bounding box center [758, 456] width 262 height 32
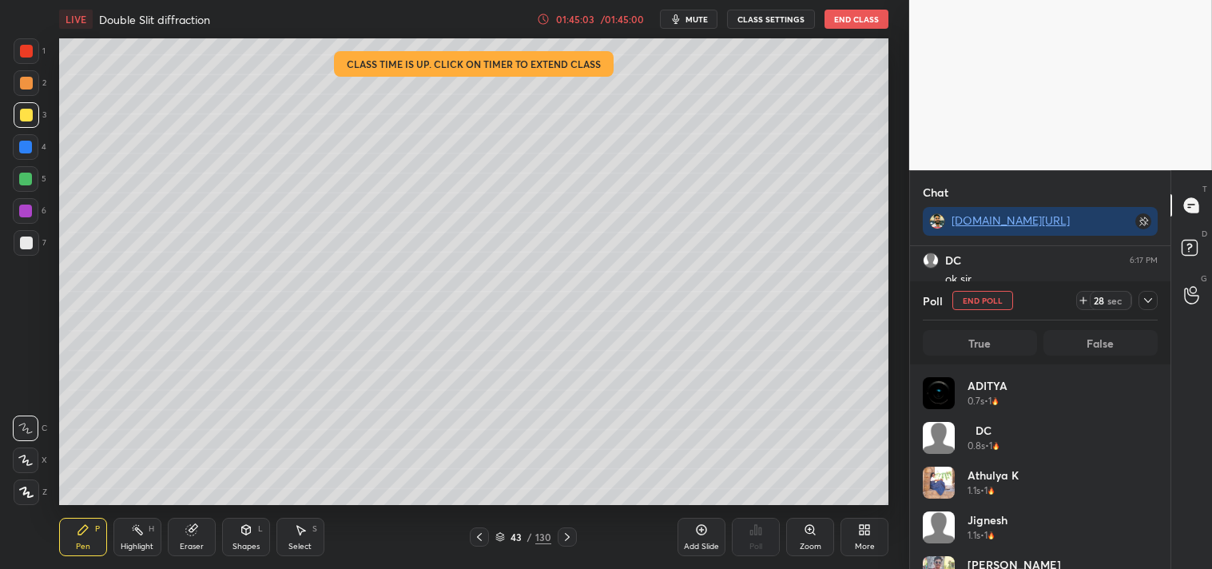
scroll to position [187, 230]
click at [691, 18] on span "mute" at bounding box center [697, 19] width 22 height 11
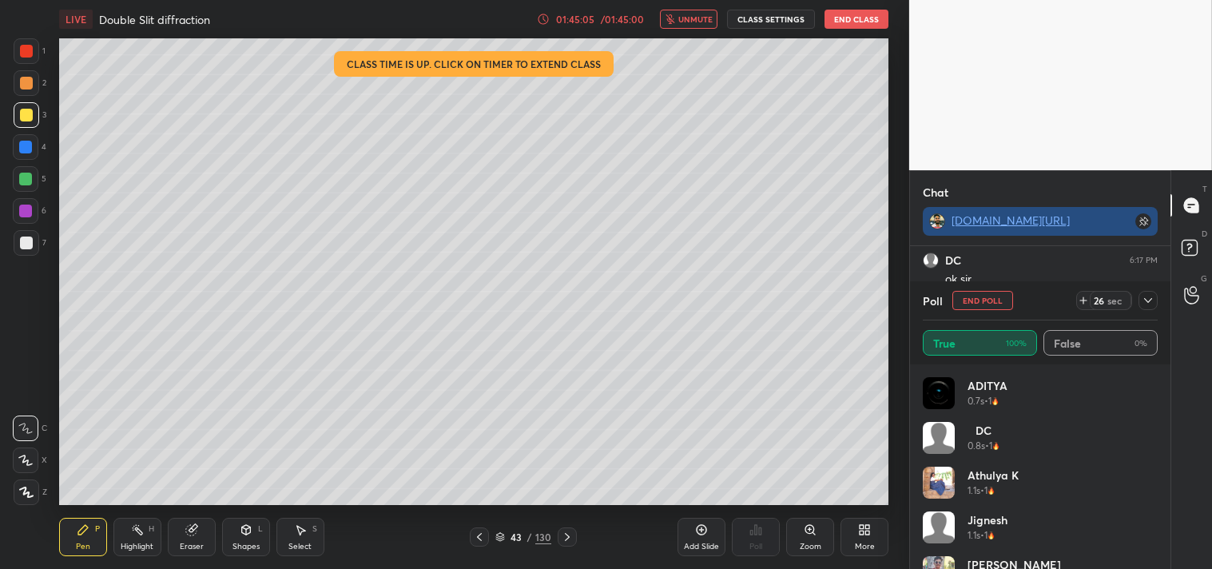
click at [995, 219] on link "[DOMAIN_NAME][URL]" at bounding box center [1011, 220] width 118 height 15
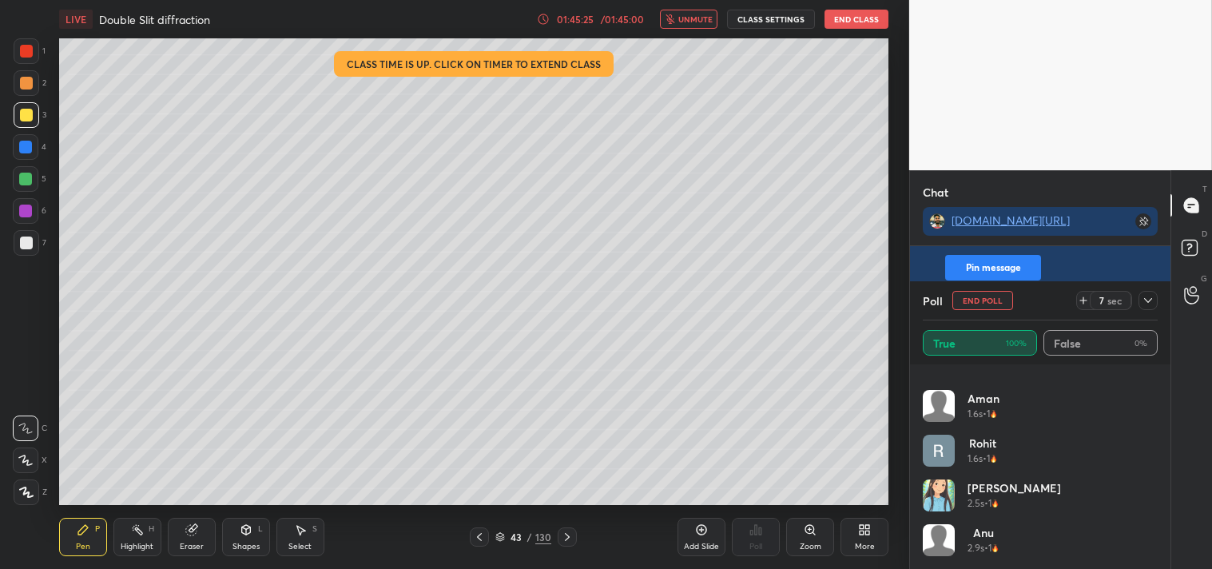
scroll to position [0, 0]
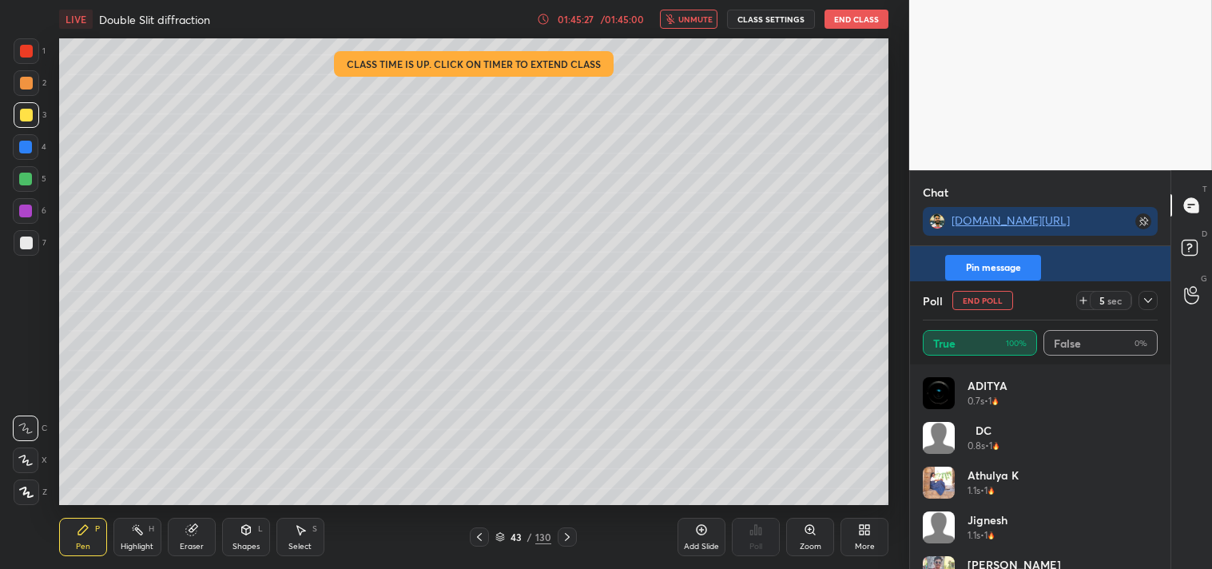
click at [977, 298] on button "End Poll" at bounding box center [983, 300] width 61 height 19
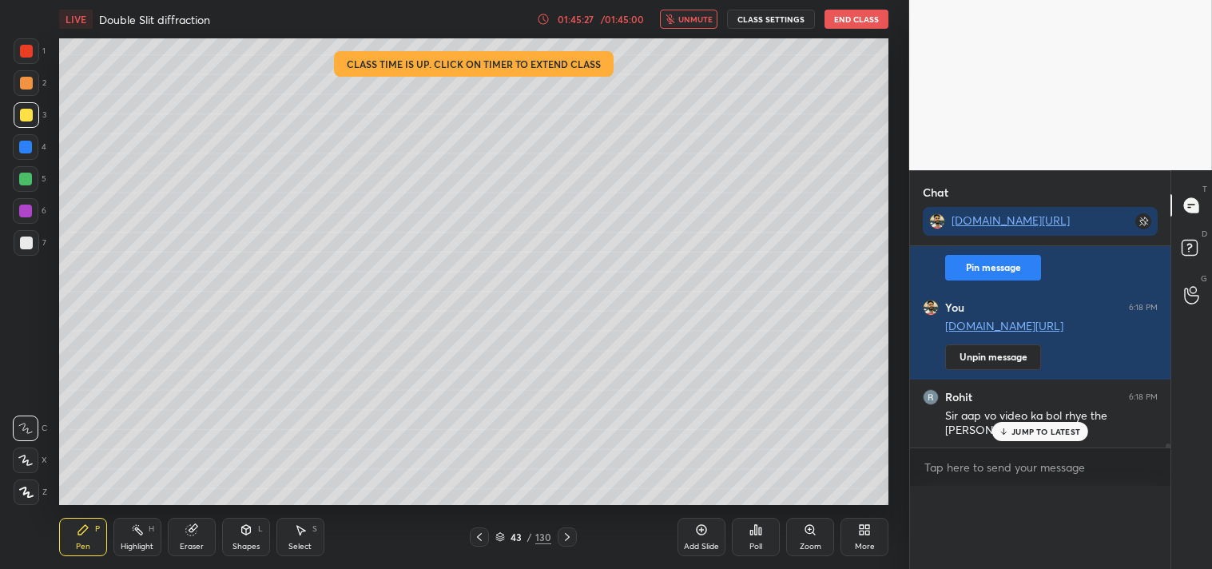
scroll to position [222, 256]
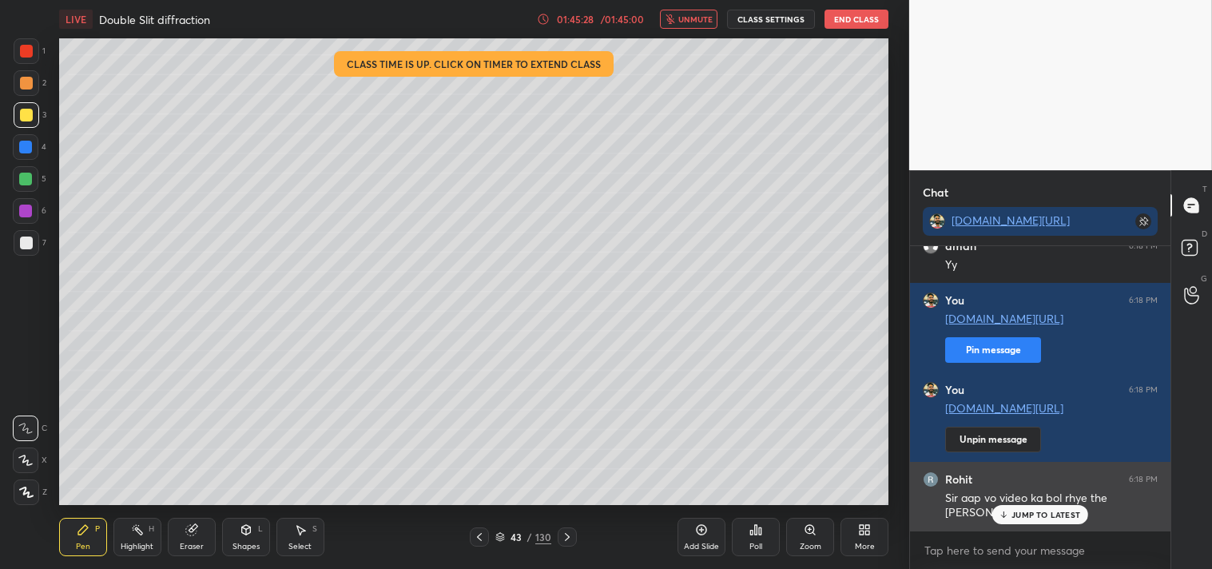
click at [1034, 519] on p "JUMP TO LATEST" at bounding box center [1046, 515] width 69 height 10
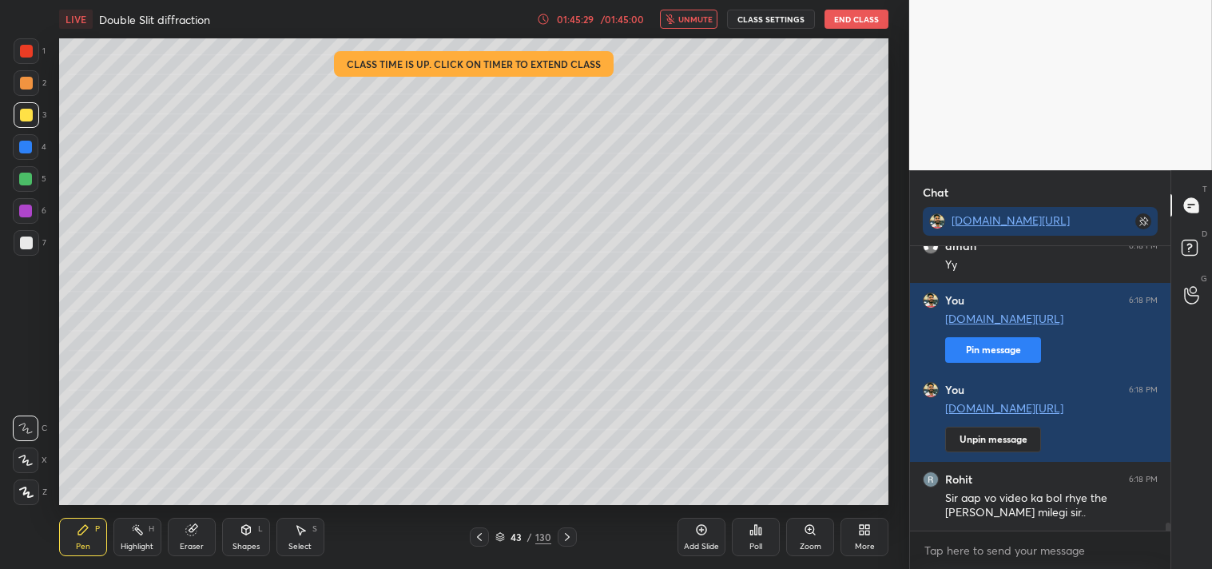
click at [698, 532] on icon at bounding box center [702, 530] width 10 height 10
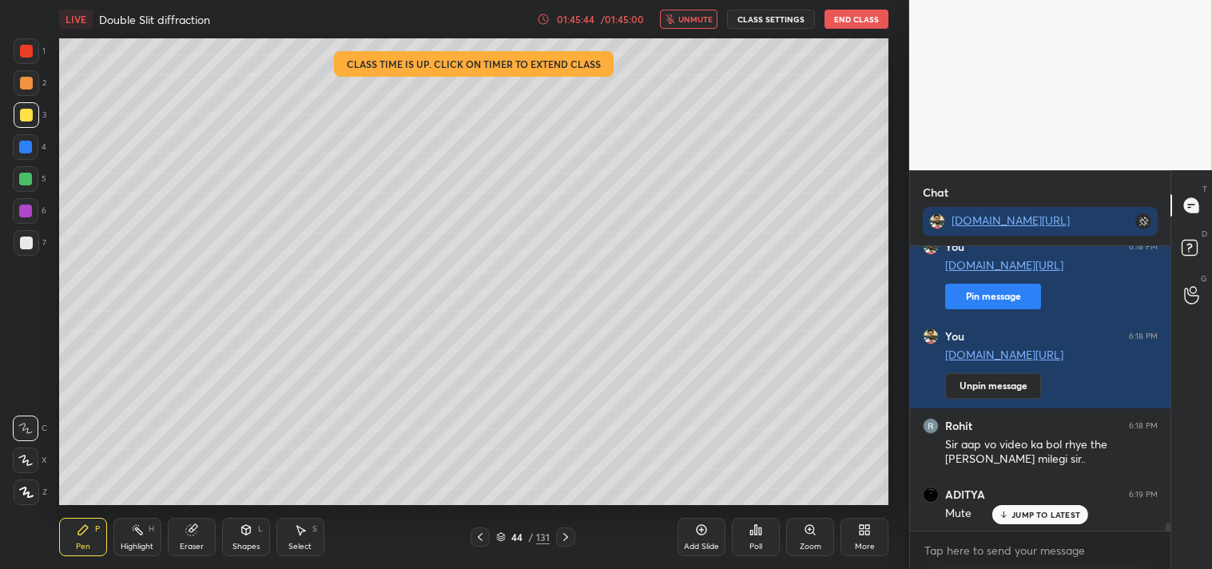
click at [690, 19] on span "unmute" at bounding box center [695, 19] width 34 height 11
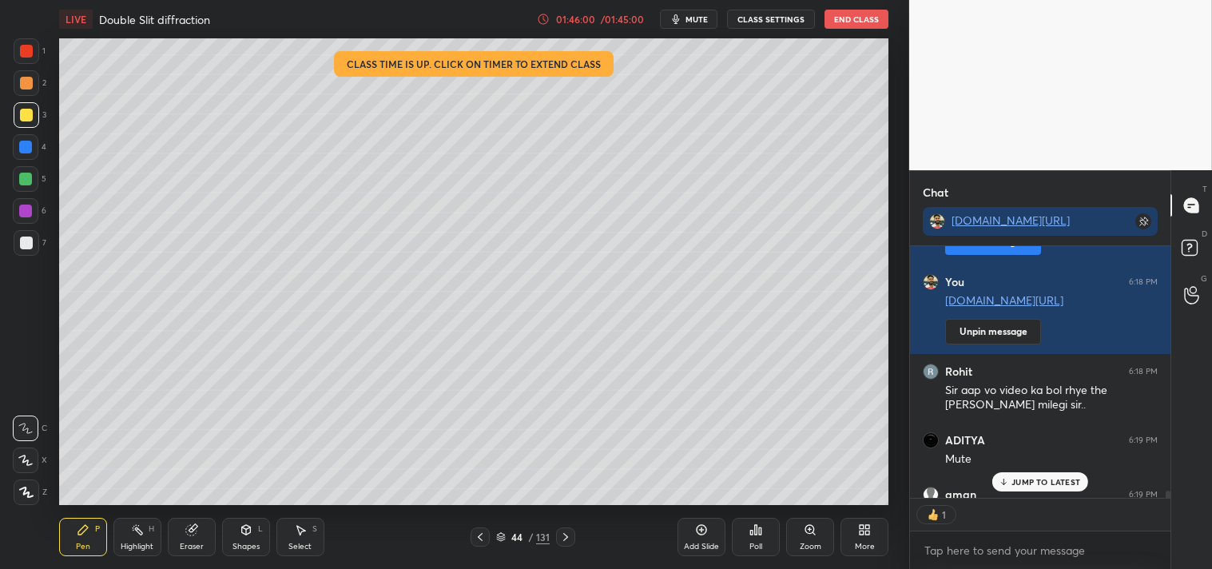
click at [1056, 477] on p "JUMP TO LATEST" at bounding box center [1046, 482] width 69 height 10
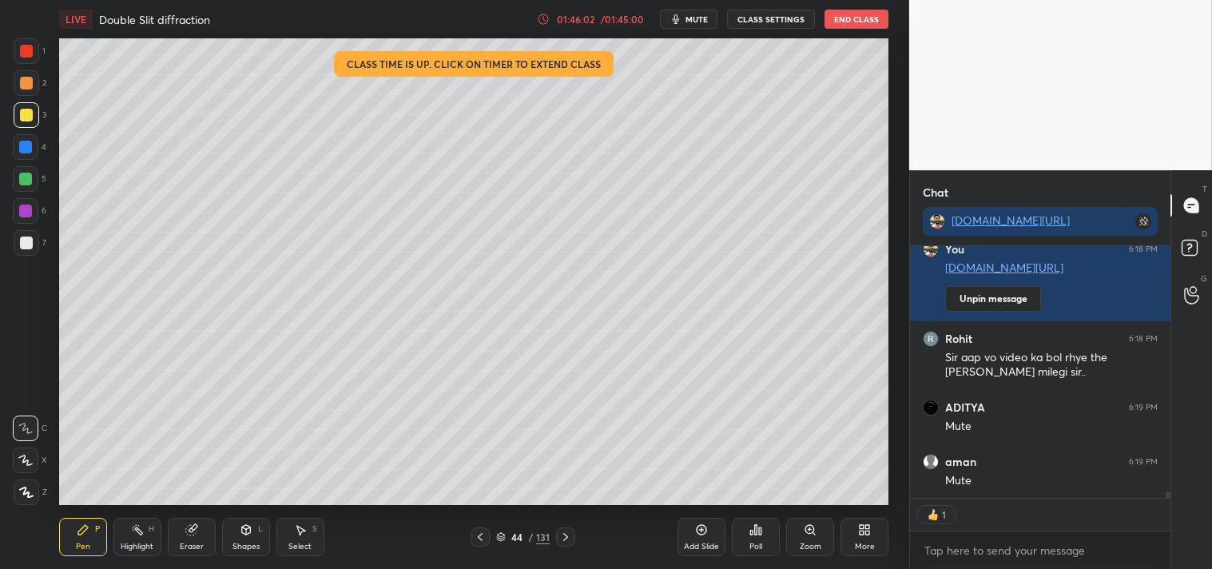
scroll to position [9896, 0]
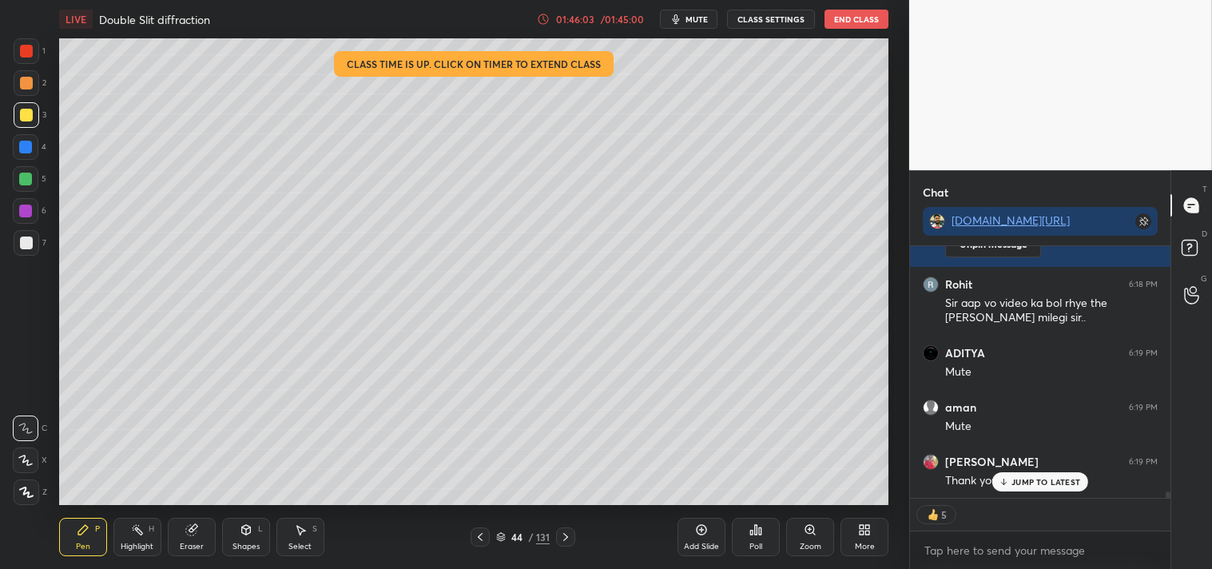
click at [690, 16] on span "mute" at bounding box center [697, 19] width 22 height 11
click at [849, 20] on button "End Class" at bounding box center [857, 19] width 64 height 19
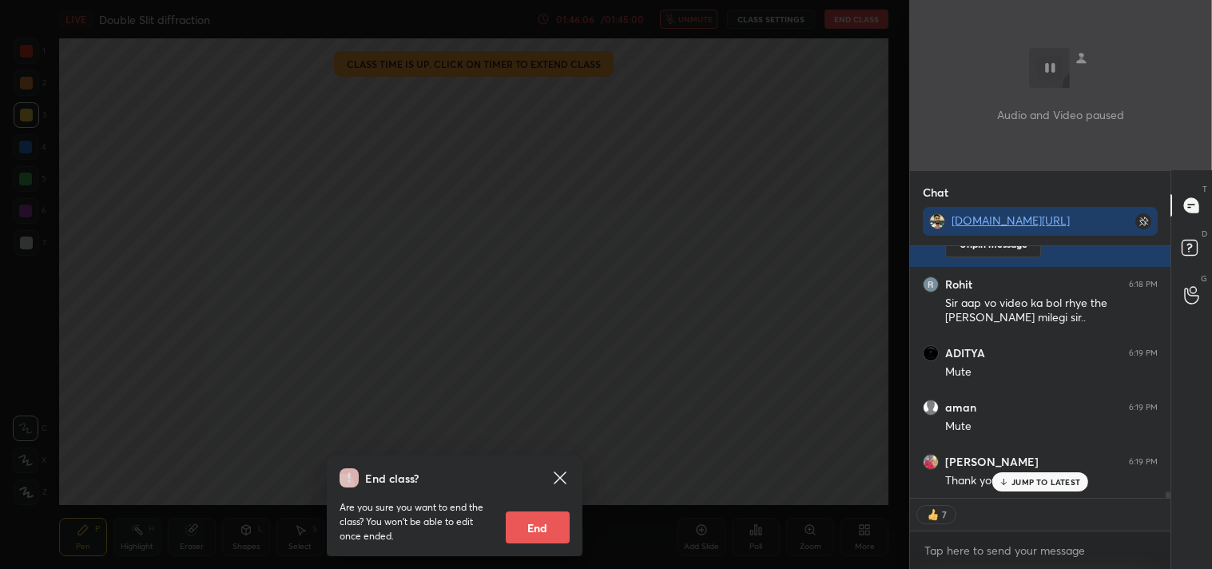
click at [539, 523] on button "End" at bounding box center [538, 527] width 64 height 32
type textarea "x"
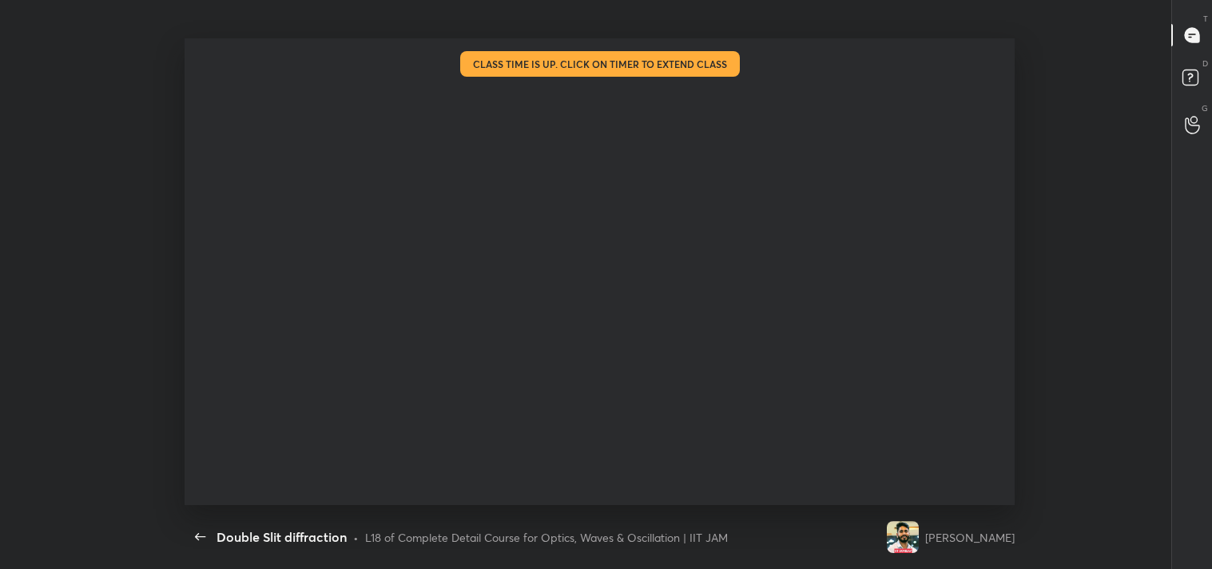
scroll to position [488, 238]
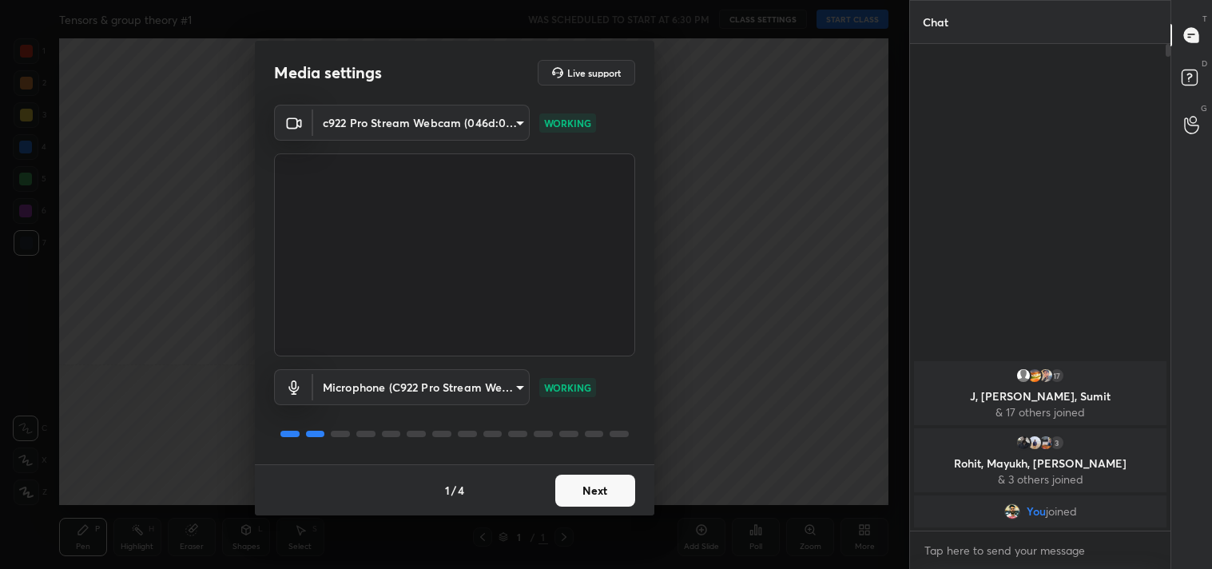
click at [599, 495] on button "Next" at bounding box center [595, 491] width 80 height 32
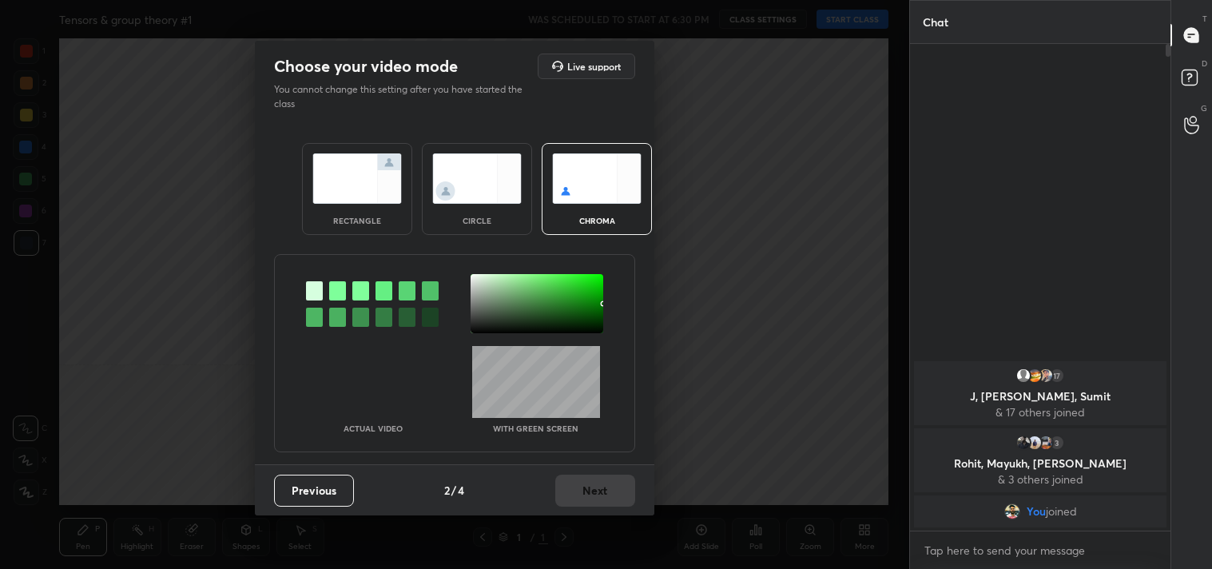
click at [366, 180] on img at bounding box center [357, 178] width 90 height 50
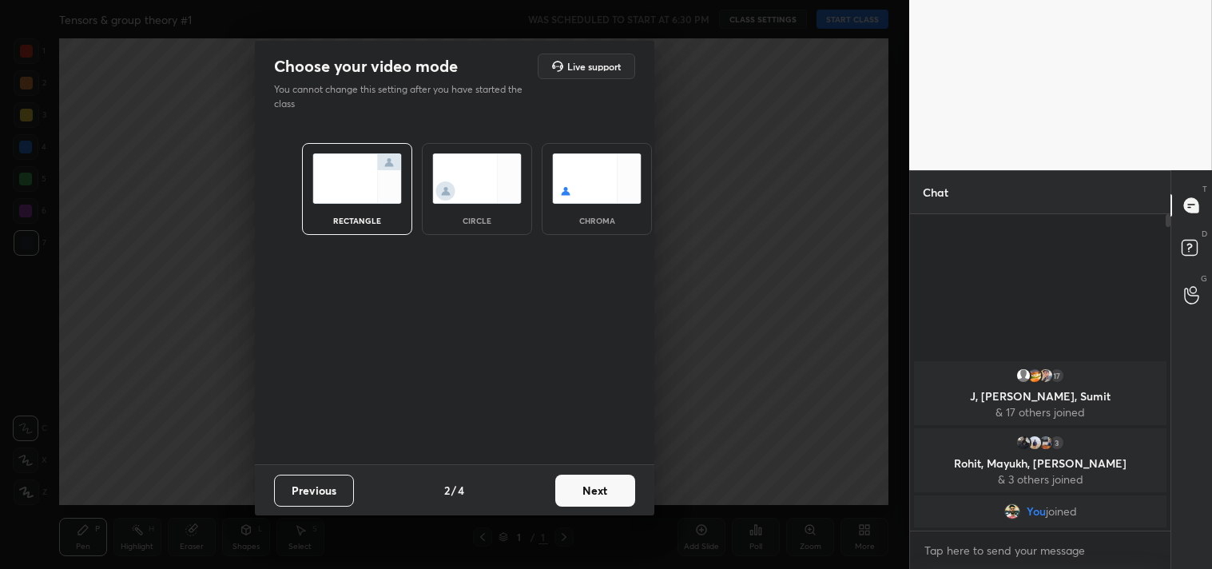
scroll to position [6, 4]
click at [595, 496] on button "Next" at bounding box center [595, 491] width 80 height 32
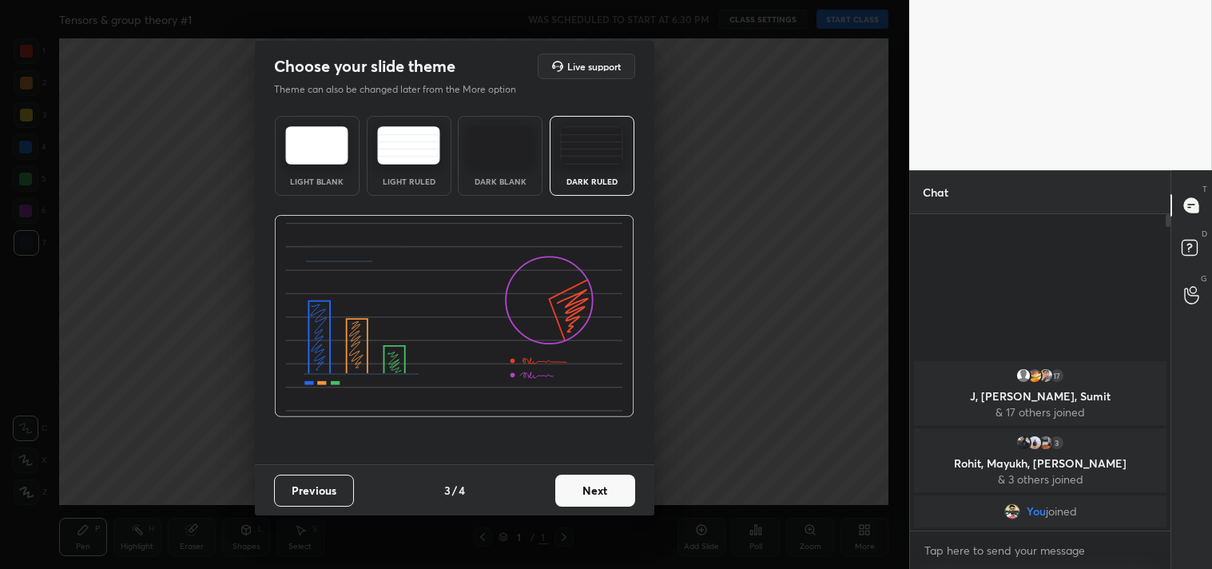
click at [591, 493] on button "Next" at bounding box center [595, 491] width 80 height 32
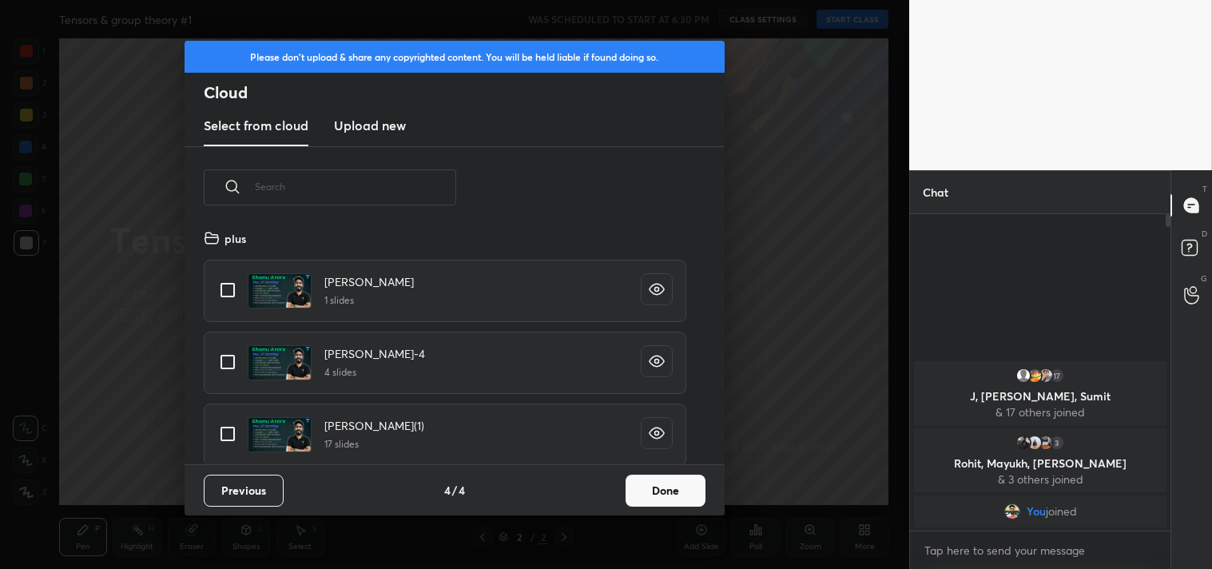
scroll to position [237, 513]
click at [211, 273] on input "grid" at bounding box center [228, 290] width 34 height 34
checkbox input "true"
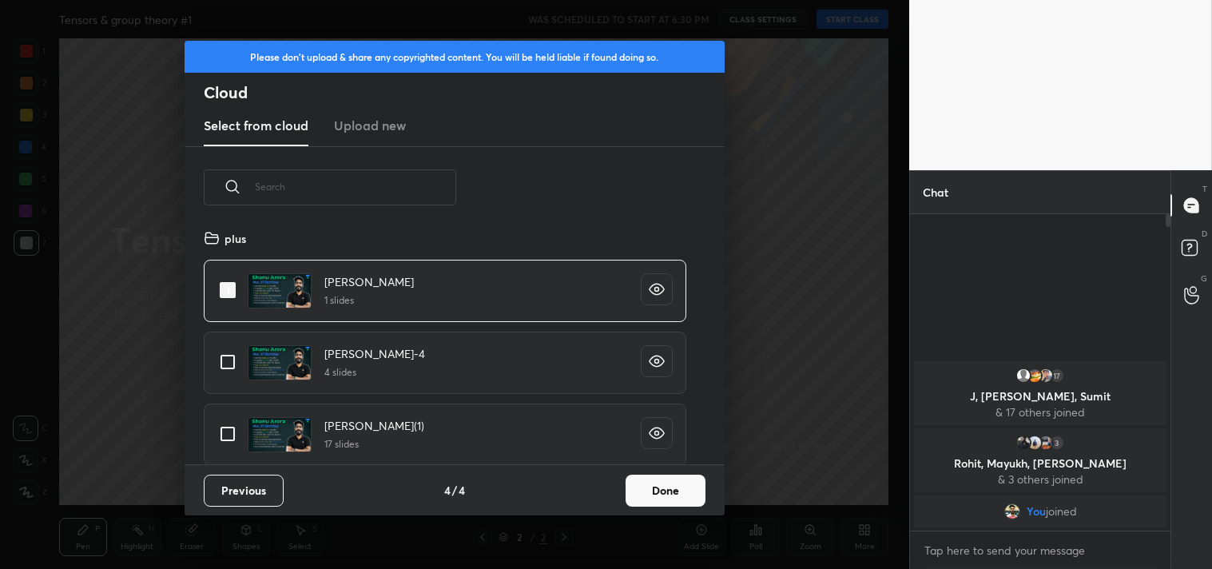
click at [646, 471] on div "Previous 4 / 4 Done" at bounding box center [455, 489] width 540 height 51
click at [652, 477] on button "Done" at bounding box center [666, 491] width 80 height 32
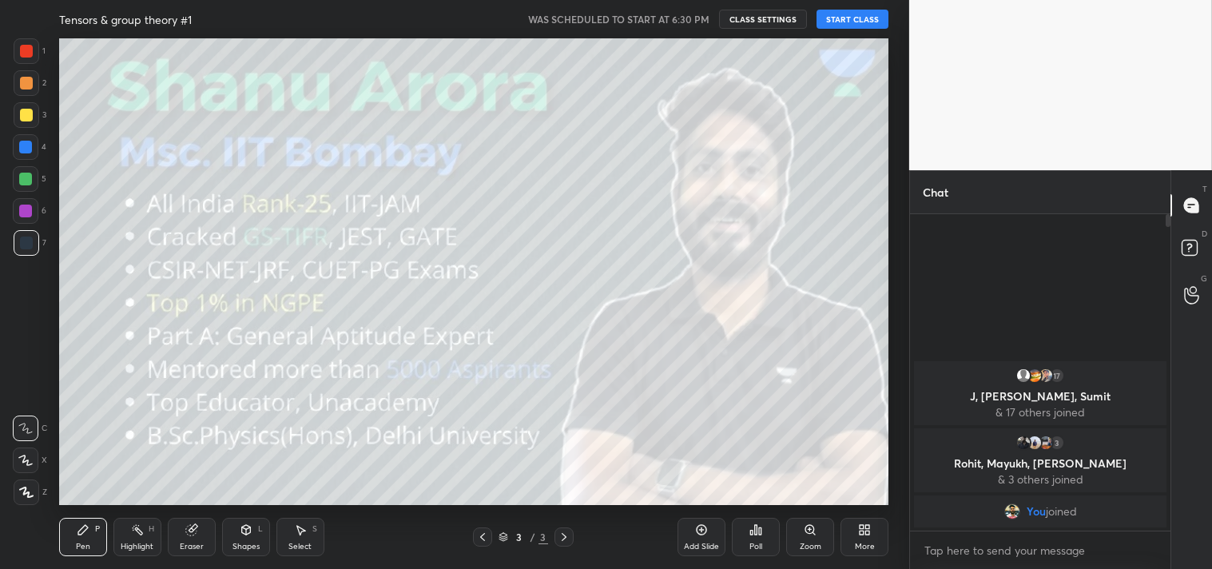
click at [845, 24] on button "START CLASS" at bounding box center [853, 19] width 72 height 19
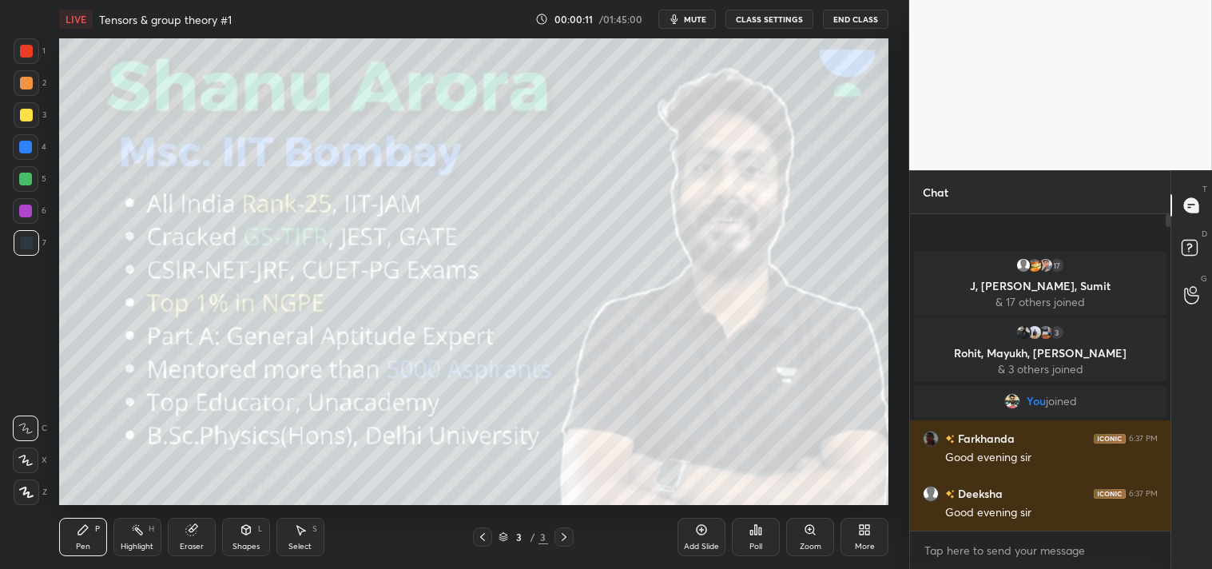
click at [681, 13] on icon "button" at bounding box center [674, 19] width 13 height 13
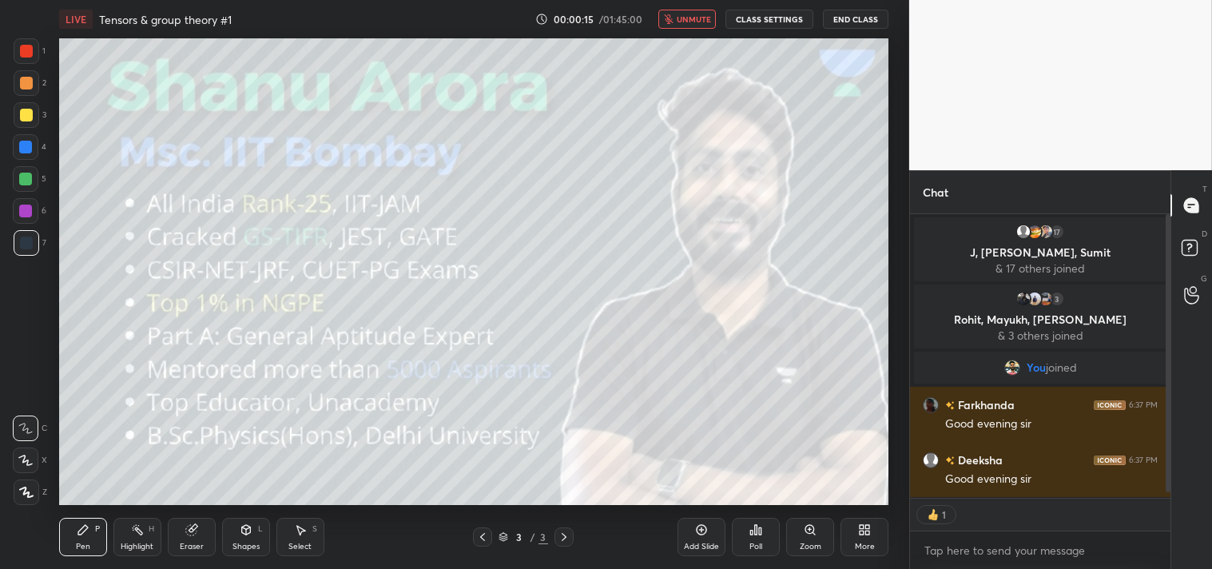
scroll to position [5, 4]
type textarea "x"
click at [681, 14] on span "unmute" at bounding box center [694, 19] width 34 height 11
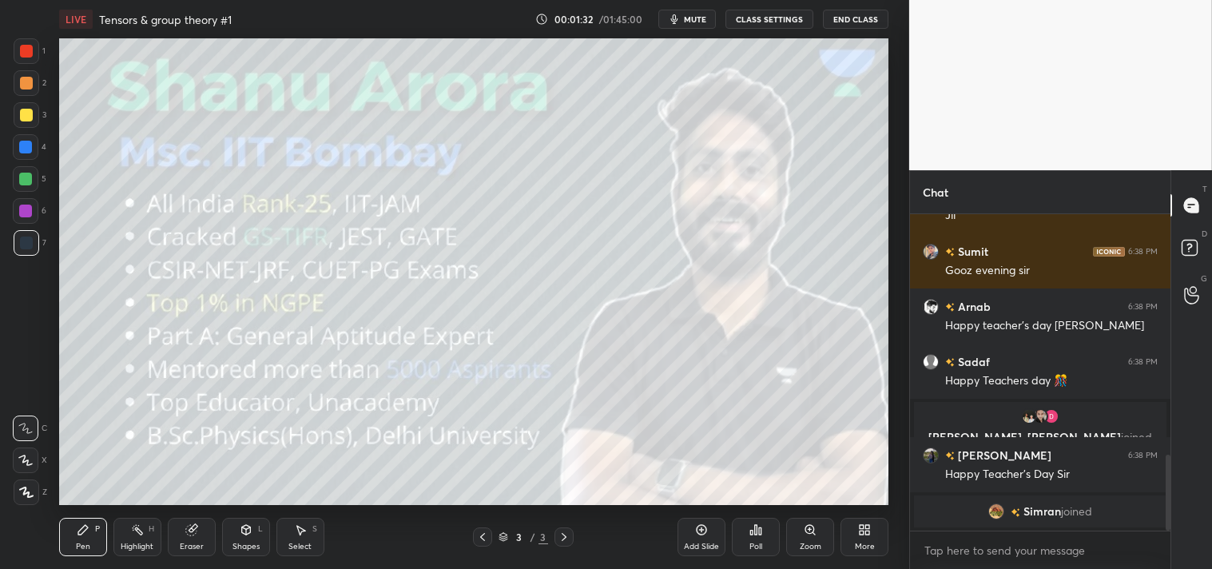
scroll to position [1057, 0]
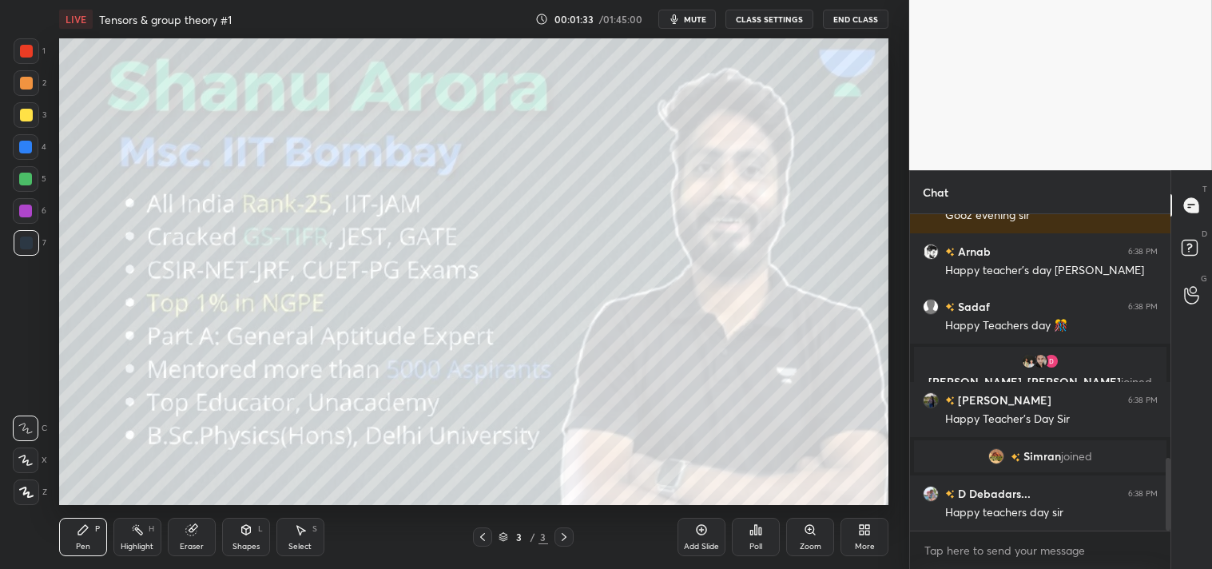
click at [658, 10] on button "mute" at bounding box center [687, 19] width 58 height 19
click at [700, 18] on span "unmute" at bounding box center [694, 19] width 34 height 11
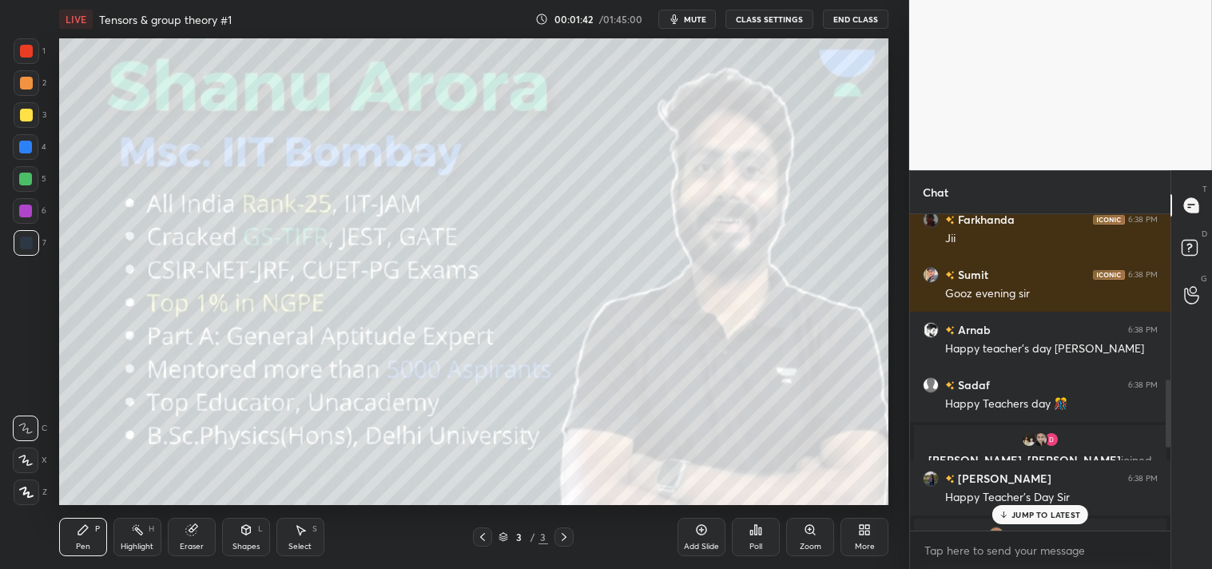
scroll to position [1168, 0]
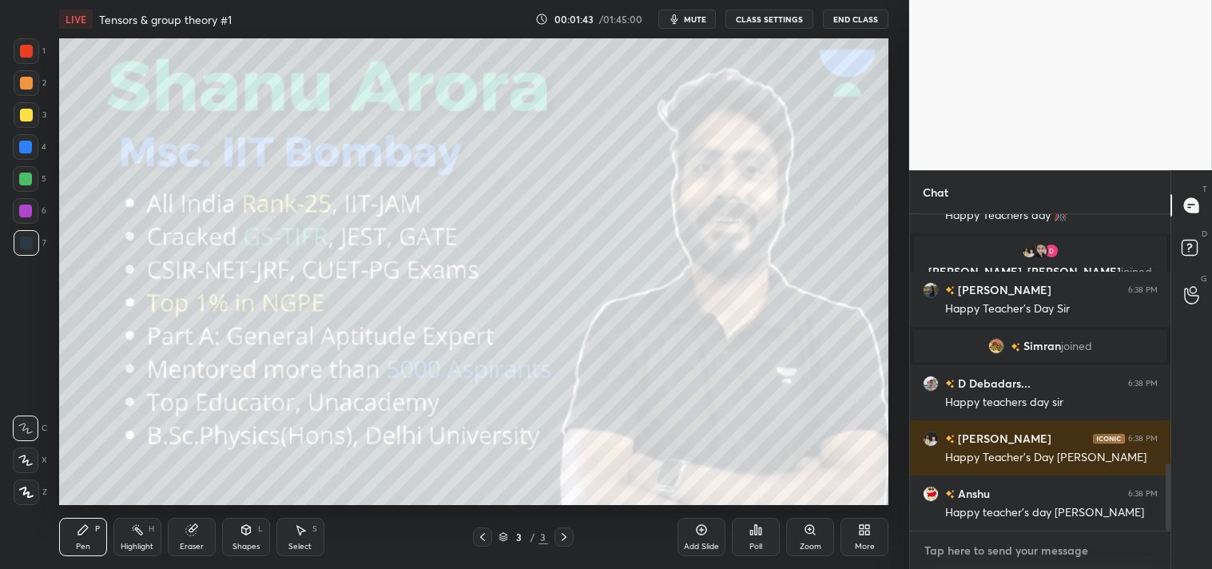
type textarea "x"
click at [962, 562] on textarea at bounding box center [1040, 551] width 235 height 26
type textarea "t"
type textarea "x"
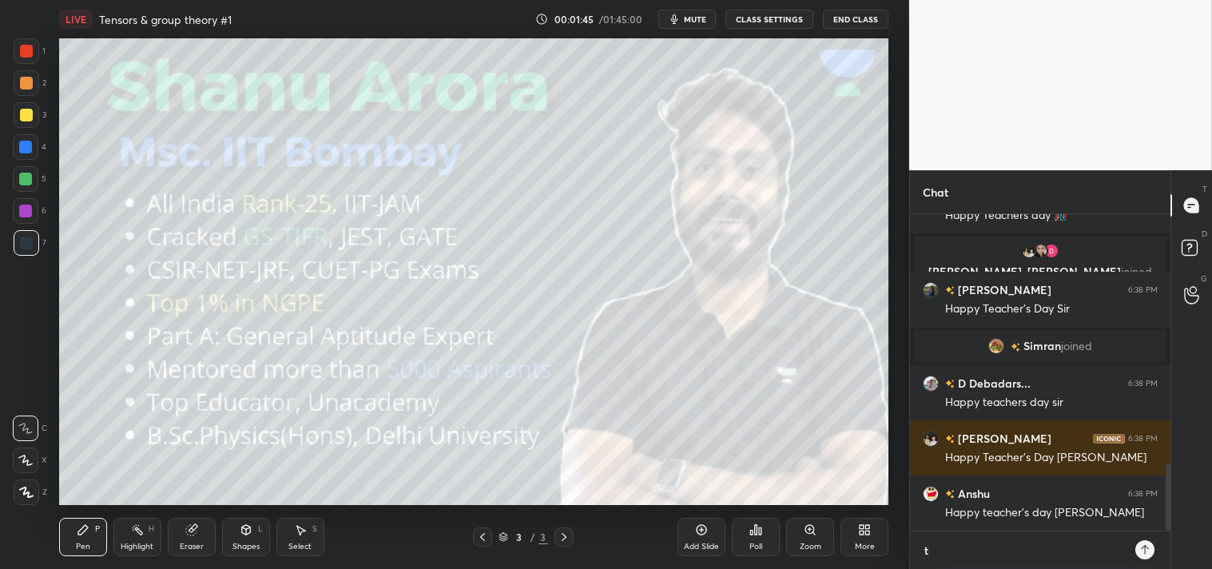
type textarea "th"
type textarea "x"
type textarea "tha"
type textarea "x"
type textarea "than"
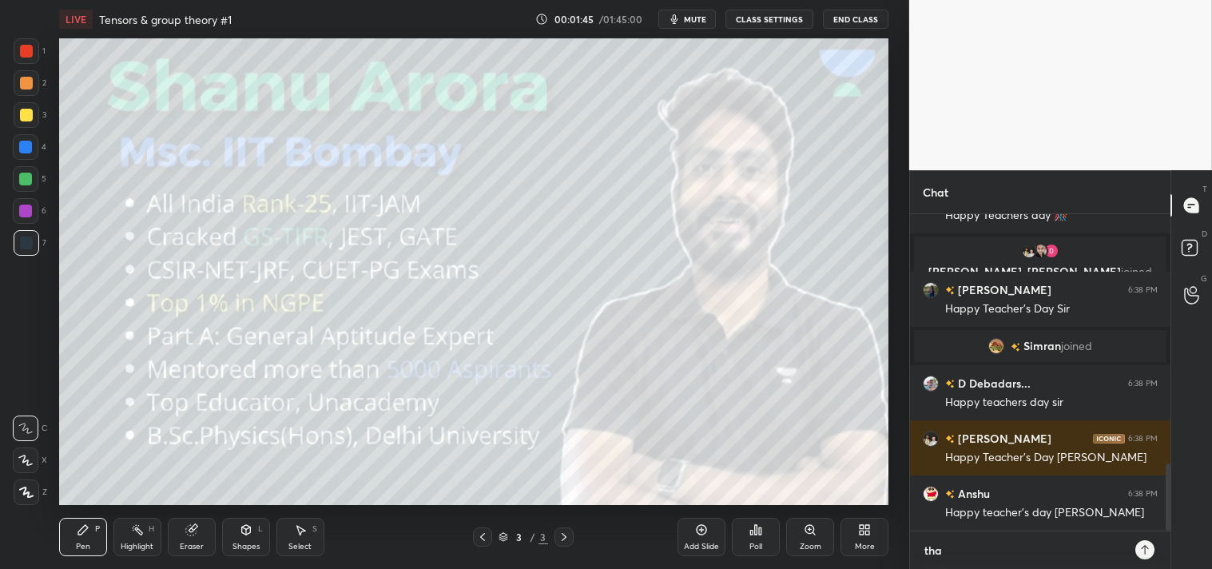
type textarea "x"
type textarea "thank"
type textarea "x"
type textarea "thank"
type textarea "x"
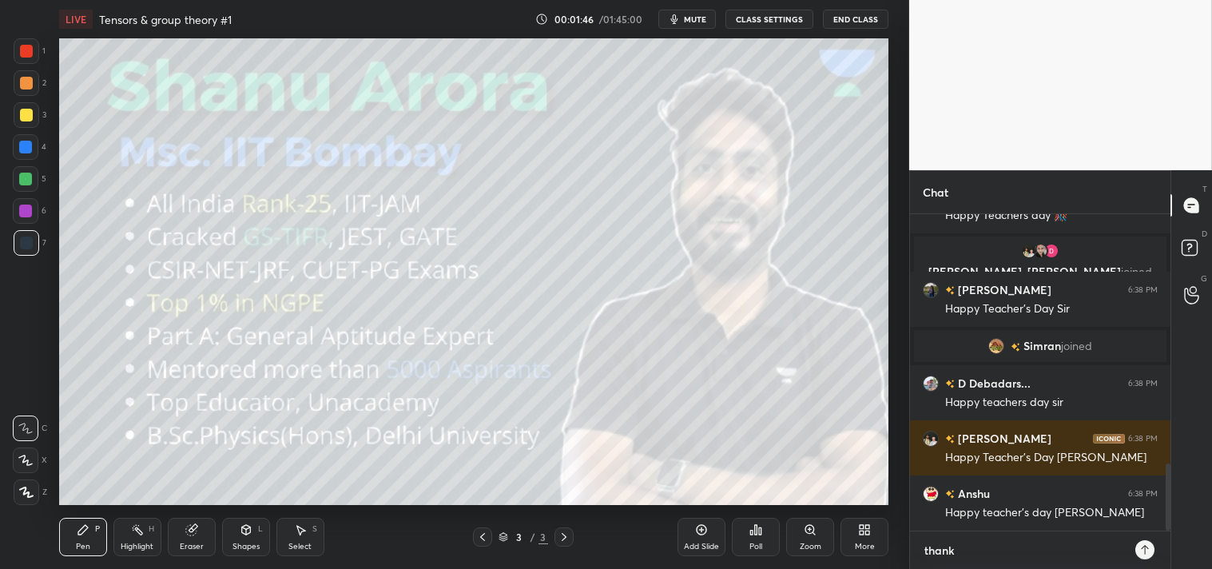
type textarea "thank y"
type textarea "x"
type textarea "thank yo"
type textarea "x"
type textarea "thank you"
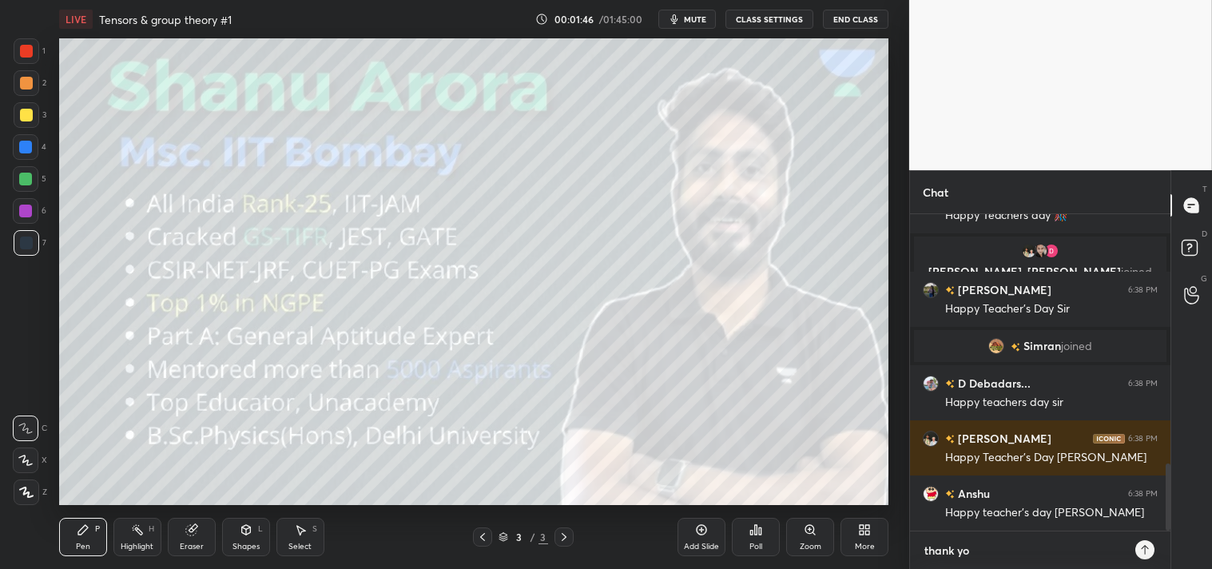
type textarea "x"
type textarea "thank you"
type textarea "x"
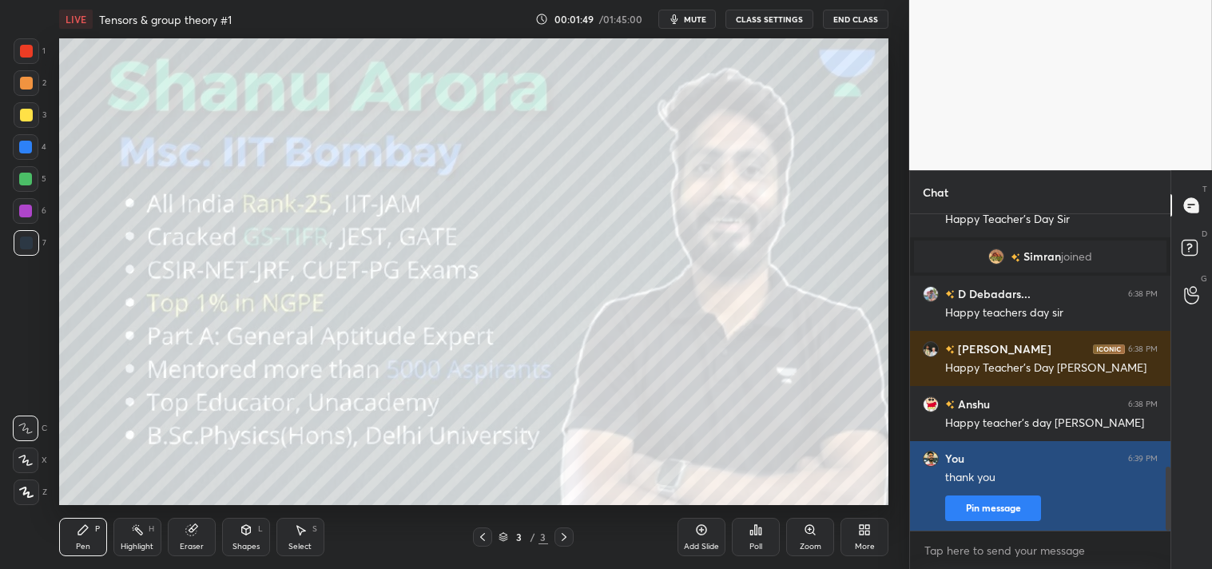
type textarea "x"
click at [985, 497] on button "Pin message" at bounding box center [993, 508] width 96 height 26
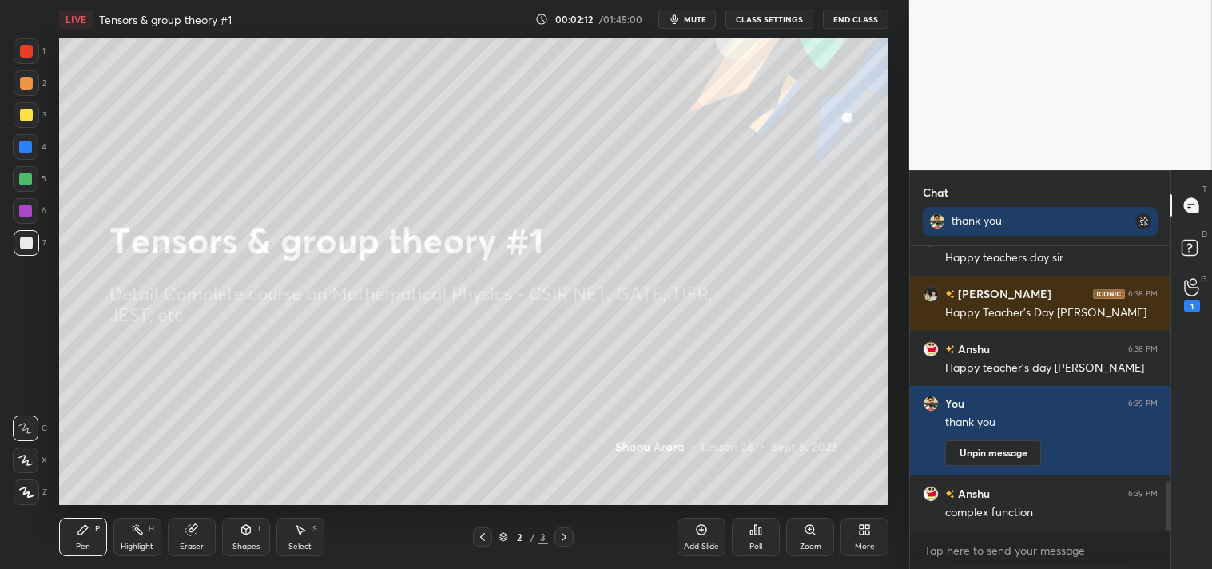
scroll to position [1399, 0]
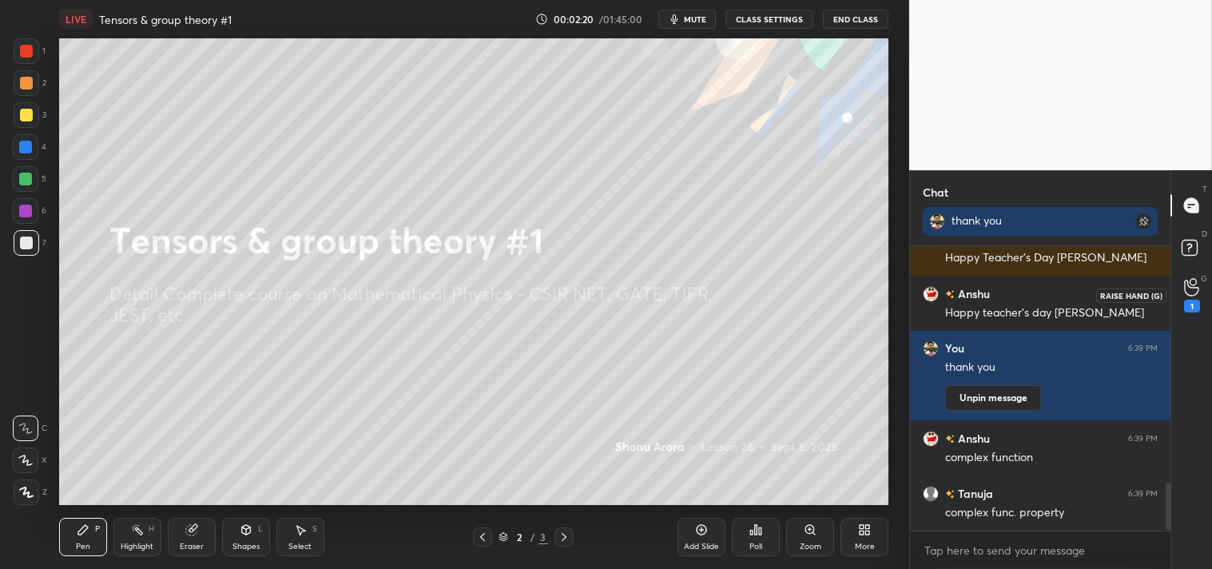
click at [1201, 288] on div "1" at bounding box center [1192, 294] width 32 height 29
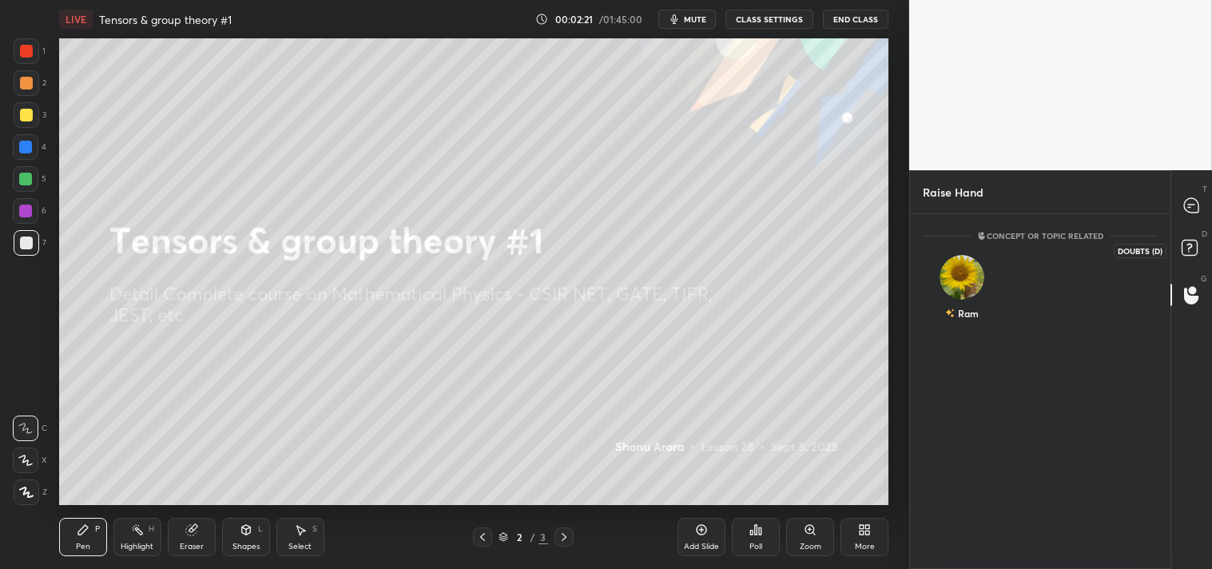
click at [1203, 256] on icon at bounding box center [1192, 250] width 29 height 29
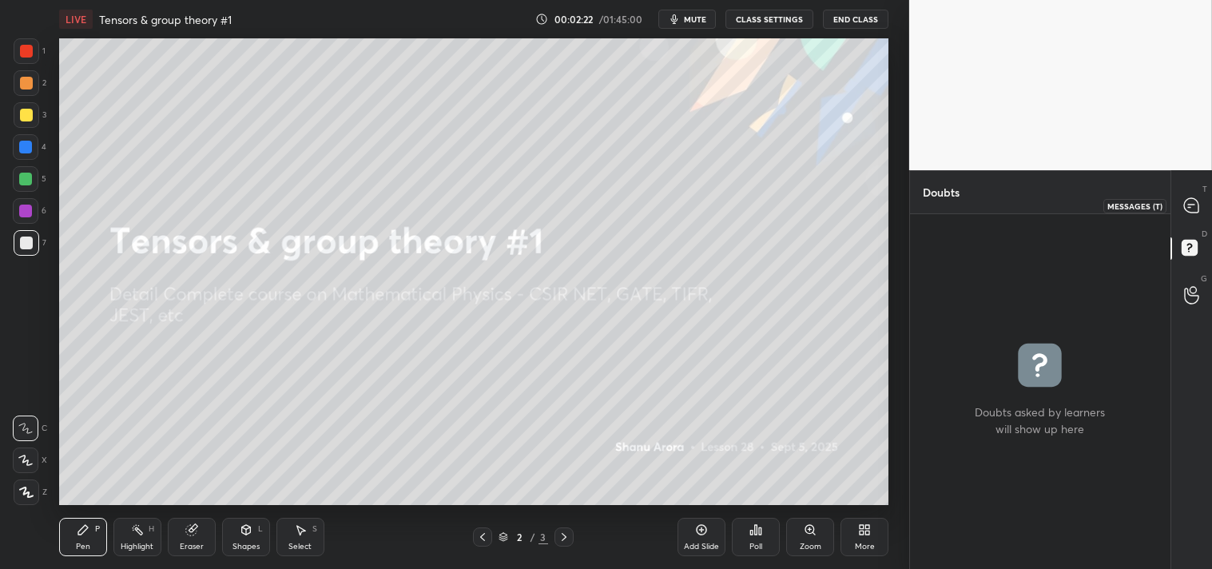
click at [1193, 196] on div at bounding box center [1192, 205] width 32 height 29
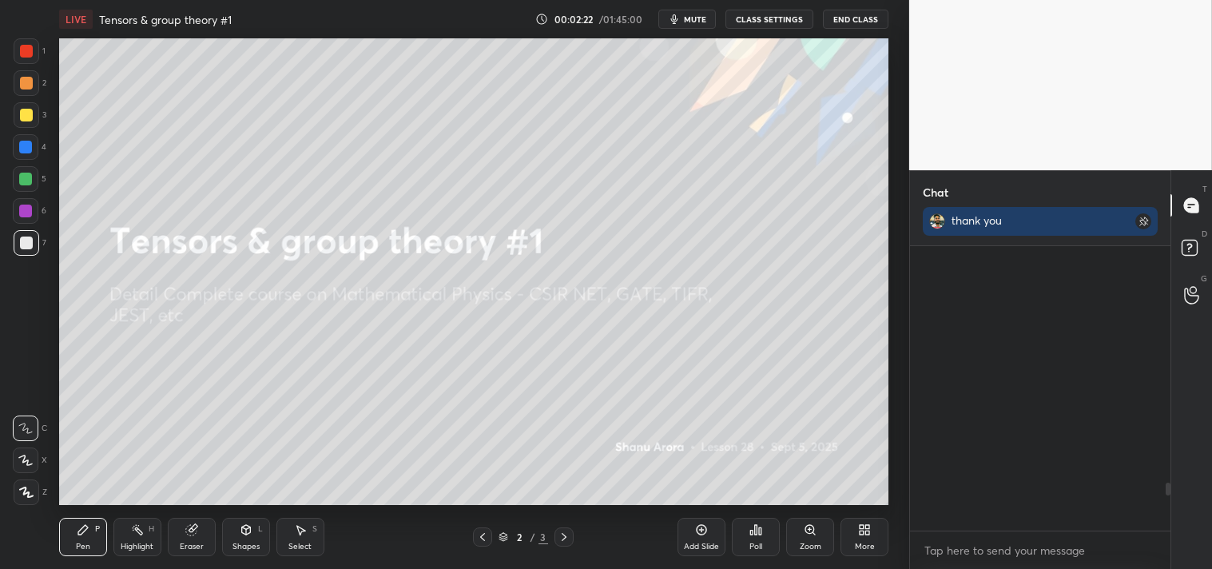
scroll to position [280, 256]
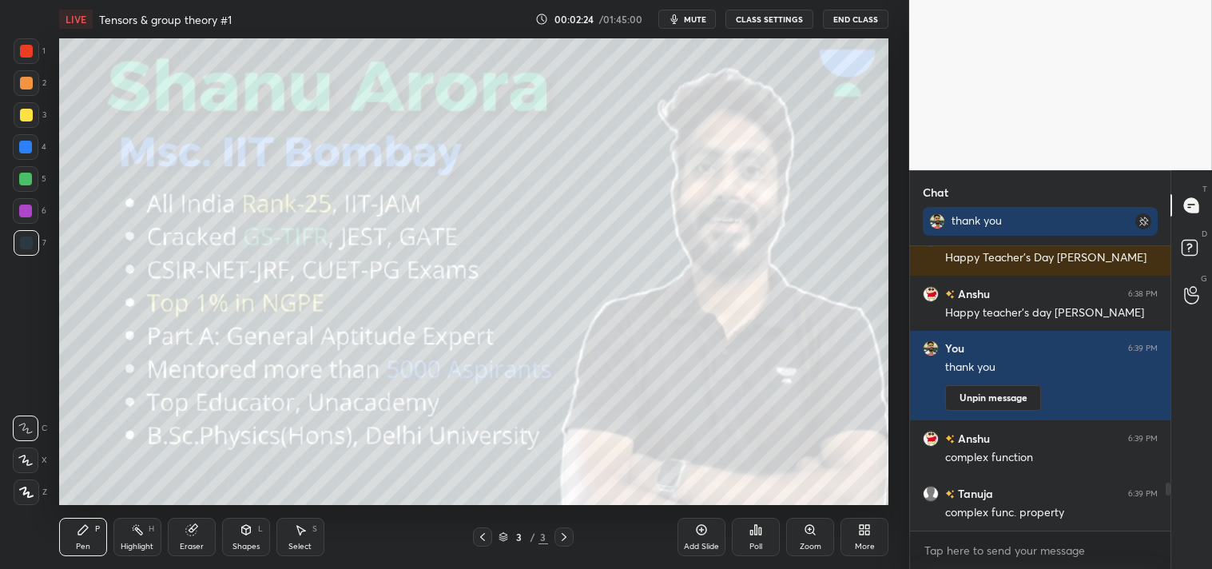
click at [857, 537] on div "More" at bounding box center [865, 537] width 48 height 38
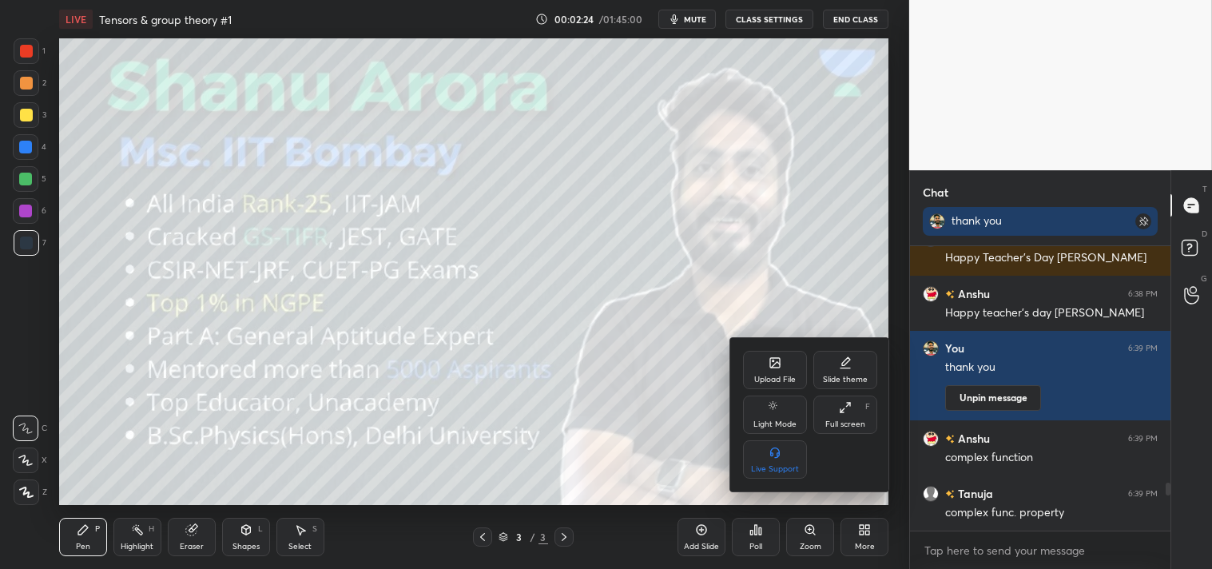
click at [654, 400] on div at bounding box center [606, 284] width 1212 height 569
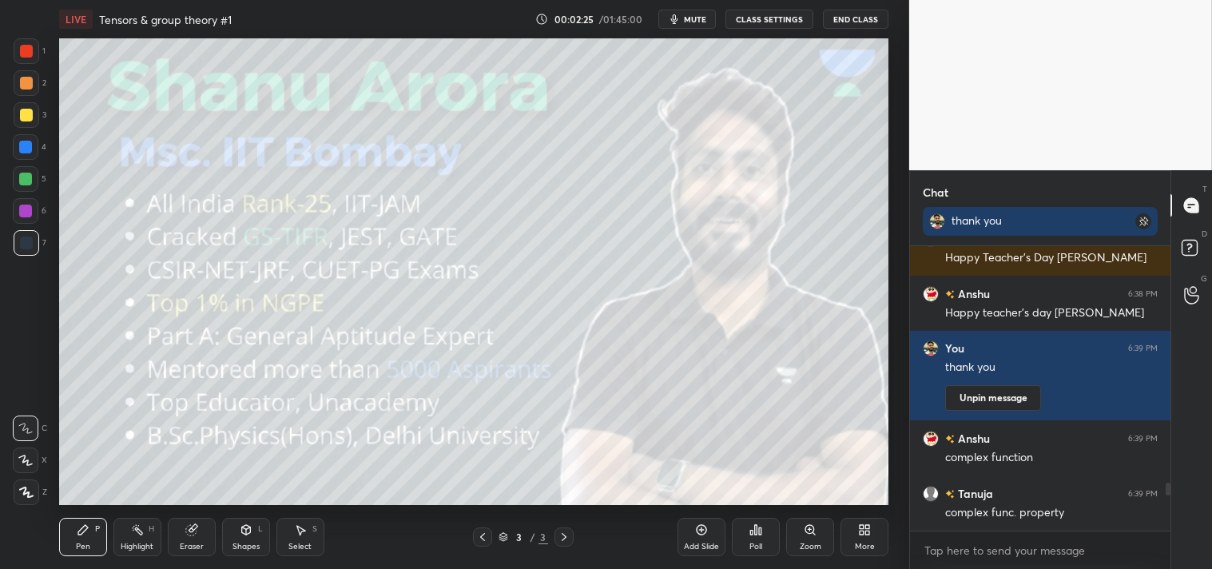
click at [703, 539] on div "Add Slide" at bounding box center [702, 537] width 48 height 38
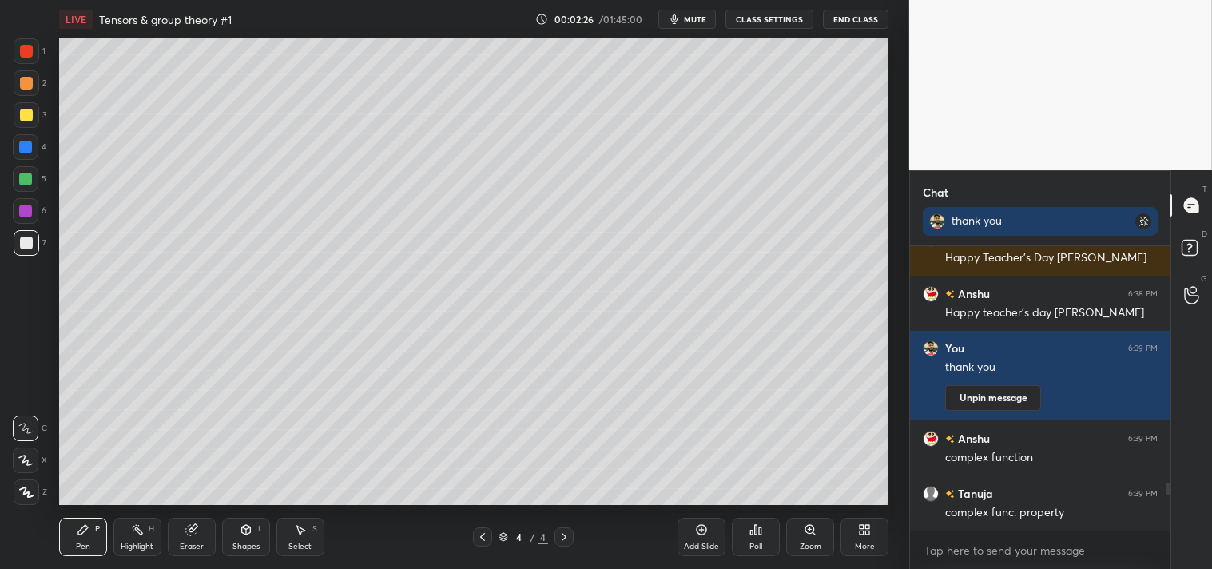
click at [233, 533] on div "Shapes L" at bounding box center [246, 537] width 48 height 38
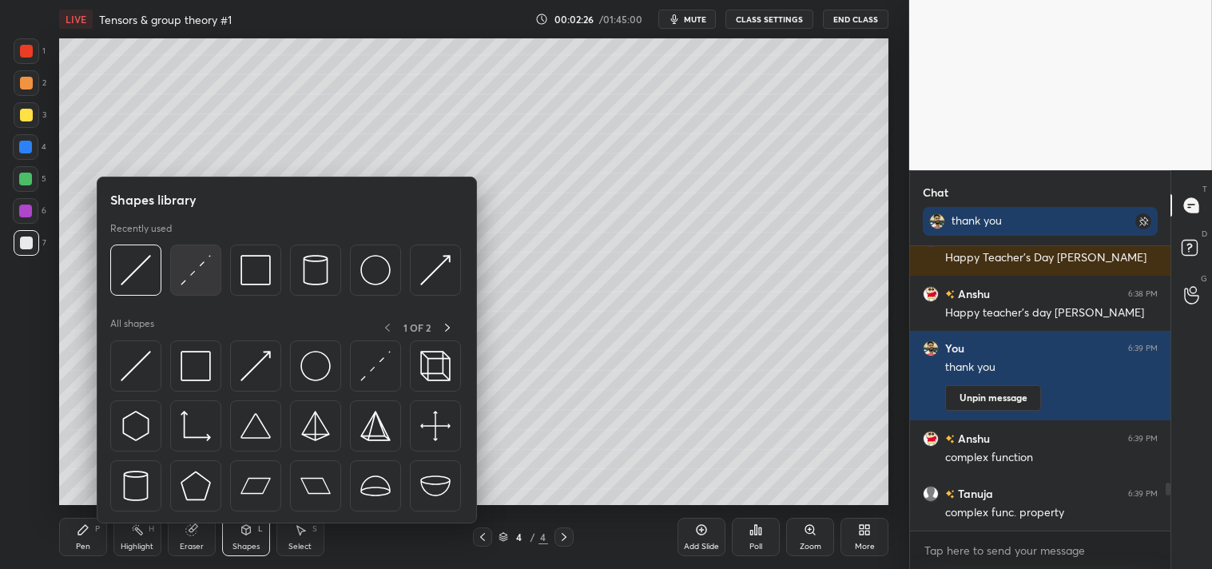
click at [200, 278] on img at bounding box center [196, 270] width 30 height 30
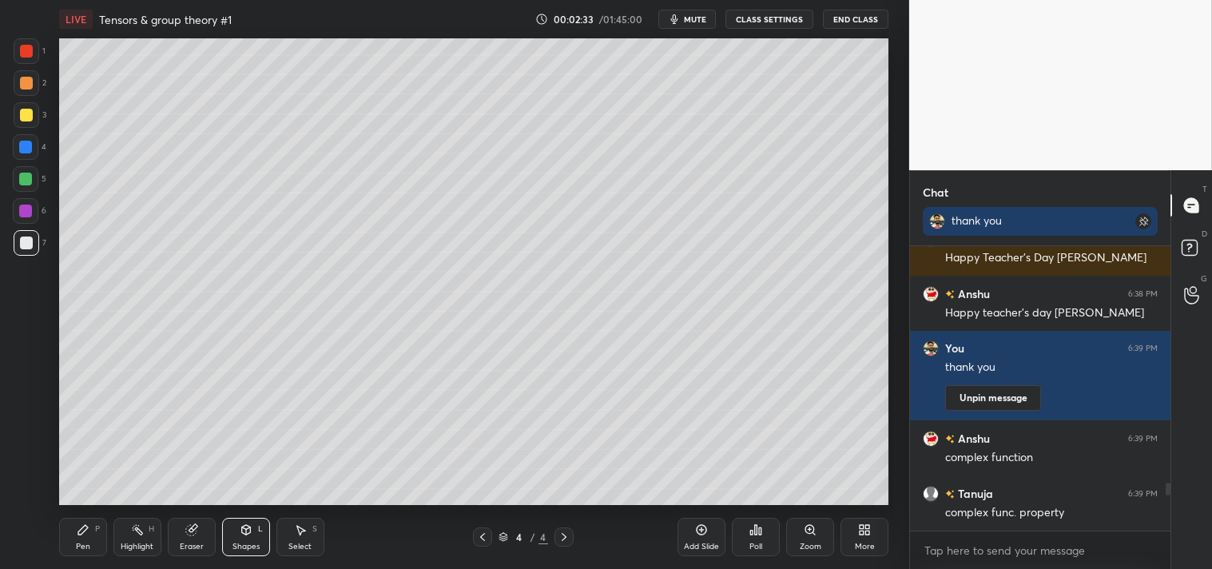
click at [796, 544] on div "Zoom" at bounding box center [810, 537] width 48 height 38
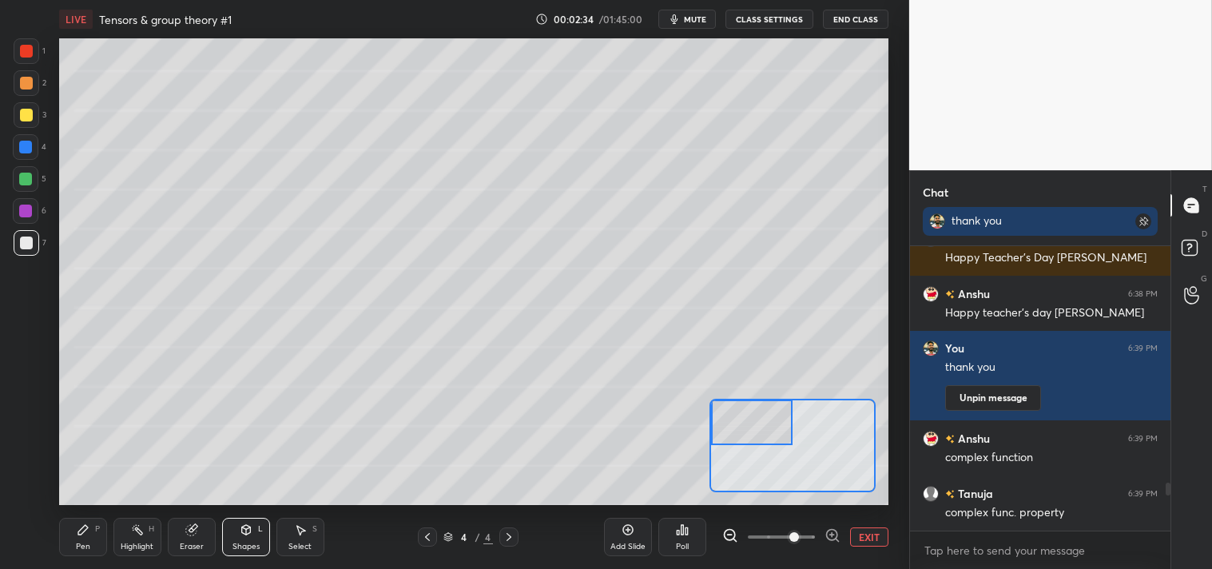
click at [82, 539] on div "Pen P" at bounding box center [83, 537] width 48 height 38
click at [82, 543] on div "Pen" at bounding box center [83, 547] width 14 height 8
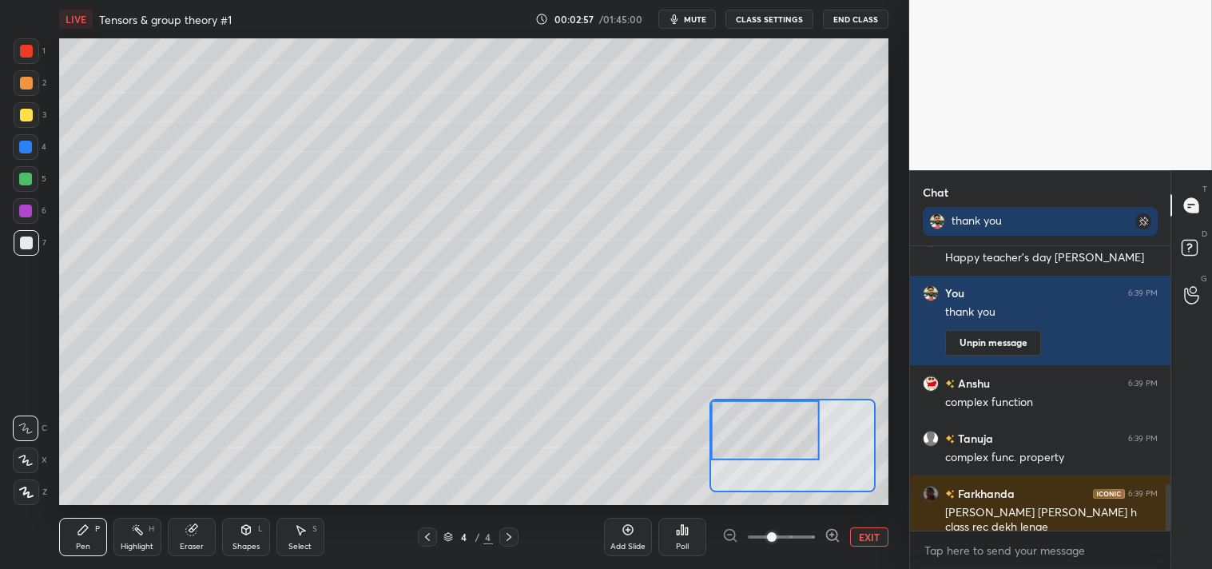
scroll to position [1509, 0]
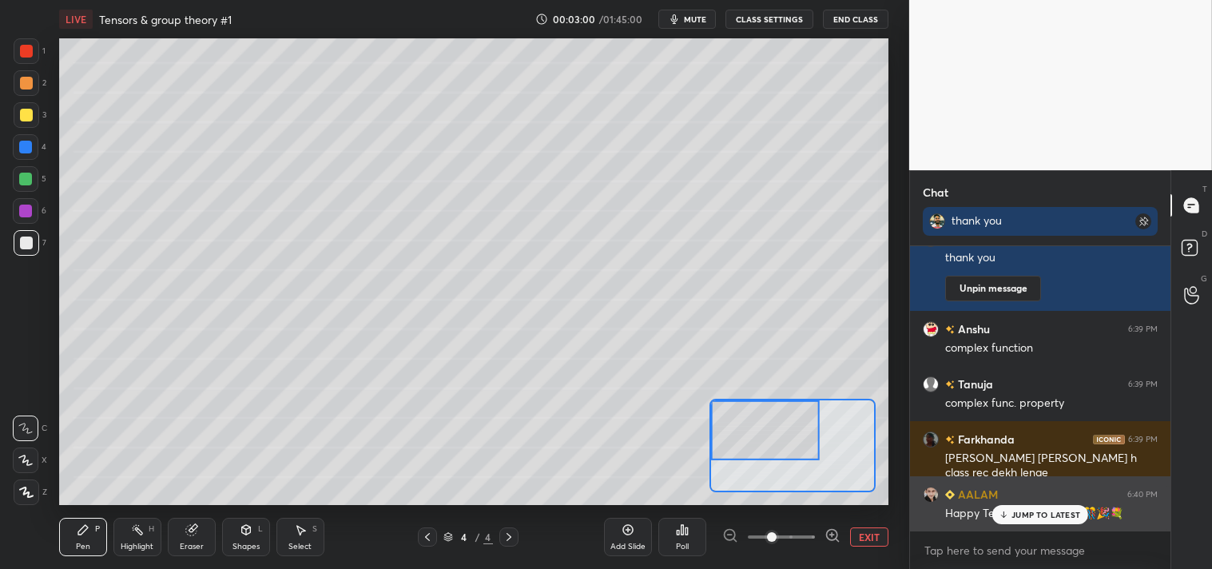
click at [1032, 519] on p "JUMP TO LATEST" at bounding box center [1046, 515] width 69 height 10
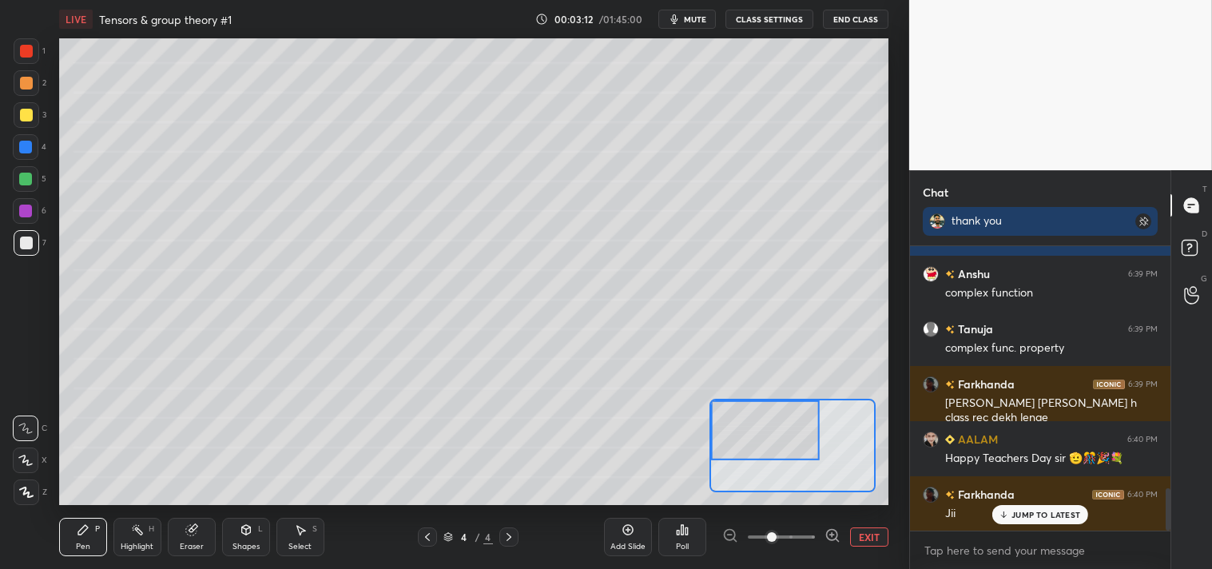
scroll to position [1619, 0]
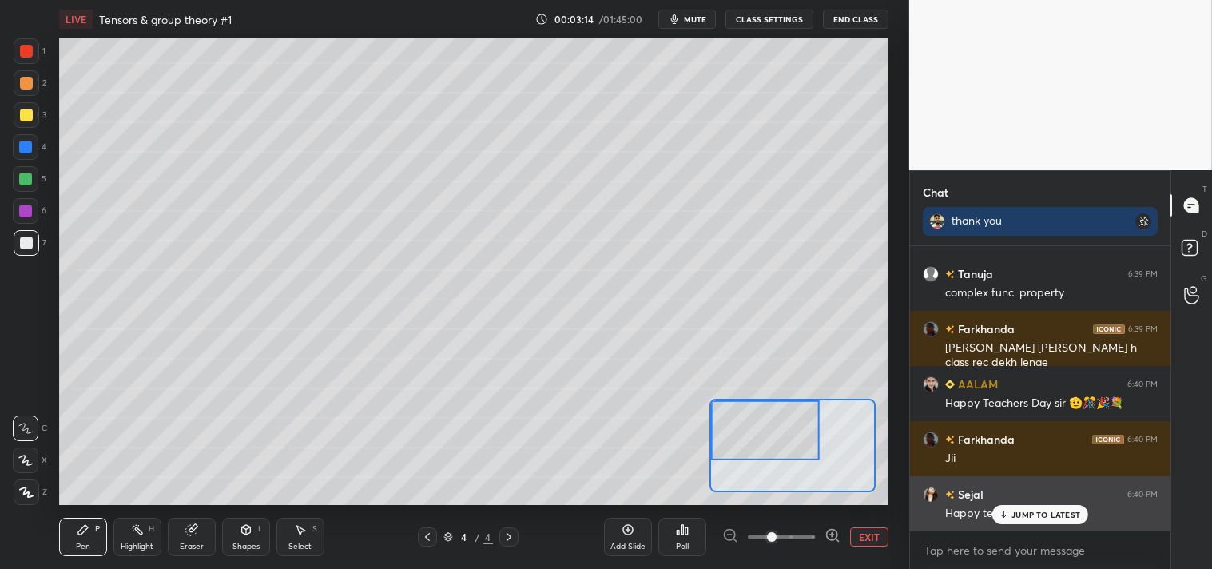
click at [1029, 514] on p "JUMP TO LATEST" at bounding box center [1046, 515] width 69 height 10
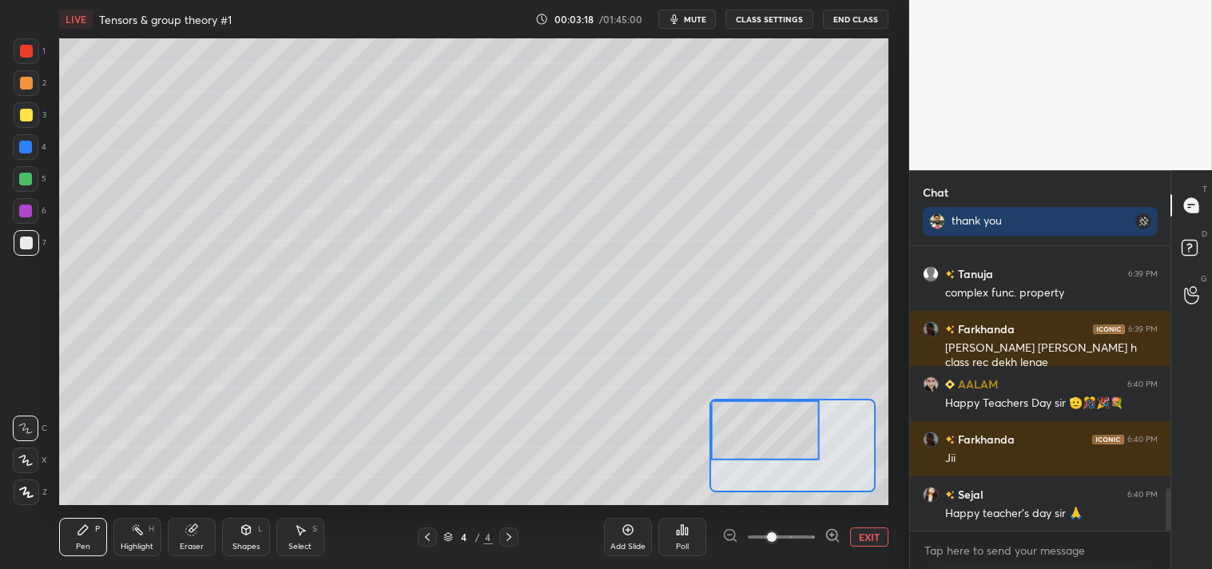
scroll to position [1674, 0]
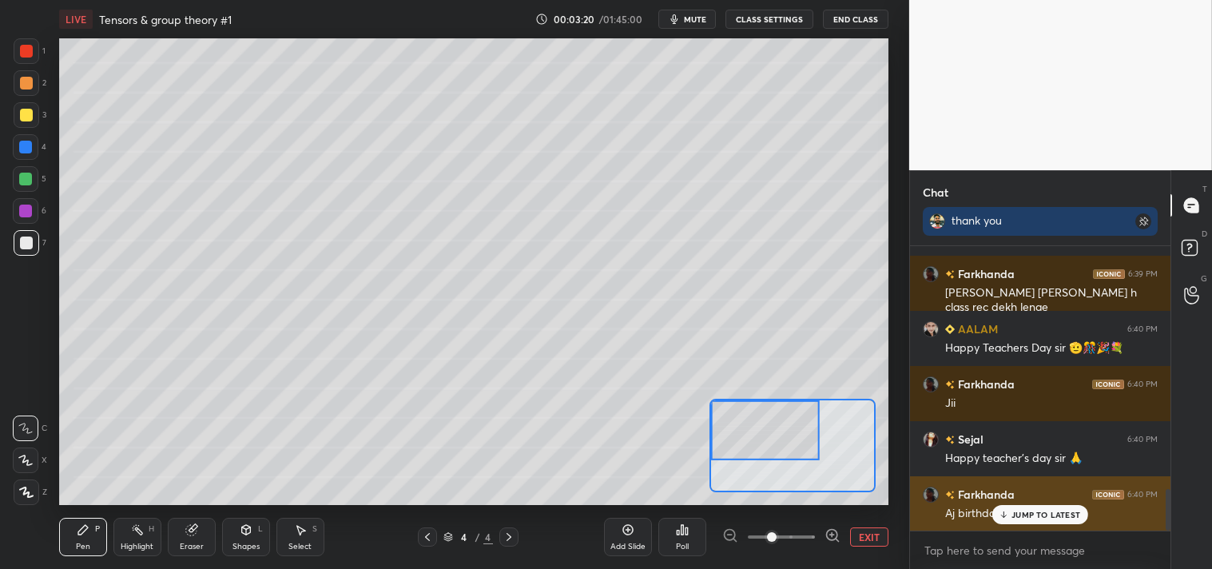
click at [1047, 515] on p "JUMP TO LATEST" at bounding box center [1046, 515] width 69 height 10
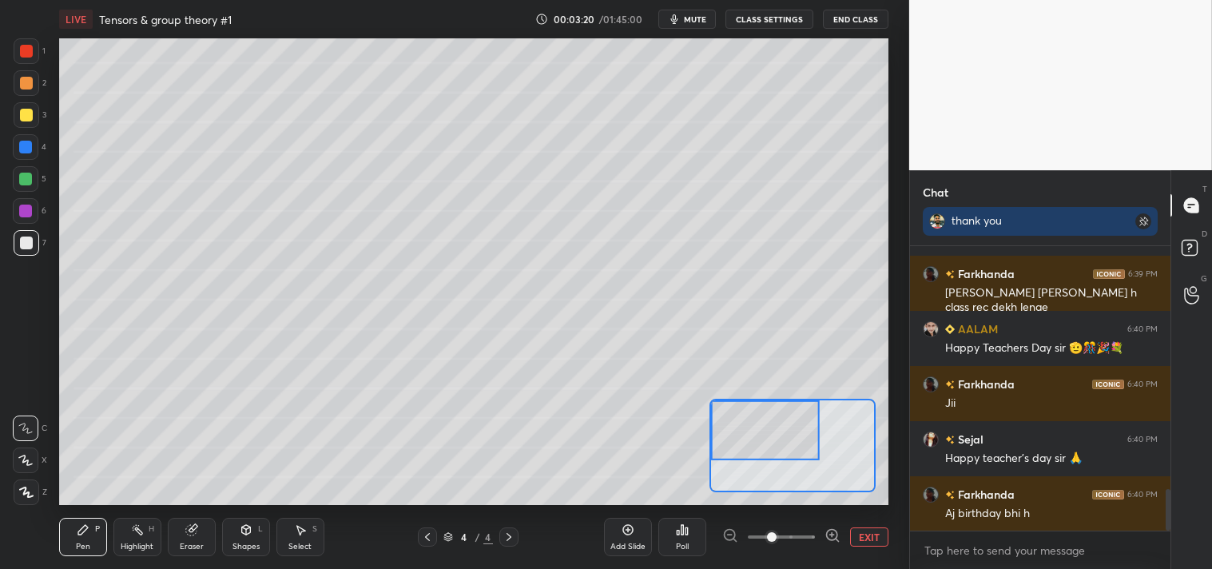
scroll to position [1690, 0]
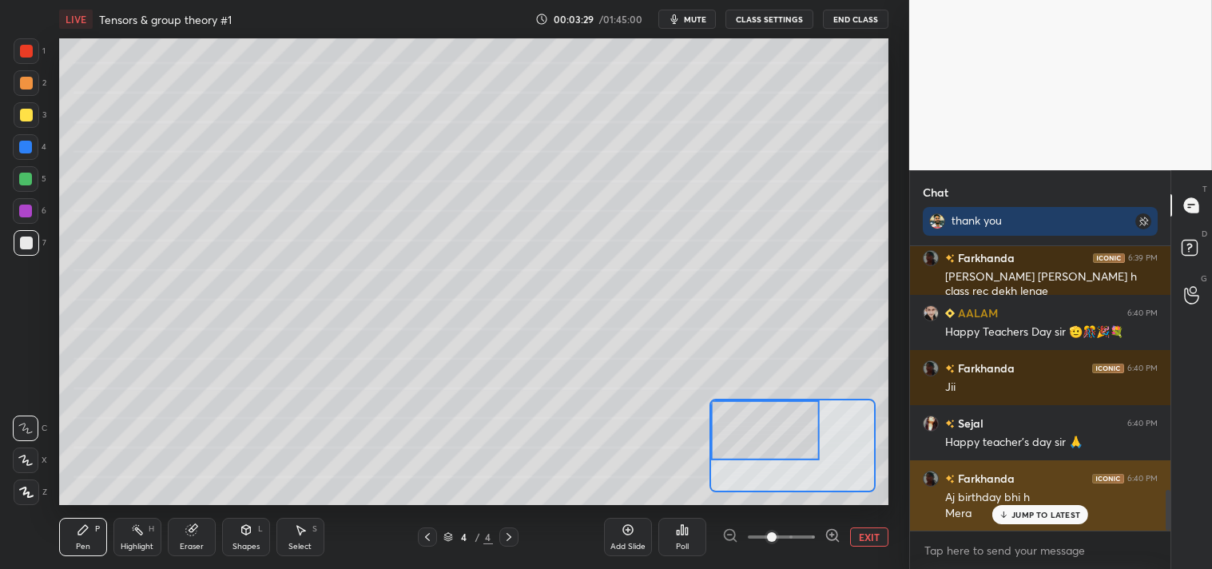
click at [1004, 491] on div "Aj birthday bhi h" at bounding box center [1051, 498] width 213 height 16
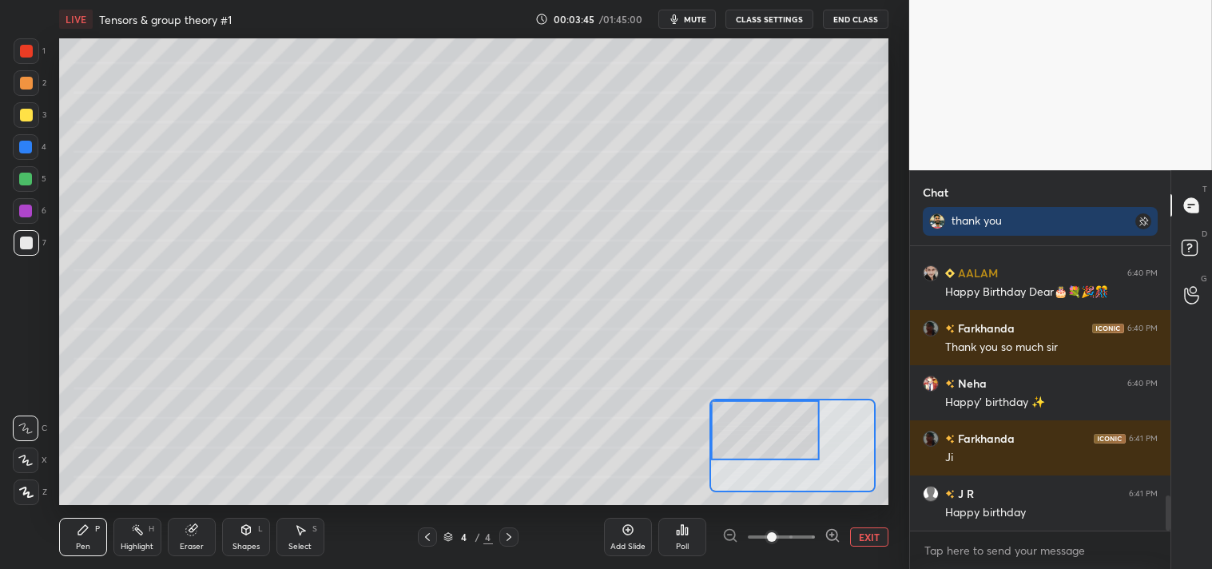
scroll to position [2076, 0]
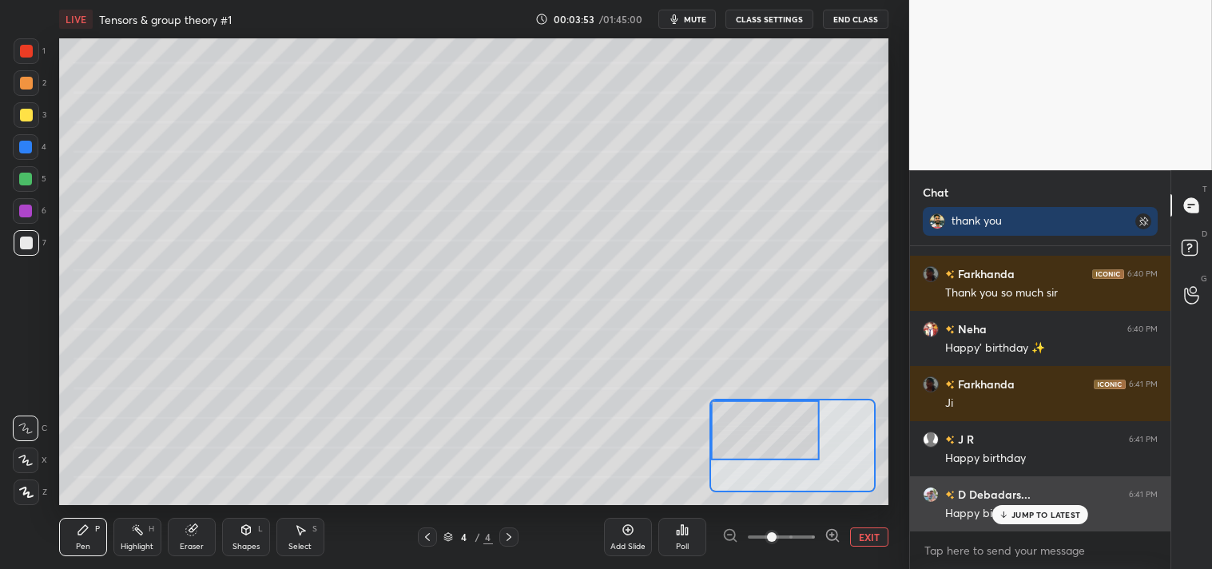
click at [1031, 519] on p "JUMP TO LATEST" at bounding box center [1046, 515] width 69 height 10
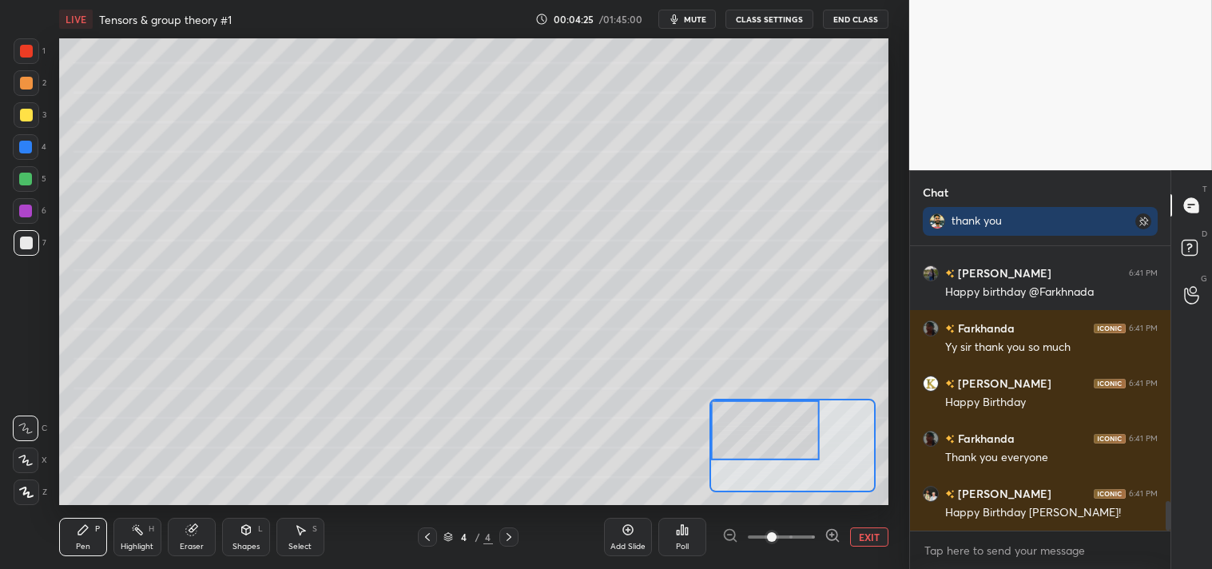
scroll to position [2463, 0]
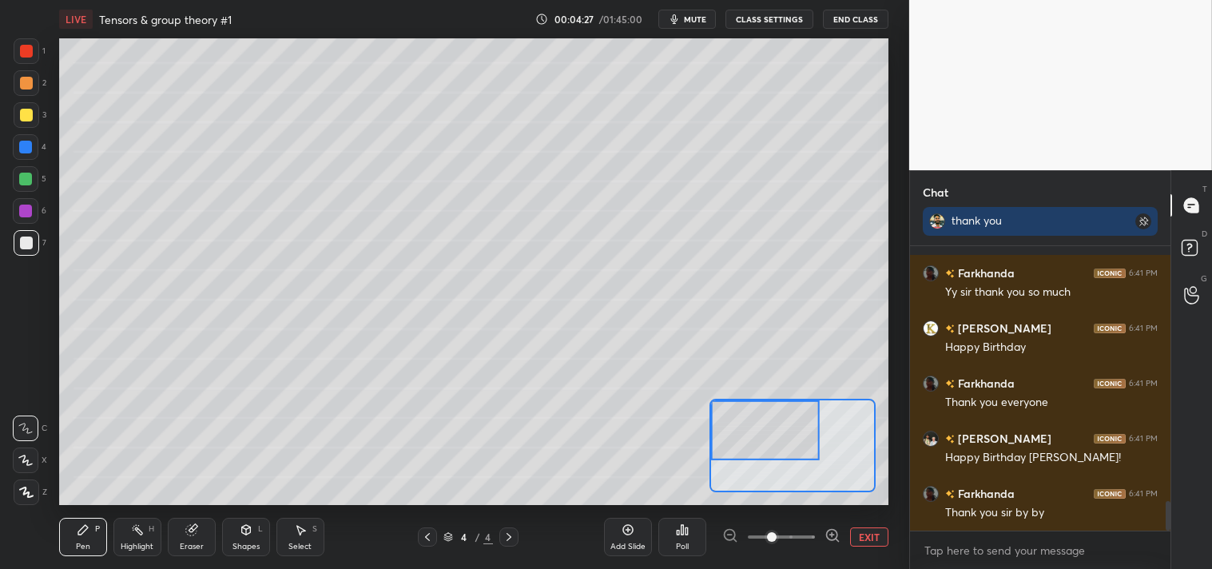
click at [125, 536] on div "Highlight H" at bounding box center [137, 537] width 48 height 38
click at [125, 538] on div "Highlight H" at bounding box center [137, 537] width 48 height 38
click at [73, 537] on div "Pen P" at bounding box center [83, 537] width 48 height 38
click at [90, 536] on div "Pen P" at bounding box center [83, 537] width 48 height 38
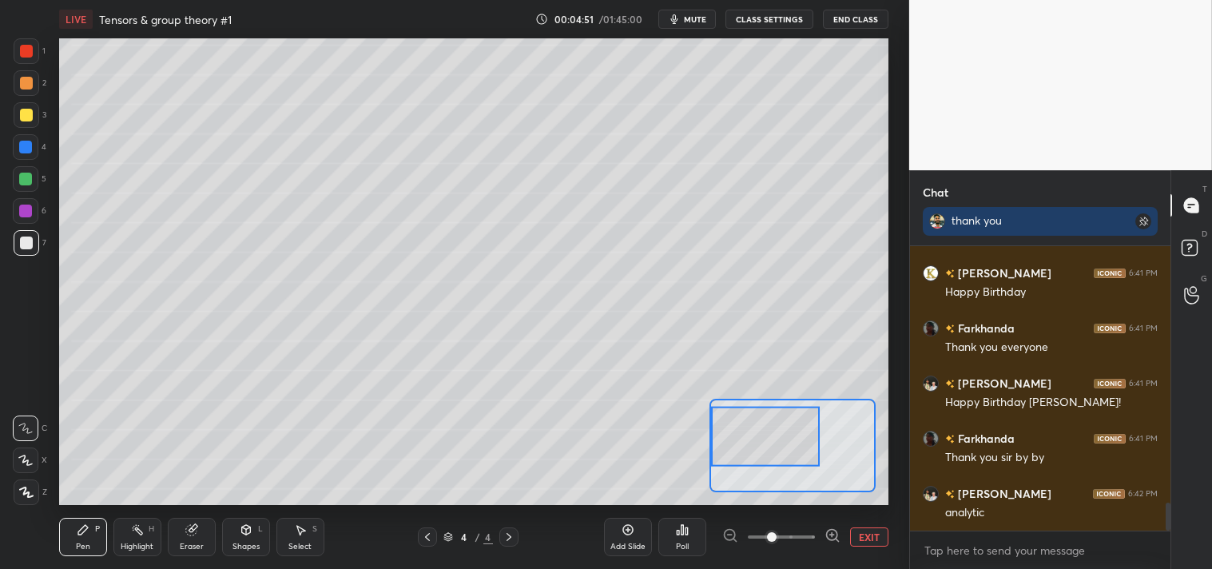
scroll to position [2573, 0]
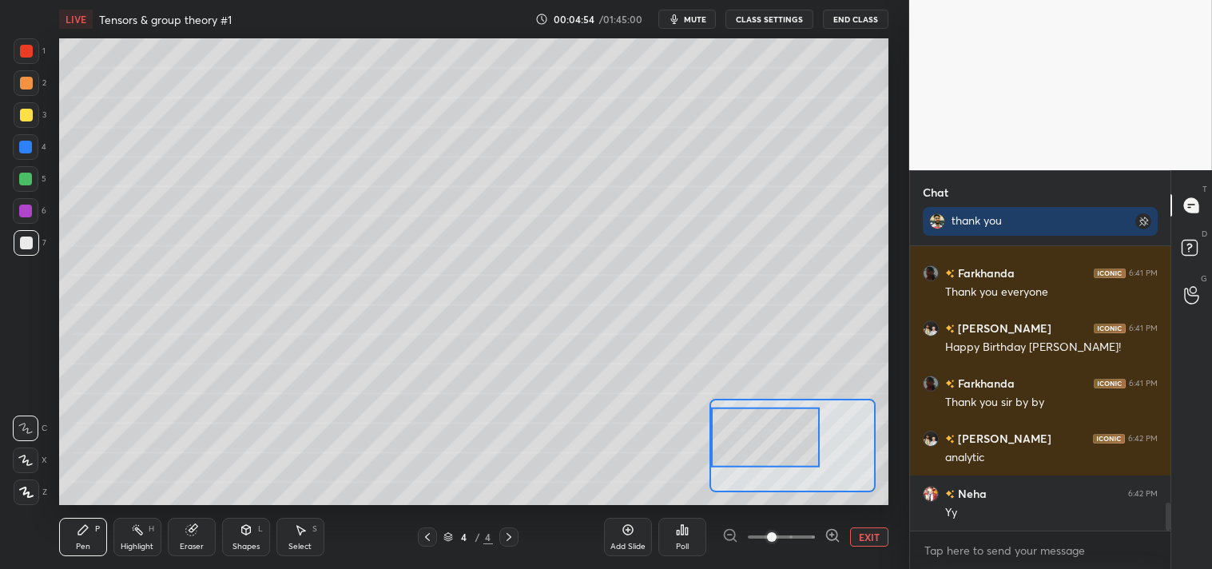
click at [130, 548] on div "Highlight" at bounding box center [137, 547] width 33 height 8
click at [137, 543] on div "Highlight" at bounding box center [137, 547] width 33 height 8
click at [78, 540] on div "Pen P" at bounding box center [83, 537] width 48 height 38
click at [90, 541] on div "Pen P" at bounding box center [83, 537] width 48 height 38
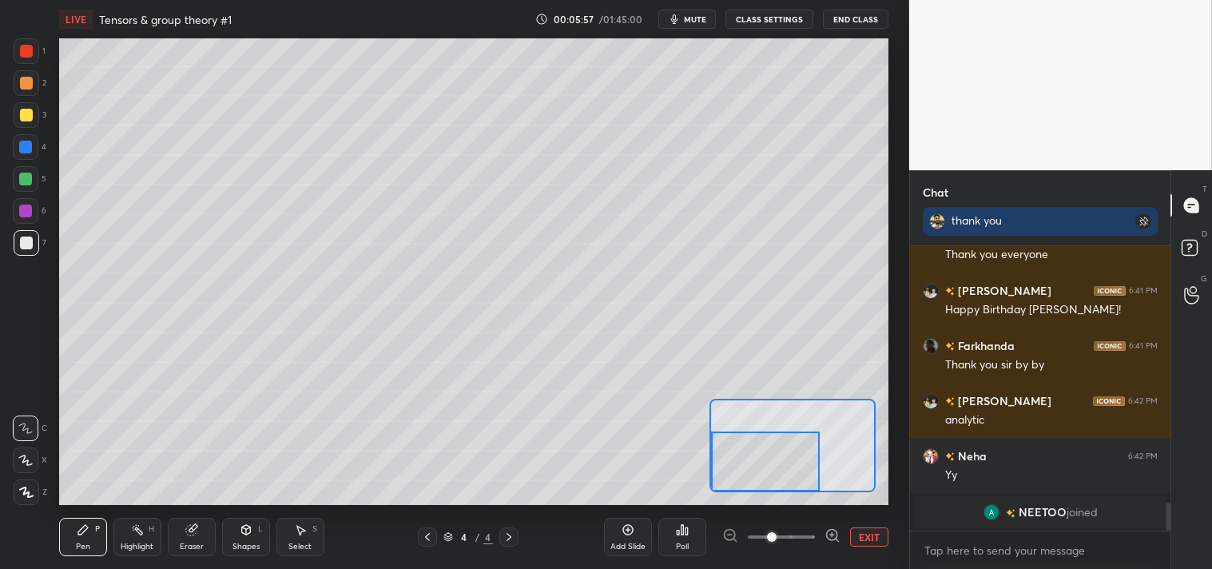
click at [177, 530] on div "Eraser" at bounding box center [192, 537] width 48 height 38
click at [66, 536] on div "Pen P" at bounding box center [83, 537] width 48 height 38
click at [871, 537] on button "EXIT" at bounding box center [869, 536] width 38 height 19
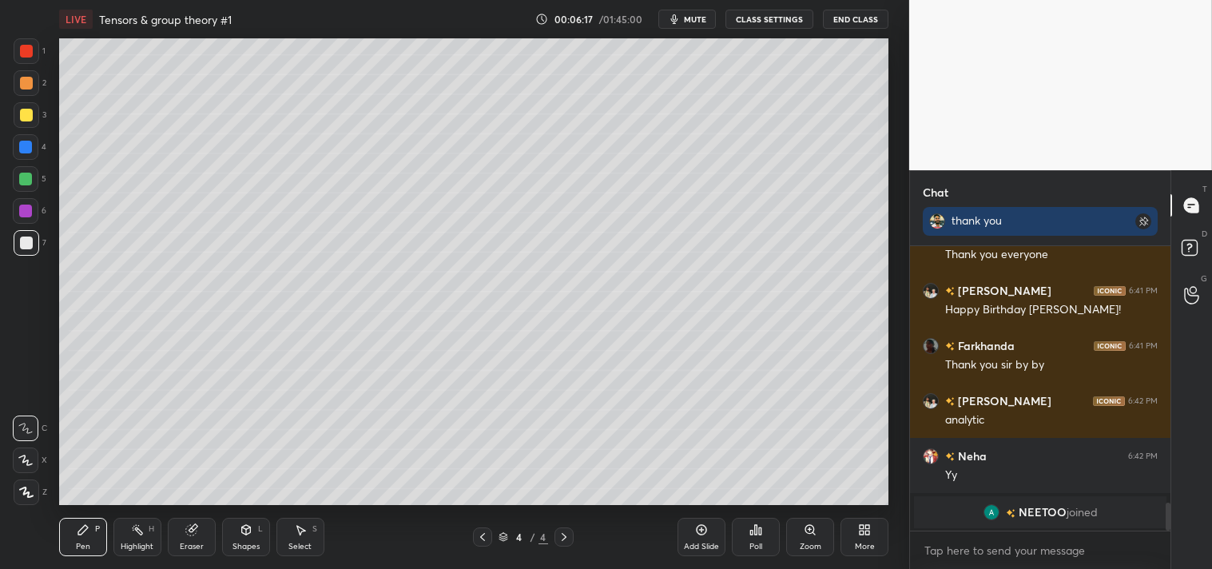
click at [129, 543] on div "Highlight" at bounding box center [137, 547] width 33 height 8
click at [136, 540] on div "Highlight H" at bounding box center [137, 537] width 48 height 38
click at [77, 539] on div "Pen P" at bounding box center [83, 537] width 48 height 38
click at [74, 538] on div "Pen P" at bounding box center [83, 537] width 48 height 38
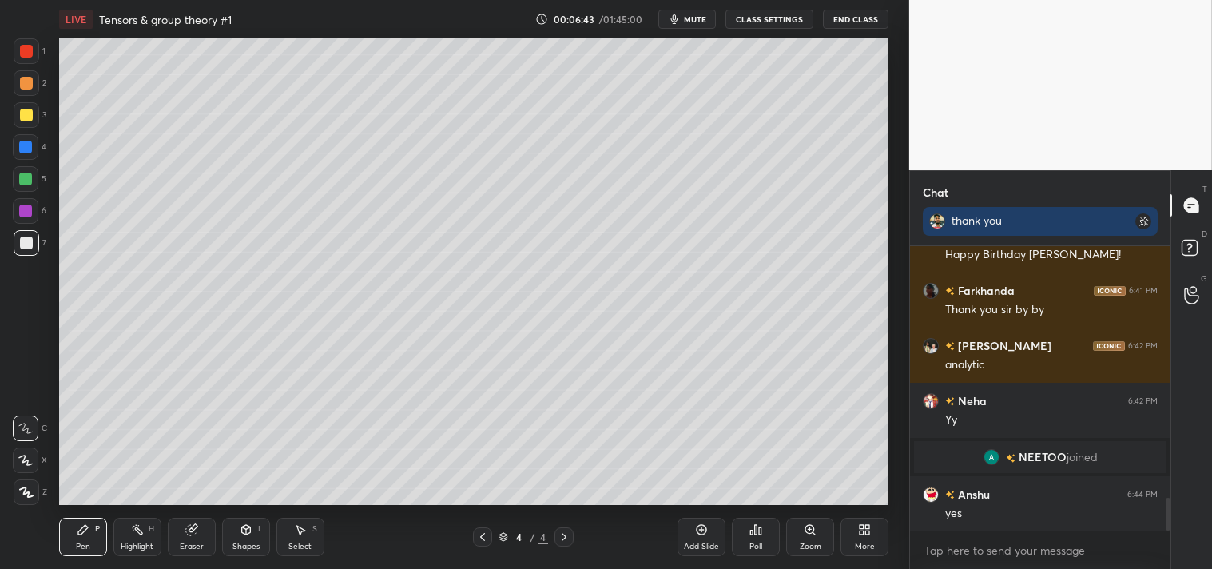
scroll to position [2170, 0]
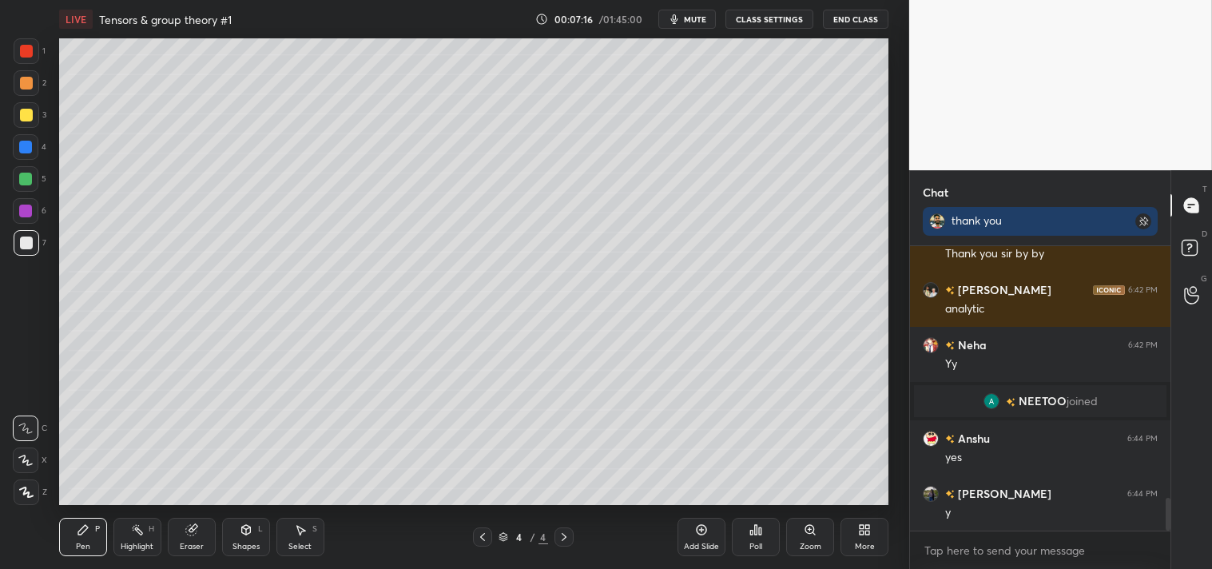
click at [25, 113] on div at bounding box center [26, 115] width 13 height 13
click at [14, 116] on div at bounding box center [27, 115] width 26 height 26
click at [807, 530] on icon at bounding box center [810, 529] width 9 height 9
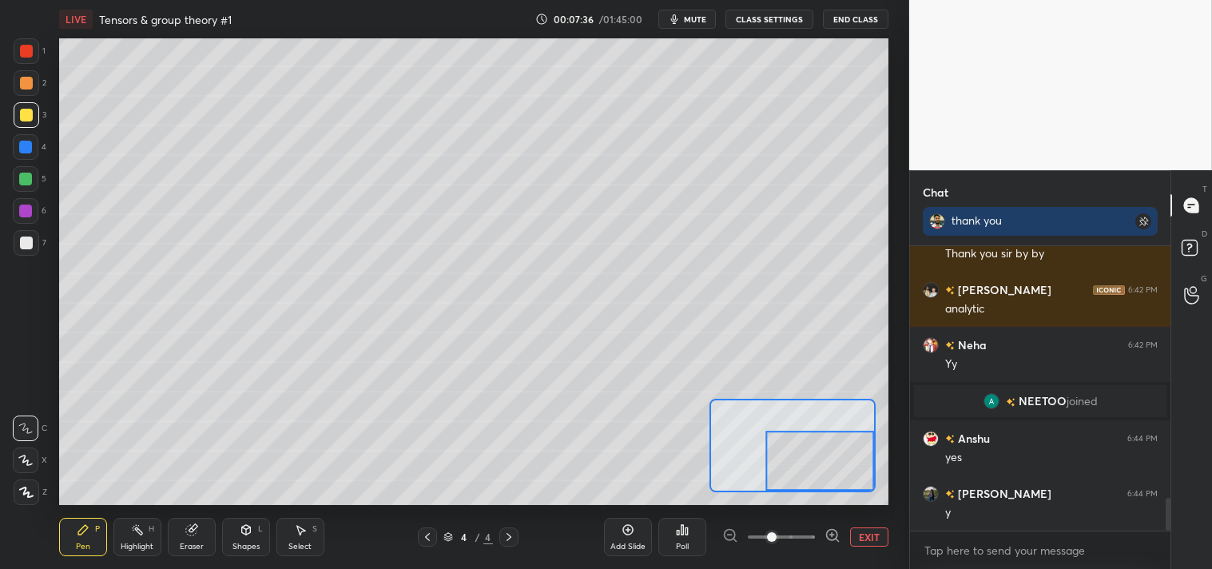
scroll to position [2208, 0]
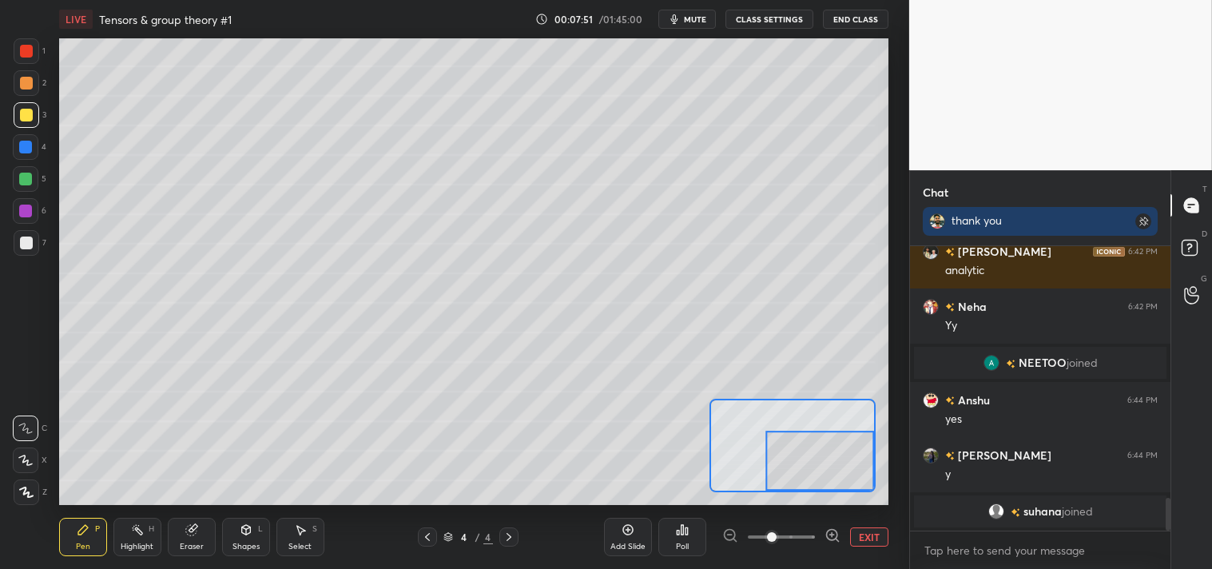
click at [872, 545] on button "EXIT" at bounding box center [869, 536] width 38 height 19
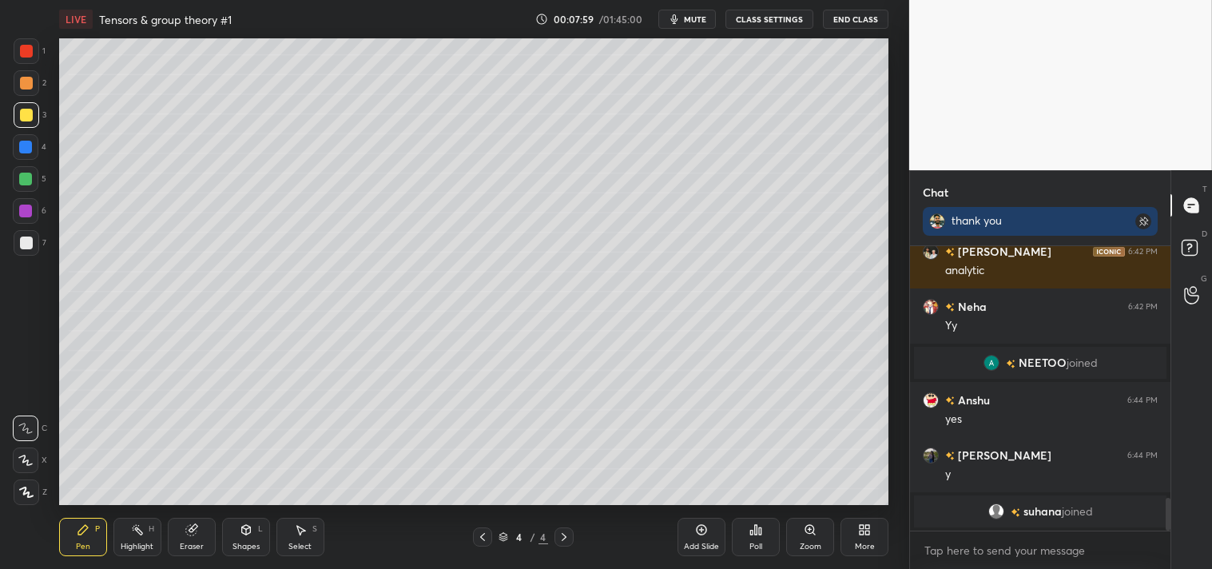
click at [710, 527] on div "Add Slide" at bounding box center [702, 537] width 48 height 38
click at [253, 528] on div "Shapes L" at bounding box center [246, 537] width 48 height 38
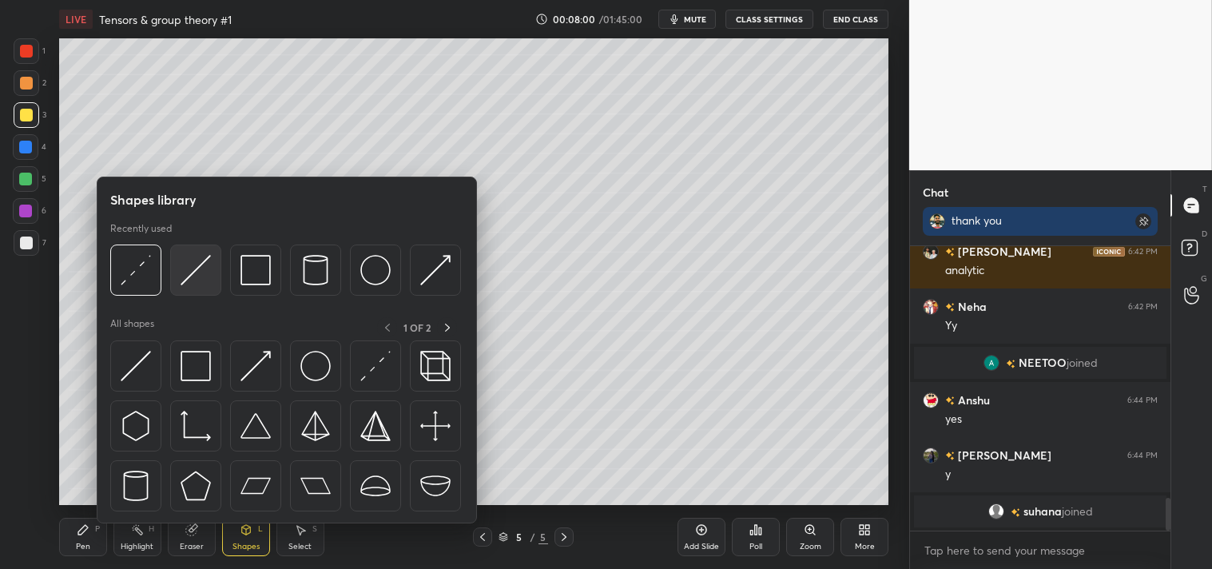
click at [189, 280] on img at bounding box center [196, 270] width 30 height 30
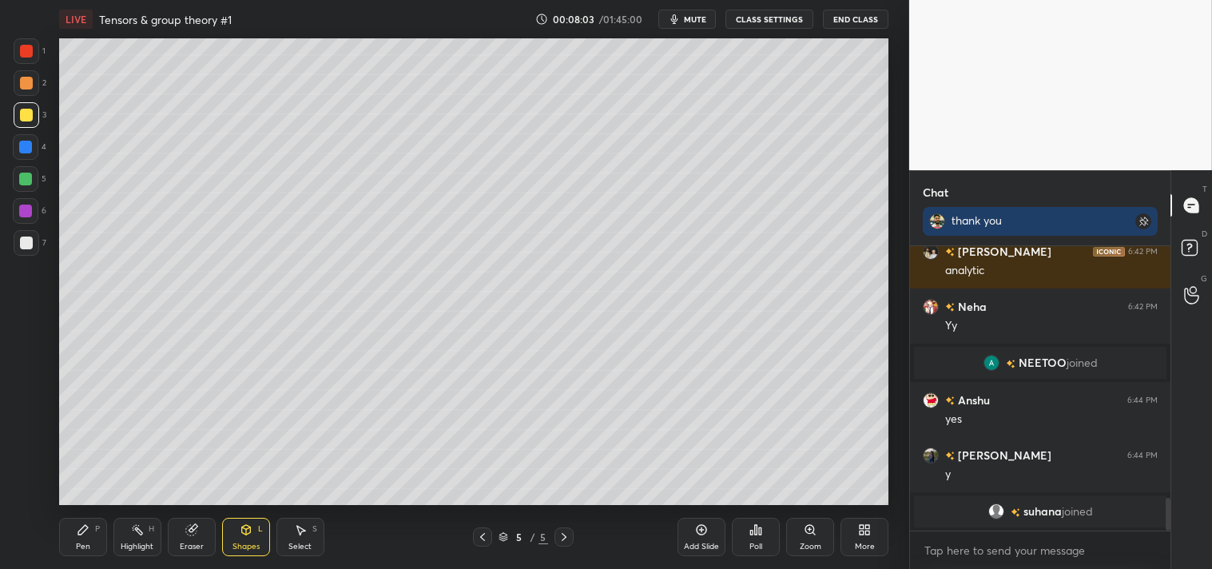
click at [797, 539] on div "Zoom" at bounding box center [810, 537] width 48 height 38
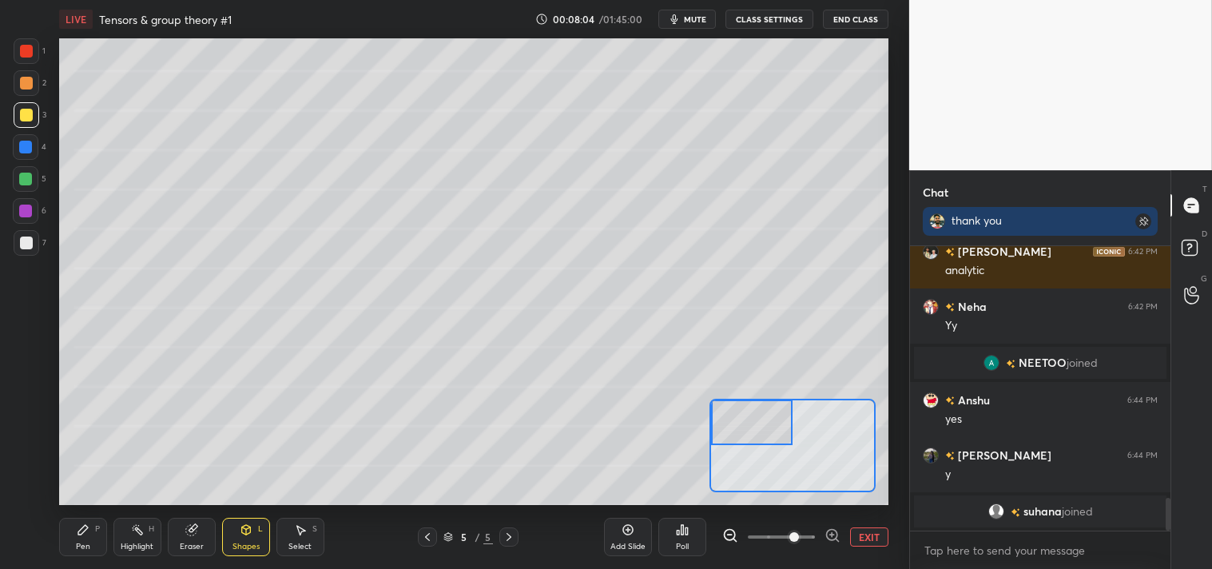
click at [75, 537] on div "Pen P" at bounding box center [83, 537] width 48 height 38
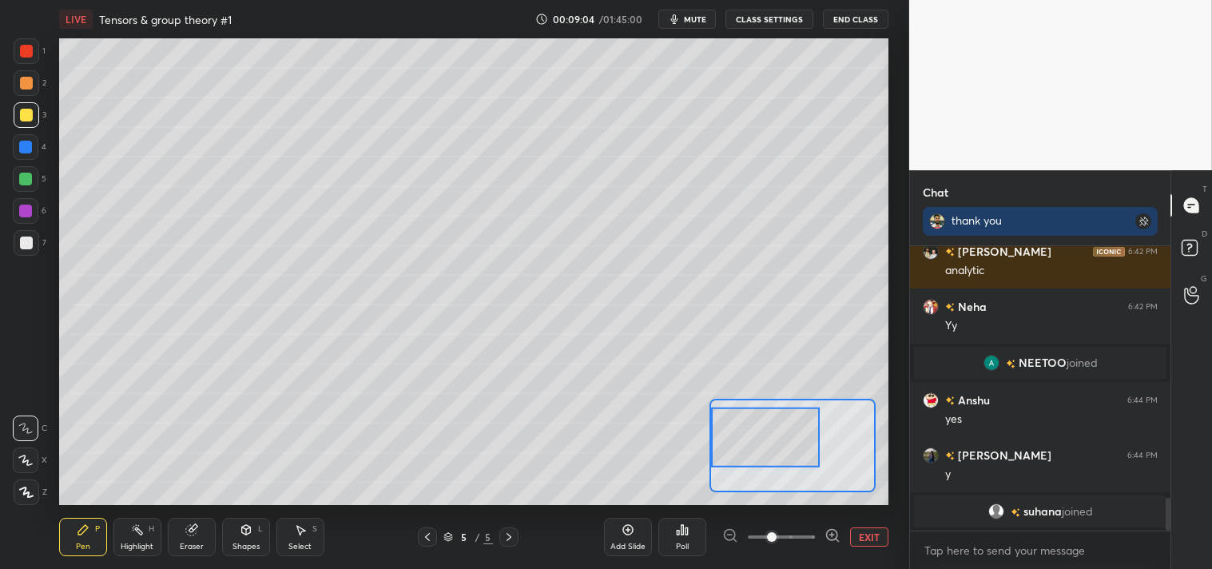
scroll to position [2248, 0]
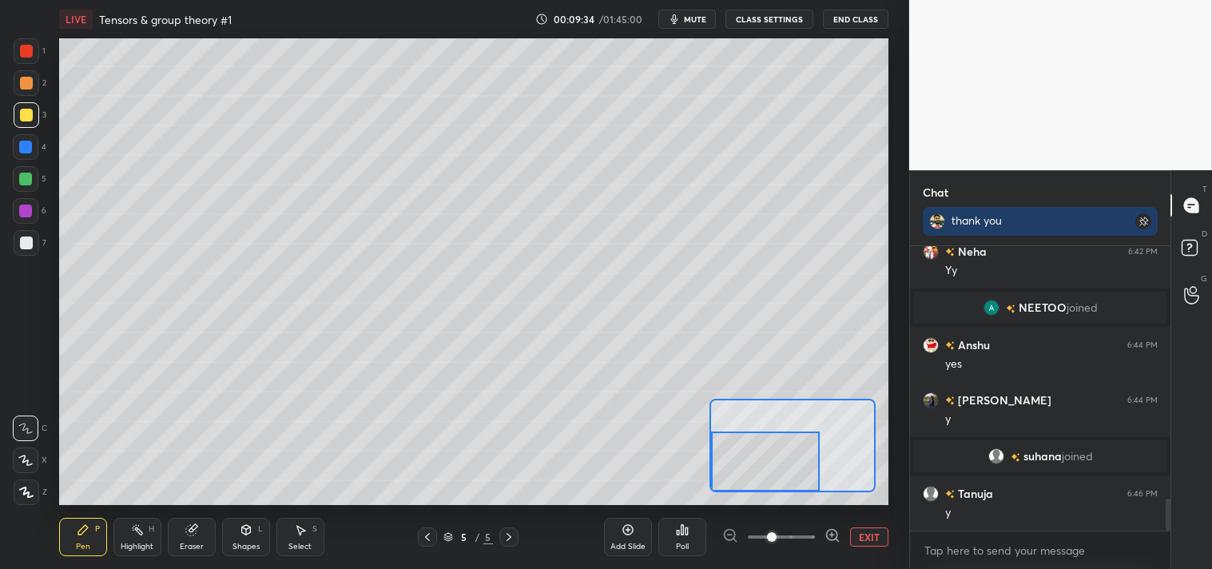
click at [869, 539] on button "EXIT" at bounding box center [869, 536] width 38 height 19
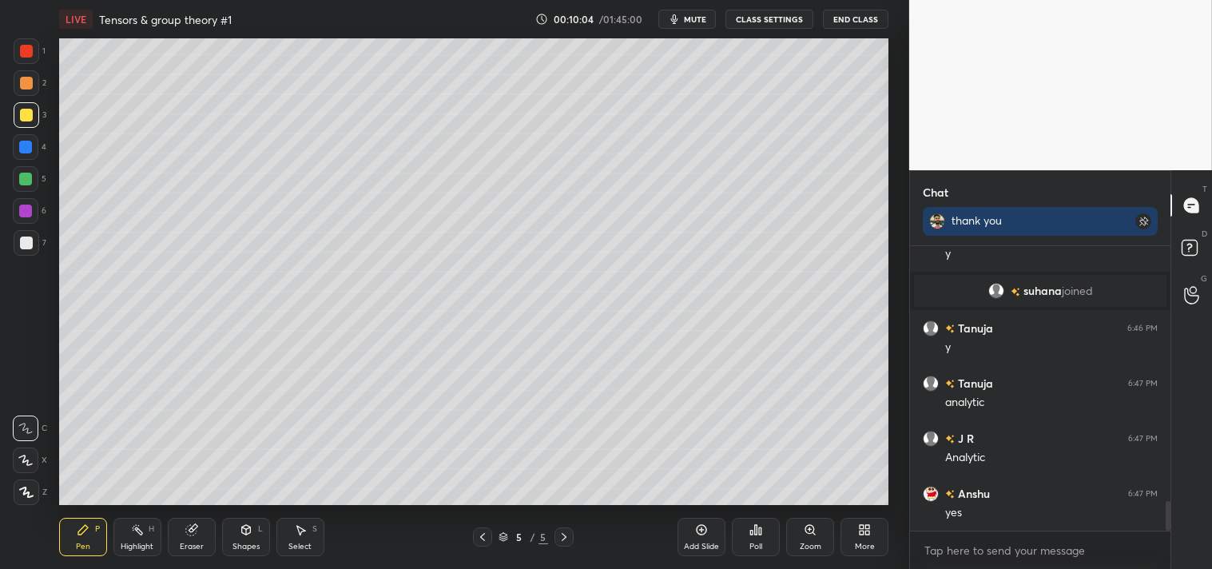
scroll to position [2468, 0]
click at [26, 241] on div at bounding box center [26, 243] width 13 height 13
click at [22, 248] on div at bounding box center [26, 243] width 13 height 13
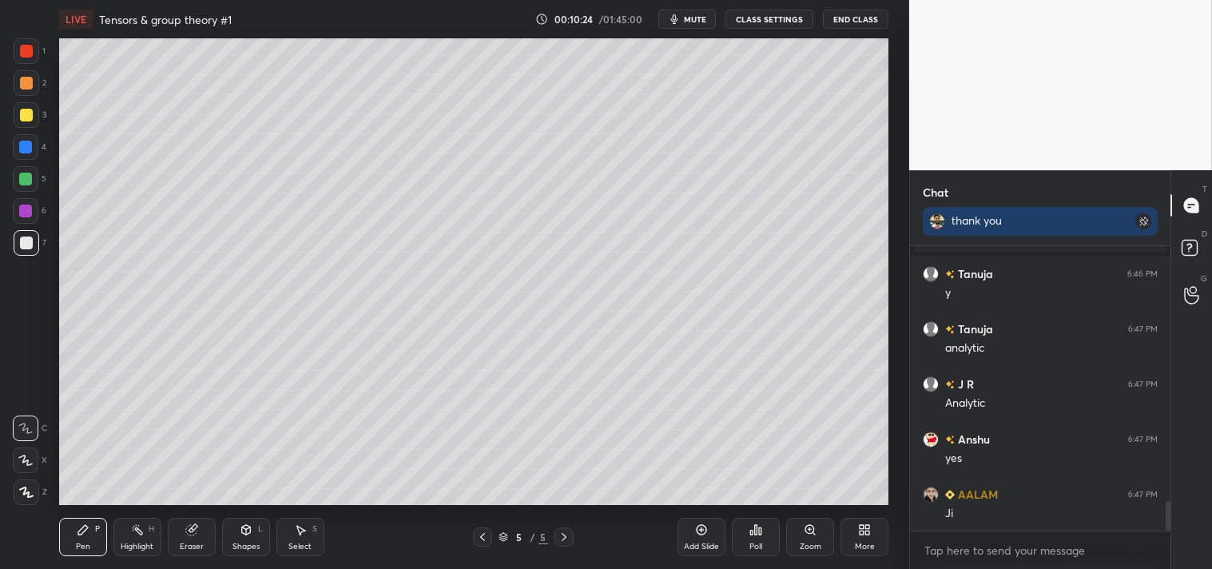
click at [808, 534] on icon at bounding box center [810, 529] width 13 height 13
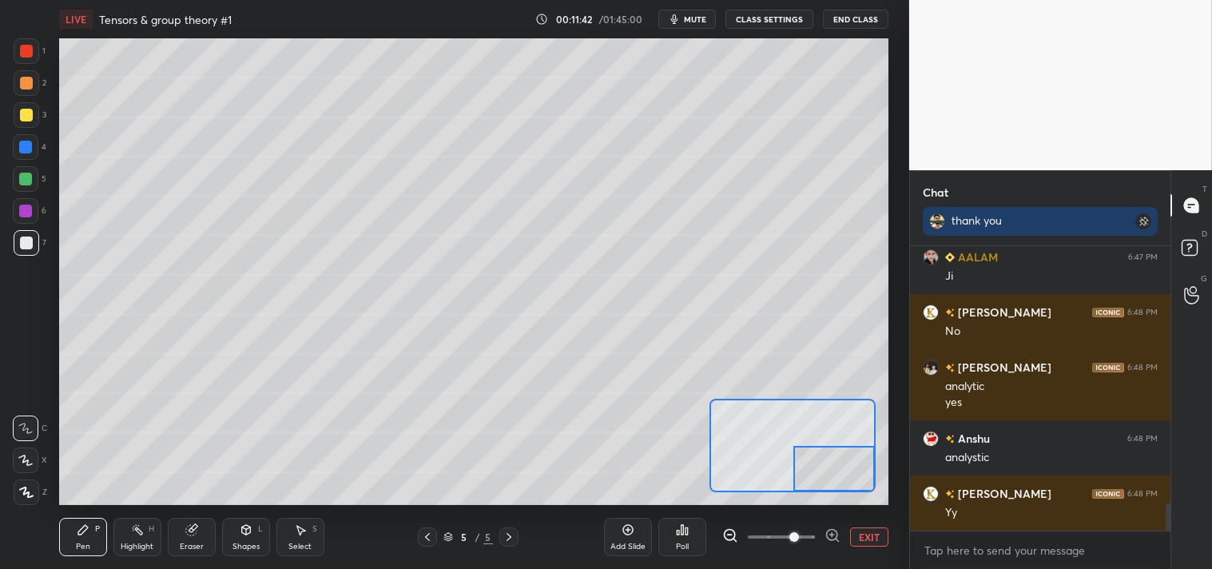
scroll to position [2760, 0]
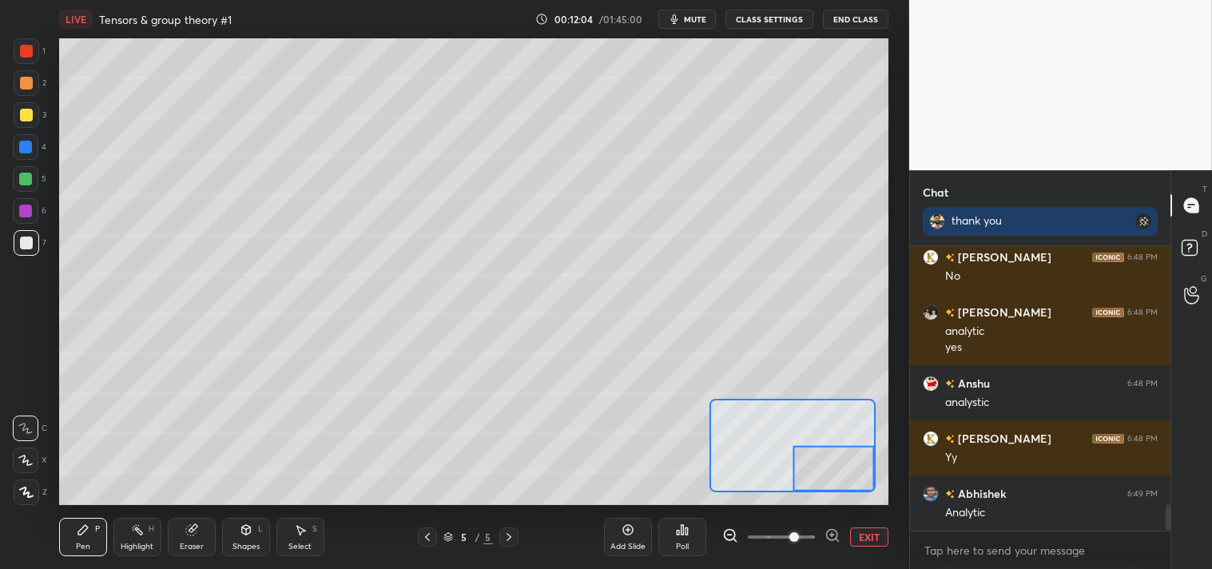
click at [181, 536] on div "Eraser" at bounding box center [192, 537] width 48 height 38
click at [200, 537] on div "Eraser" at bounding box center [192, 537] width 48 height 38
click at [77, 539] on div "Pen P" at bounding box center [83, 537] width 48 height 38
click at [76, 540] on div "Pen P" at bounding box center [83, 537] width 48 height 38
click at [866, 540] on button "EXIT" at bounding box center [869, 536] width 38 height 19
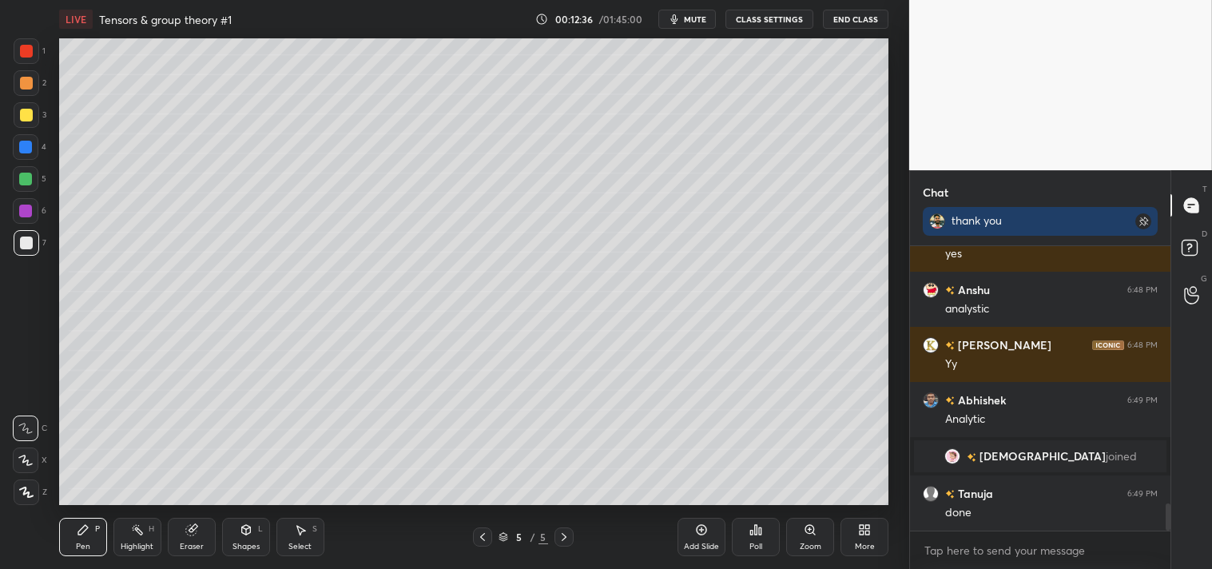
scroll to position [2711, 0]
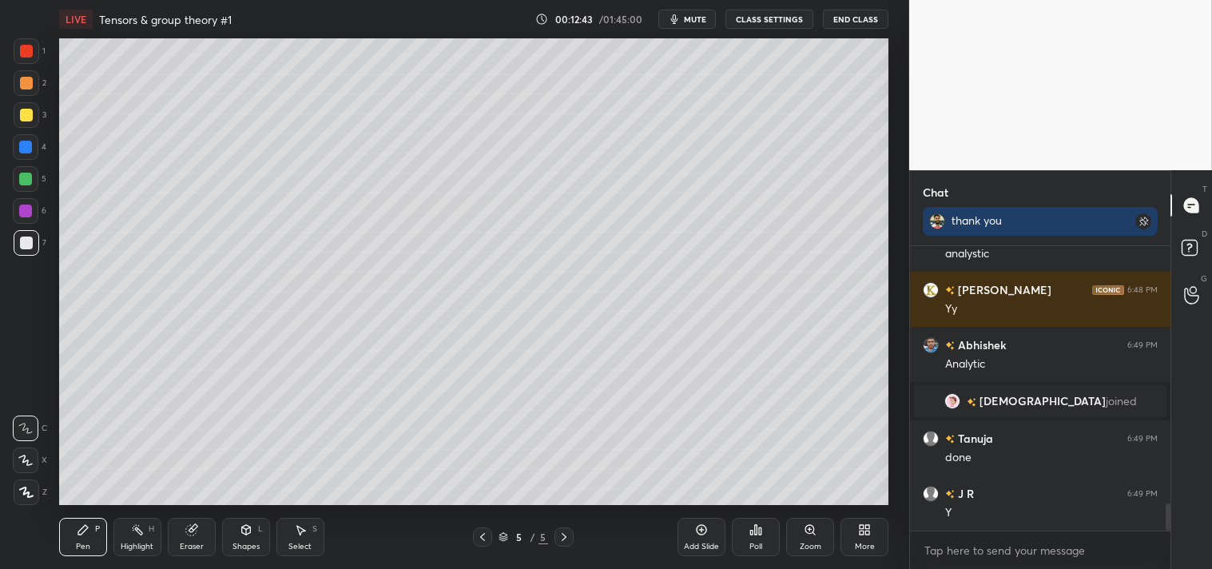
click at [704, 543] on div "Add Slide" at bounding box center [701, 547] width 35 height 8
click at [251, 539] on div "Shapes L" at bounding box center [246, 537] width 48 height 38
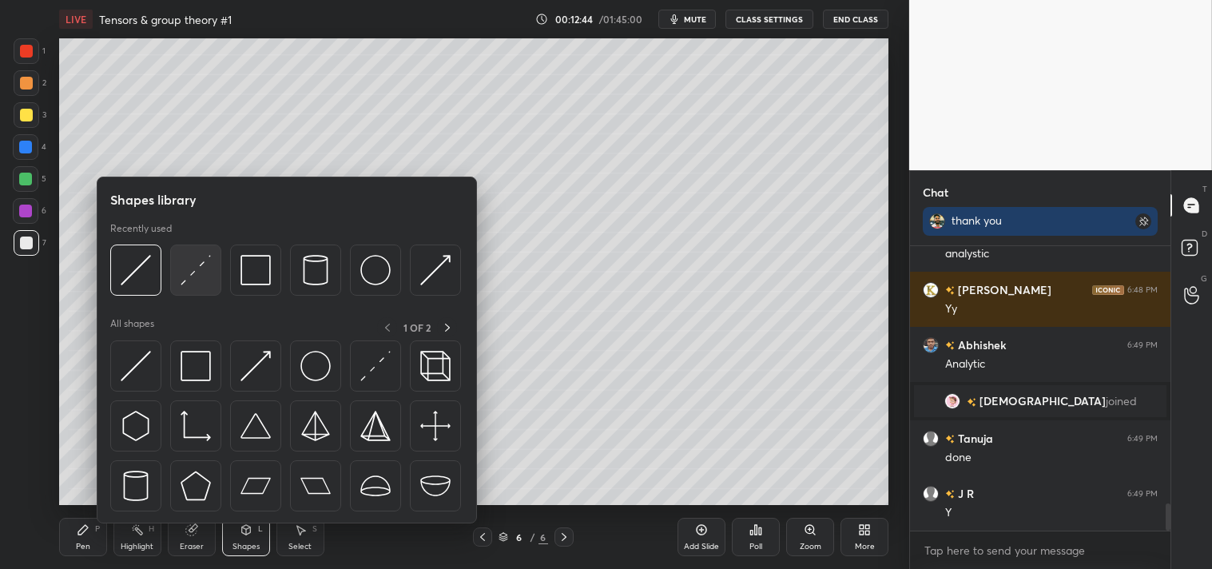
click at [182, 272] on img at bounding box center [196, 270] width 30 height 30
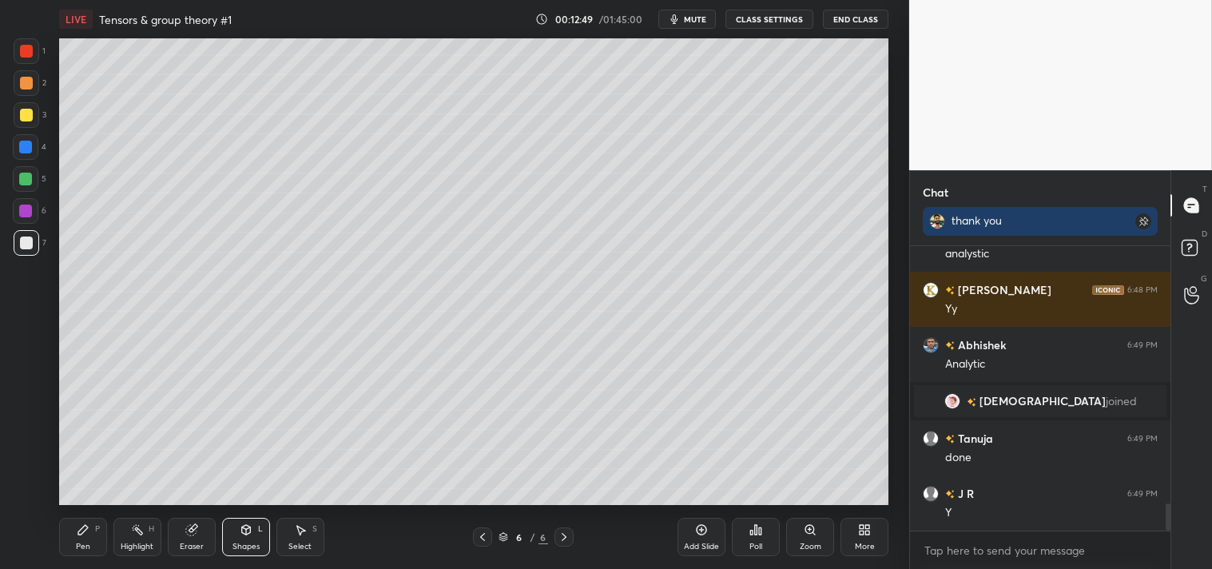
click at [807, 543] on div "Zoom" at bounding box center [811, 547] width 22 height 8
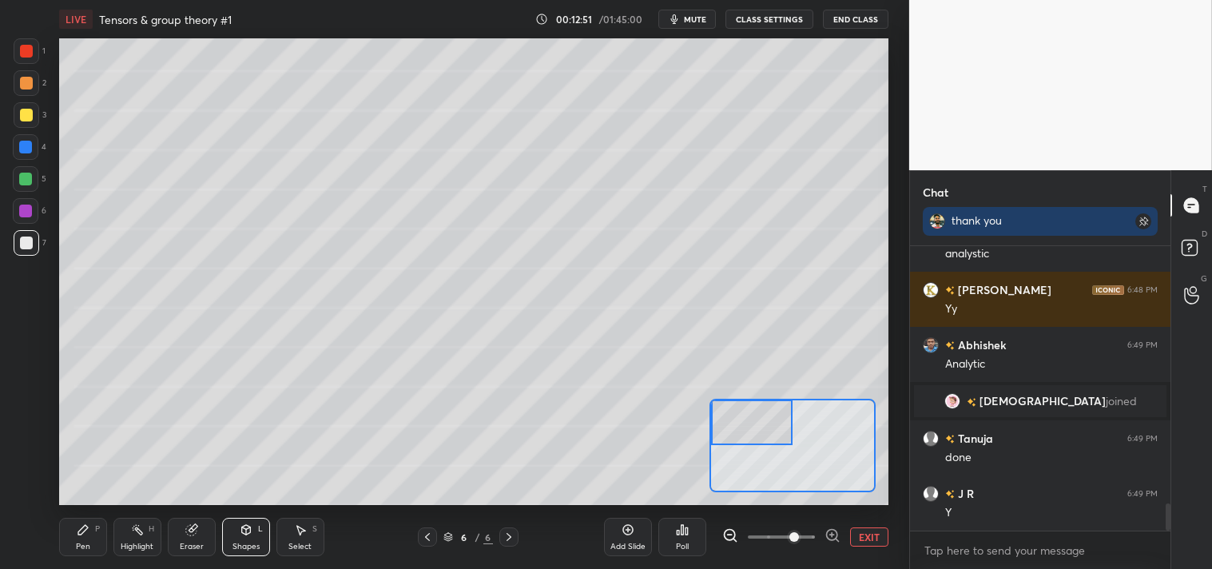
click at [74, 531] on div "Pen P" at bounding box center [83, 537] width 48 height 38
click at [77, 536] on icon at bounding box center [83, 529] width 13 height 13
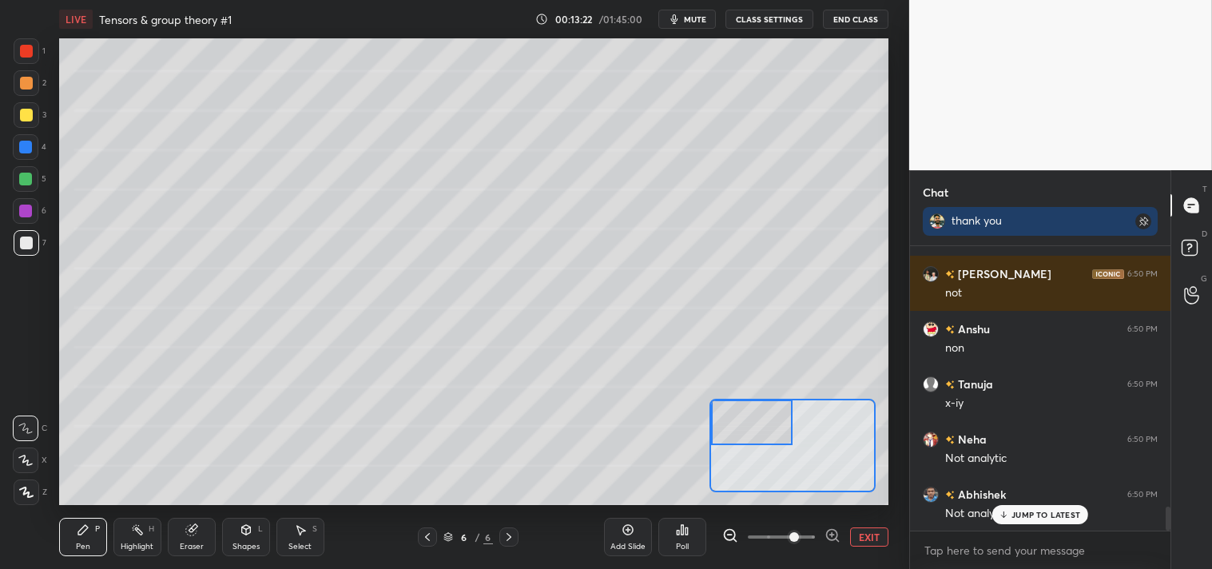
scroll to position [3041, 0]
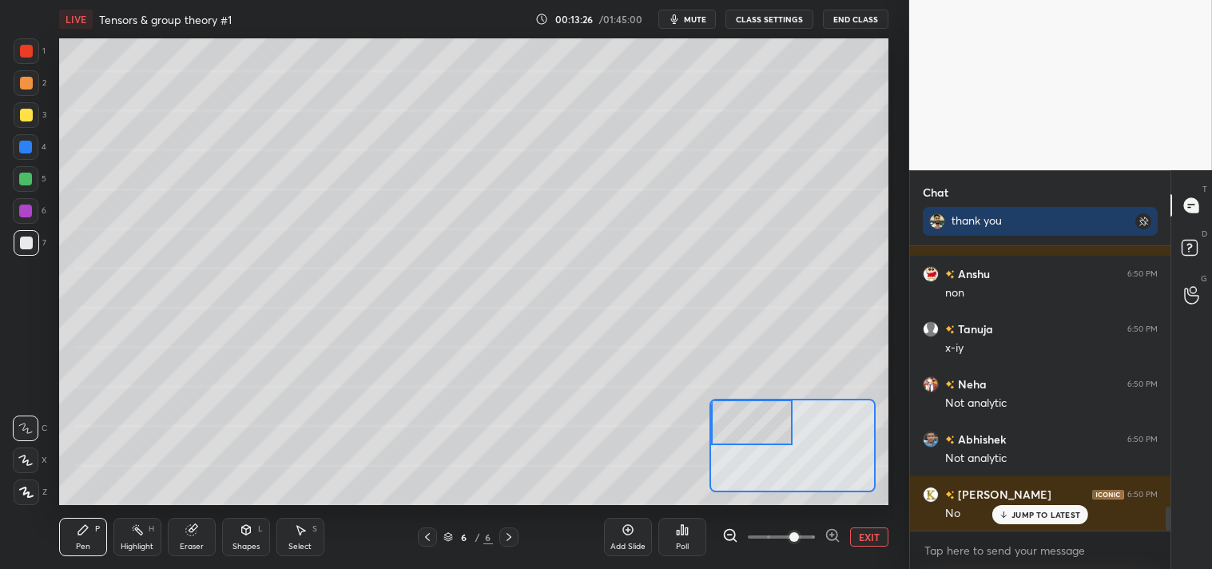
click at [185, 531] on icon at bounding box center [191, 529] width 13 height 13
click at [85, 535] on icon at bounding box center [83, 529] width 13 height 13
click at [90, 530] on div "Pen P" at bounding box center [83, 537] width 48 height 38
click at [193, 525] on icon at bounding box center [191, 529] width 13 height 13
click at [73, 533] on div "Pen P" at bounding box center [83, 537] width 48 height 38
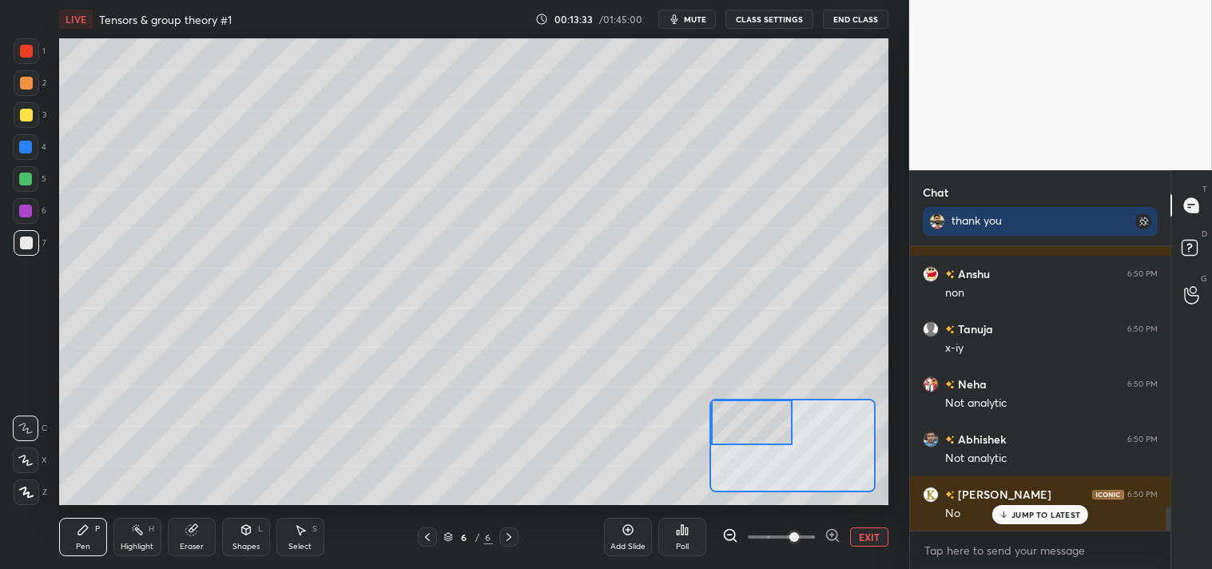
click at [77, 532] on icon at bounding box center [83, 529] width 13 height 13
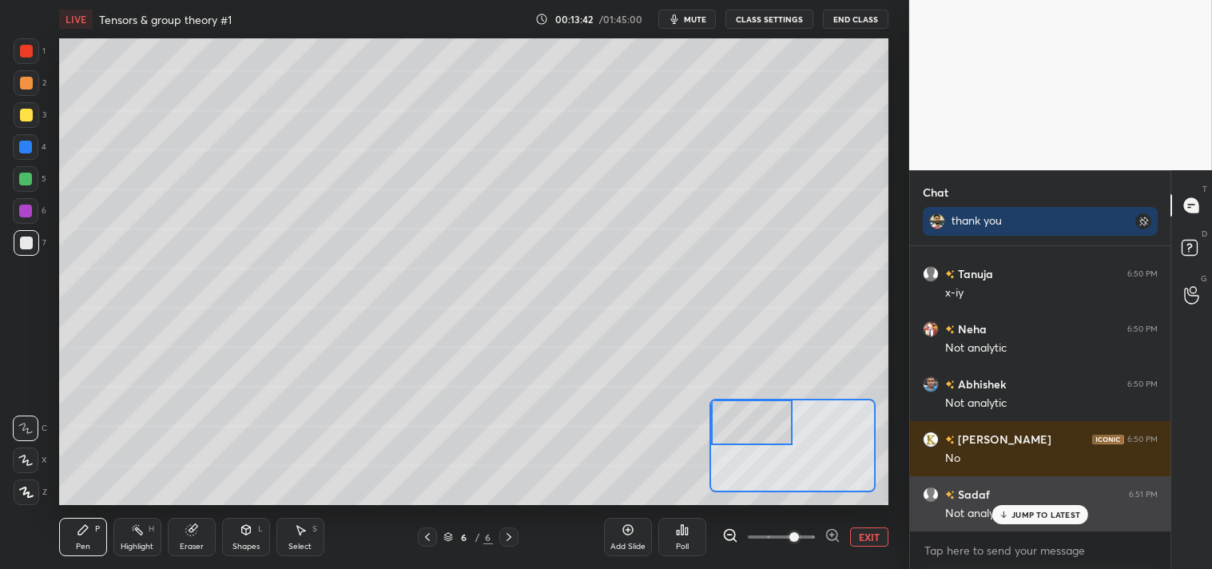
click at [1036, 519] on p "JUMP TO LATEST" at bounding box center [1046, 515] width 69 height 10
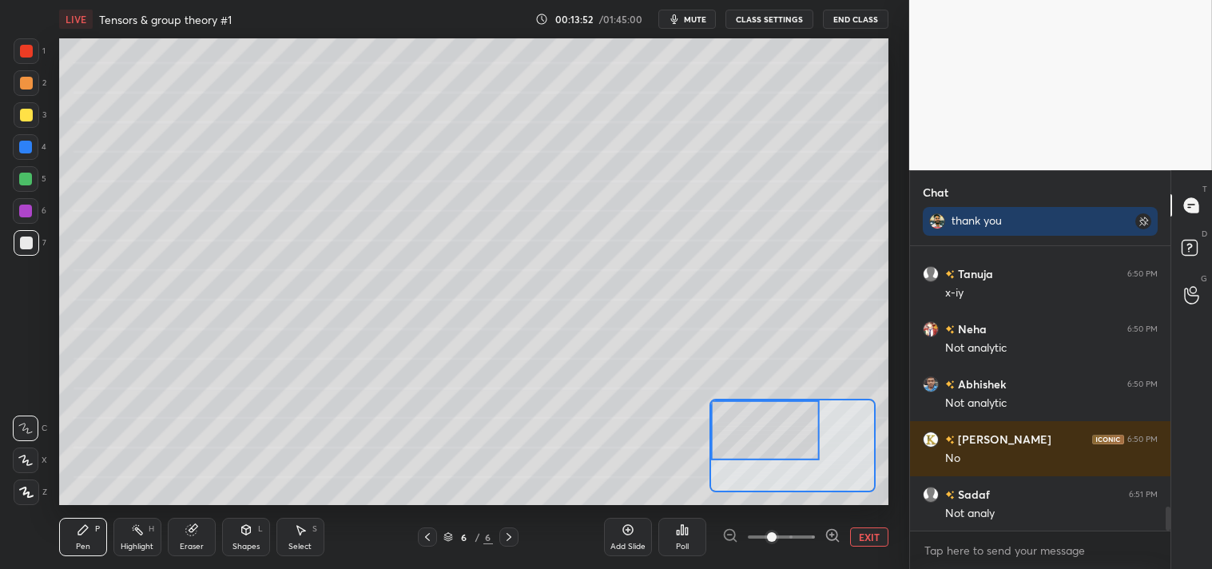
click at [859, 535] on button "EXIT" at bounding box center [869, 536] width 38 height 19
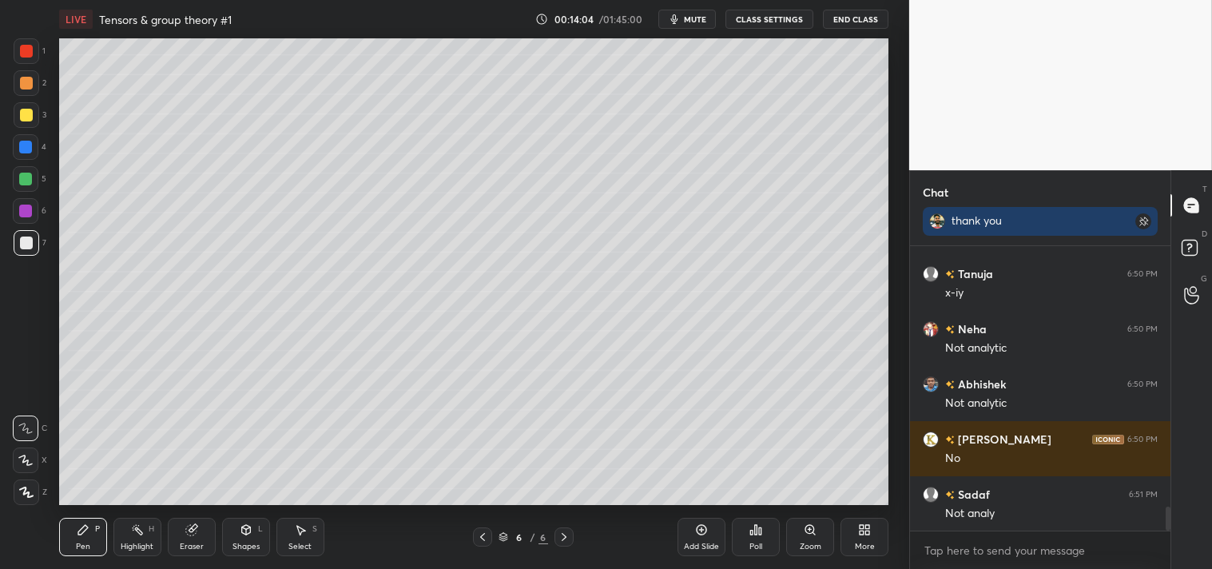
click at [799, 538] on div "Zoom" at bounding box center [810, 537] width 48 height 38
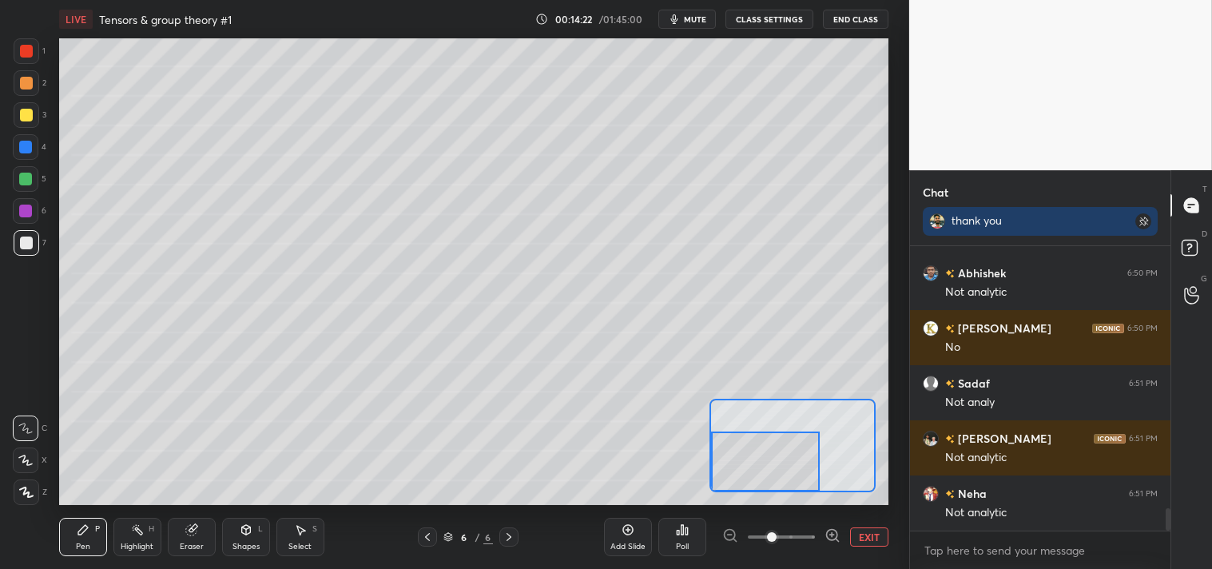
scroll to position [3263, 0]
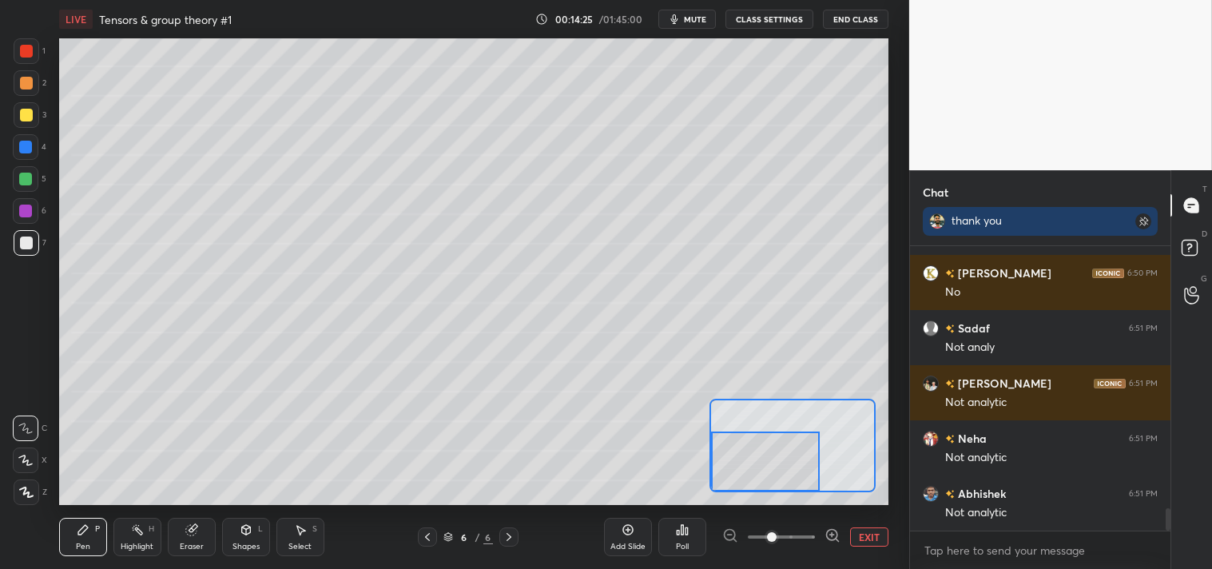
click at [869, 538] on button "EXIT" at bounding box center [869, 536] width 38 height 19
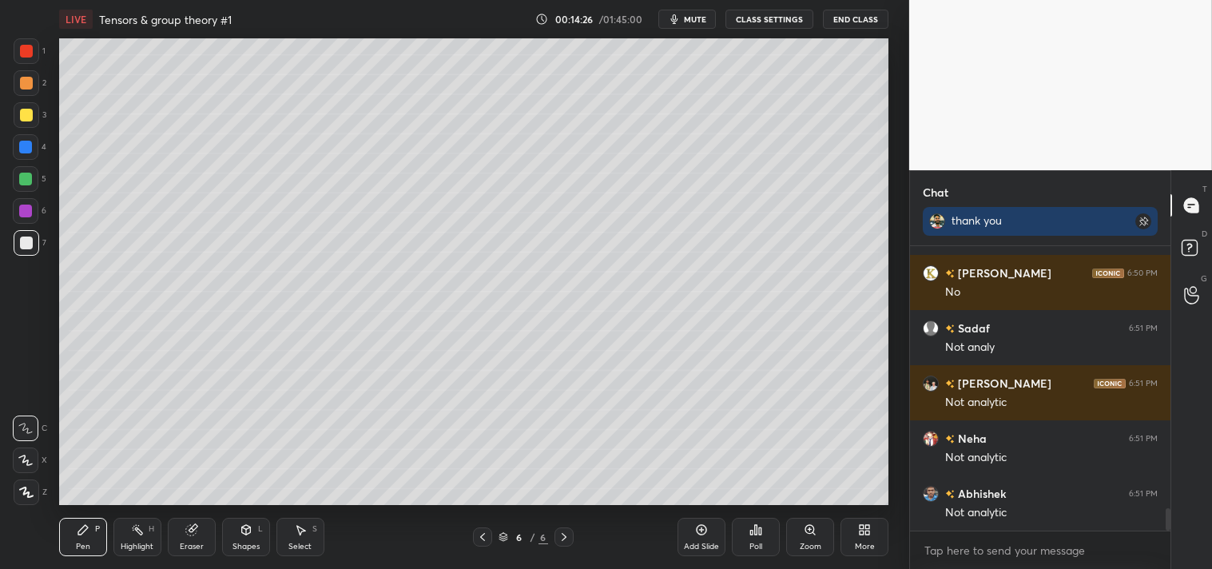
scroll to position [3318, 0]
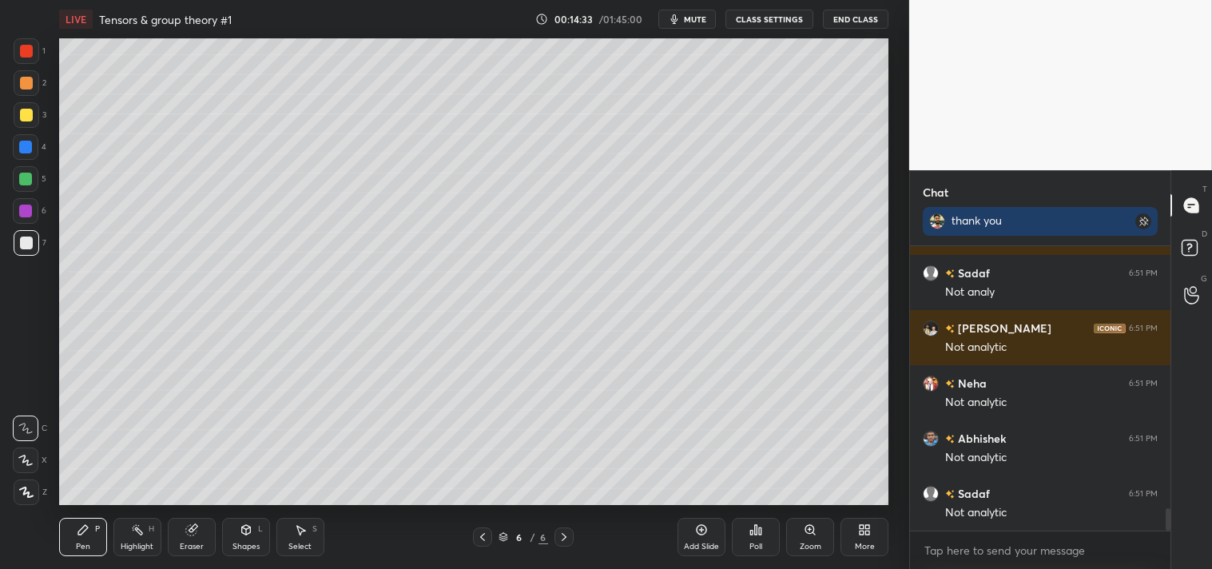
click at [20, 112] on div at bounding box center [26, 115] width 13 height 13
click at [21, 123] on div at bounding box center [27, 115] width 26 height 26
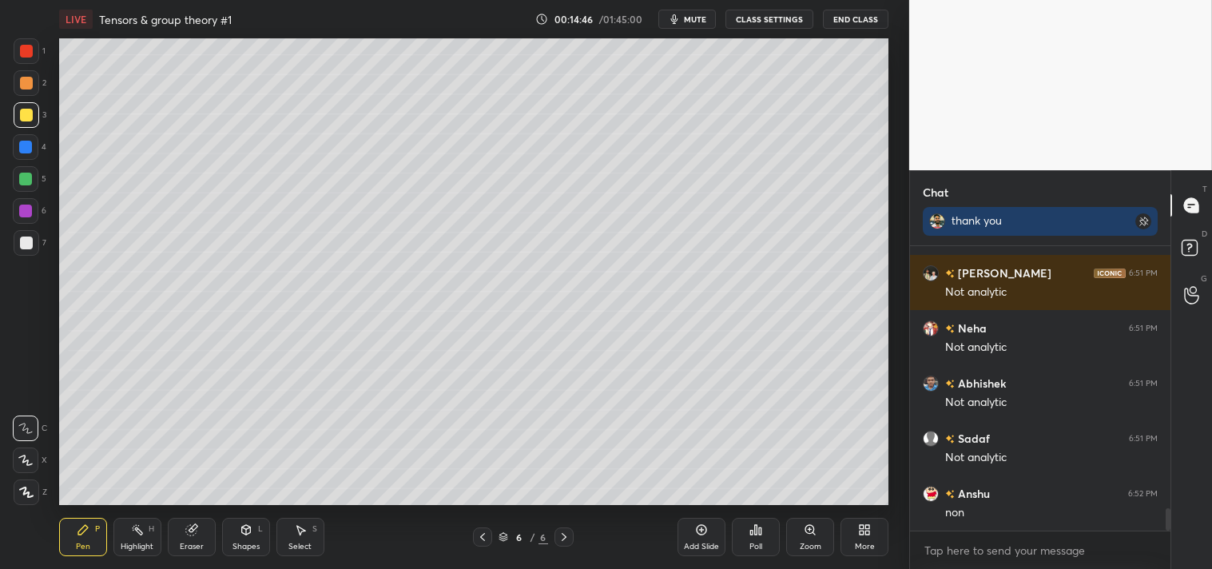
scroll to position [3428, 0]
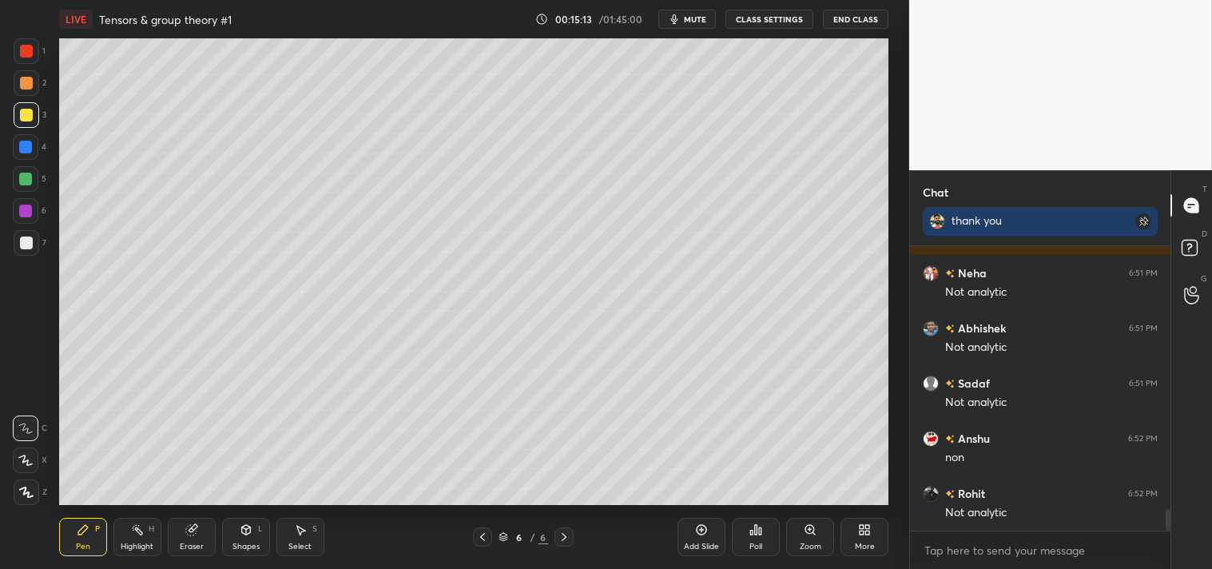
click at [792, 535] on div "Zoom" at bounding box center [810, 537] width 48 height 38
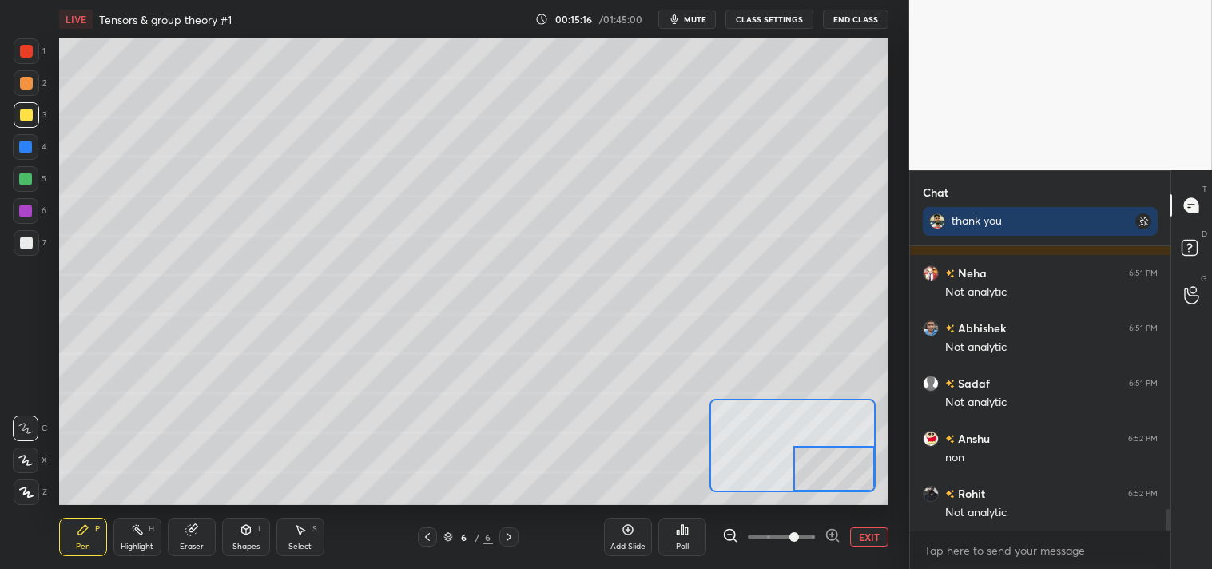
click at [26, 242] on div at bounding box center [26, 243] width 13 height 13
click at [27, 250] on div at bounding box center [27, 243] width 26 height 26
click at [172, 536] on div "Eraser" at bounding box center [192, 537] width 48 height 38
click at [190, 532] on icon at bounding box center [190, 530] width 10 height 10
click at [76, 538] on div "Pen P" at bounding box center [83, 537] width 48 height 38
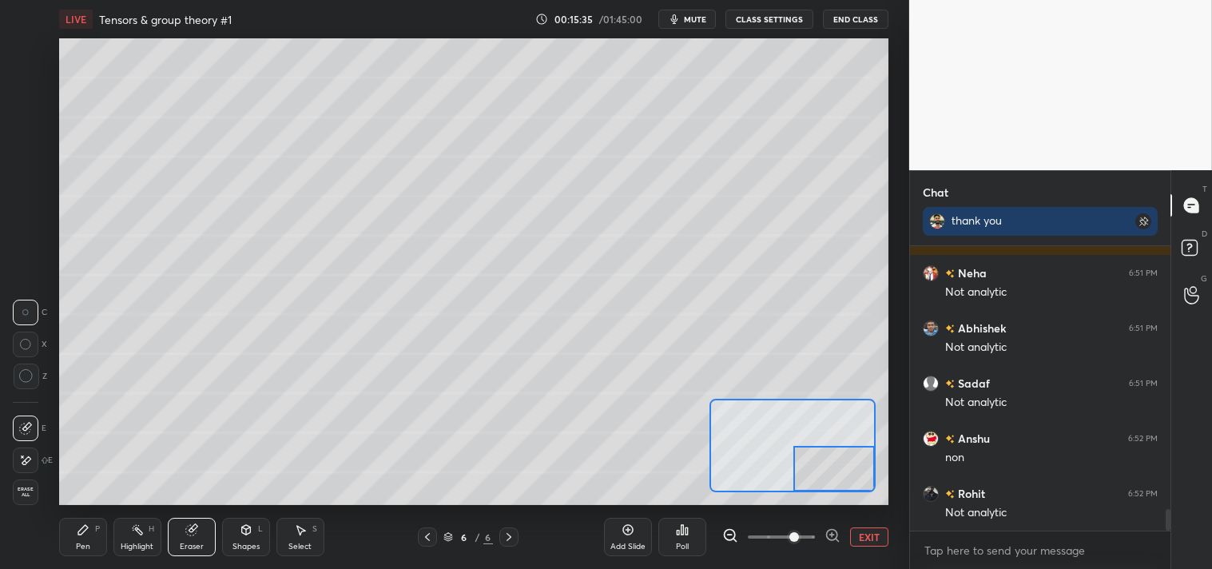
click at [81, 543] on div "Pen" at bounding box center [83, 547] width 14 height 8
click at [192, 546] on div "Eraser" at bounding box center [192, 547] width 24 height 8
click at [84, 526] on icon at bounding box center [83, 530] width 10 height 10
click at [867, 536] on button "EXIT" at bounding box center [869, 536] width 38 height 19
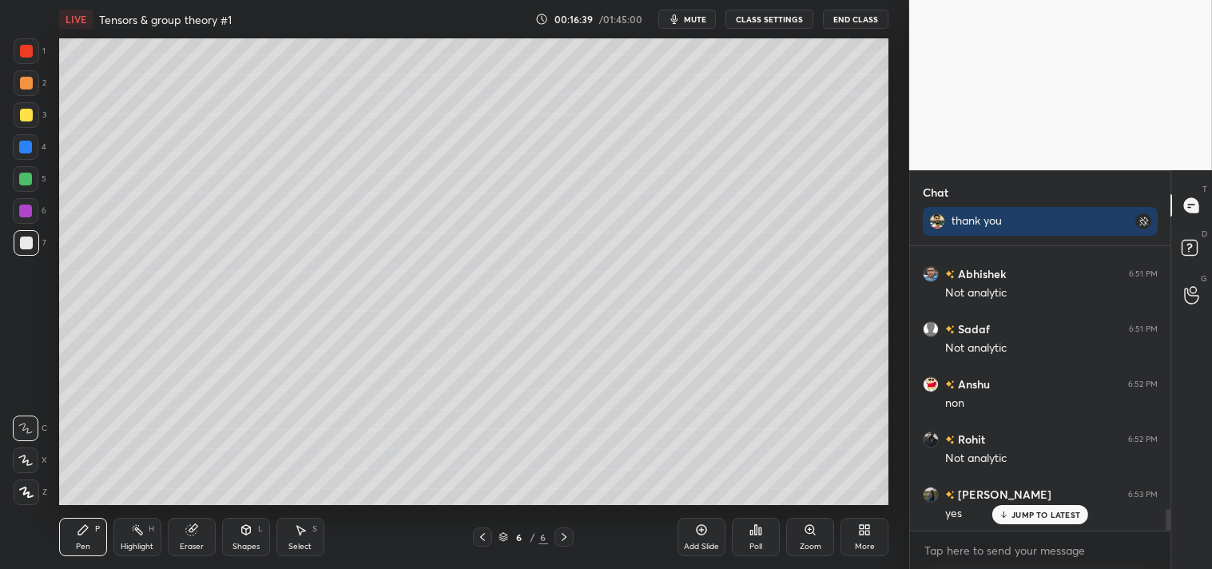
scroll to position [3538, 0]
click at [718, 539] on div "Add Slide" at bounding box center [702, 537] width 48 height 38
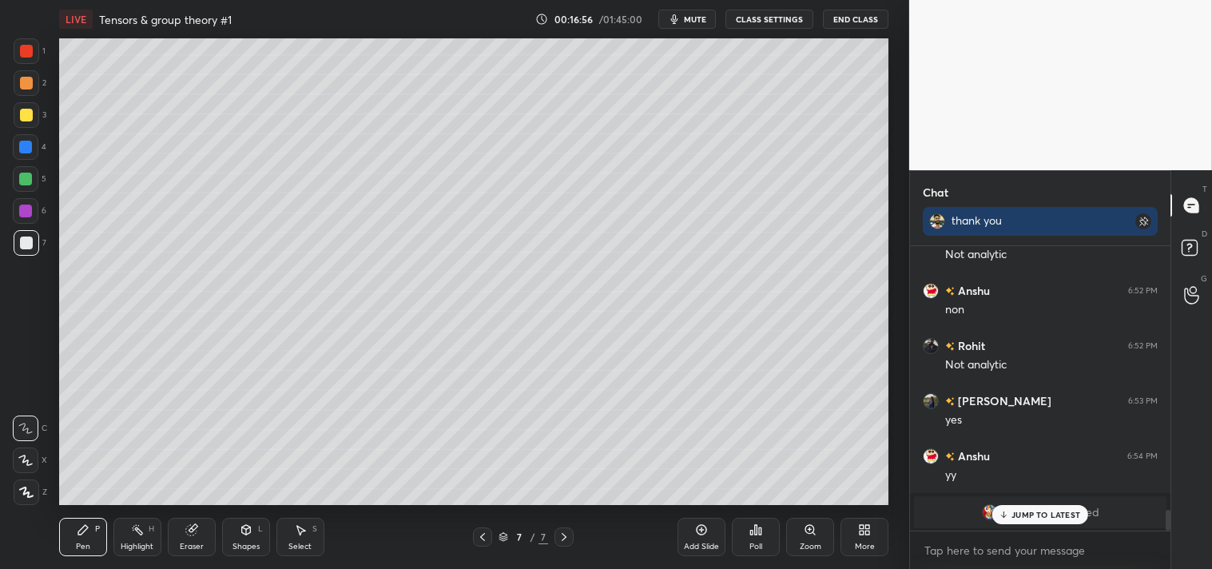
click at [1026, 512] on p "JUMP TO LATEST" at bounding box center [1046, 515] width 69 height 10
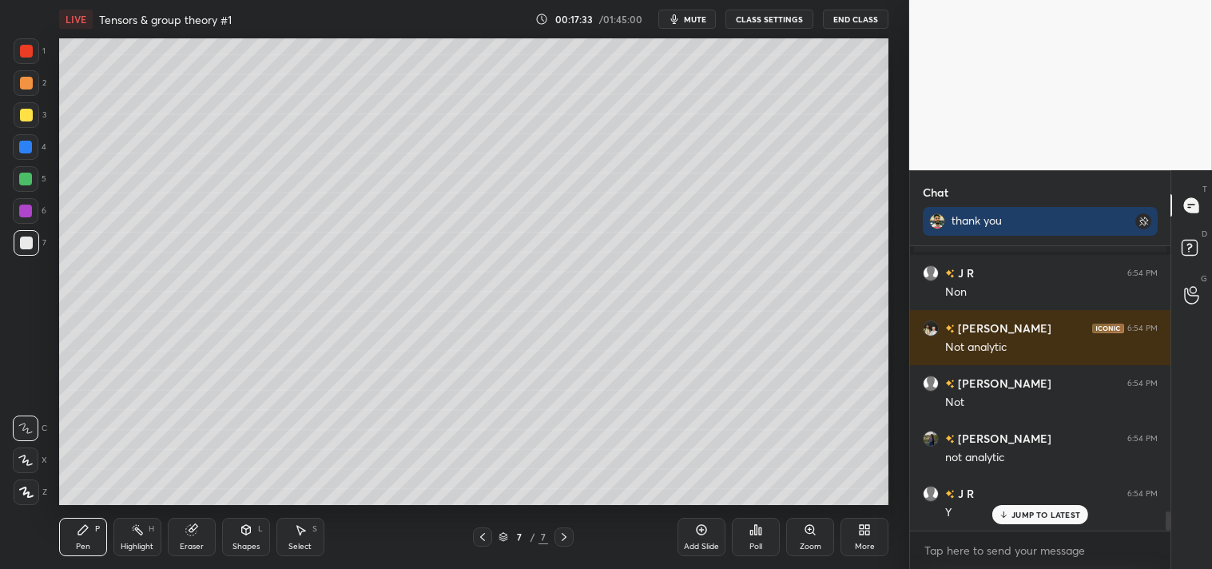
scroll to position [3890, 0]
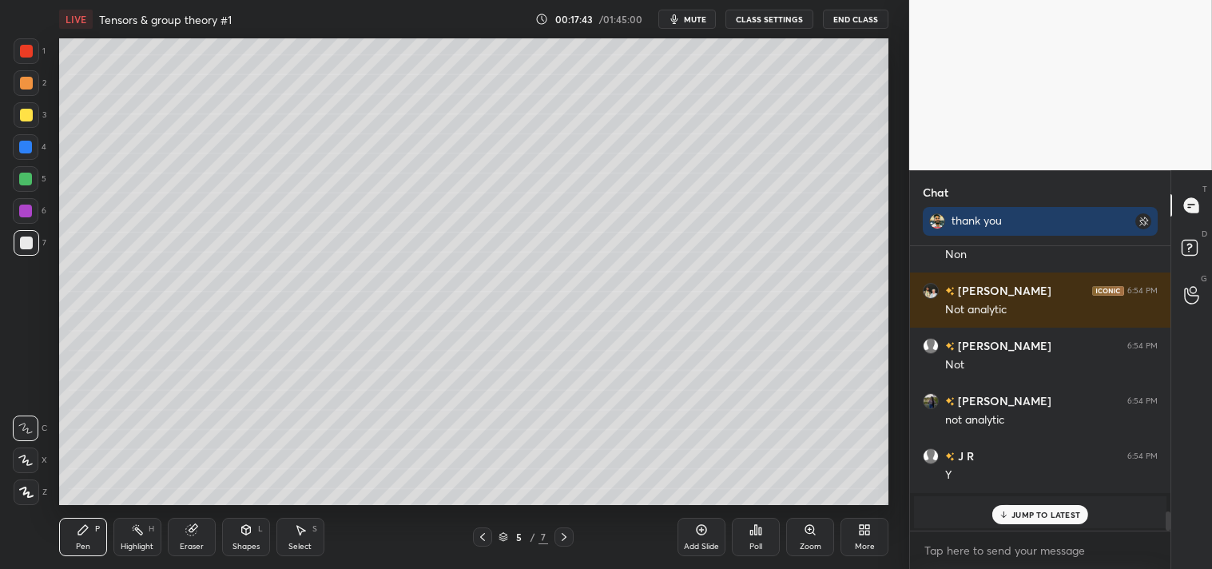
click at [153, 526] on div "H" at bounding box center [152, 529] width 6 height 8
click at [125, 536] on div "Highlight H" at bounding box center [137, 537] width 48 height 38
click at [125, 533] on div "Highlight H" at bounding box center [137, 537] width 48 height 38
click at [1042, 516] on p "JUMP TO LATEST" at bounding box center [1046, 515] width 69 height 10
click at [1033, 518] on span "Rai" at bounding box center [1042, 512] width 18 height 13
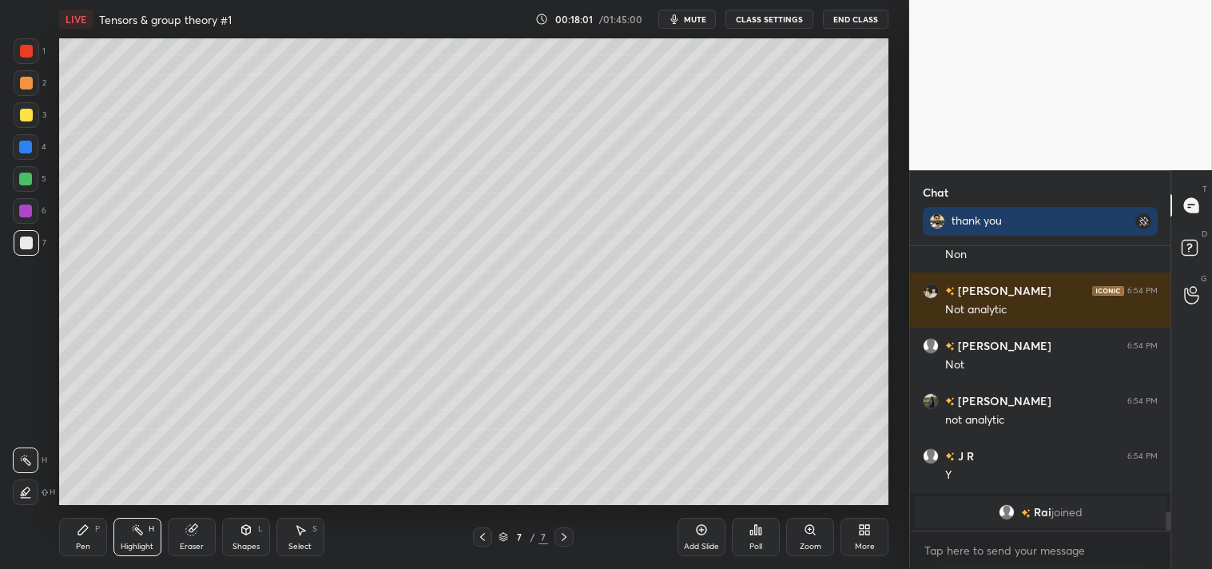
click at [24, 116] on div at bounding box center [26, 115] width 13 height 13
click at [29, 116] on div at bounding box center [26, 115] width 13 height 13
click at [82, 531] on icon at bounding box center [83, 530] width 10 height 10
click at [24, 252] on div at bounding box center [27, 243] width 26 height 26
click at [26, 251] on div at bounding box center [27, 243] width 26 height 26
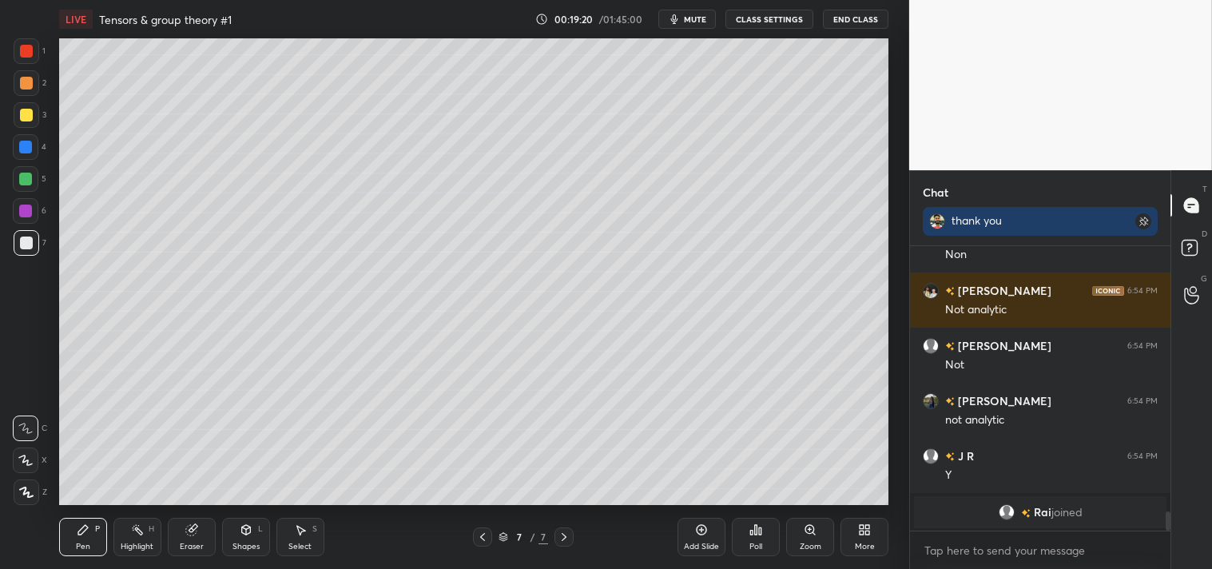
click at [678, 535] on div "Add Slide" at bounding box center [702, 537] width 48 height 38
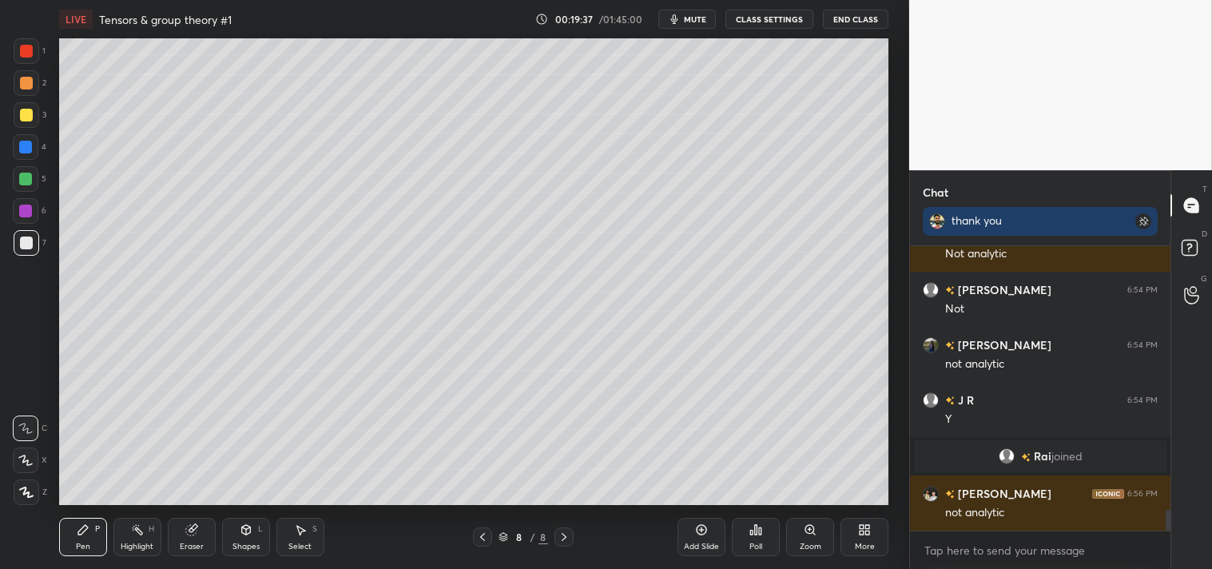
scroll to position [3616, 0]
click at [34, 117] on div at bounding box center [27, 115] width 26 height 26
click at [18, 125] on div at bounding box center [27, 115] width 26 height 26
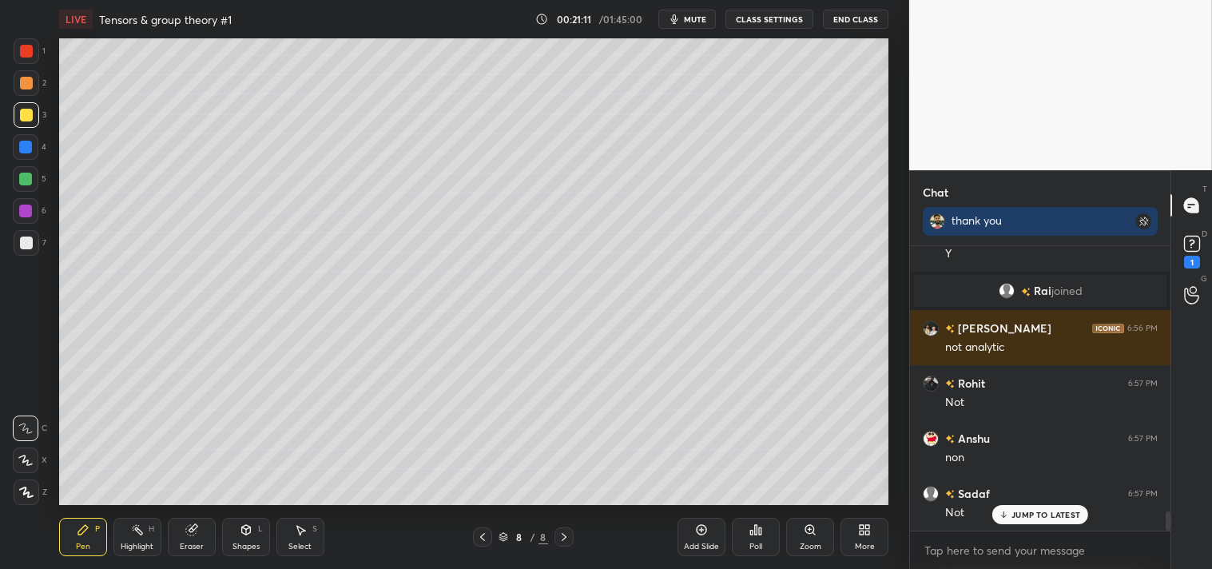
scroll to position [3849, 0]
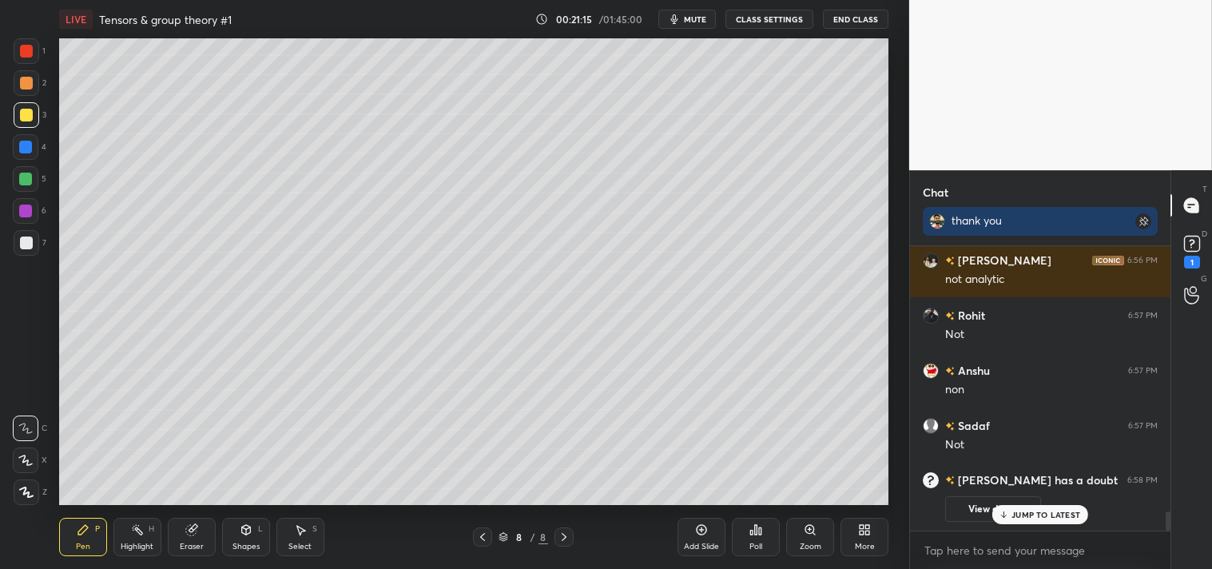
click at [1211, 237] on div "D Doubts (D) 1" at bounding box center [1192, 250] width 41 height 45
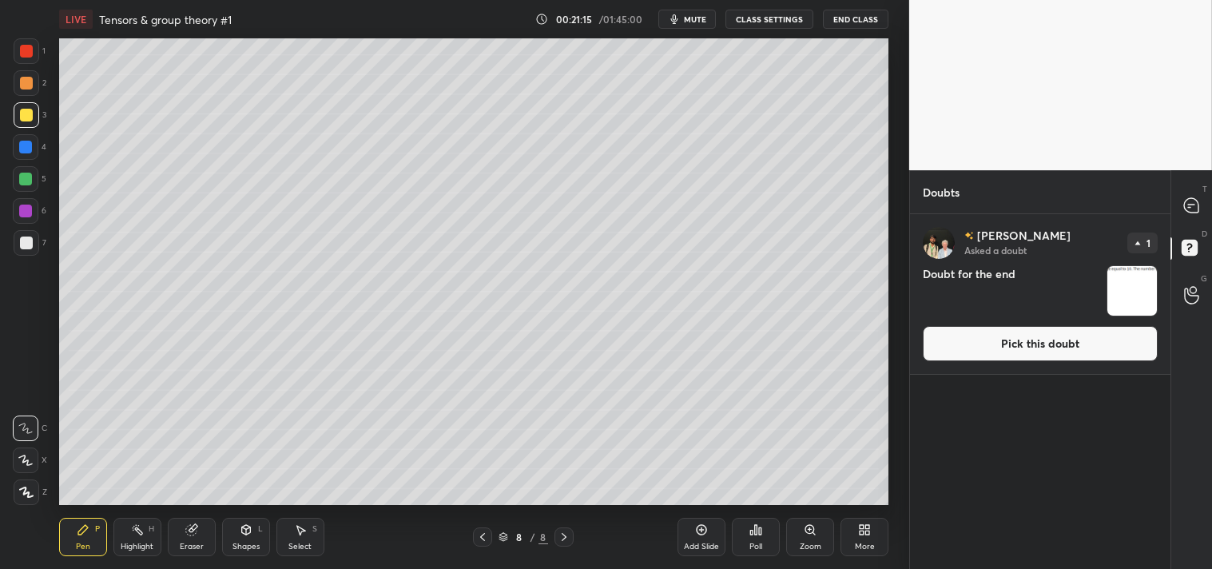
click at [1035, 345] on button "Pick this doubt" at bounding box center [1040, 343] width 235 height 35
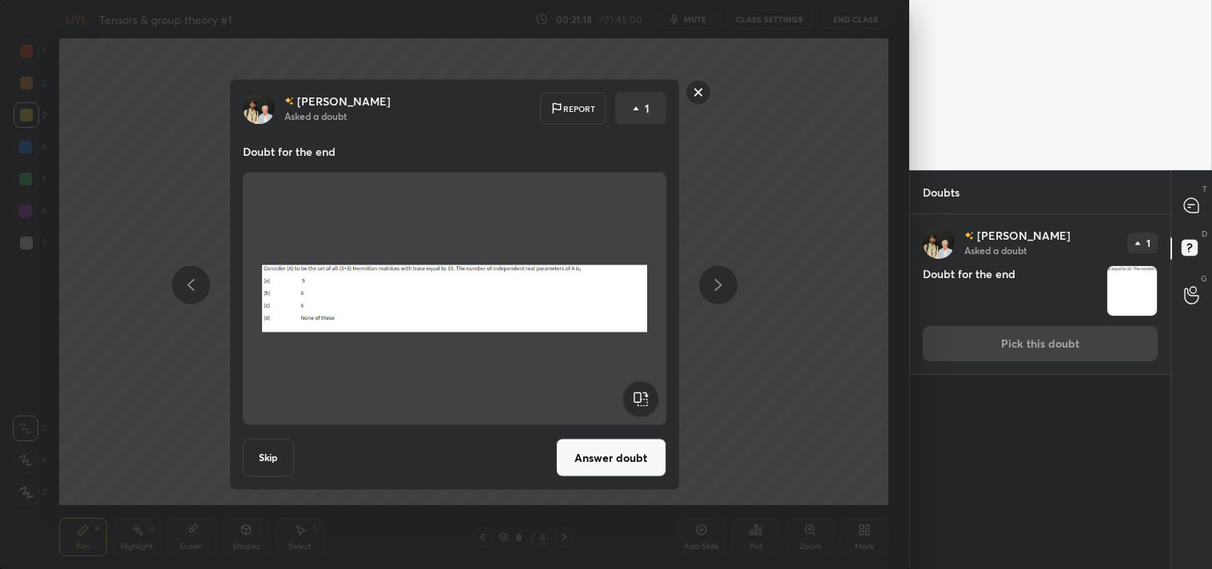
drag, startPoint x: 705, startPoint y: 86, endPoint x: 1104, endPoint y: 129, distance: 401.1
click at [705, 86] on rect at bounding box center [698, 92] width 25 height 25
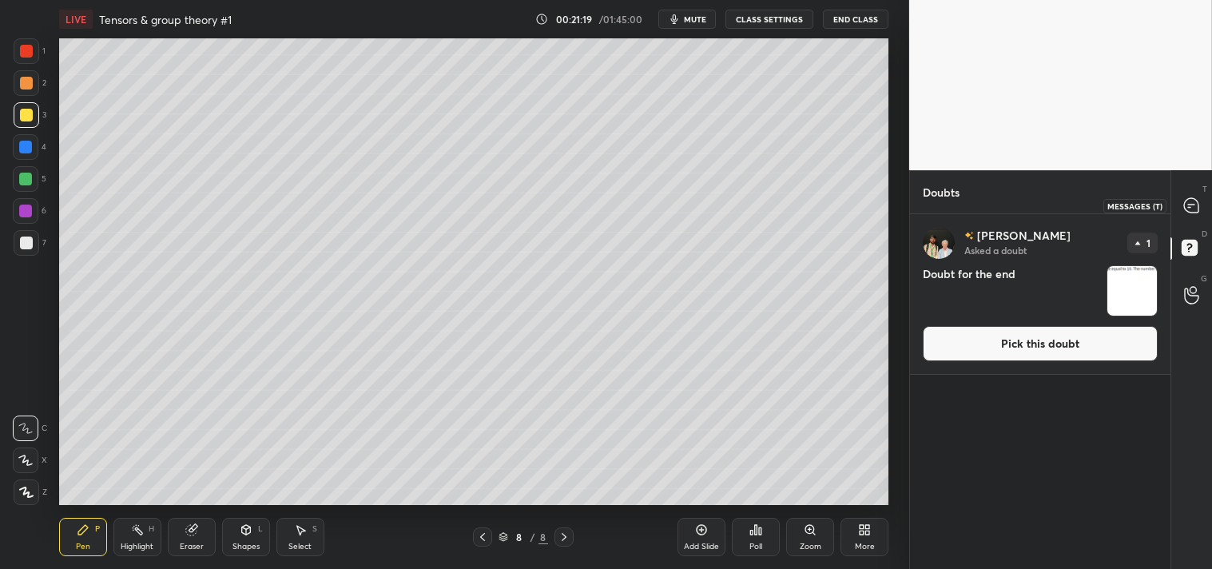
click at [1207, 197] on div at bounding box center [1192, 205] width 32 height 29
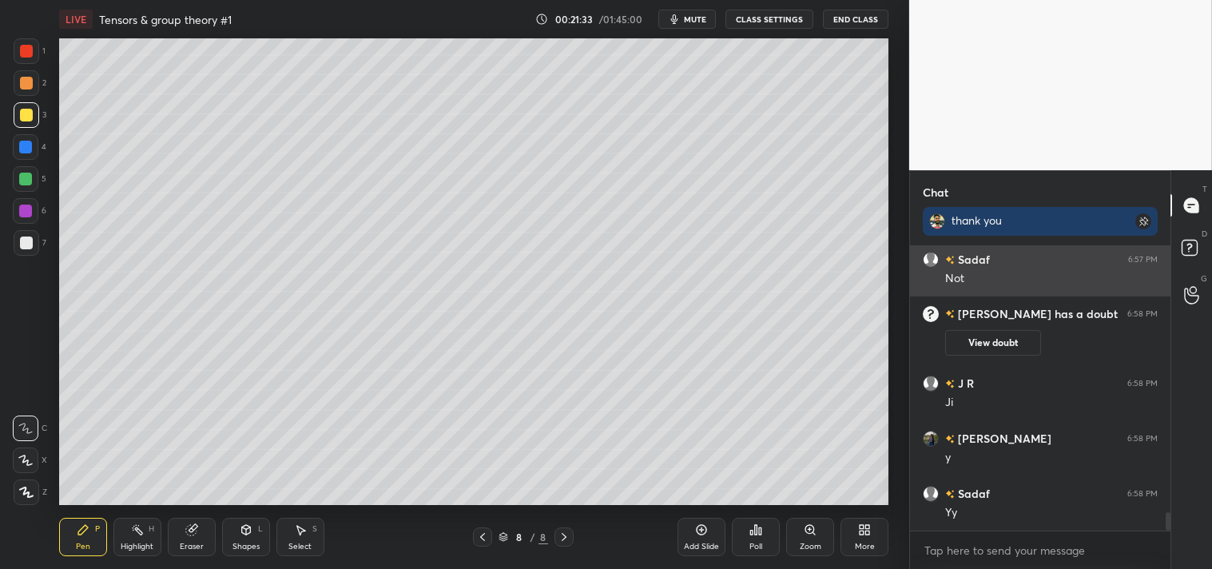
scroll to position [3964, 0]
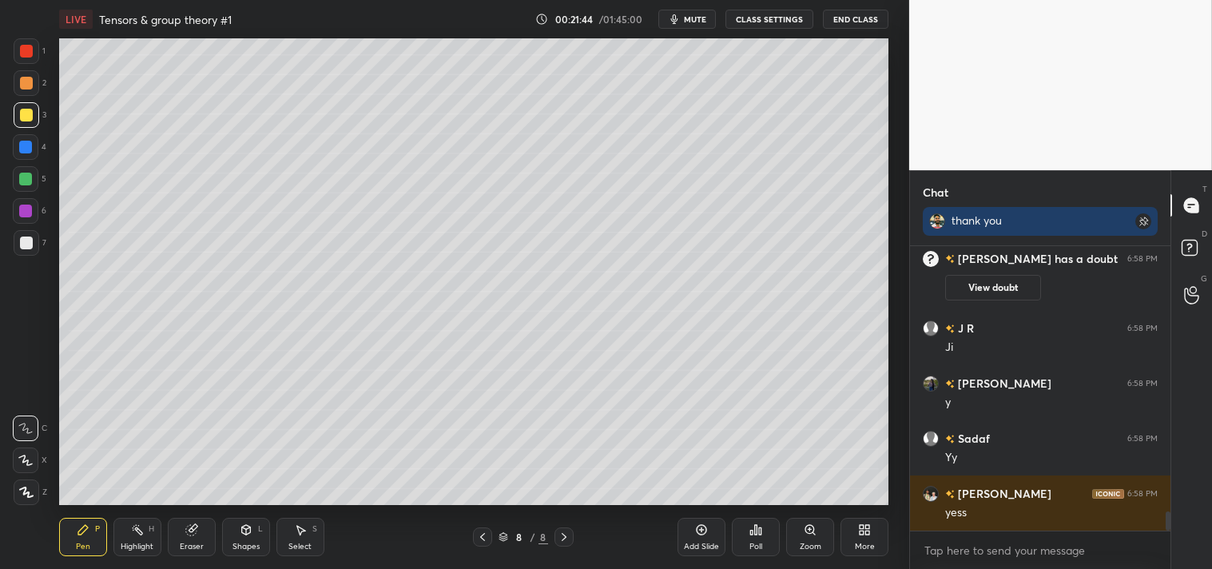
click at [708, 544] on div "Add Slide" at bounding box center [701, 547] width 35 height 8
click at [250, 530] on icon at bounding box center [245, 530] width 9 height 10
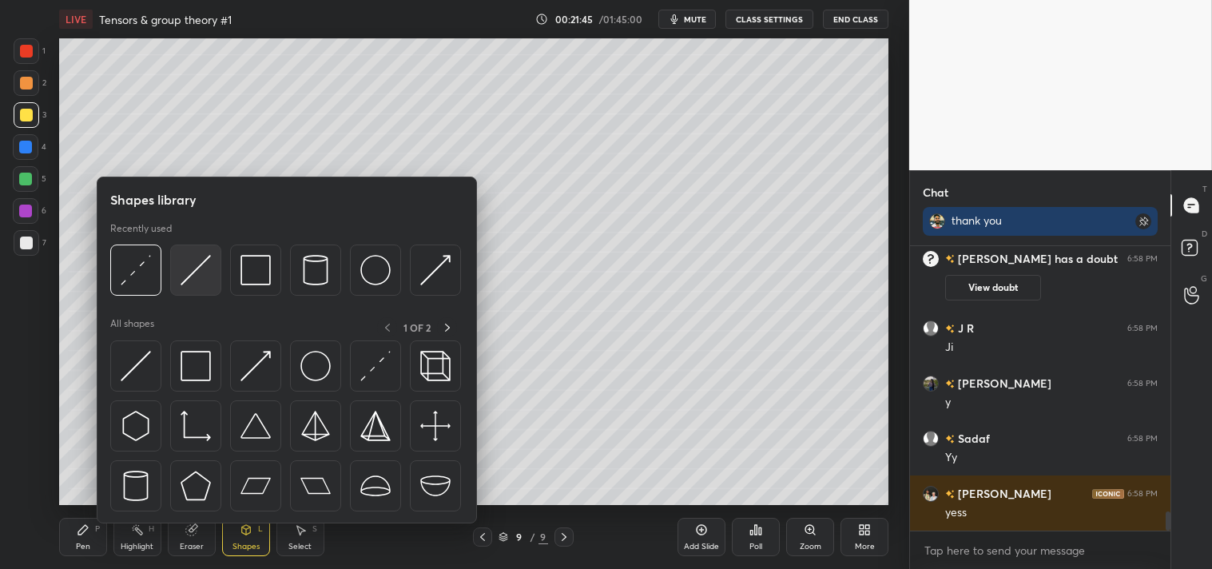
click at [198, 282] on img at bounding box center [196, 270] width 30 height 30
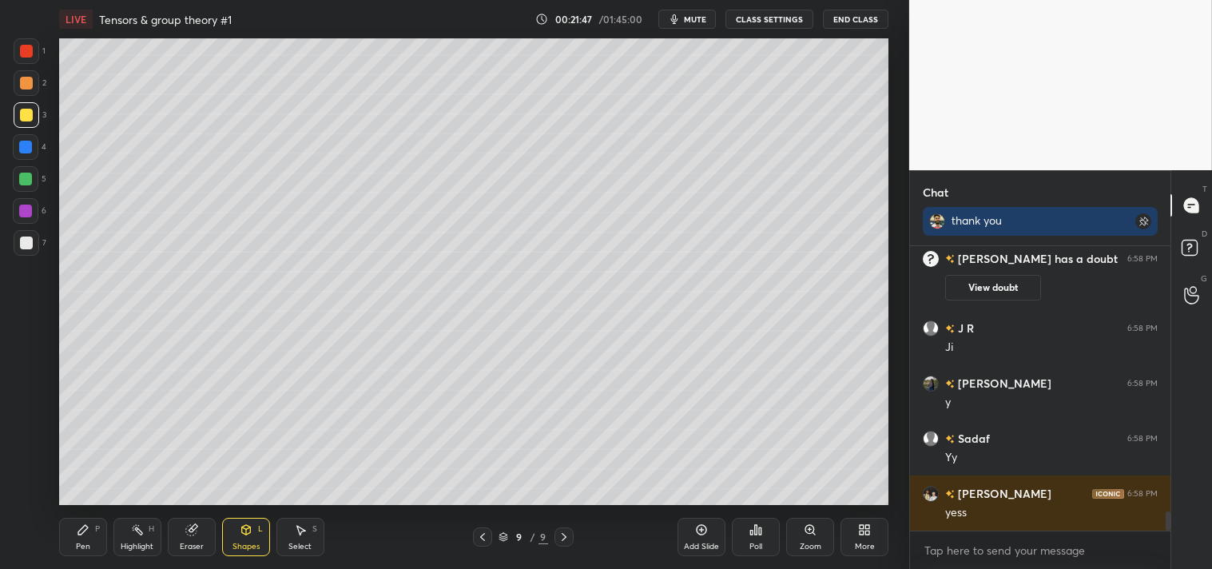
click at [74, 544] on div "Pen P" at bounding box center [83, 537] width 48 height 38
click at [798, 531] on div "Zoom" at bounding box center [810, 537] width 48 height 38
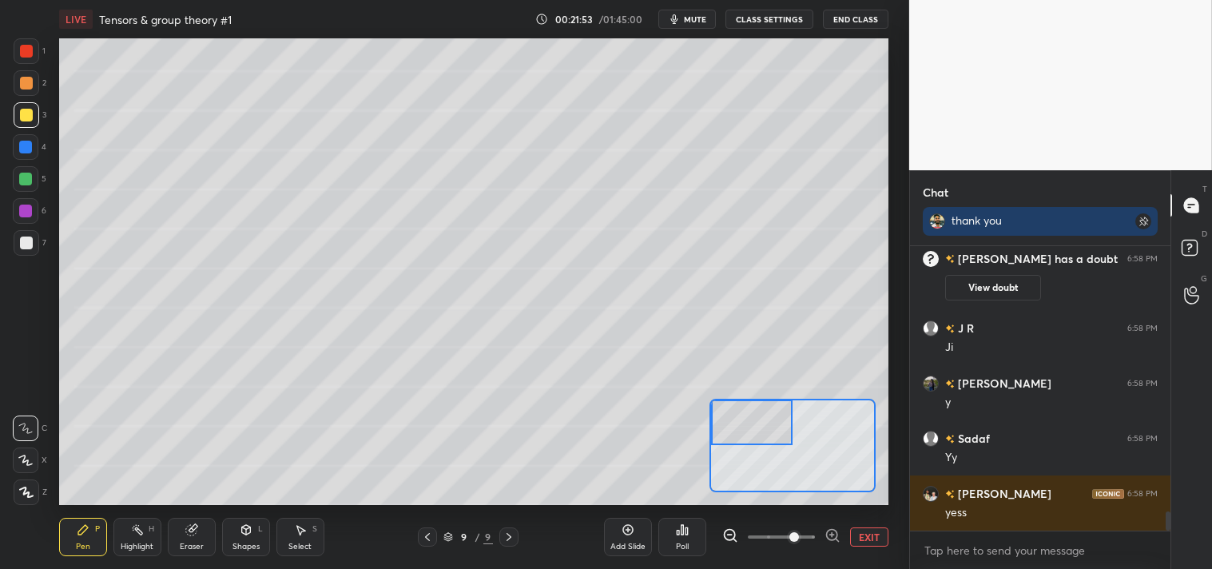
click at [78, 543] on div "Pen" at bounding box center [83, 547] width 14 height 8
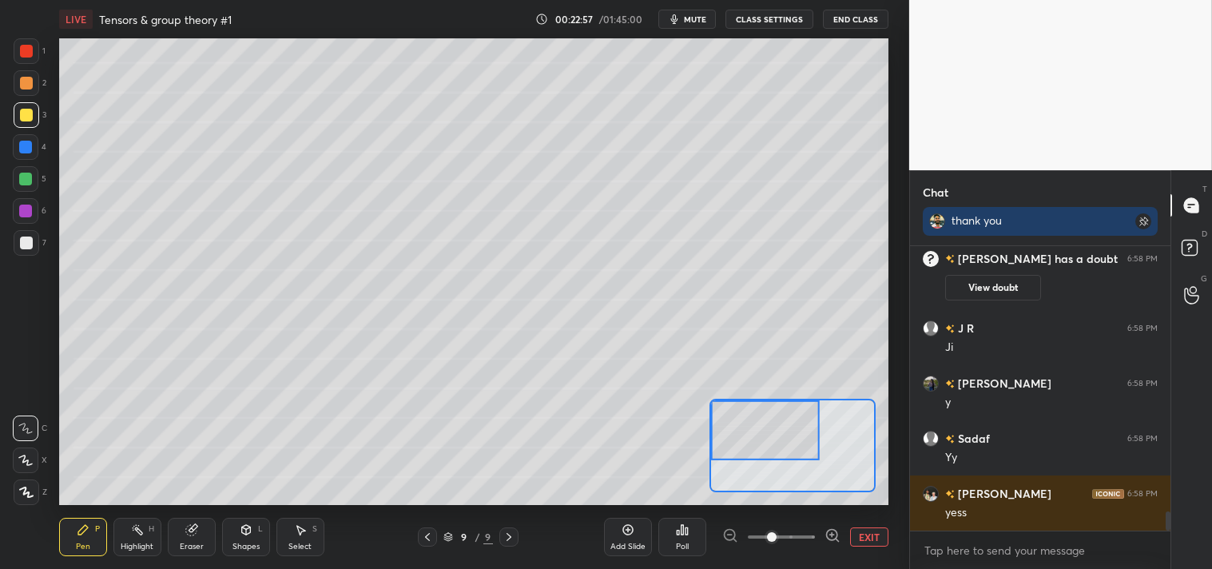
click at [26, 246] on div at bounding box center [26, 243] width 13 height 13
click at [26, 245] on div at bounding box center [26, 243] width 13 height 13
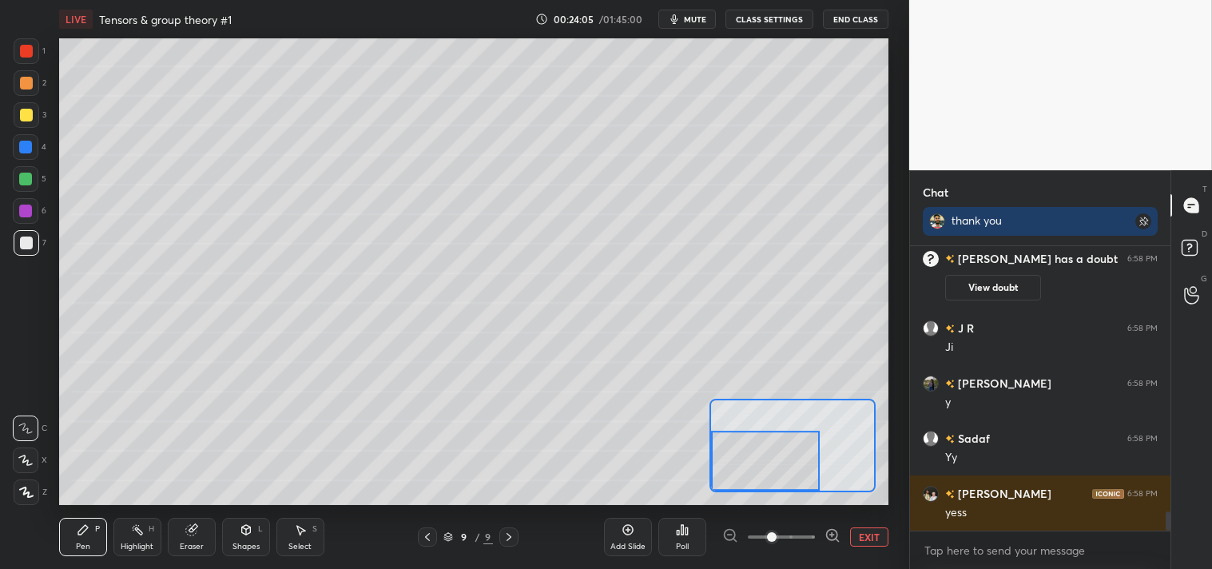
click at [869, 536] on button "EXIT" at bounding box center [869, 536] width 38 height 19
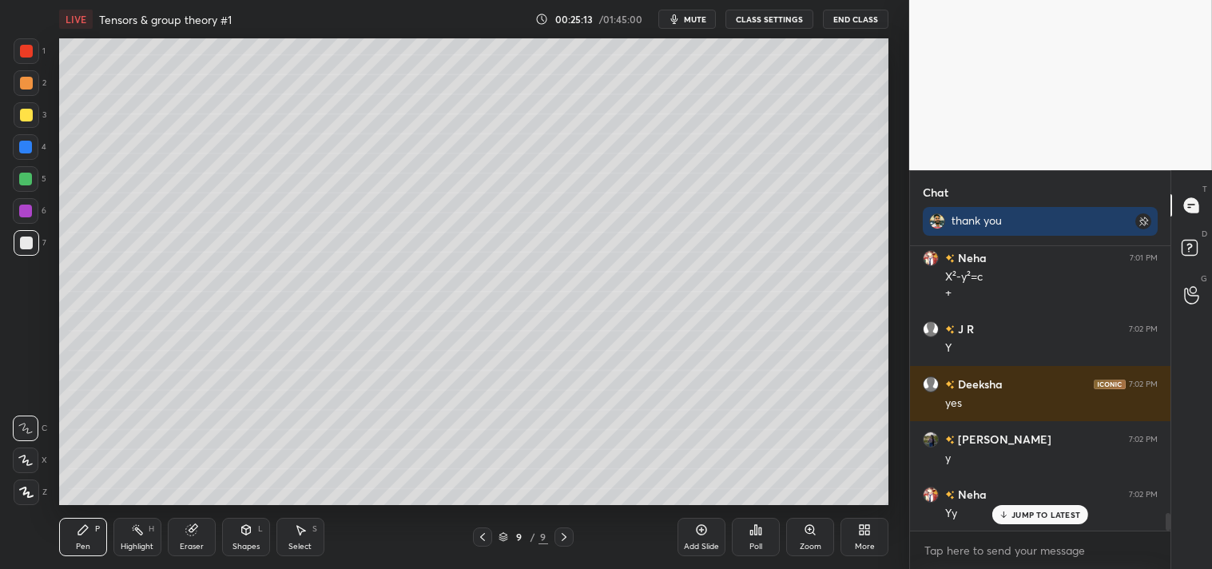
scroll to position [4295, 0]
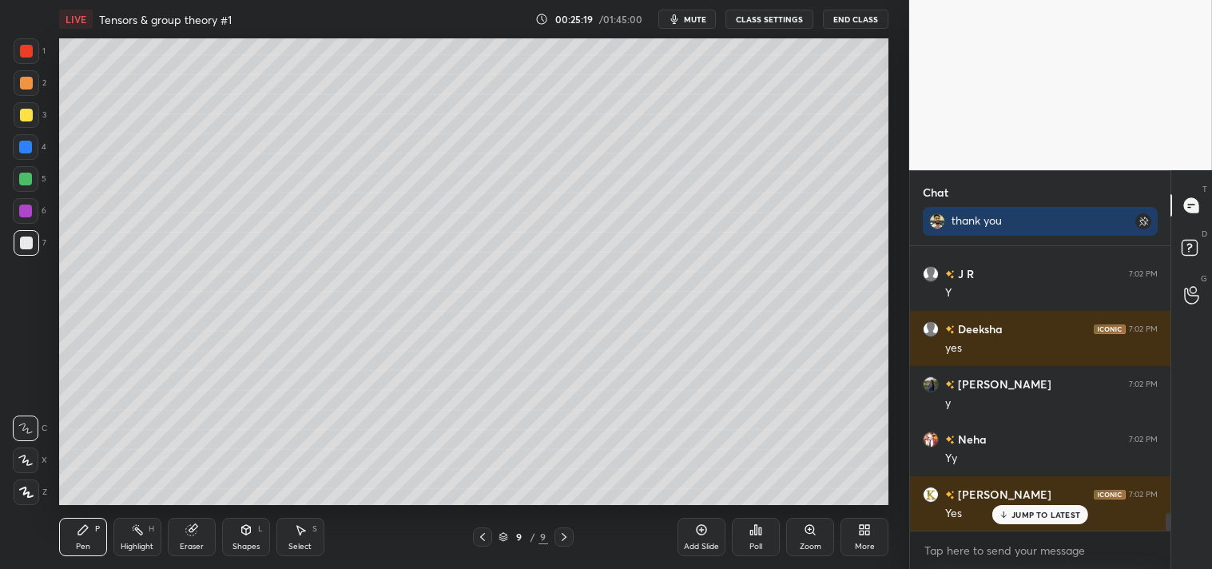
click at [693, 539] on div "Add Slide" at bounding box center [702, 537] width 48 height 38
click at [701, 18] on span "mute" at bounding box center [695, 19] width 22 height 11
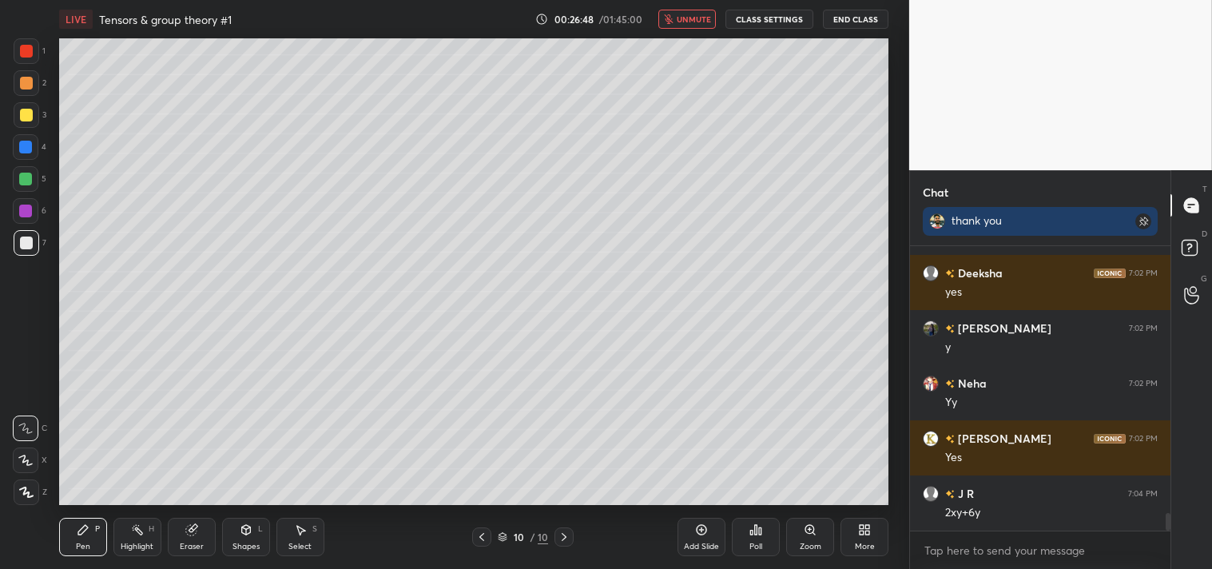
click at [674, 10] on button "unmute" at bounding box center [687, 19] width 58 height 19
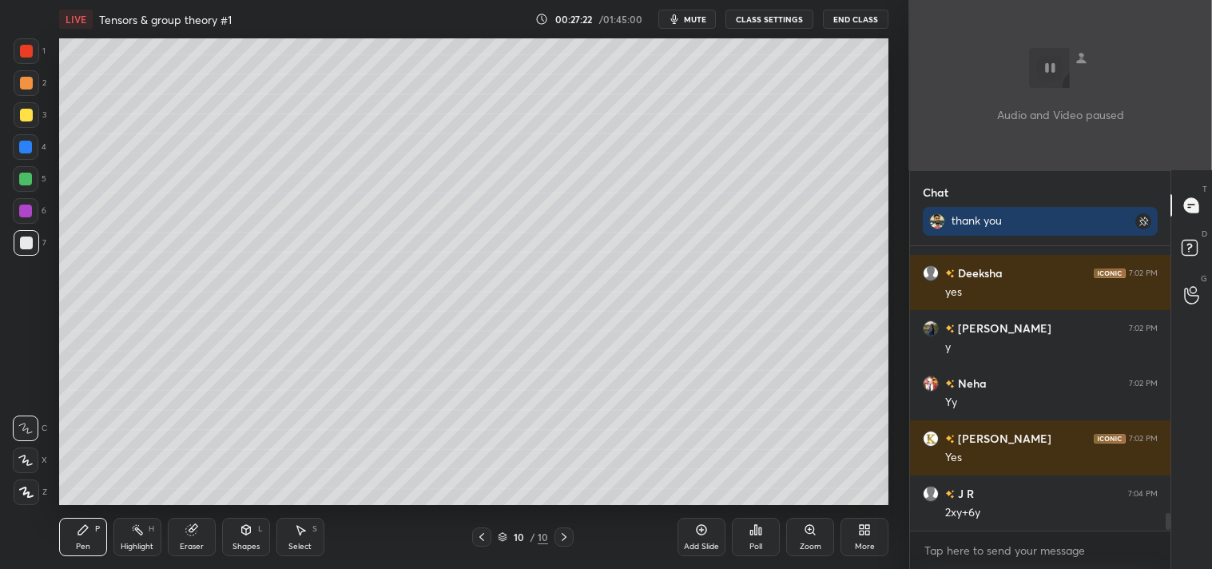
scroll to position [4572, 0]
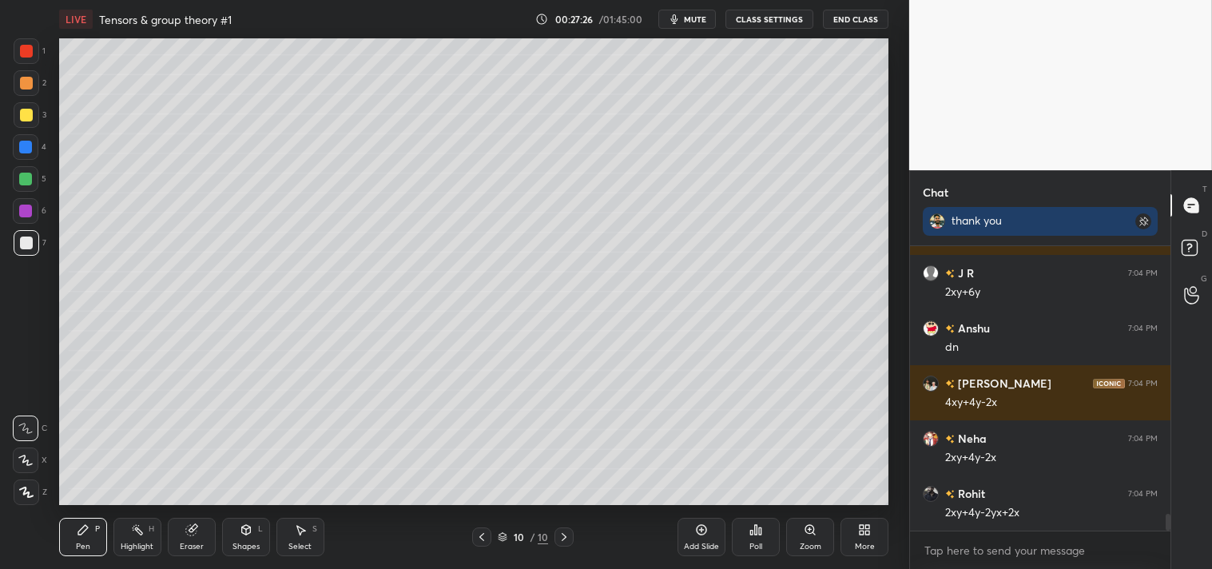
click at [20, 117] on div at bounding box center [26, 115] width 13 height 13
click at [22, 117] on div at bounding box center [26, 115] width 13 height 13
click at [27, 84] on div at bounding box center [26, 83] width 13 height 13
click at [26, 94] on div at bounding box center [27, 83] width 26 height 26
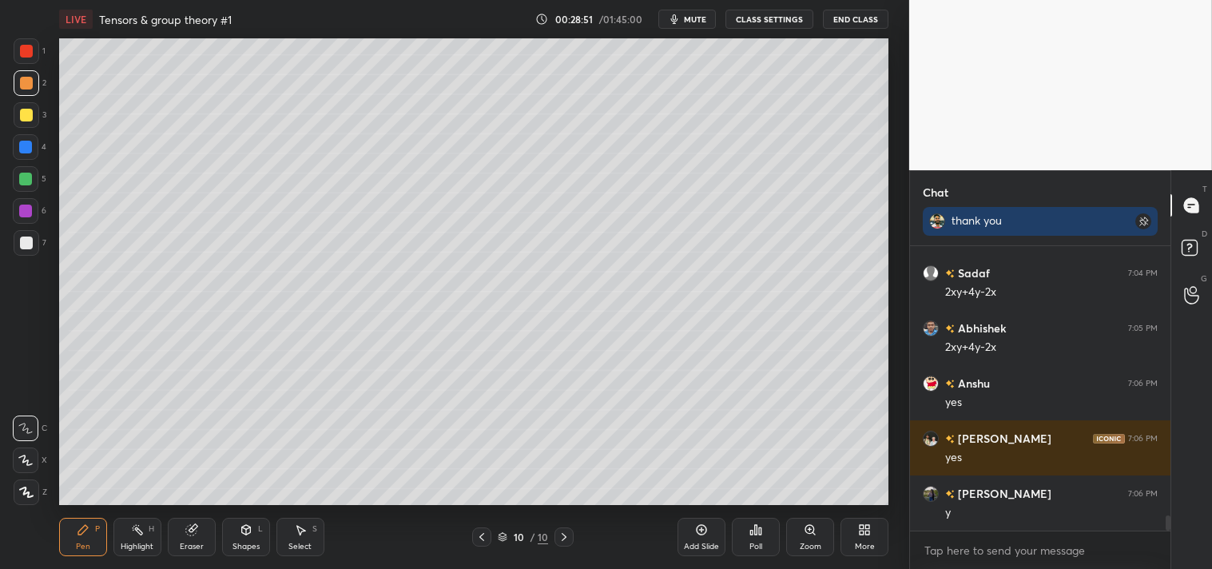
scroll to position [4958, 0]
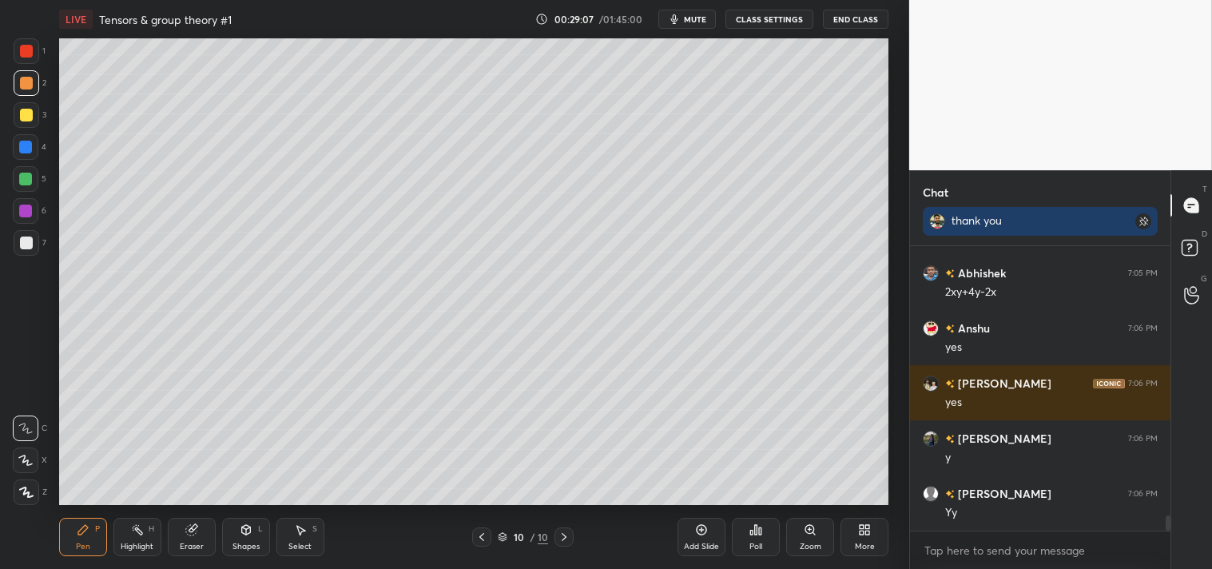
click at [853, 539] on div "More" at bounding box center [865, 537] width 48 height 38
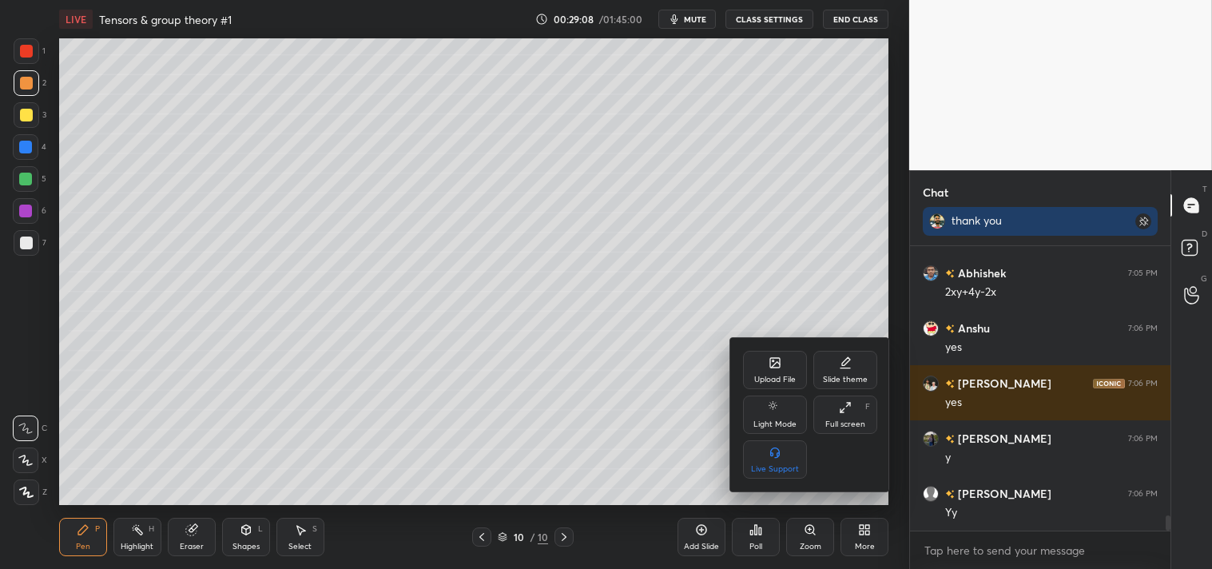
click at [769, 373] on div "Upload File" at bounding box center [775, 370] width 64 height 38
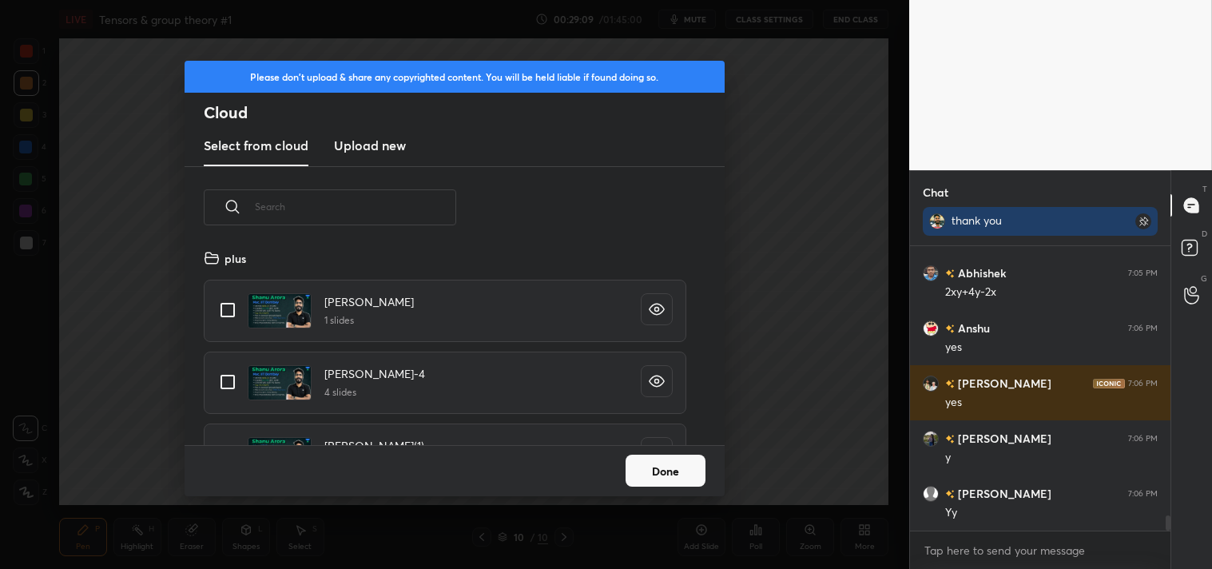
click at [325, 133] on div "Select from cloud Upload new" at bounding box center [455, 146] width 540 height 40
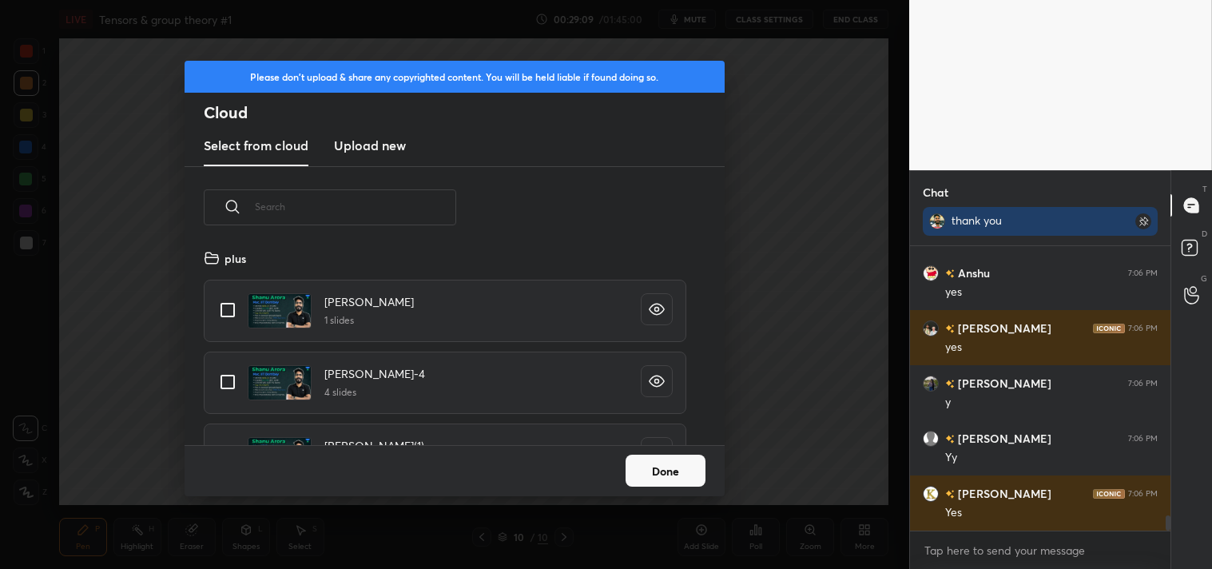
click at [366, 141] on h3 "Upload new" at bounding box center [370, 145] width 72 height 19
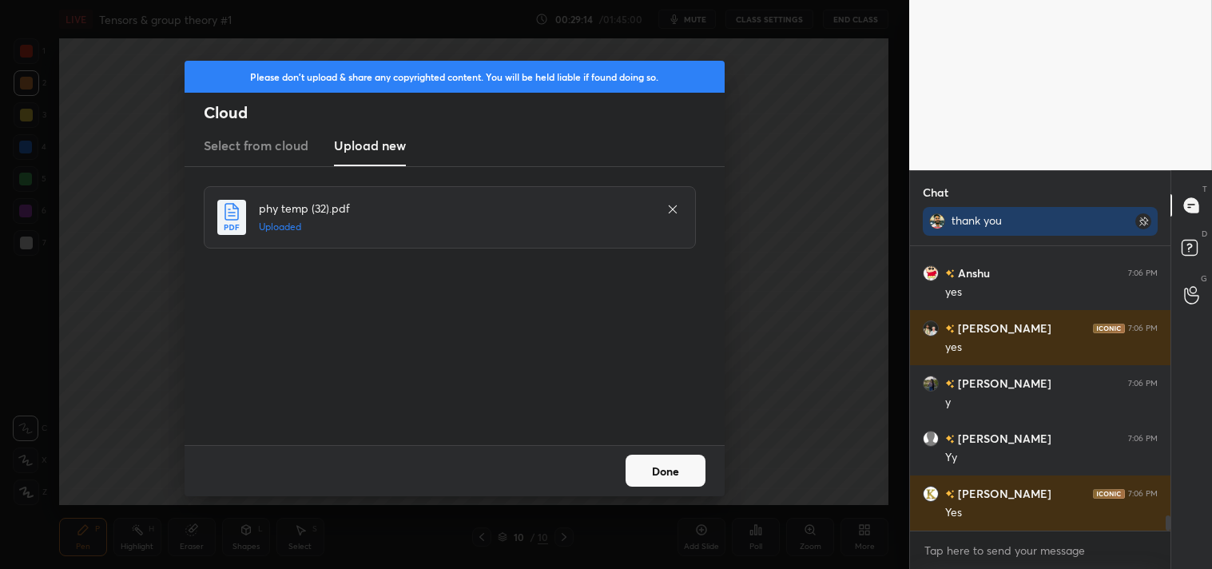
click at [677, 475] on button "Done" at bounding box center [666, 471] width 80 height 32
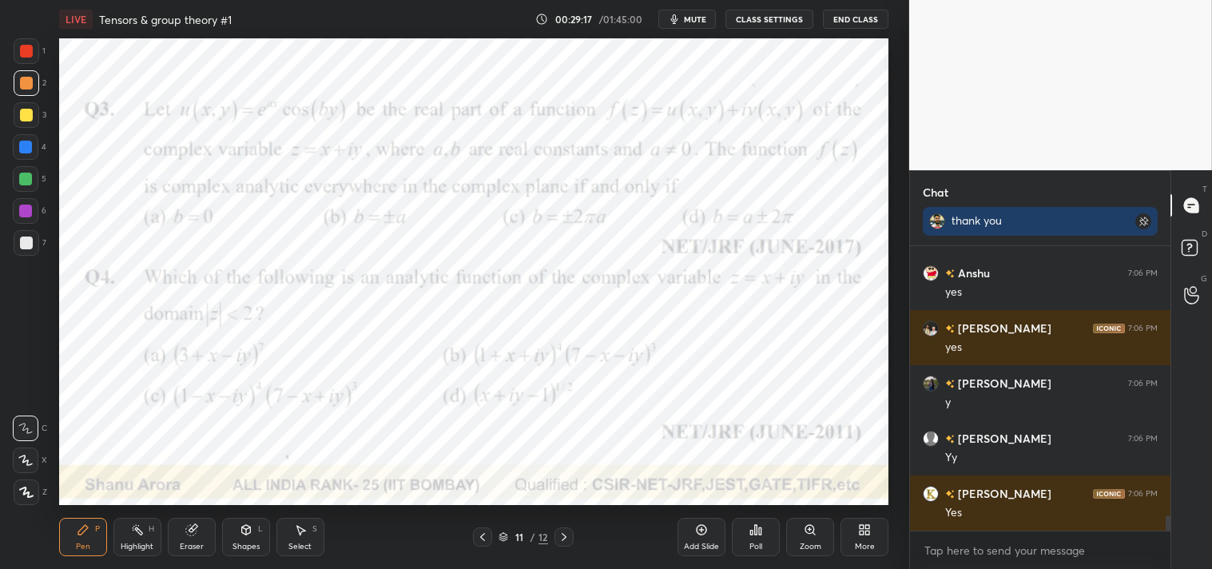
click at [26, 49] on div at bounding box center [26, 51] width 13 height 13
click at [38, 60] on div at bounding box center [27, 51] width 26 height 26
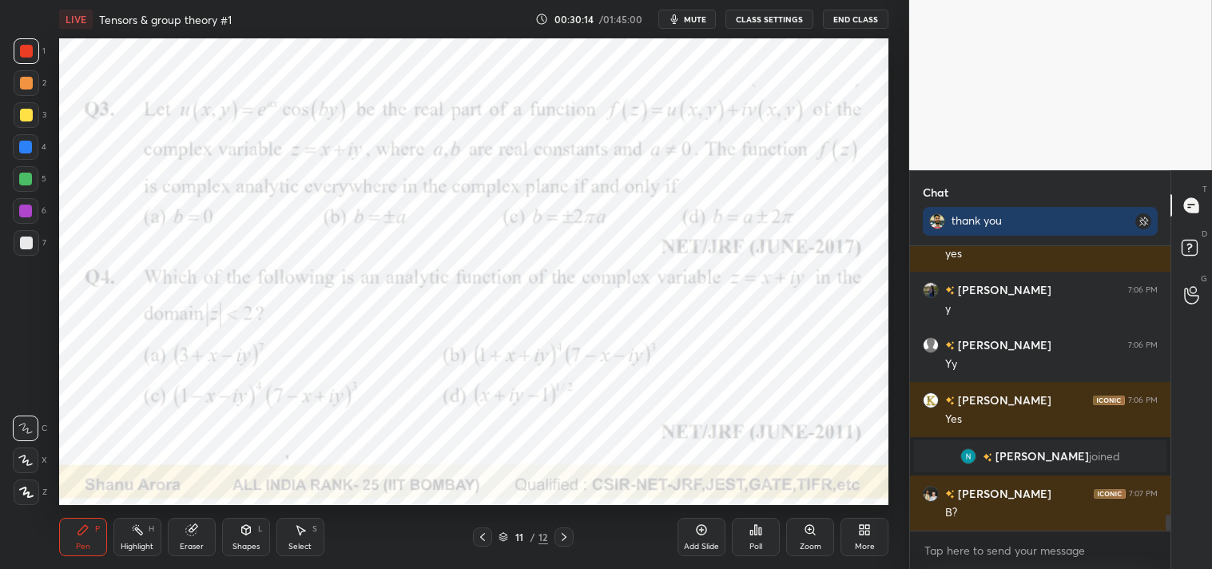
scroll to position [4822, 0]
click at [807, 531] on icon at bounding box center [810, 529] width 9 height 9
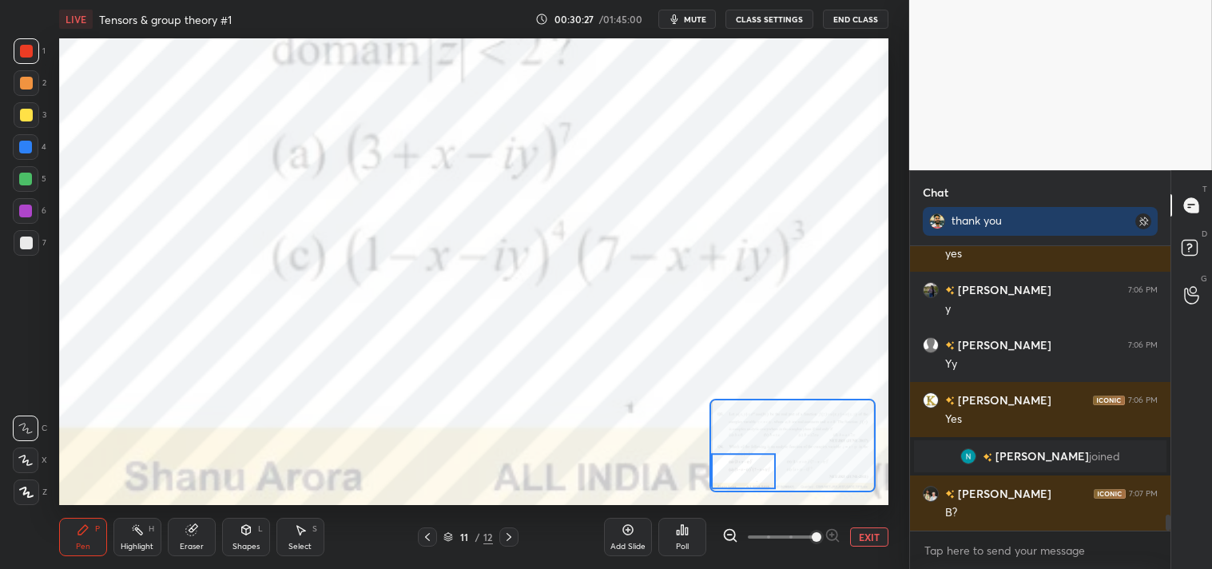
click at [869, 533] on button "EXIT" at bounding box center [869, 536] width 38 height 19
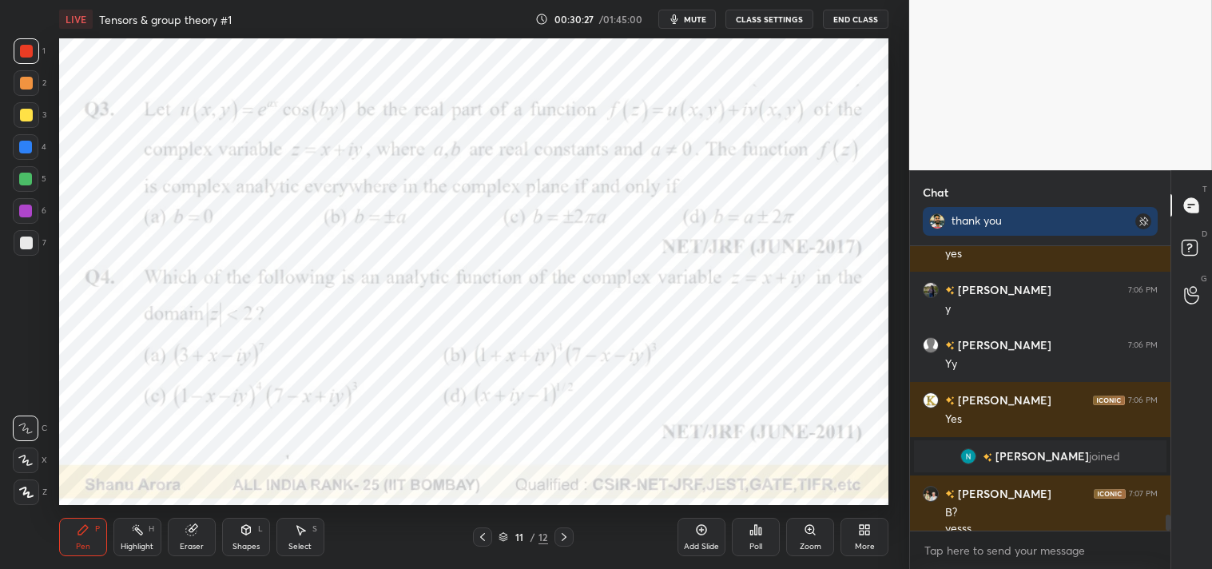
scroll to position [4838, 0]
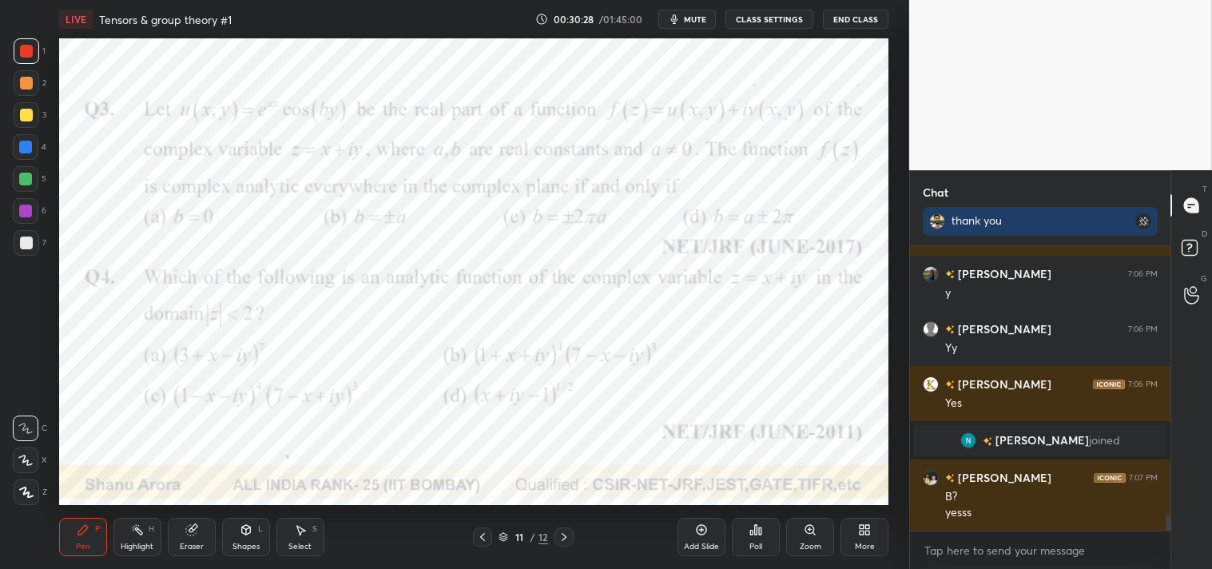
click at [157, 537] on div "Highlight H" at bounding box center [137, 537] width 48 height 38
click at [146, 536] on div "Highlight H" at bounding box center [137, 537] width 48 height 38
click at [802, 546] on div "Zoom" at bounding box center [811, 547] width 22 height 8
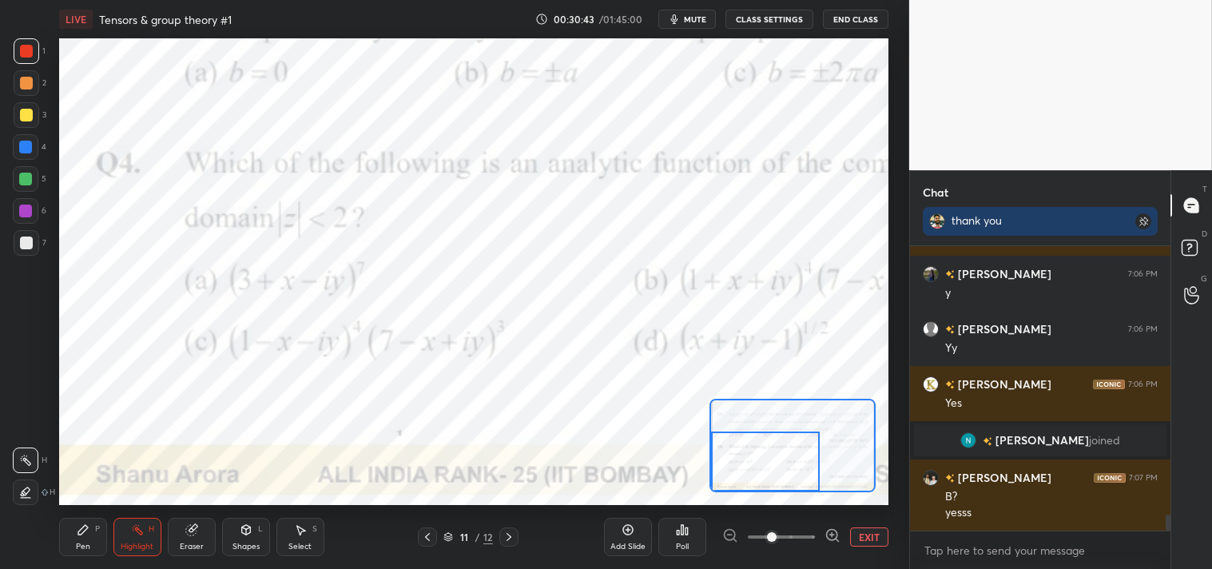
click at [81, 540] on div "Pen P" at bounding box center [83, 537] width 48 height 38
click at [82, 539] on div "Pen P" at bounding box center [83, 537] width 48 height 38
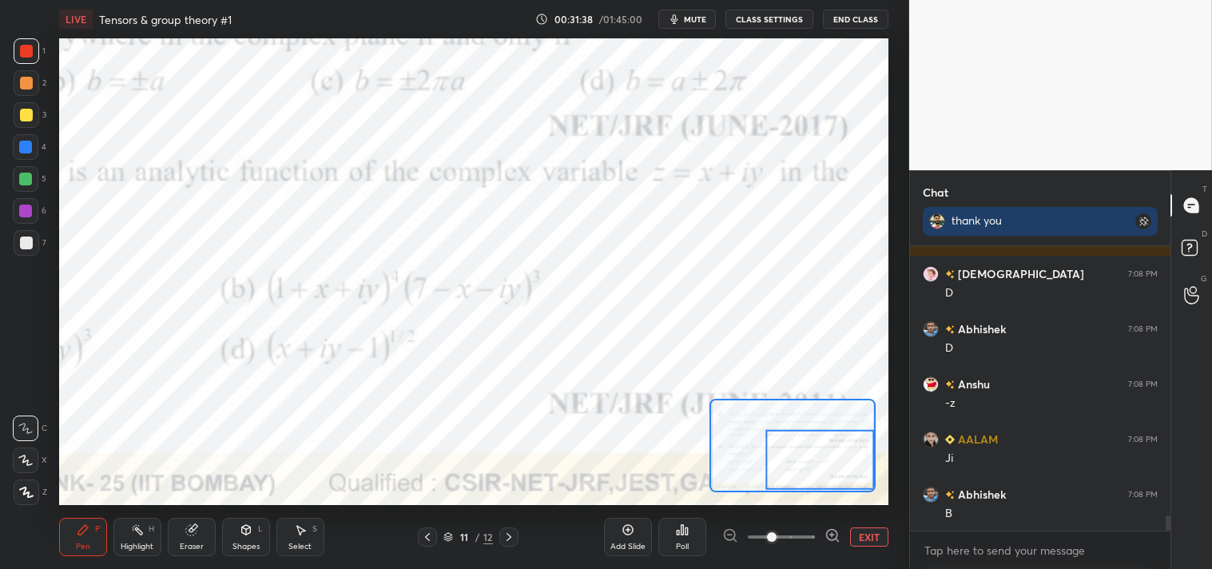
scroll to position [5168, 0]
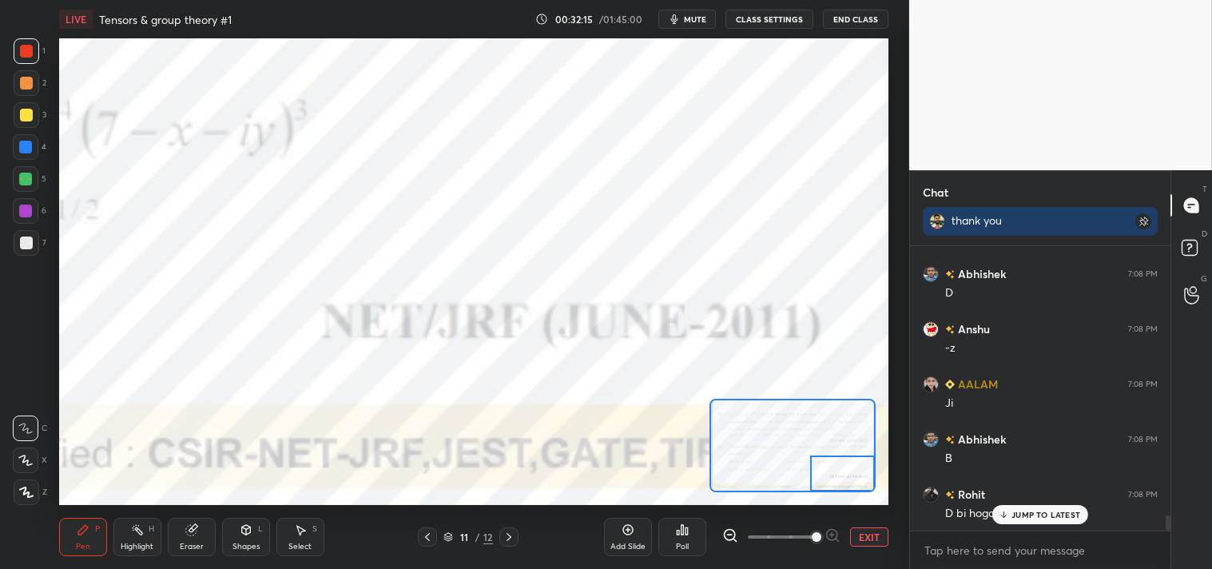
click at [866, 533] on button "EXIT" at bounding box center [869, 536] width 38 height 19
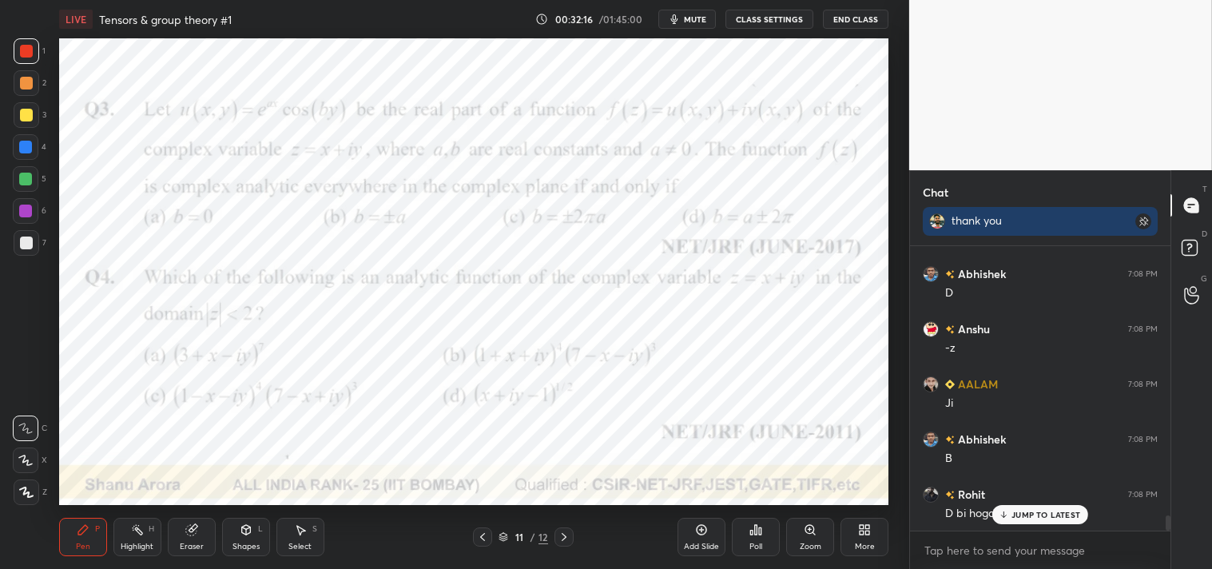
click at [802, 534] on div "Zoom" at bounding box center [810, 537] width 48 height 38
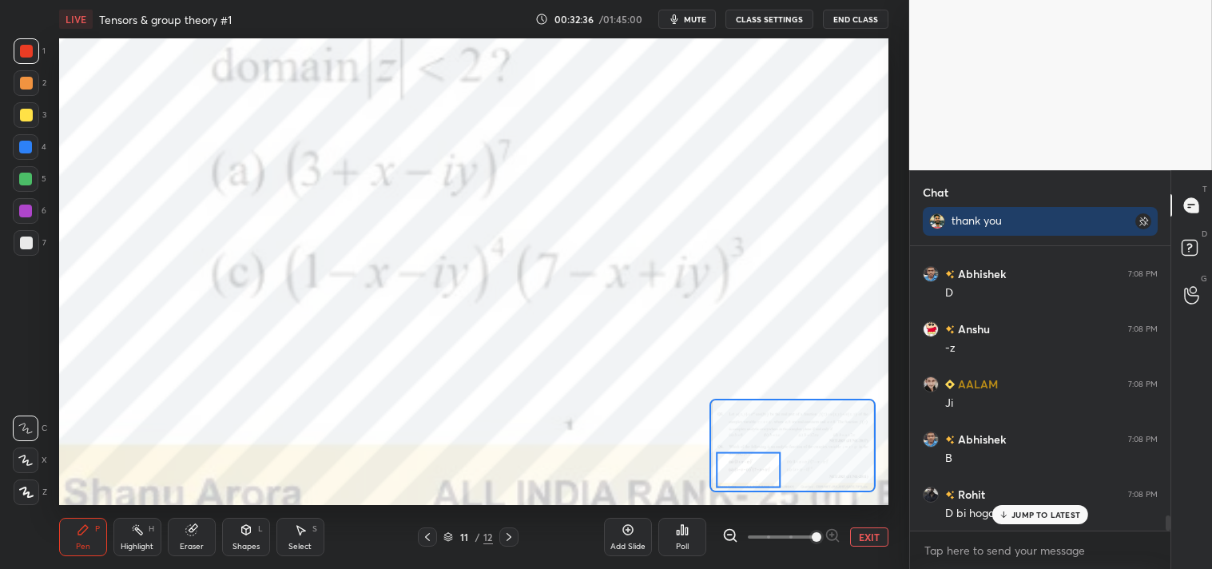
click at [872, 525] on div "Add Slide Poll EXIT" at bounding box center [746, 537] width 284 height 90
click at [871, 523] on div "Add Slide Poll EXIT" at bounding box center [746, 537] width 284 height 90
click at [867, 523] on div "Add Slide Poll EXIT" at bounding box center [746, 537] width 284 height 90
click at [873, 531] on button "EXIT" at bounding box center [869, 536] width 38 height 19
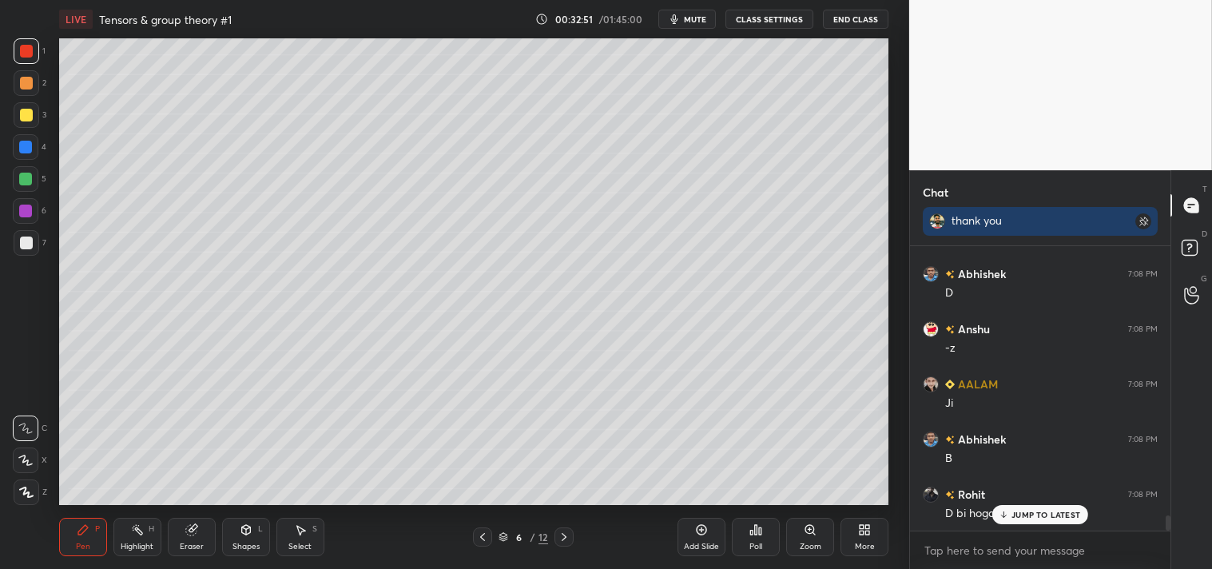
click at [810, 531] on icon at bounding box center [810, 529] width 9 height 9
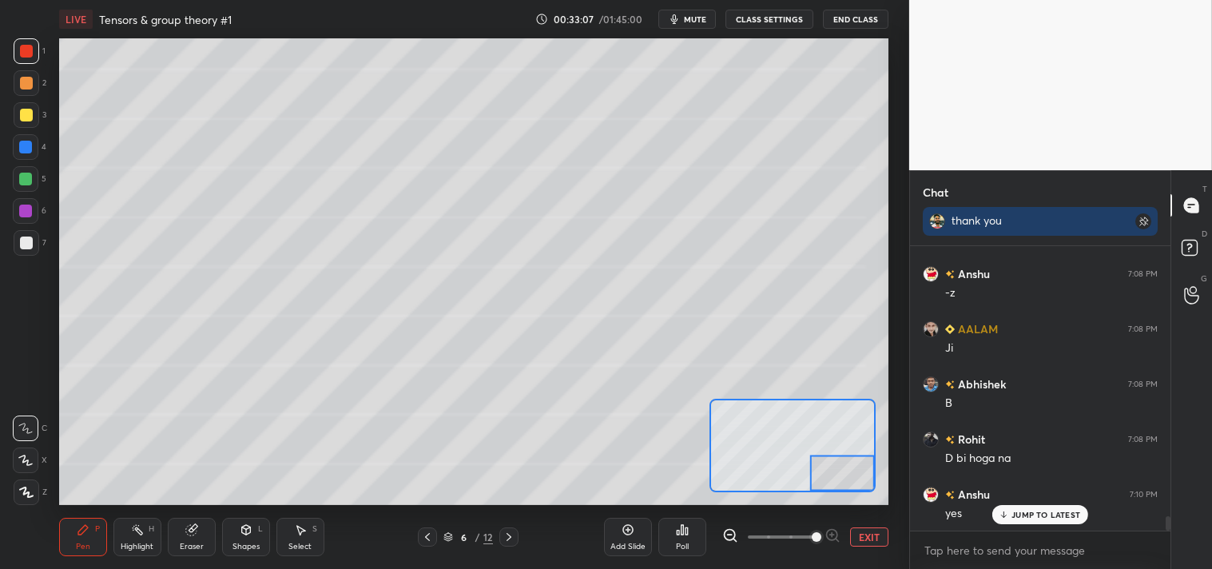
scroll to position [5278, 0]
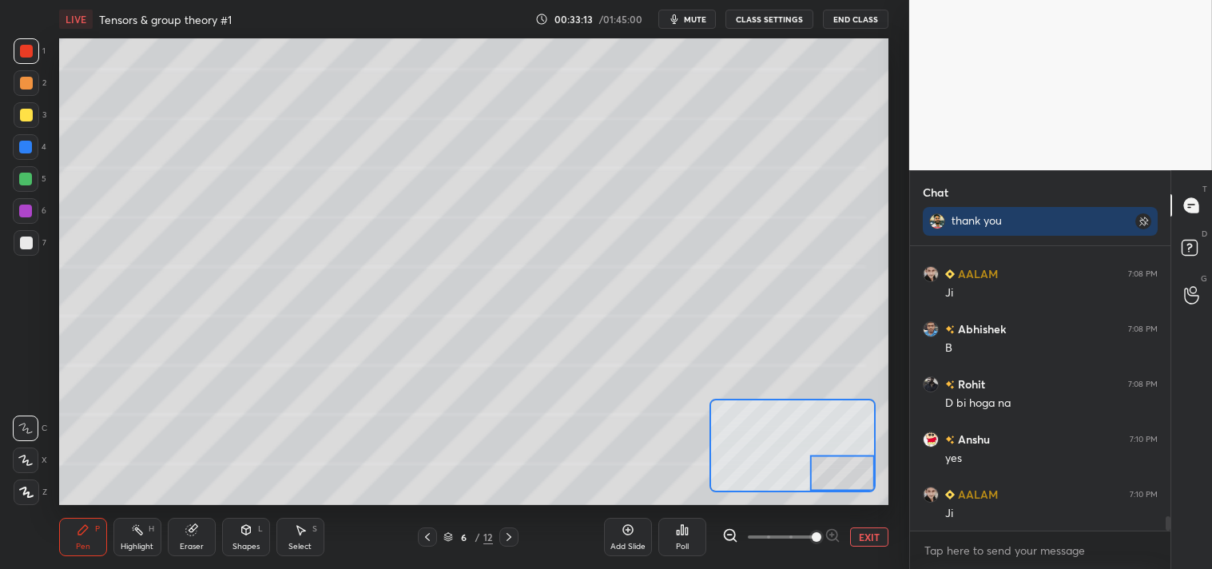
click at [866, 546] on button "EXIT" at bounding box center [869, 536] width 38 height 19
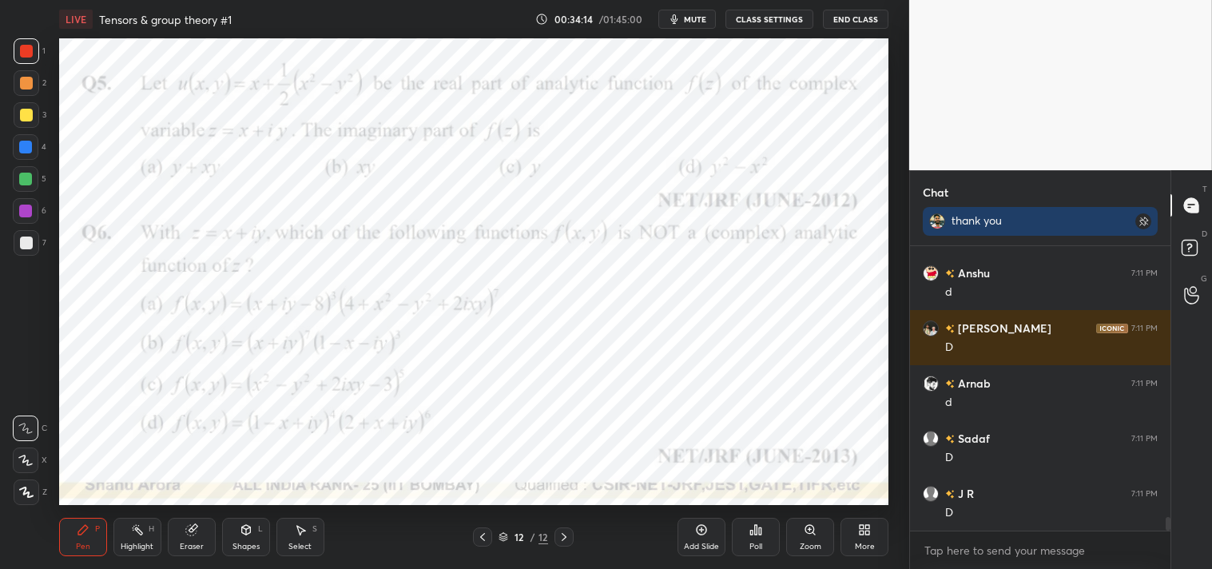
scroll to position [5664, 0]
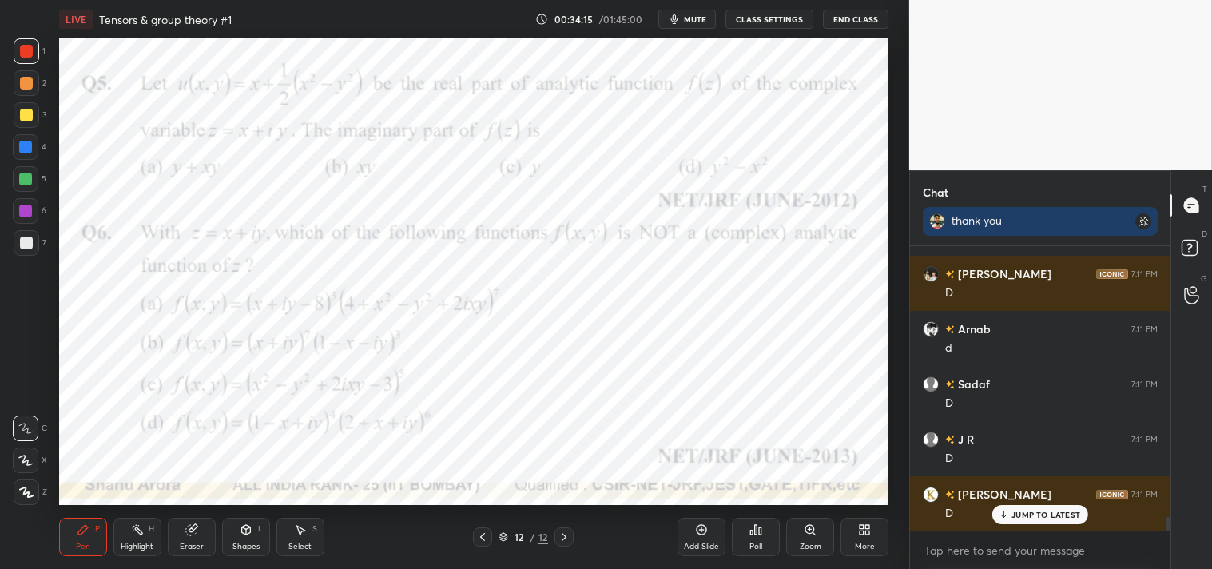
click at [810, 532] on icon at bounding box center [810, 529] width 9 height 9
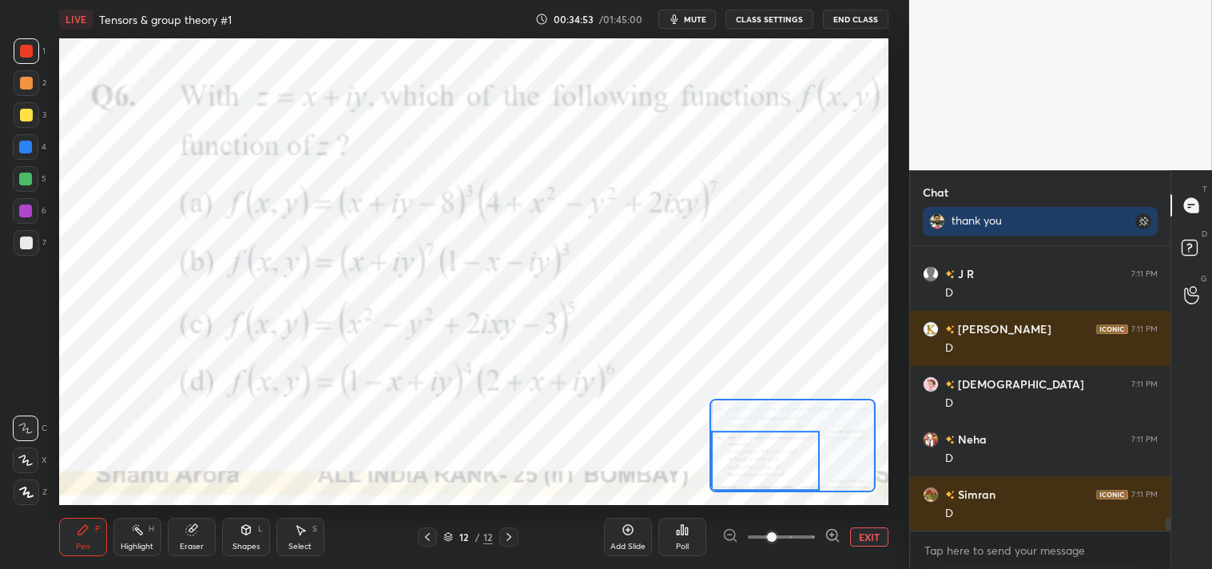
scroll to position [5885, 0]
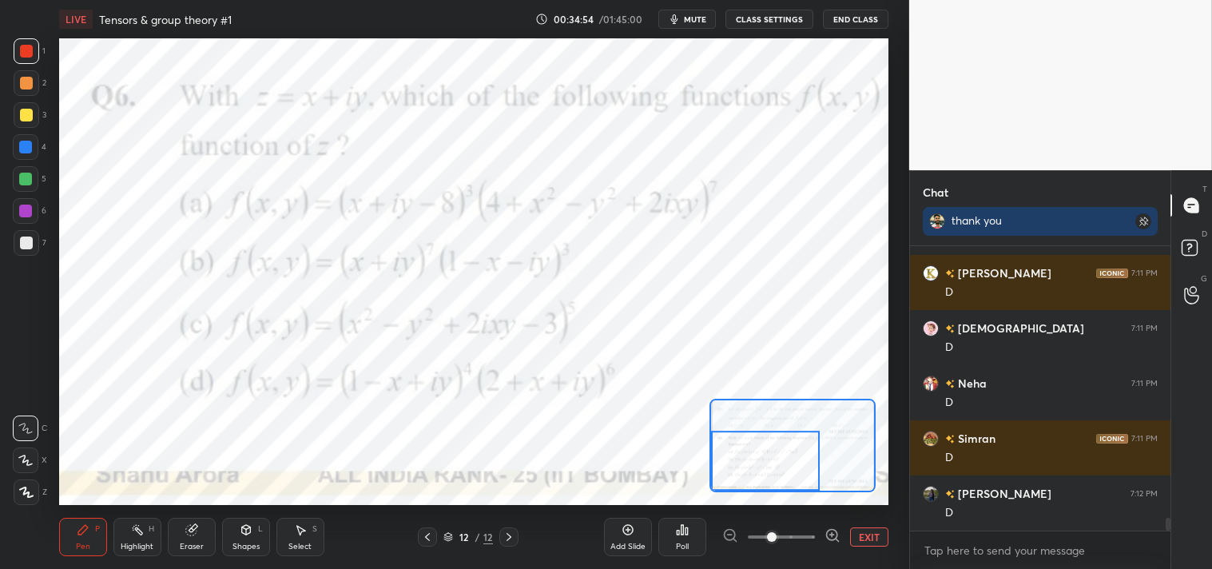
click at [865, 533] on button "EXIT" at bounding box center [869, 536] width 38 height 19
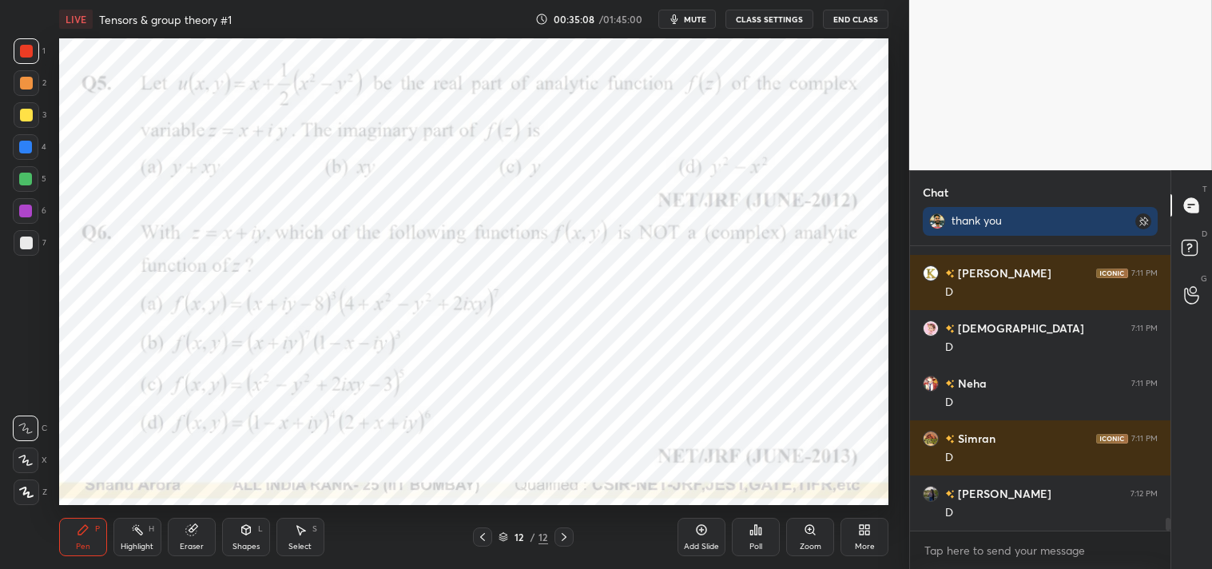
click at [676, 22] on icon "button" at bounding box center [674, 19] width 7 height 10
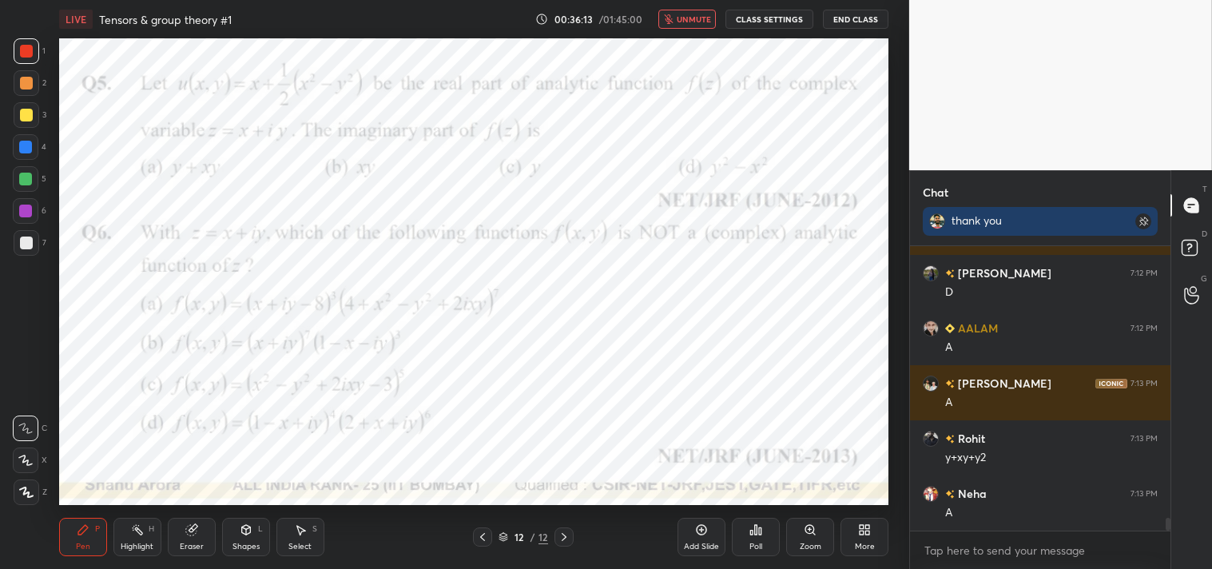
scroll to position [6161, 0]
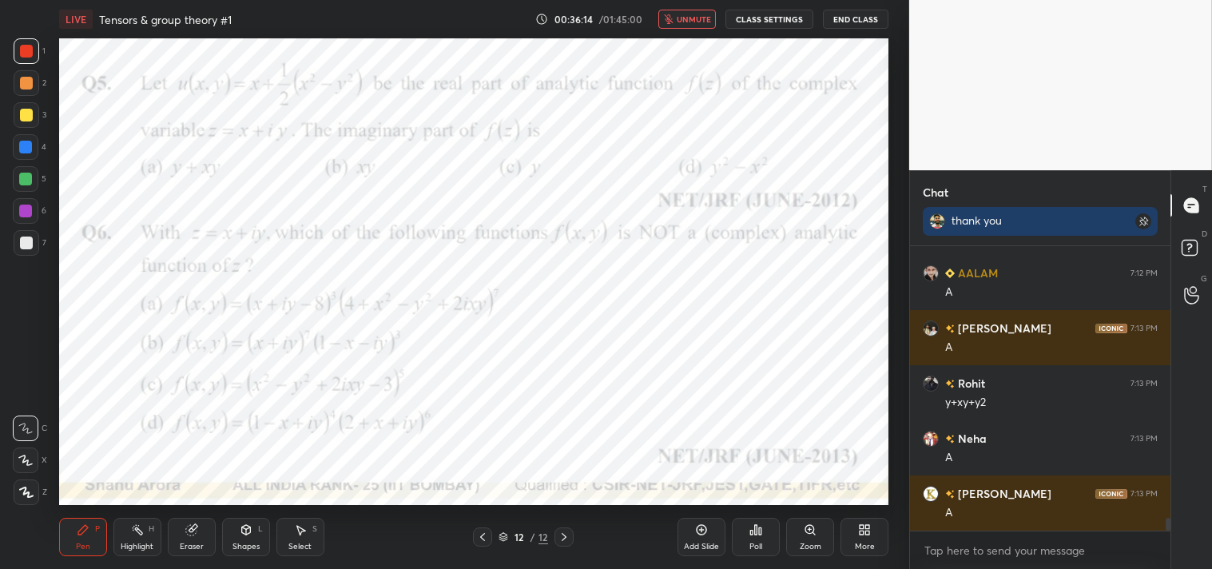
click at [695, 27] on button "unmute" at bounding box center [687, 19] width 58 height 19
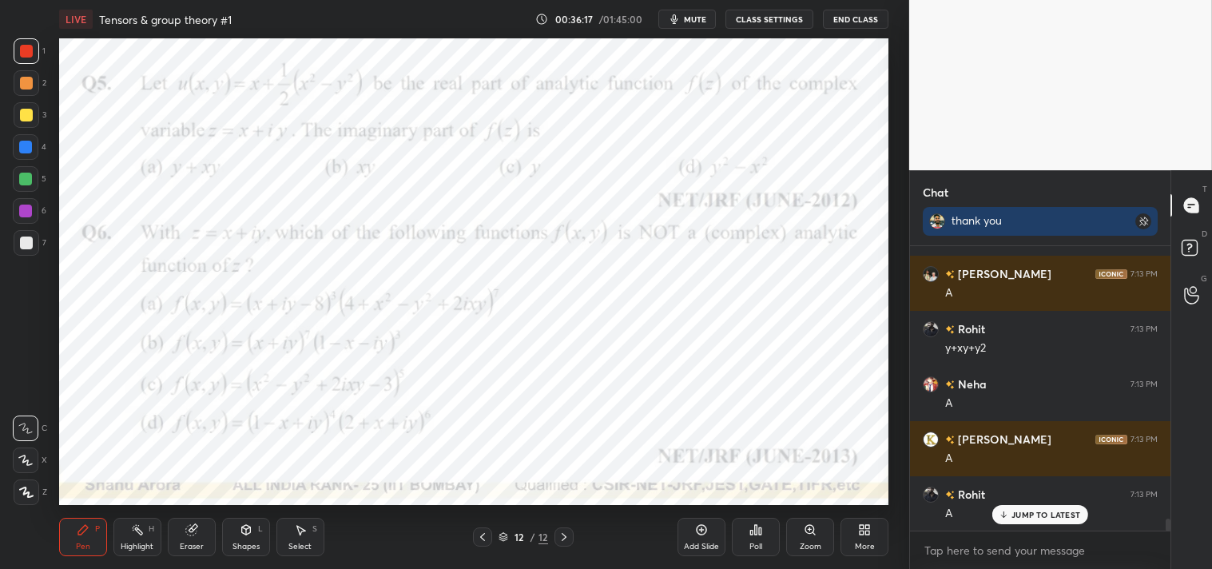
scroll to position [6271, 0]
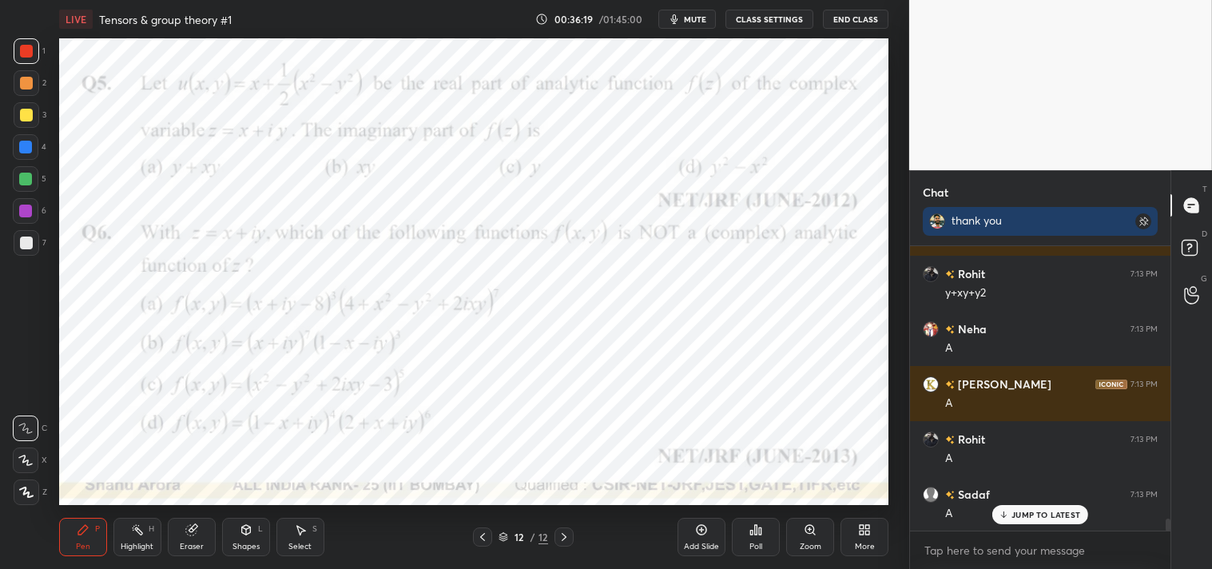
click at [703, 537] on div "Add Slide" at bounding box center [702, 537] width 48 height 38
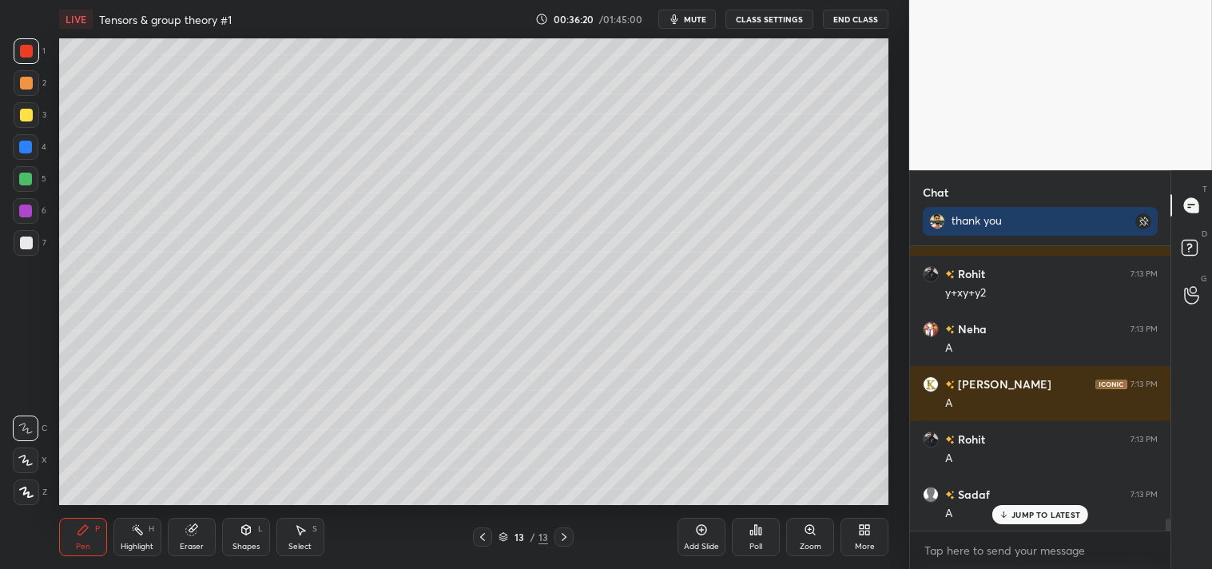
click at [20, 242] on div at bounding box center [26, 243] width 13 height 13
click at [17, 243] on div at bounding box center [27, 243] width 26 height 26
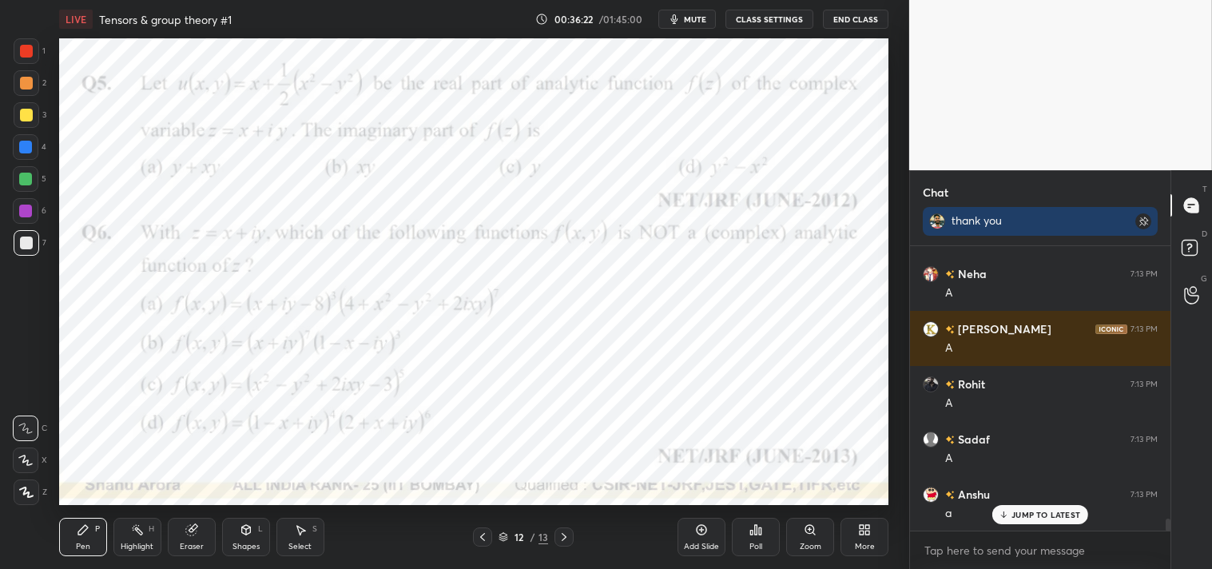
scroll to position [6381, 0]
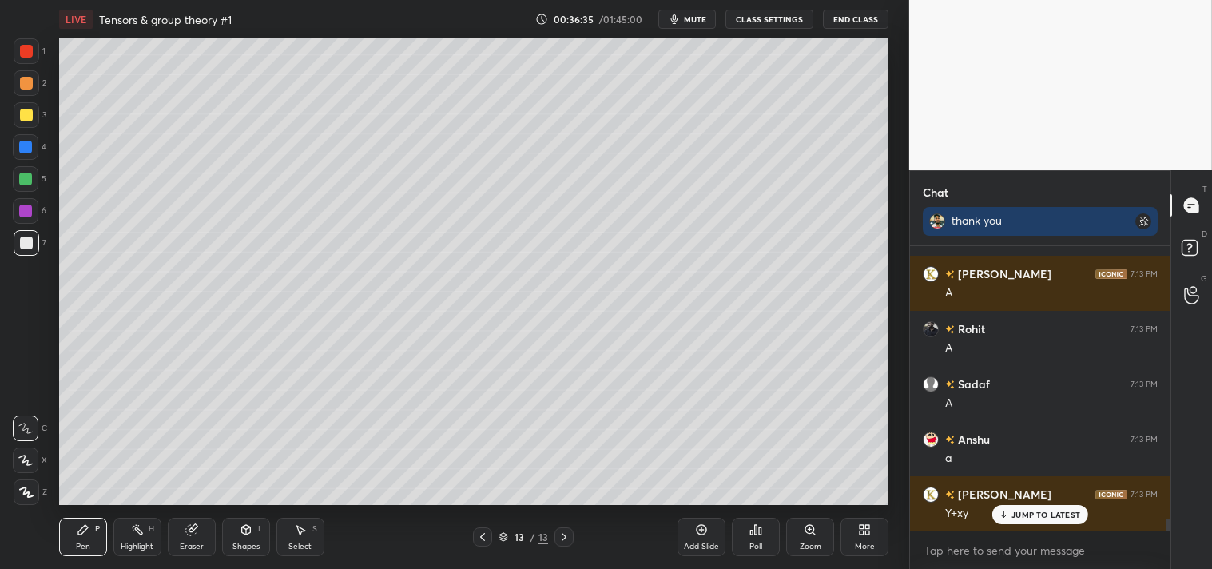
click at [28, 113] on div at bounding box center [26, 115] width 13 height 13
click at [26, 121] on div at bounding box center [27, 115] width 26 height 26
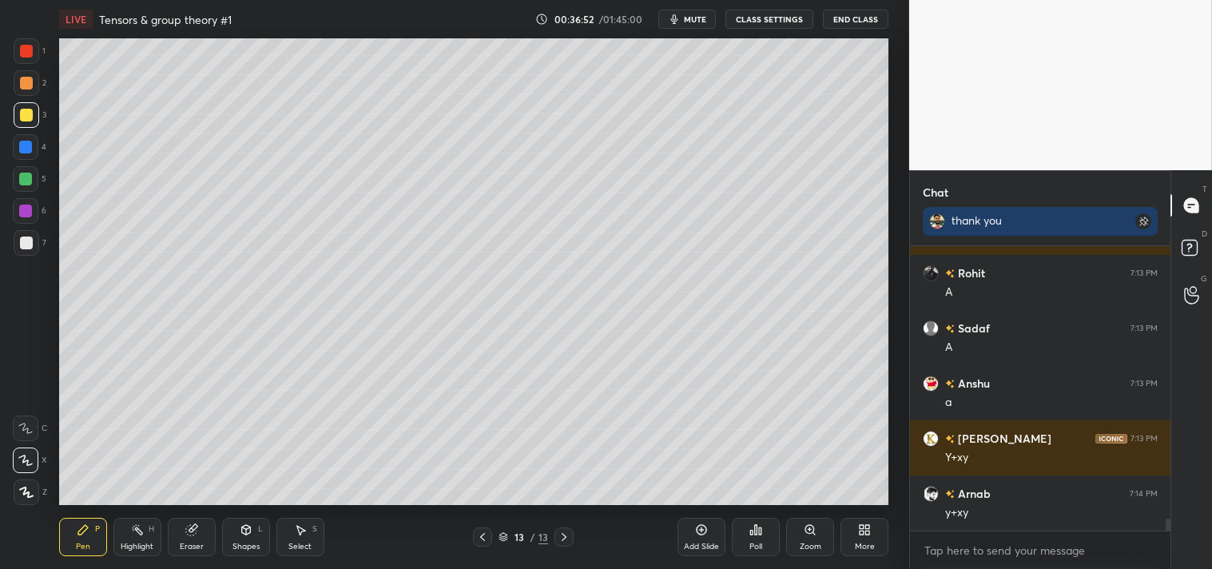
click at [28, 418] on div at bounding box center [26, 429] width 26 height 26
click at [27, 432] on icon at bounding box center [25, 429] width 13 height 10
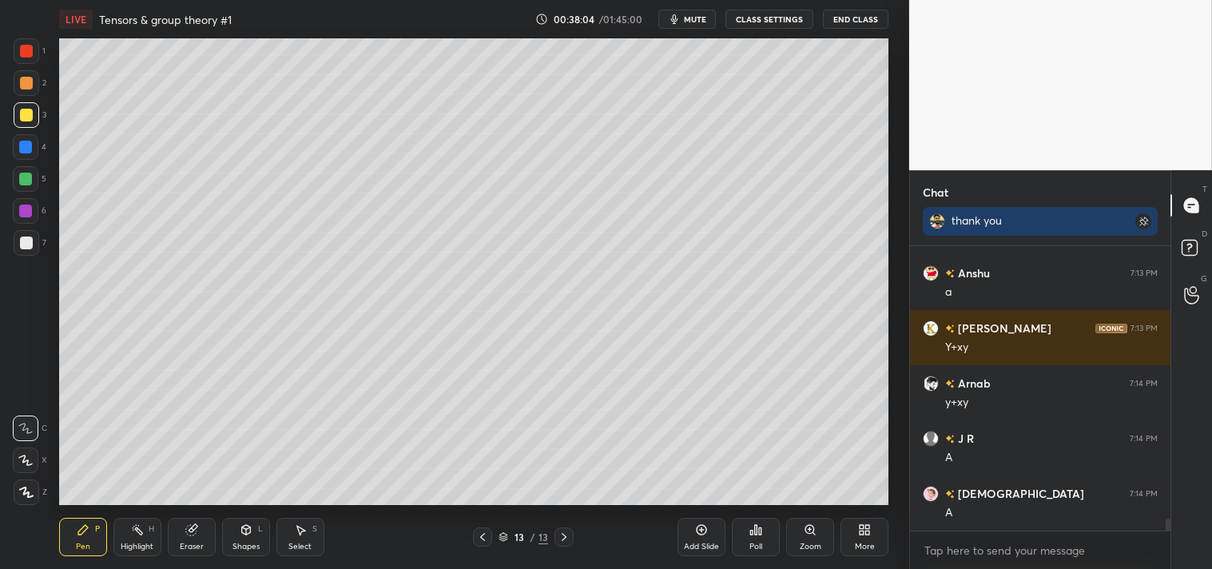
scroll to position [6602, 0]
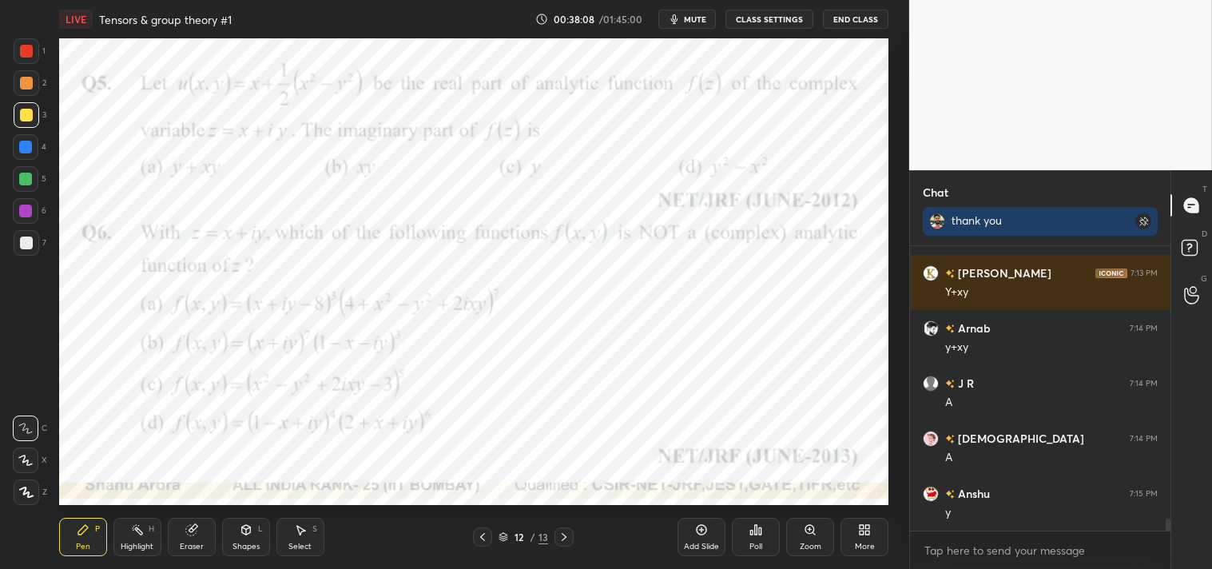
click at [38, 54] on div at bounding box center [27, 51] width 26 height 26
click at [40, 65] on div "1" at bounding box center [30, 54] width 32 height 32
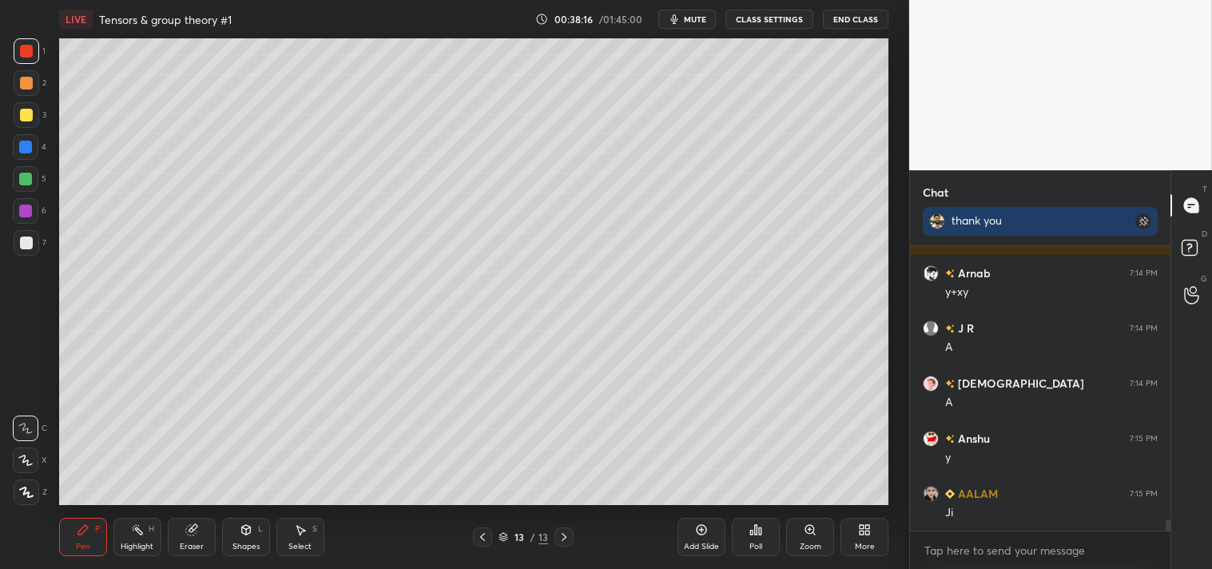
scroll to position [6713, 0]
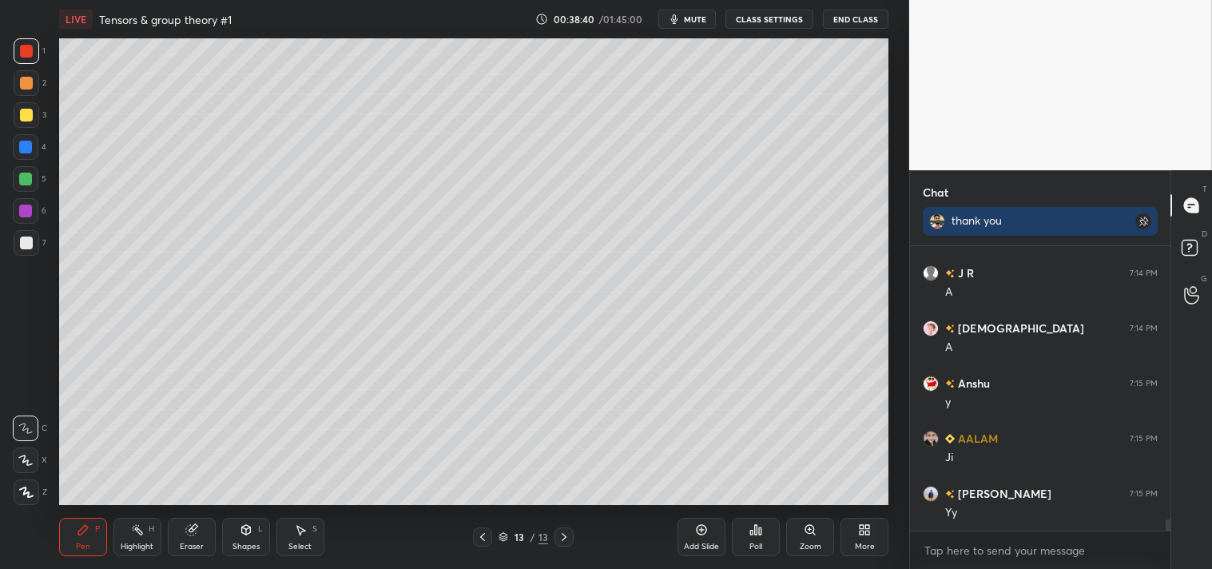
click at [722, 537] on div "Add Slide" at bounding box center [702, 537] width 48 height 38
click at [256, 523] on div "Shapes L" at bounding box center [246, 537] width 48 height 38
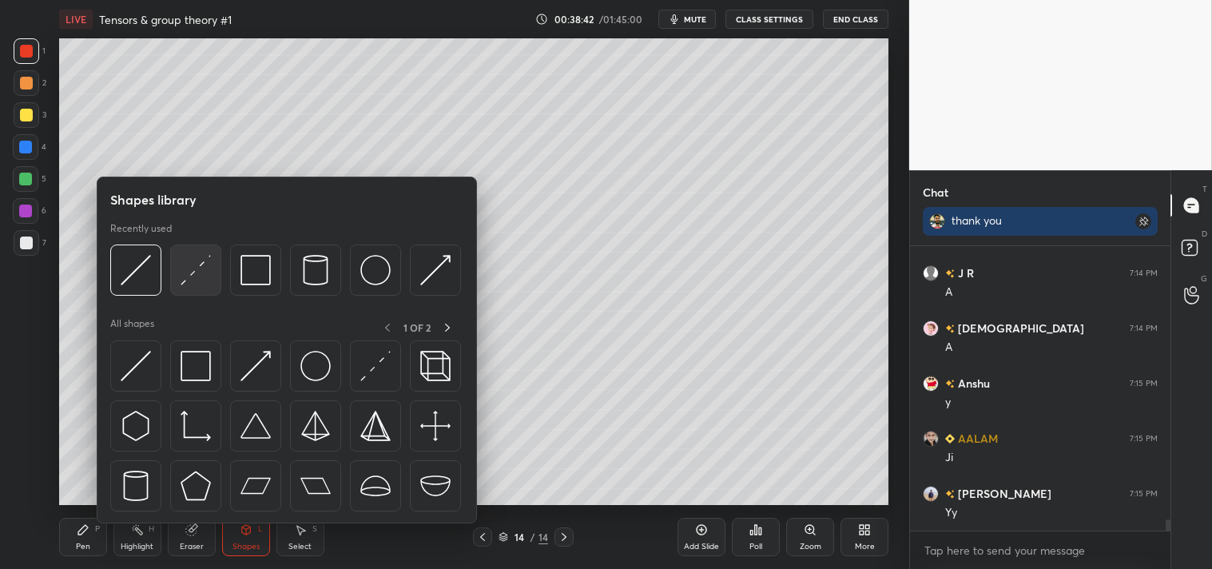
click at [214, 281] on div at bounding box center [195, 270] width 51 height 51
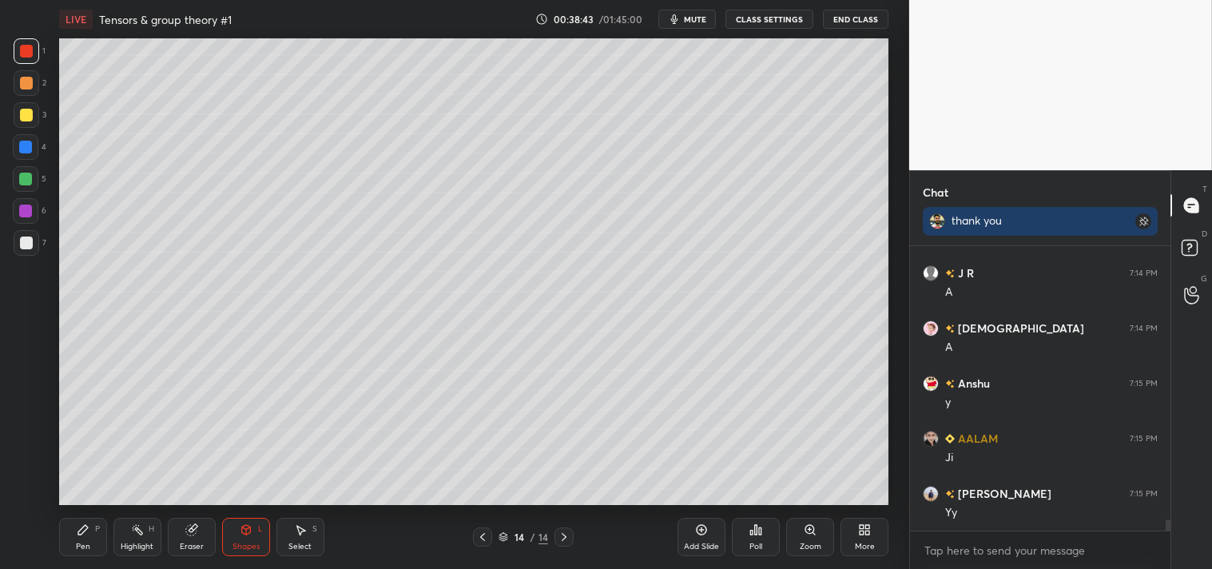
click at [797, 542] on div "Zoom" at bounding box center [810, 537] width 48 height 38
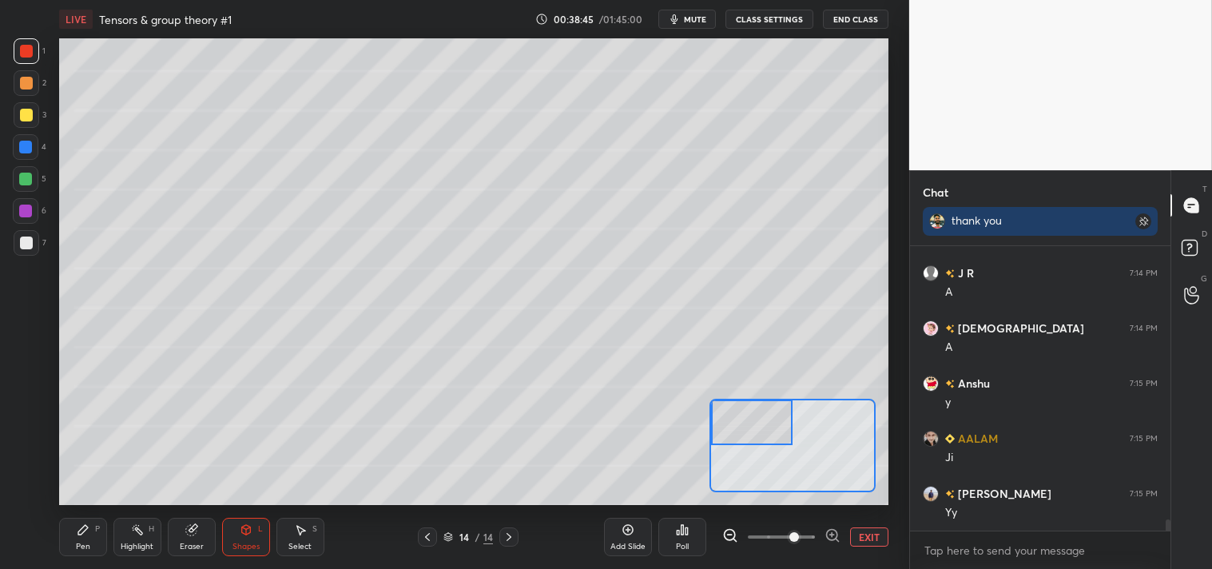
click at [70, 543] on div "Pen P" at bounding box center [83, 537] width 48 height 38
click at [86, 539] on div "Pen P" at bounding box center [83, 537] width 48 height 38
click at [82, 543] on div "Pen" at bounding box center [83, 547] width 14 height 8
click at [20, 241] on div at bounding box center [26, 243] width 13 height 13
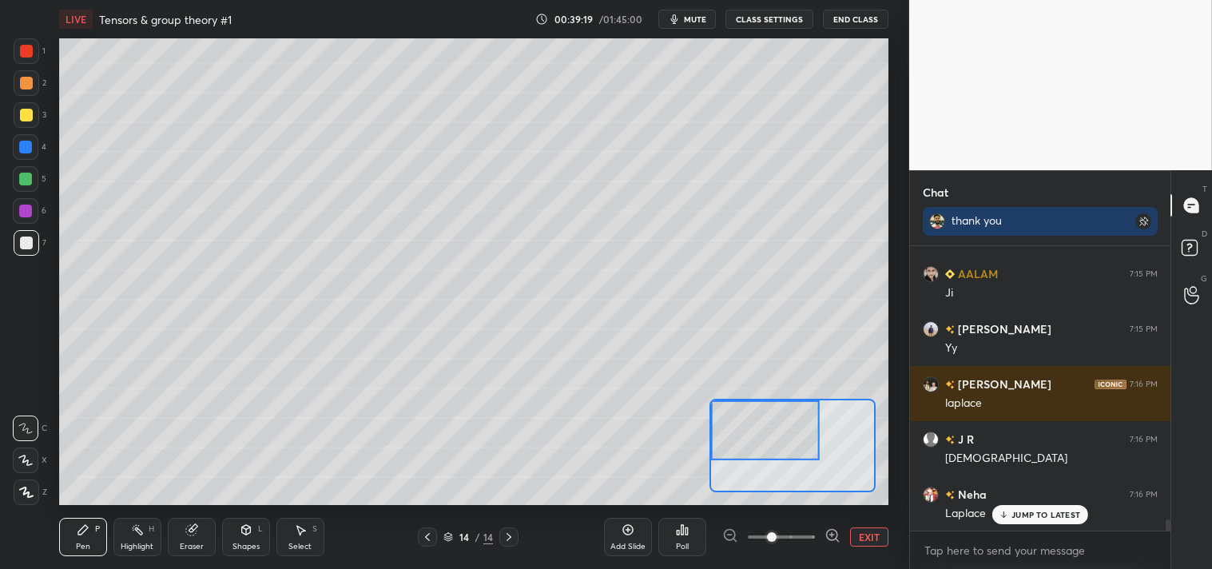
scroll to position [6932, 0]
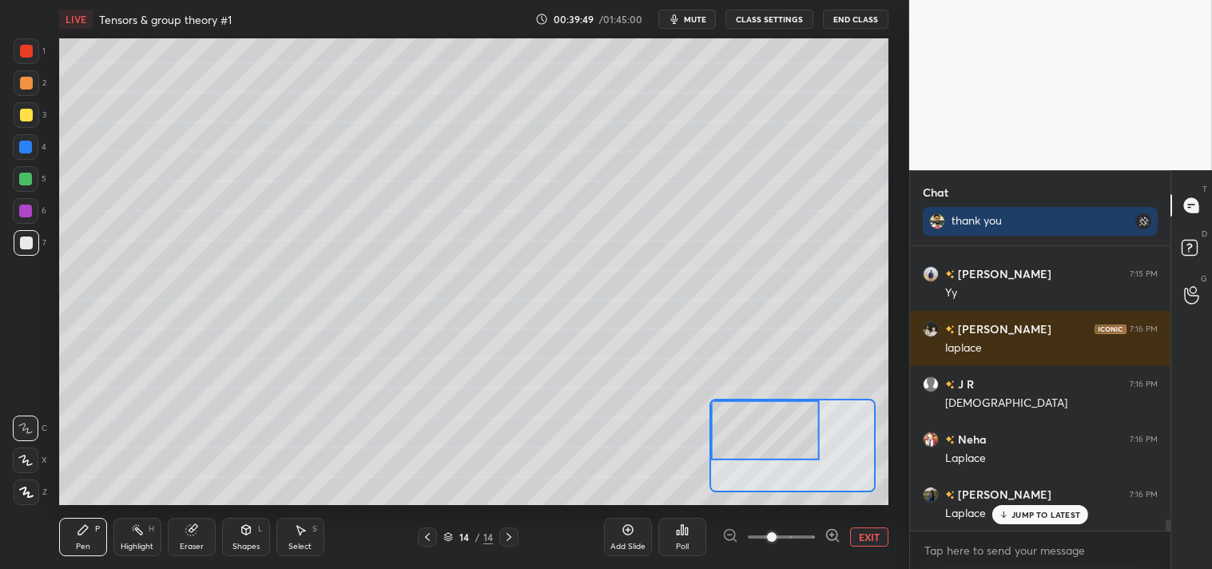
click at [857, 531] on button "EXIT" at bounding box center [869, 536] width 38 height 19
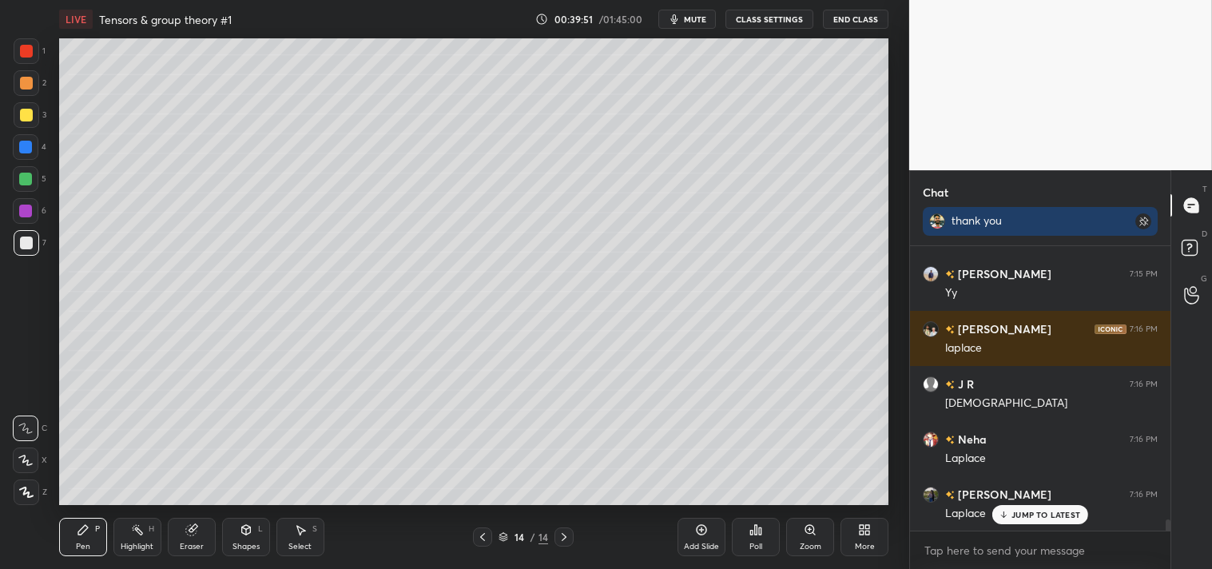
click at [14, 114] on div at bounding box center [27, 115] width 26 height 26
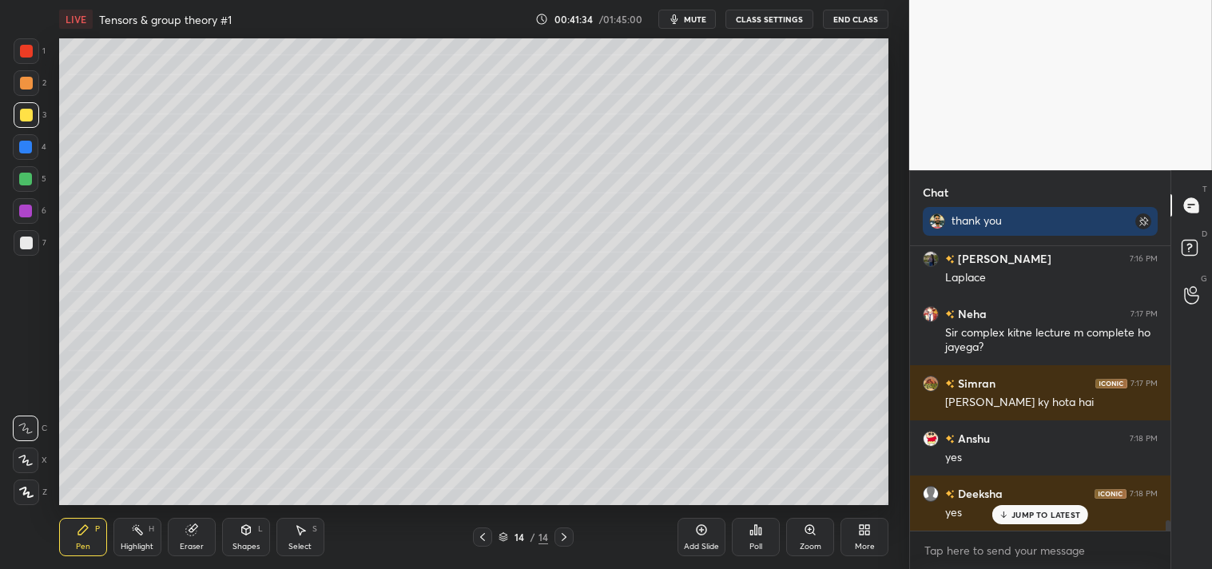
scroll to position [7222, 0]
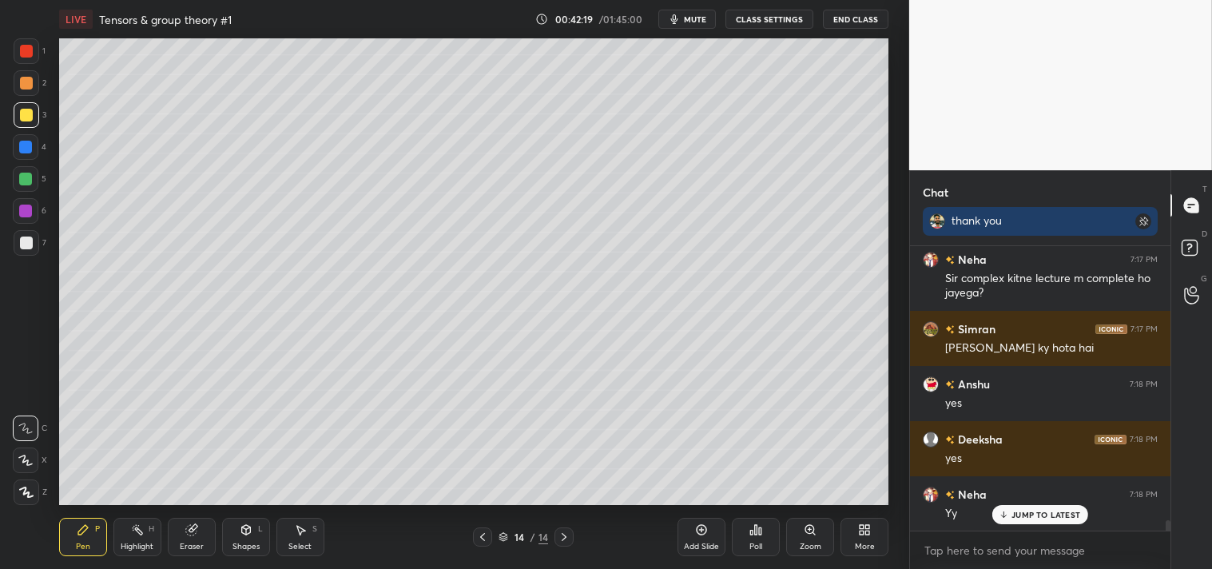
click at [889, 377] on div "Setting up your live class Poll for secs No correct answer Start poll" at bounding box center [473, 271] width 845 height 467
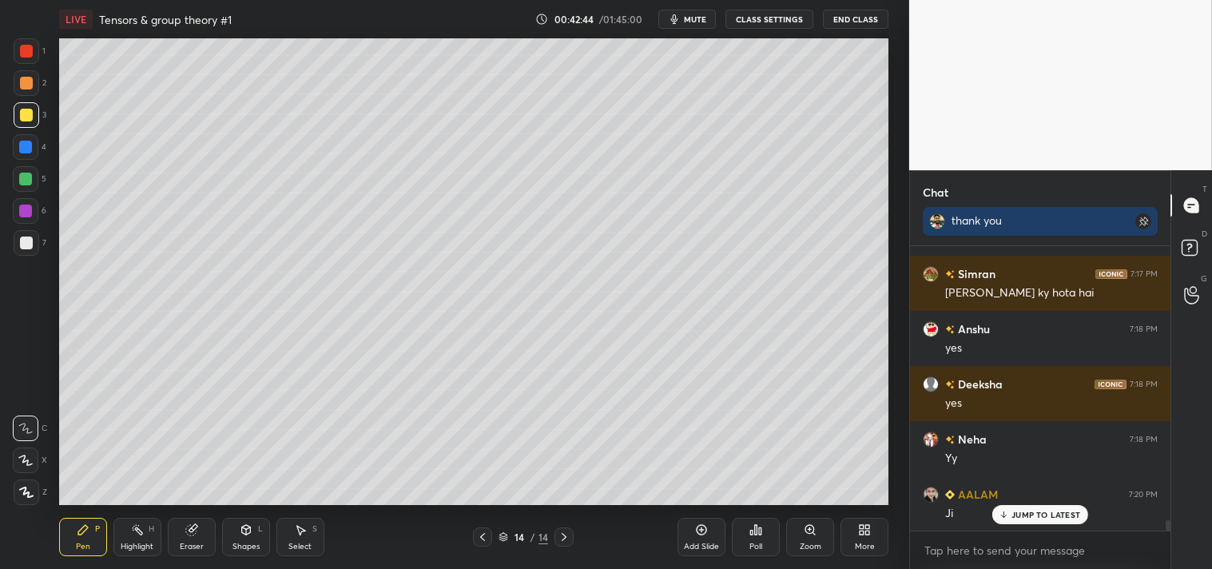
scroll to position [280, 256]
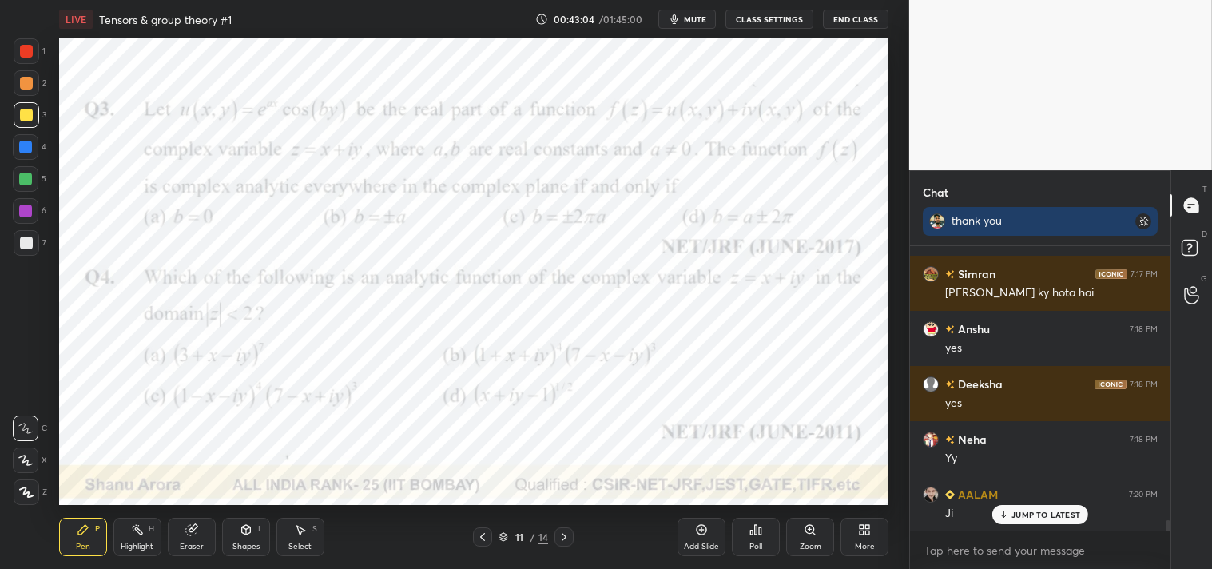
click at [20, 60] on div at bounding box center [27, 51] width 26 height 26
click at [24, 59] on div at bounding box center [27, 51] width 26 height 26
click at [689, 547] on div "Add Slide" at bounding box center [701, 547] width 35 height 8
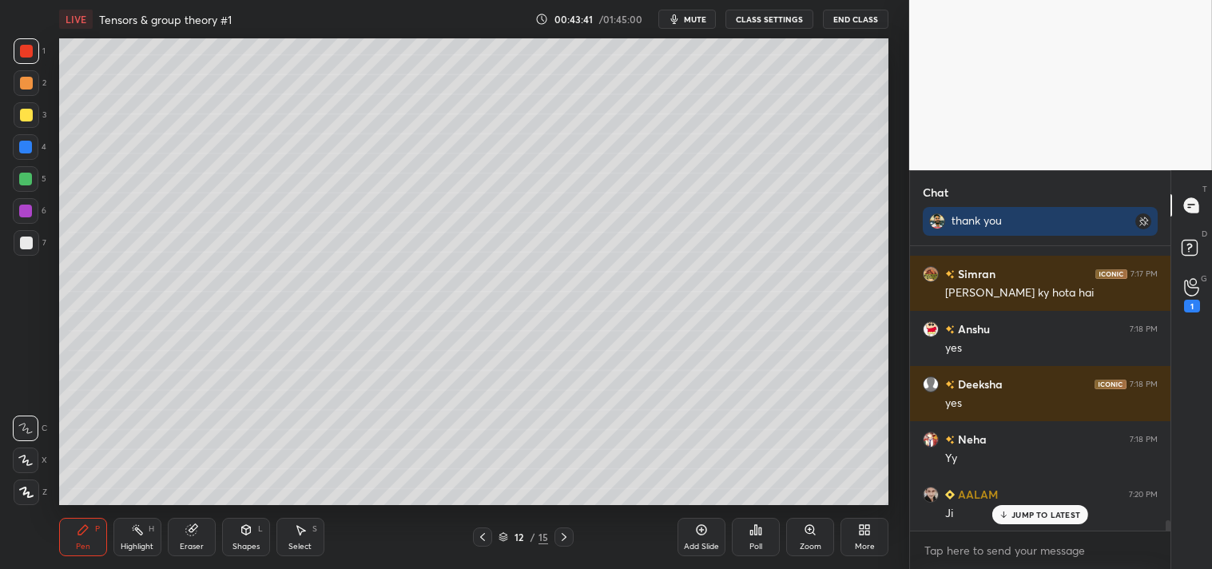
click at [29, 246] on div at bounding box center [26, 243] width 13 height 13
click at [29, 241] on div at bounding box center [26, 243] width 13 height 13
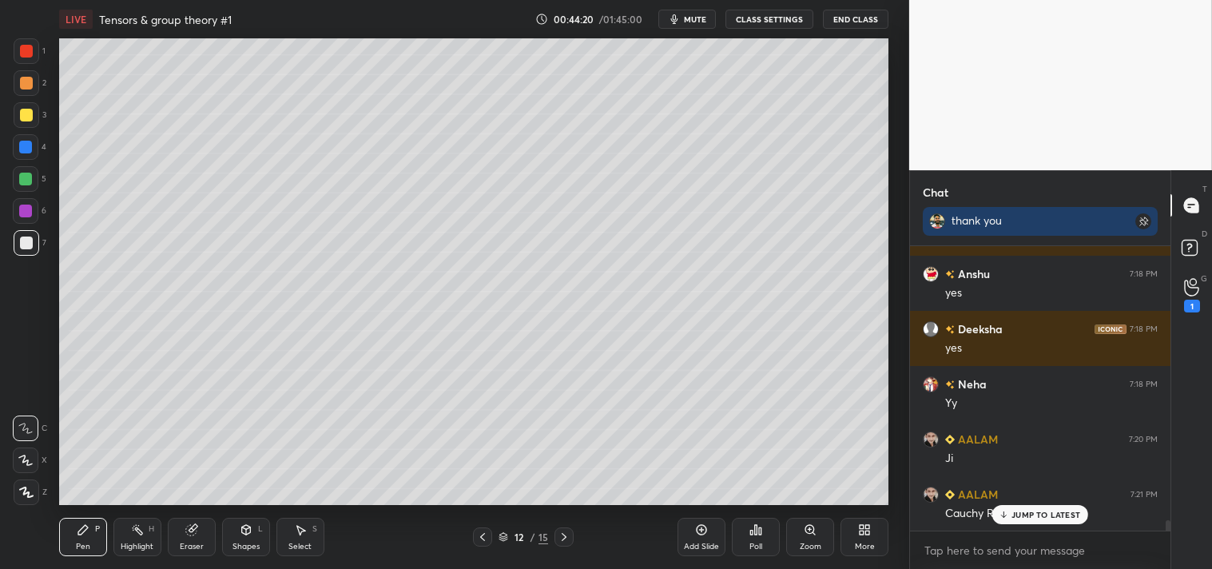
click at [1037, 510] on p "JUMP TO LATEST" at bounding box center [1046, 515] width 69 height 10
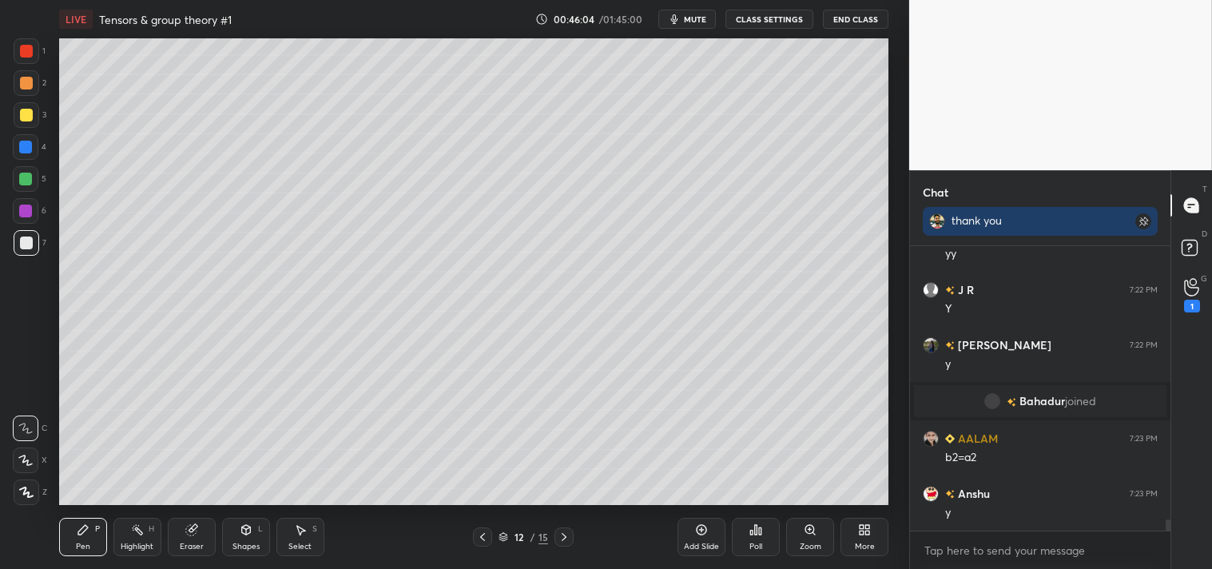
scroll to position [6944, 0]
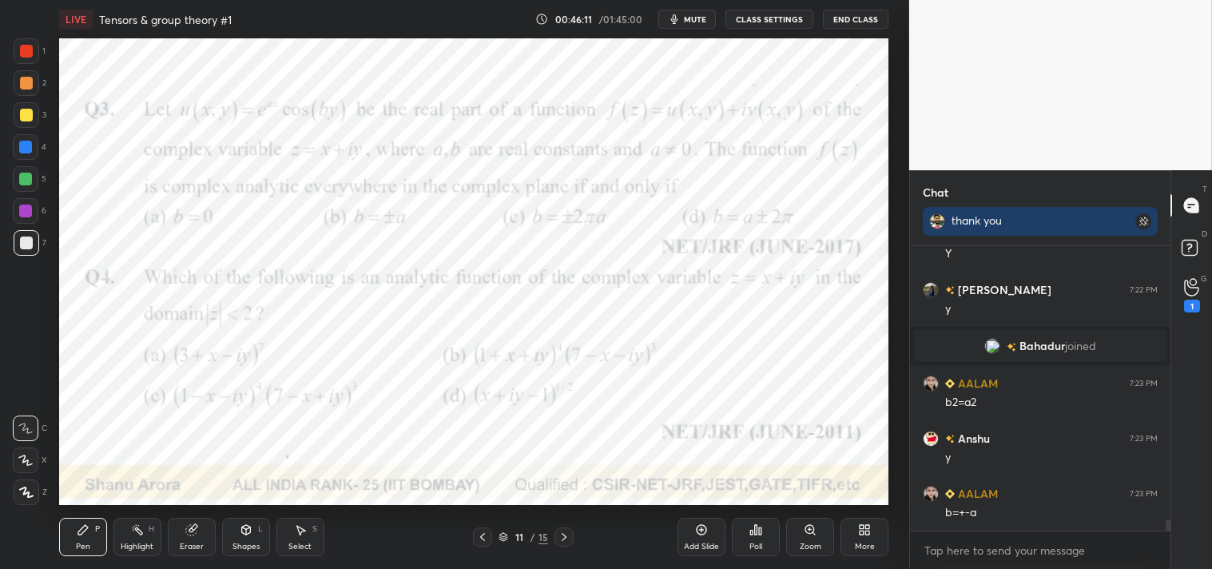
click at [34, 52] on div at bounding box center [27, 51] width 26 height 26
click at [38, 54] on div at bounding box center [27, 51] width 26 height 26
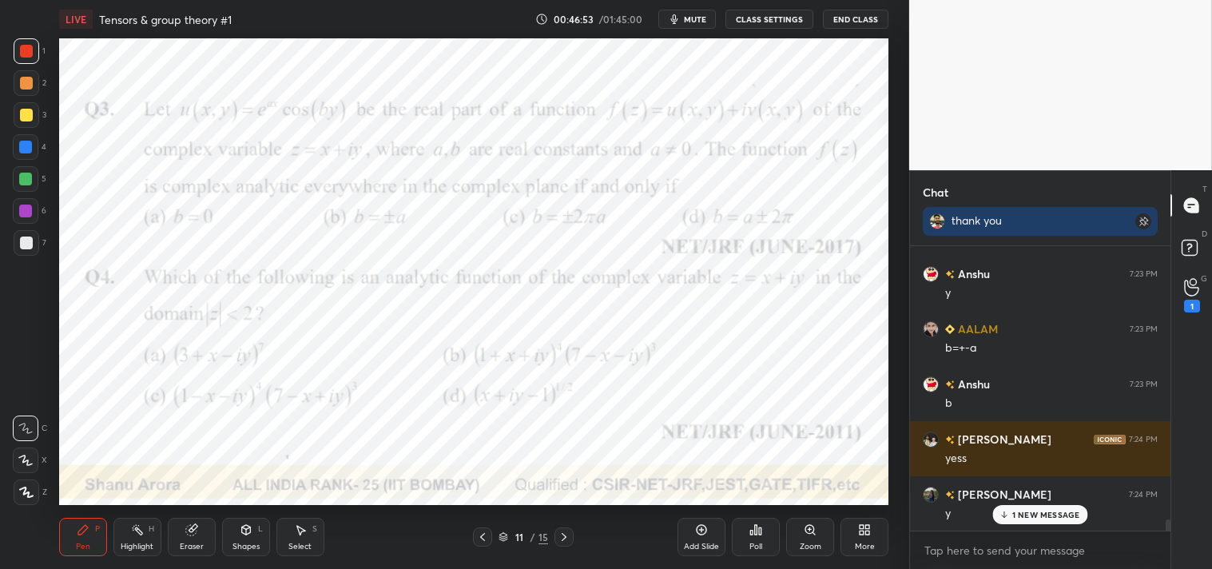
scroll to position [7164, 0]
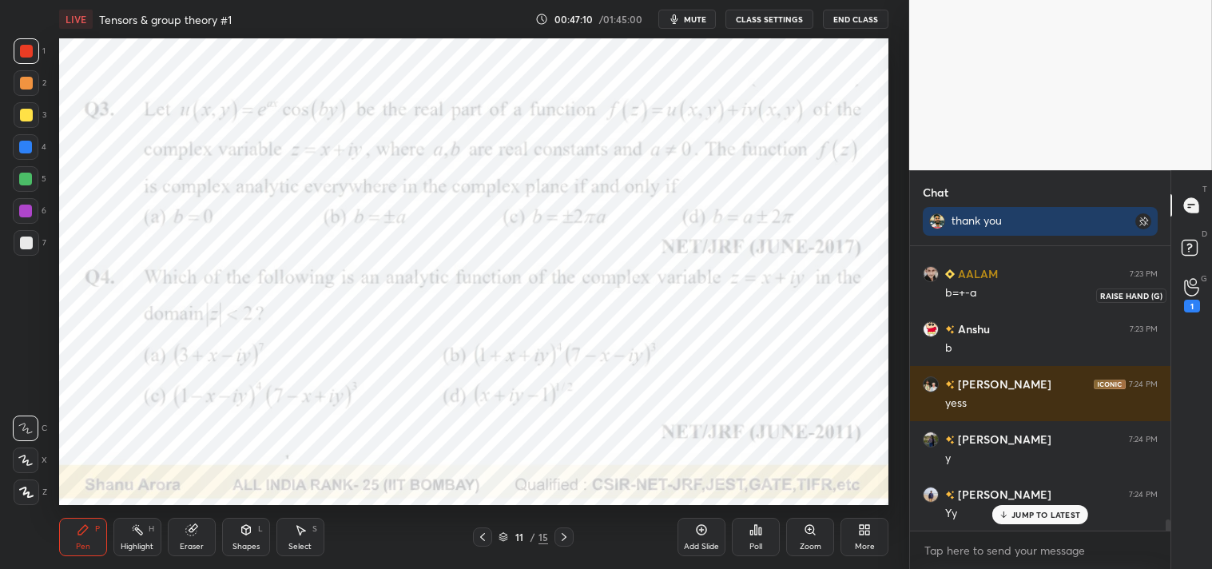
click at [1191, 304] on div "1" at bounding box center [1192, 306] width 16 height 13
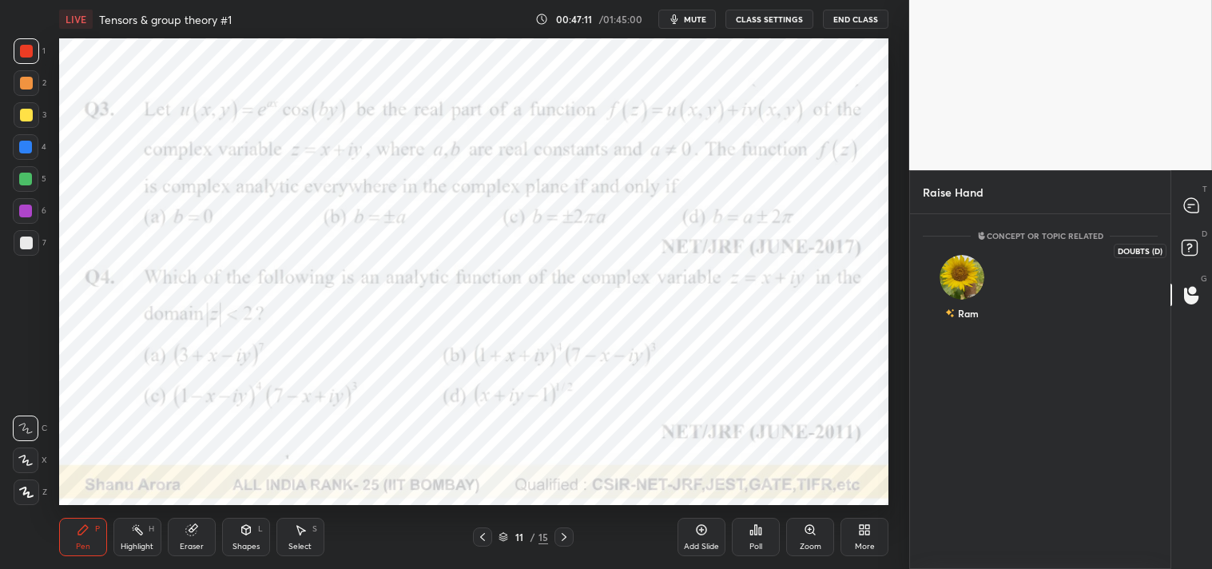
click at [1197, 252] on rect at bounding box center [1189, 248] width 15 height 15
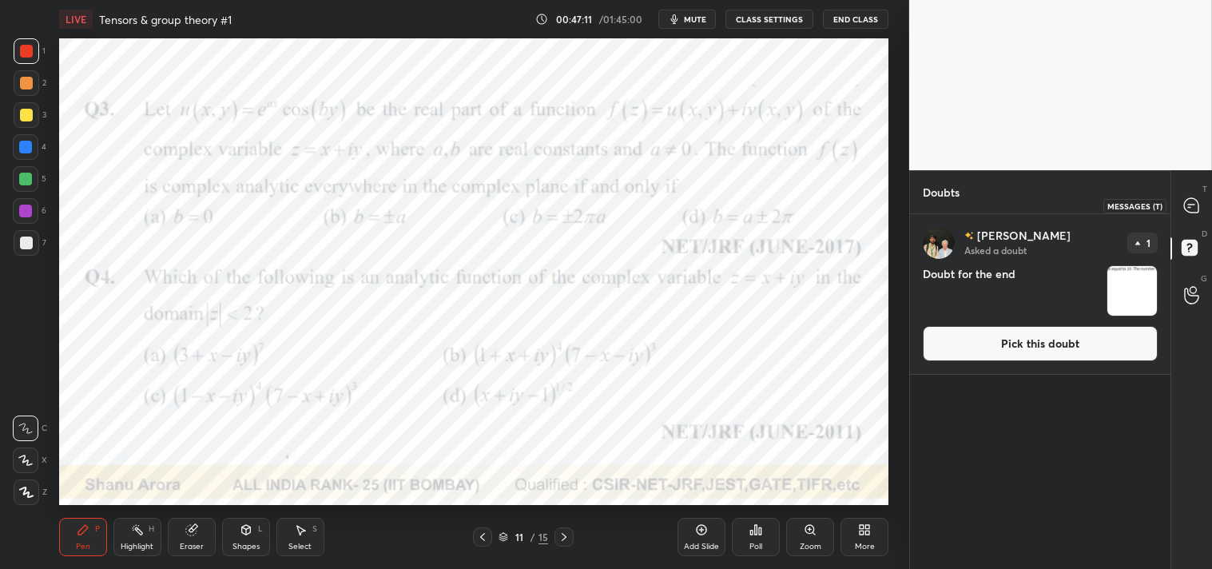
click at [1200, 197] on icon at bounding box center [1191, 205] width 17 height 17
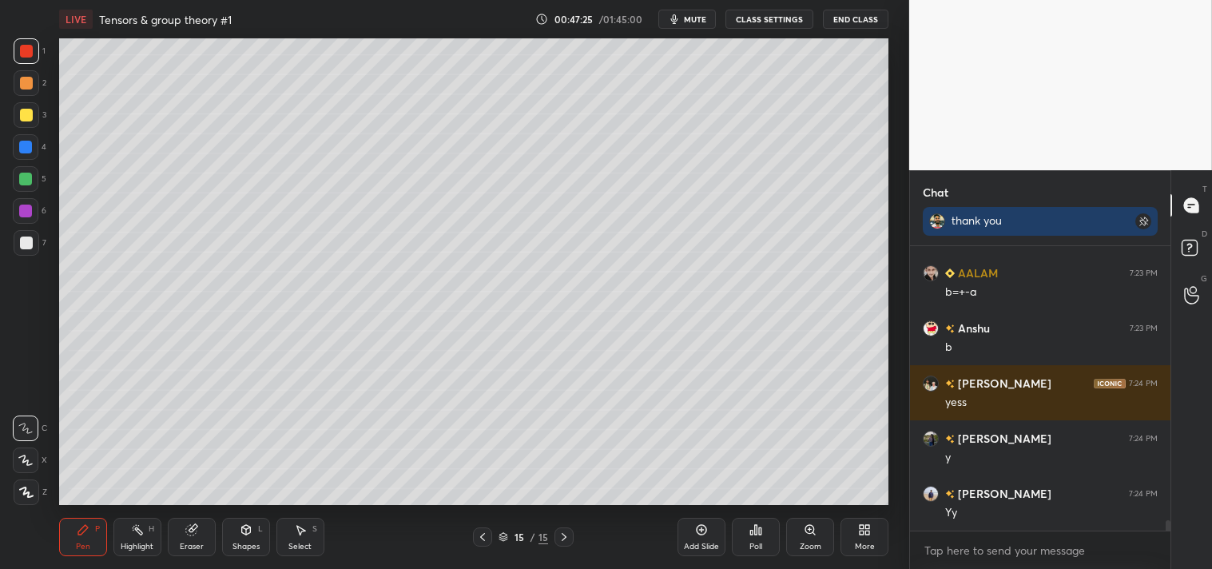
scroll to position [7467, 0]
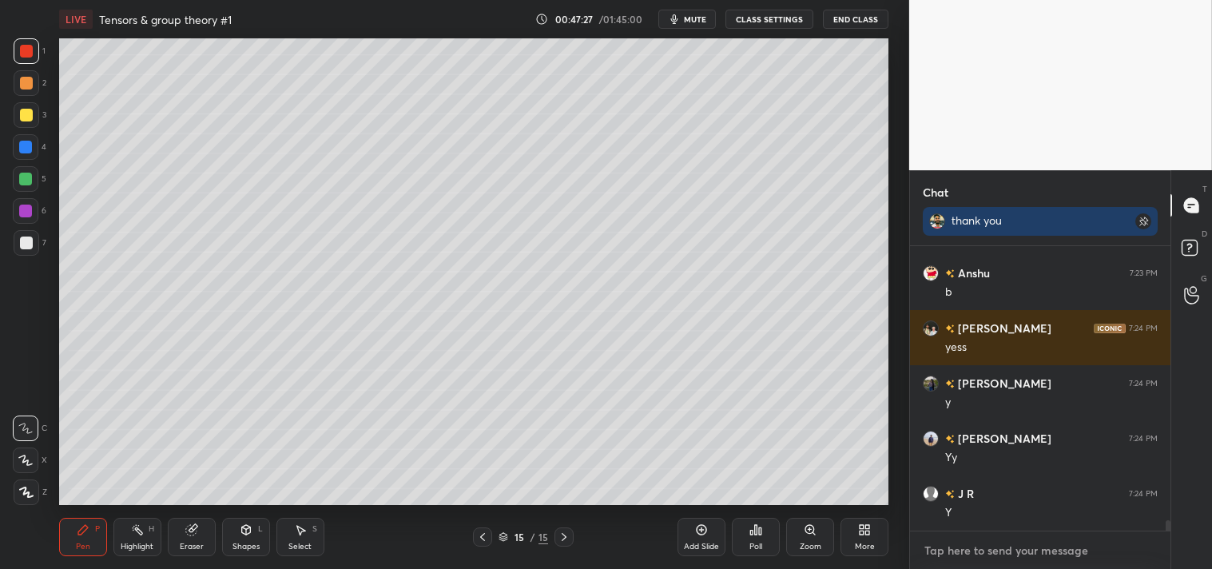
type textarea "x"
click at [1016, 554] on textarea at bounding box center [1040, 551] width 235 height 26
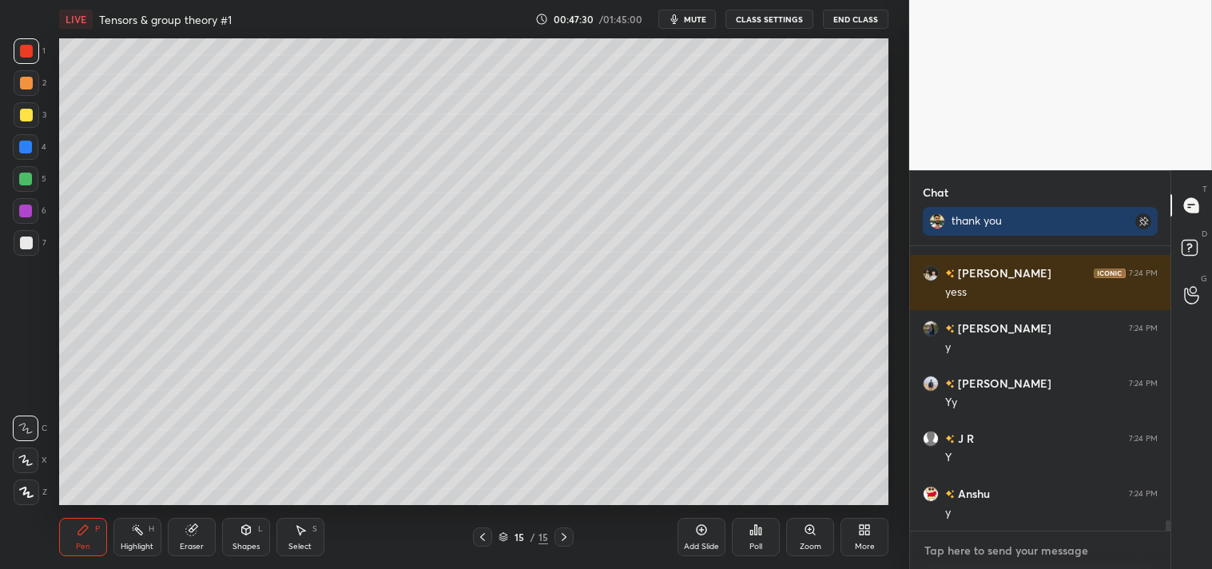
type textarea "e"
type textarea "x"
type textarea "ey"
type textarea "x"
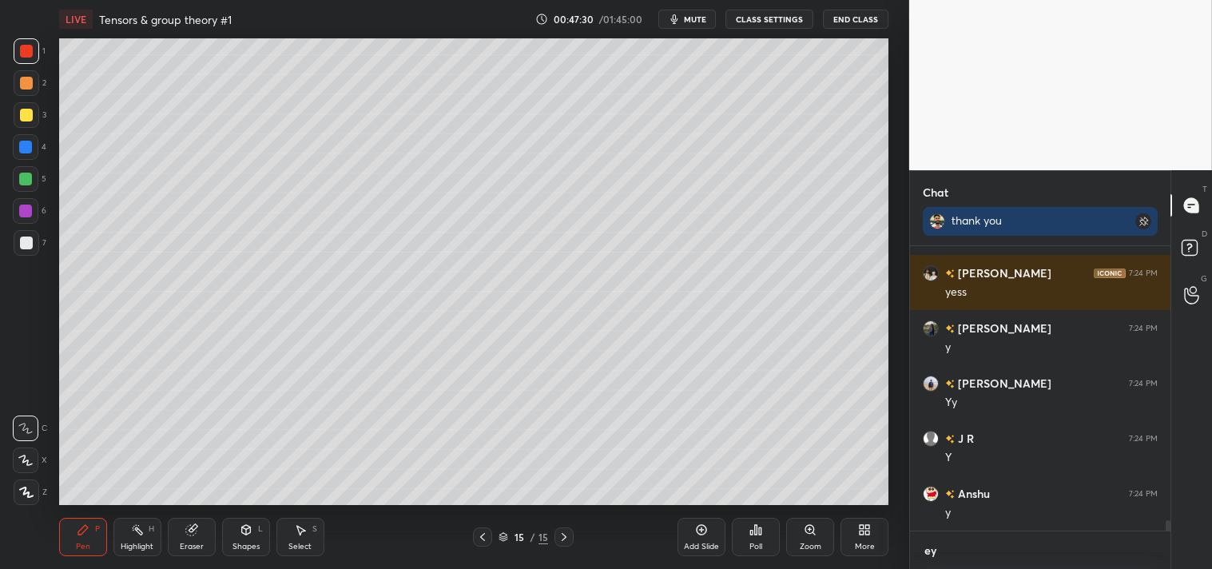
type textarea "eye"
type textarea "x"
type textarea "eyes"
type textarea "x"
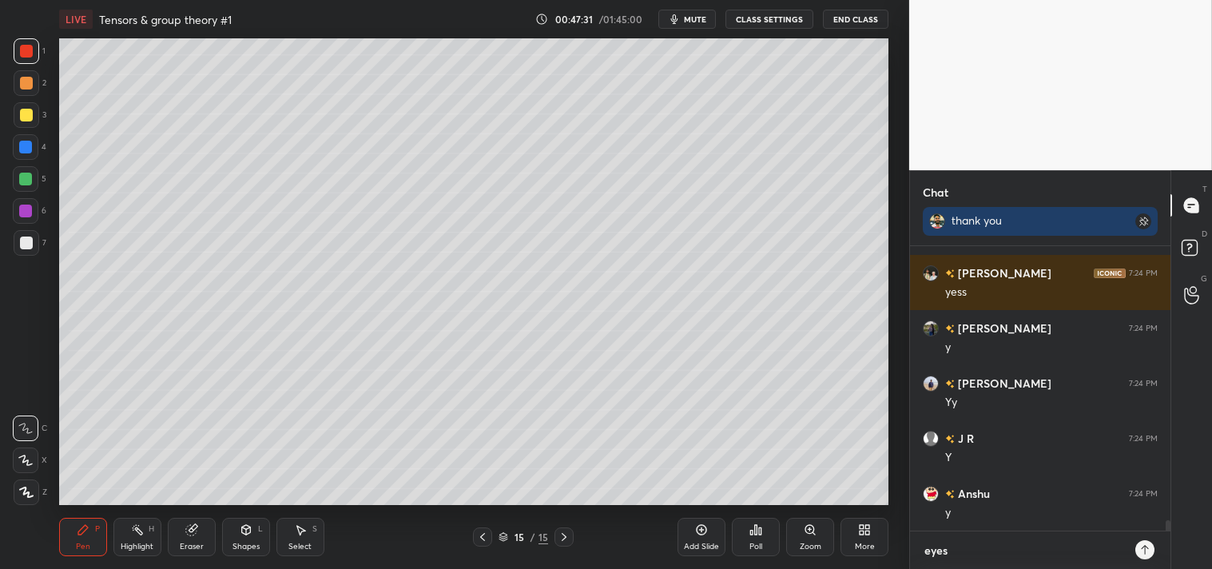
type textarea "eyes"
type textarea "x"
type textarea "eyes b"
type textarea "x"
type textarea "eyes br"
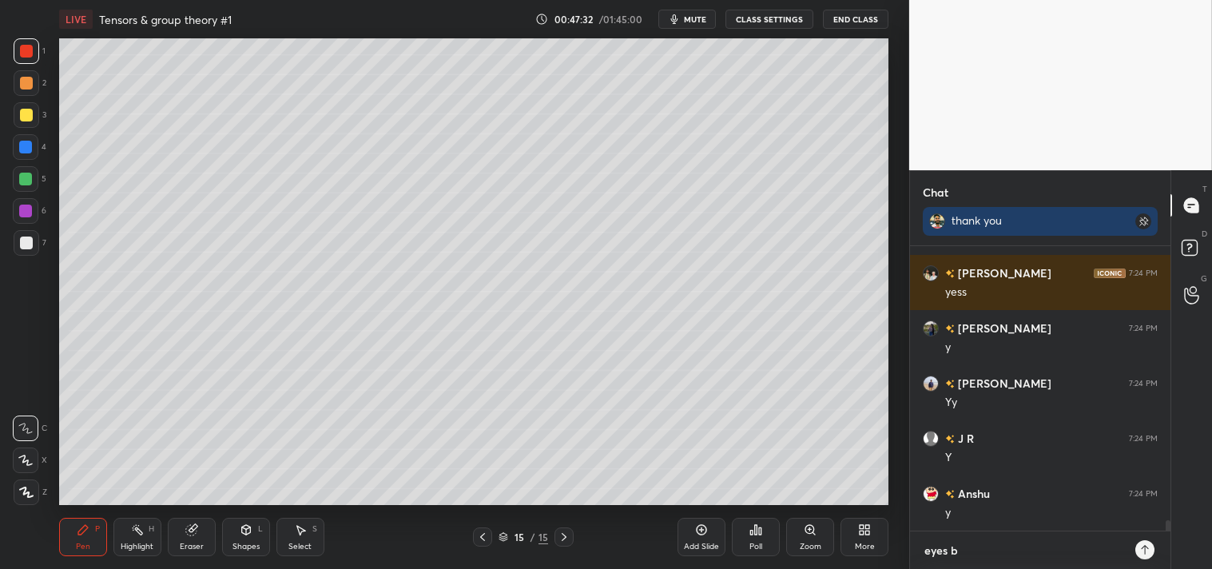
type textarea "x"
type textarea "eyes brk"
type textarea "x"
type textarea "eyes brk"
type textarea "x"
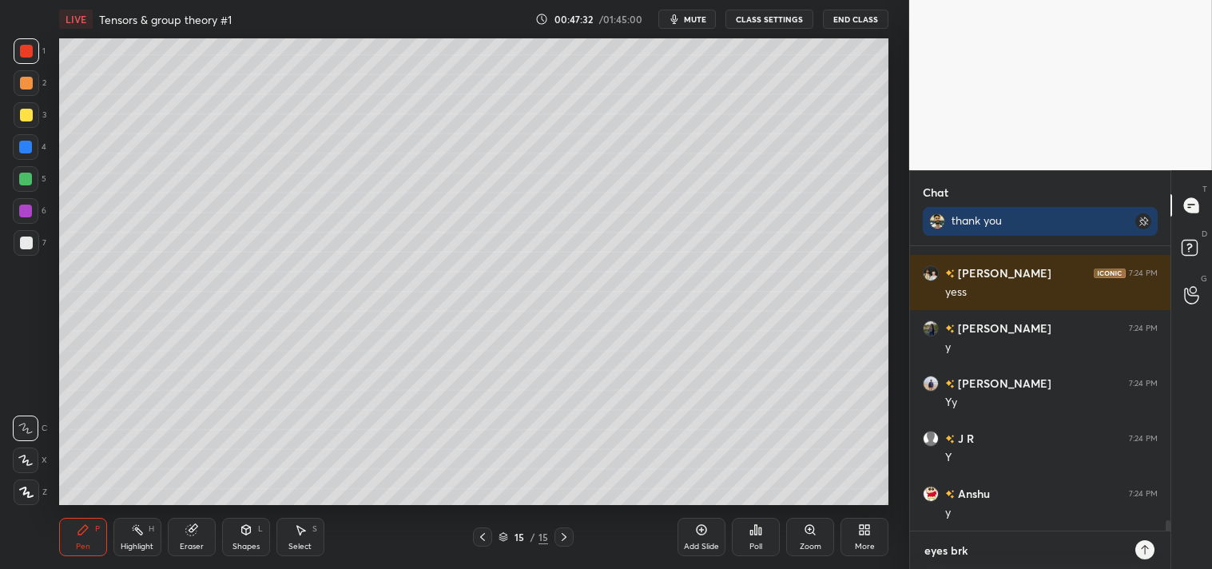
type textarea "eyes brk 5"
type textarea "x"
type textarea "eyes brk 5m"
type textarea "x"
type textarea "eyes brk 5mi"
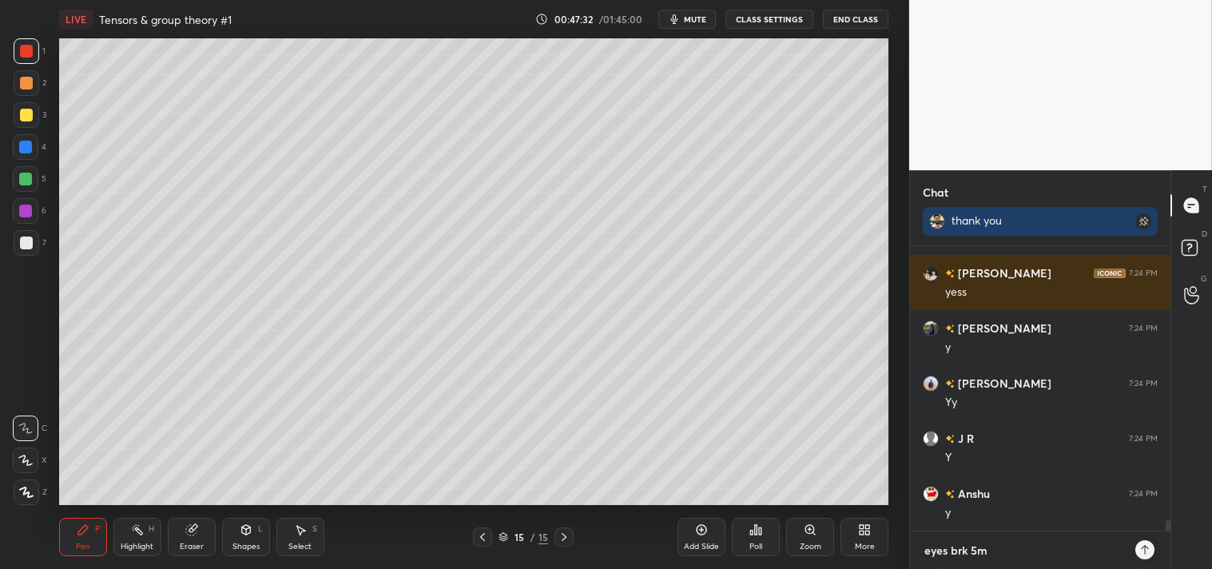
type textarea "x"
type textarea "eyes brk 5min"
type textarea "x"
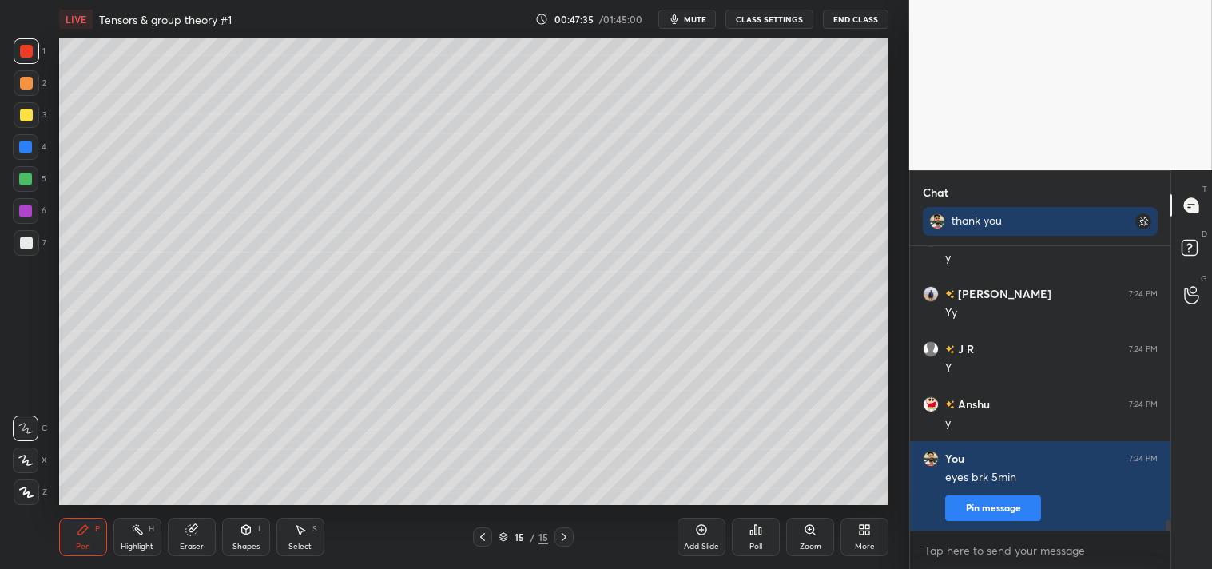
type textarea "x"
click at [710, 22] on button "mute" at bounding box center [687, 19] width 58 height 19
click at [761, 17] on button "CLASS SETTINGS" at bounding box center [770, 19] width 88 height 19
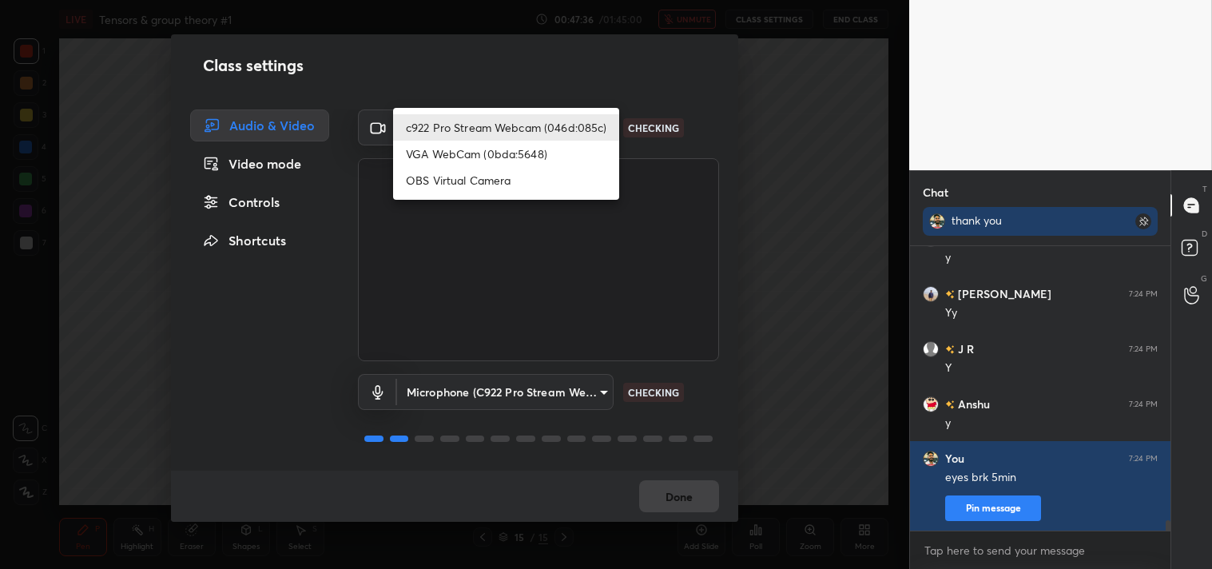
click at [531, 129] on body "1 2 3 4 5 6 7 C X Z C X Z E E Erase all H H LIVE Tensors & group theory #1 00:4…" at bounding box center [606, 284] width 1212 height 569
click at [446, 162] on li "VGA WebCam (0bda:5648)" at bounding box center [506, 154] width 226 height 26
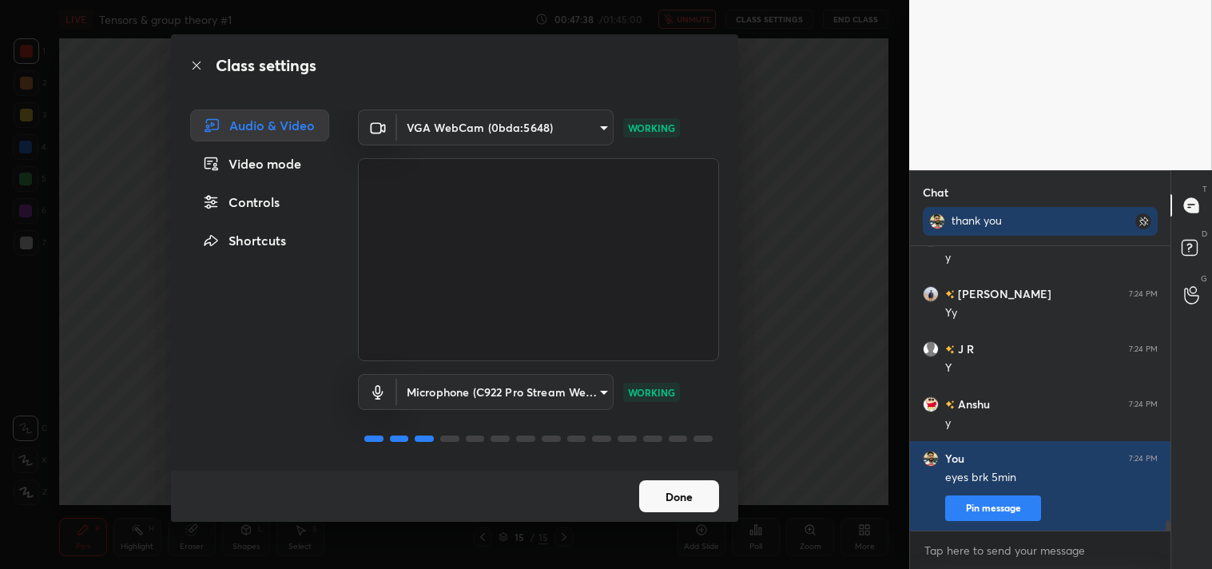
click at [480, 134] on body "1 2 3 4 5 6 7 C X Z C X Z E E Erase all H H LIVE Tensors & group theory #1 00:4…" at bounding box center [606, 284] width 1212 height 569
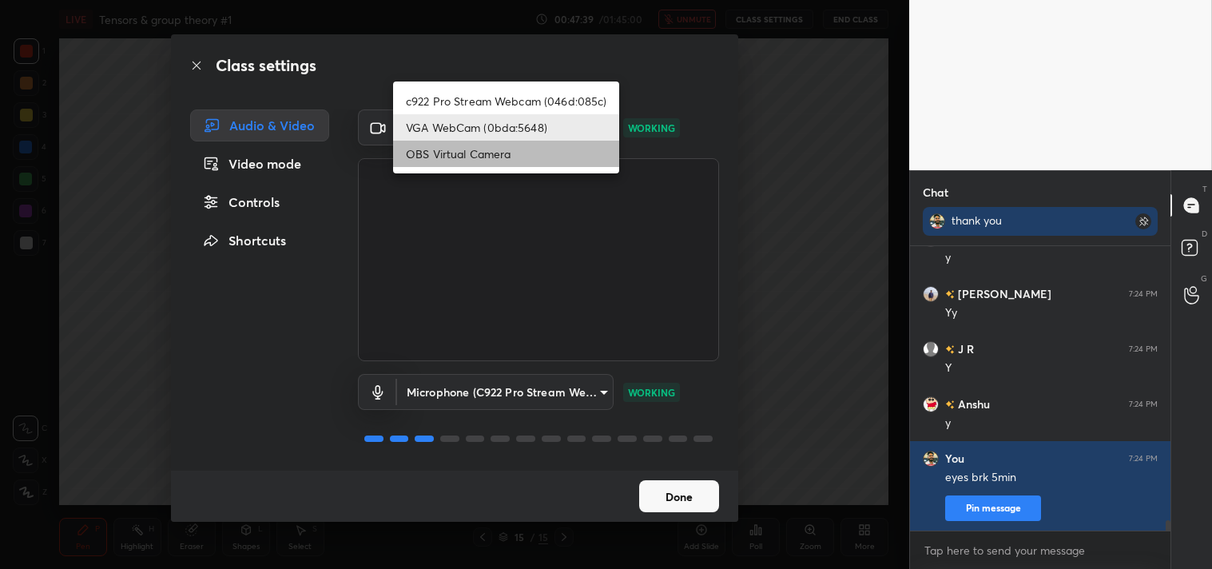
click at [454, 149] on li "OBS Virtual Camera" at bounding box center [506, 154] width 226 height 26
type input "64645b19d528b3ac785889237b1a364f3b7ccd5da23f372116afb1703458f4fd"
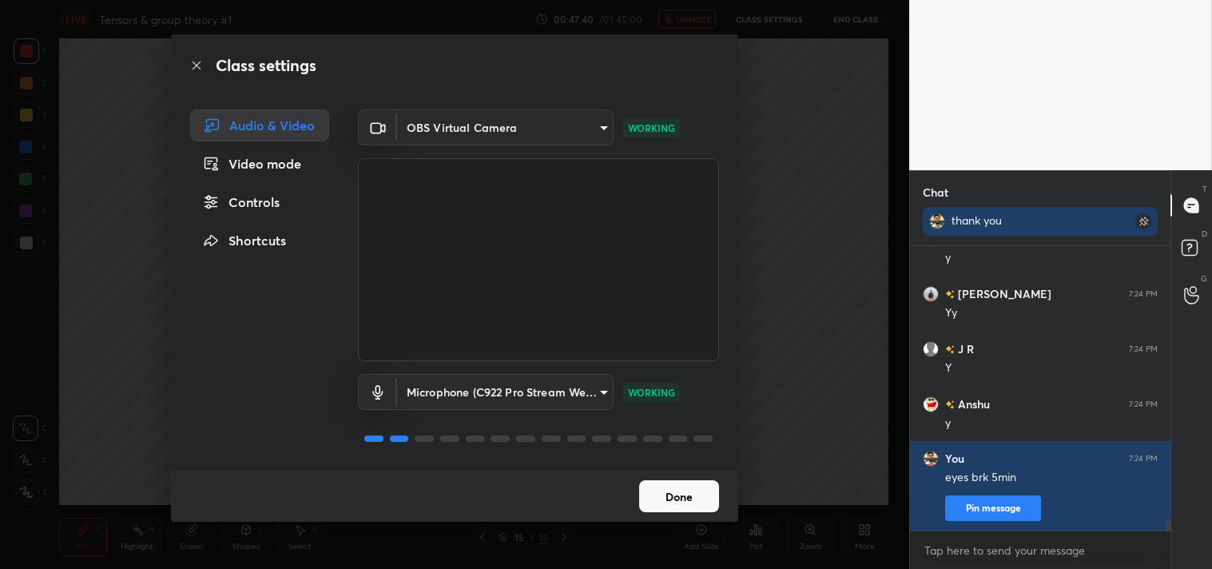
click at [674, 496] on button "Done" at bounding box center [679, 496] width 80 height 32
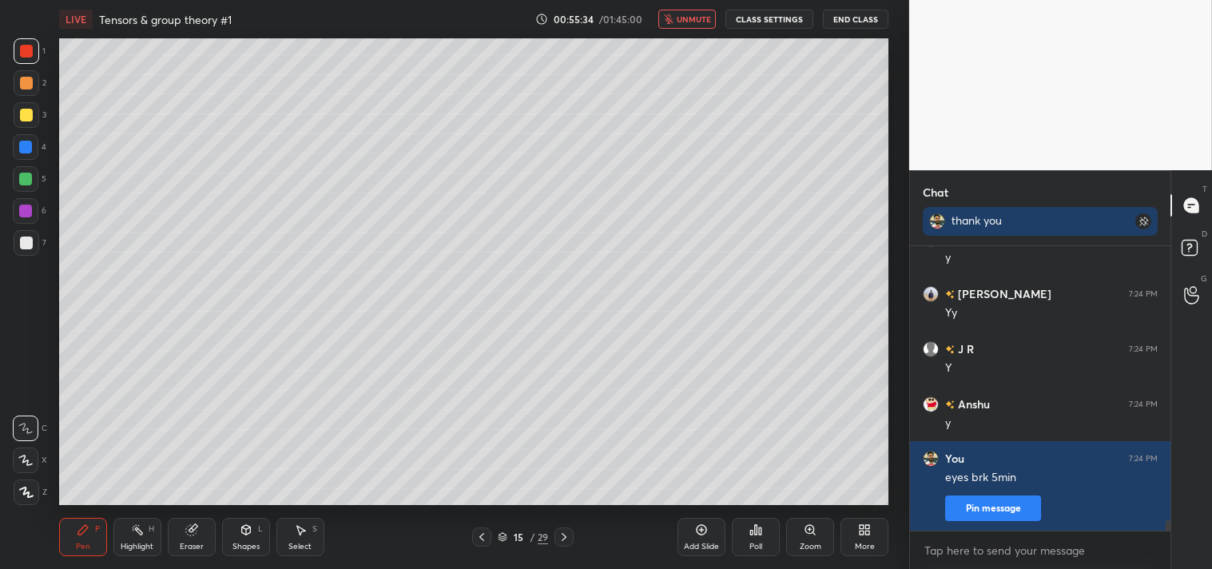
click at [687, 24] on span "unmute" at bounding box center [694, 19] width 34 height 11
click at [778, 17] on button "CLASS SETTINGS" at bounding box center [770, 19] width 88 height 19
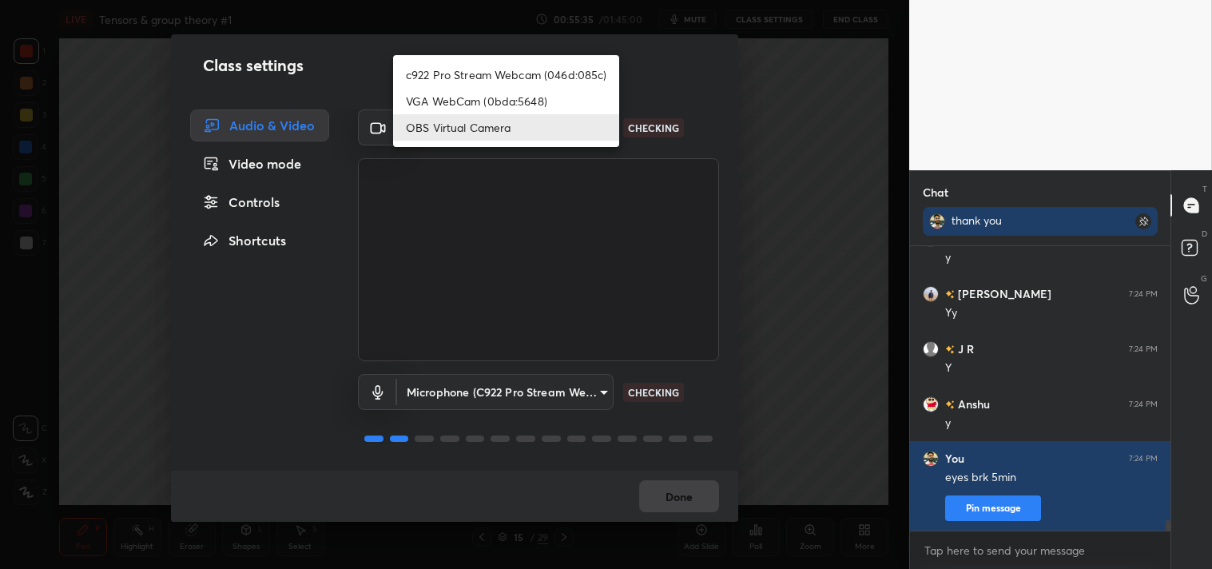
click at [440, 132] on body "1 2 3 4 5 6 7 C X Z C X Z E E Erase all H H LIVE Tensors & group theory #1 00:5…" at bounding box center [606, 284] width 1212 height 569
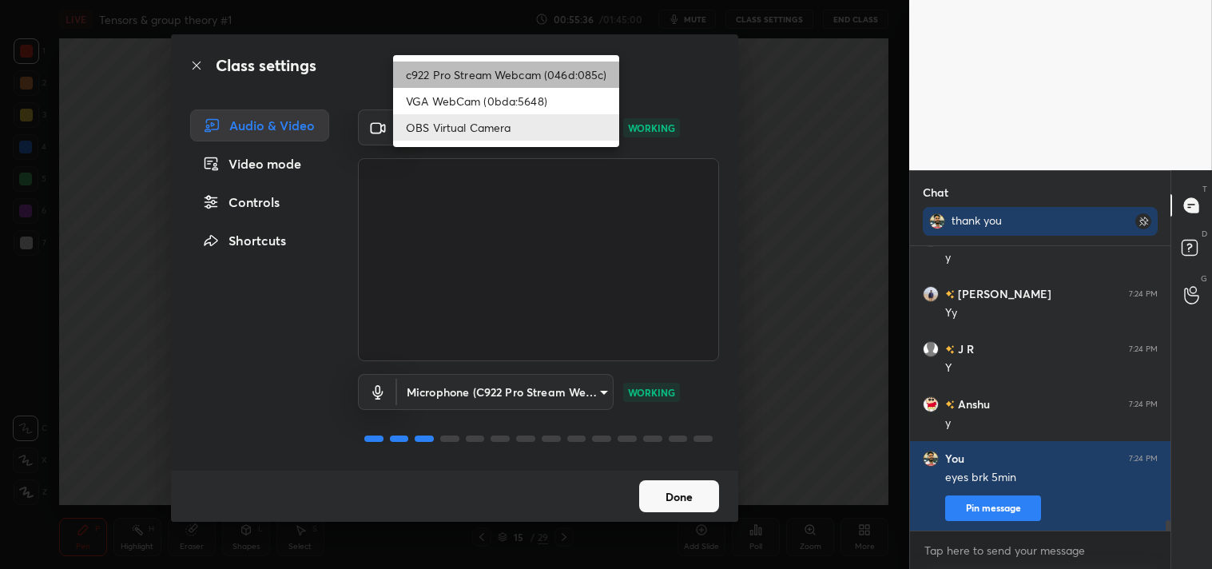
click at [443, 82] on li "c922 Pro Stream Webcam (046d:085c)" at bounding box center [506, 75] width 226 height 26
type input "77efdbe0d0591a5658d362a6e640cec0e2706c98c83ef82d39568dbf4875ff01"
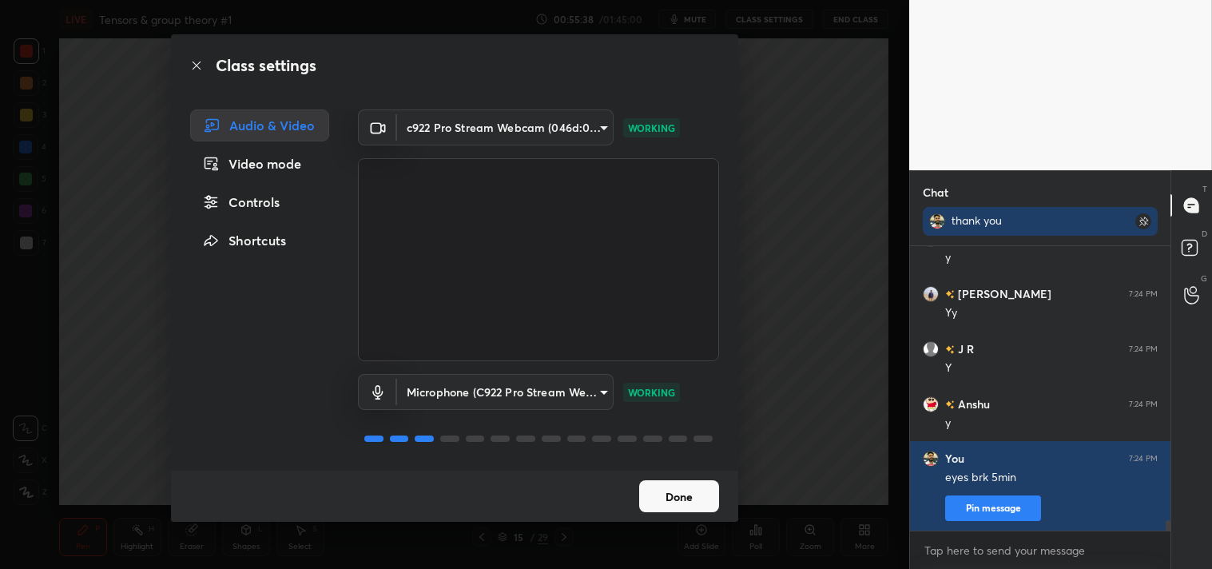
click at [694, 491] on button "Done" at bounding box center [679, 496] width 80 height 32
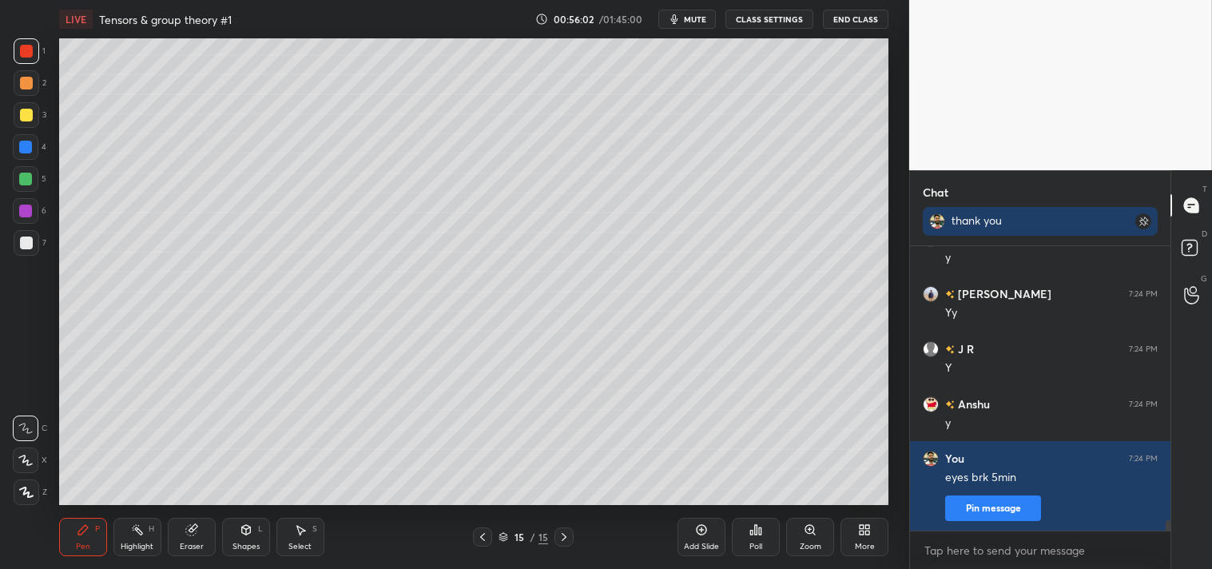
scroll to position [7667, 0]
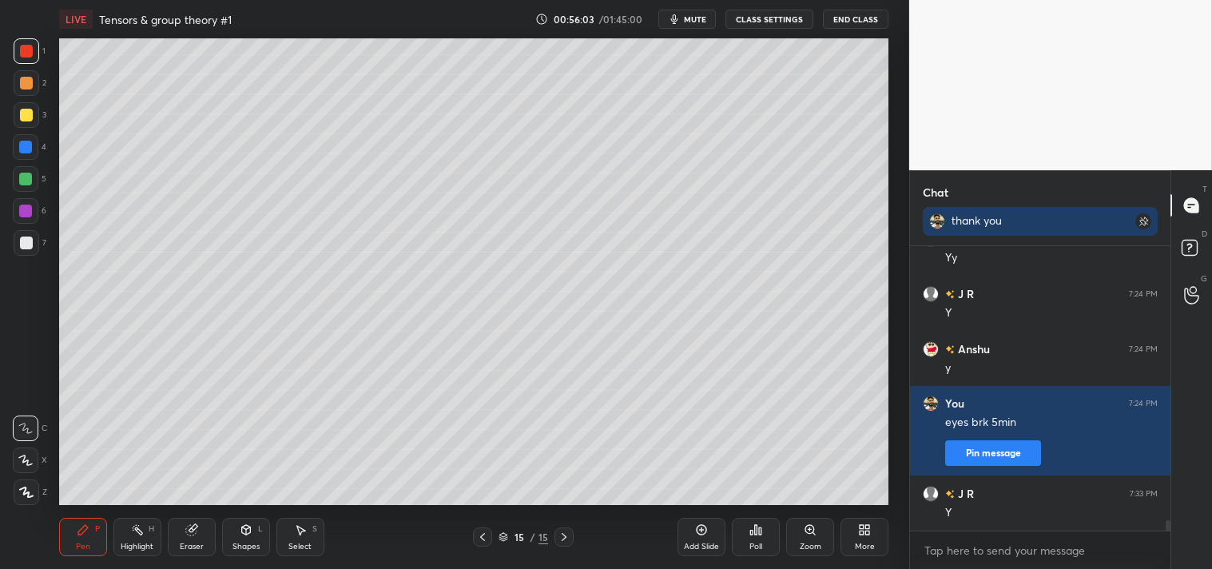
click at [850, 532] on div "More" at bounding box center [865, 537] width 48 height 38
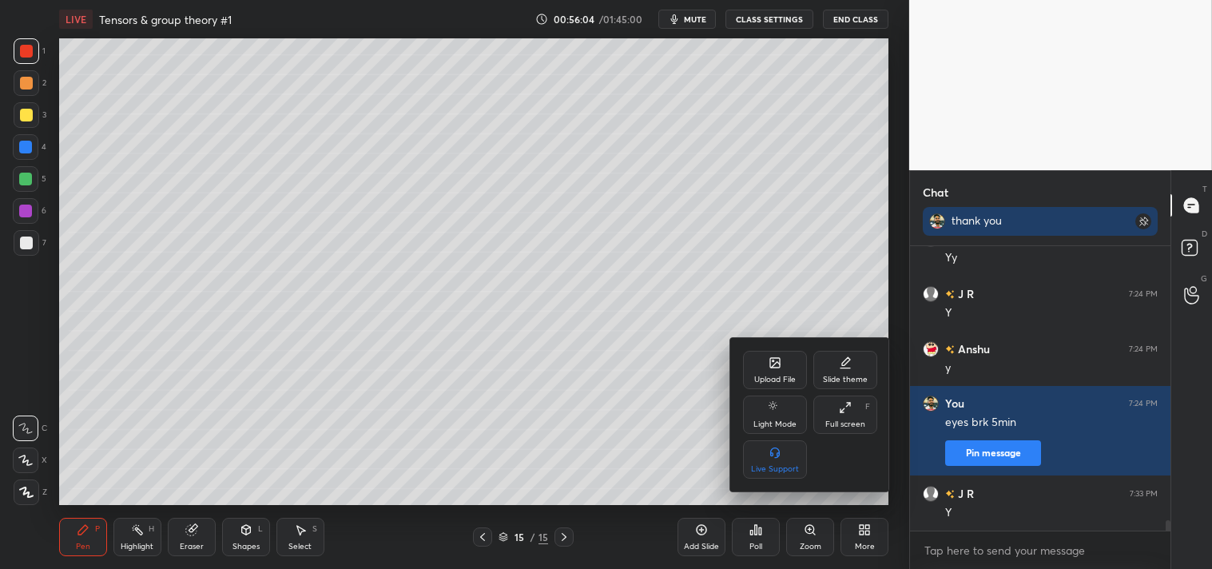
click at [761, 360] on div "Upload File" at bounding box center [775, 370] width 64 height 38
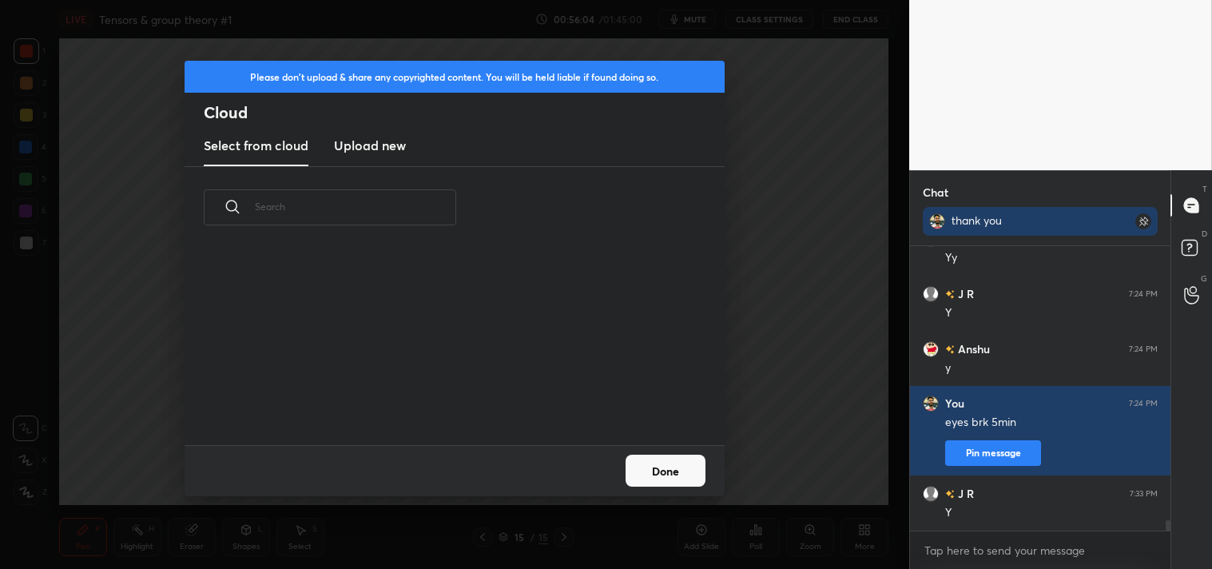
scroll to position [197, 513]
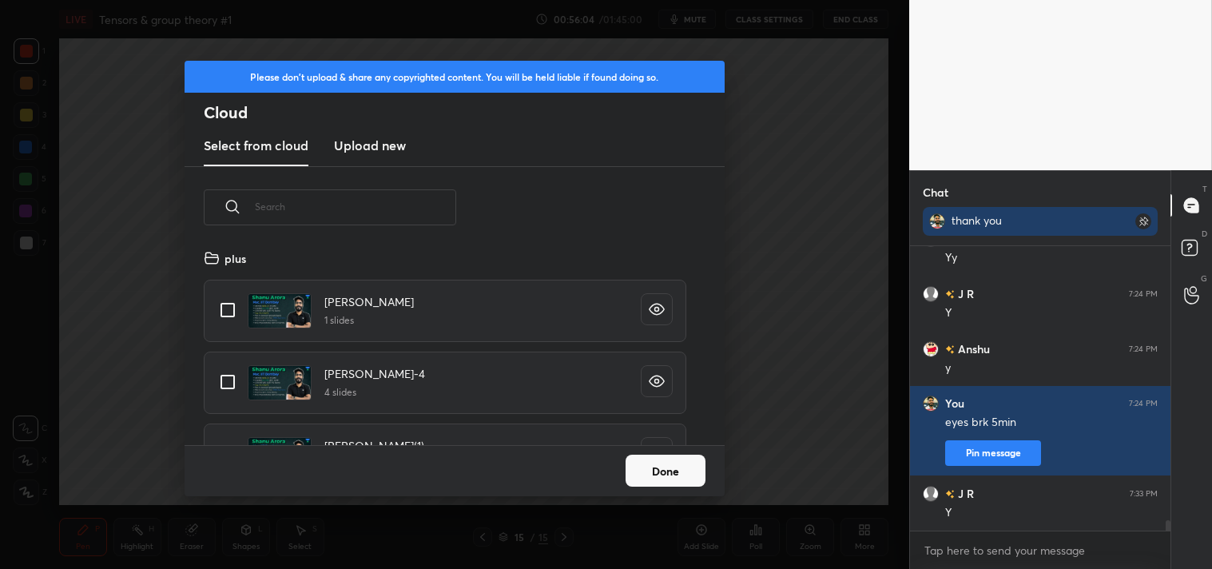
click at [352, 146] on h3 "Upload new" at bounding box center [370, 145] width 72 height 19
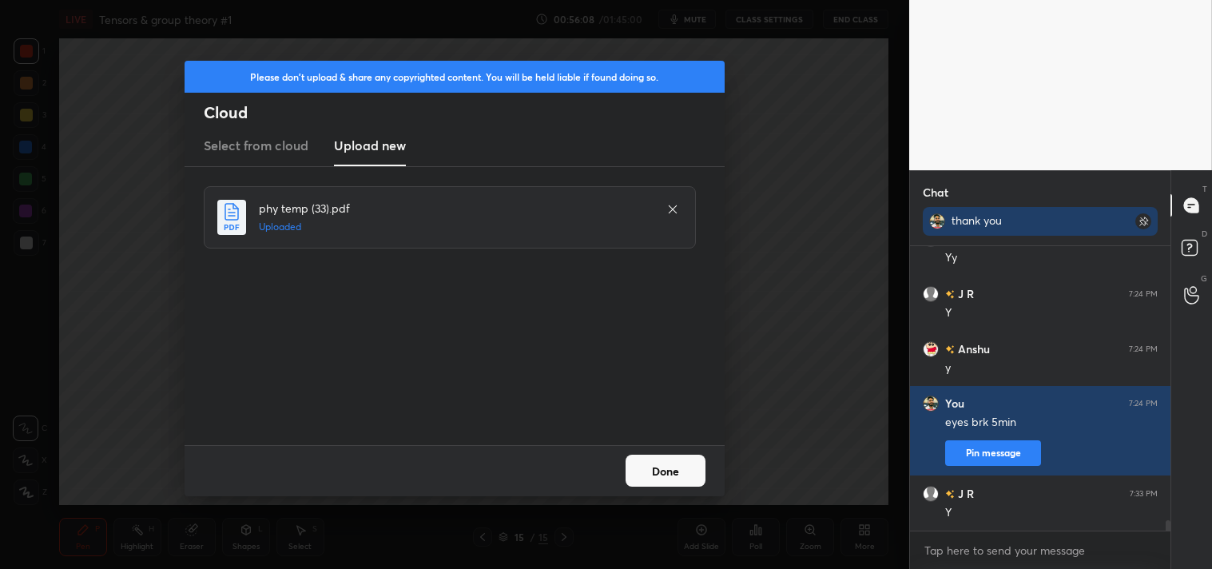
click at [698, 469] on button "Done" at bounding box center [666, 471] width 80 height 32
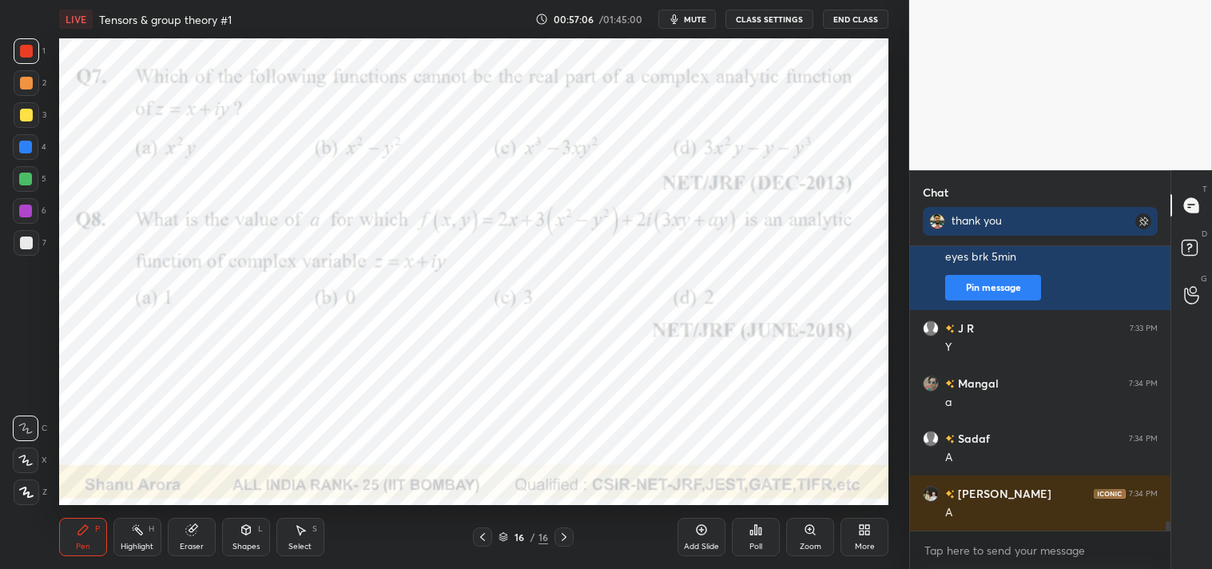
scroll to position [7887, 0]
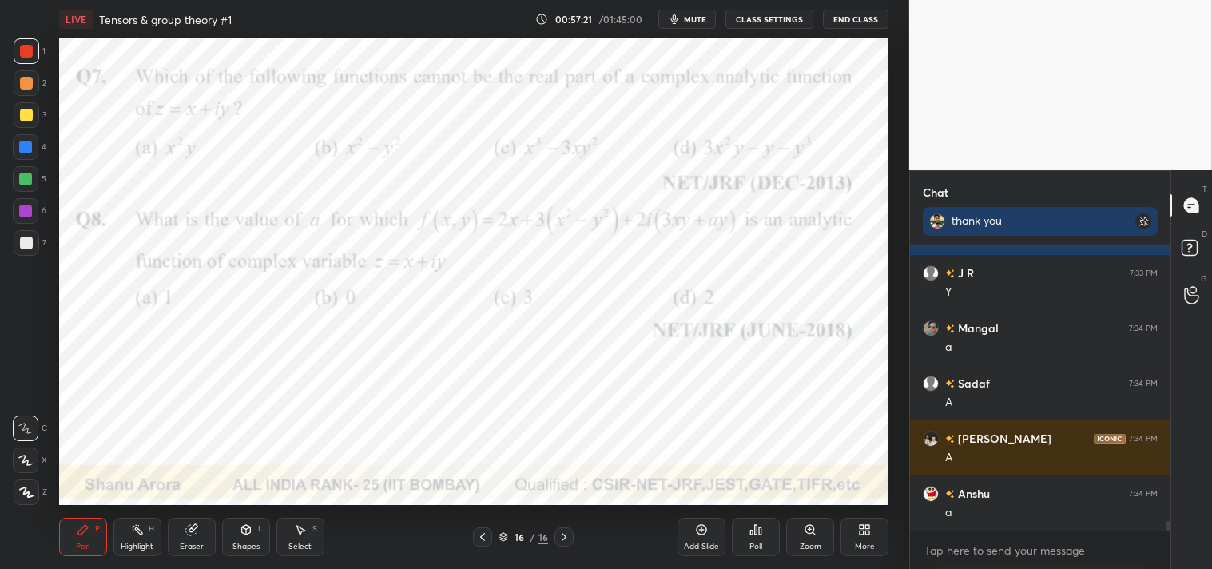
click at [810, 535] on icon at bounding box center [810, 529] width 13 height 13
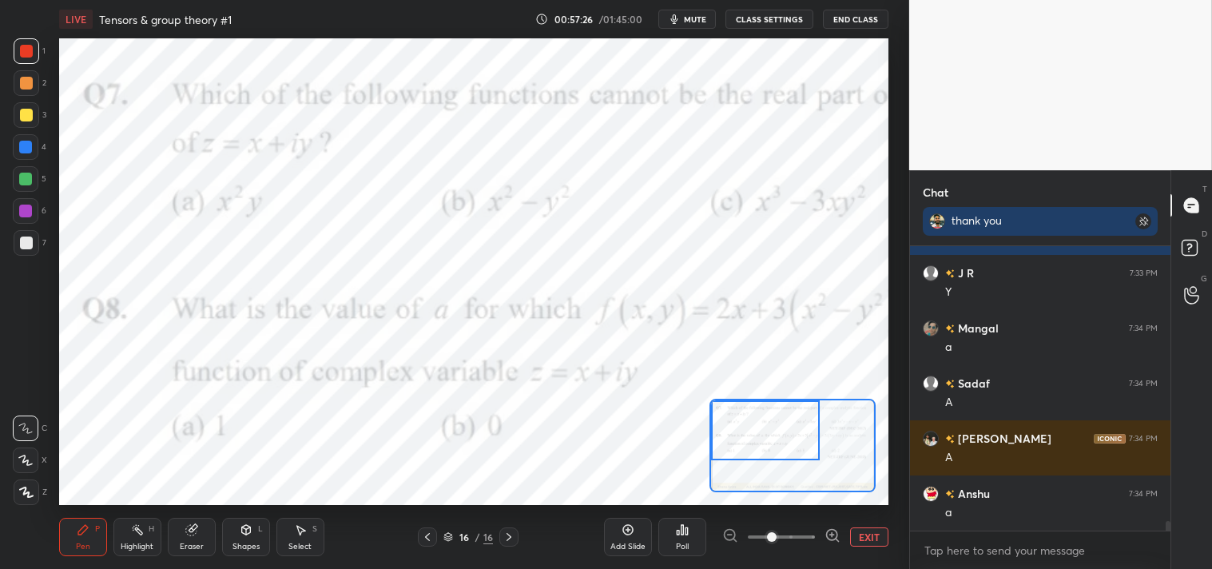
click at [852, 529] on button "EXIT" at bounding box center [869, 536] width 38 height 19
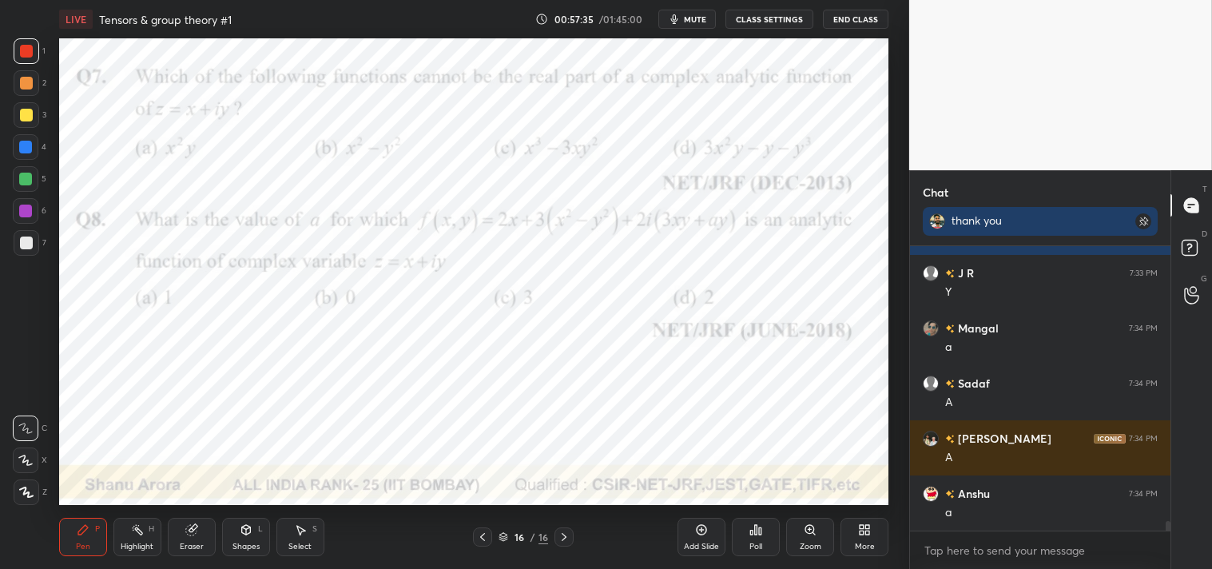
click at [815, 526] on icon at bounding box center [810, 529] width 13 height 13
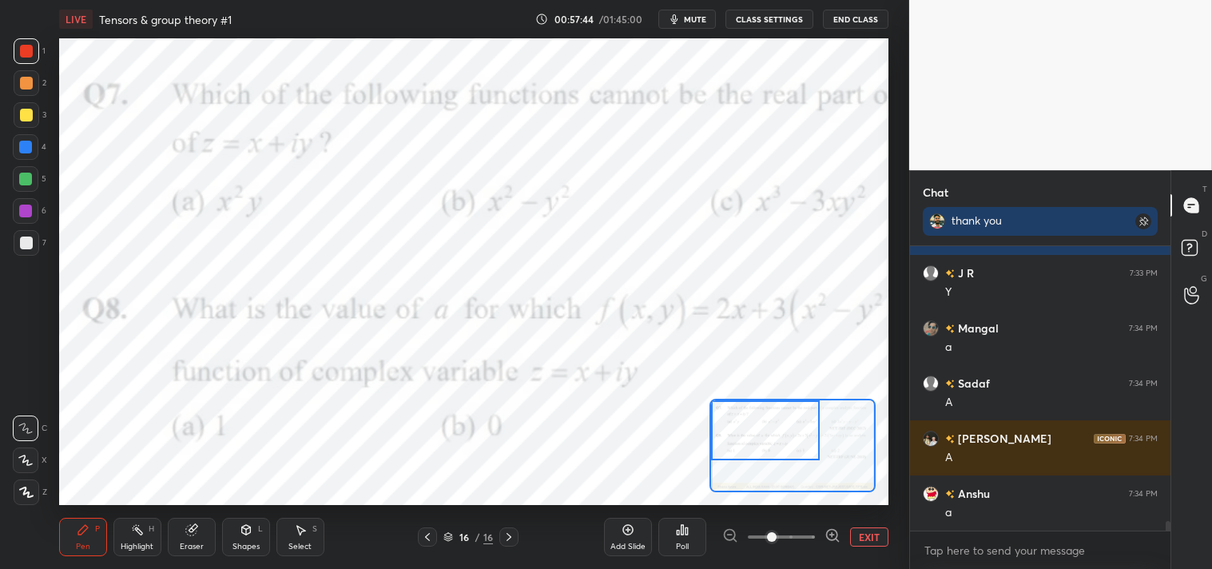
scroll to position [7942, 0]
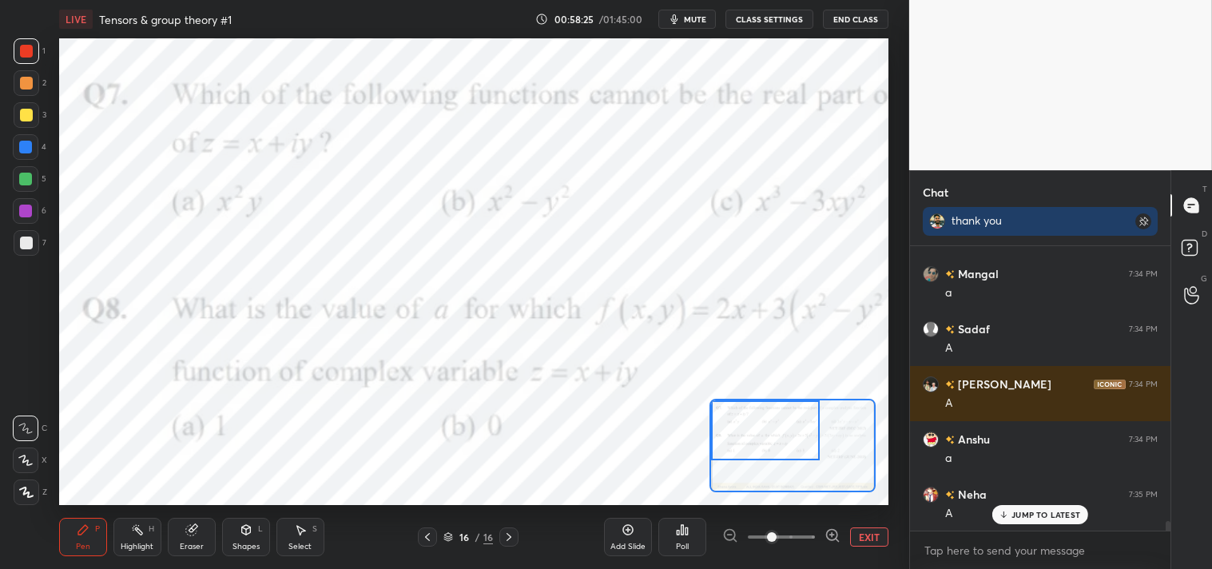
click at [874, 530] on button "EXIT" at bounding box center [869, 536] width 38 height 19
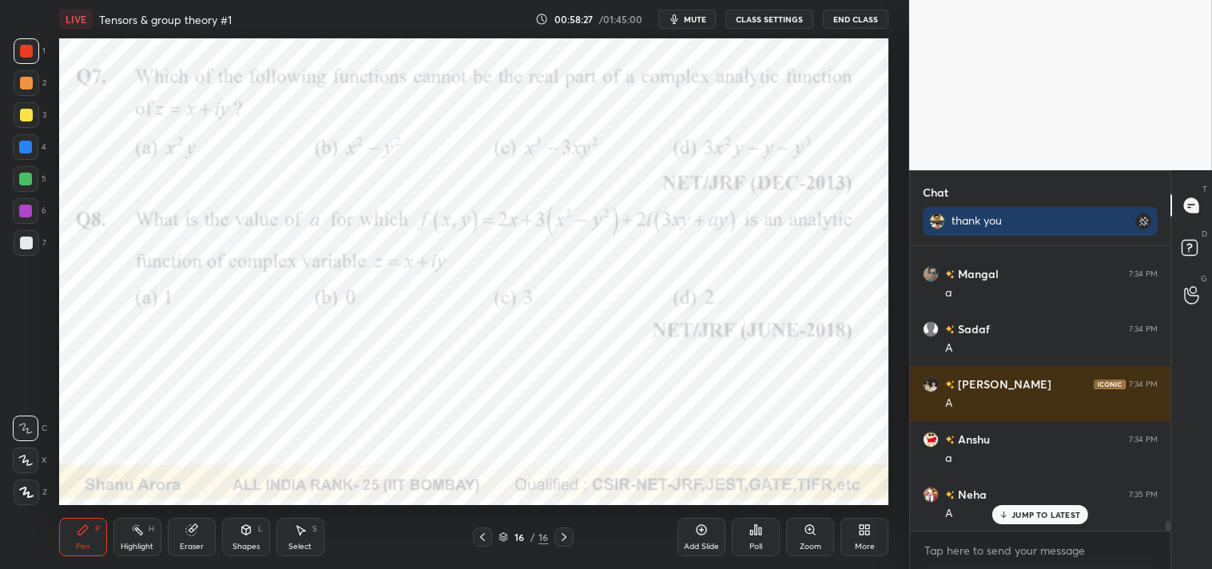
click at [201, 528] on div "Eraser" at bounding box center [192, 537] width 48 height 38
click at [195, 526] on icon at bounding box center [193, 528] width 9 height 8
click at [95, 531] on div "P" at bounding box center [97, 529] width 5 height 8
click at [90, 534] on div "Pen P" at bounding box center [83, 537] width 48 height 38
click at [703, 18] on span "mute" at bounding box center [695, 19] width 22 height 11
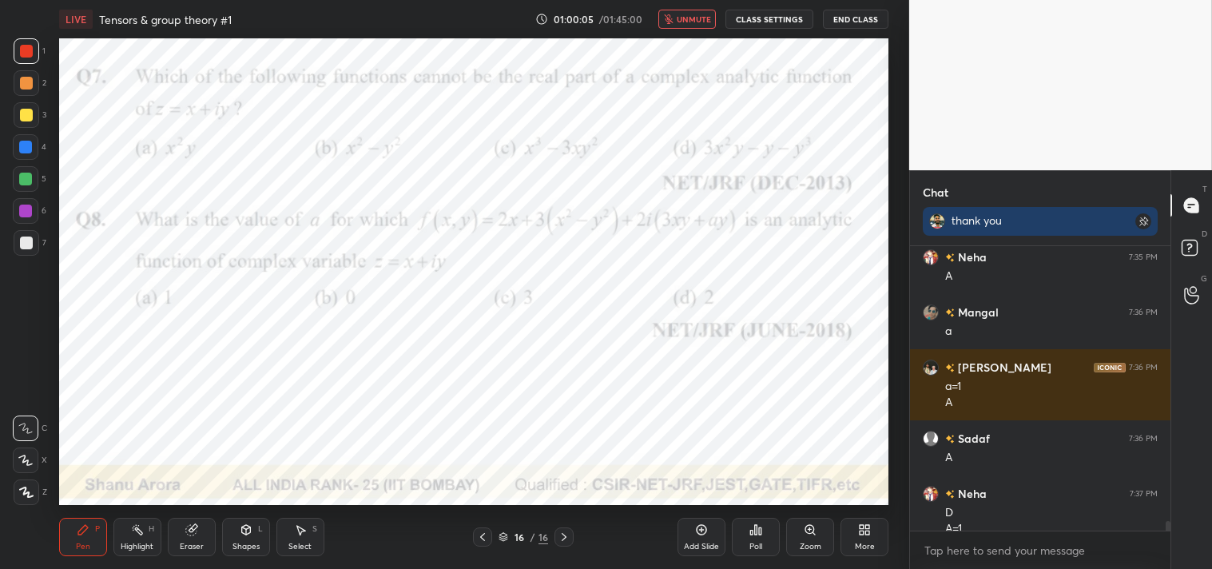
scroll to position [8195, 0]
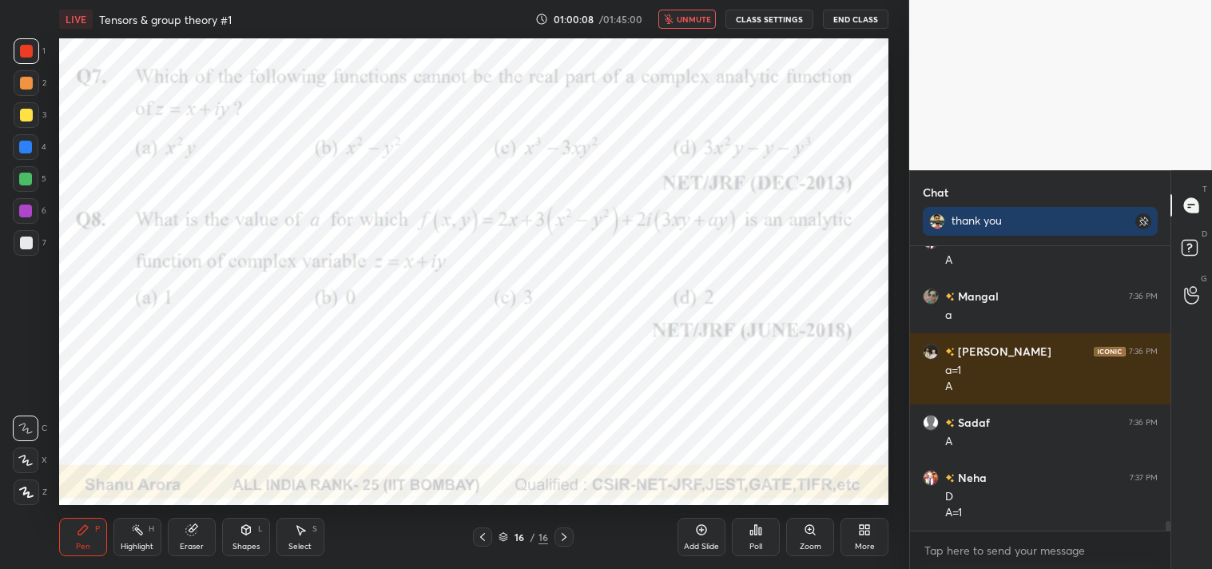
click at [690, 14] on span "unmute" at bounding box center [694, 19] width 34 height 11
click at [188, 526] on icon at bounding box center [190, 530] width 10 height 10
click at [173, 525] on div "Eraser" at bounding box center [192, 537] width 48 height 38
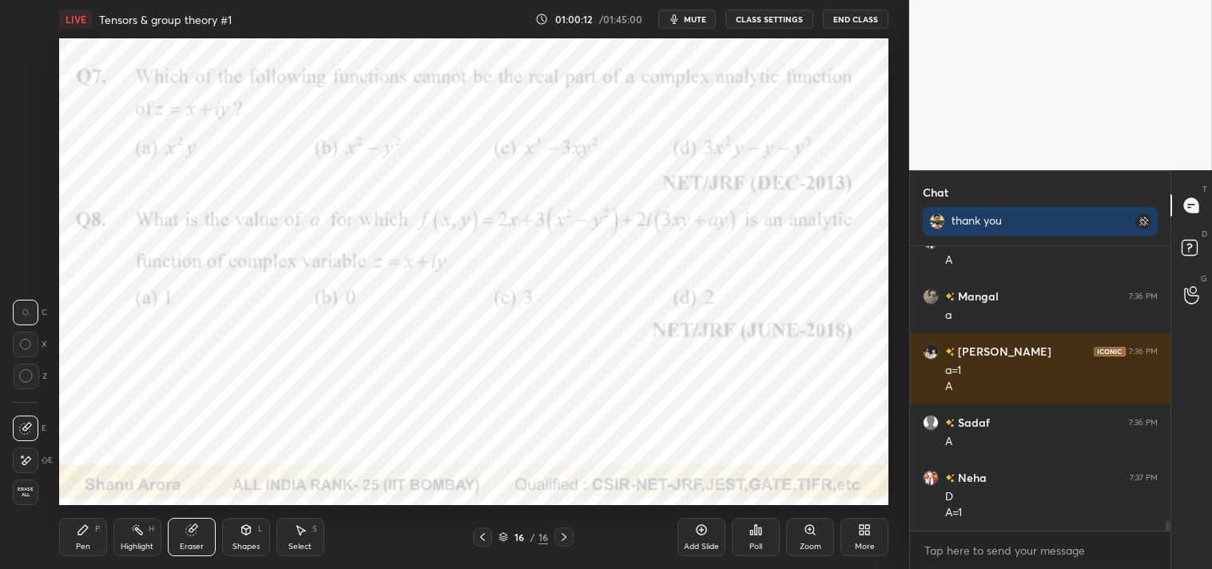
click at [73, 532] on div "Pen P" at bounding box center [83, 537] width 48 height 38
click at [74, 536] on div "Pen P" at bounding box center [83, 537] width 48 height 38
click at [804, 524] on icon at bounding box center [810, 529] width 13 height 13
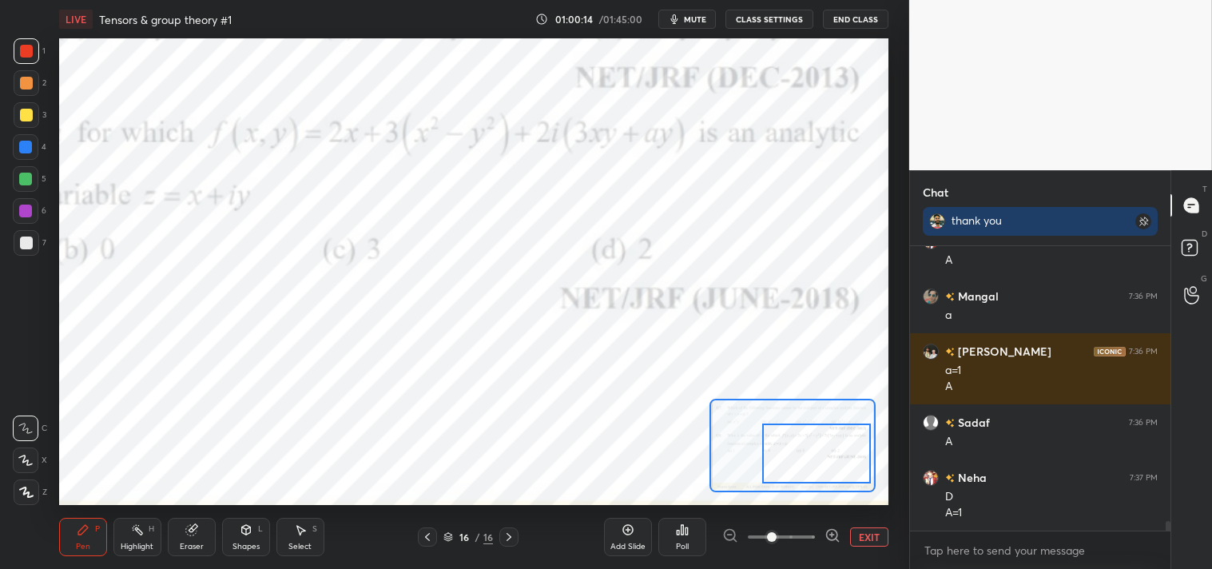
click at [832, 477] on div at bounding box center [816, 454] width 109 height 60
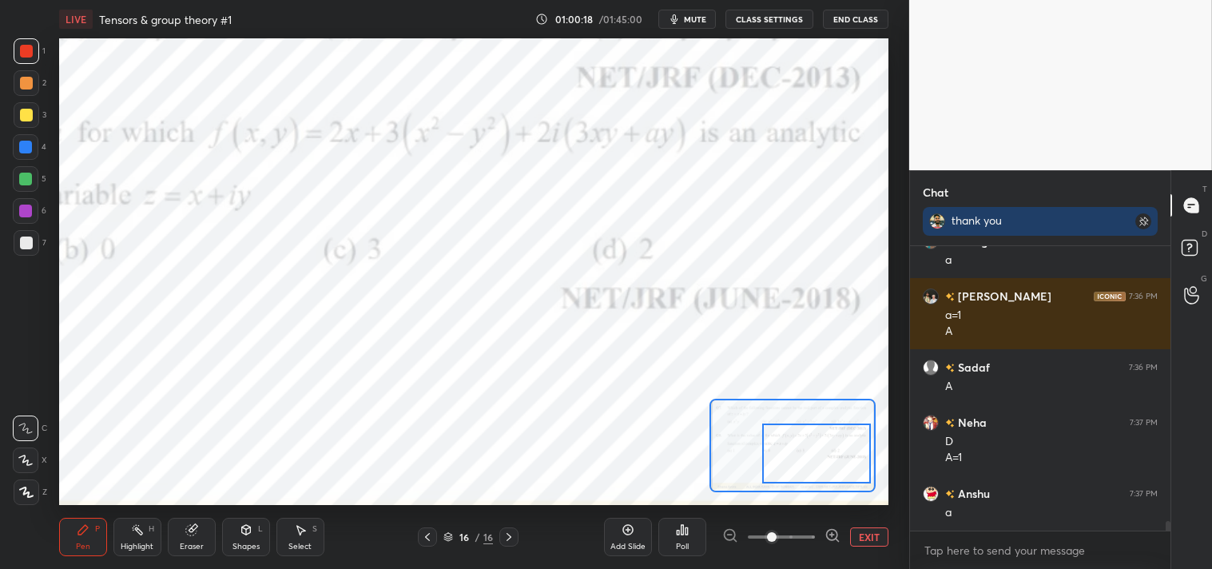
scroll to position [8305, 0]
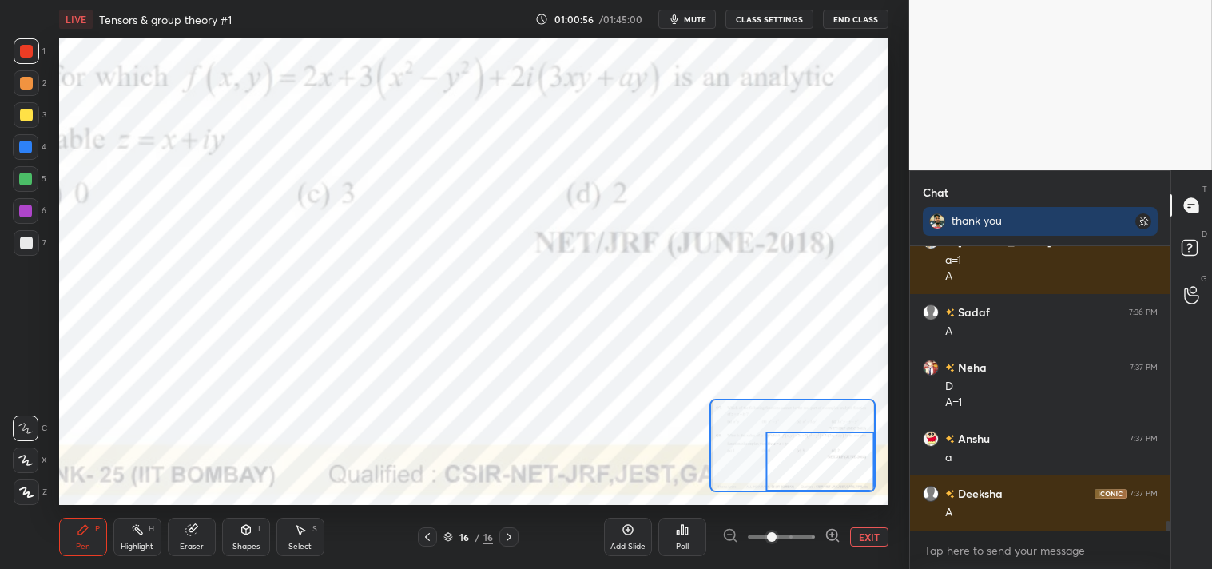
click at [872, 532] on button "EXIT" at bounding box center [869, 536] width 38 height 19
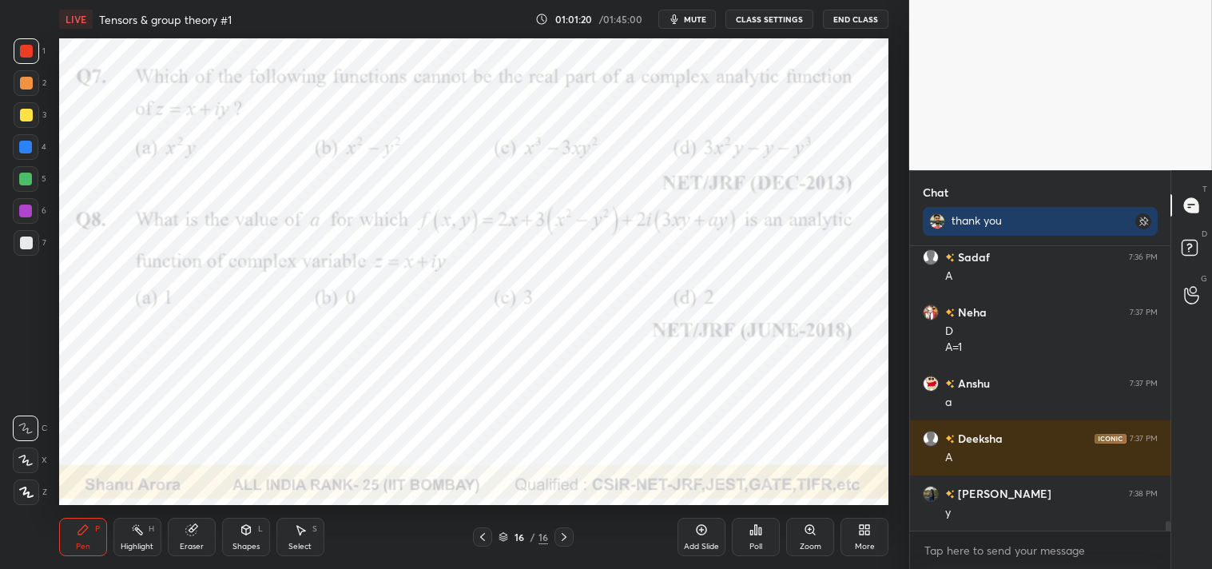
scroll to position [8416, 0]
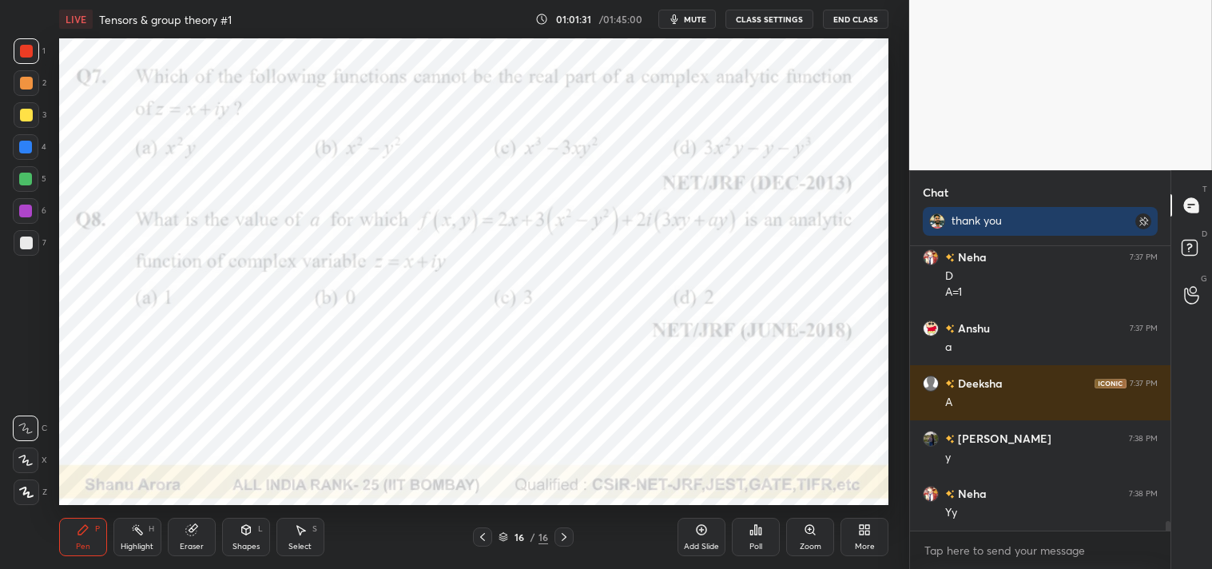
click at [701, 539] on div "Add Slide" at bounding box center [702, 537] width 48 height 38
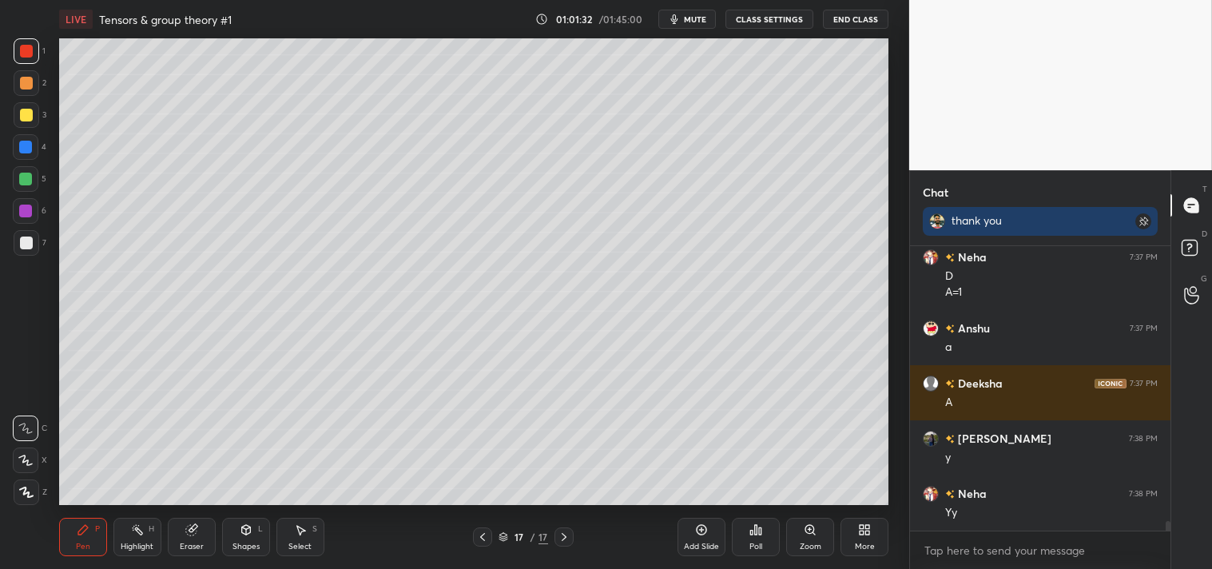
scroll to position [8471, 0]
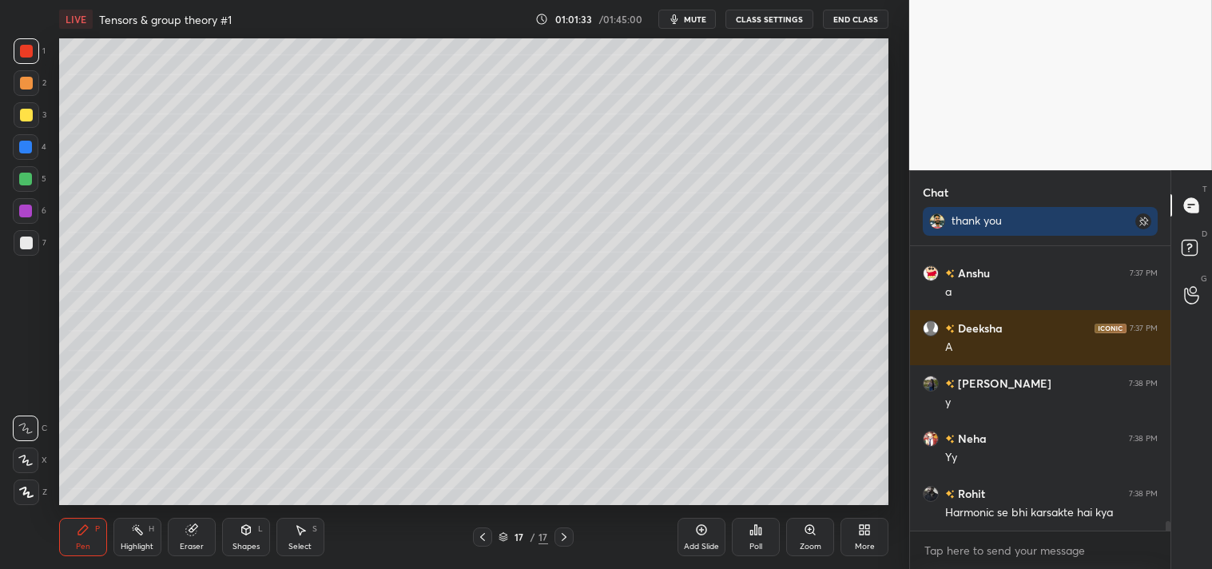
click at [251, 543] on div "Shapes" at bounding box center [246, 547] width 27 height 8
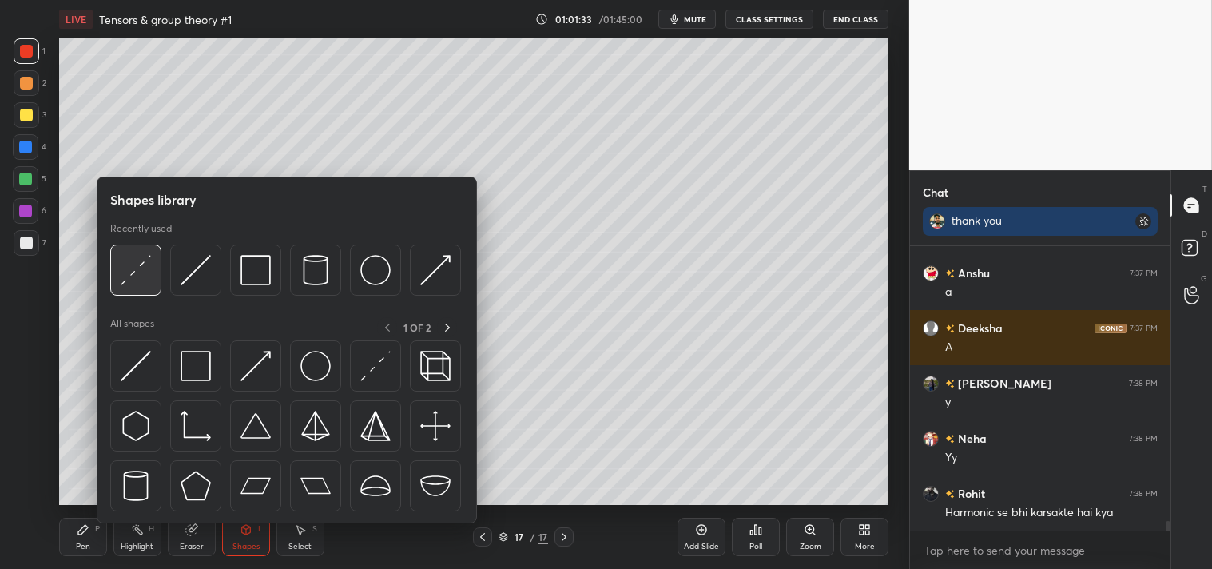
click at [157, 280] on div at bounding box center [135, 270] width 51 height 51
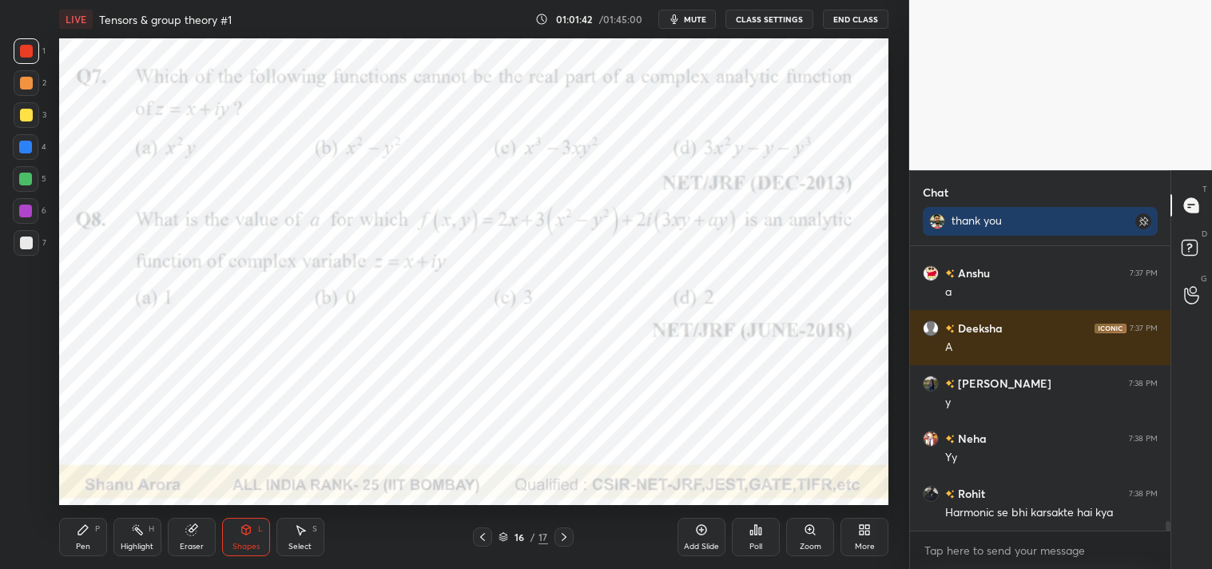
click at [131, 536] on icon at bounding box center [137, 529] width 13 height 13
click at [152, 531] on div "H" at bounding box center [152, 529] width 6 height 8
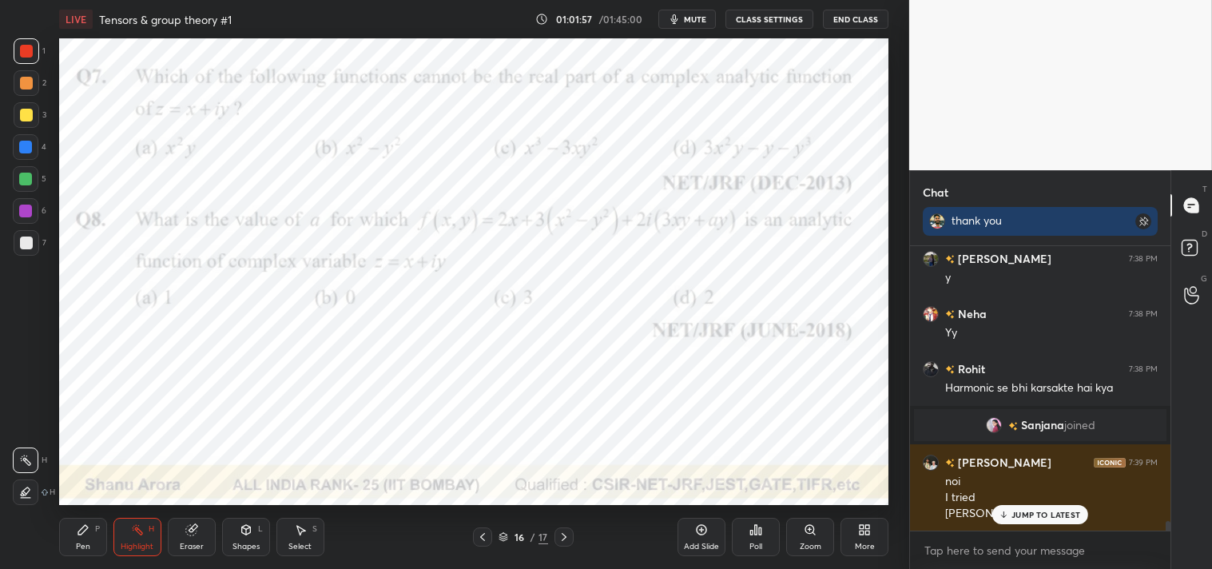
scroll to position [7947, 0]
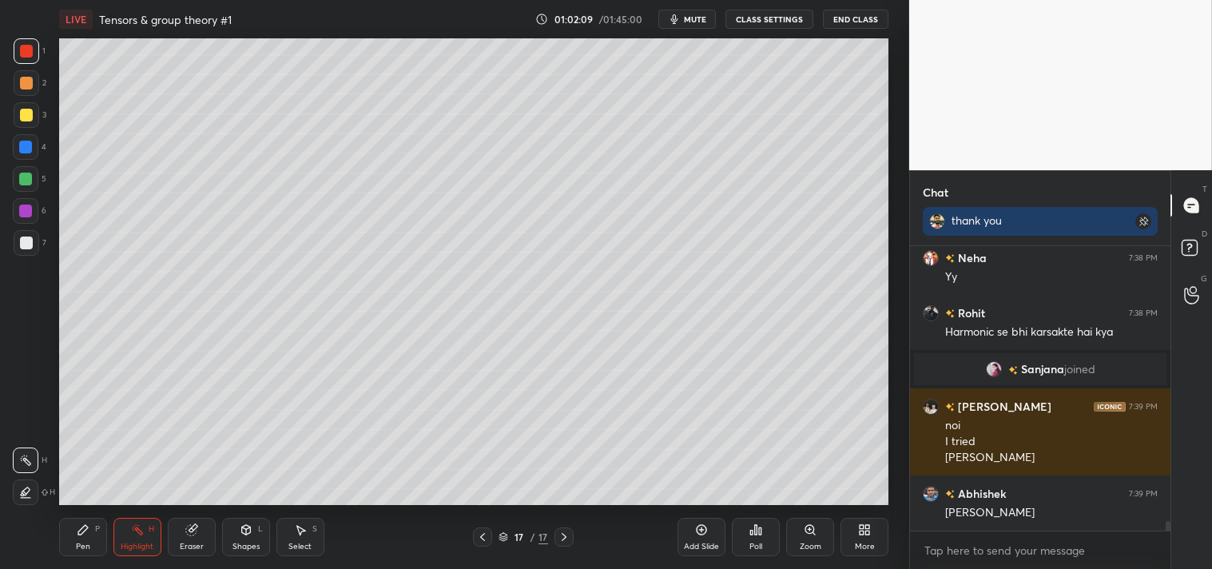
click at [802, 539] on div "Zoom" at bounding box center [810, 537] width 48 height 38
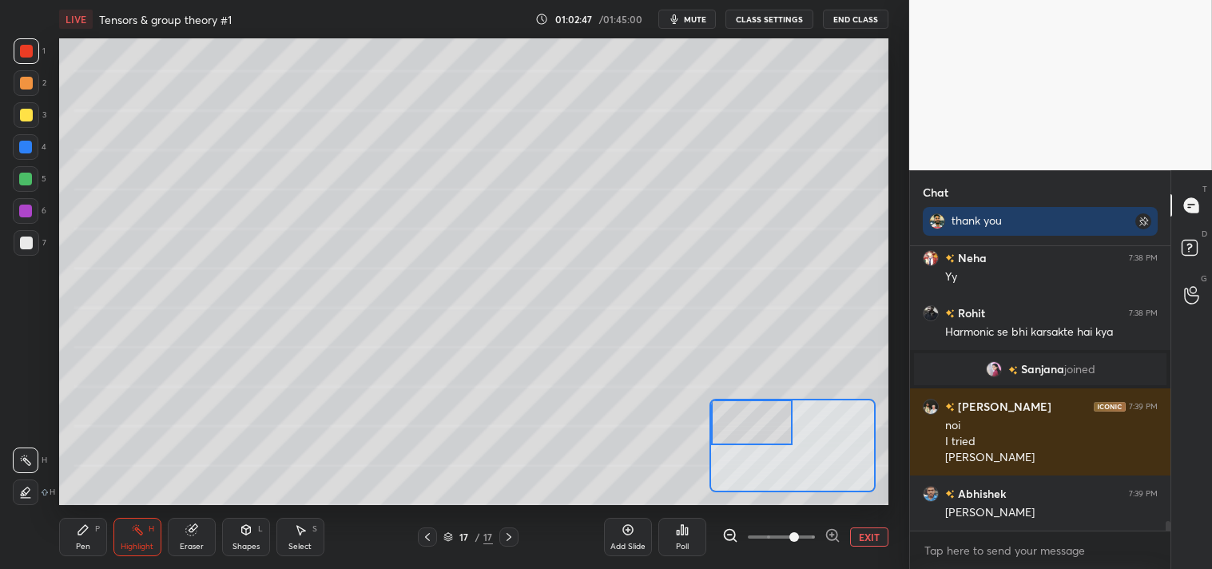
click at [86, 538] on div "Pen P" at bounding box center [83, 537] width 48 height 38
click at [88, 543] on div "Pen" at bounding box center [83, 547] width 14 height 8
click at [21, 121] on div at bounding box center [26, 115] width 13 height 13
click at [45, 125] on div "3" at bounding box center [30, 115] width 33 height 26
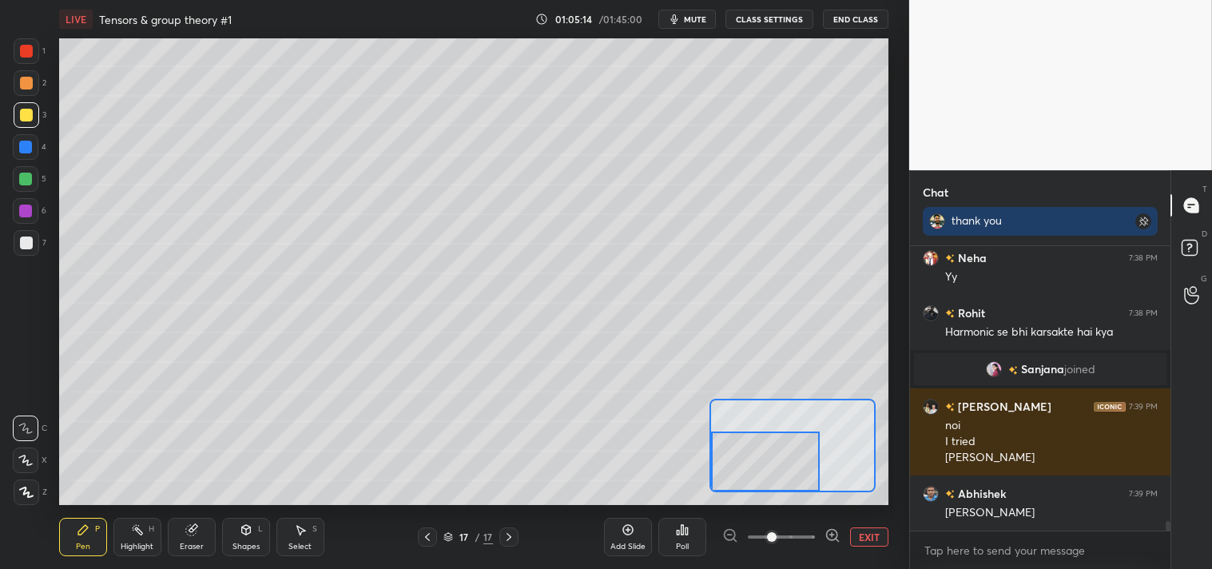
click at [184, 547] on div "Eraser" at bounding box center [192, 547] width 24 height 8
click at [77, 535] on icon at bounding box center [83, 529] width 13 height 13
click at [83, 539] on div "Pen P" at bounding box center [83, 537] width 48 height 38
click at [875, 539] on button "EXIT" at bounding box center [869, 536] width 38 height 19
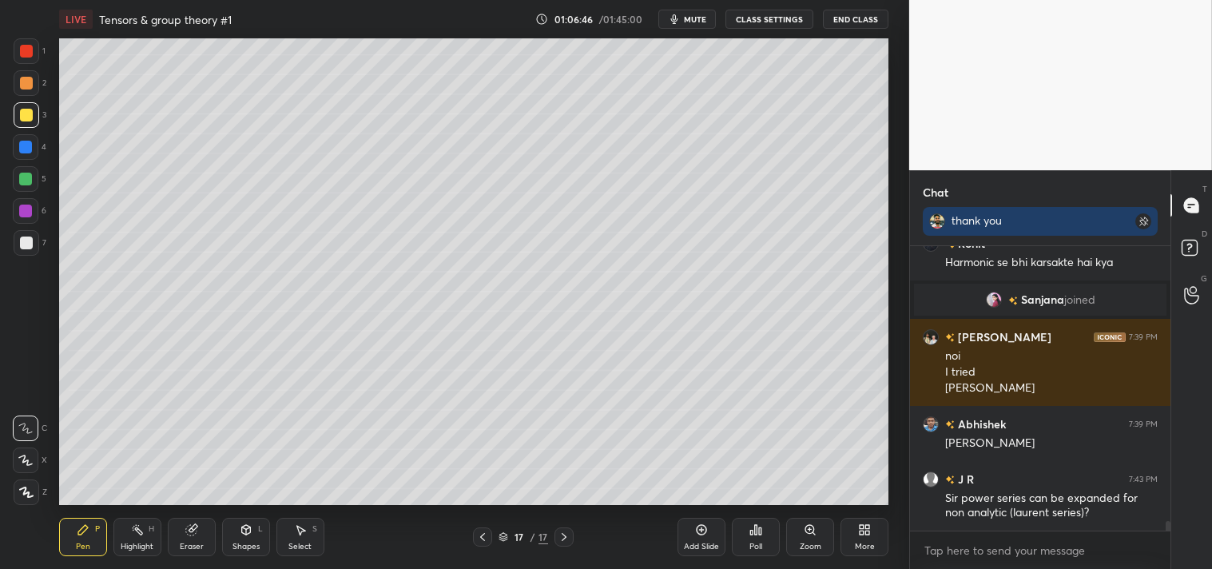
scroll to position [8072, 0]
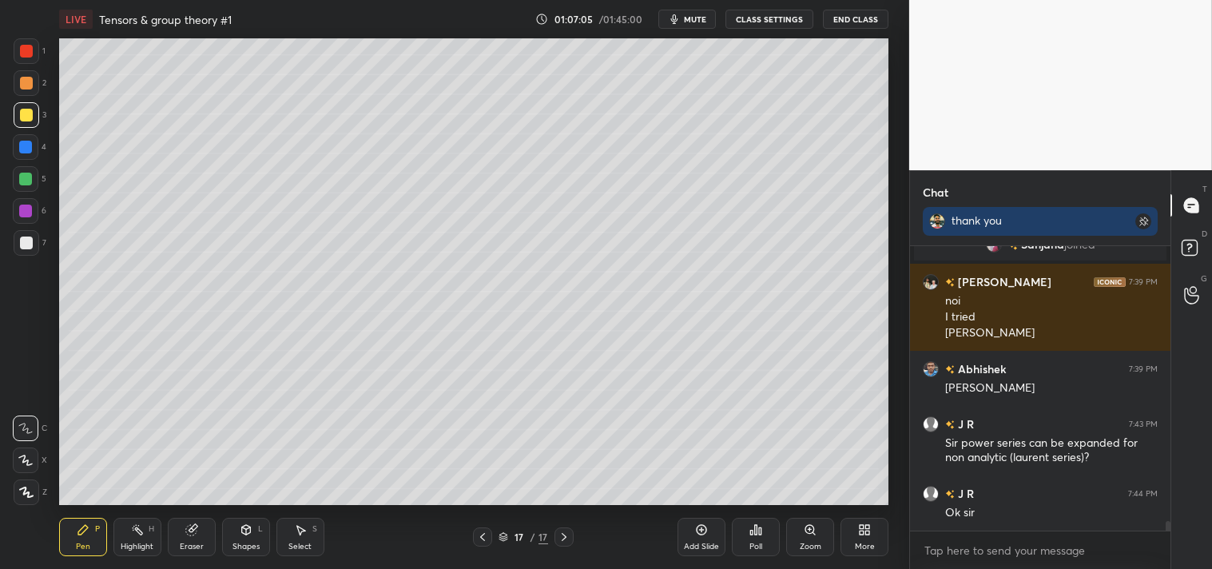
click at [812, 538] on div "Zoom" at bounding box center [810, 537] width 48 height 38
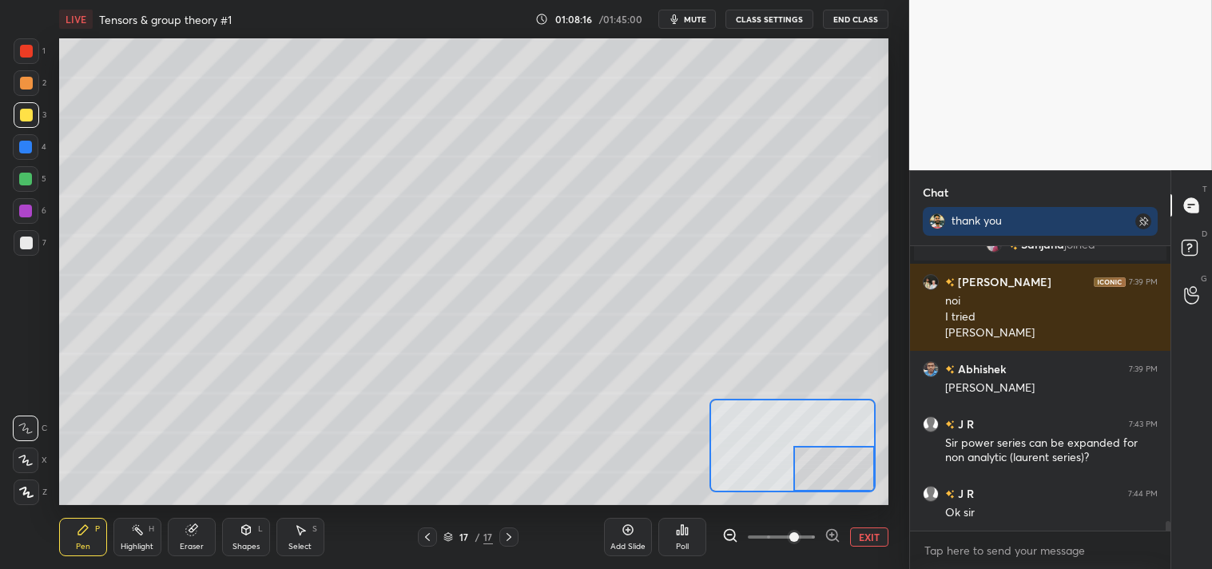
click at [26, 86] on div at bounding box center [26, 83] width 13 height 13
click at [30, 90] on div at bounding box center [27, 83] width 26 height 26
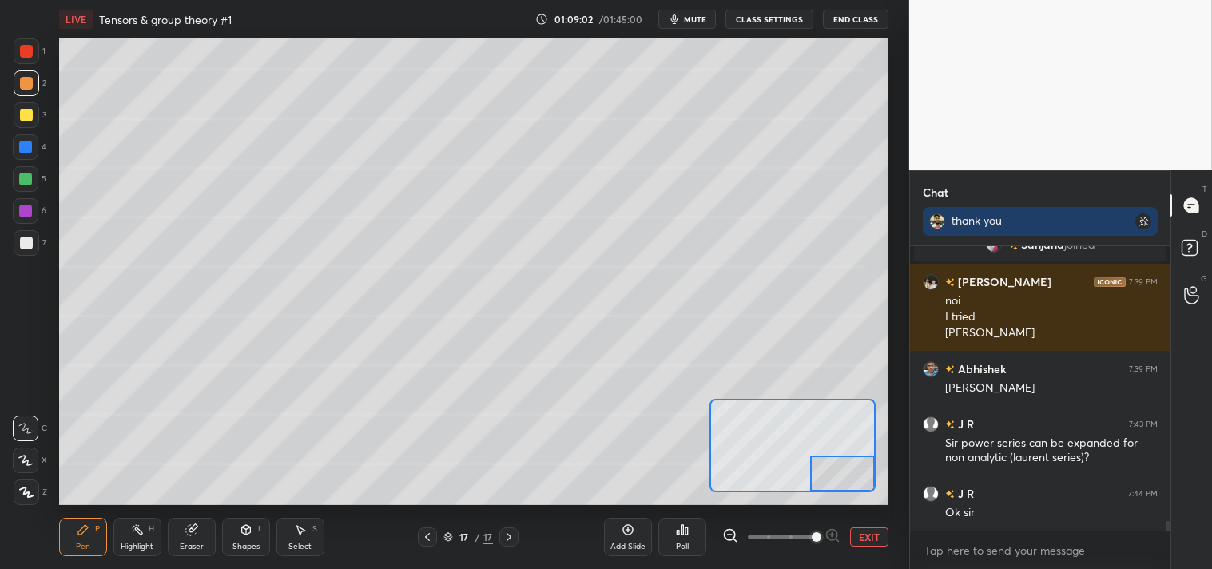
click at [26, 121] on div at bounding box center [27, 115] width 26 height 26
click at [21, 134] on div at bounding box center [26, 147] width 26 height 26
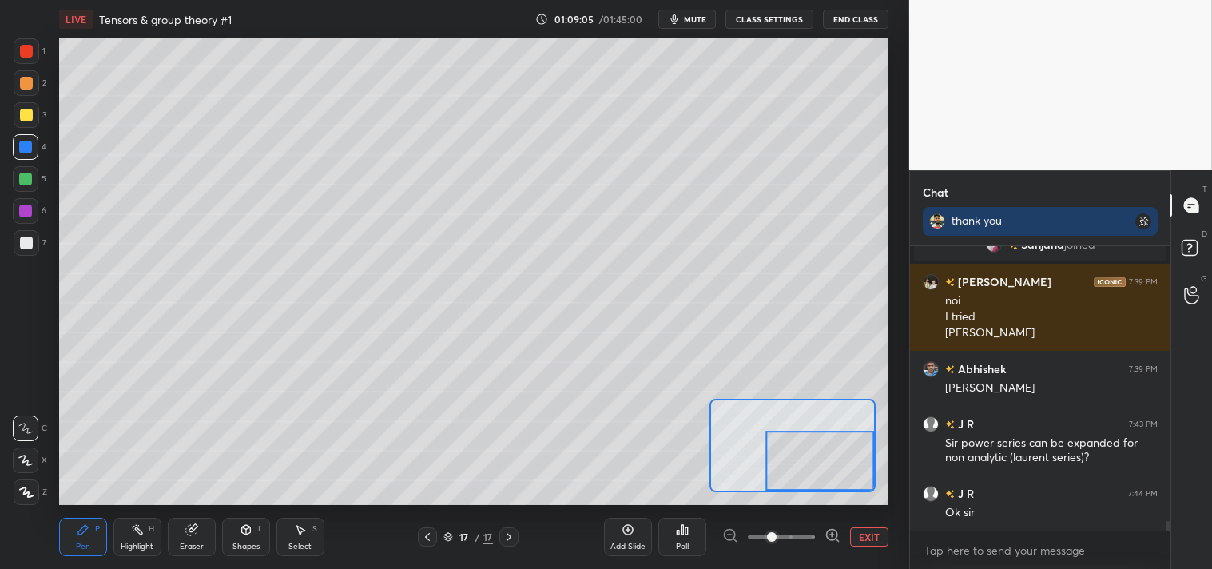
click at [869, 535] on button "EXIT" at bounding box center [869, 536] width 38 height 19
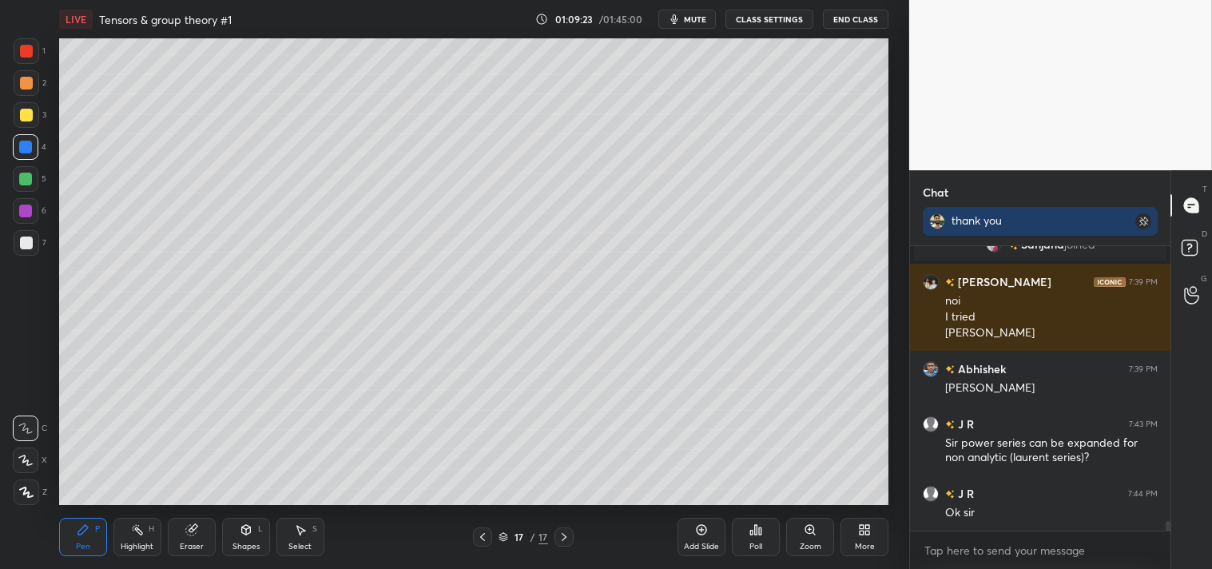
click at [802, 518] on div "Zoom" at bounding box center [810, 537] width 48 height 38
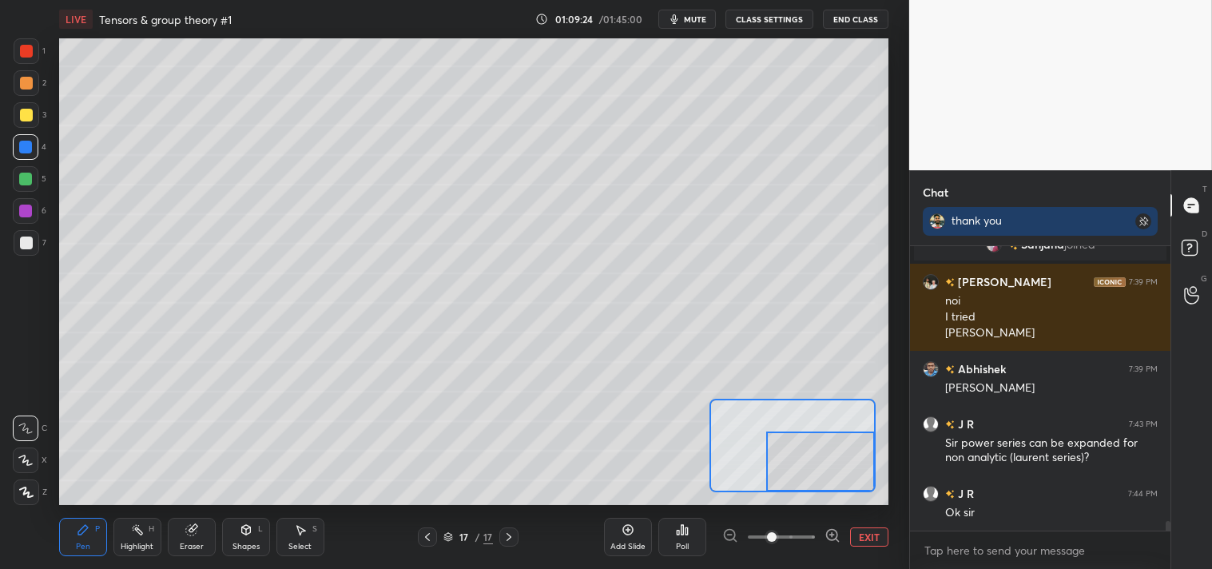
click at [777, 532] on span at bounding box center [772, 537] width 10 height 10
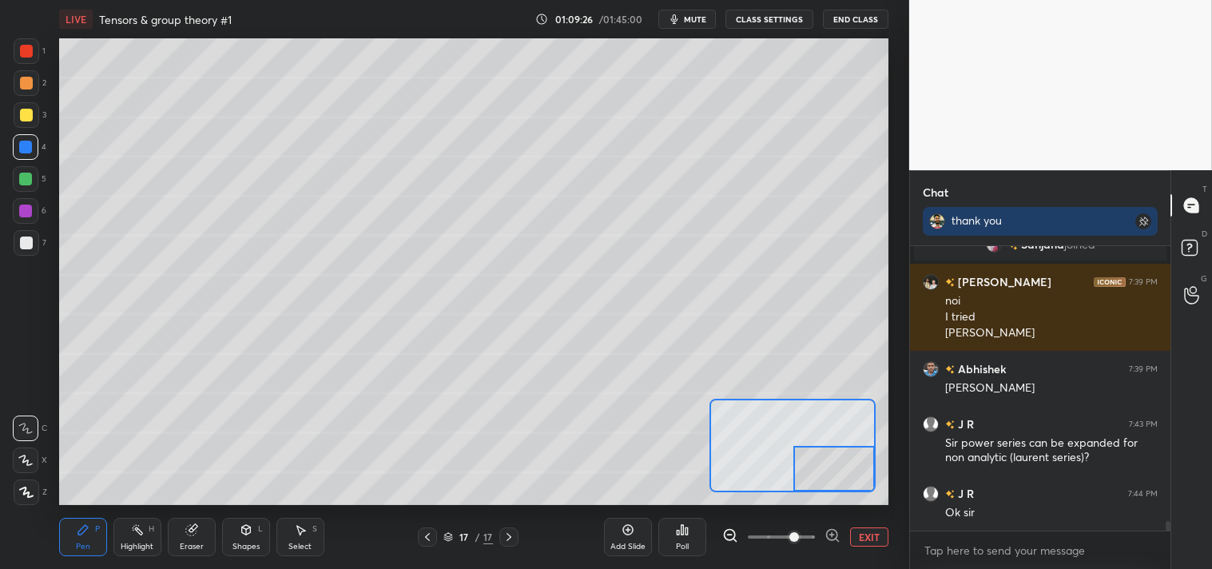
scroll to position [8127, 0]
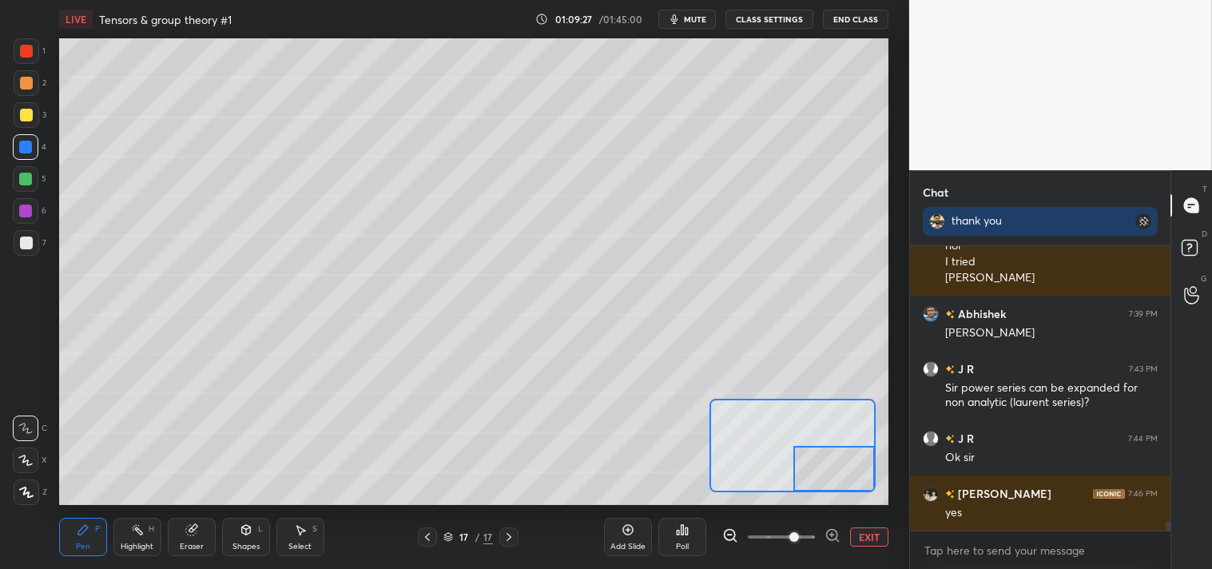
click at [864, 530] on button "EXIT" at bounding box center [869, 536] width 38 height 19
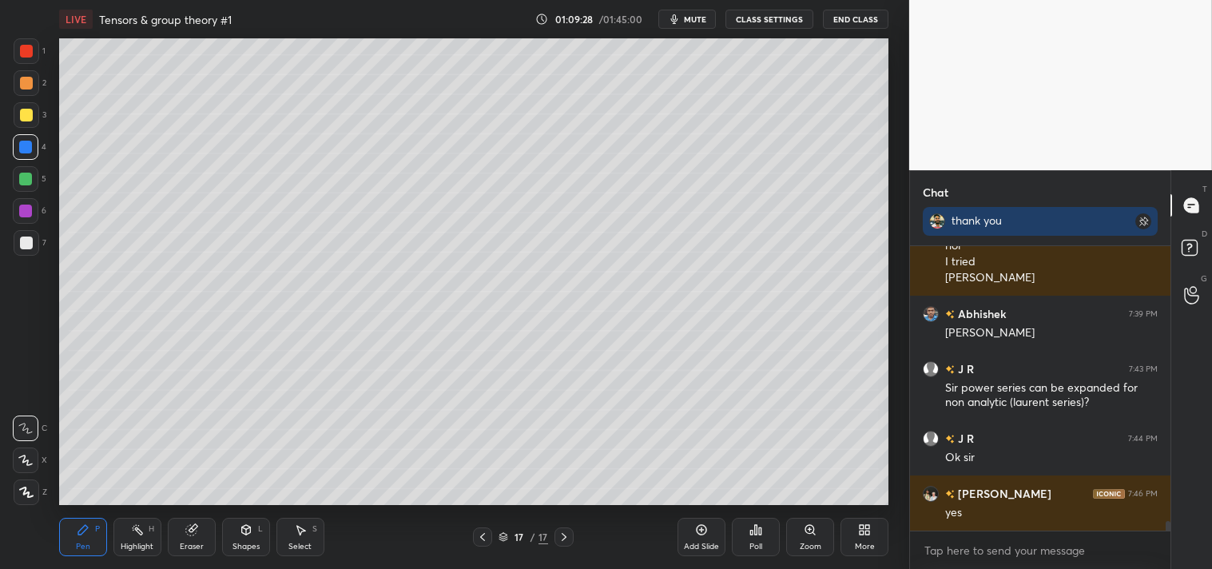
click at [697, 538] on div "Add Slide" at bounding box center [702, 537] width 48 height 38
click at [25, 249] on div at bounding box center [27, 243] width 26 height 26
click at [26, 245] on div at bounding box center [26, 243] width 13 height 13
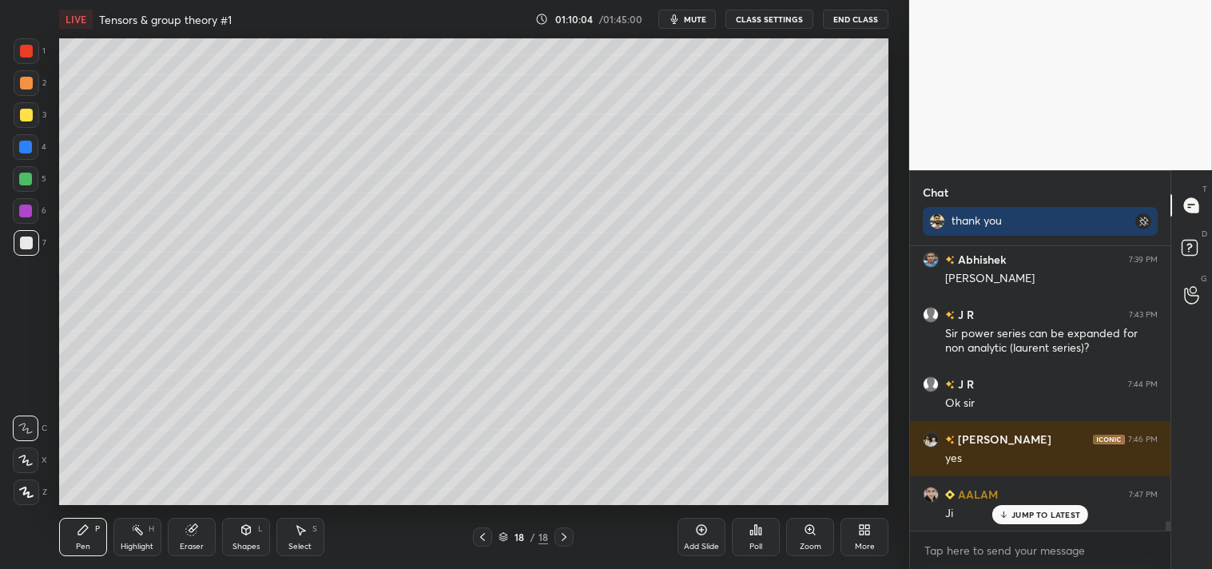
scroll to position [8237, 0]
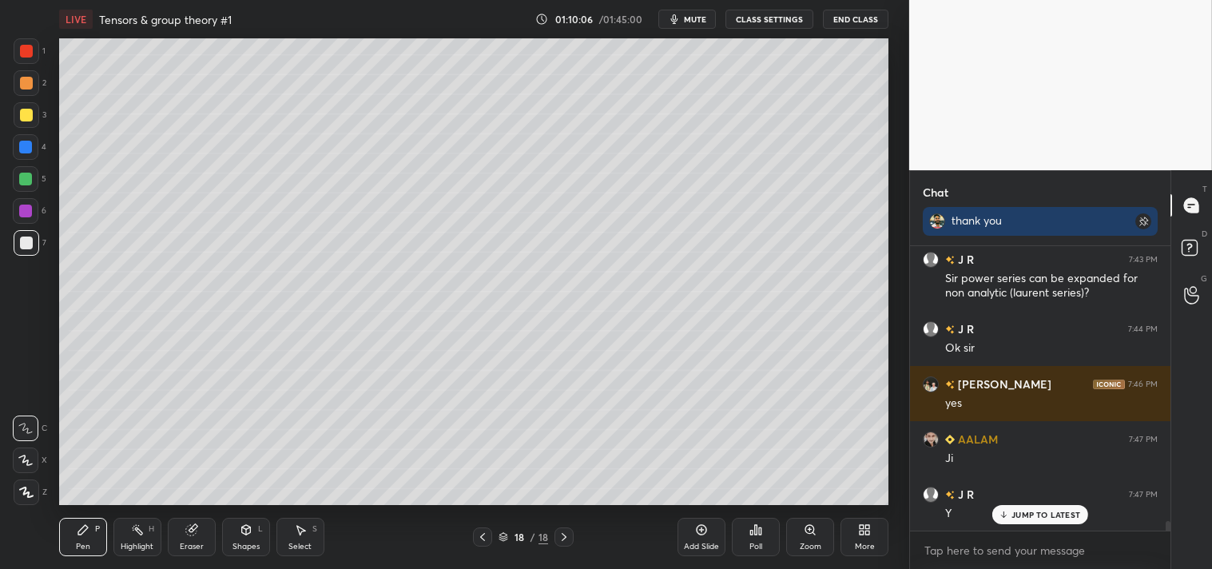
click at [141, 528] on icon at bounding box center [137, 529] width 13 height 13
click at [141, 538] on div "Highlight H" at bounding box center [137, 537] width 48 height 38
click at [93, 556] on div "Pen P Highlight H Eraser Shapes L Select S 18 / 18 Add Slide Poll Zoom More" at bounding box center [474, 537] width 830 height 64
click at [93, 547] on div "Pen P" at bounding box center [83, 537] width 48 height 38
click at [702, 538] on div "Add Slide" at bounding box center [702, 537] width 48 height 38
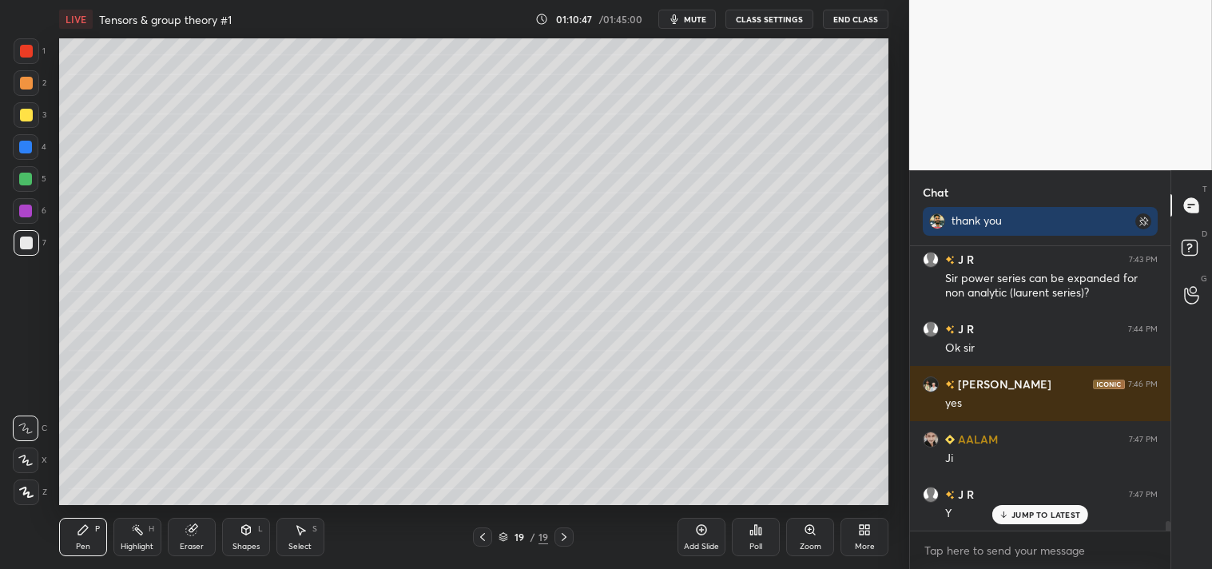
click at [248, 528] on icon at bounding box center [245, 528] width 9 height 2
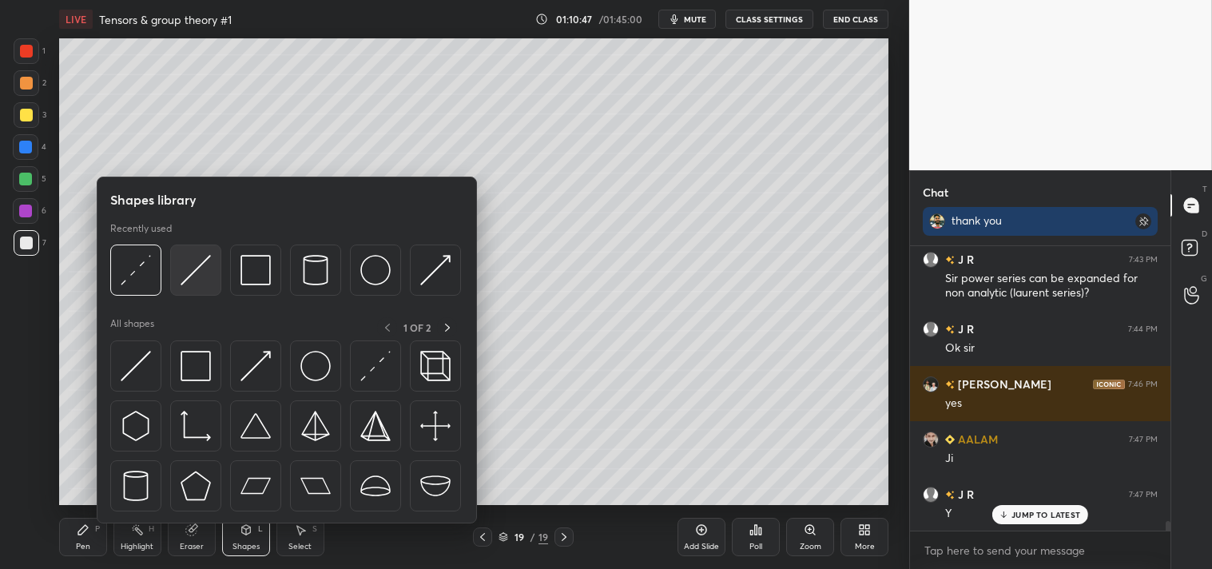
click at [201, 276] on img at bounding box center [196, 270] width 30 height 30
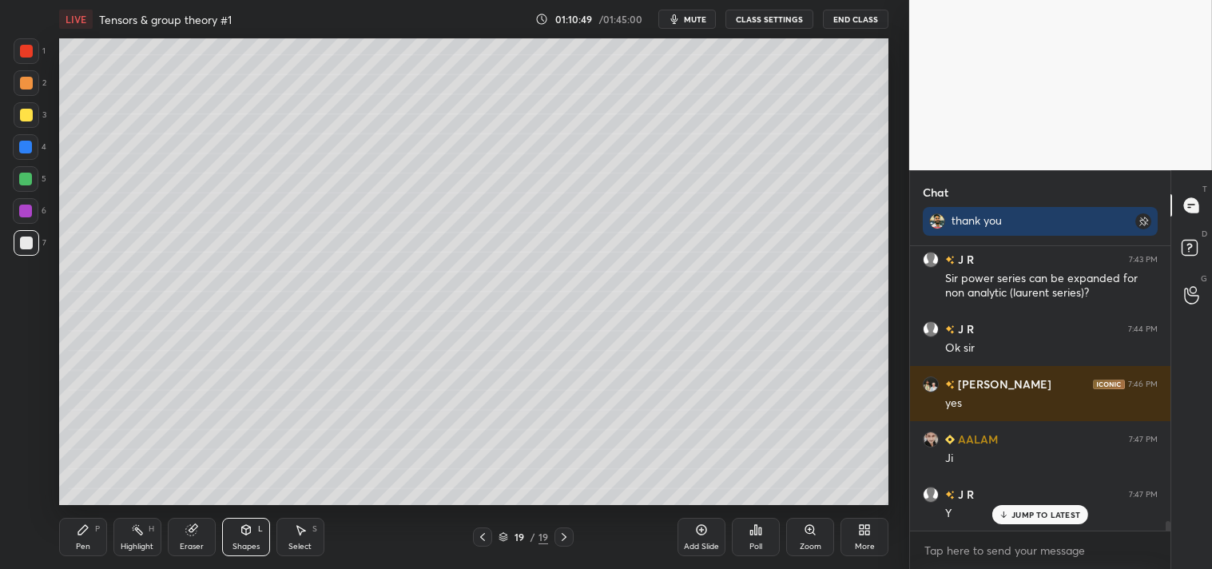
click at [803, 546] on div "Zoom" at bounding box center [811, 547] width 22 height 8
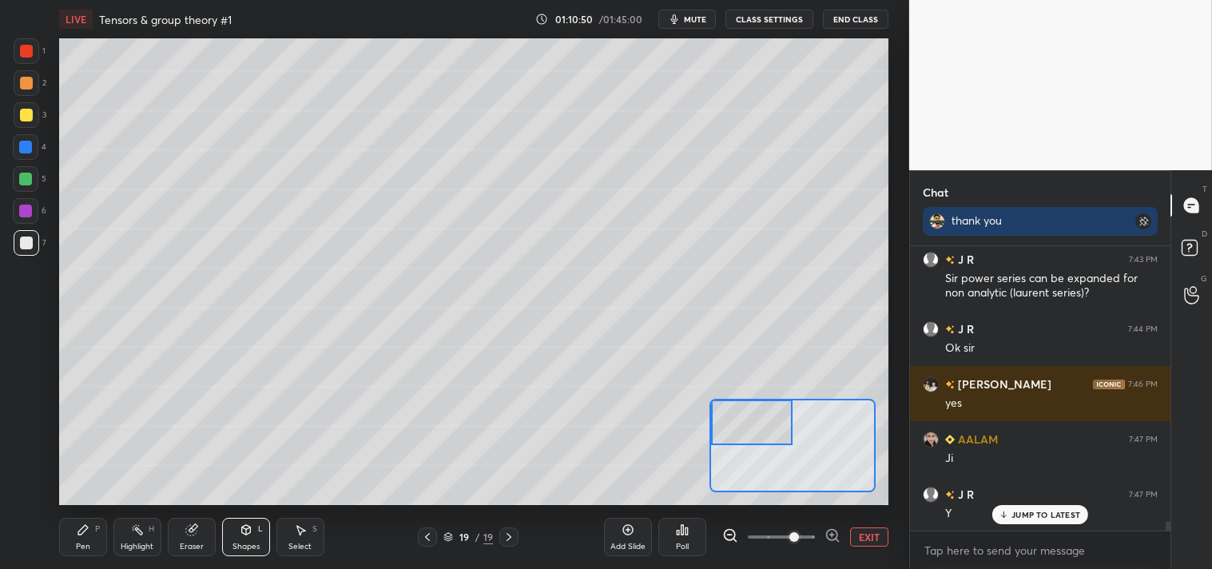
click at [76, 543] on div "Pen" at bounding box center [83, 547] width 14 height 8
click at [32, 121] on div at bounding box center [27, 115] width 26 height 26
click at [20, 240] on div at bounding box center [26, 243] width 13 height 13
click at [14, 243] on div at bounding box center [27, 243] width 26 height 26
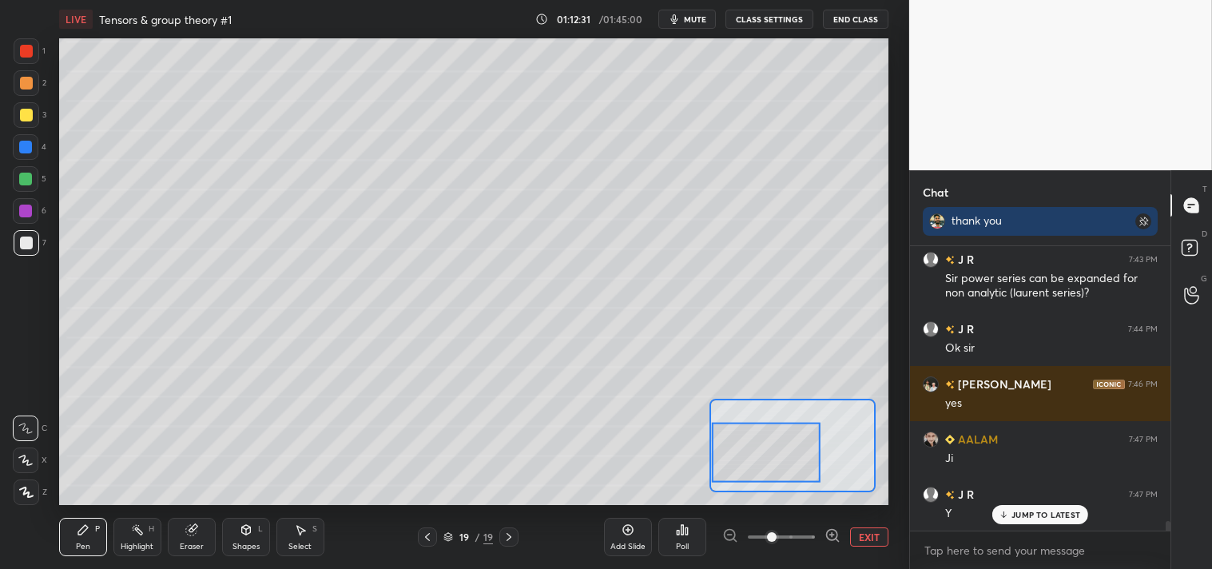
scroll to position [8292, 0]
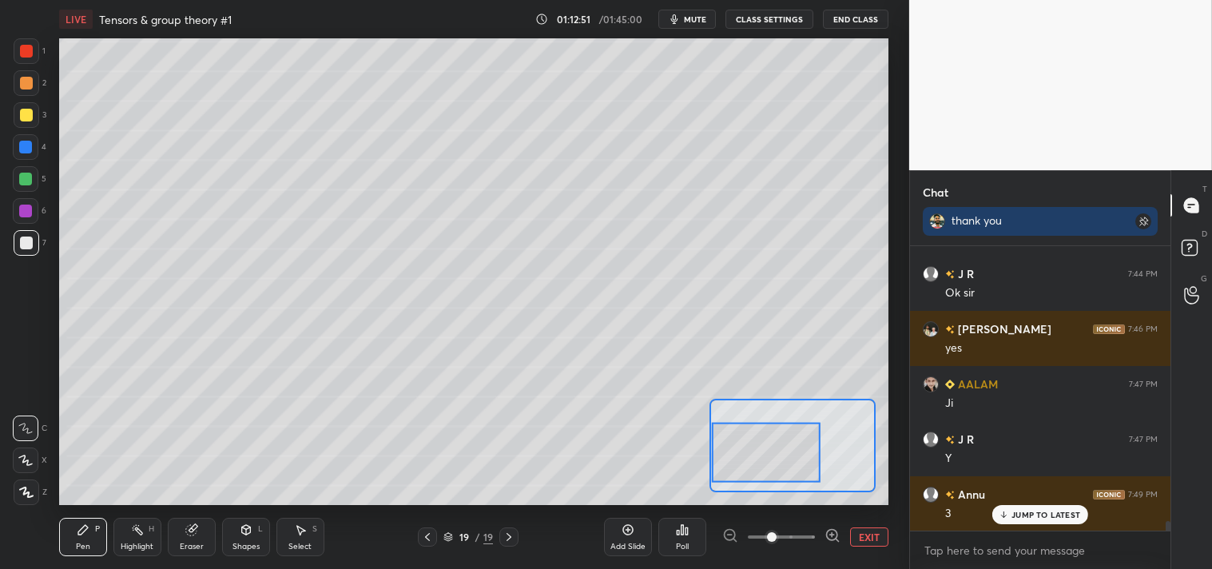
click at [185, 531] on icon at bounding box center [191, 529] width 13 height 13
click at [74, 531] on div "Pen P" at bounding box center [83, 537] width 48 height 38
click at [80, 525] on icon at bounding box center [83, 529] width 13 height 13
click at [193, 536] on icon at bounding box center [191, 529] width 13 height 13
click at [65, 531] on div "Pen P" at bounding box center [83, 537] width 48 height 38
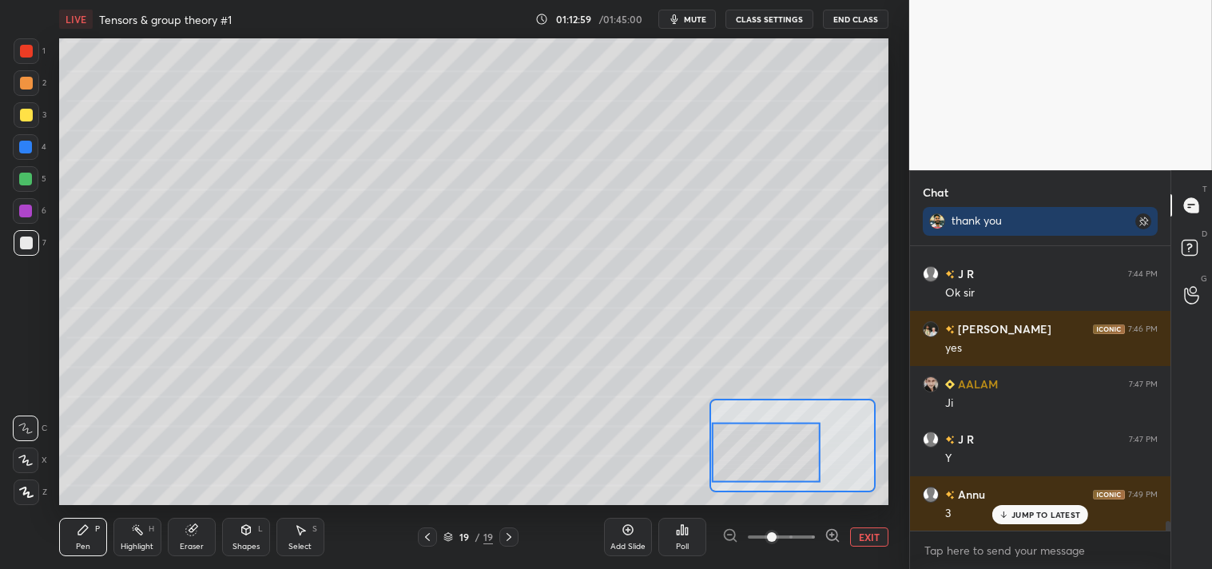
click at [73, 528] on div "Pen P" at bounding box center [83, 537] width 48 height 38
click at [873, 542] on button "EXIT" at bounding box center [869, 536] width 38 height 19
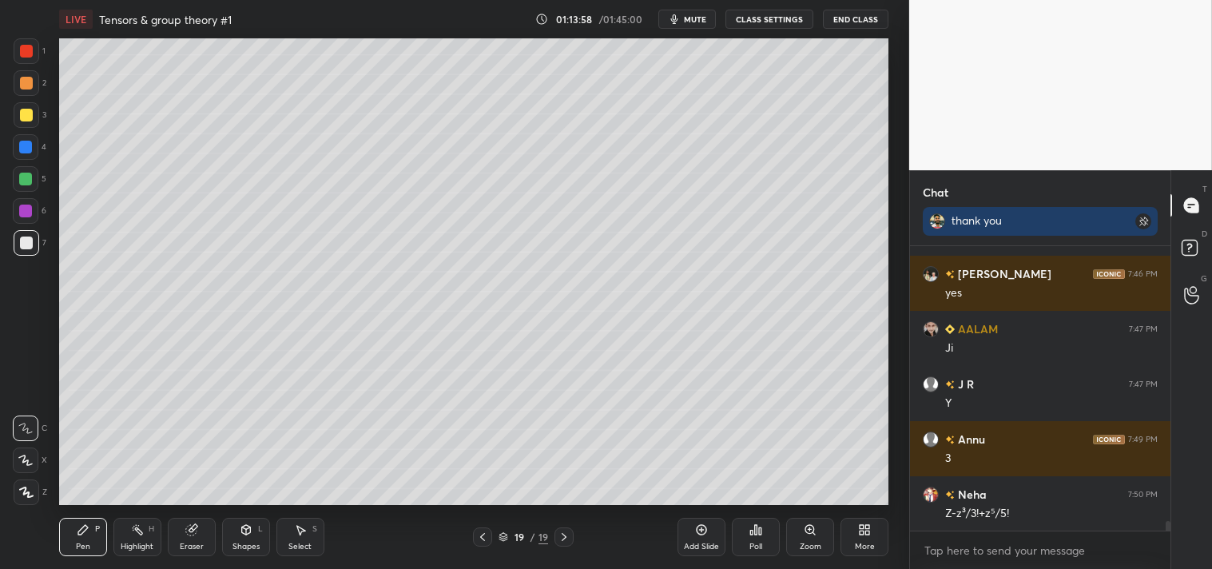
scroll to position [8403, 0]
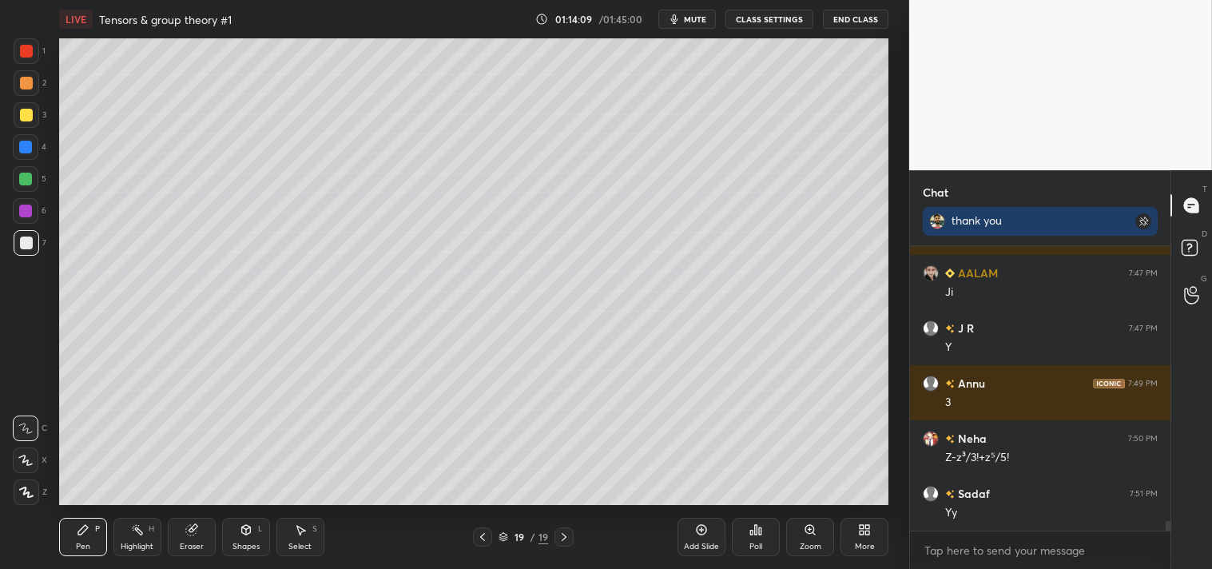
click at [30, 93] on div at bounding box center [27, 83] width 26 height 26
click at [33, 94] on div at bounding box center [27, 83] width 26 height 26
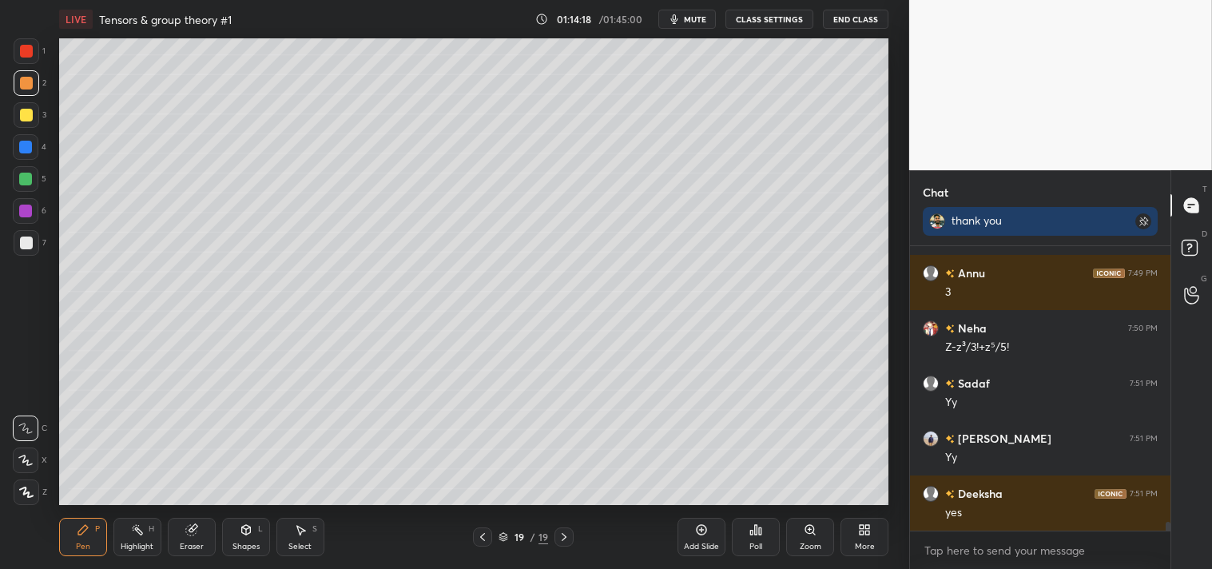
scroll to position [8568, 0]
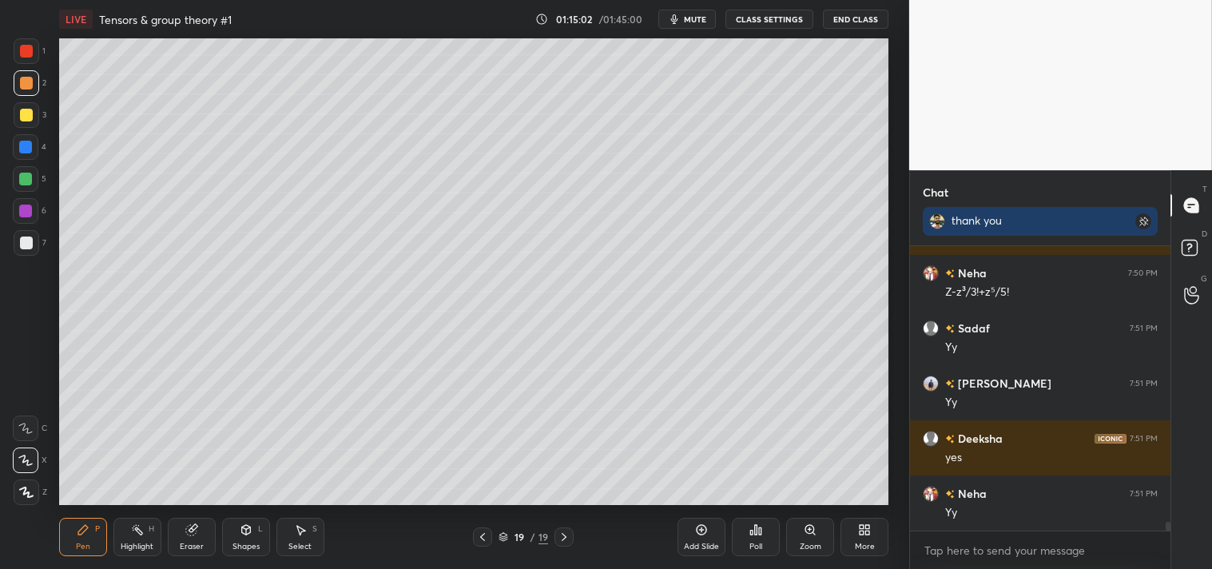
click at [704, 535] on icon at bounding box center [701, 529] width 13 height 13
click at [196, 531] on icon at bounding box center [190, 530] width 10 height 10
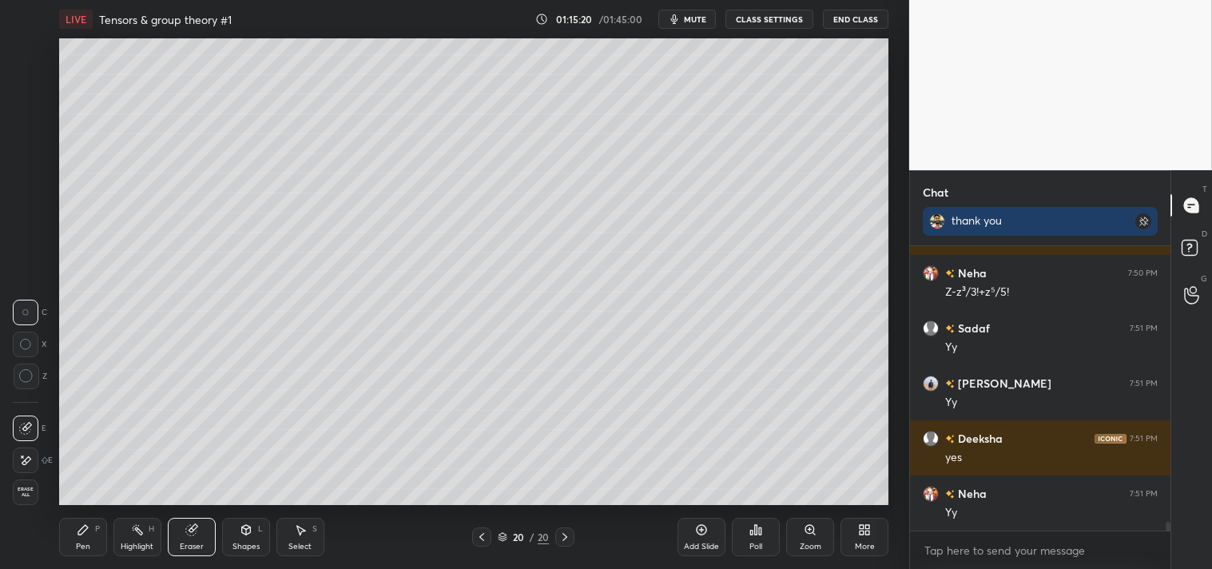
click at [192, 539] on div "Eraser" at bounding box center [192, 537] width 48 height 38
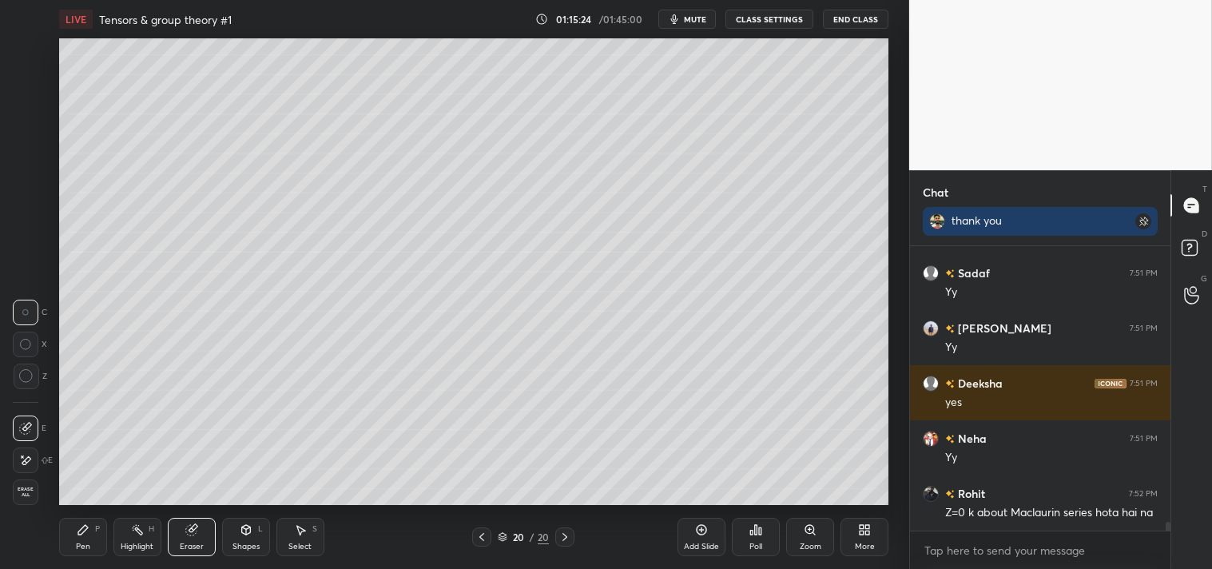
click at [74, 548] on div "Pen P" at bounding box center [83, 537] width 48 height 38
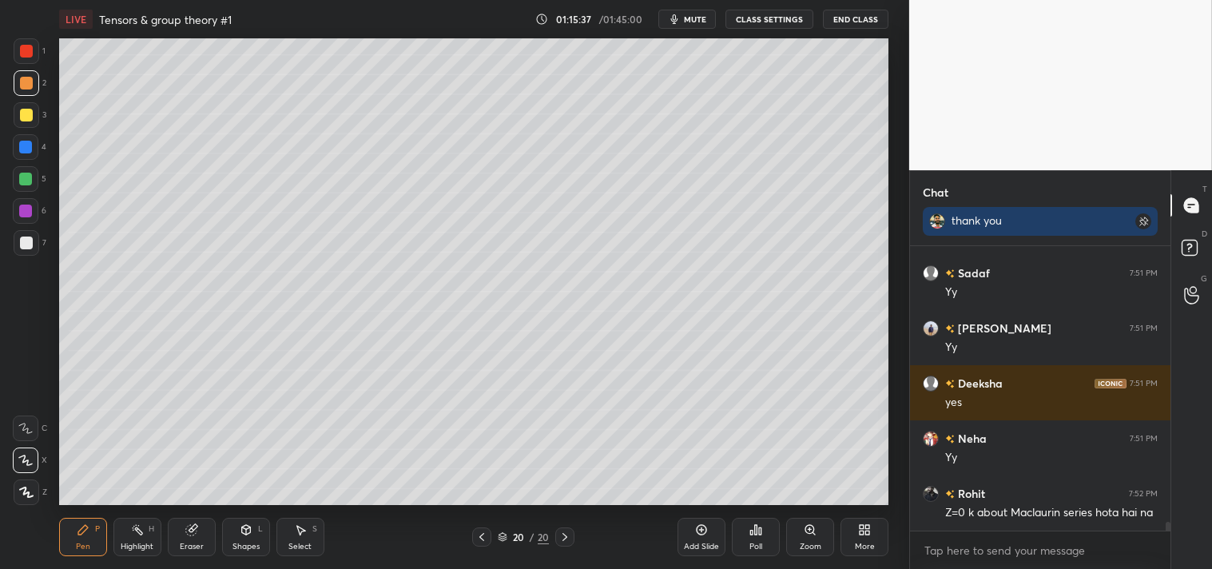
click at [687, 19] on span "mute" at bounding box center [695, 19] width 22 height 11
click at [688, 17] on span "unmute" at bounding box center [694, 19] width 34 height 11
click at [693, 18] on span "mute" at bounding box center [695, 19] width 22 height 11
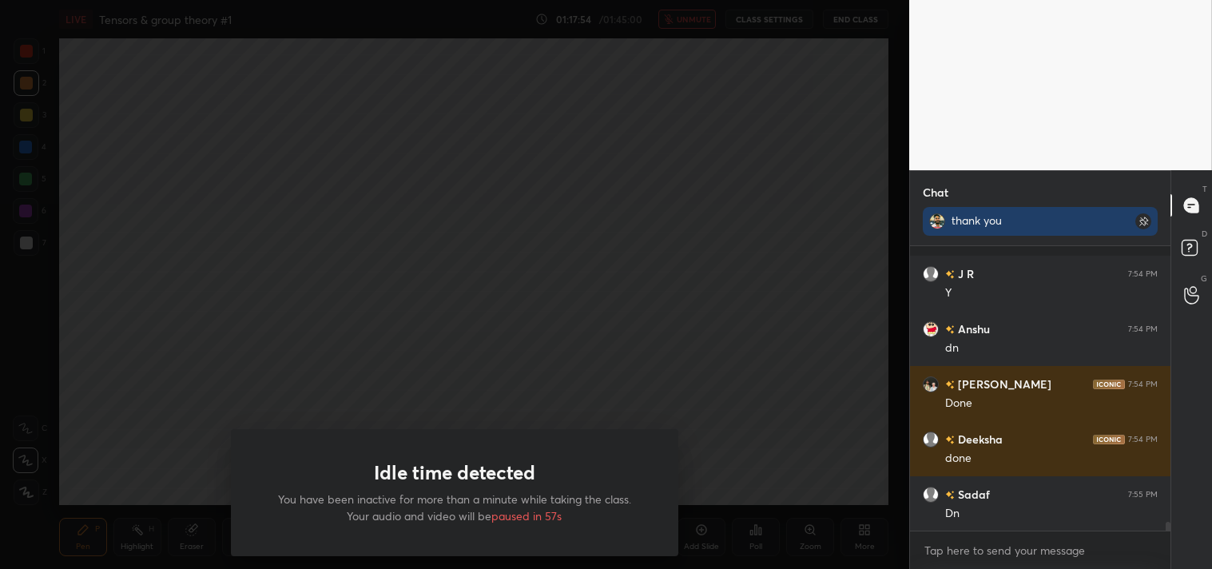
scroll to position [8968, 0]
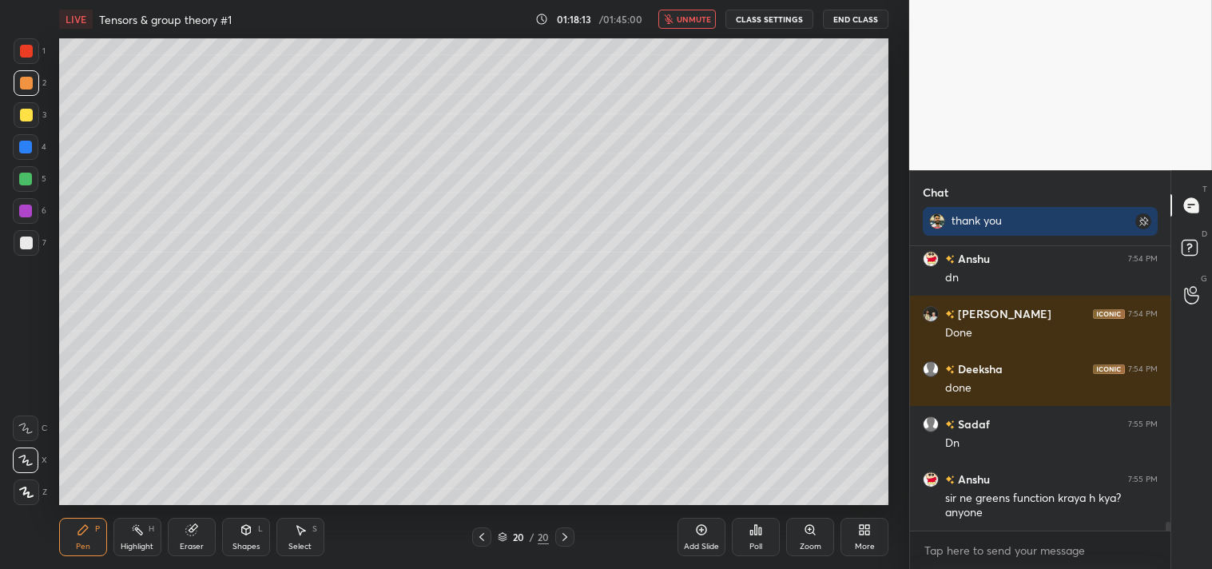
click at [697, 21] on span "unmute" at bounding box center [694, 19] width 34 height 11
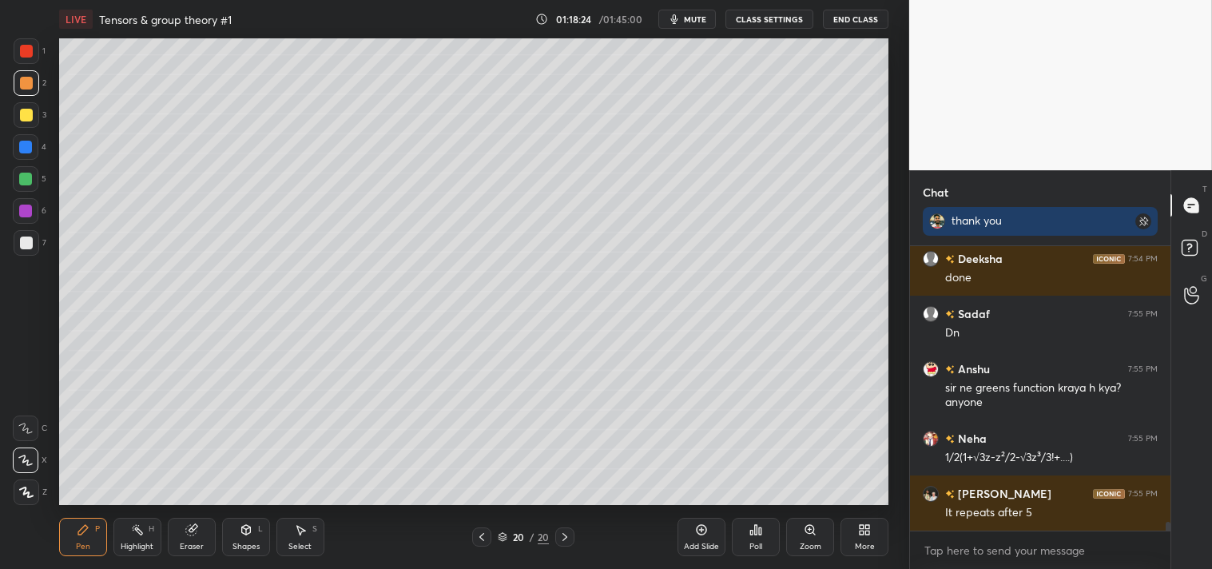
scroll to position [9134, 0]
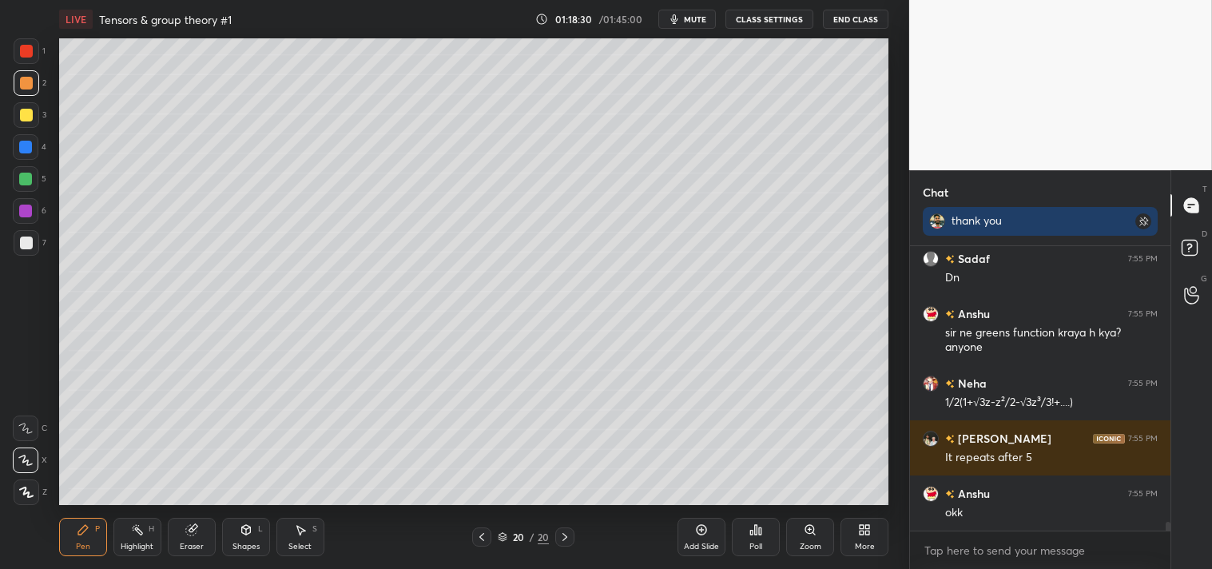
click at [22, 232] on div at bounding box center [27, 243] width 26 height 26
click at [25, 240] on div at bounding box center [26, 243] width 13 height 13
click at [22, 417] on div at bounding box center [26, 429] width 26 height 26
click at [25, 423] on icon at bounding box center [25, 428] width 14 height 11
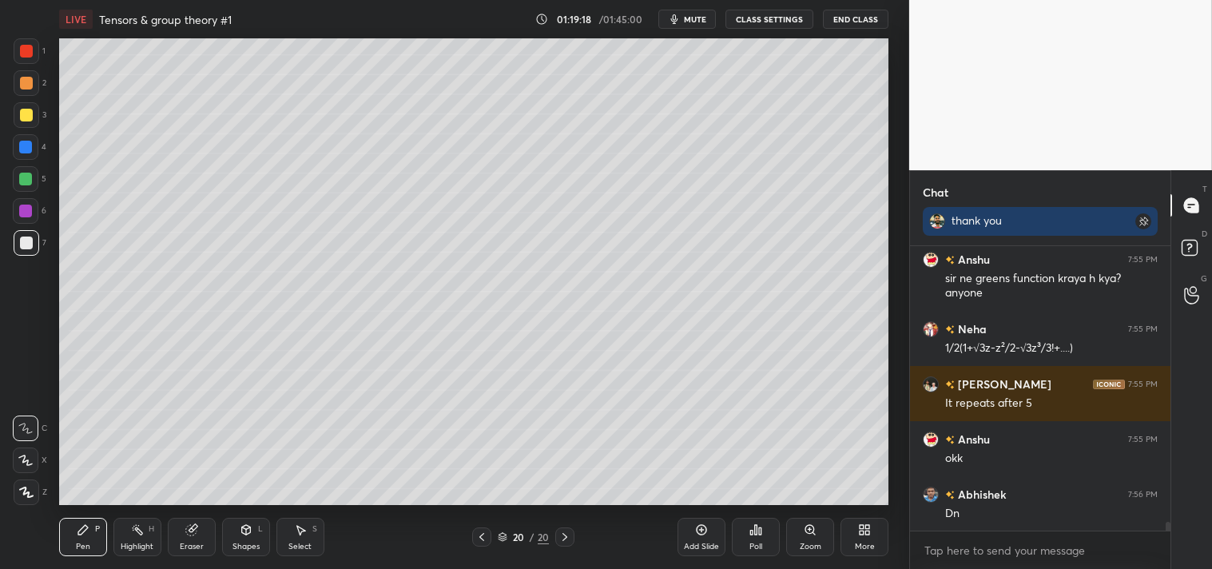
click at [186, 535] on icon at bounding box center [191, 529] width 13 height 13
click at [88, 538] on div "Pen P" at bounding box center [83, 537] width 48 height 38
click at [84, 534] on icon at bounding box center [83, 529] width 13 height 13
click at [17, 109] on div at bounding box center [27, 115] width 26 height 26
click at [25, 113] on div at bounding box center [26, 115] width 13 height 13
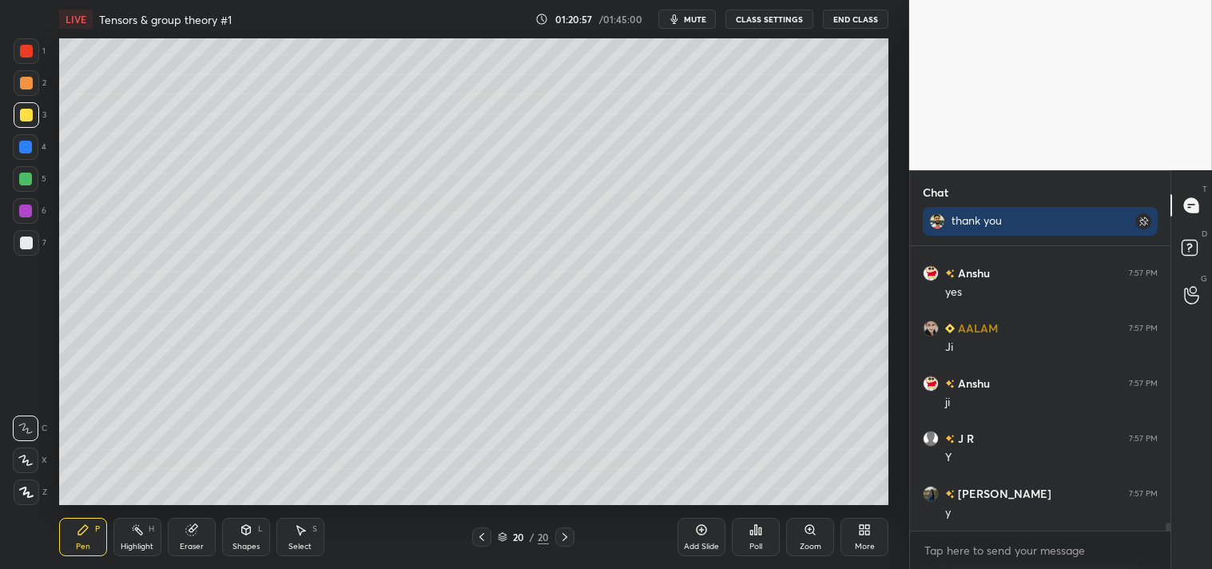
scroll to position [9520, 0]
click at [691, 532] on div "Add Slide" at bounding box center [702, 537] width 48 height 38
click at [703, 18] on span "mute" at bounding box center [695, 19] width 22 height 11
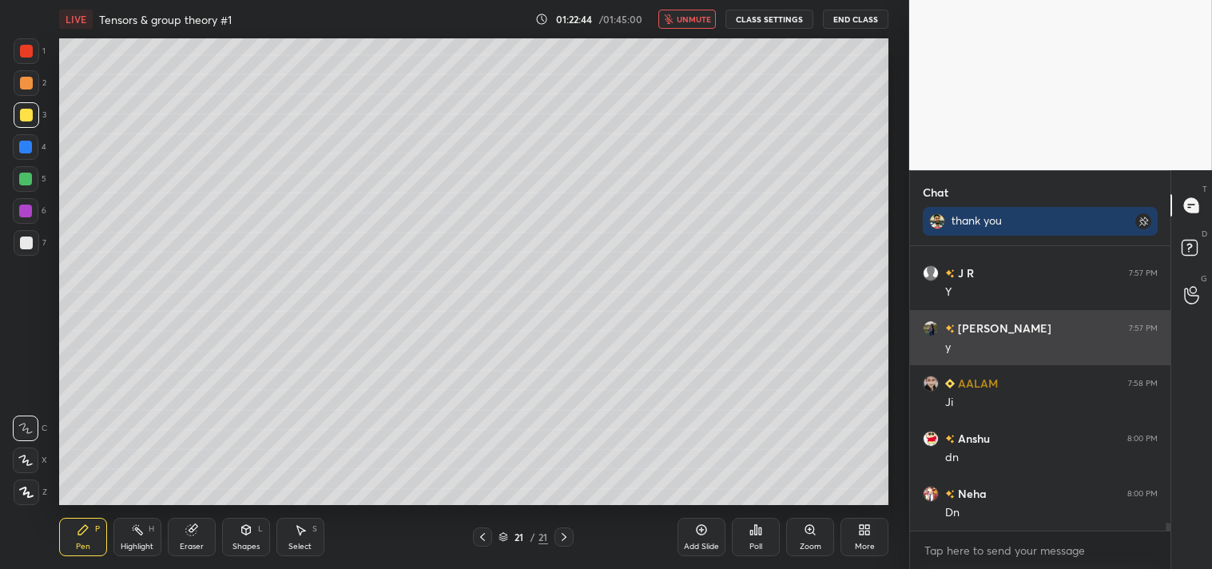
scroll to position [9685, 0]
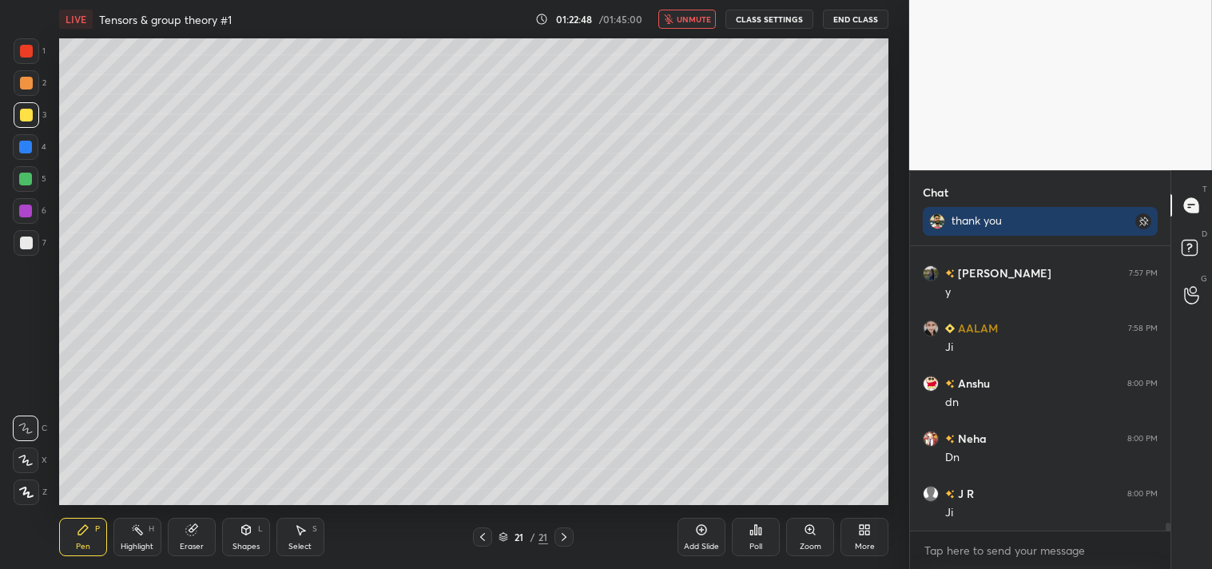
click at [678, 12] on button "unmute" at bounding box center [687, 19] width 58 height 19
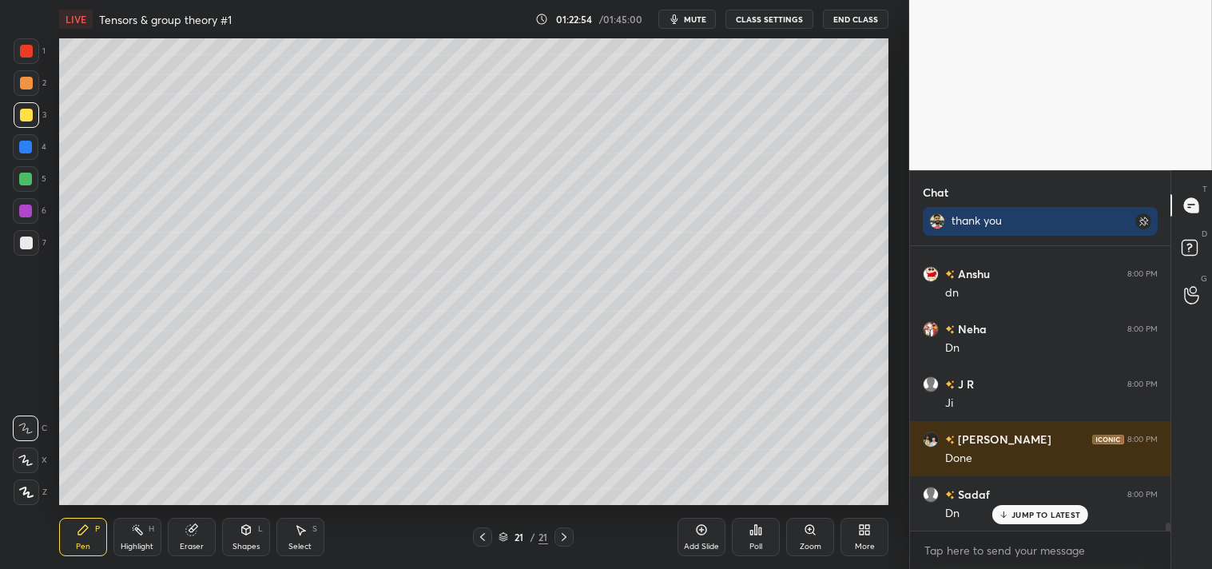
click at [864, 543] on div "More" at bounding box center [865, 547] width 20 height 8
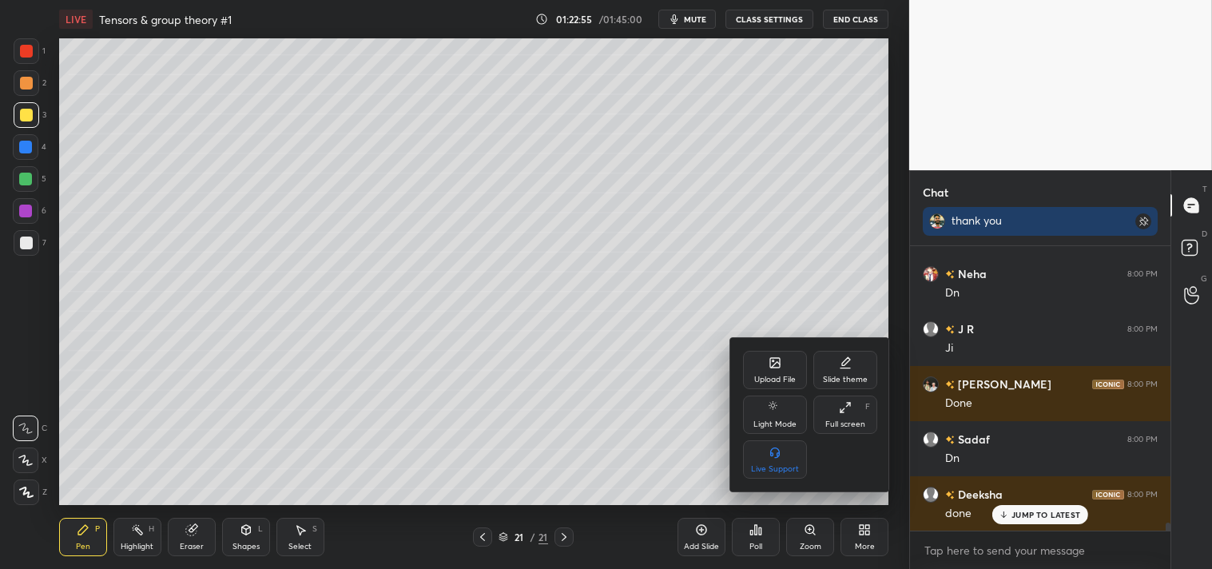
click at [789, 366] on div "Upload File" at bounding box center [775, 370] width 64 height 38
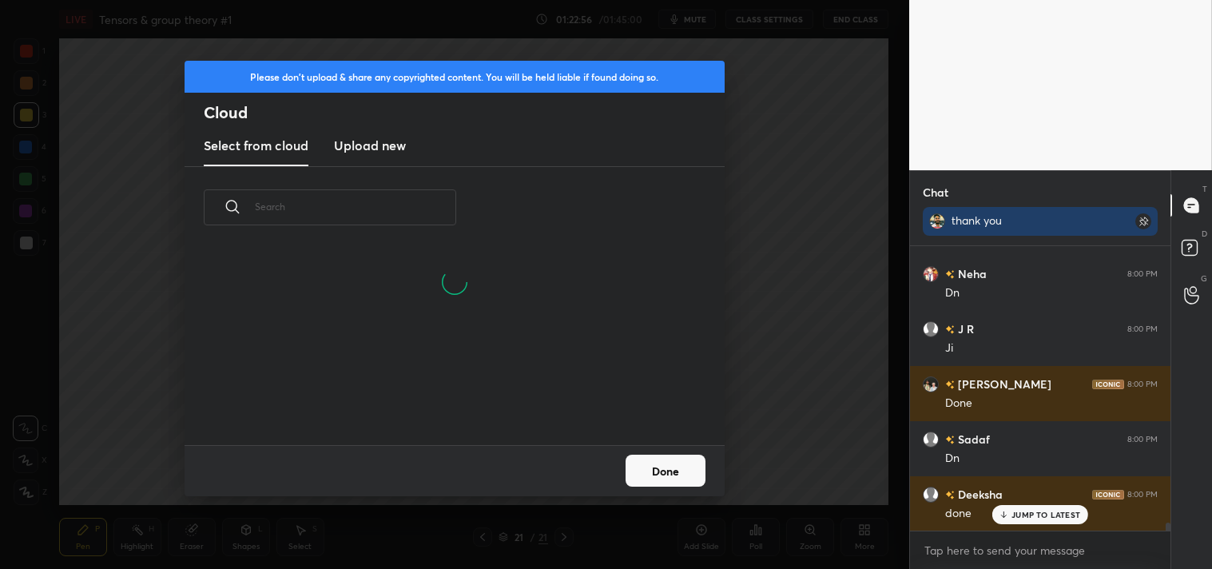
click at [336, 51] on div "Please don't upload & share any copyrighted content. You will be held liable if…" at bounding box center [454, 284] width 909 height 569
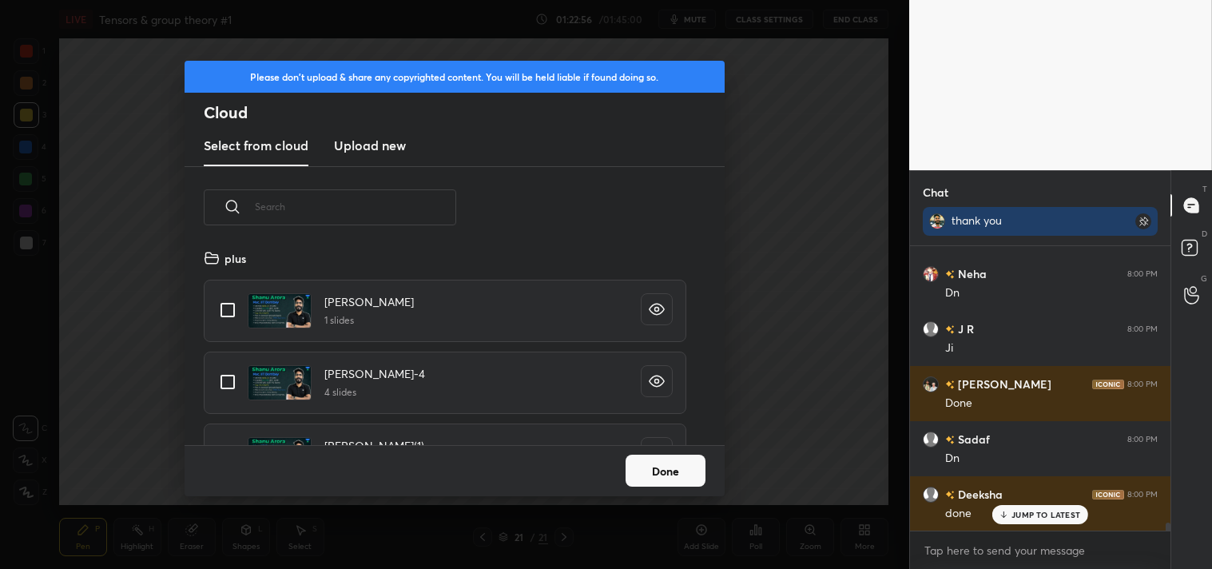
scroll to position [197, 513]
click at [363, 136] on h3 "Upload new" at bounding box center [370, 145] width 72 height 19
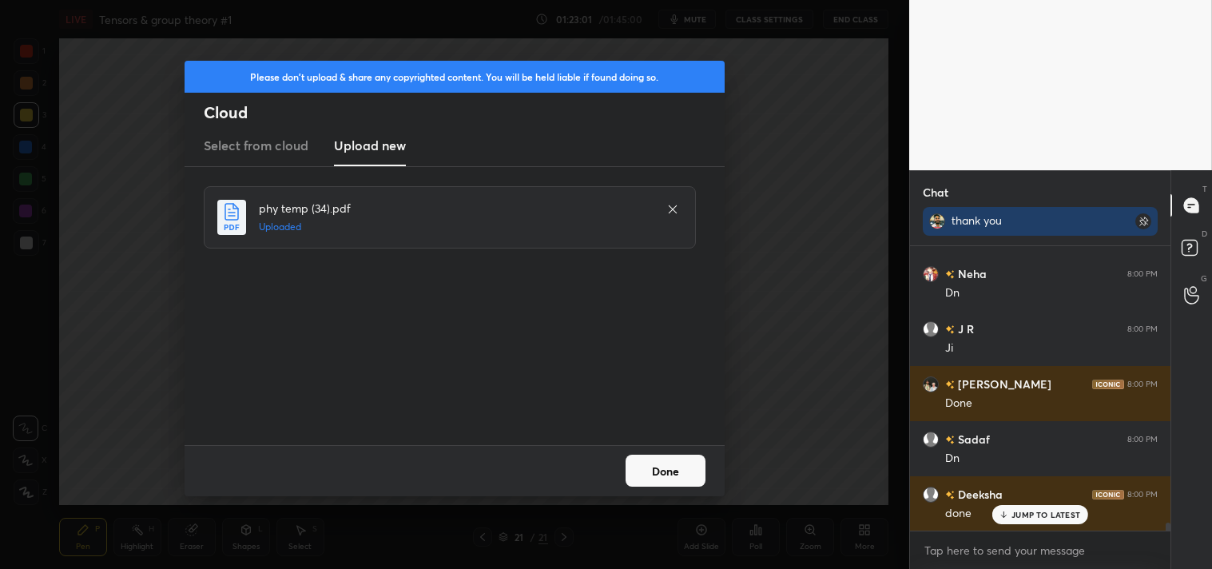
click at [668, 468] on button "Done" at bounding box center [666, 471] width 80 height 32
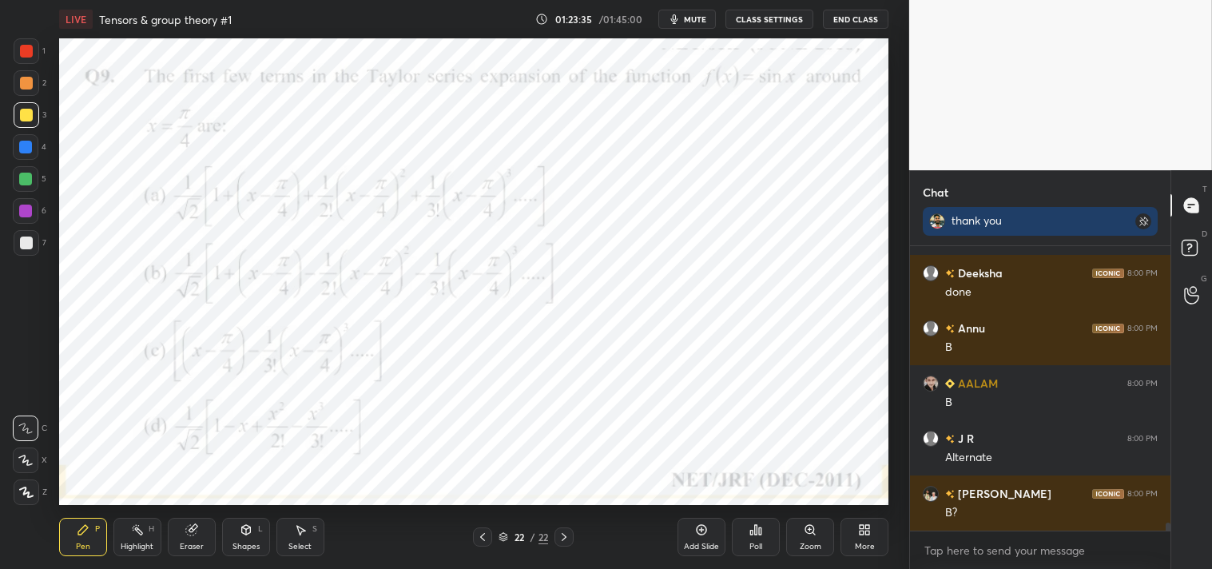
scroll to position [10126, 0]
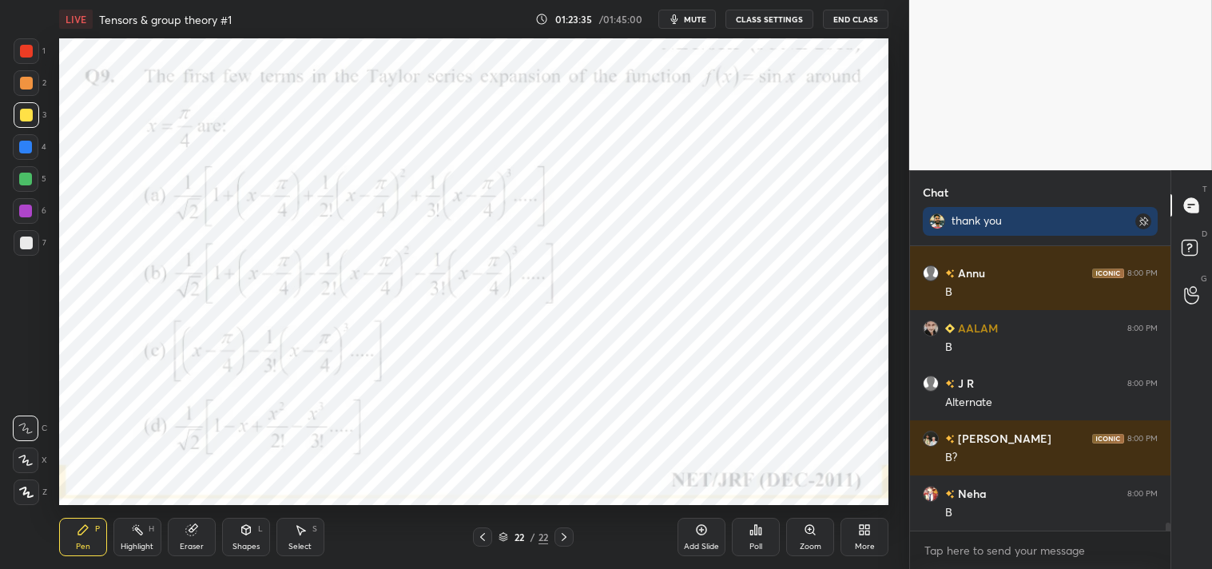
click at [37, 44] on div at bounding box center [27, 51] width 26 height 26
click at [38, 54] on div at bounding box center [27, 51] width 26 height 26
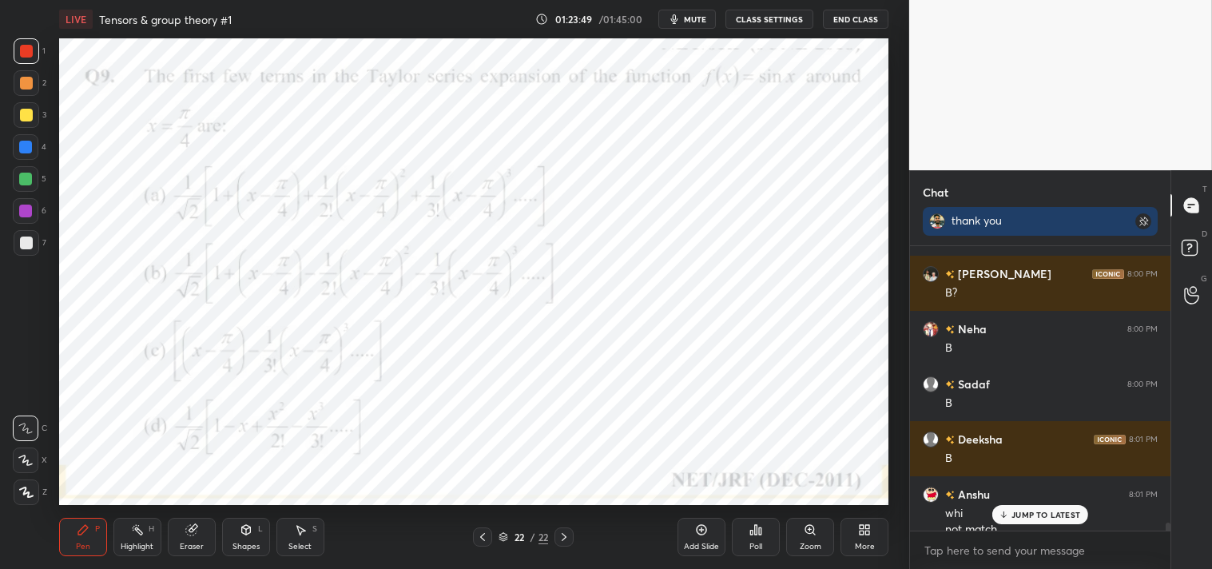
scroll to position [10307, 0]
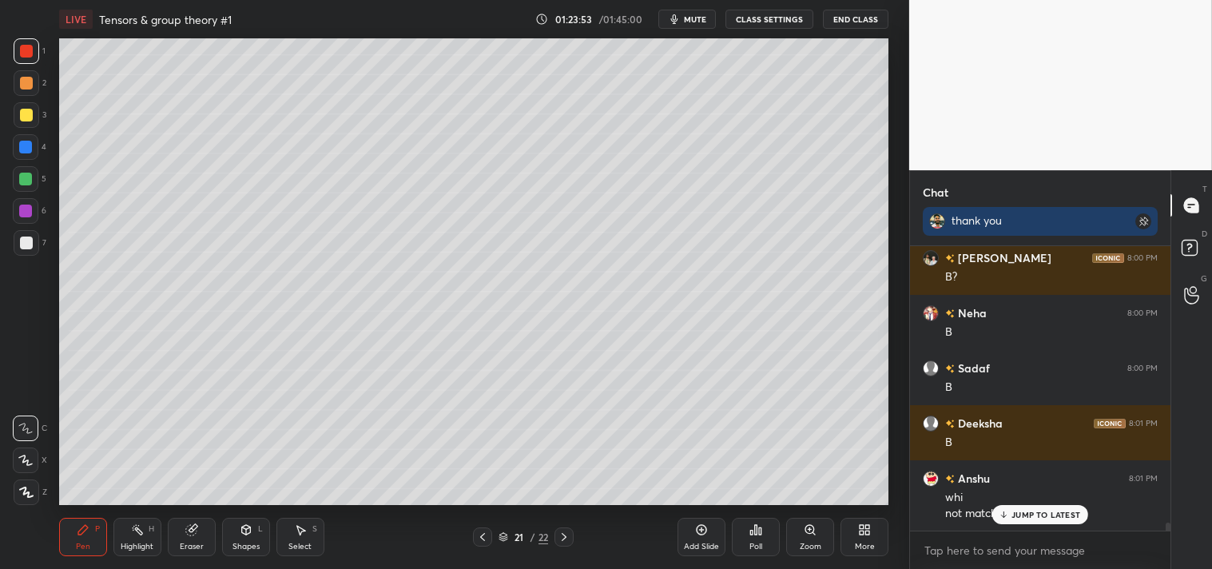
click at [30, 123] on div at bounding box center [27, 115] width 26 height 26
click at [33, 126] on div at bounding box center [27, 115] width 26 height 26
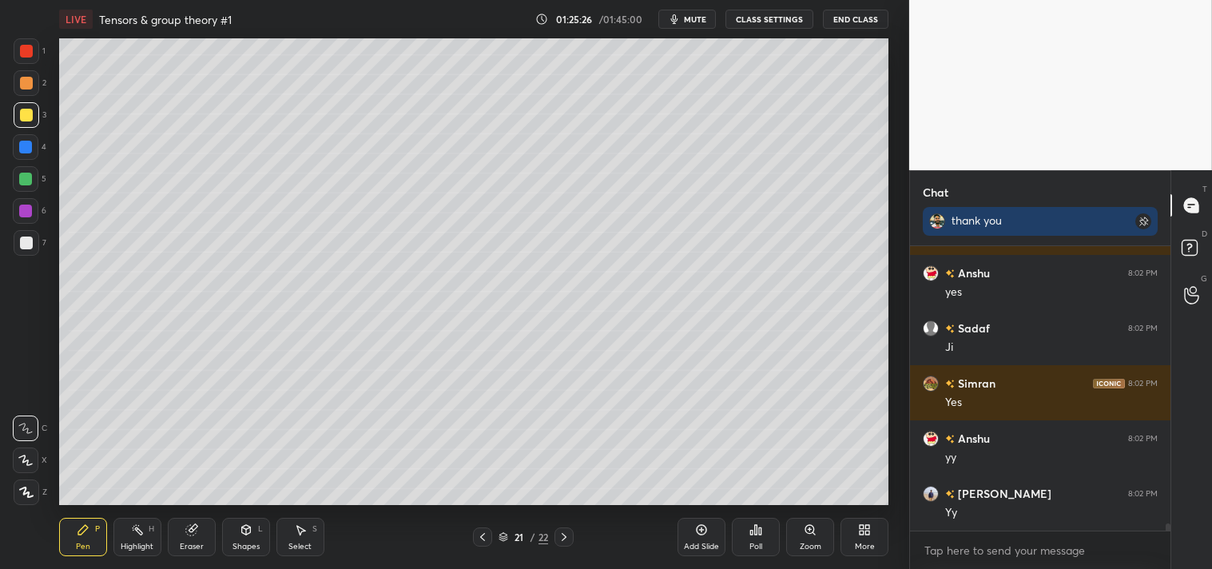
scroll to position [10749, 0]
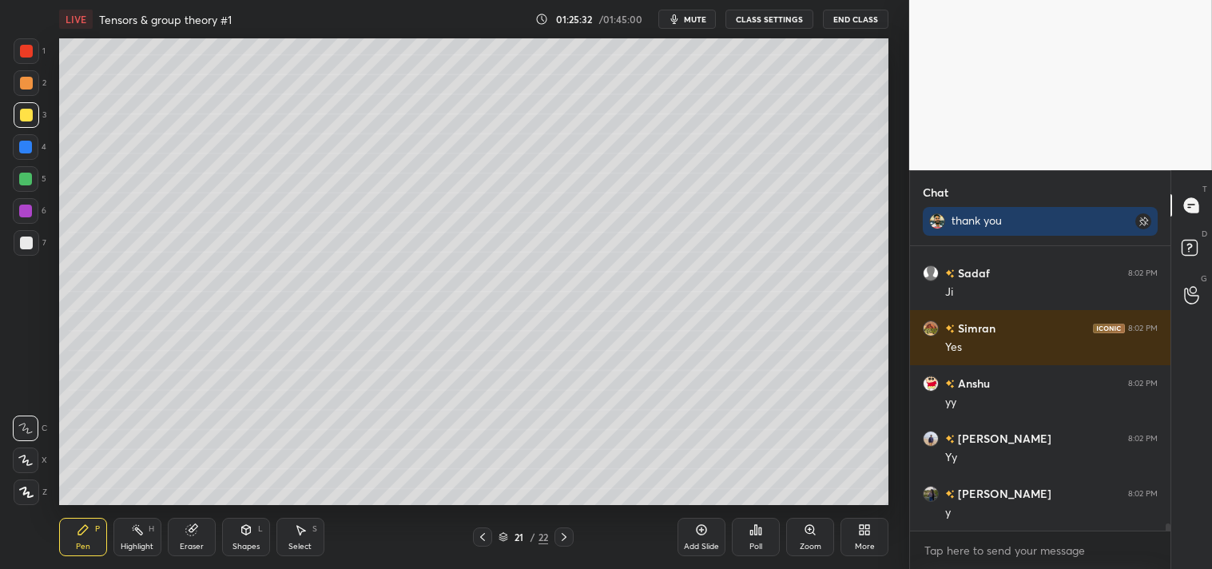
click at [689, 18] on span "mute" at bounding box center [695, 19] width 22 height 11
click at [686, 16] on span "unmute" at bounding box center [694, 19] width 34 height 11
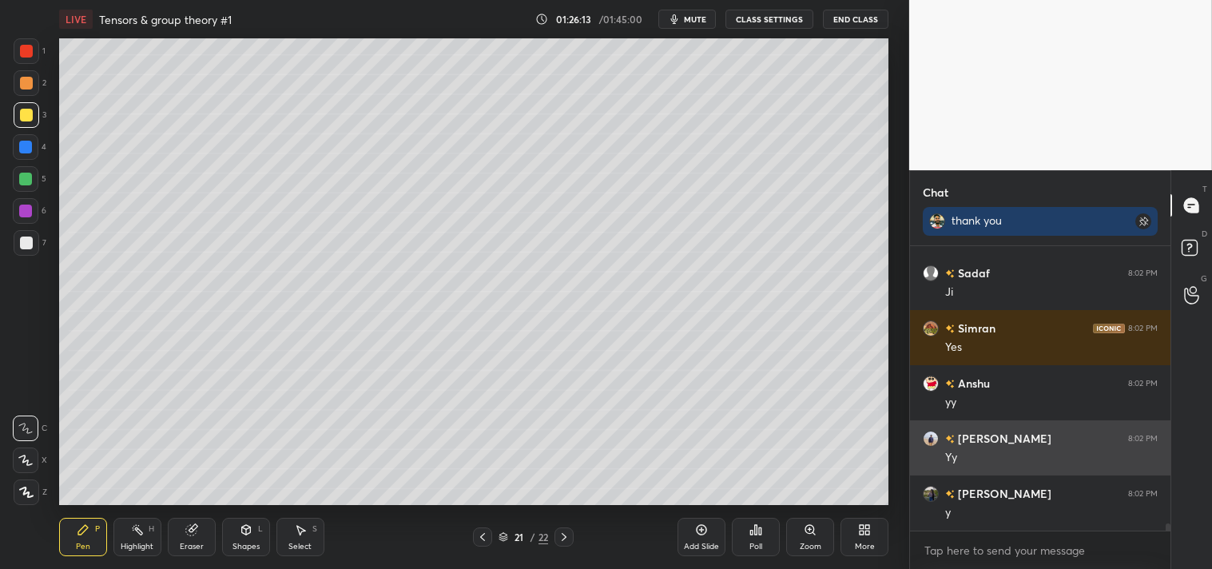
scroll to position [10804, 0]
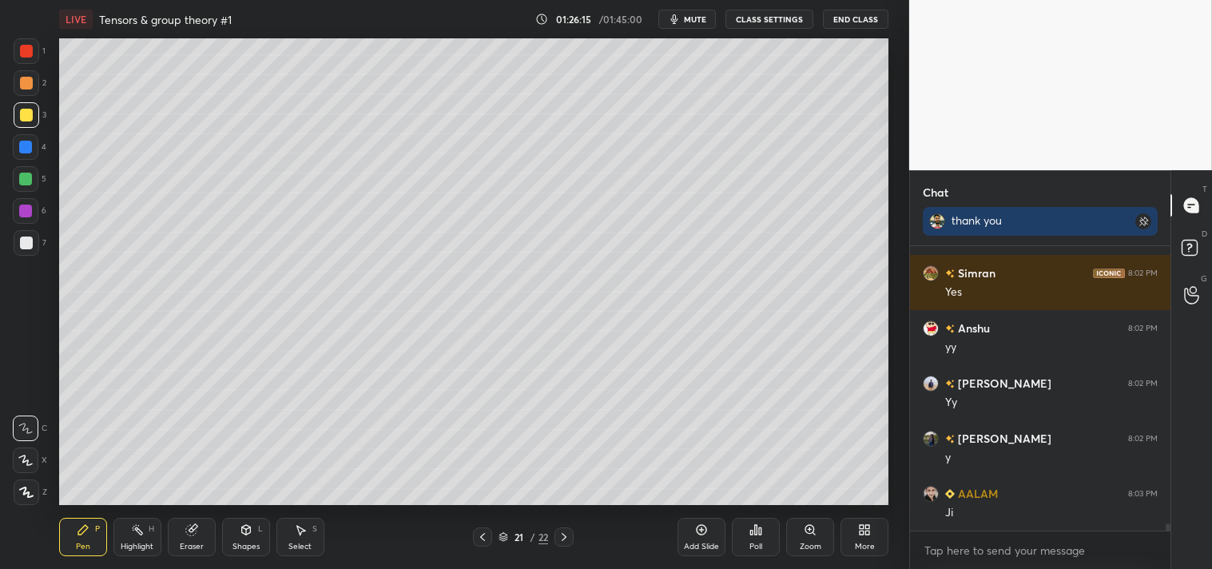
click at [136, 539] on div "Highlight H" at bounding box center [137, 537] width 48 height 38
click at [140, 523] on icon at bounding box center [137, 529] width 13 height 13
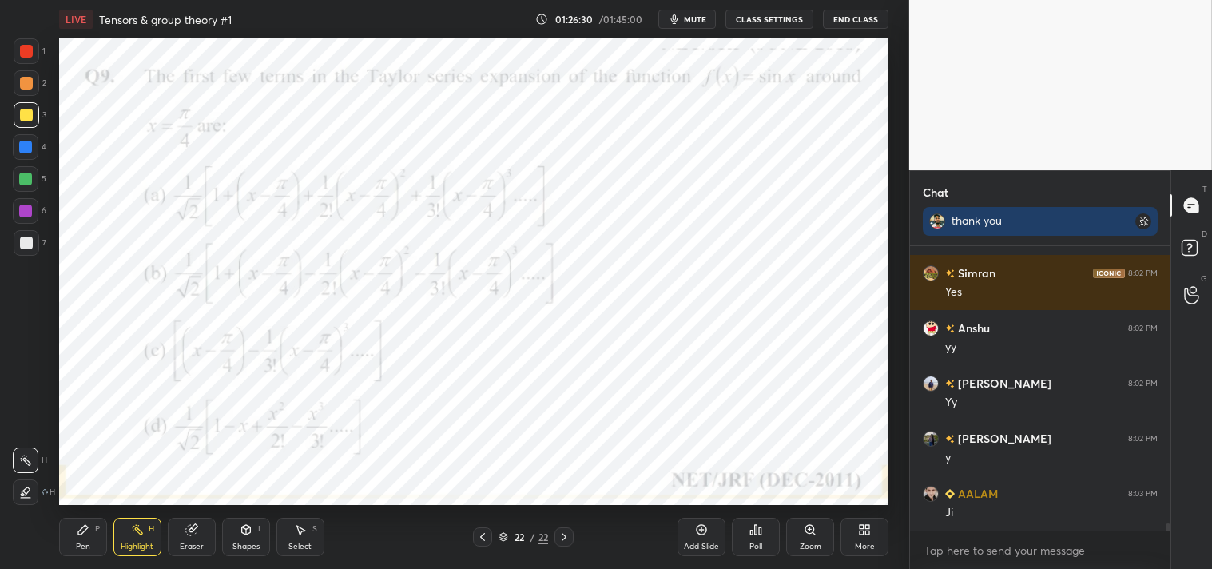
click at [34, 50] on div at bounding box center [27, 51] width 26 height 26
click at [81, 537] on div "Pen P" at bounding box center [83, 537] width 48 height 38
click at [100, 528] on div "Pen P" at bounding box center [83, 537] width 48 height 38
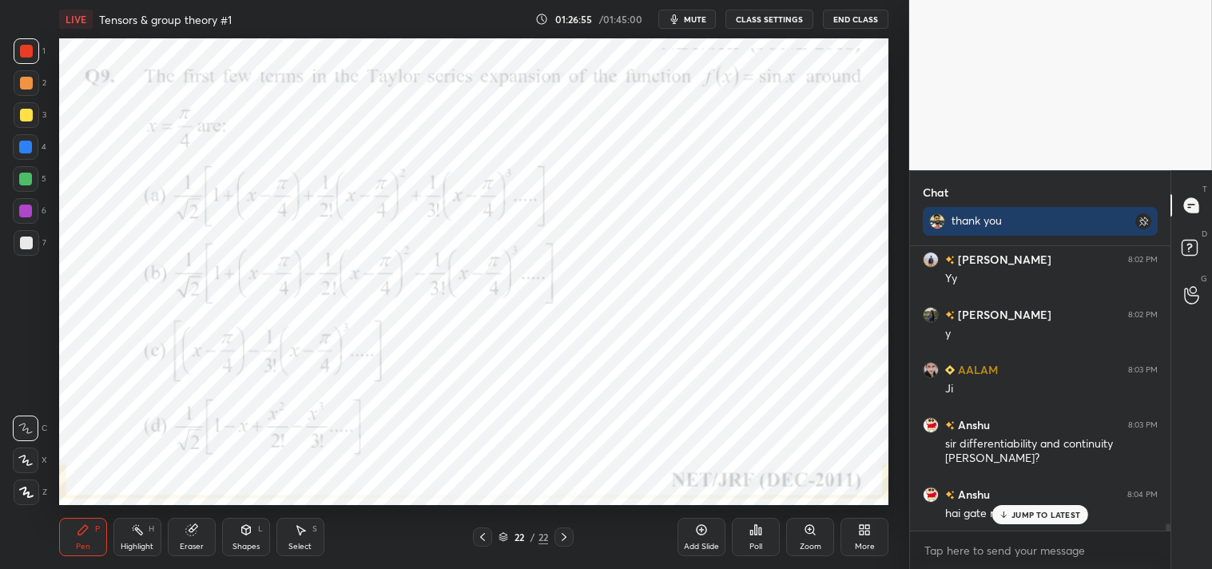
scroll to position [10944, 0]
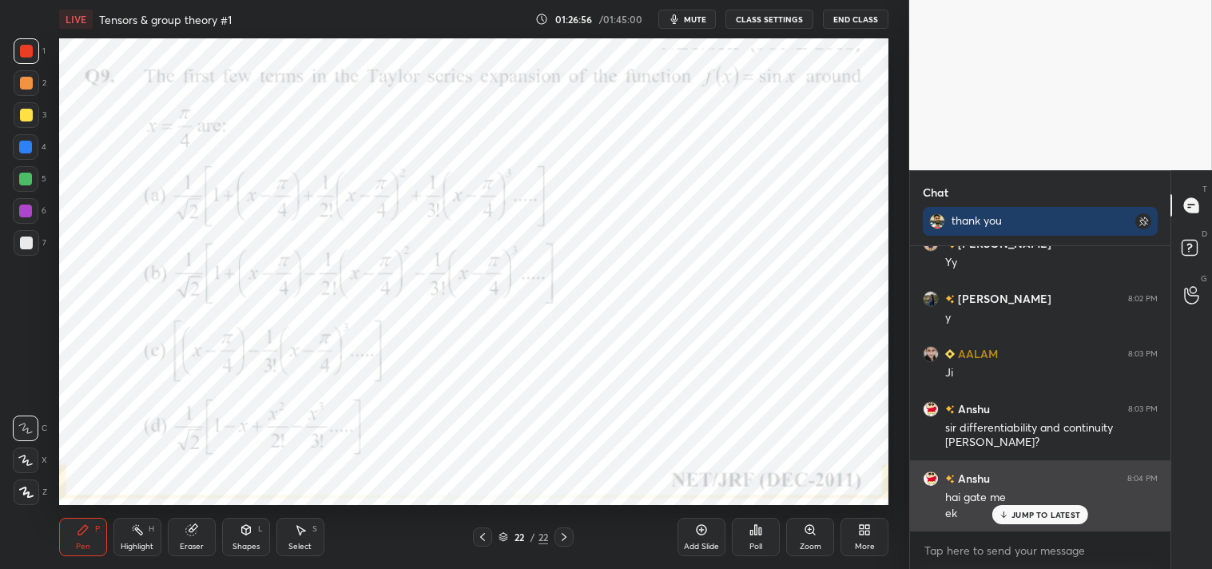
click at [1029, 520] on div "JUMP TO LATEST" at bounding box center [1041, 514] width 96 height 19
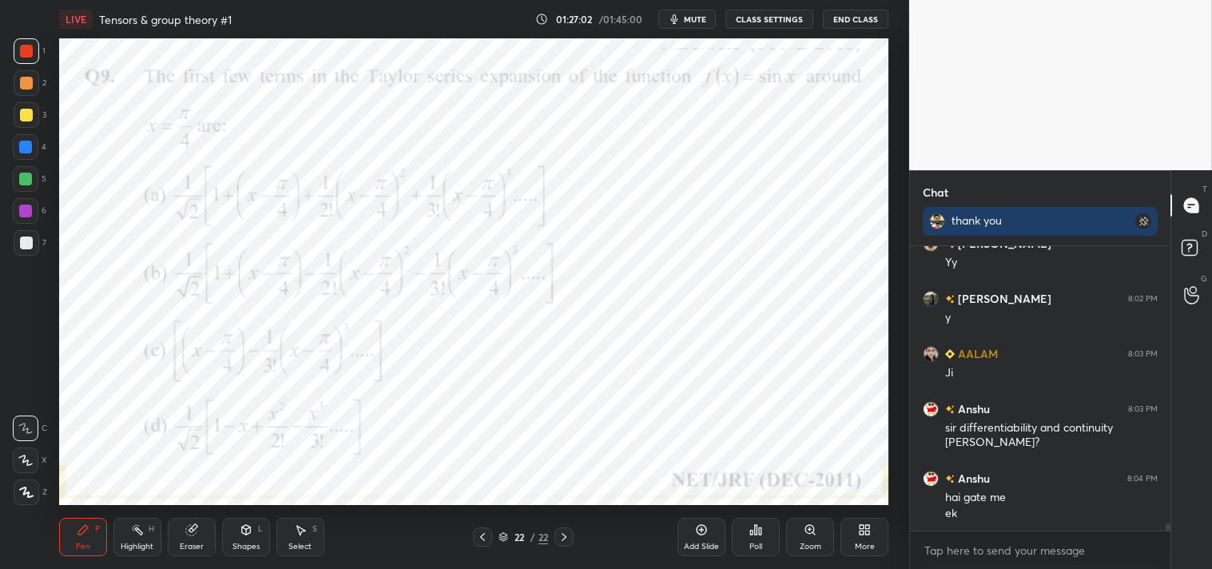
click at [691, 543] on div "Add Slide" at bounding box center [701, 547] width 35 height 8
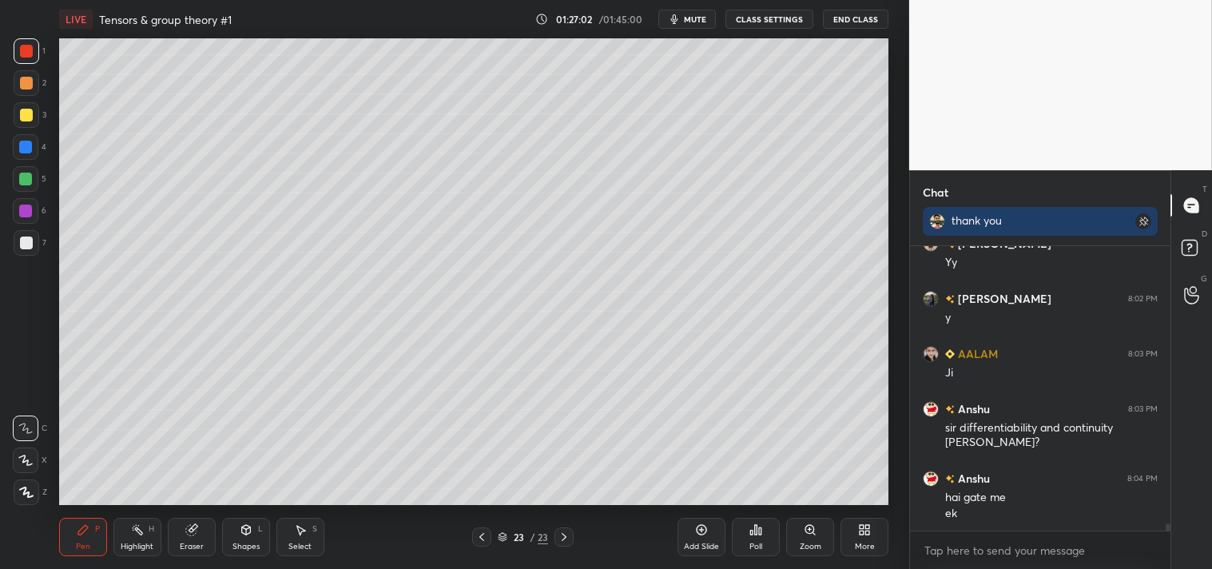
click at [249, 521] on div "Shapes L" at bounding box center [246, 537] width 48 height 38
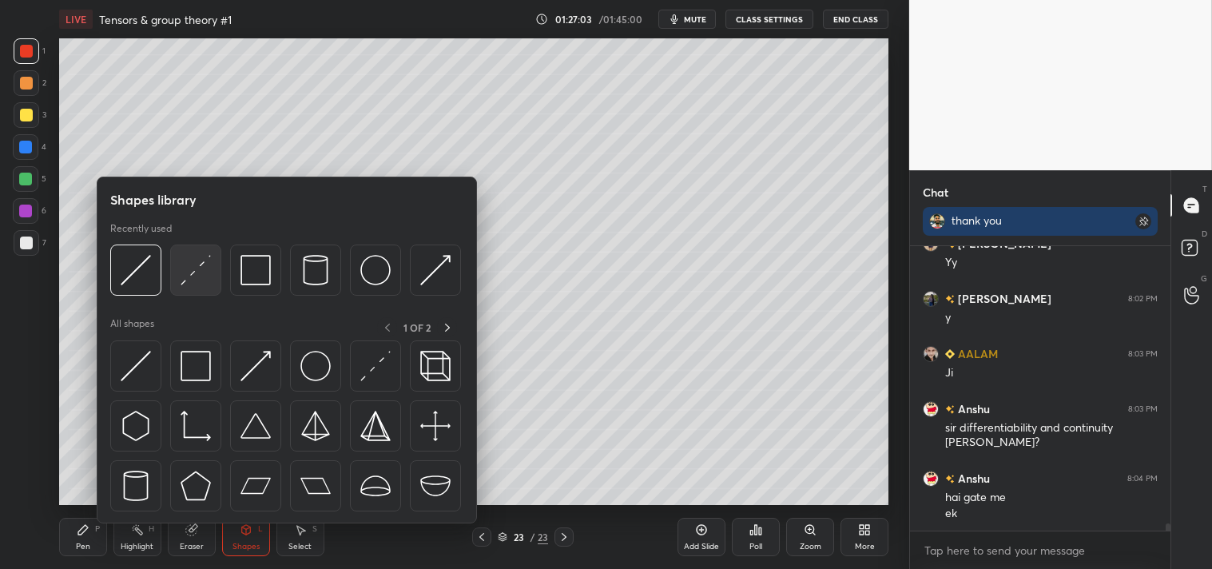
click at [196, 272] on img at bounding box center [196, 270] width 30 height 30
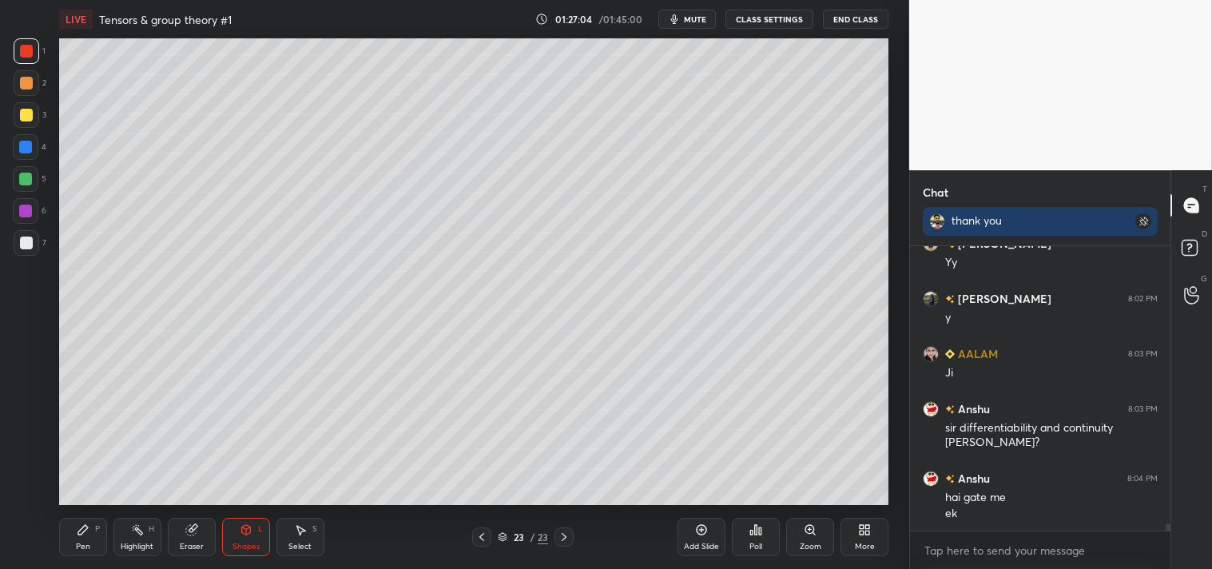
click at [21, 244] on div at bounding box center [26, 243] width 13 height 13
click at [30, 245] on div at bounding box center [26, 243] width 13 height 13
click at [800, 550] on div "Zoom" at bounding box center [811, 547] width 22 height 8
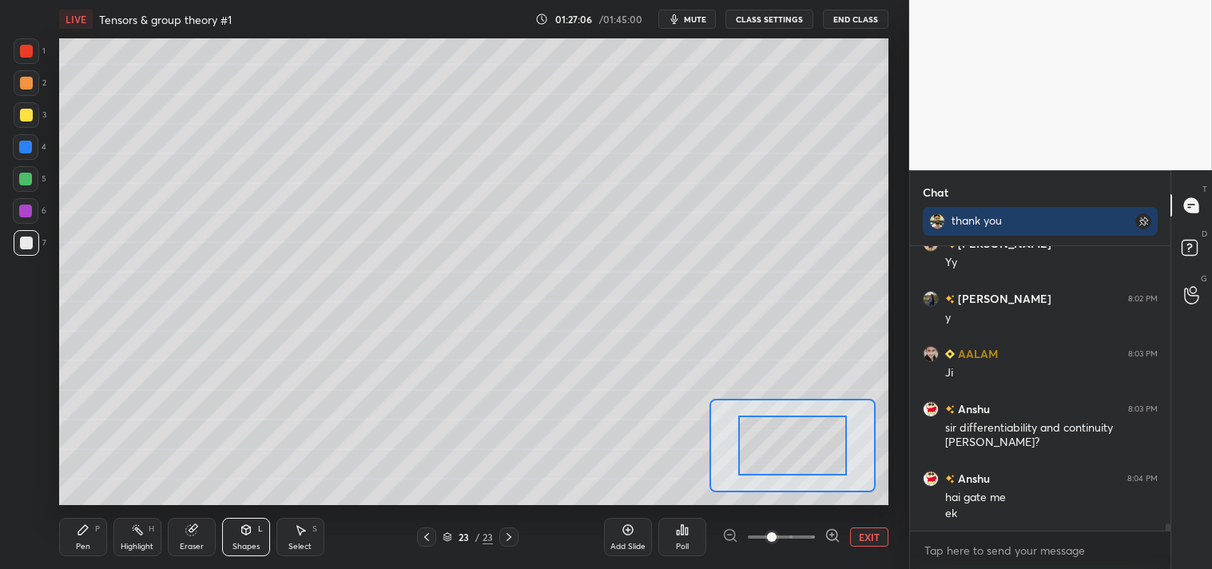
click at [777, 542] on span at bounding box center [772, 537] width 10 height 10
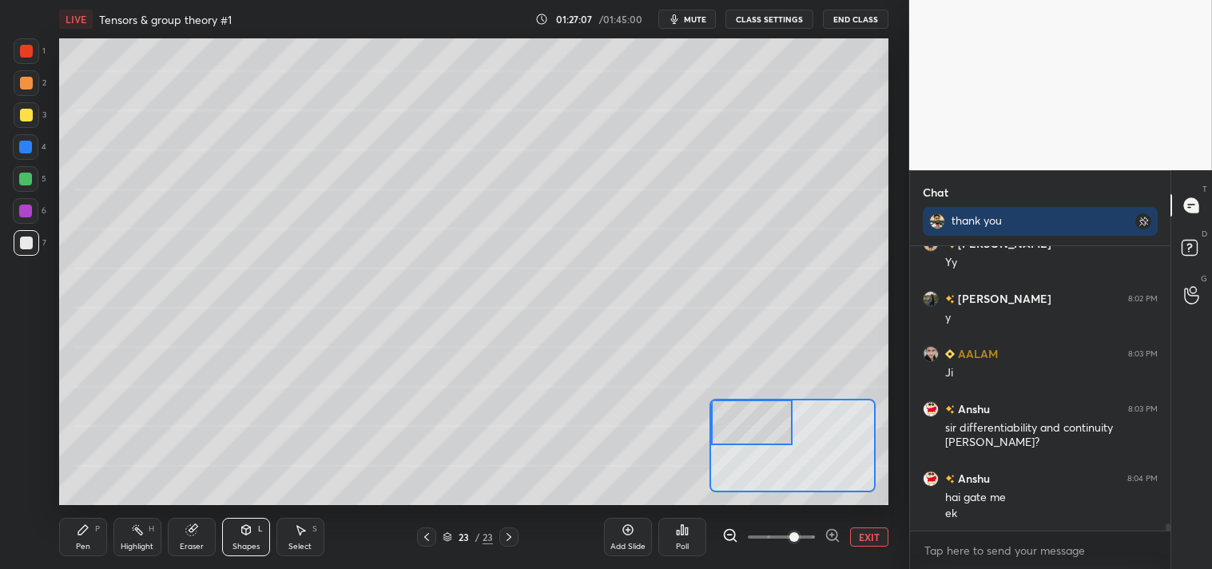
click at [82, 534] on icon at bounding box center [83, 529] width 13 height 13
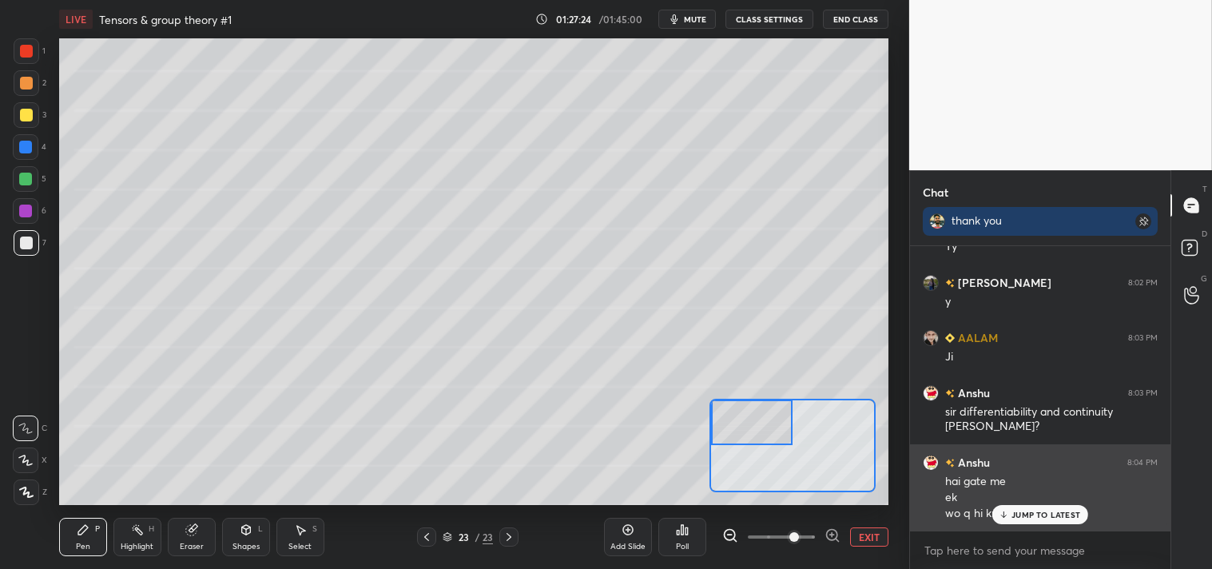
click at [1028, 511] on p "JUMP TO LATEST" at bounding box center [1046, 515] width 69 height 10
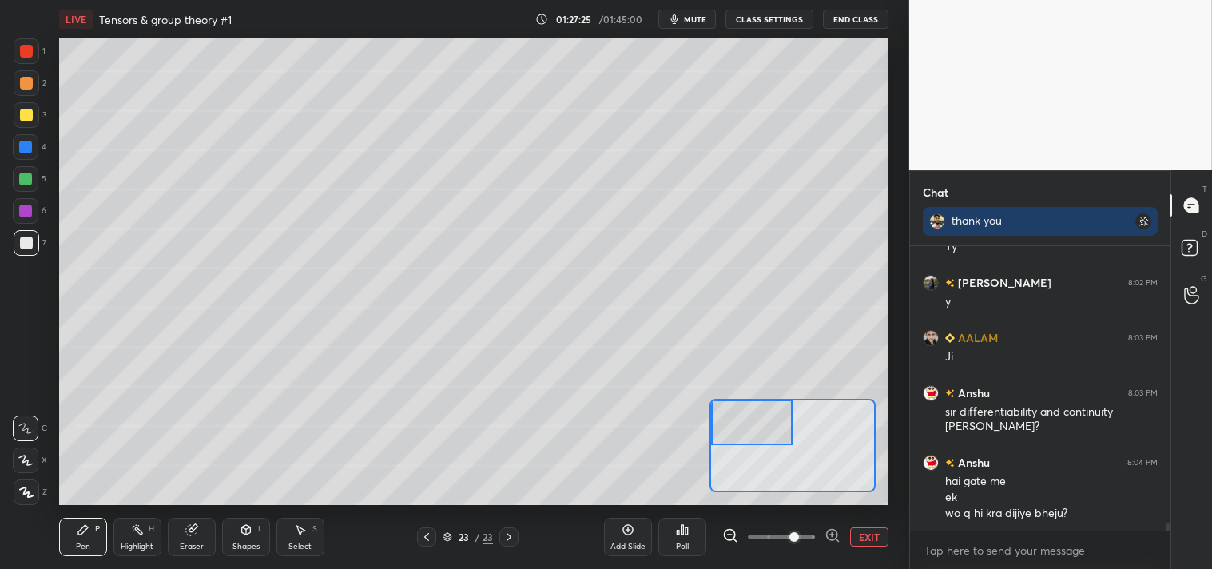
scroll to position [11016, 0]
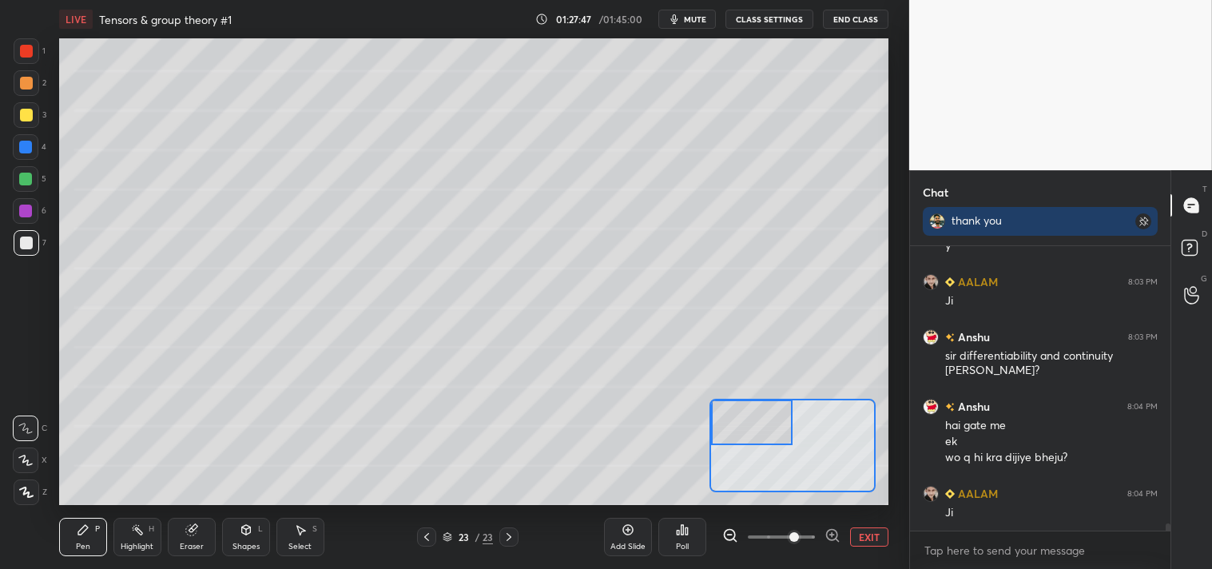
click at [26, 105] on div at bounding box center [27, 115] width 26 height 26
click at [24, 113] on div at bounding box center [26, 115] width 13 height 13
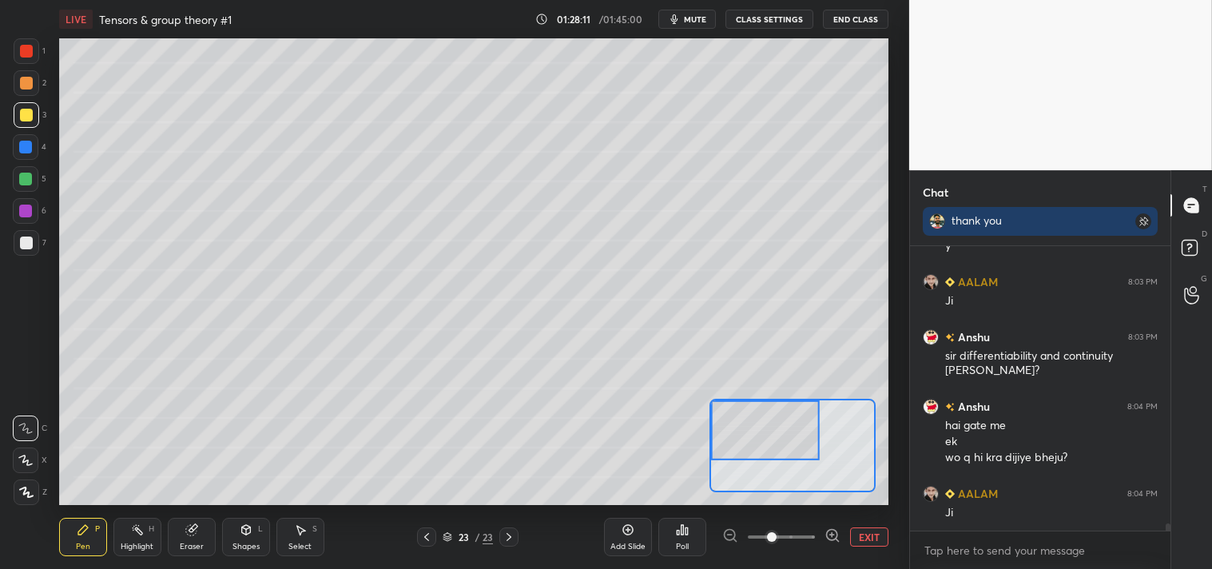
click at [196, 536] on icon at bounding box center [191, 529] width 13 height 13
click at [201, 519] on div "Eraser" at bounding box center [192, 537] width 48 height 38
click at [73, 555] on div "Pen P" at bounding box center [83, 537] width 48 height 38
click at [90, 547] on div "Pen" at bounding box center [83, 547] width 14 height 8
click at [856, 543] on button "EXIT" at bounding box center [869, 536] width 38 height 19
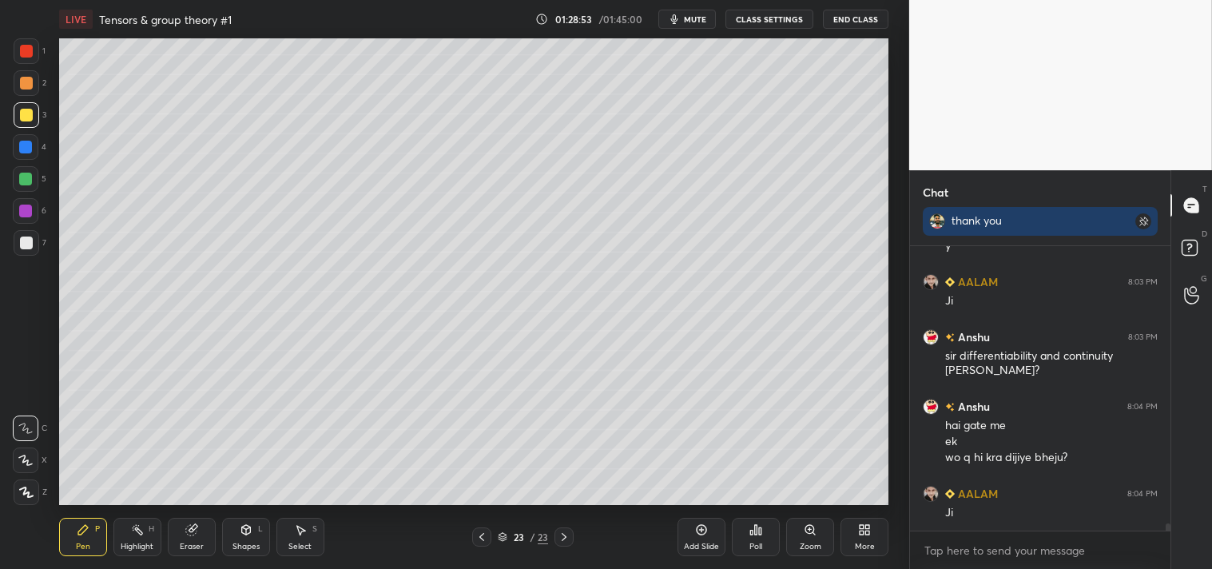
click at [804, 540] on div "Zoom" at bounding box center [810, 537] width 48 height 38
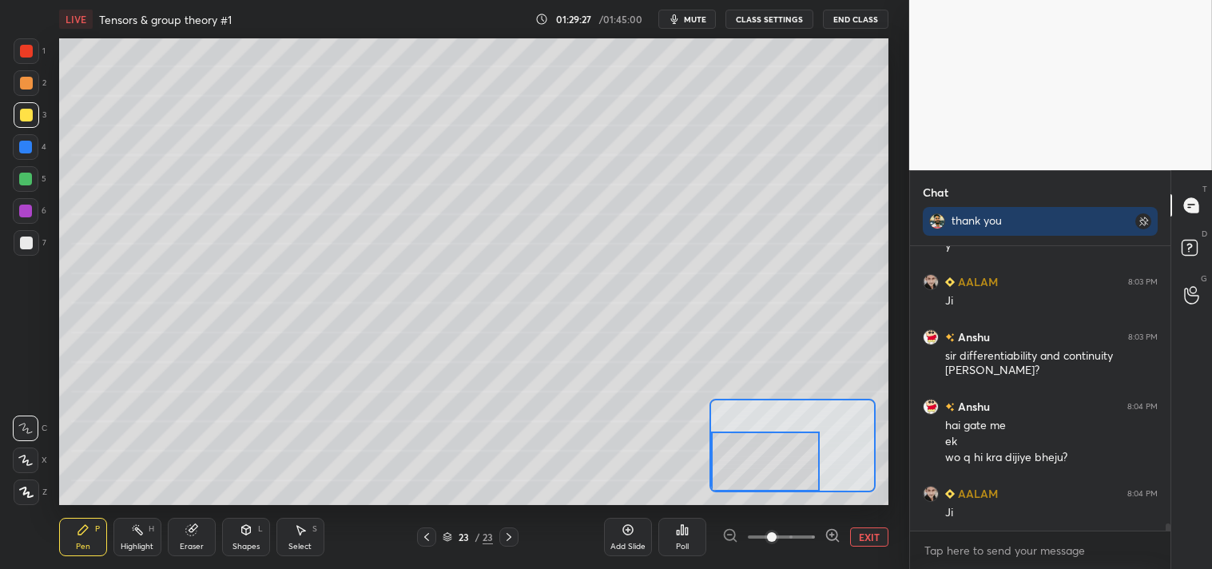
click at [869, 533] on button "EXIT" at bounding box center [869, 536] width 38 height 19
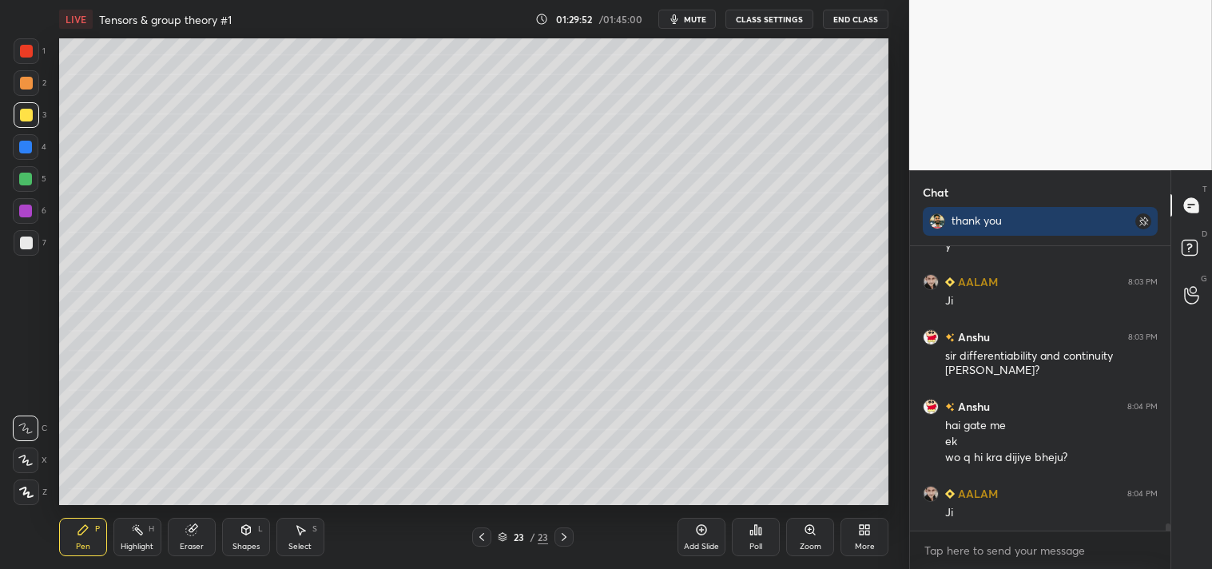
click at [66, 545] on div "Pen P" at bounding box center [83, 537] width 48 height 38
click at [76, 543] on div "Pen" at bounding box center [83, 547] width 14 height 8
click at [129, 543] on div "Highlight" at bounding box center [137, 547] width 33 height 8
click at [128, 539] on div "Highlight H" at bounding box center [137, 537] width 48 height 38
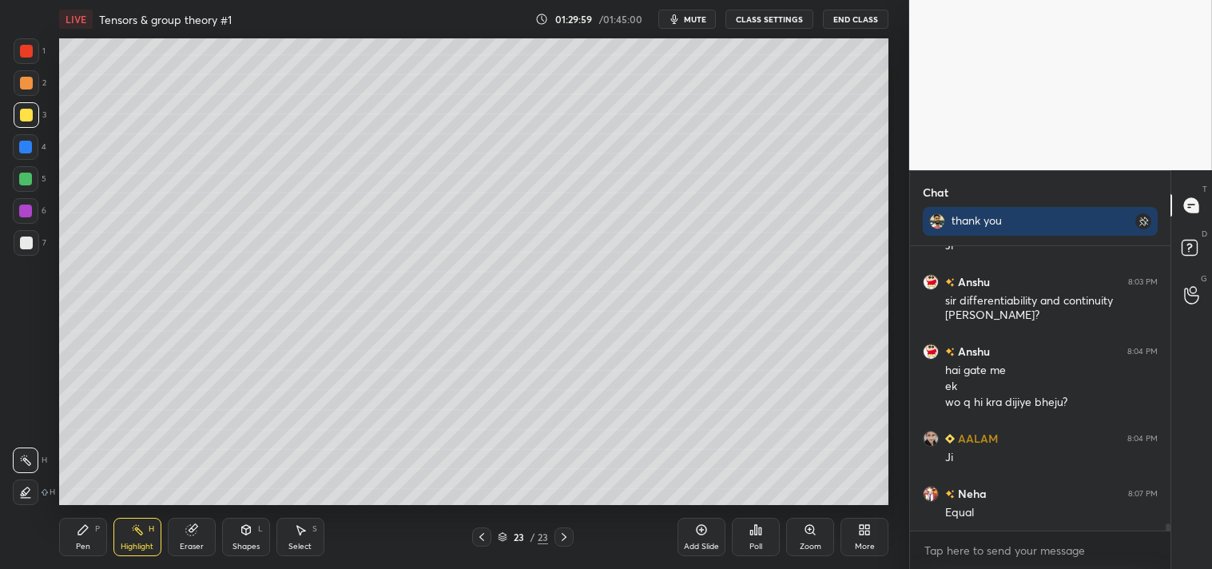
scroll to position [11087, 0]
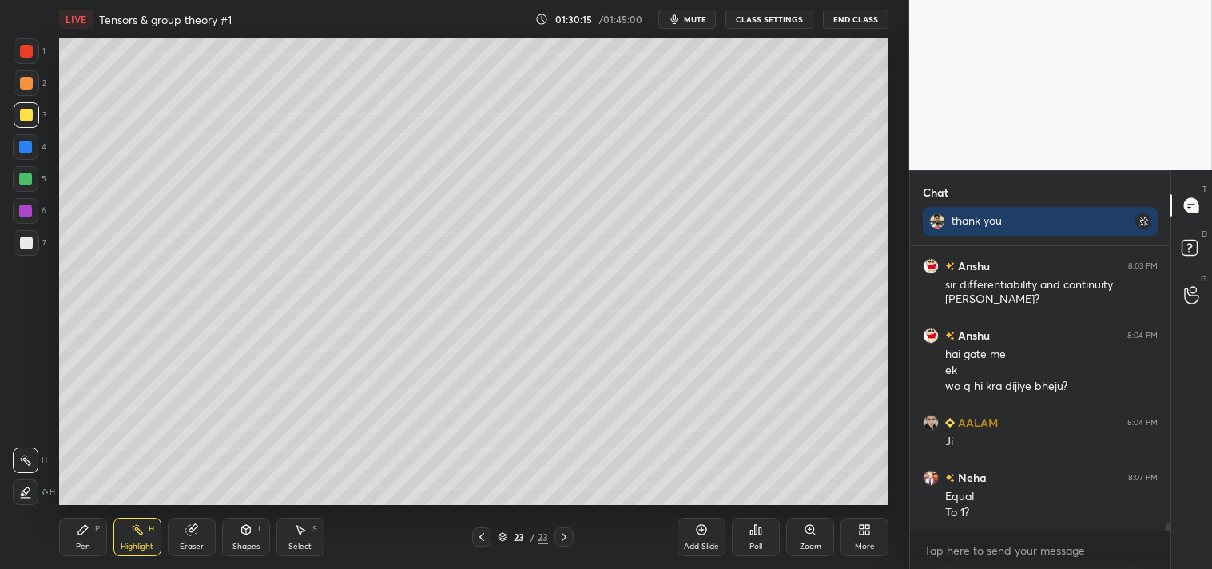
click at [64, 542] on div "Pen P" at bounding box center [83, 537] width 48 height 38
click at [78, 539] on div "Pen P" at bounding box center [83, 537] width 48 height 38
click at [134, 545] on div "Highlight" at bounding box center [137, 547] width 33 height 8
click at [138, 536] on icon at bounding box center [137, 529] width 13 height 13
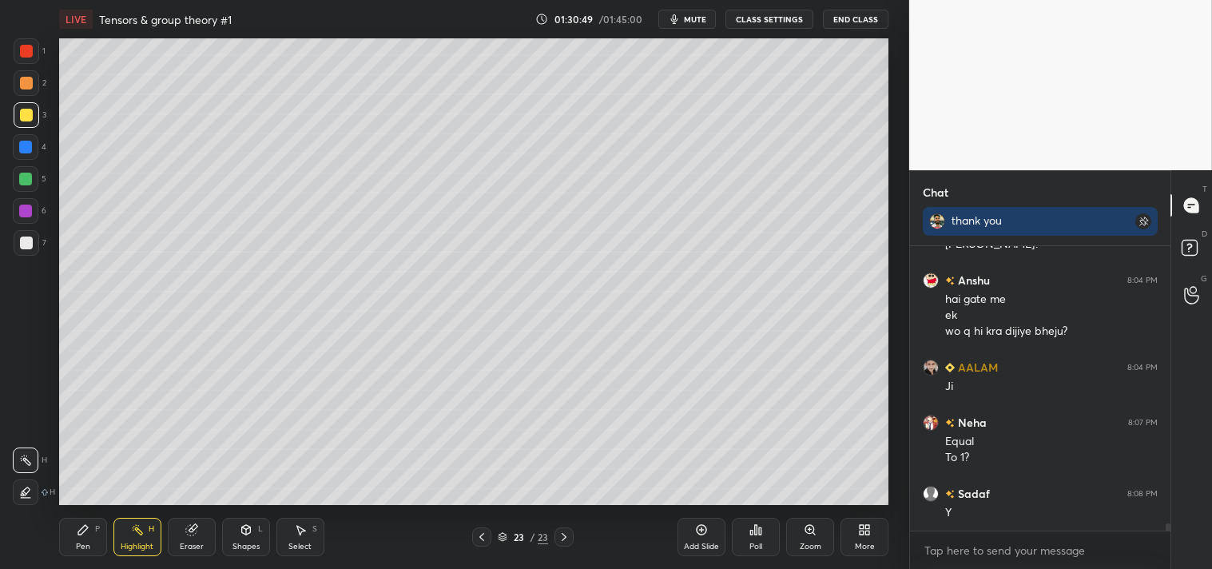
click at [80, 550] on div "Pen" at bounding box center [83, 547] width 14 height 8
click at [77, 547] on div "Pen" at bounding box center [83, 547] width 14 height 8
click at [692, 537] on div "Add Slide" at bounding box center [702, 537] width 48 height 38
click at [33, 254] on div at bounding box center [27, 243] width 26 height 26
click at [32, 254] on div at bounding box center [27, 243] width 26 height 26
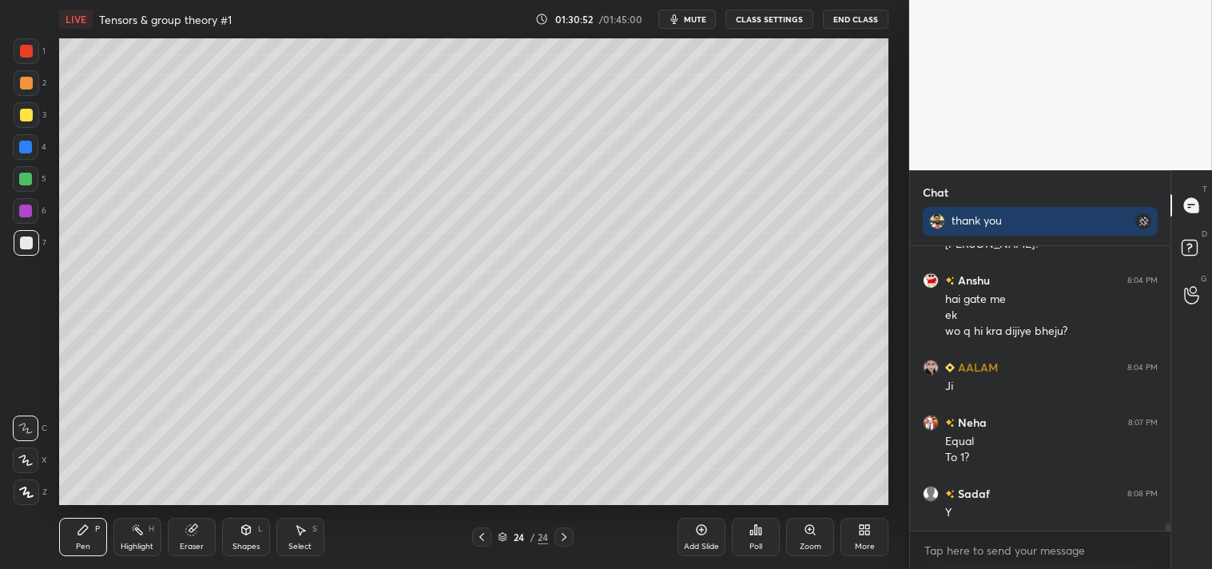
scroll to position [11197, 0]
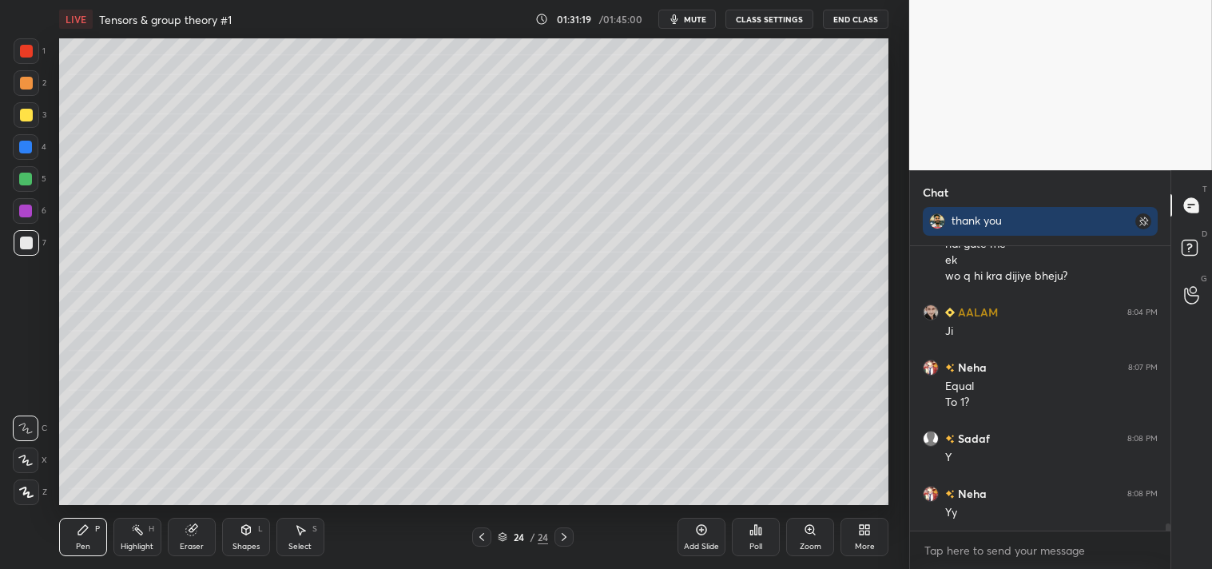
click at [126, 536] on div "Highlight H" at bounding box center [137, 537] width 48 height 38
click at [131, 524] on icon at bounding box center [137, 529] width 13 height 13
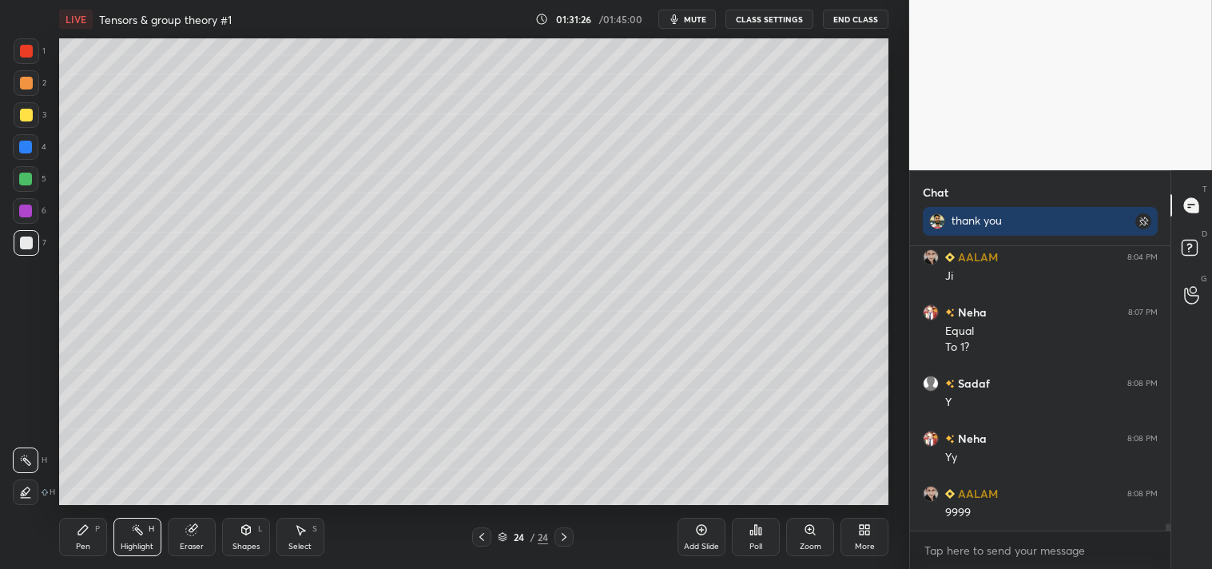
click at [75, 539] on div "Pen P" at bounding box center [83, 537] width 48 height 38
click at [188, 537] on div "Eraser" at bounding box center [192, 537] width 48 height 38
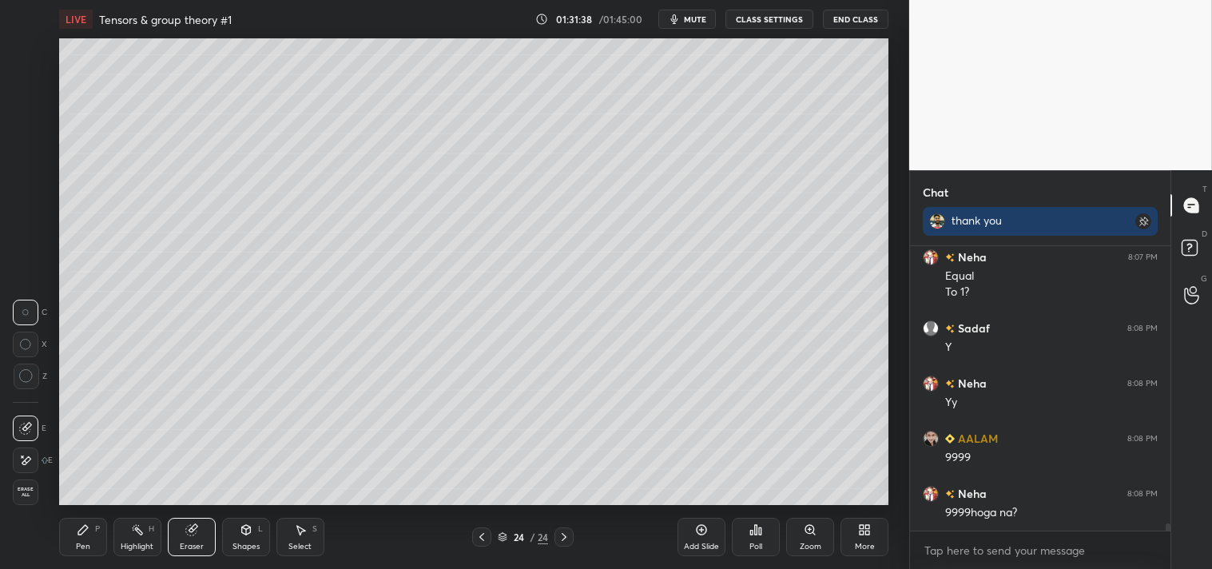
click at [97, 523] on div "Pen P" at bounding box center [83, 537] width 48 height 38
click at [81, 539] on div "Pen P" at bounding box center [83, 537] width 48 height 38
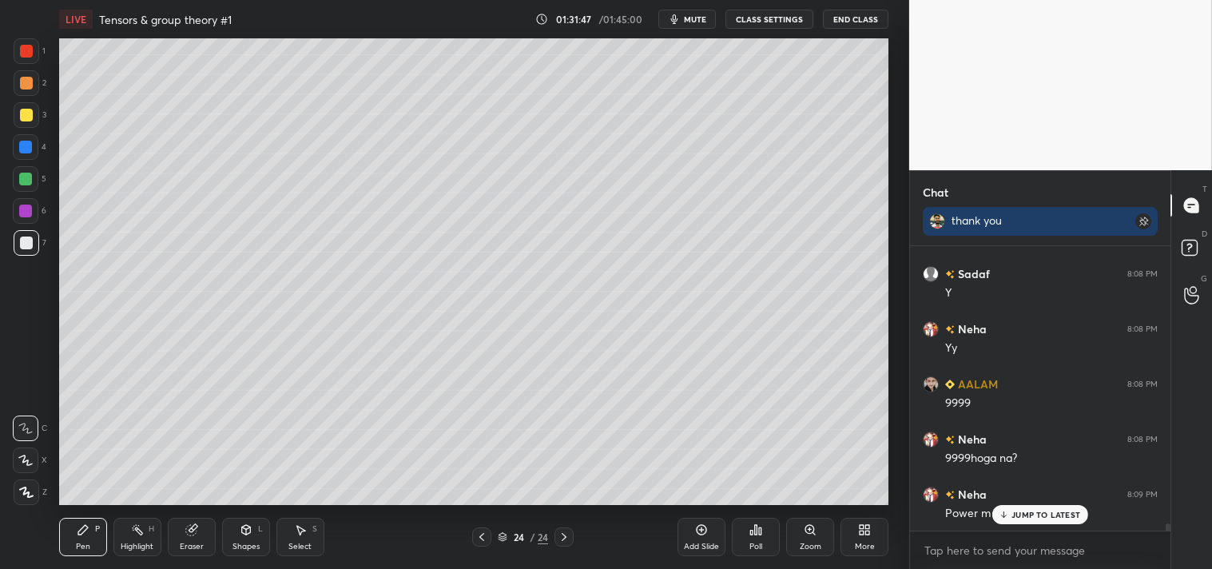
click at [185, 547] on div "Eraser" at bounding box center [192, 547] width 24 height 8
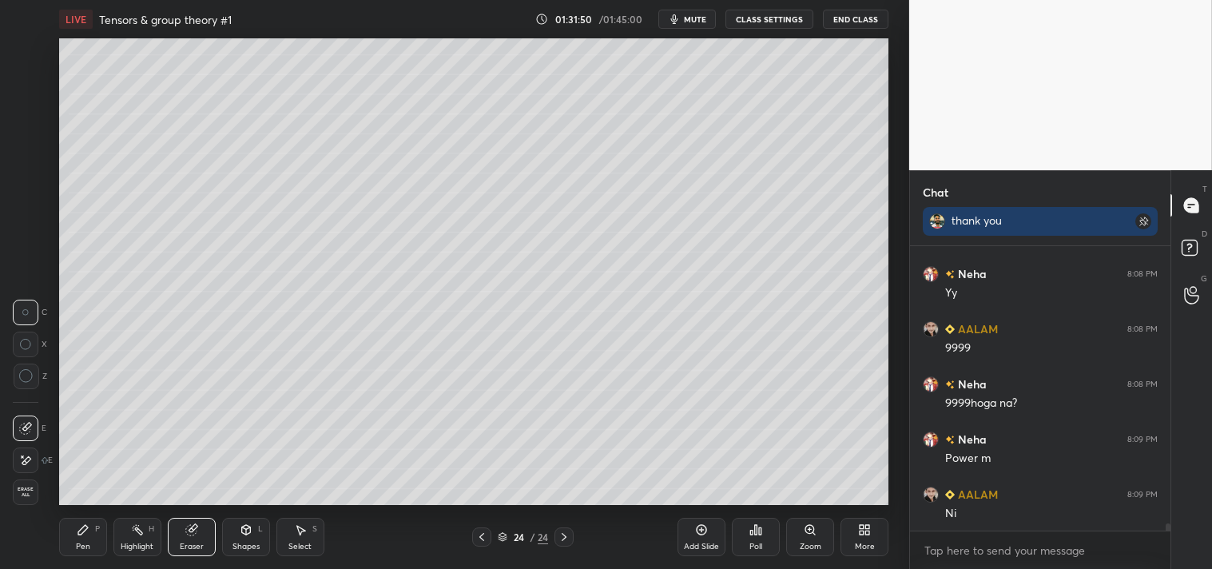
click at [75, 527] on div "Pen P" at bounding box center [83, 537] width 48 height 38
click at [78, 535] on icon at bounding box center [83, 529] width 13 height 13
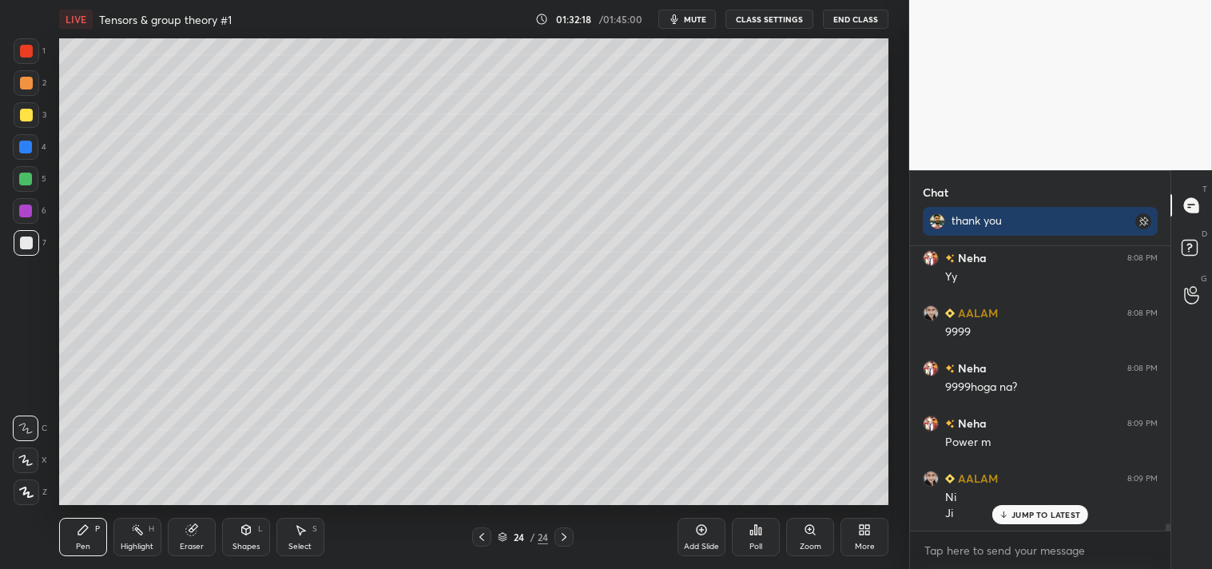
click at [130, 537] on div "Highlight H" at bounding box center [137, 537] width 48 height 38
click at [129, 531] on div "Highlight H" at bounding box center [137, 537] width 48 height 38
click at [70, 525] on div "Pen P" at bounding box center [83, 537] width 48 height 38
click at [74, 529] on div "Pen P" at bounding box center [83, 537] width 48 height 38
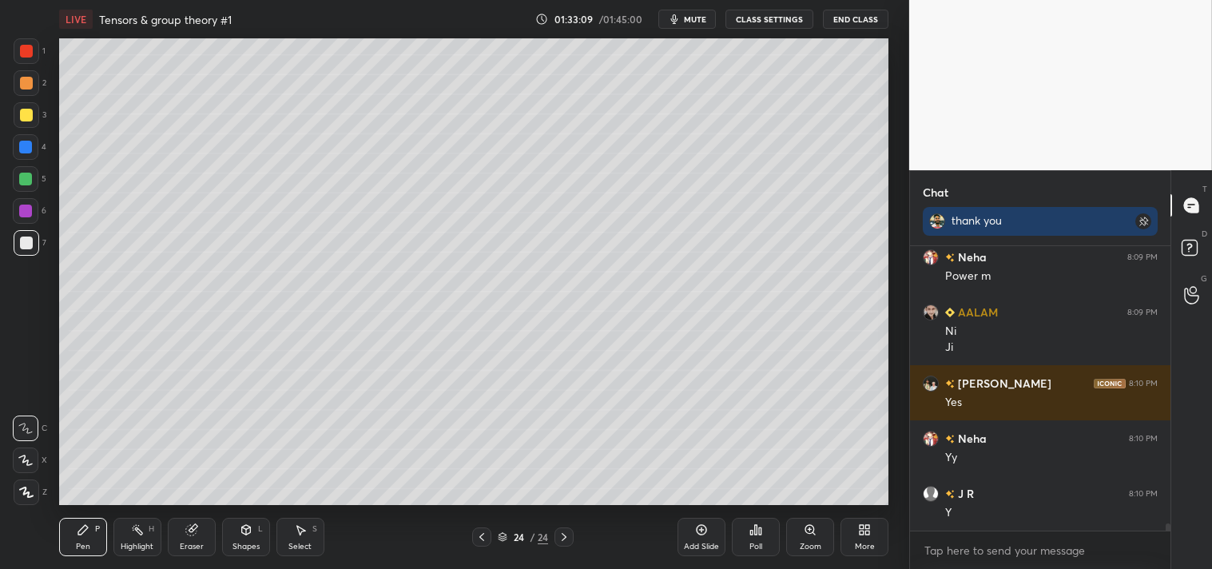
scroll to position [11654, 0]
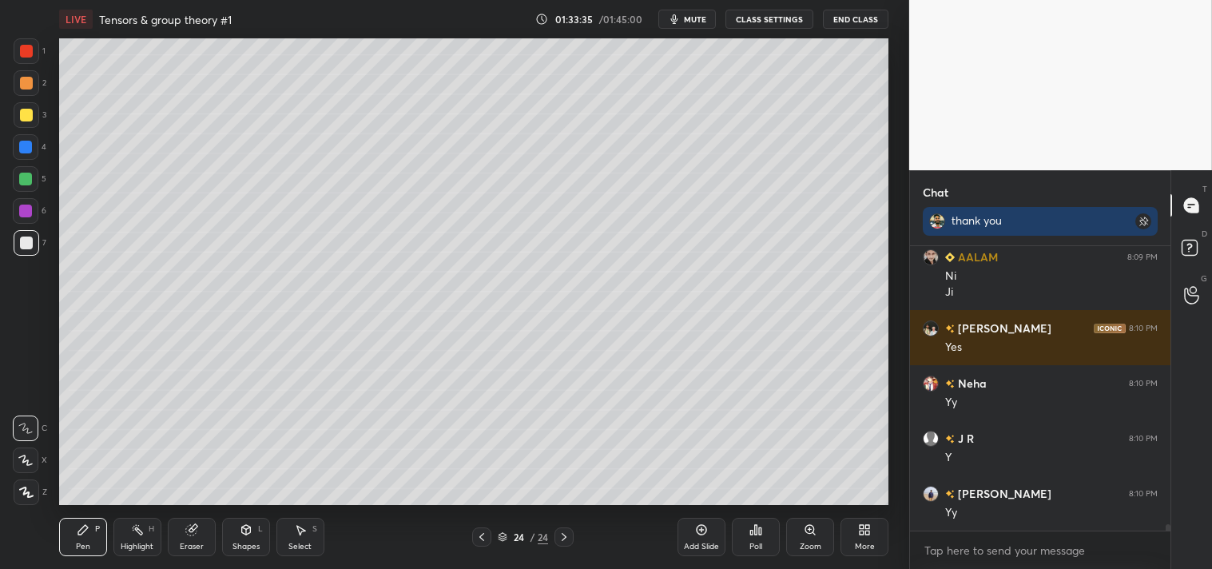
click at [145, 543] on div "Highlight" at bounding box center [137, 547] width 33 height 8
click at [134, 518] on div "Highlight H" at bounding box center [137, 537] width 48 height 38
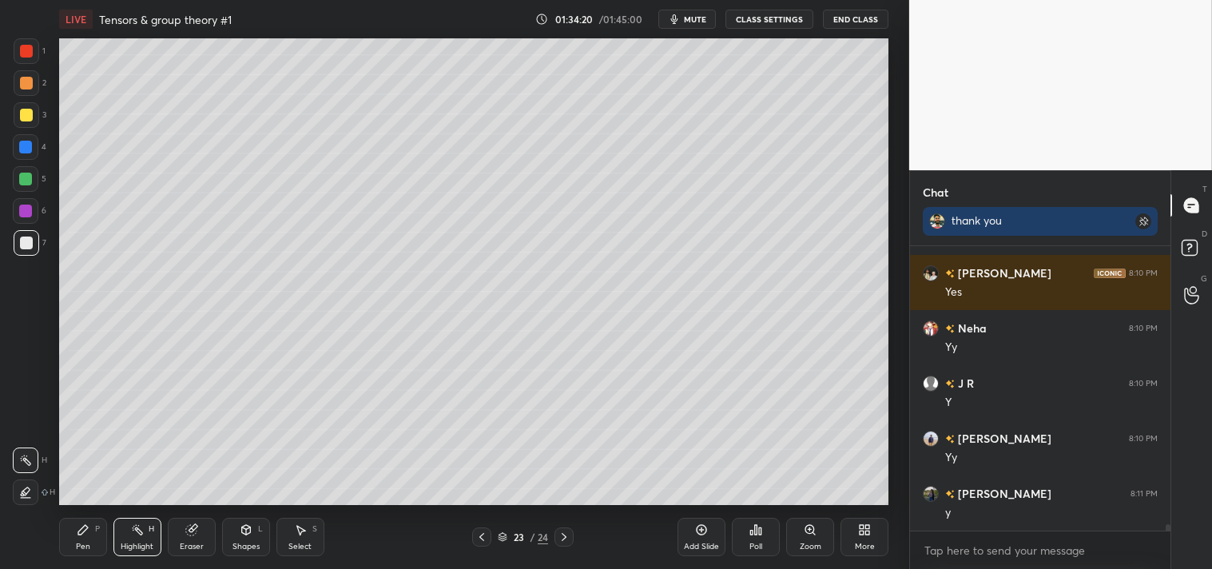
click at [78, 532] on icon at bounding box center [83, 530] width 10 height 10
click at [83, 540] on div "Pen P" at bounding box center [83, 537] width 48 height 38
click at [703, 539] on div "Add Slide" at bounding box center [702, 537] width 48 height 38
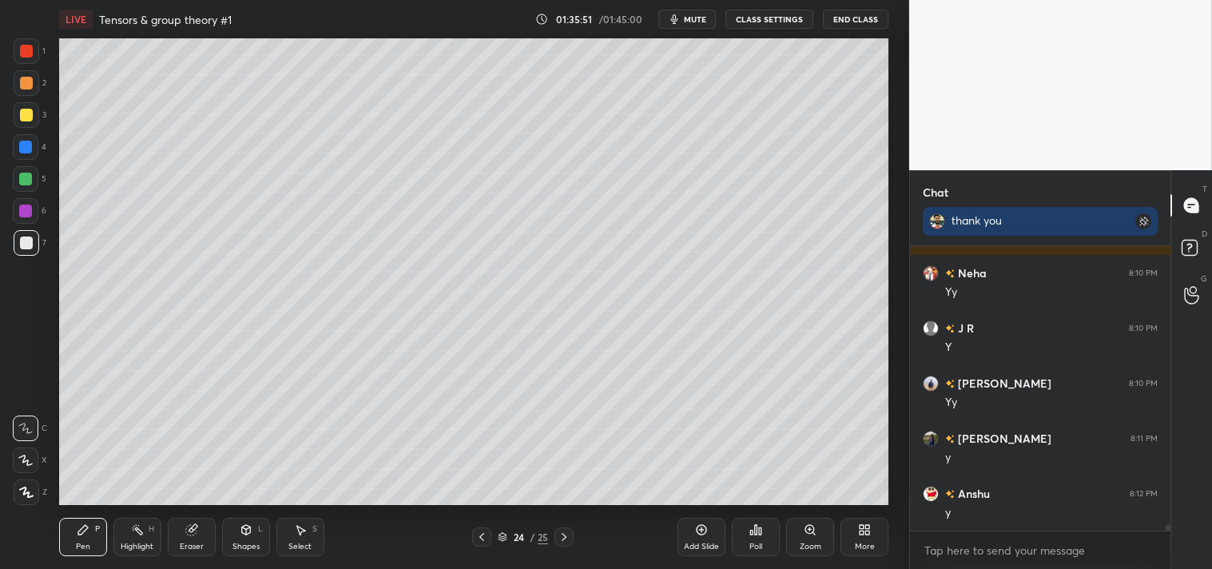
click at [244, 543] on div "Shapes" at bounding box center [246, 547] width 27 height 8
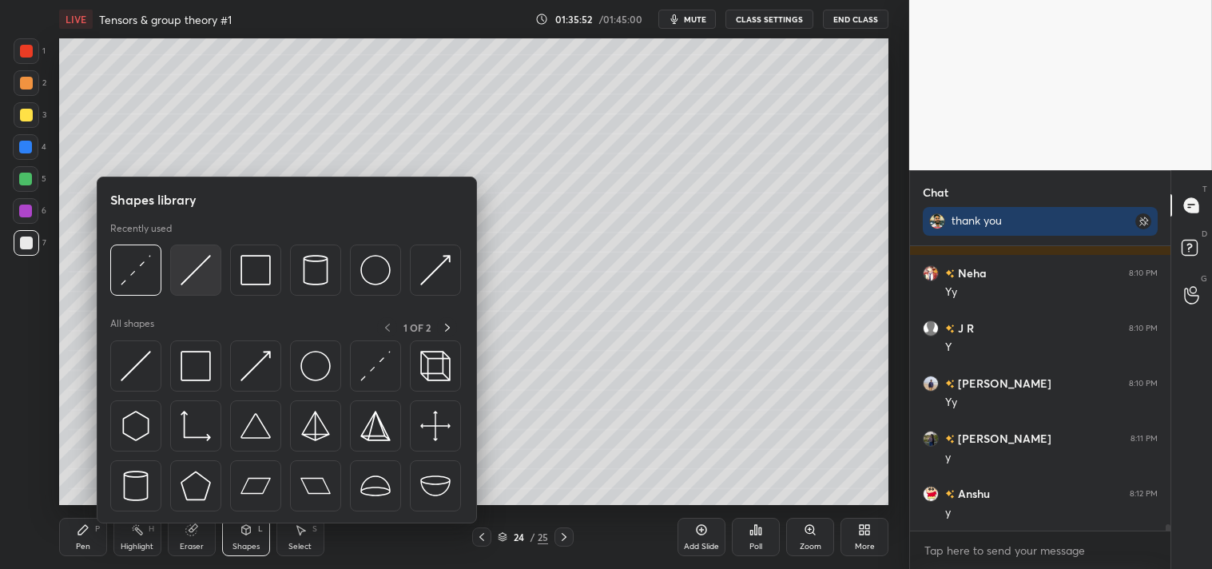
click at [197, 280] on img at bounding box center [196, 270] width 30 height 30
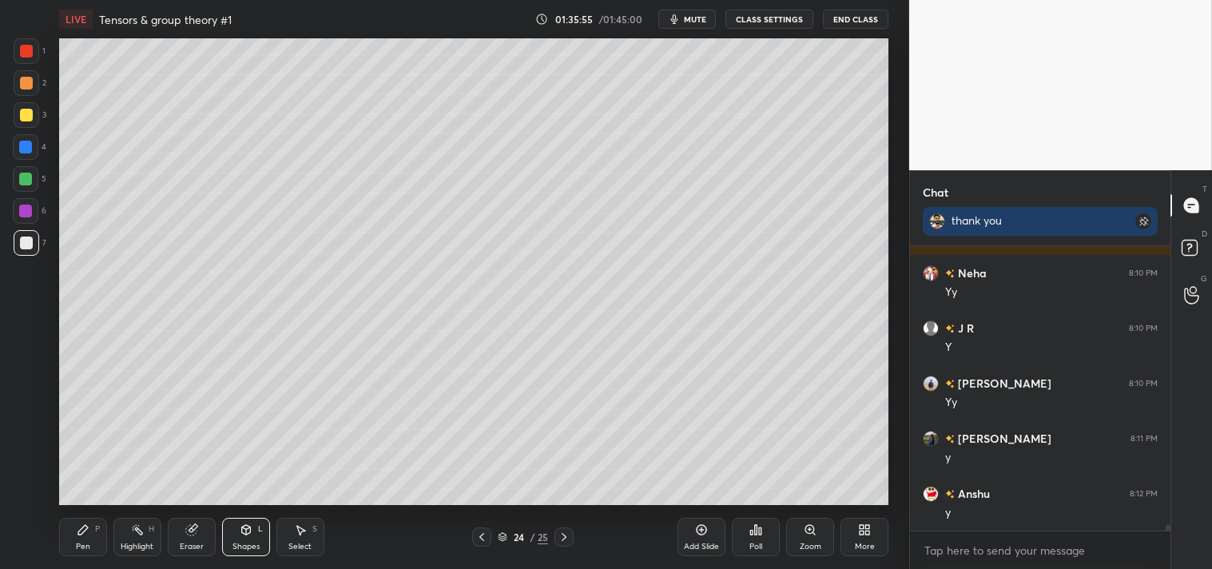
click at [73, 529] on div "Pen P" at bounding box center [83, 537] width 48 height 38
click at [86, 532] on icon at bounding box center [83, 529] width 13 height 13
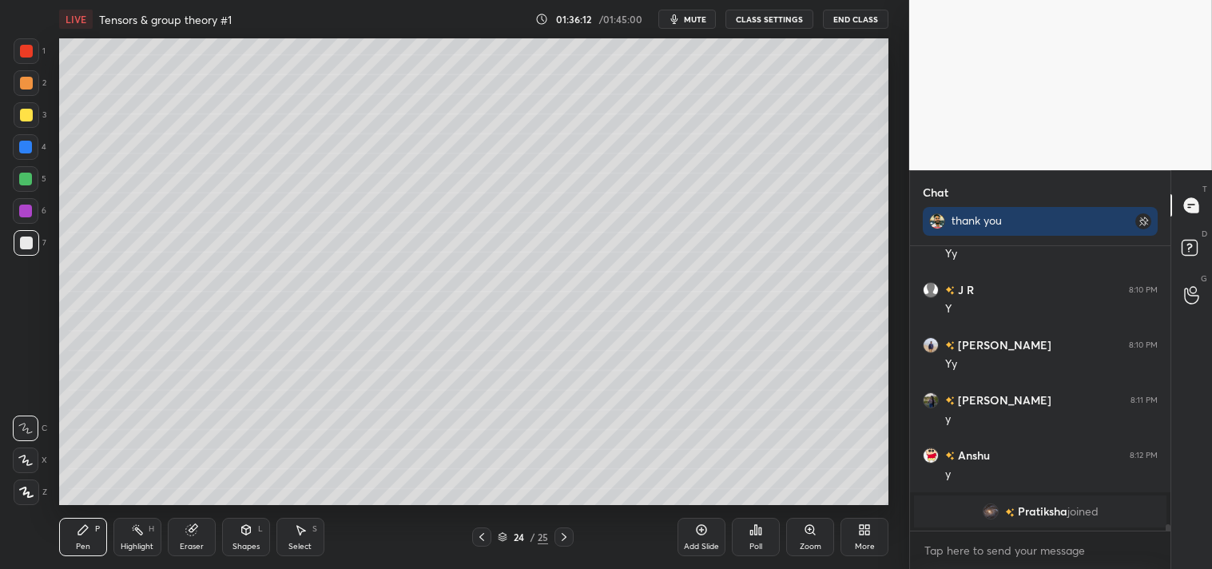
click at [93, 536] on div "Pen P" at bounding box center [83, 537] width 48 height 38
click at [121, 548] on div "Highlight" at bounding box center [137, 547] width 33 height 8
click at [130, 543] on div "Highlight" at bounding box center [137, 547] width 33 height 8
click at [83, 535] on icon at bounding box center [83, 529] width 13 height 13
click at [125, 523] on div "Highlight H" at bounding box center [137, 537] width 48 height 38
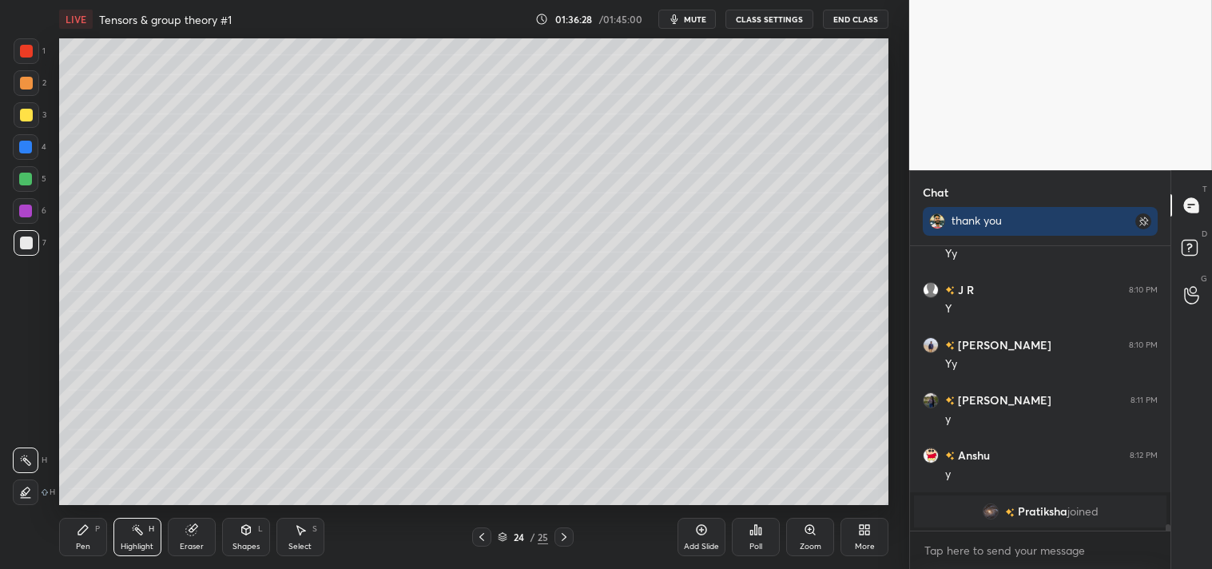
click at [82, 544] on div "Pen" at bounding box center [83, 547] width 14 height 8
click at [24, 121] on div at bounding box center [27, 115] width 26 height 26
click at [22, 126] on div at bounding box center [27, 115] width 26 height 26
click at [137, 535] on icon at bounding box center [137, 529] width 13 height 13
click at [152, 543] on div "Highlight" at bounding box center [137, 547] width 33 height 8
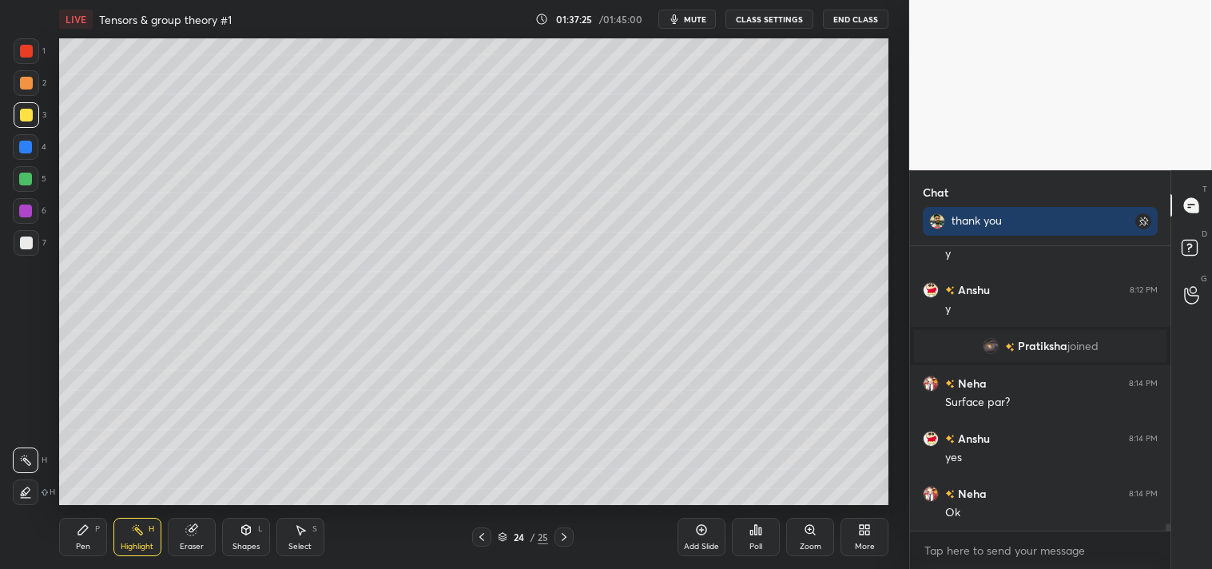
scroll to position [11066, 0]
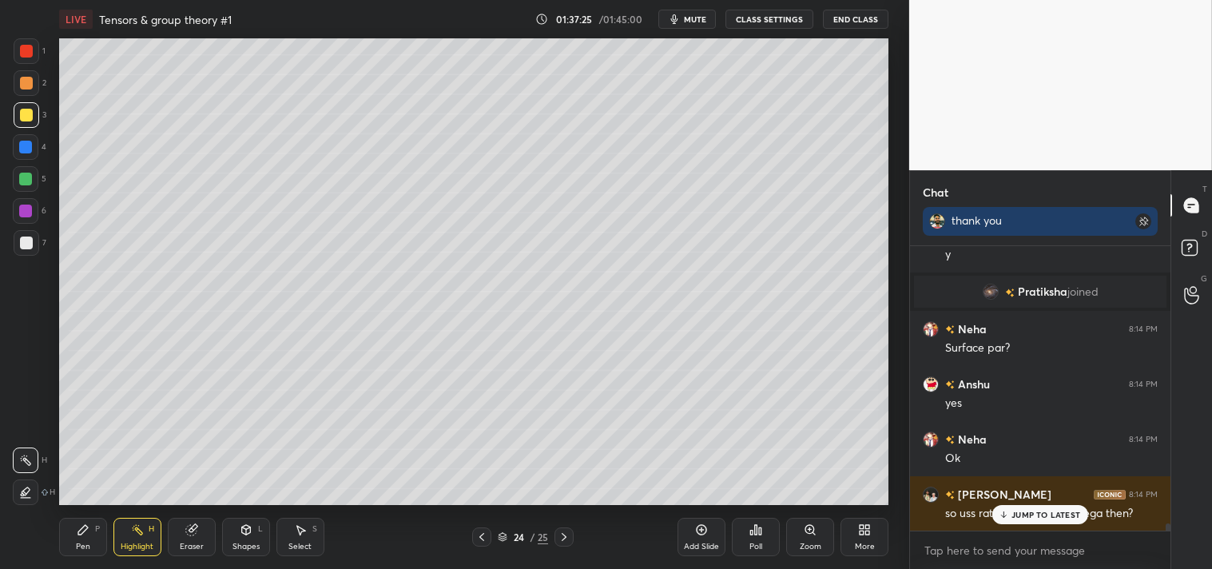
click at [753, 538] on div "Poll" at bounding box center [756, 537] width 48 height 38
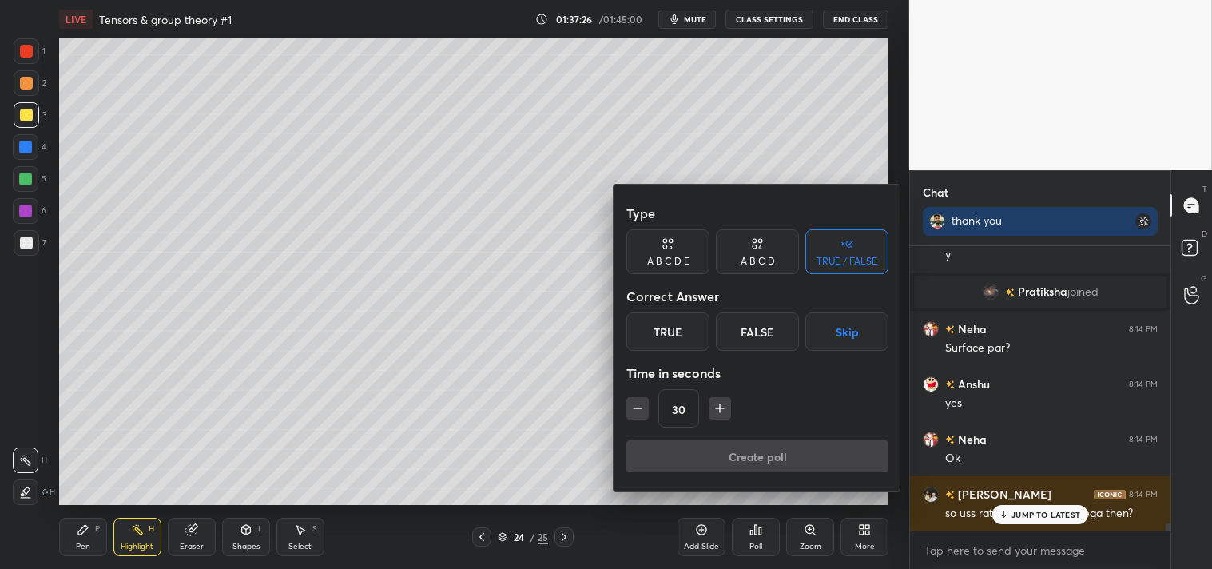
click at [1019, 499] on div at bounding box center [606, 284] width 1212 height 569
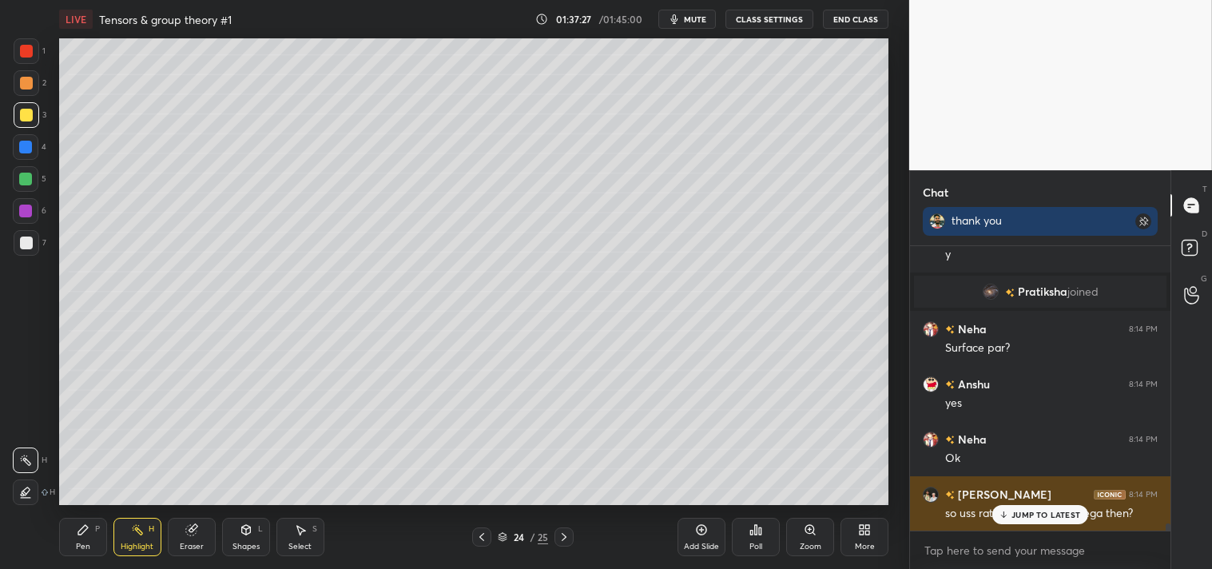
click at [1017, 510] on p "JUMP TO LATEST" at bounding box center [1046, 515] width 69 height 10
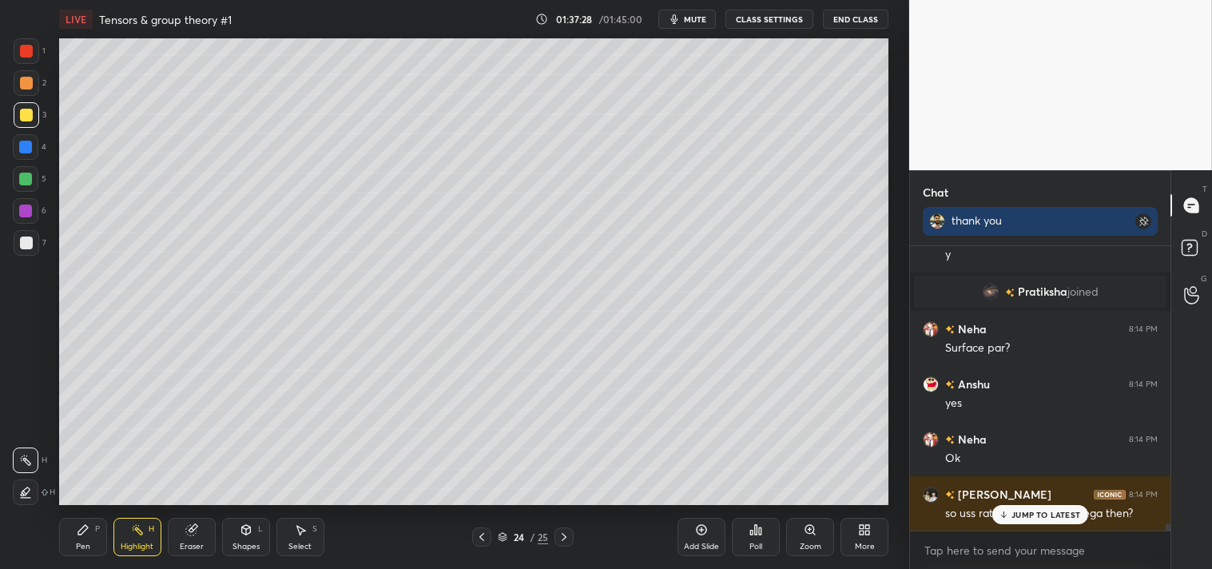
scroll to position [11121, 0]
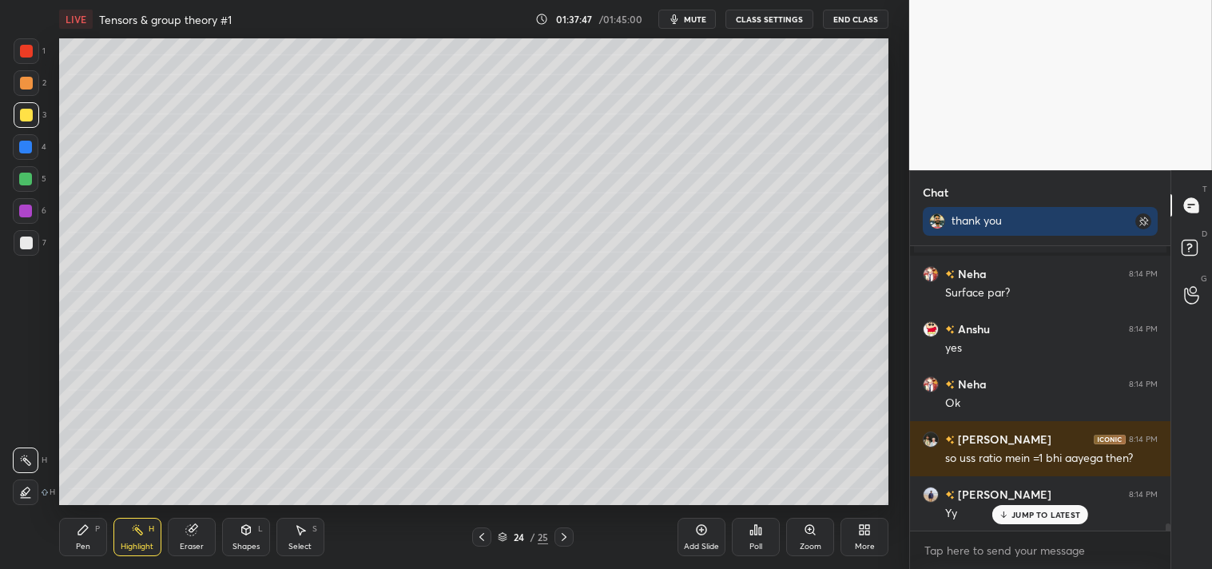
click at [756, 543] on div "Poll" at bounding box center [756, 547] width 13 height 8
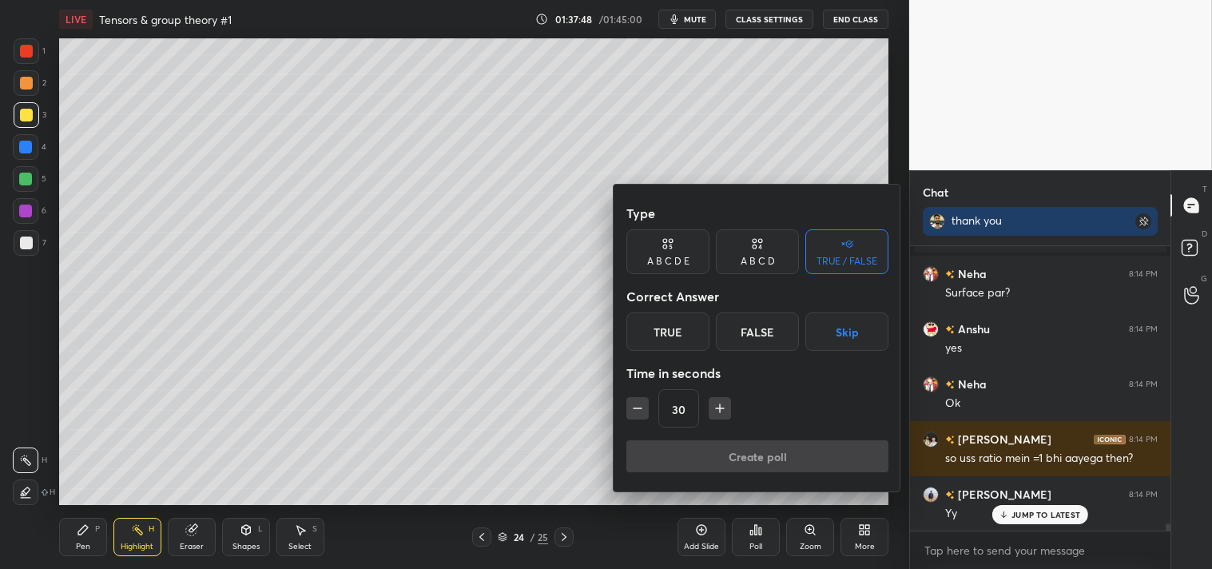
click at [681, 336] on div "True" at bounding box center [668, 331] width 83 height 38
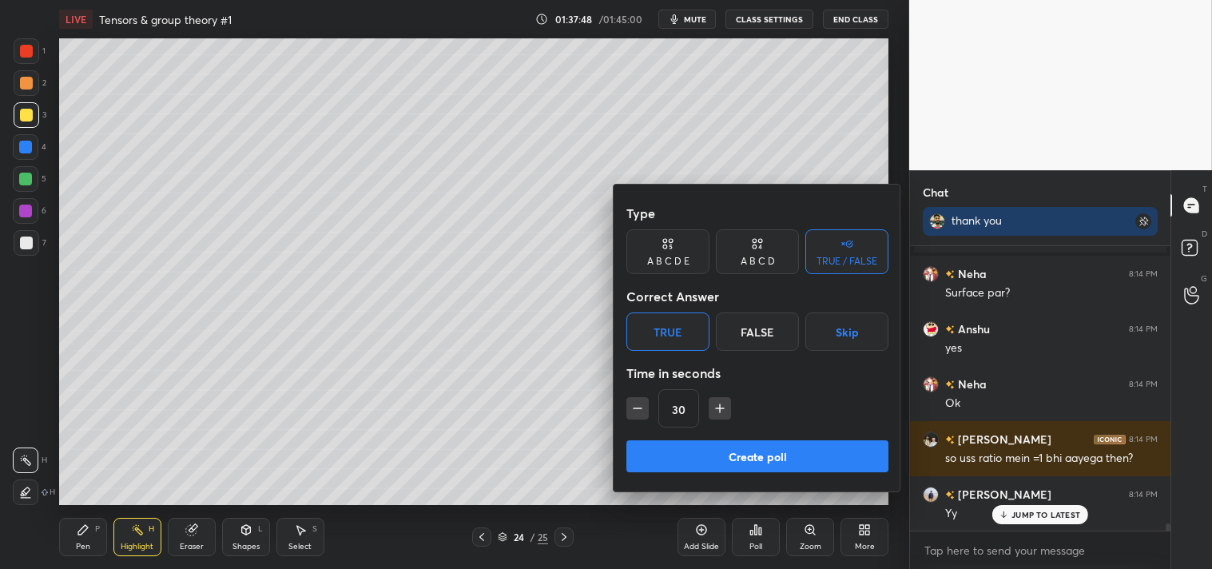
click at [721, 461] on button "Create poll" at bounding box center [758, 456] width 262 height 32
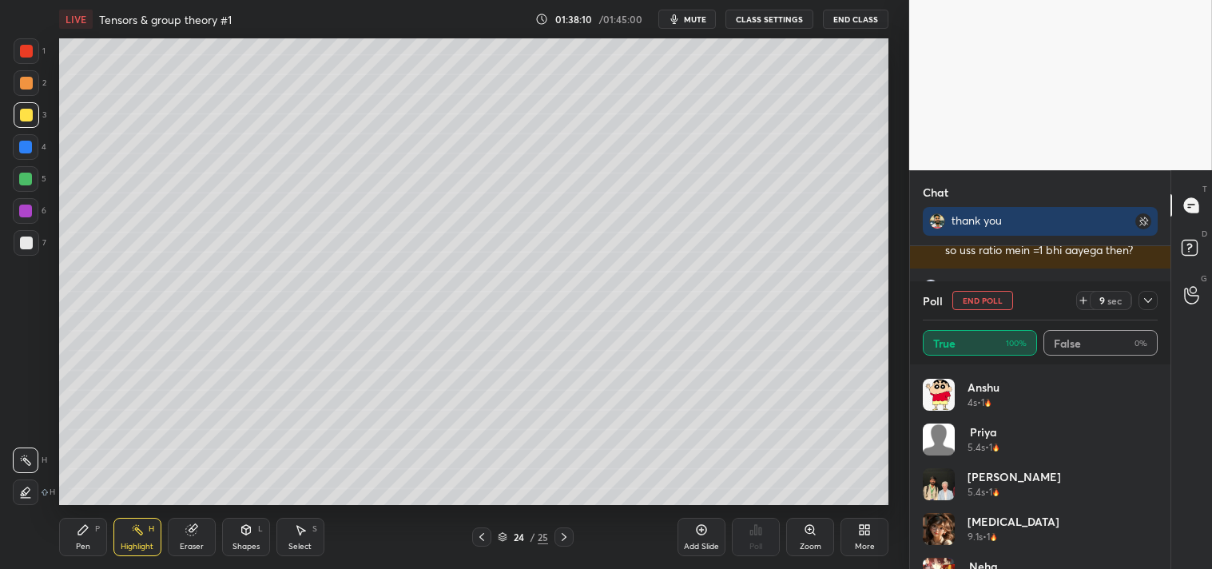
scroll to position [747, 0]
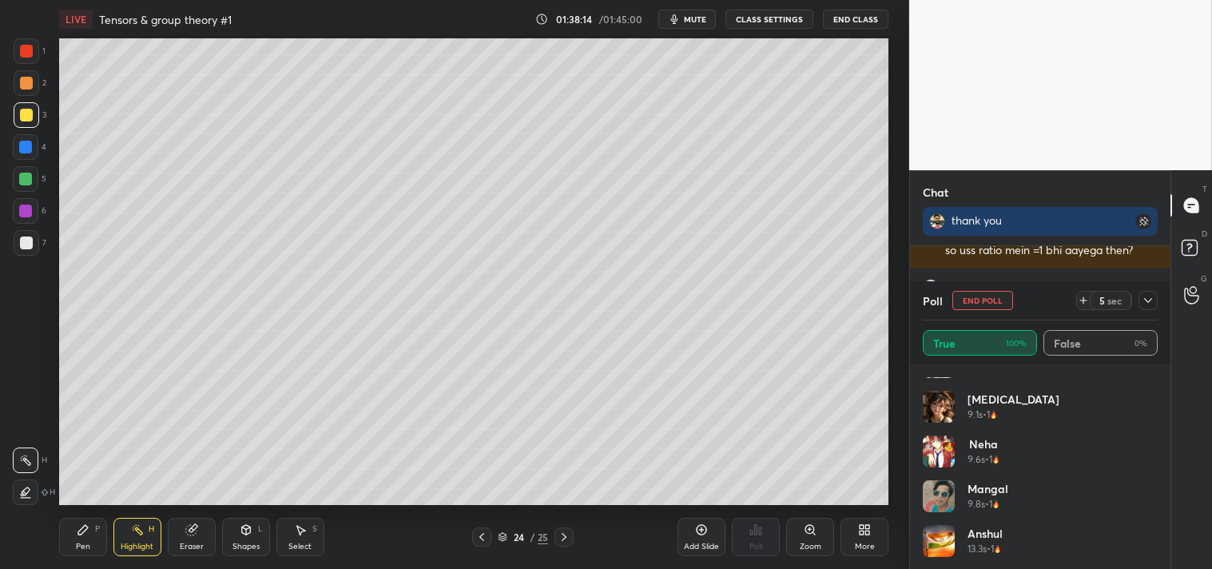
click at [992, 299] on button "End Poll" at bounding box center [983, 300] width 61 height 19
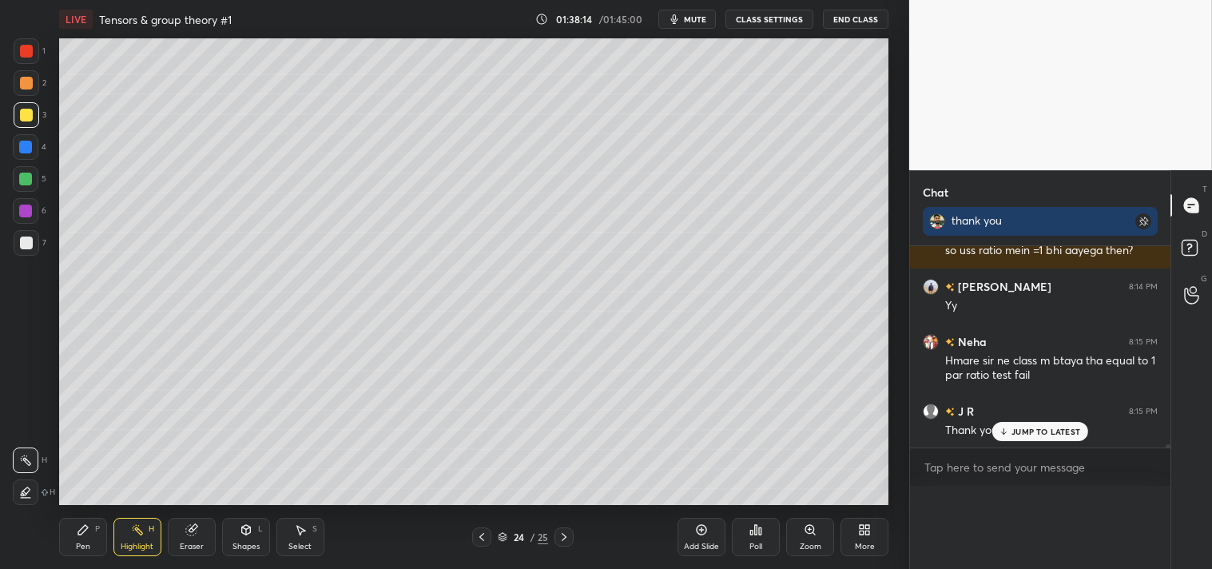
scroll to position [0, 0]
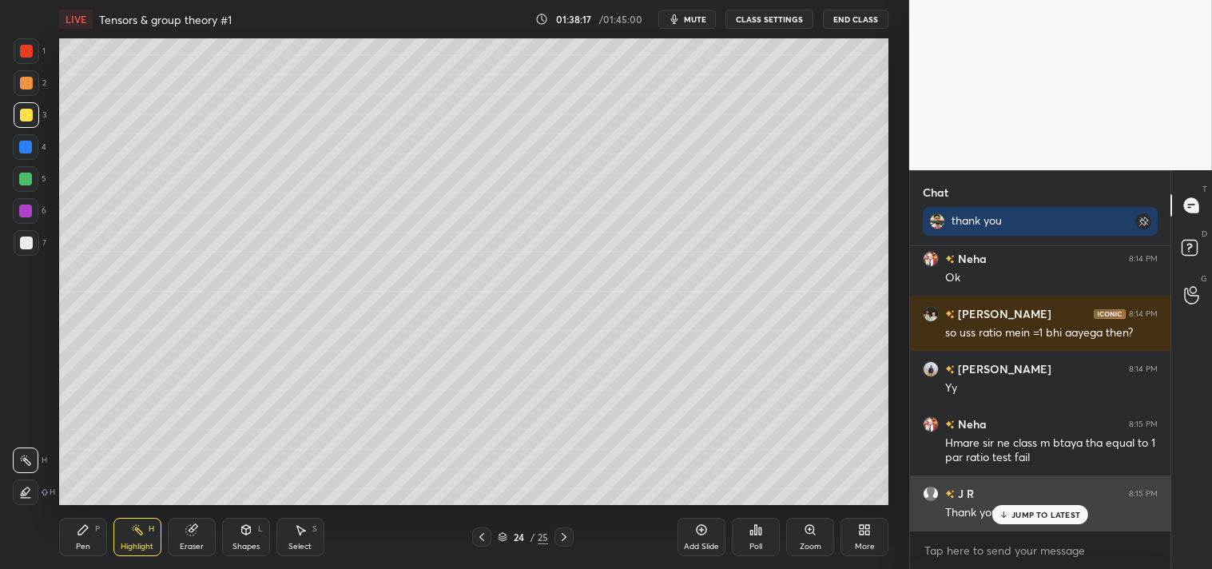
click at [1034, 512] on p "JUMP TO LATEST" at bounding box center [1046, 515] width 69 height 10
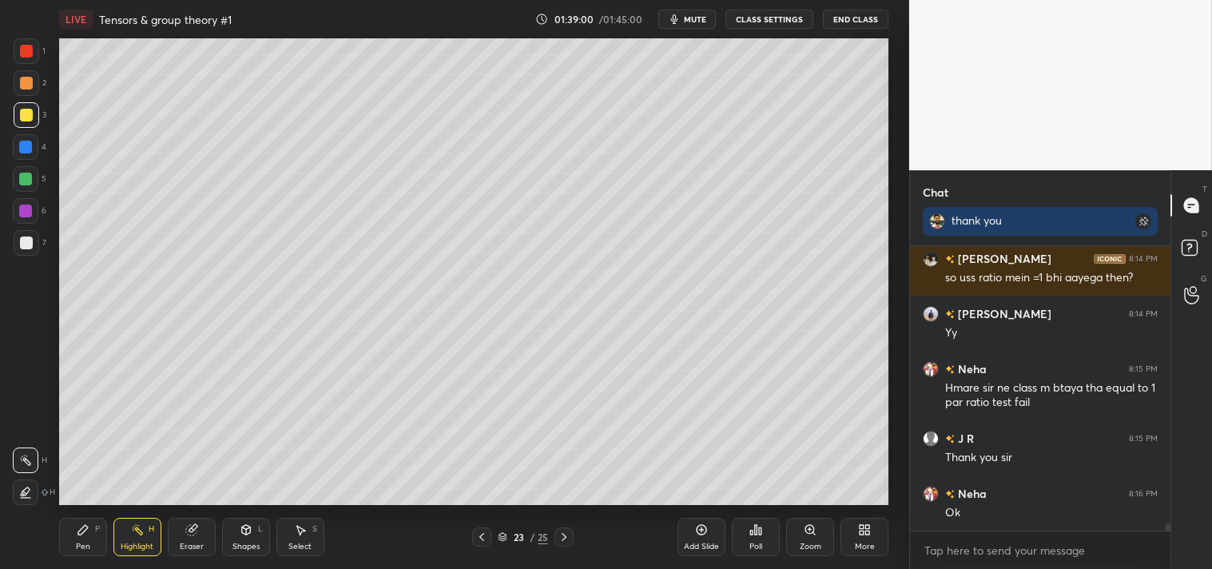
click at [696, 18] on span "mute" at bounding box center [695, 19] width 22 height 11
click at [769, 17] on button "CLASS SETTINGS" at bounding box center [770, 19] width 88 height 19
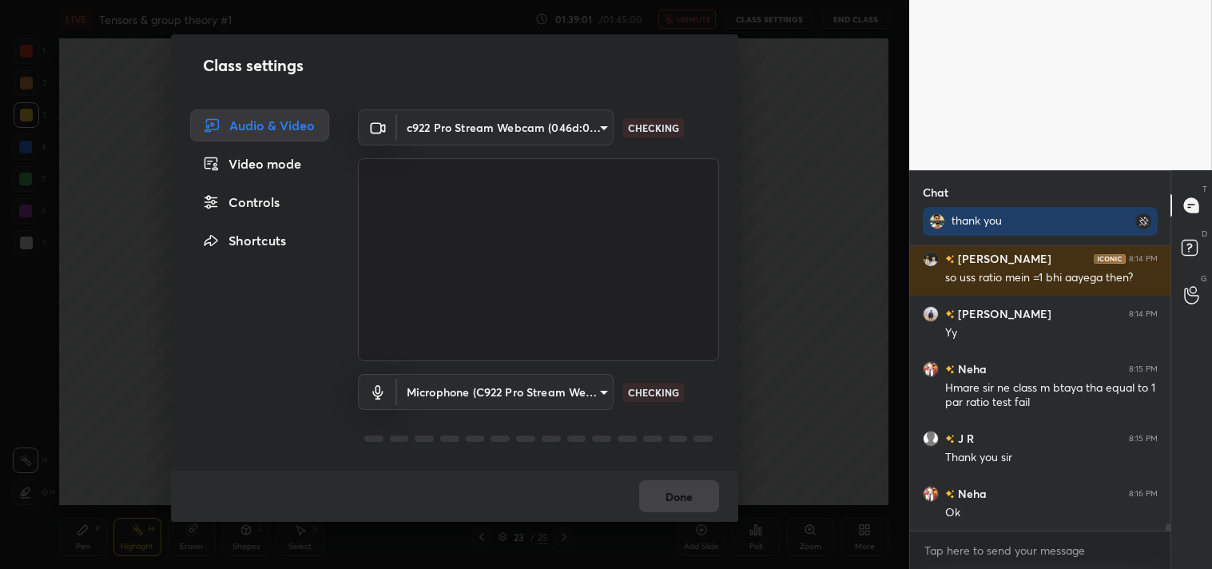
type textarea "x"
click at [489, 122] on body "1 2 3 4 5 6 7 C X Z C X Z E E Erase all H H LIVE Tensors & group theory #1 01:3…" at bounding box center [606, 284] width 1212 height 569
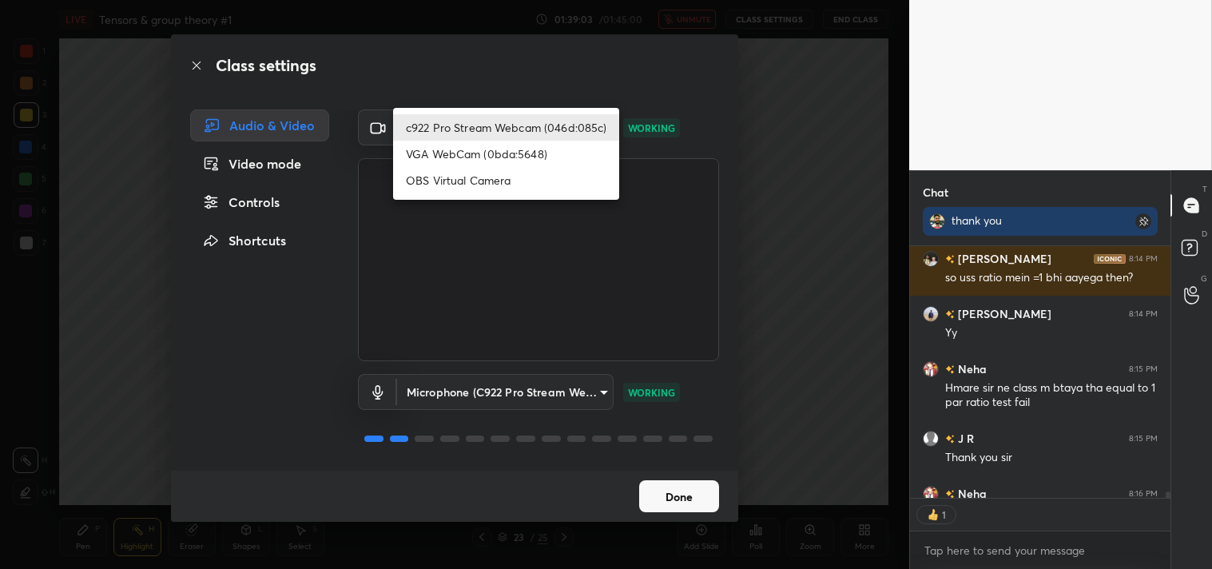
click at [452, 180] on li "OBS Virtual Camera" at bounding box center [506, 180] width 226 height 26
type input "64645b19d528b3ac785889237b1a364f3b7ccd5da23f372116afb1703458f4fd"
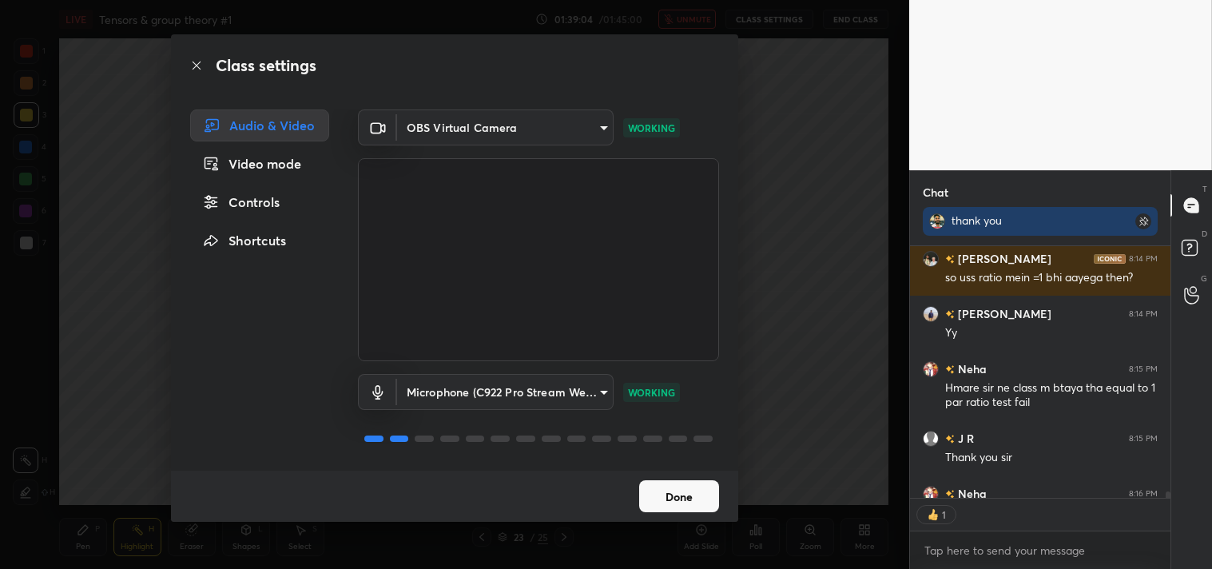
click at [673, 493] on button "Done" at bounding box center [679, 496] width 80 height 32
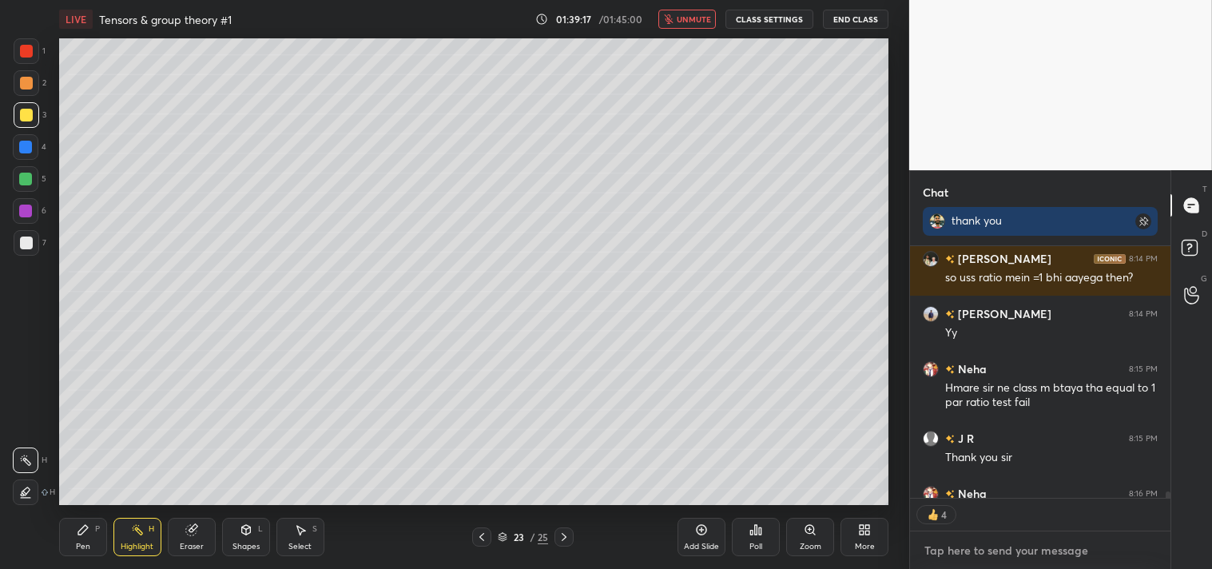
type textarea "x"
click at [988, 549] on textarea at bounding box center [1040, 551] width 235 height 26
type textarea "c"
type textarea "x"
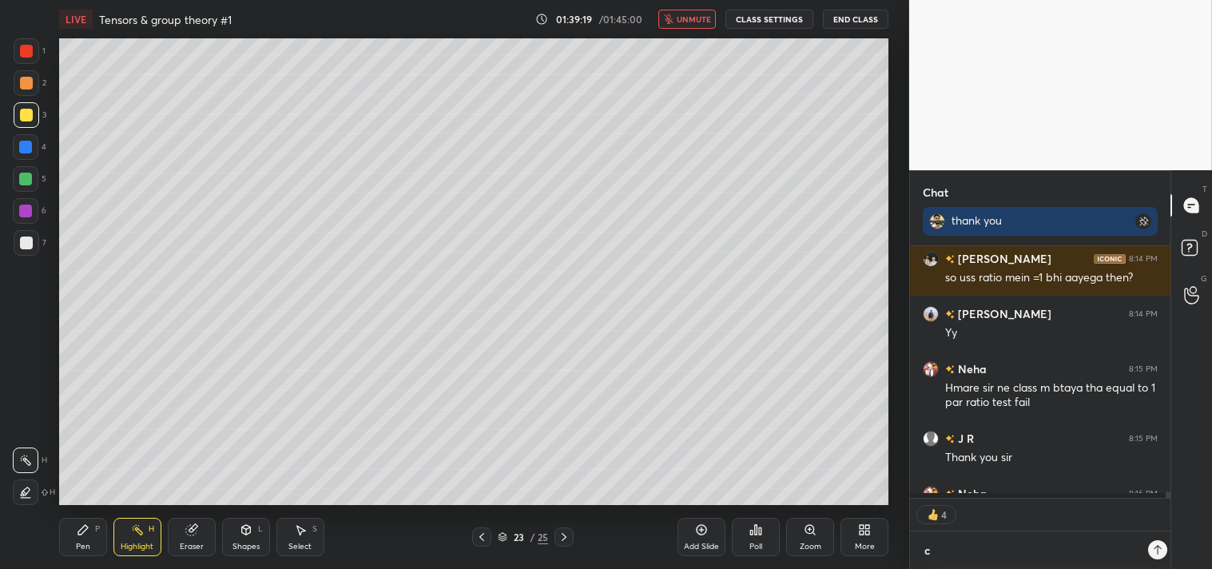
type textarea "cl"
type textarea "x"
type textarea "cla"
type textarea "x"
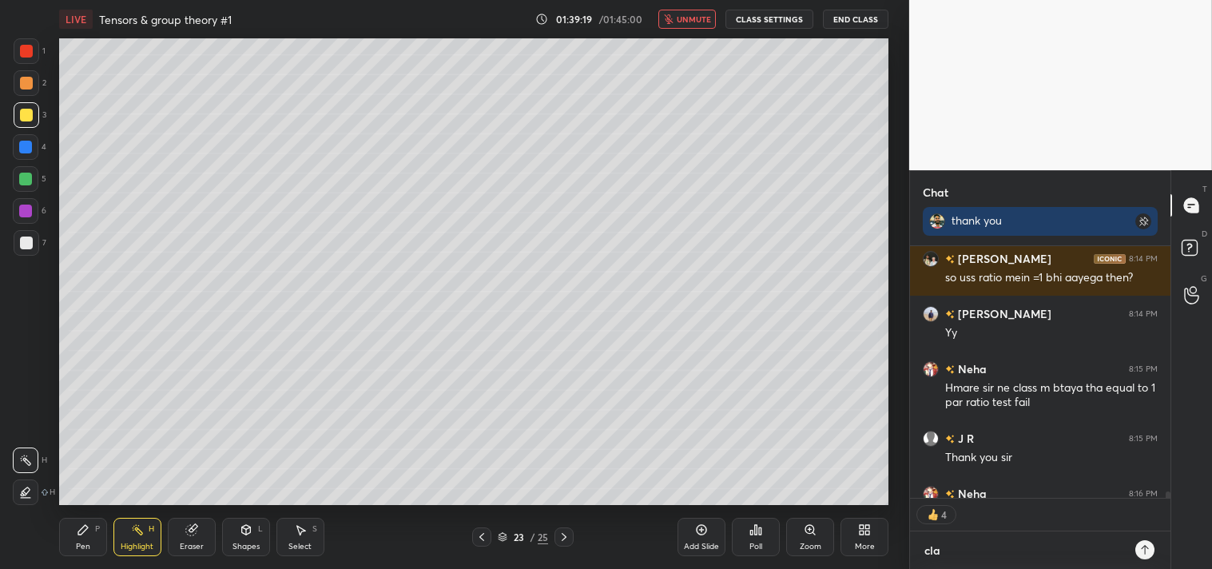
type textarea "clas"
type textarea "x"
type textarea "class"
type textarea "x"
type textarea "class"
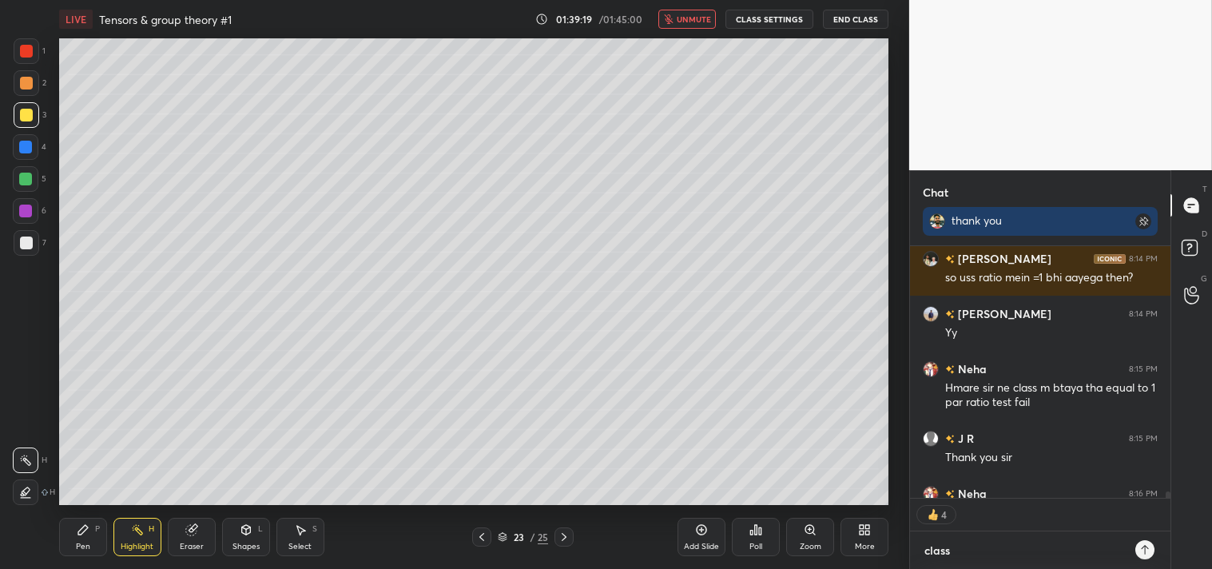
type textarea "x"
type textarea "class o"
type textarea "x"
type textarea "class ov"
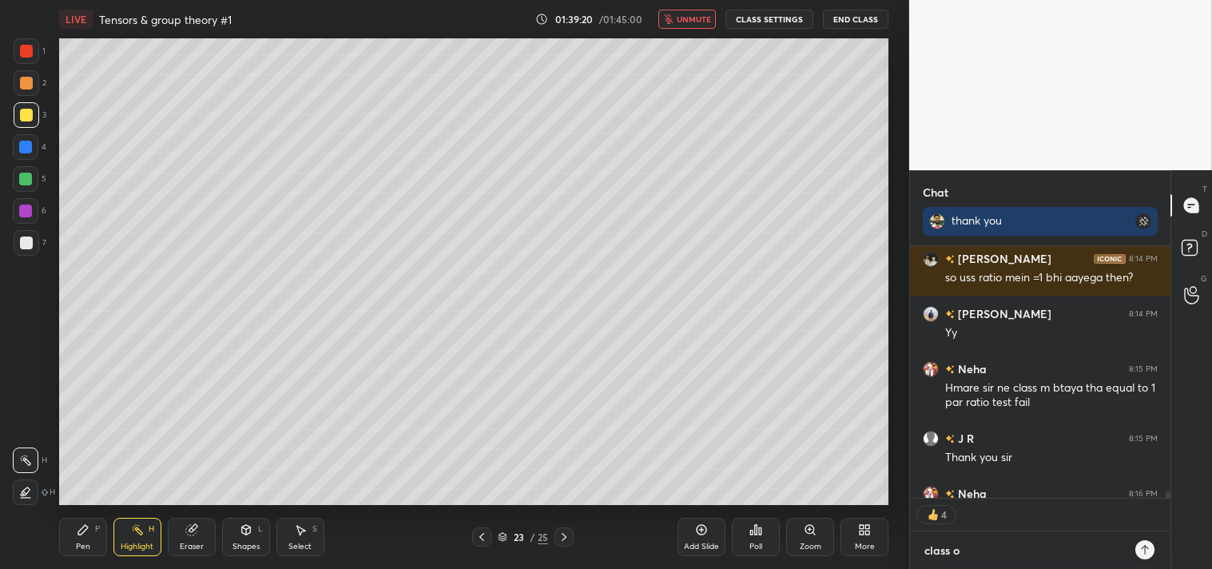
type textarea "x"
type textarea "class ove"
type textarea "x"
type textarea "class over"
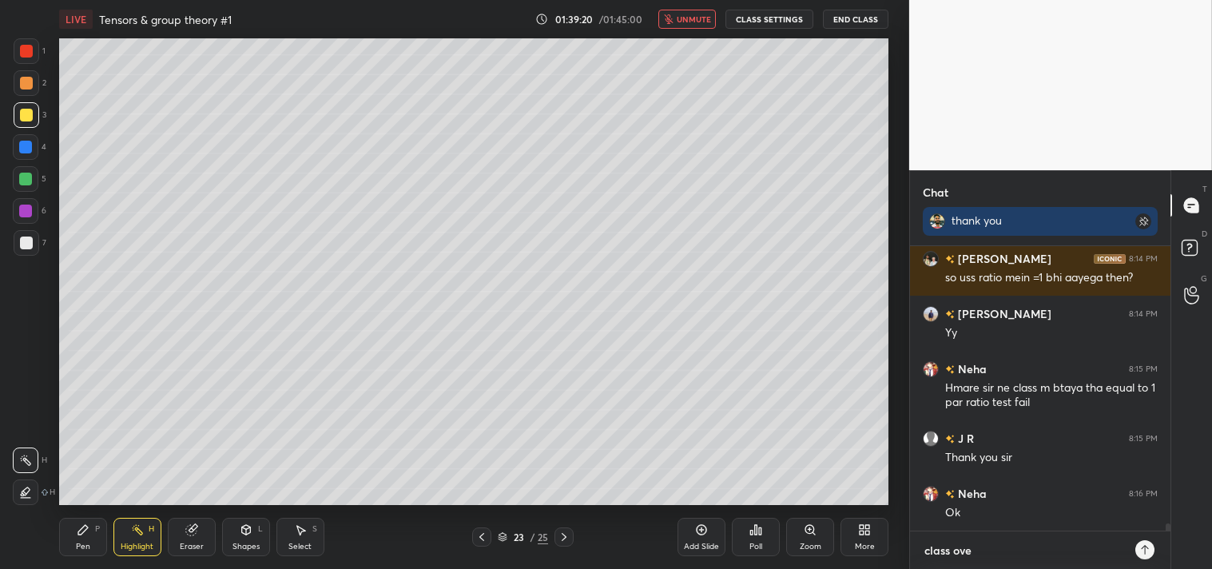
type textarea "x"
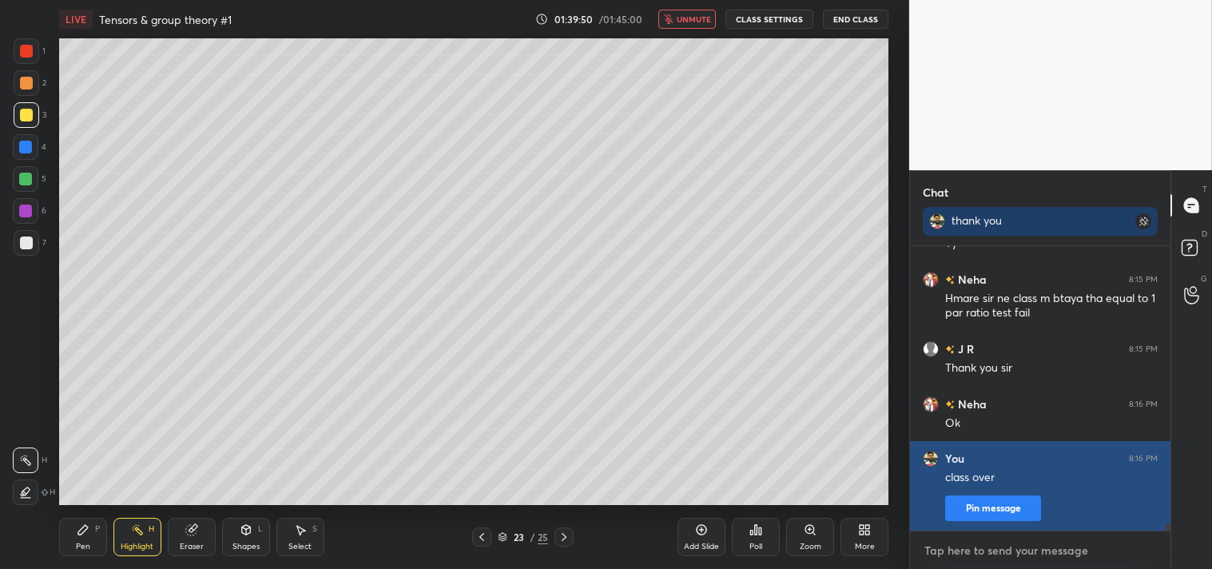
scroll to position [280, 256]
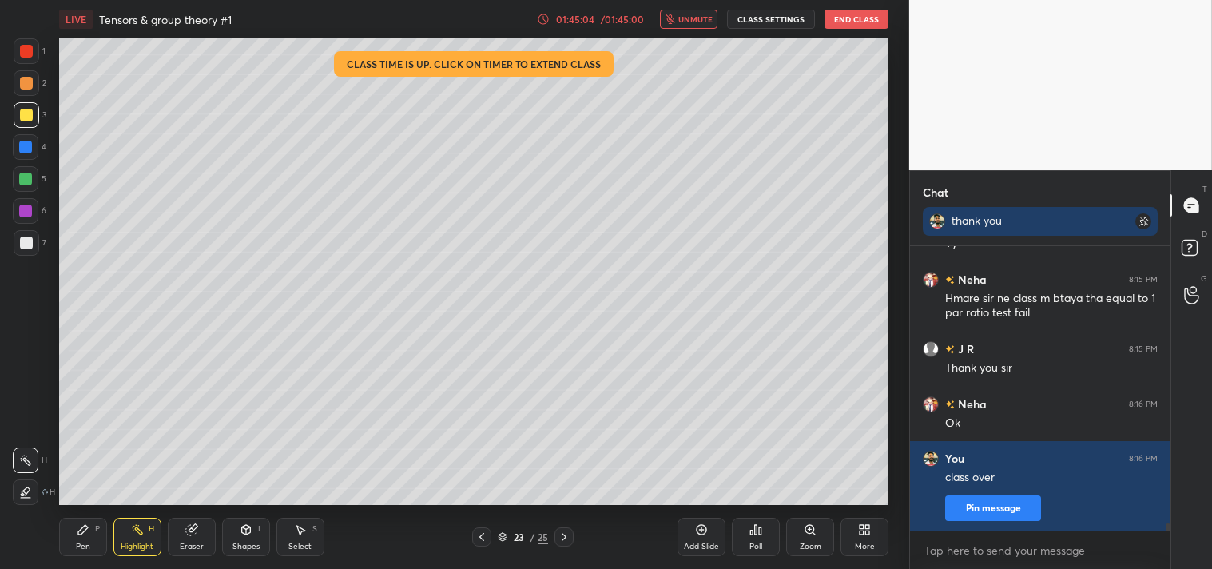
click at [859, 13] on button "End Class" at bounding box center [857, 19] width 64 height 19
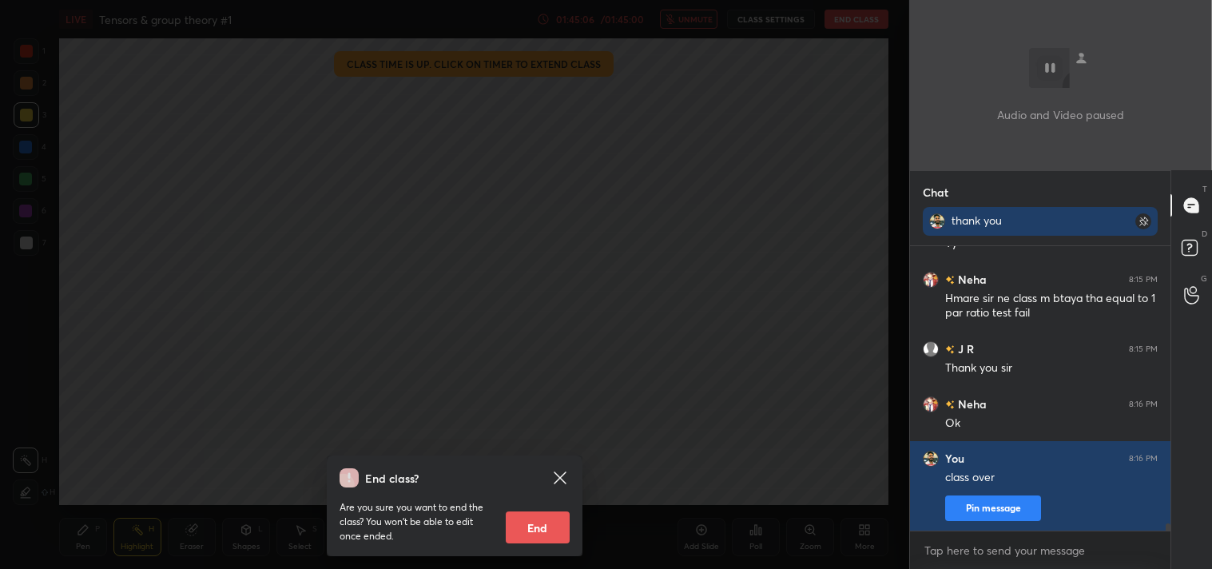
click at [548, 530] on button "End" at bounding box center [538, 527] width 64 height 32
type textarea "x"
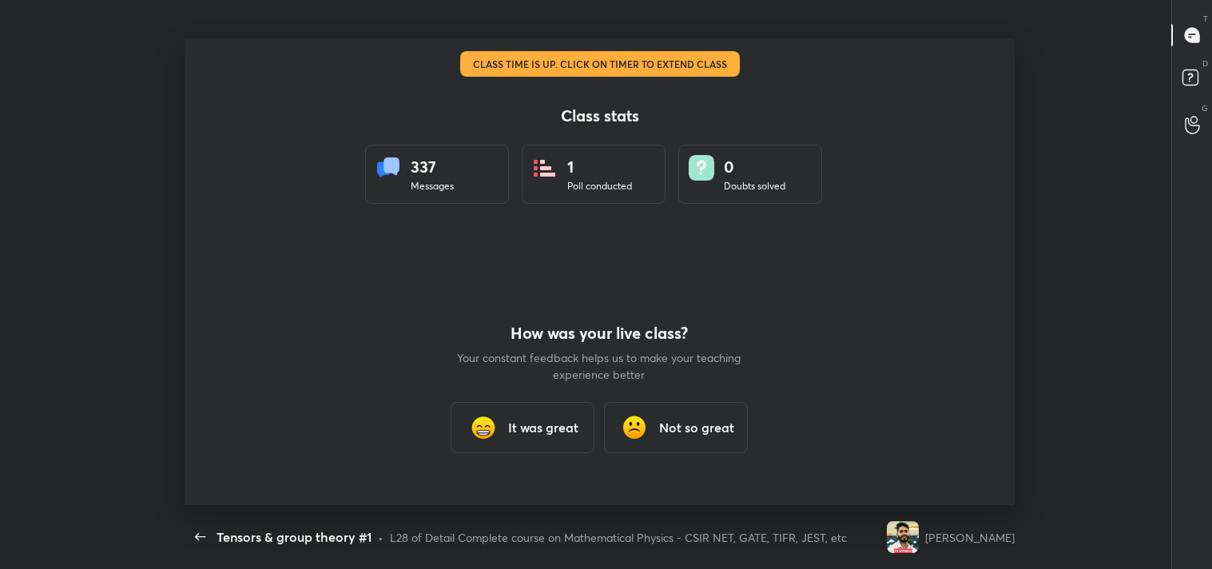
scroll to position [0, 0]
